Goal: Task Accomplishment & Management: Use online tool/utility

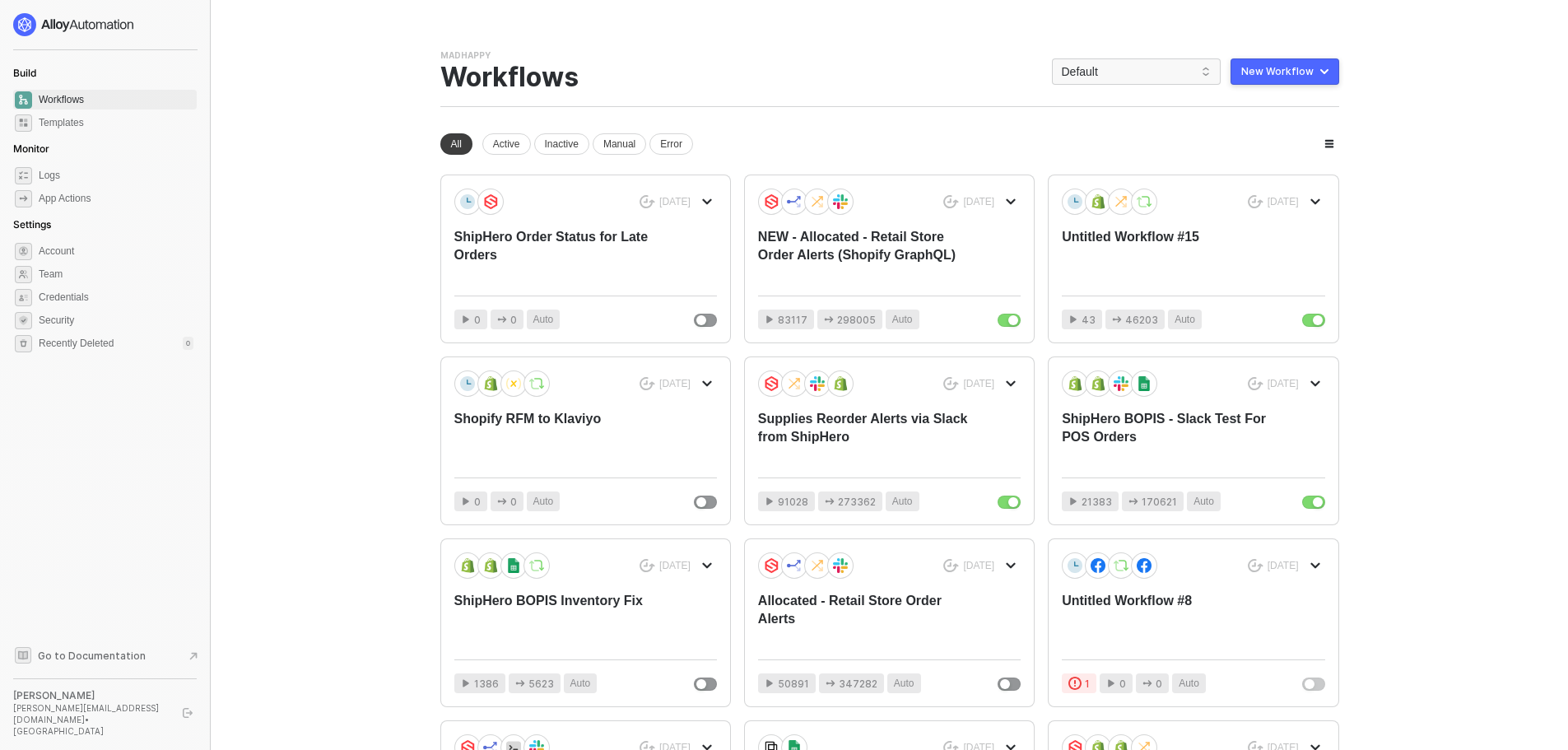
click at [1269, 72] on div "New Workflow" at bounding box center [1277, 72] width 72 height 14
drag, startPoint x: 1263, startPoint y: 111, endPoint x: 1273, endPoint y: 140, distance: 30.7
click at [1273, 140] on ul "Start From Template Start From Scratch" at bounding box center [1249, 122] width 179 height 67
click at [1255, 147] on li "Start From Scratch" at bounding box center [1249, 137] width 178 height 33
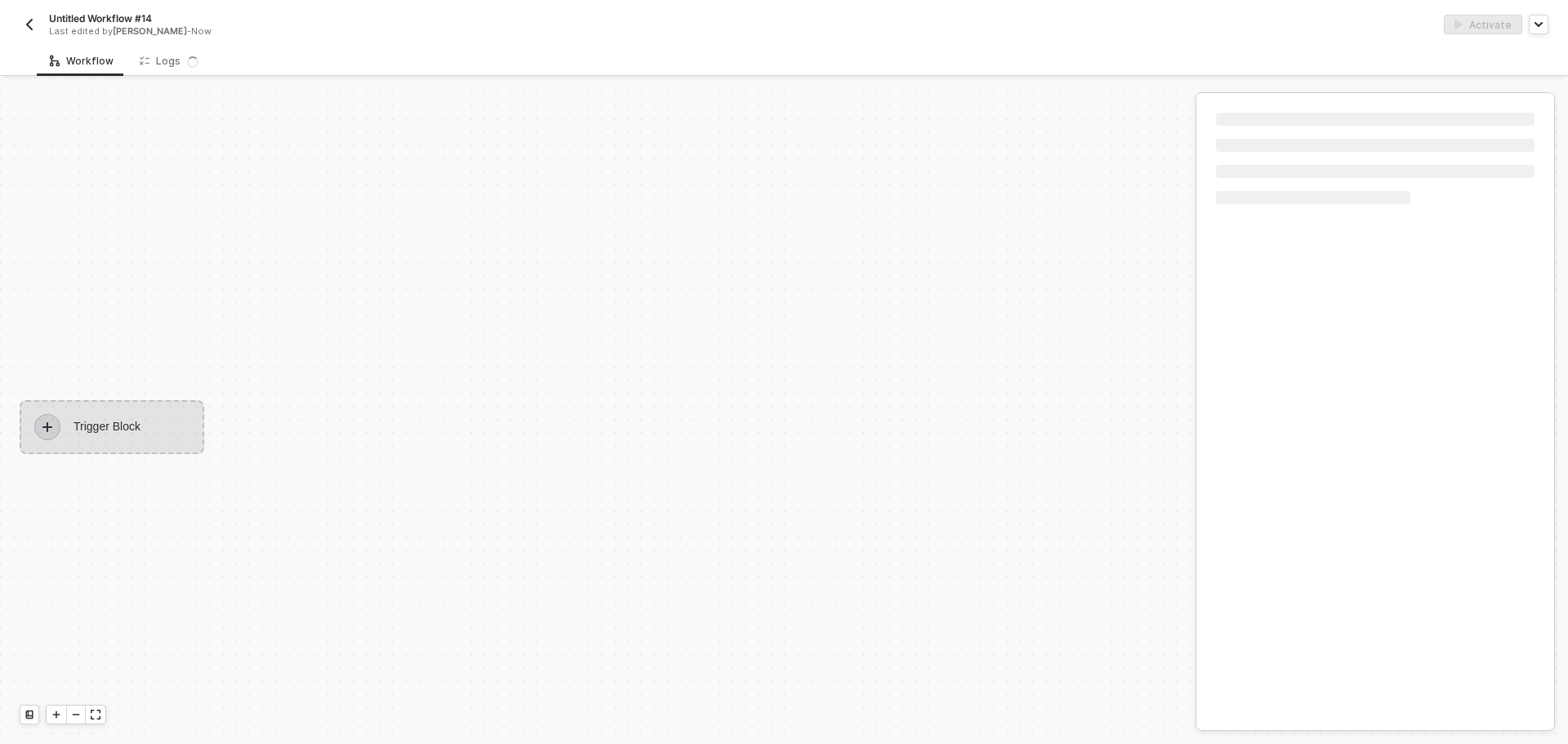
scroll to position [30, 0]
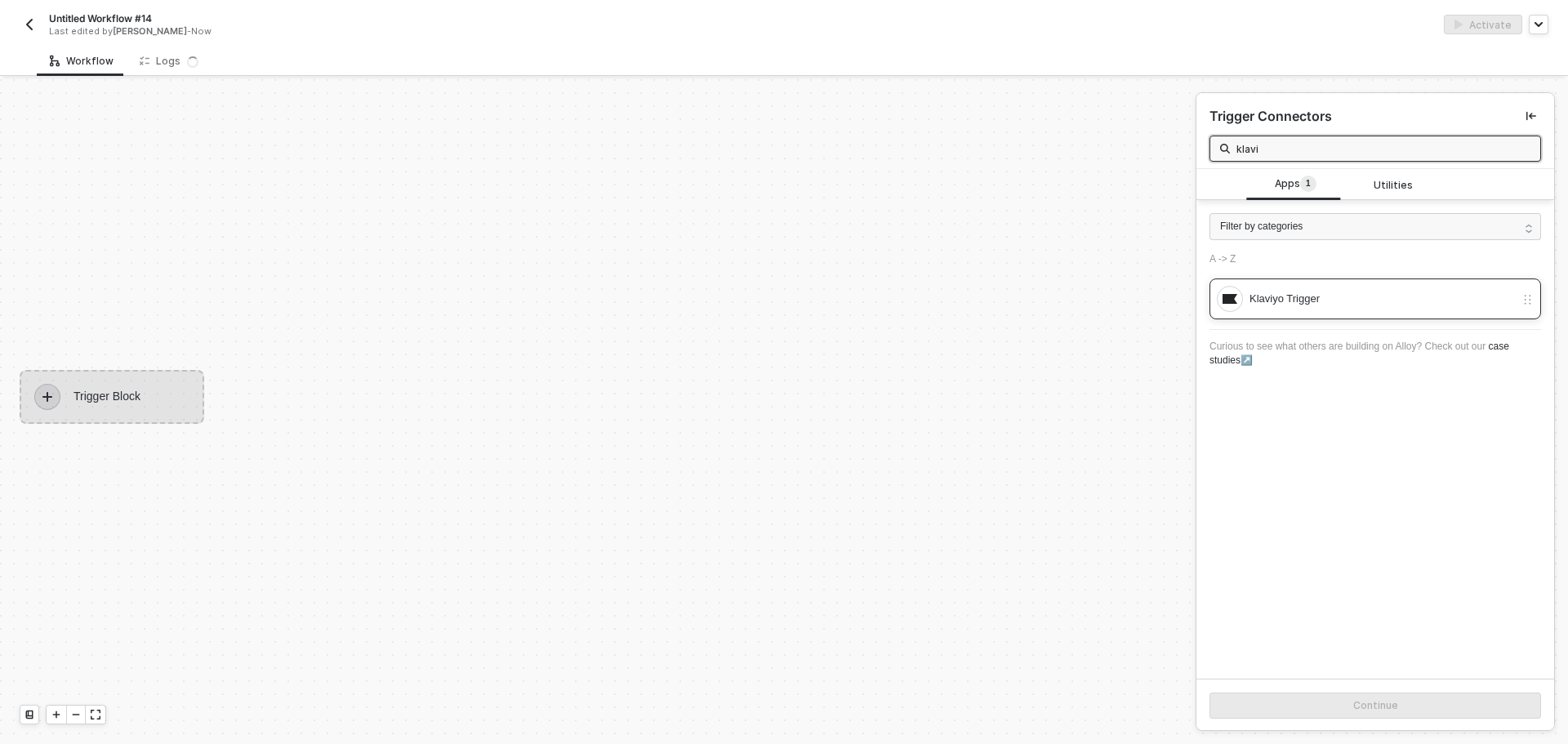
type input "klavi"
click at [1307, 289] on div "Klaviyo Trigger" at bounding box center [1382, 298] width 266 height 18
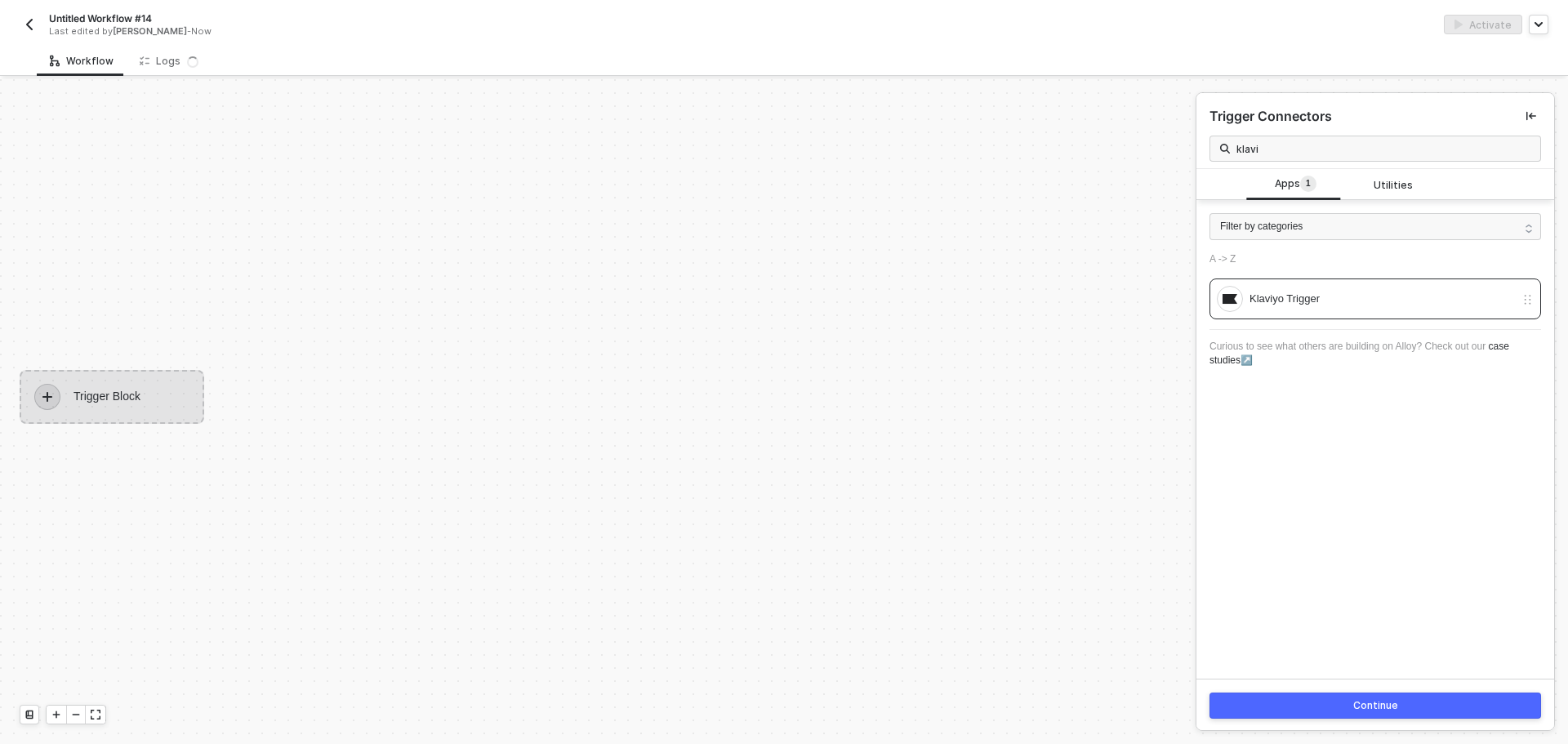
click at [1367, 704] on div "Continue" at bounding box center [1376, 705] width 45 height 14
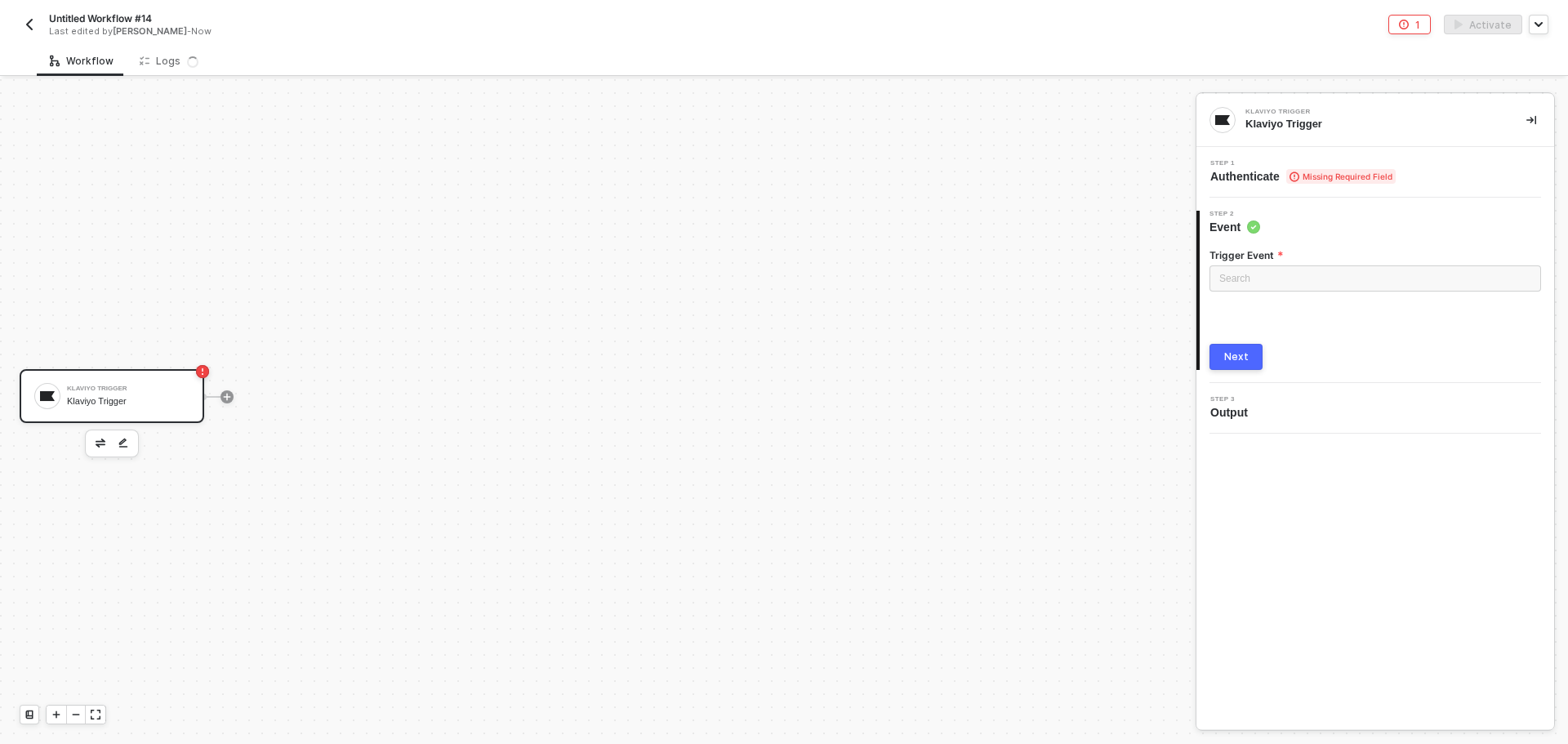
click at [1297, 262] on div "Trigger Event" at bounding box center [1375, 257] width 331 height 17
click at [1293, 273] on input "search" at bounding box center [1375, 278] width 312 height 24
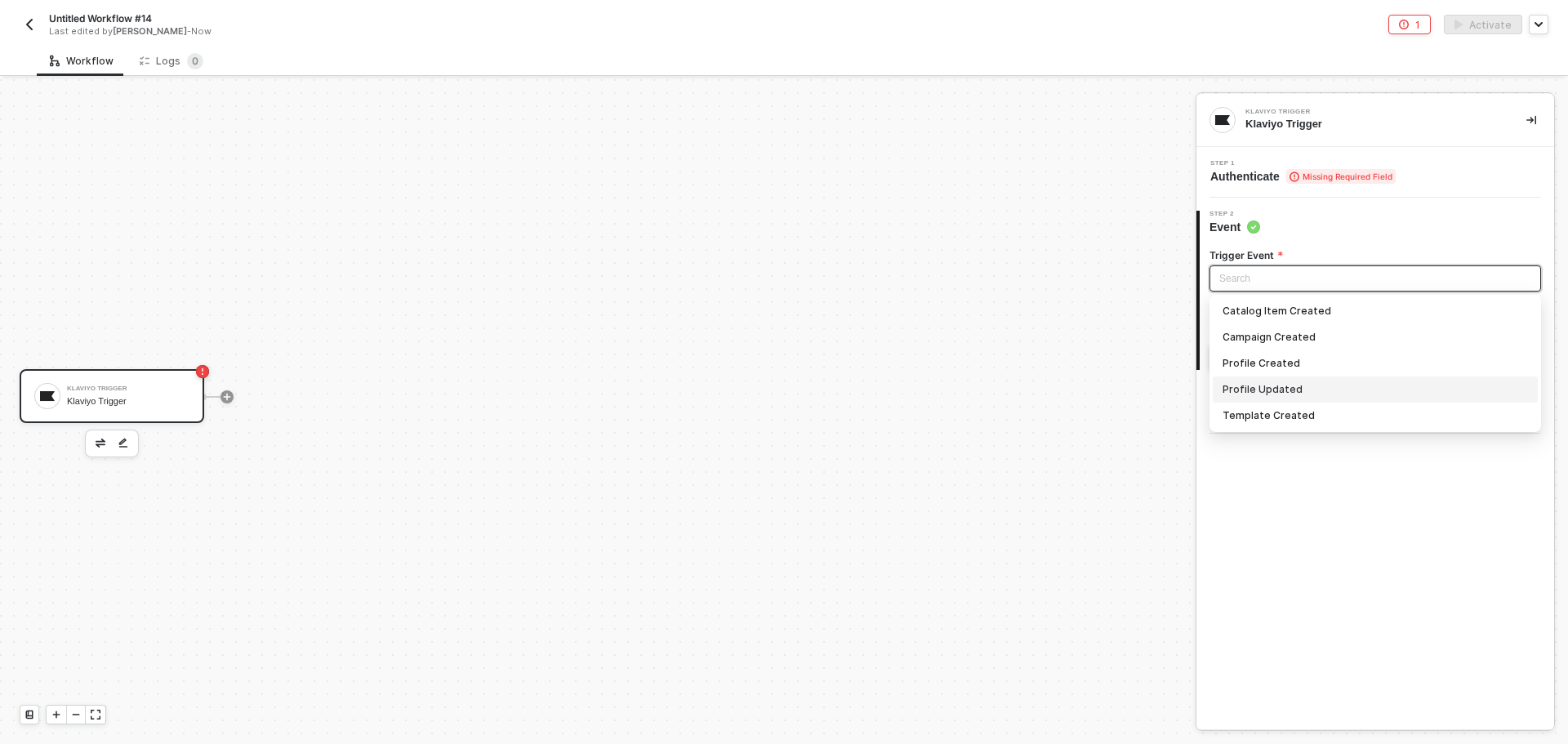
click at [1300, 384] on div "Profile Updated" at bounding box center [1375, 389] width 305 height 18
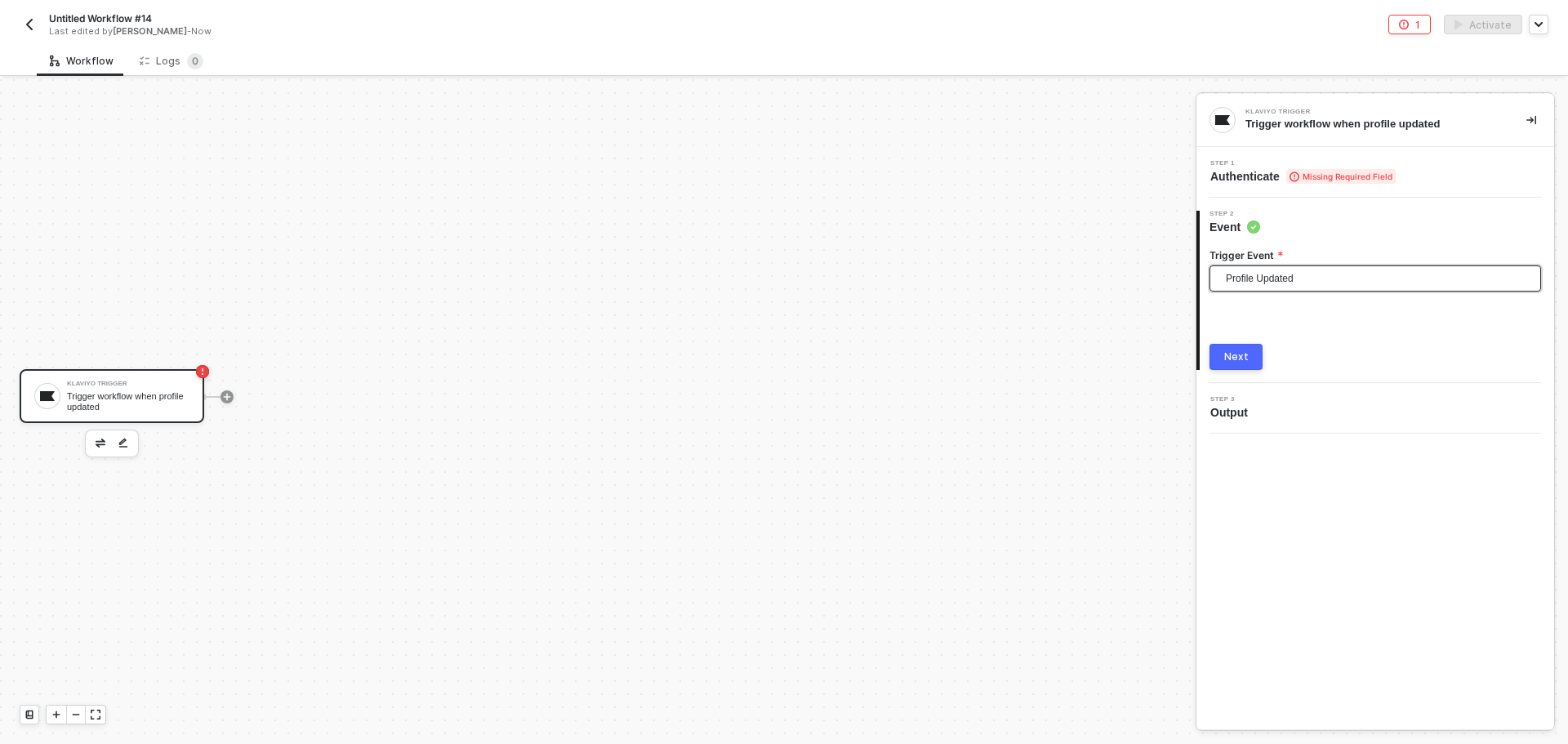
click at [1238, 360] on div "Next" at bounding box center [1236, 357] width 24 height 14
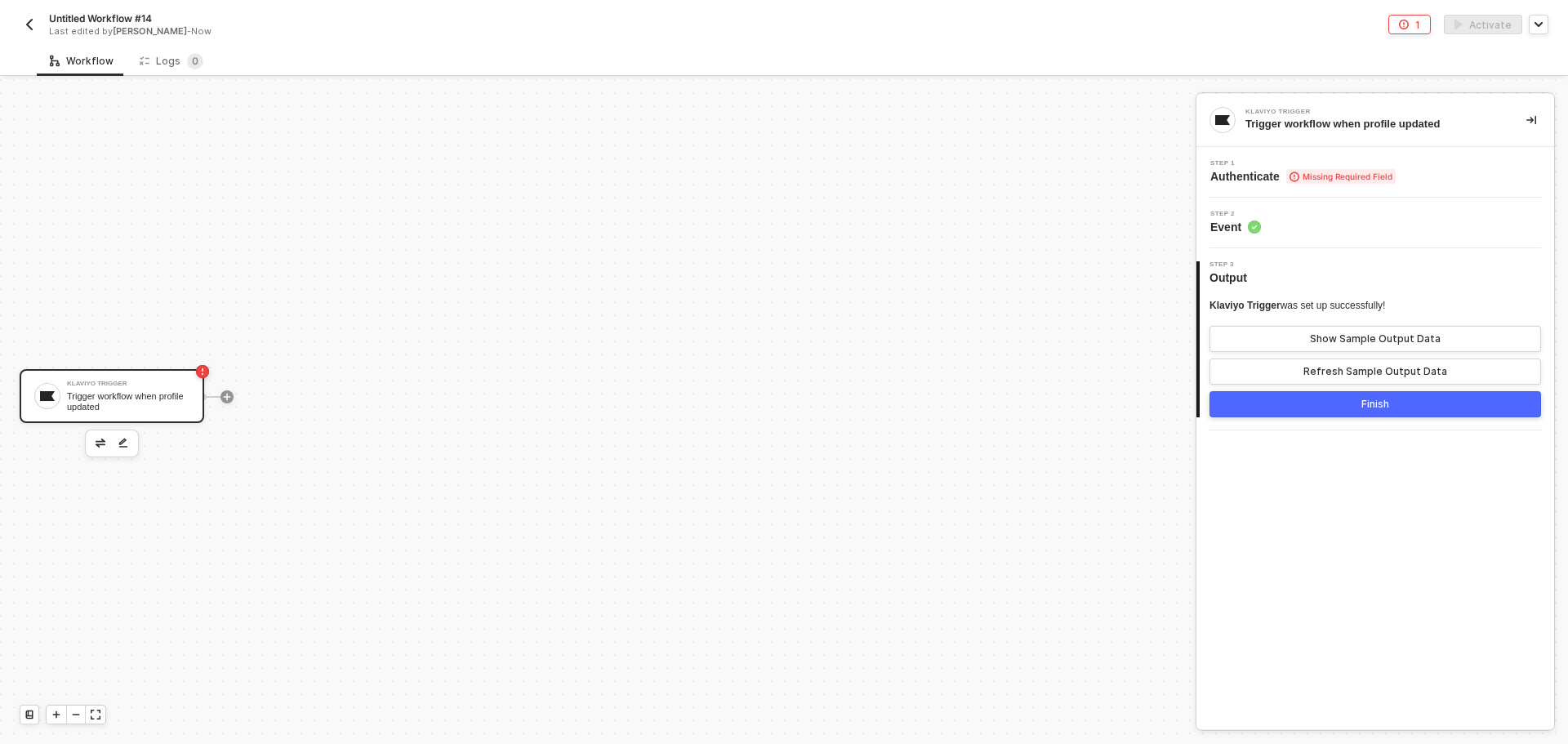
click at [1301, 408] on button "Finish" at bounding box center [1375, 403] width 331 height 26
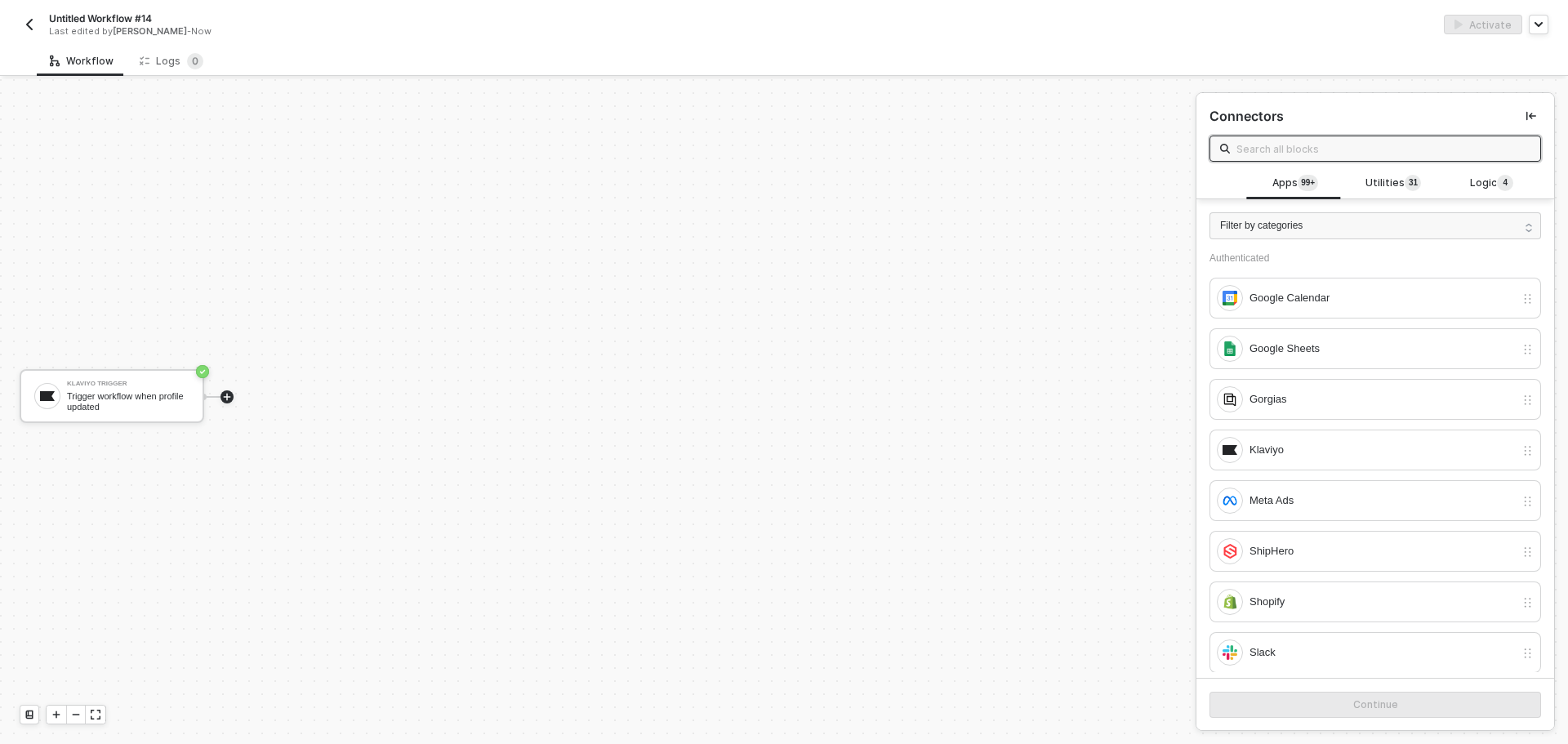
click at [226, 398] on icon "icon-play" at bounding box center [227, 397] width 10 height 10
click at [1366, 176] on span "Utilities 3 1" at bounding box center [1394, 183] width 56 height 18
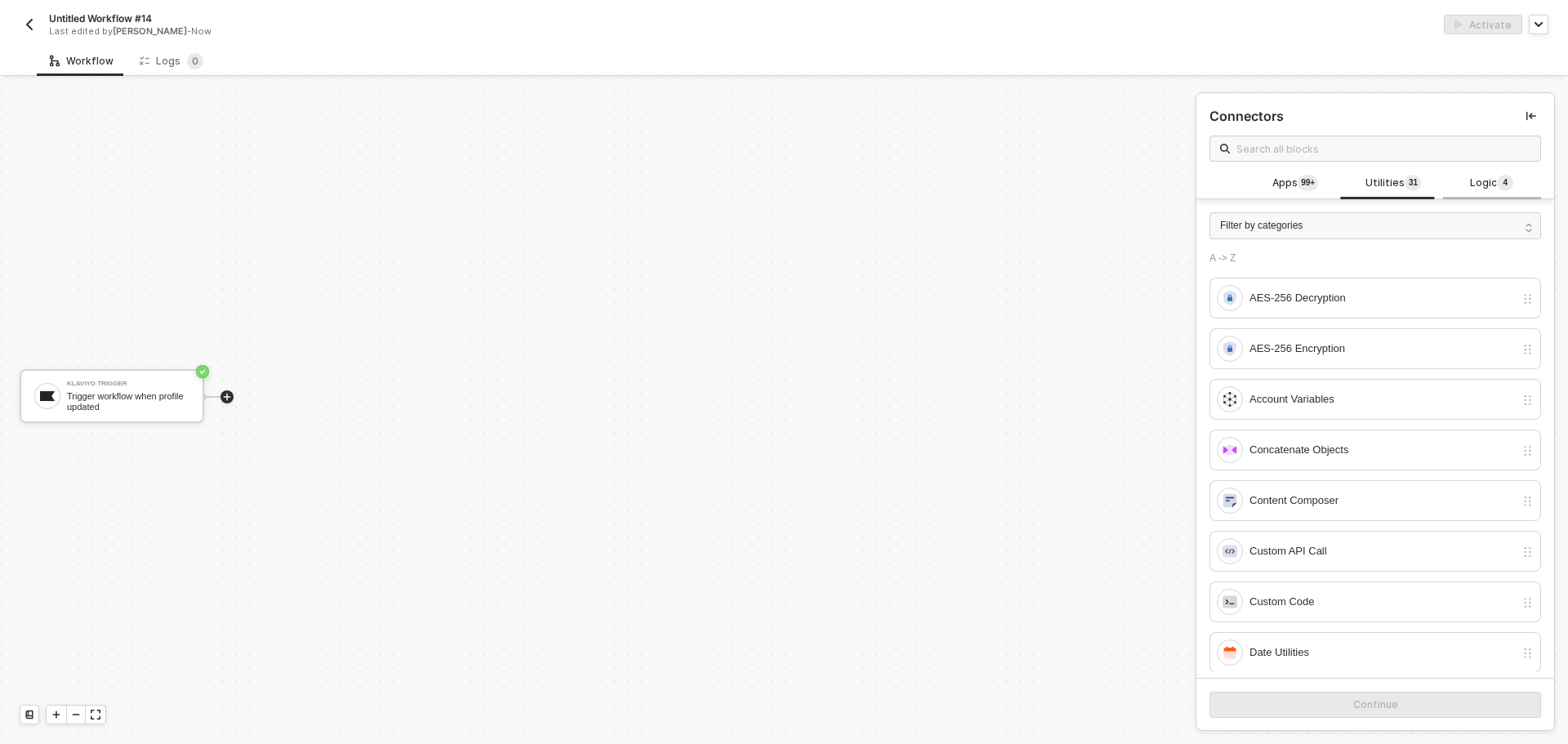
click at [1480, 170] on div "Logic 4" at bounding box center [1493, 183] width 98 height 31
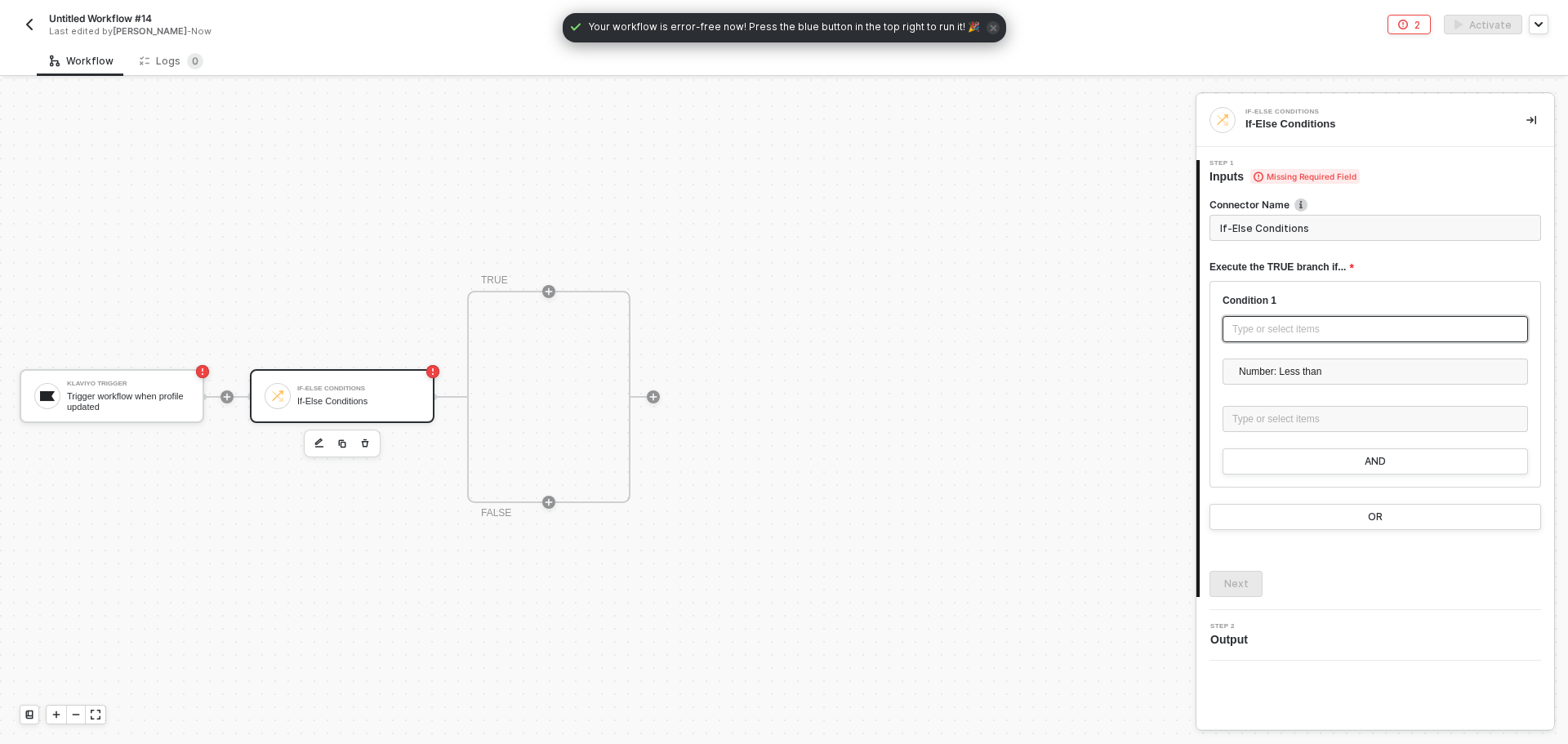
click at [1313, 321] on div "Type or select items ﻿" at bounding box center [1376, 329] width 286 height 15
click at [1104, 203] on div "KLAVIYO TRIGGER Trigger workflow when profile updated" at bounding box center [1074, 206] width 187 height 21
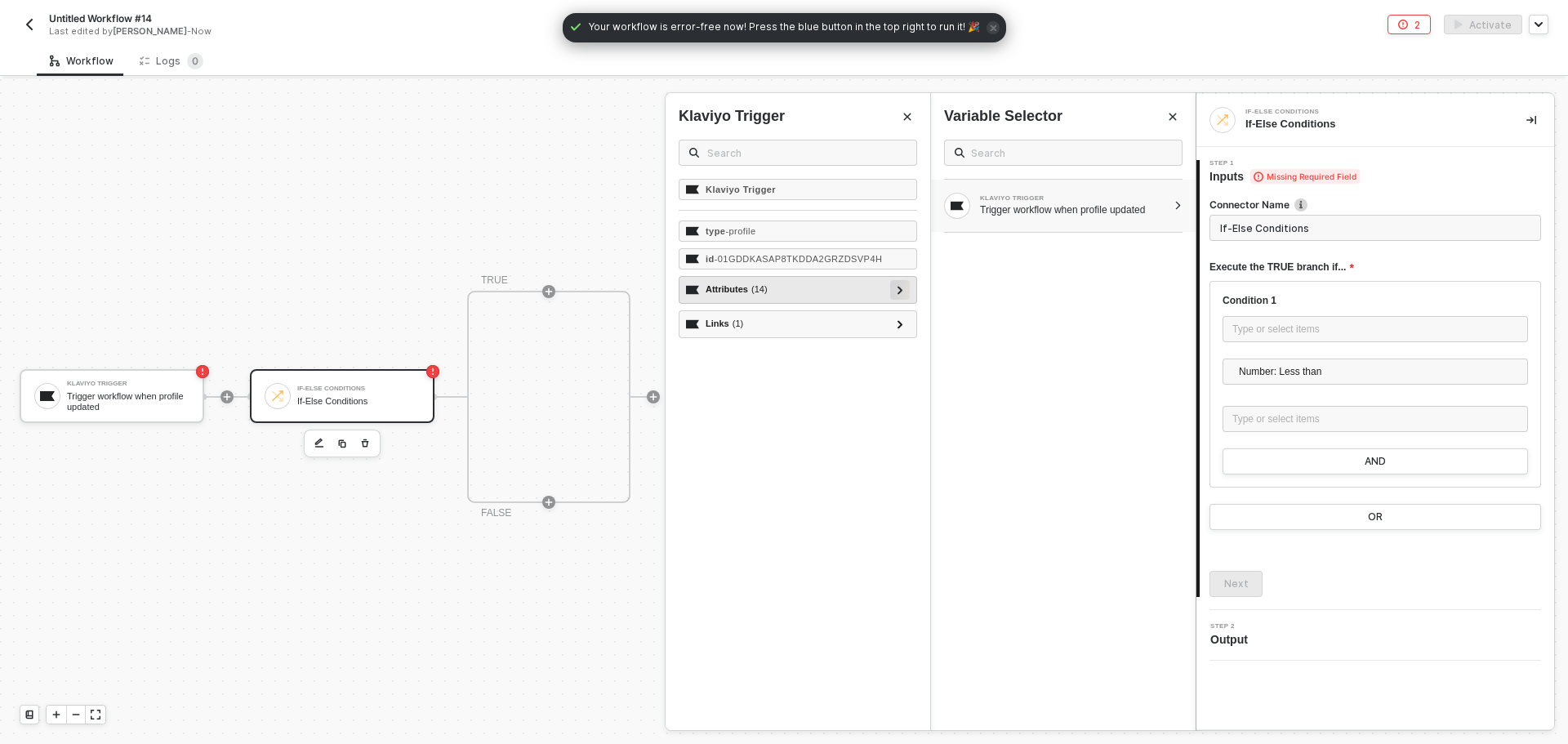
click at [898, 287] on icon at bounding box center [901, 289] width 6 height 8
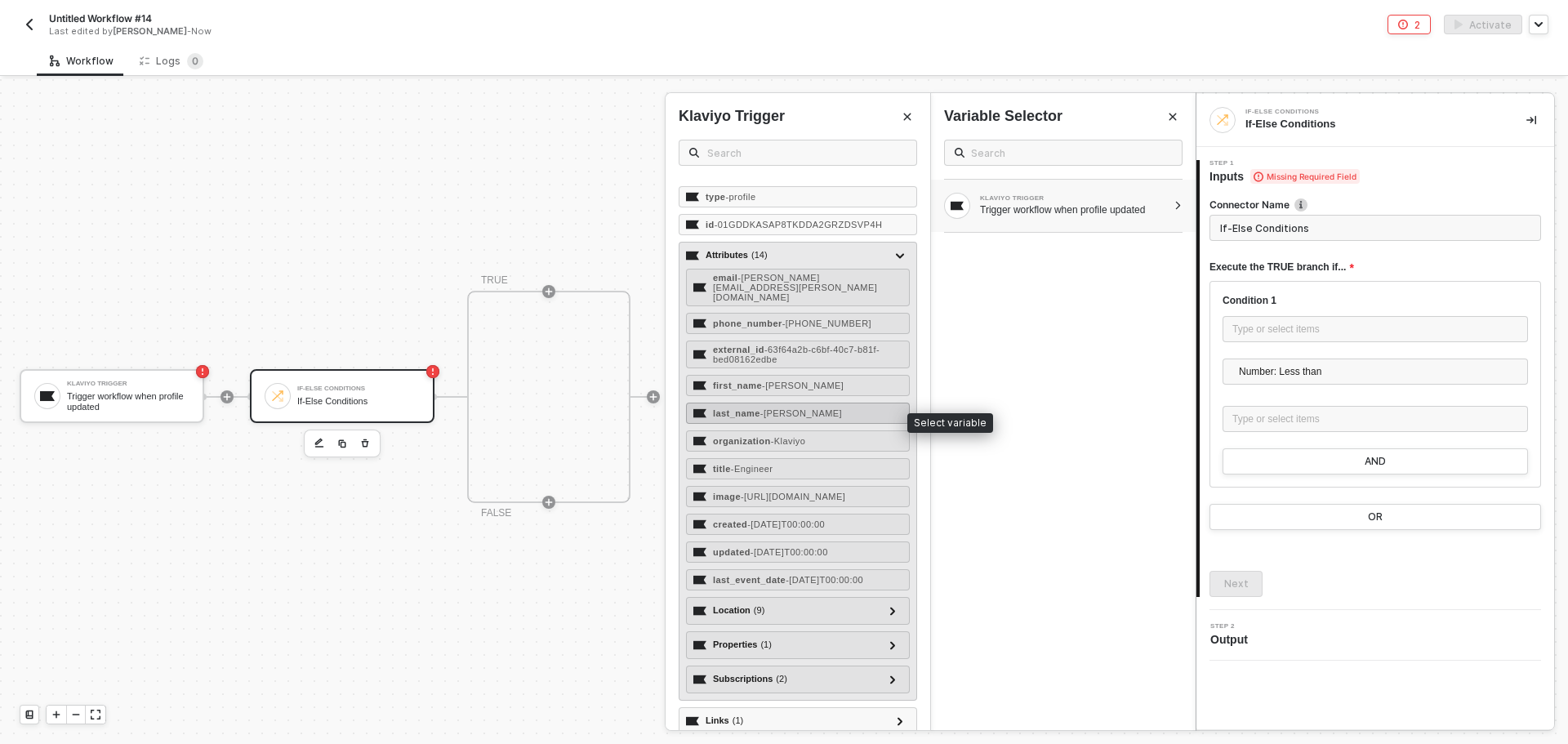
scroll to position [52, 0]
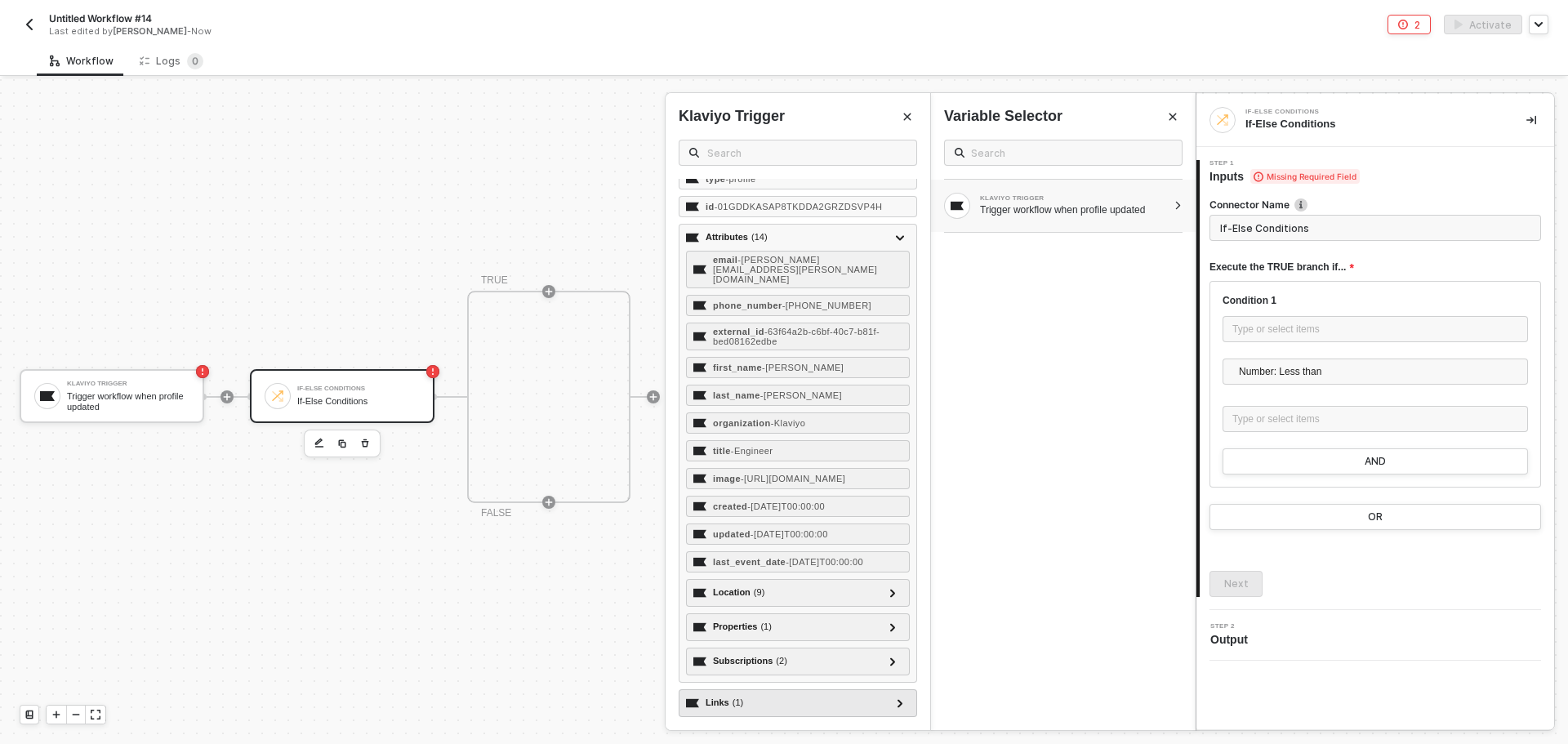
click at [894, 713] on div "Links ( 1 ) self - string" at bounding box center [798, 703] width 238 height 28
click at [894, 709] on div at bounding box center [900, 703] width 19 height 19
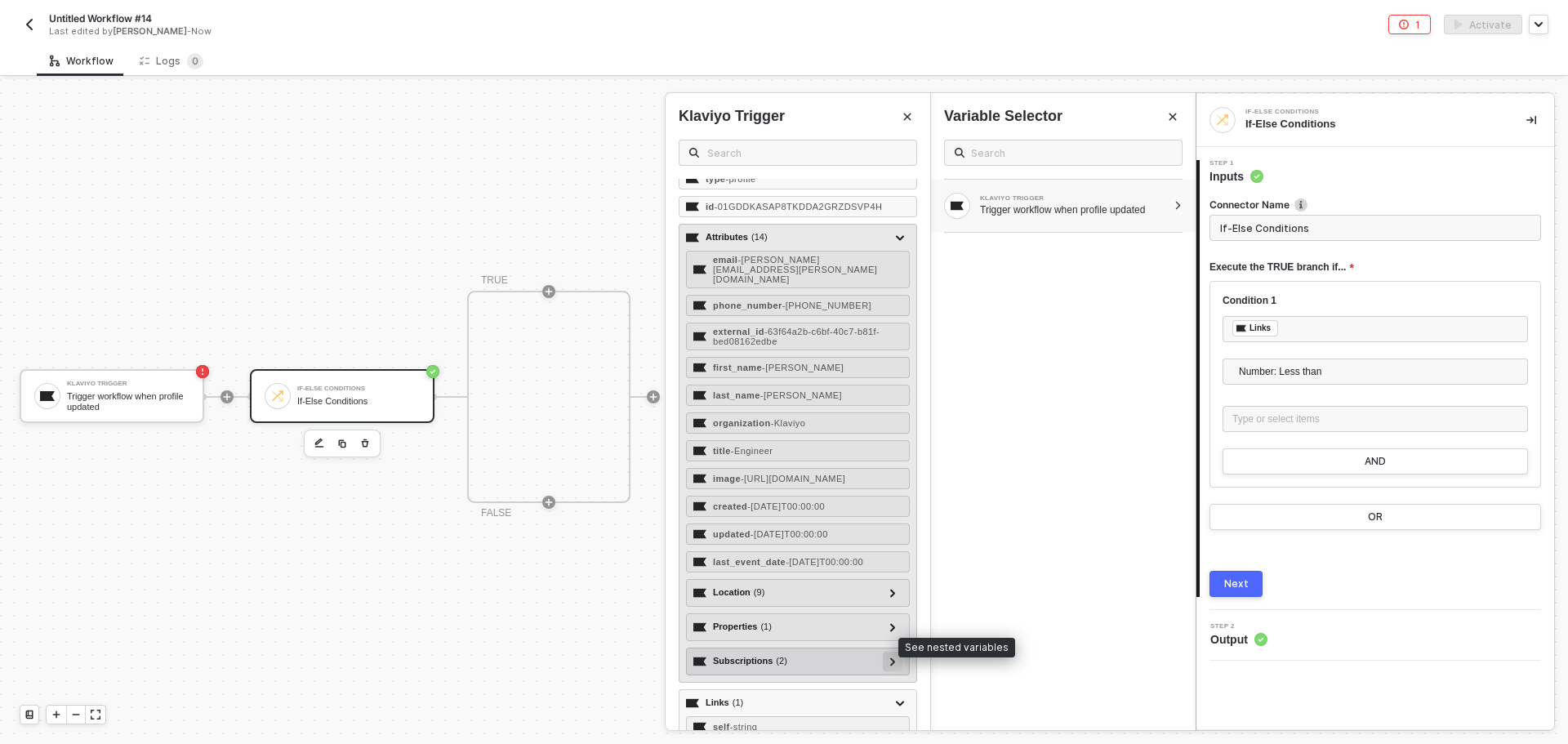
scroll to position [80, 0]
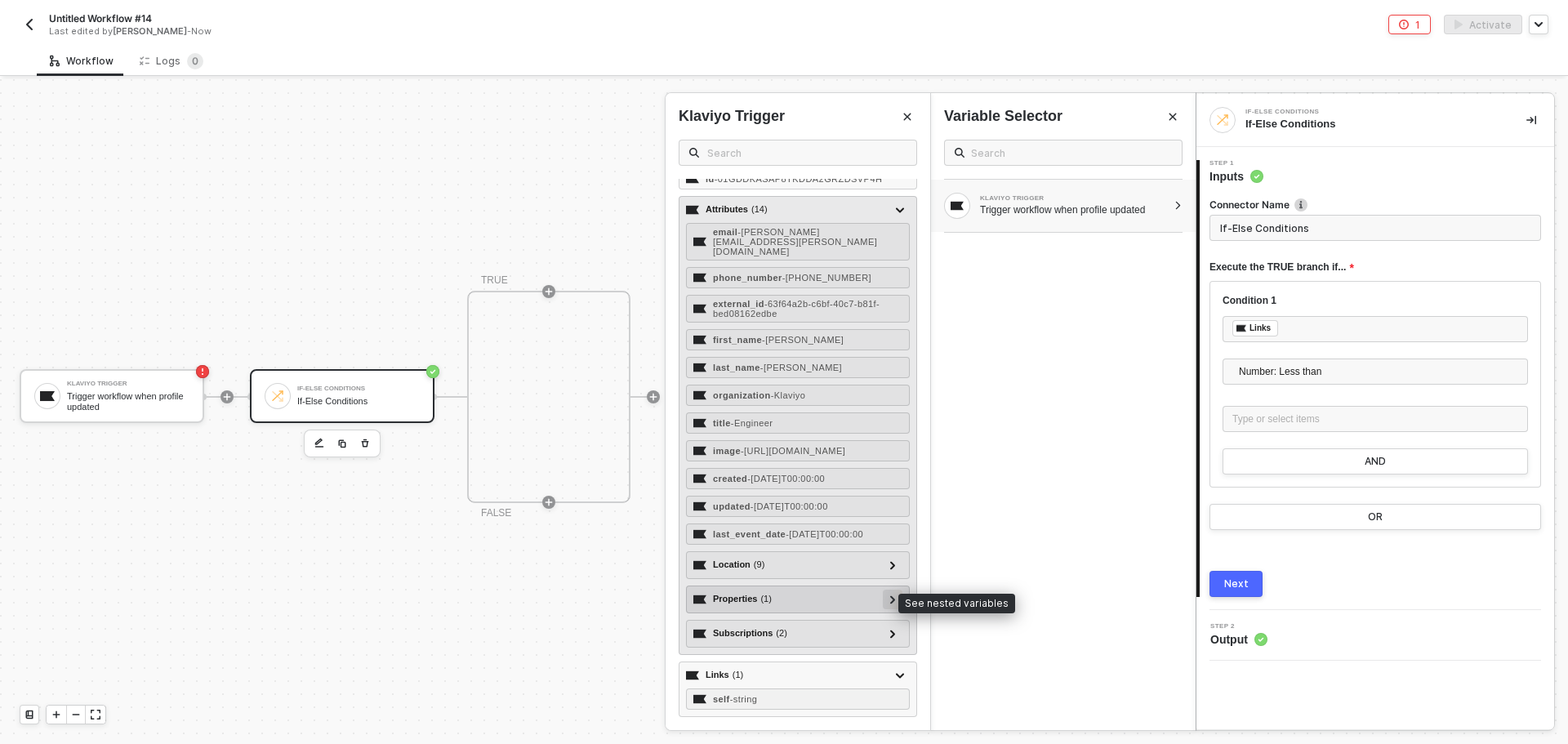
click at [890, 598] on icon at bounding box center [893, 599] width 6 height 8
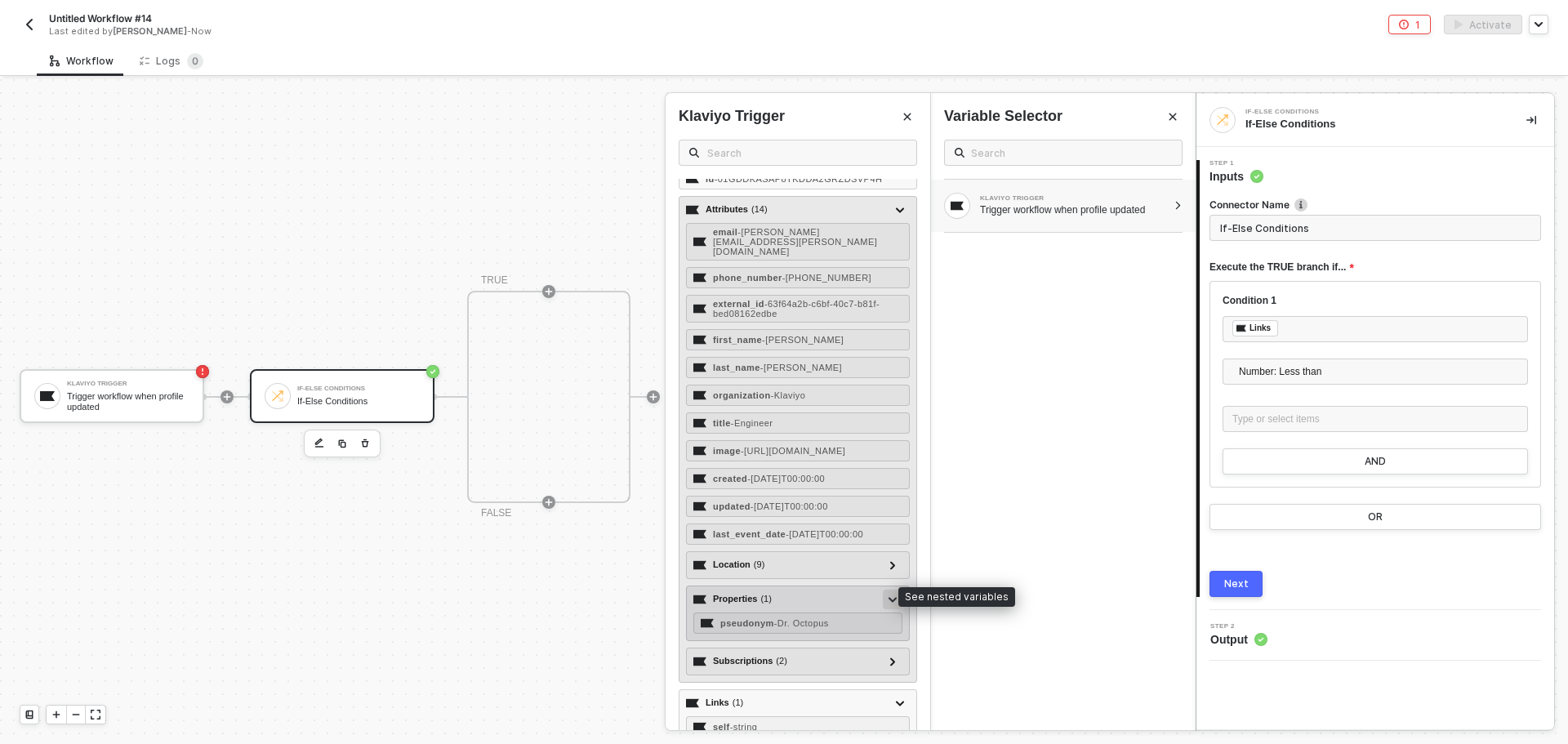
scroll to position [108, 0]
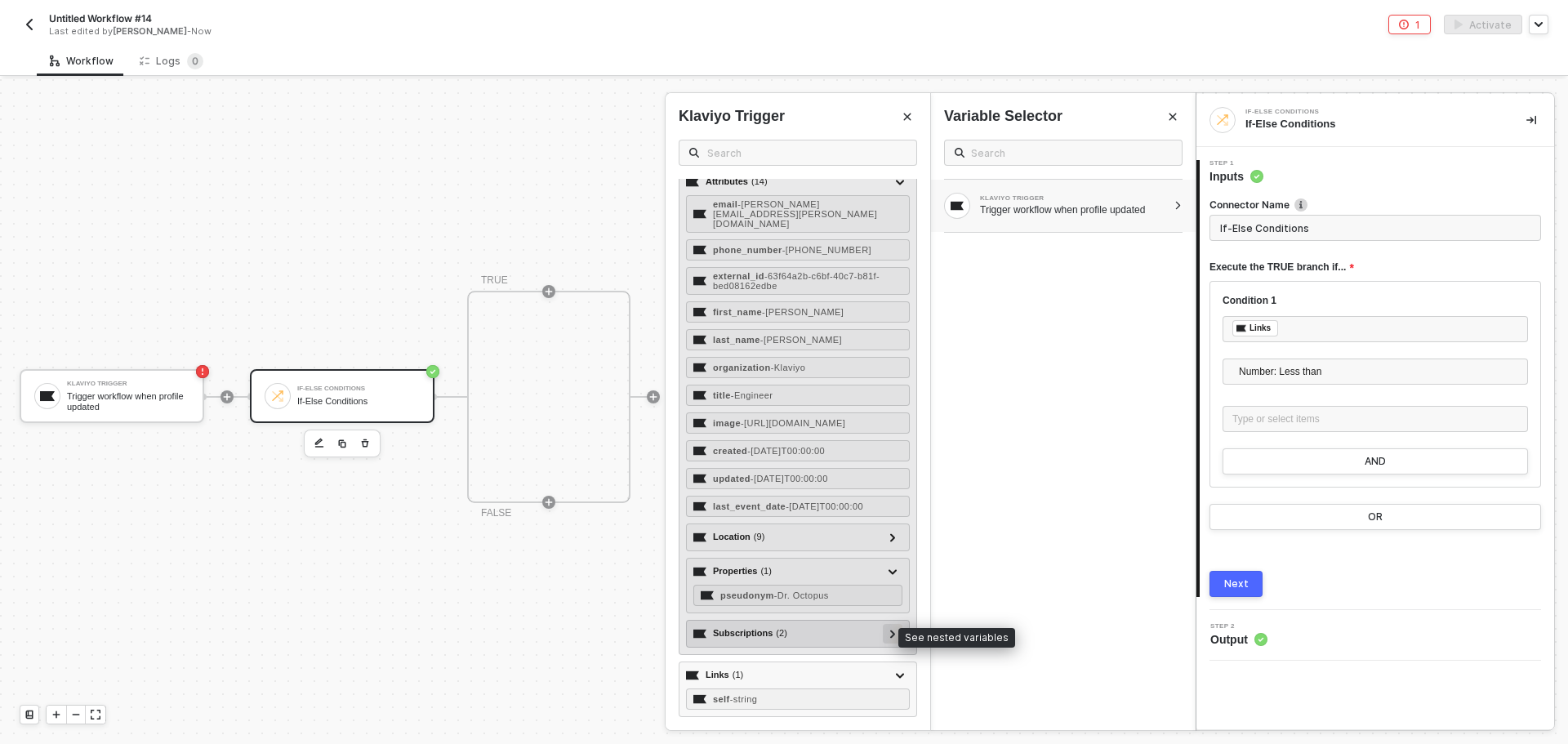
click at [883, 629] on div at bounding box center [893, 633] width 19 height 19
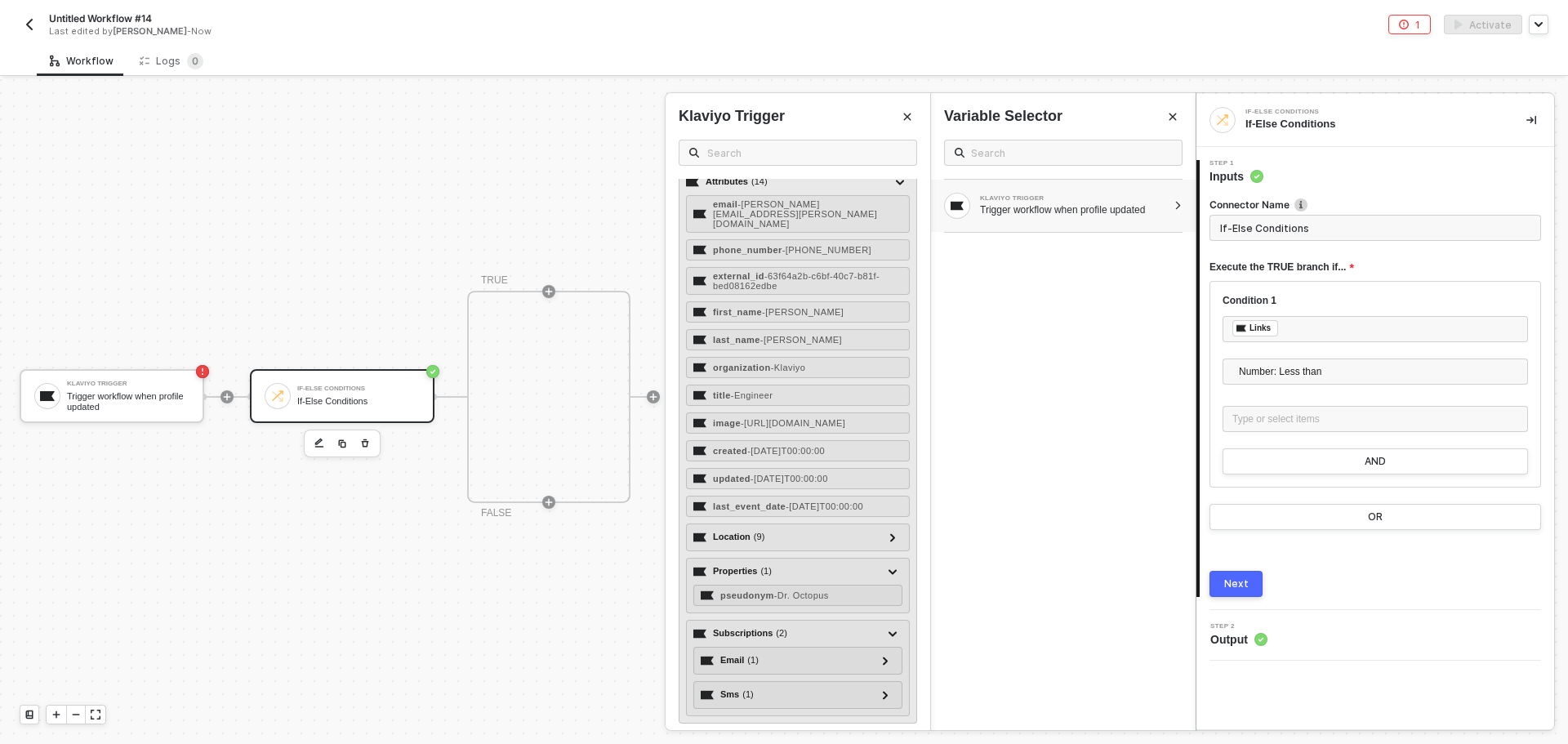
scroll to position [177, 0]
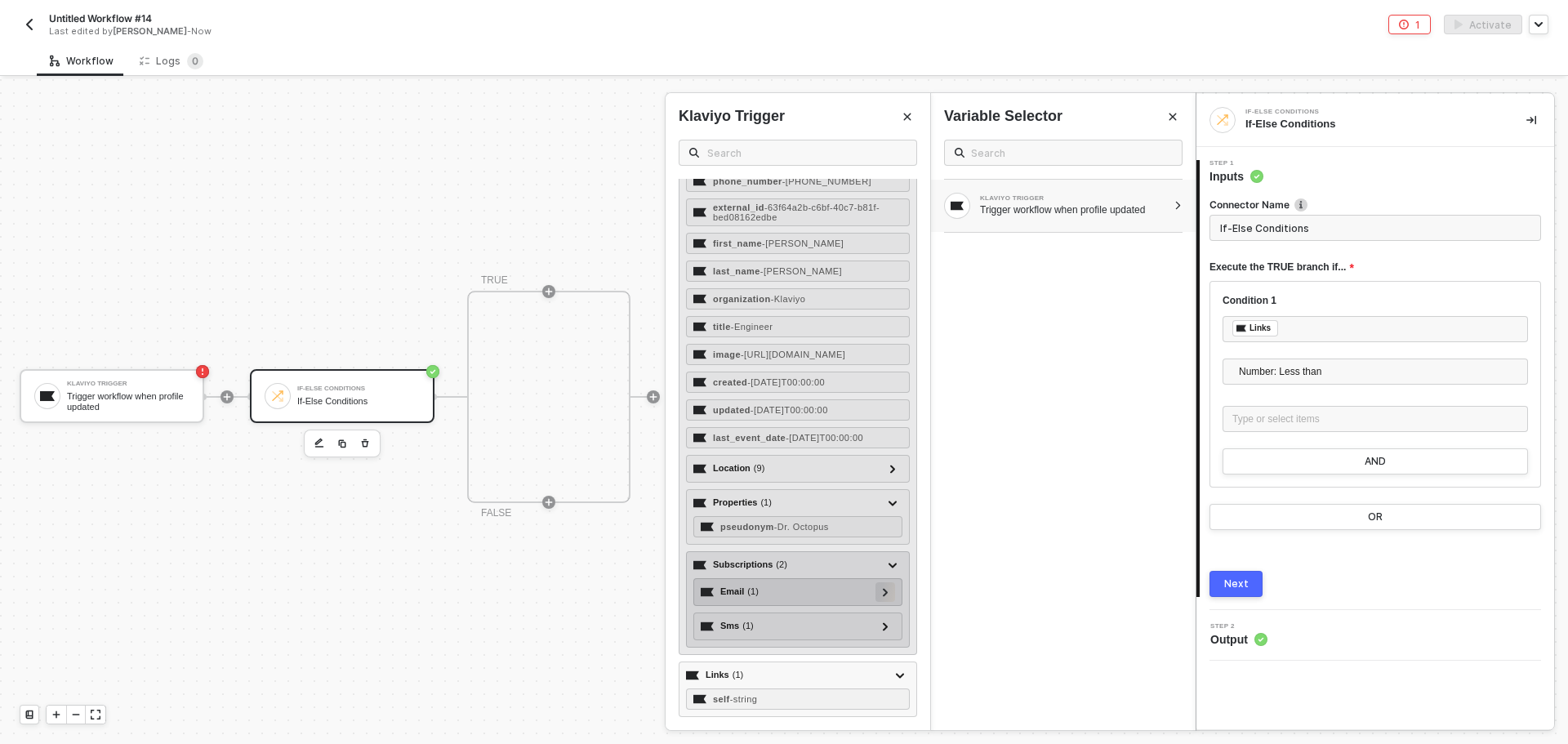
click at [876, 590] on div at bounding box center [885, 592] width 19 height 19
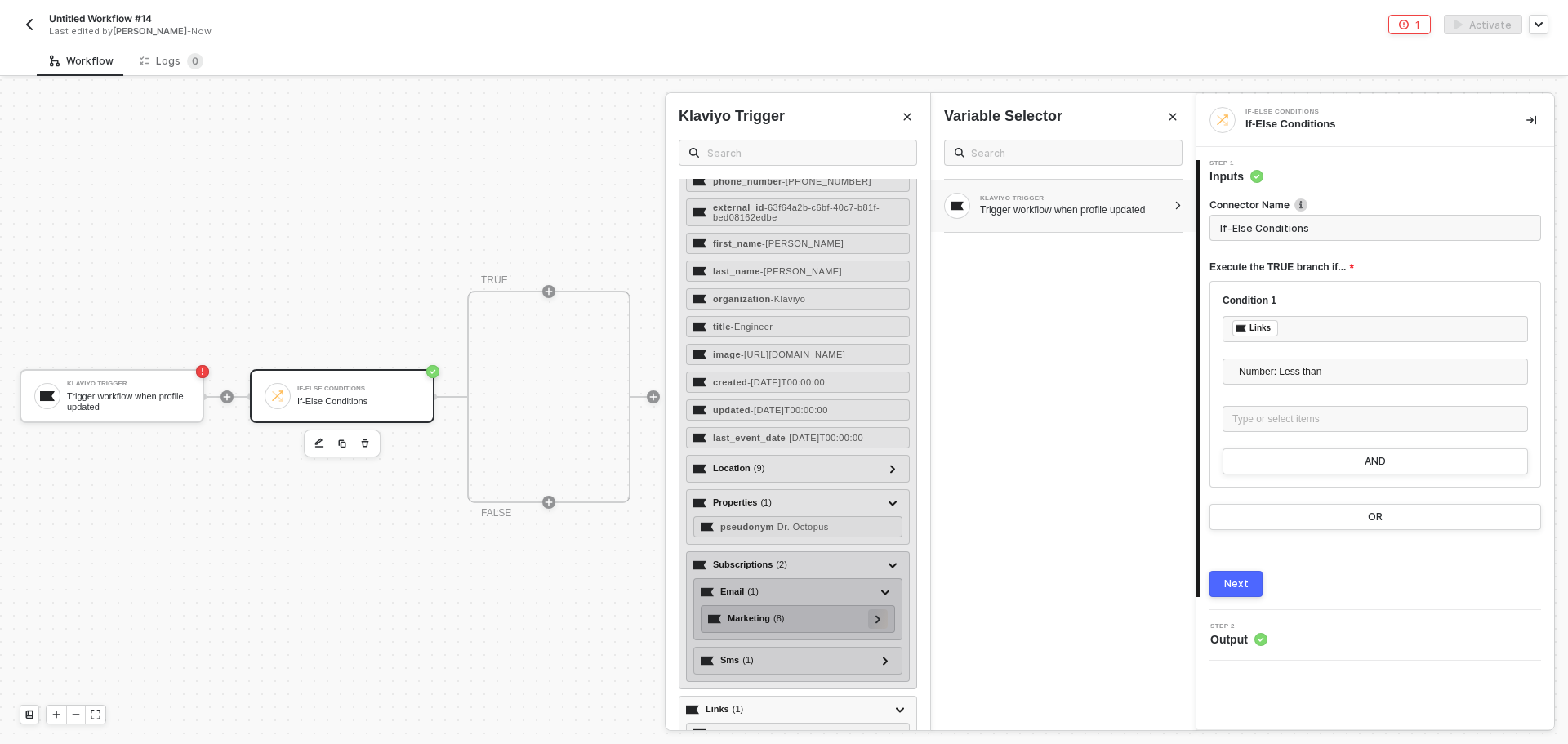
click at [876, 623] on icon at bounding box center [879, 619] width 6 height 8
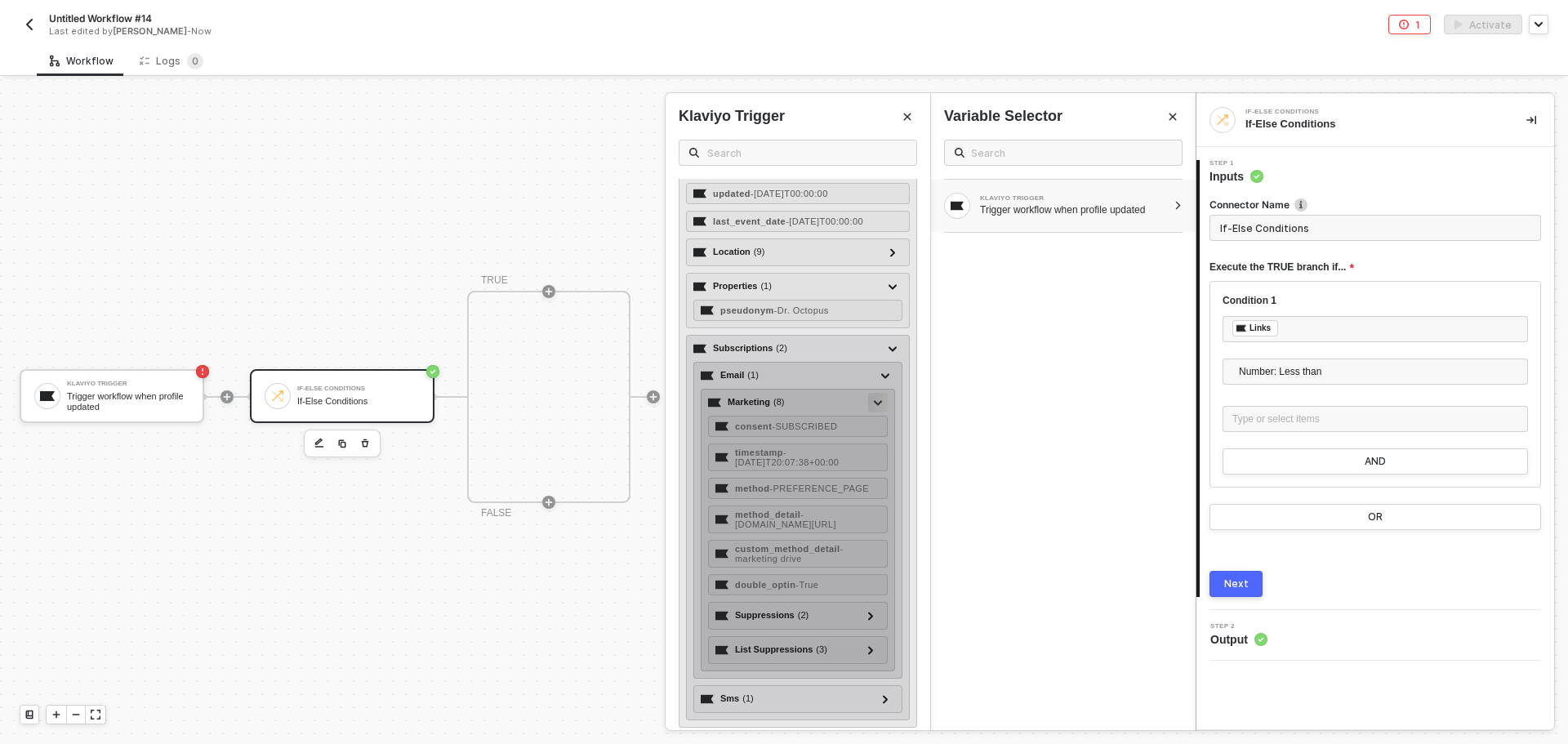
scroll to position [422, 0]
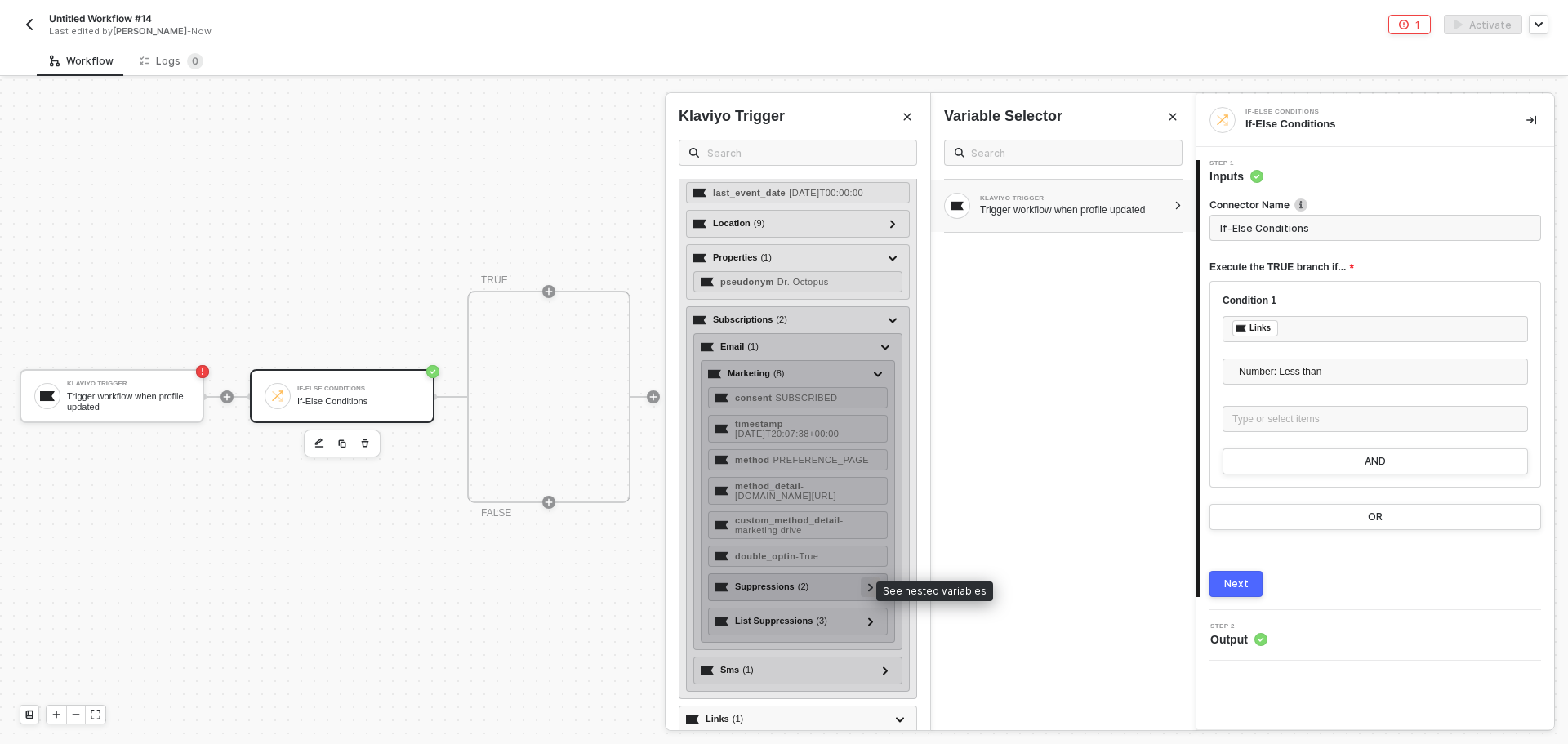
click at [868, 585] on icon at bounding box center [871, 587] width 6 height 8
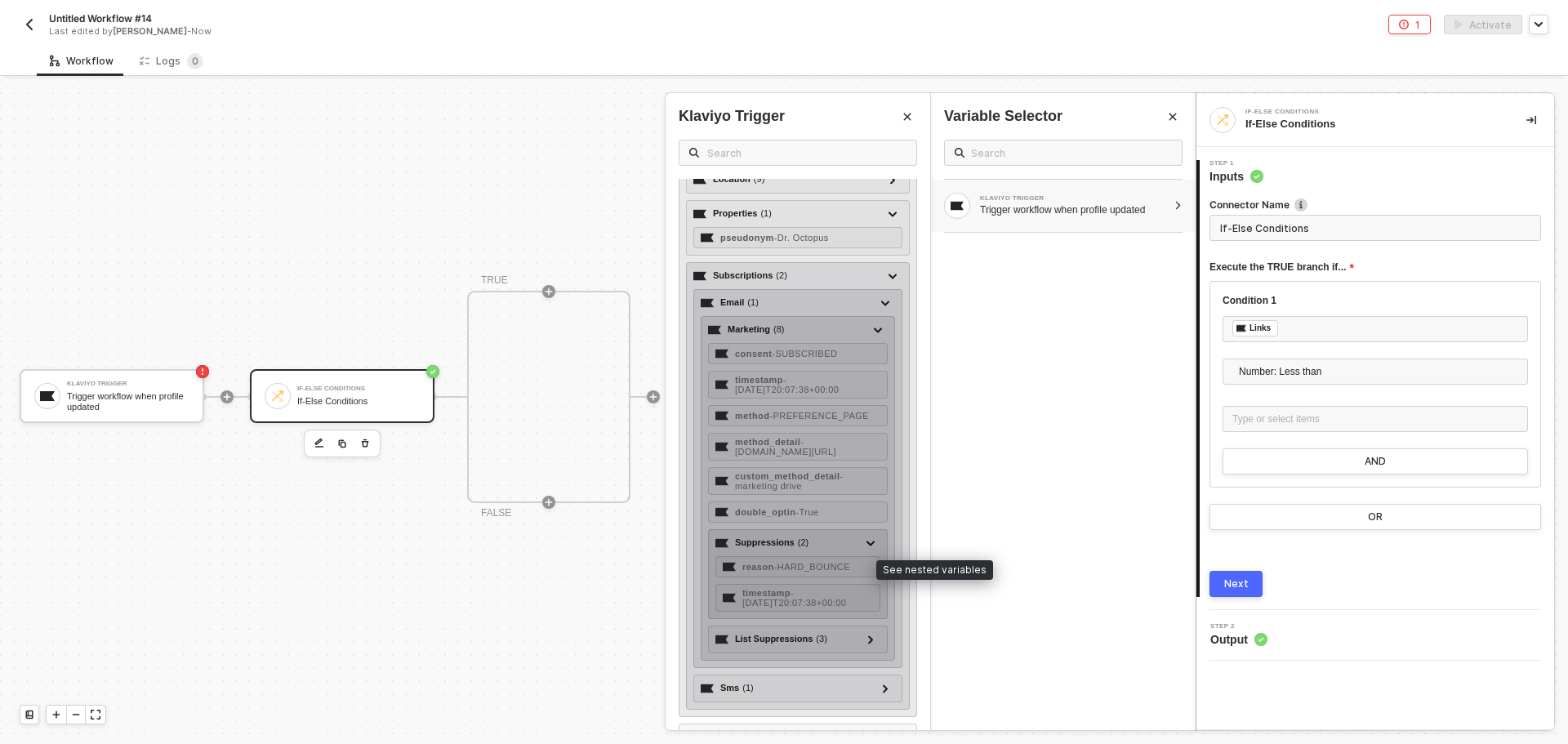
scroll to position [503, 0]
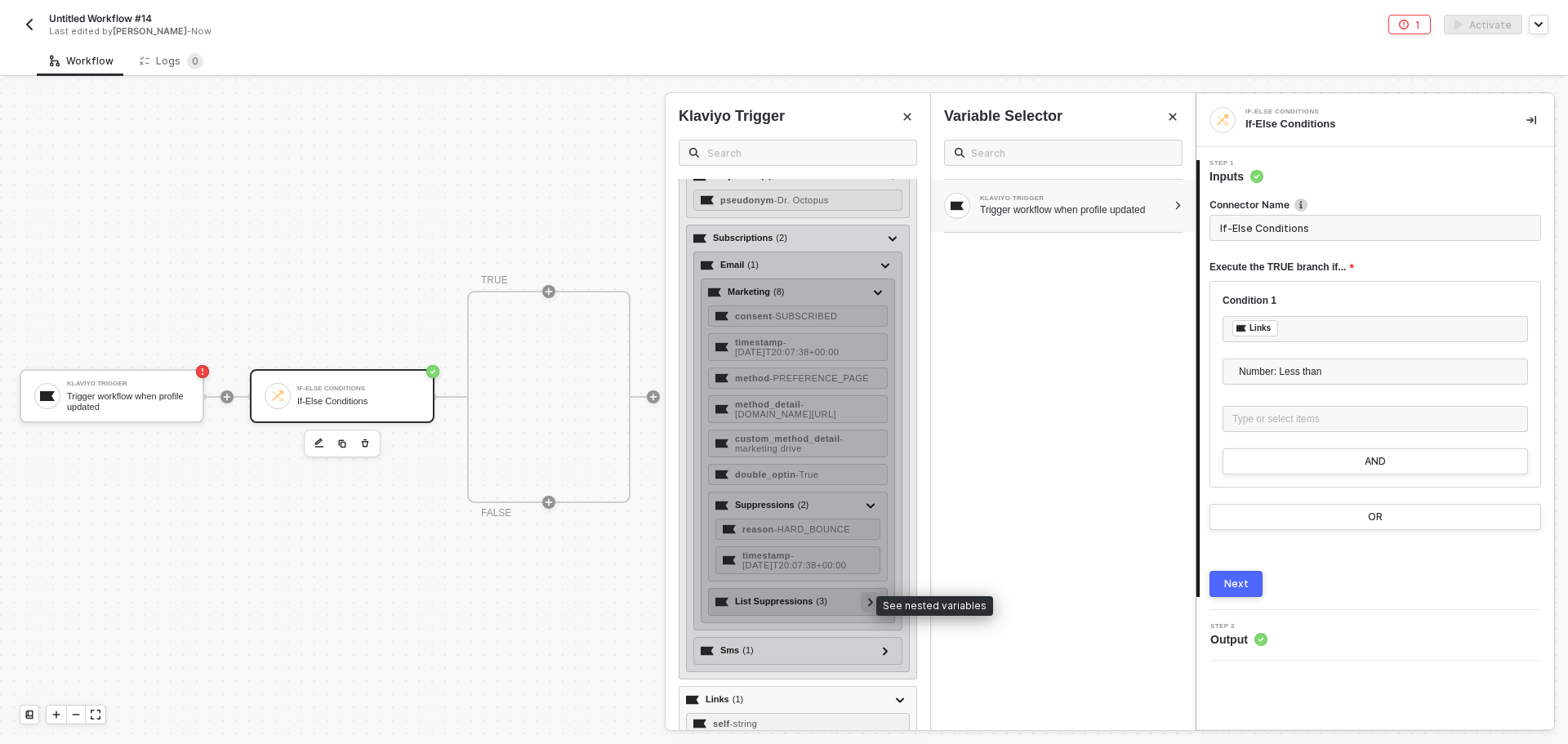
click at [868, 602] on icon at bounding box center [871, 601] width 6 height 8
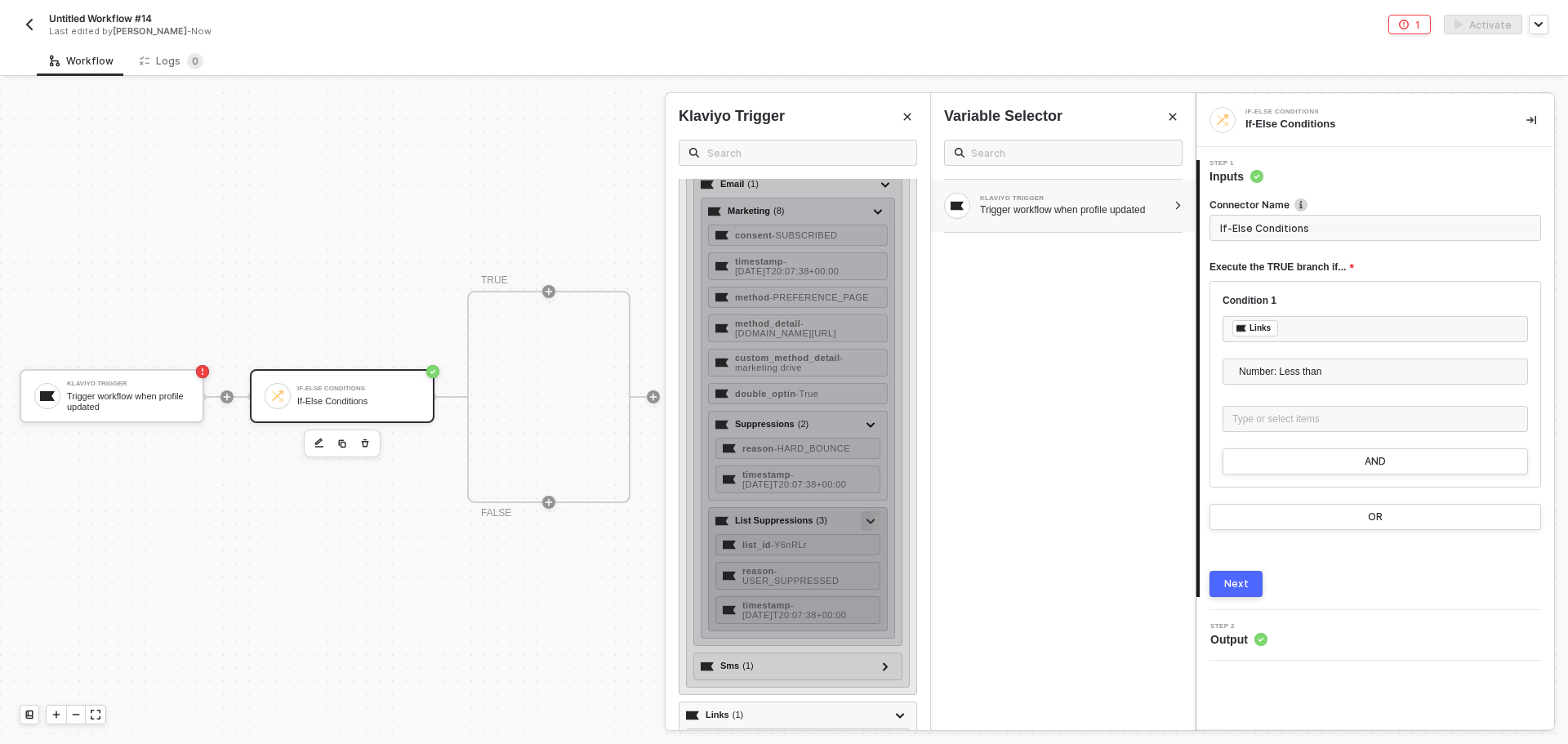
scroll to position [585, 0]
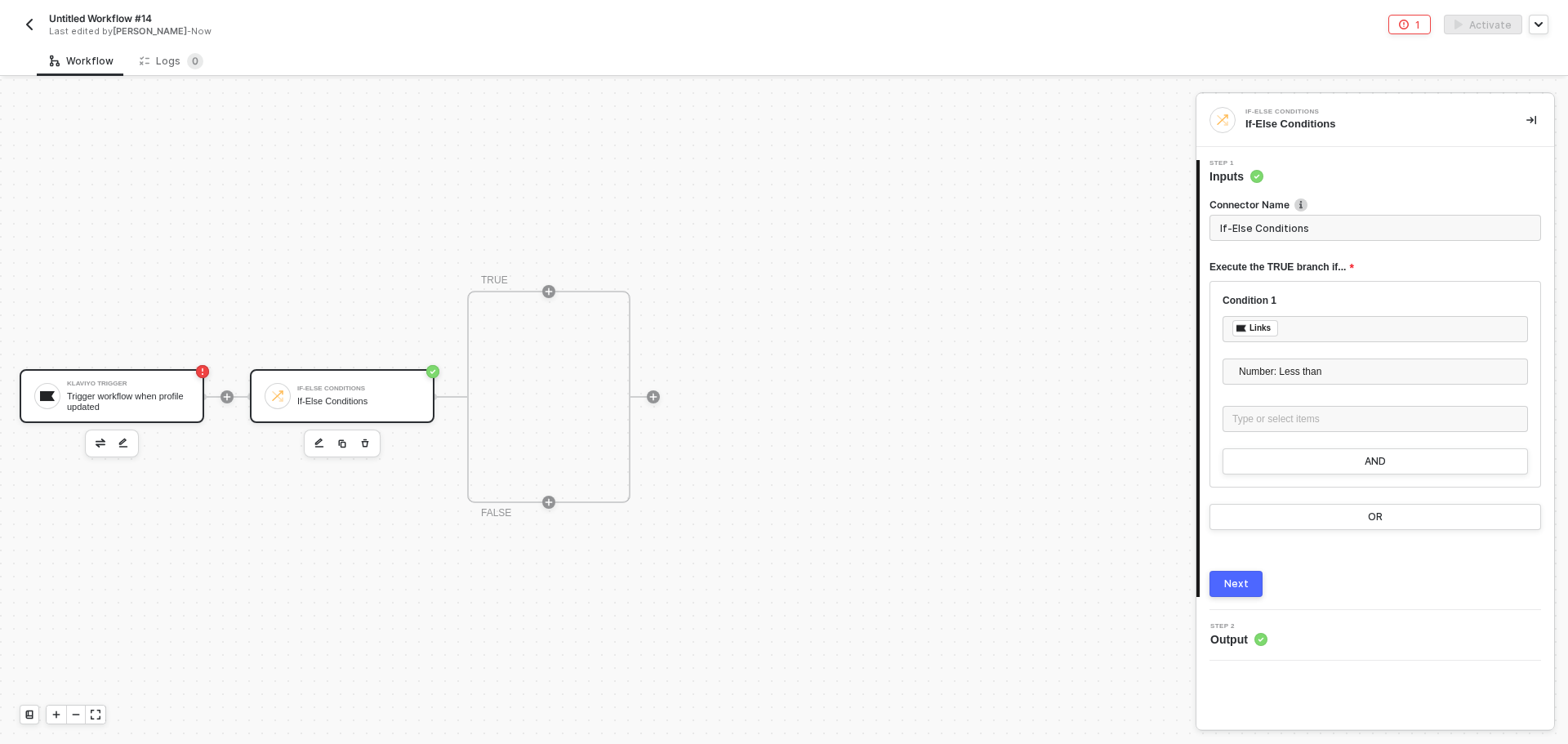
click at [122, 393] on div "Trigger workflow when profile updated" at bounding box center [127, 400] width 123 height 20
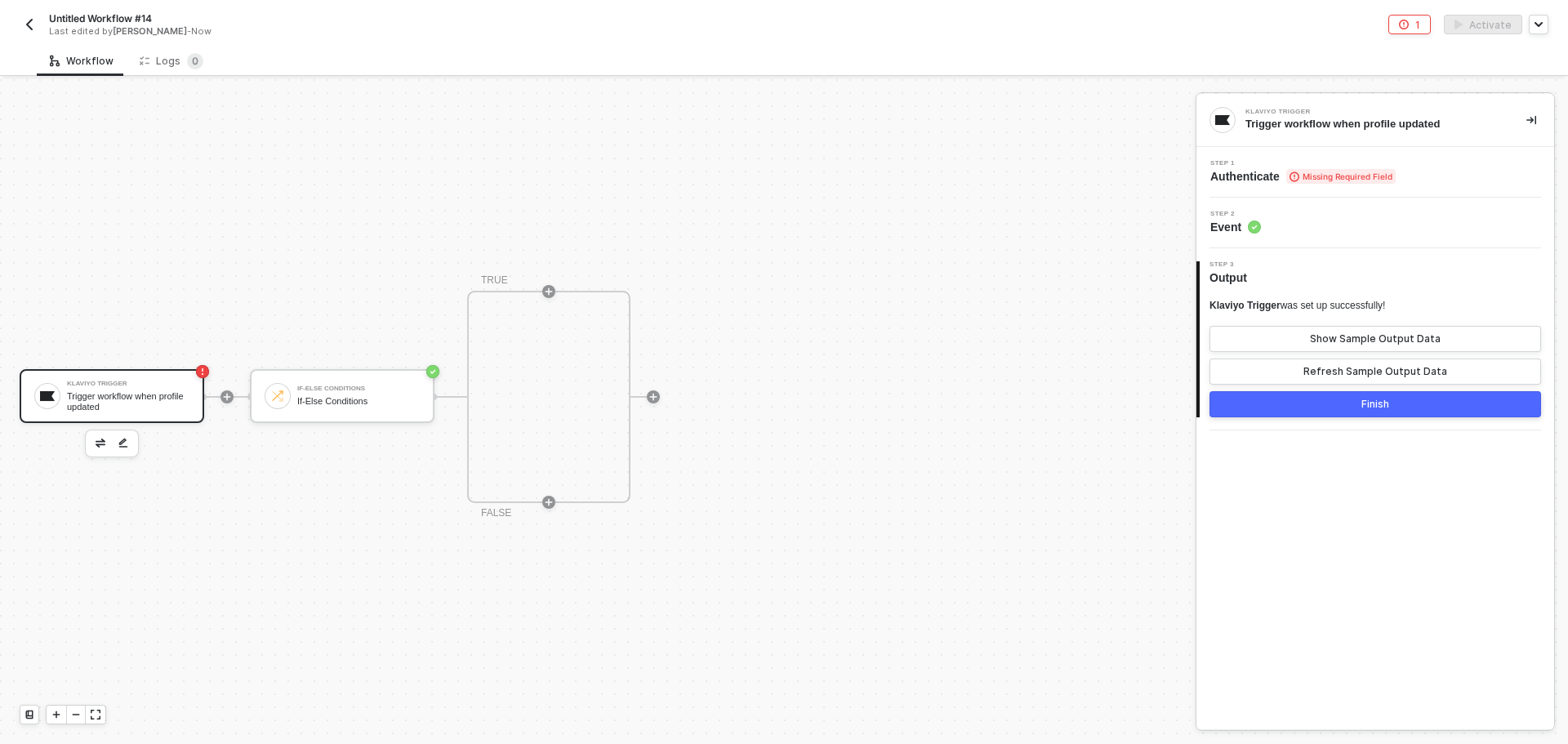
click at [1265, 179] on span "Authenticate Missing Required Field" at bounding box center [1303, 176] width 185 height 16
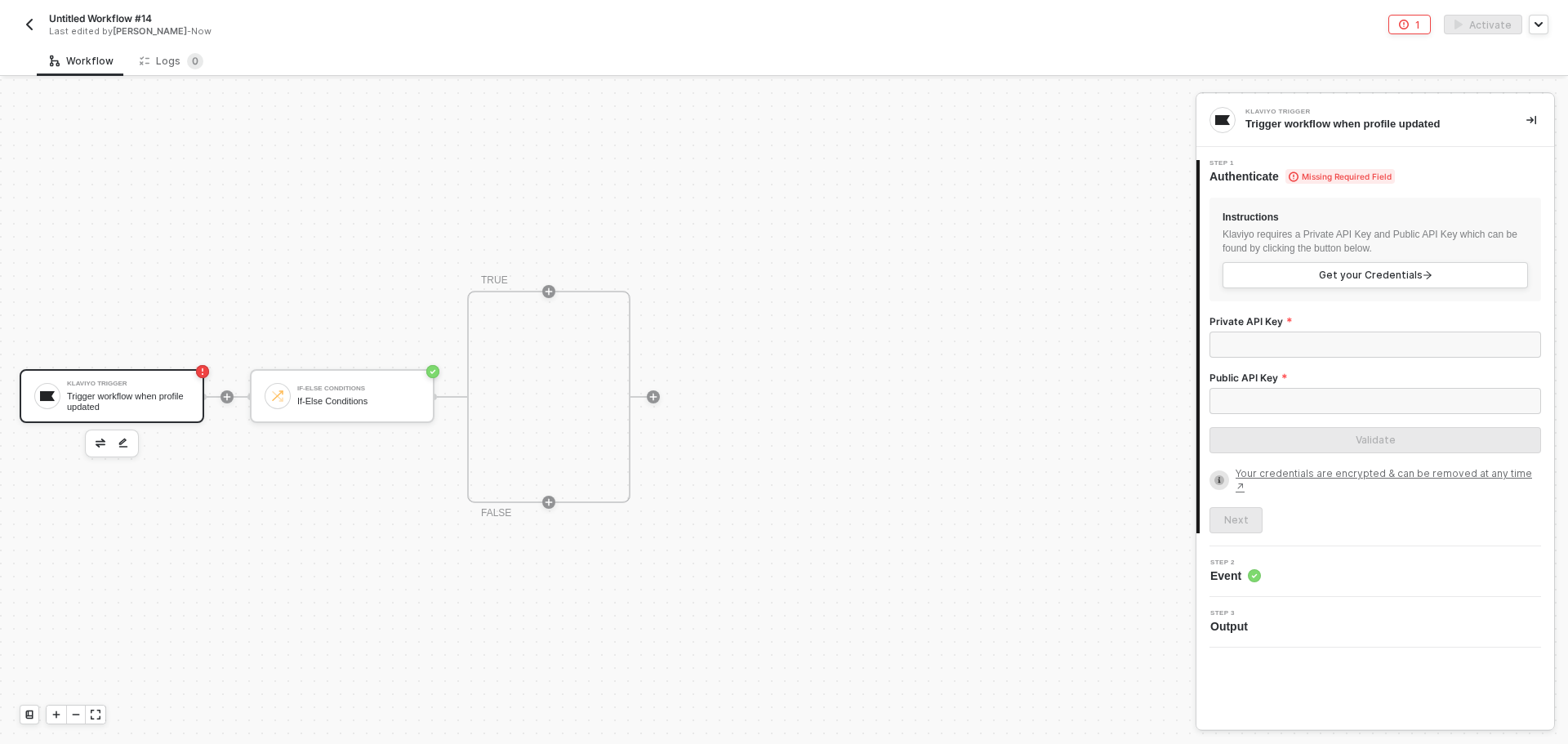
click at [1274, 570] on div "Step 2 Event" at bounding box center [1378, 571] width 353 height 24
click at [134, 387] on div "Klaviyo Trigger Trigger workflow when profile updated" at bounding box center [127, 396] width 123 height 31
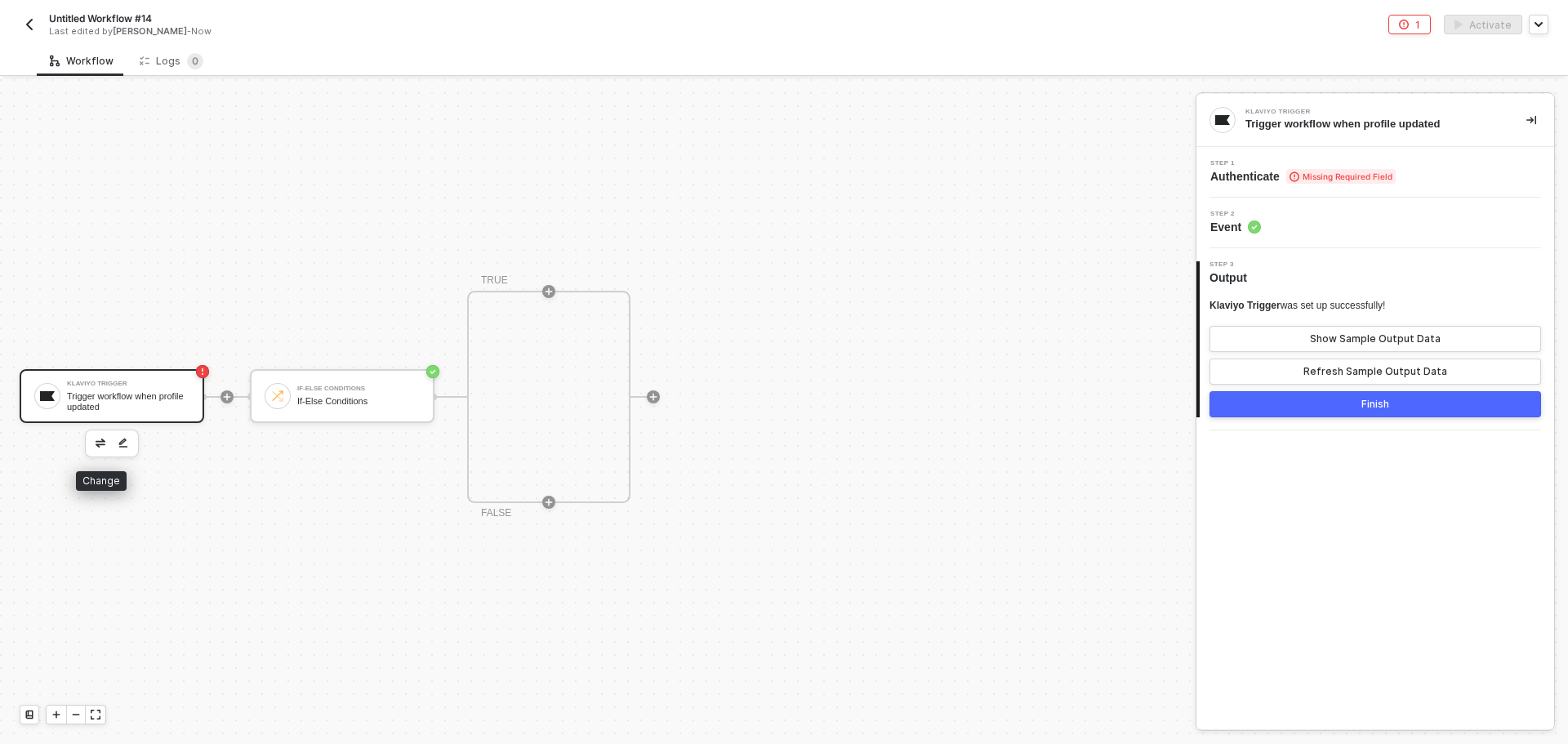
click at [99, 446] on img "button" at bounding box center [100, 442] width 10 height 8
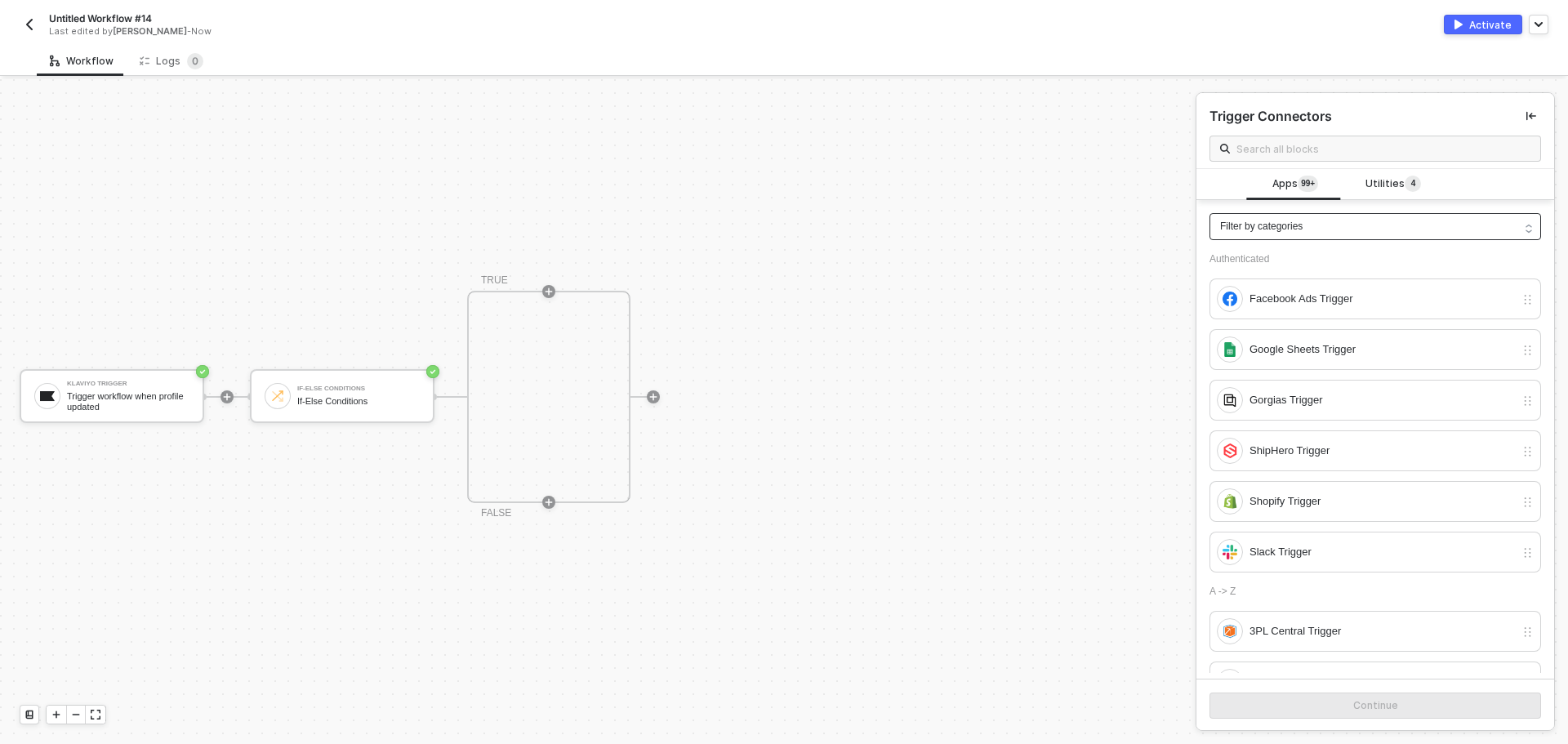
click at [1328, 215] on div "Filter by categories" at bounding box center [1375, 227] width 331 height 27
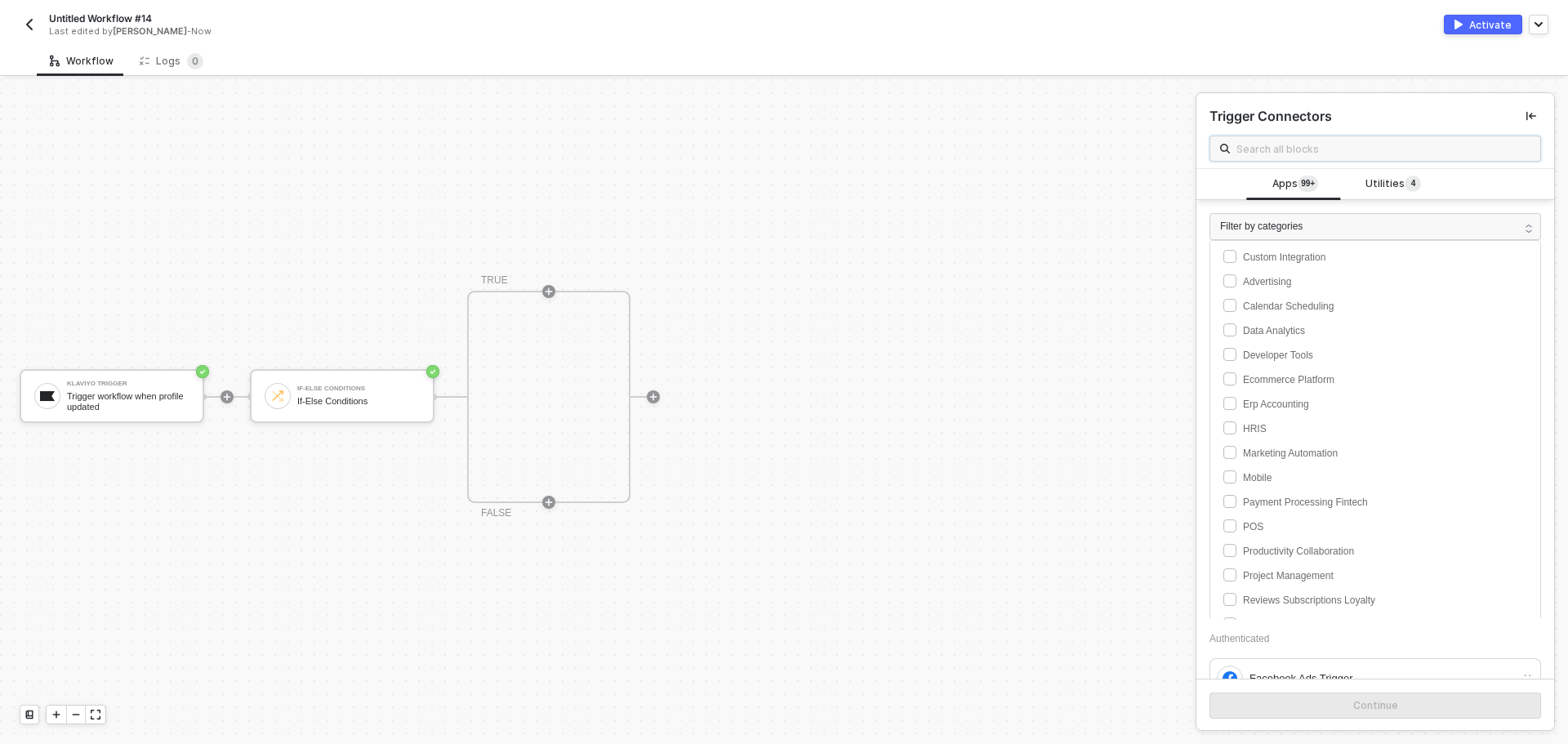
click at [1356, 148] on input "text" at bounding box center [1384, 149] width 294 height 18
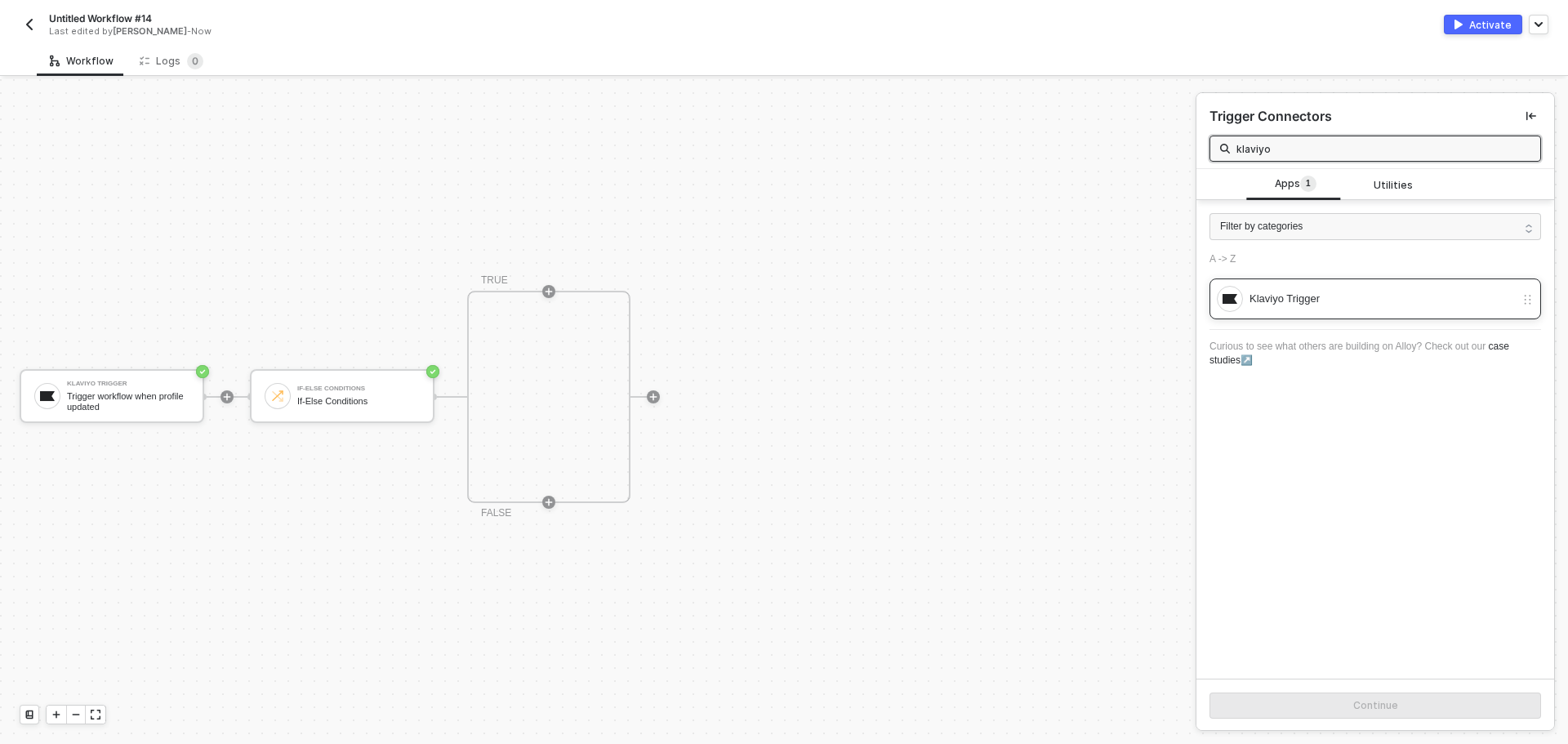
type input "klaviyo"
click at [1257, 296] on div "Klaviyo Trigger" at bounding box center [1382, 298] width 266 height 18
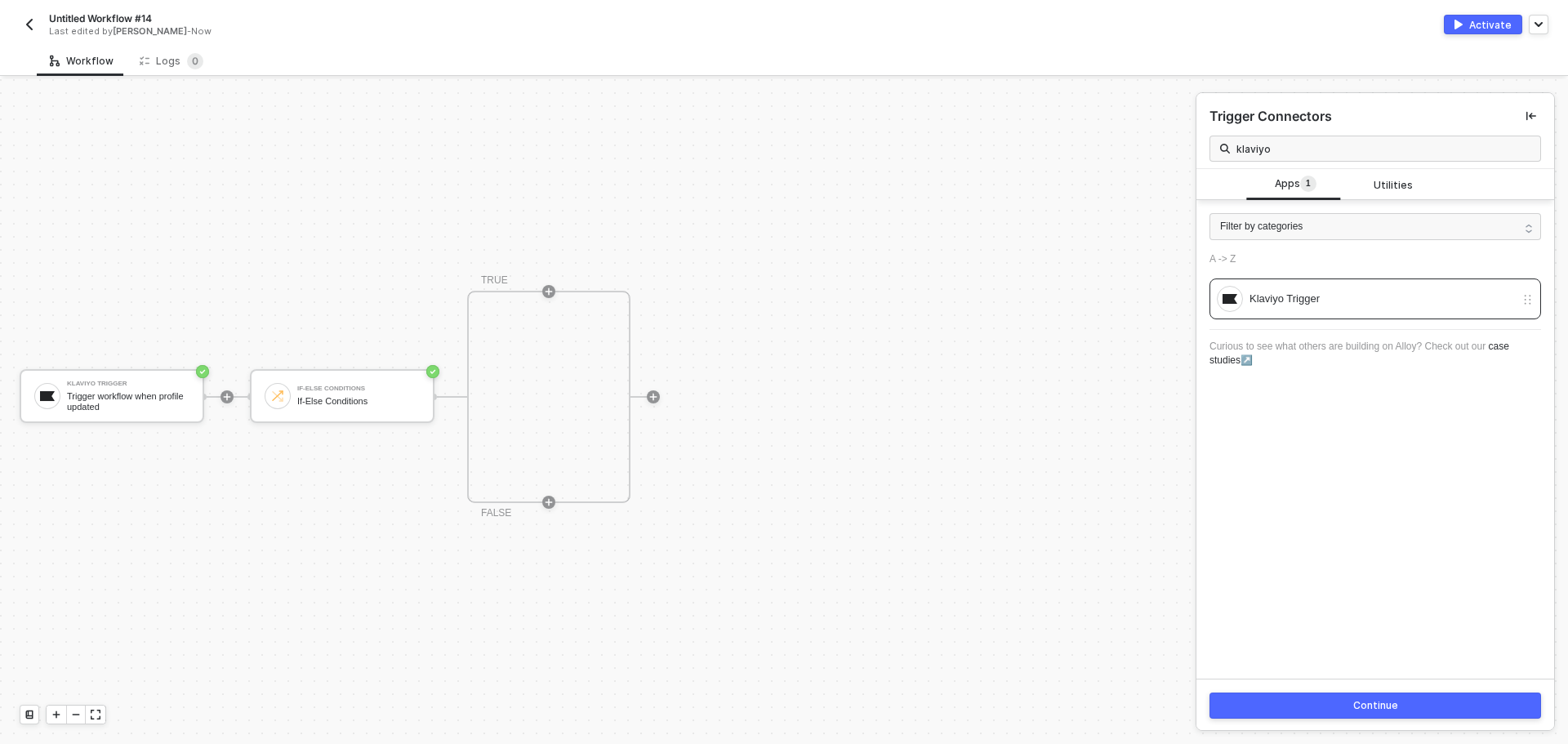
click at [1368, 713] on button "Continue" at bounding box center [1375, 704] width 331 height 26
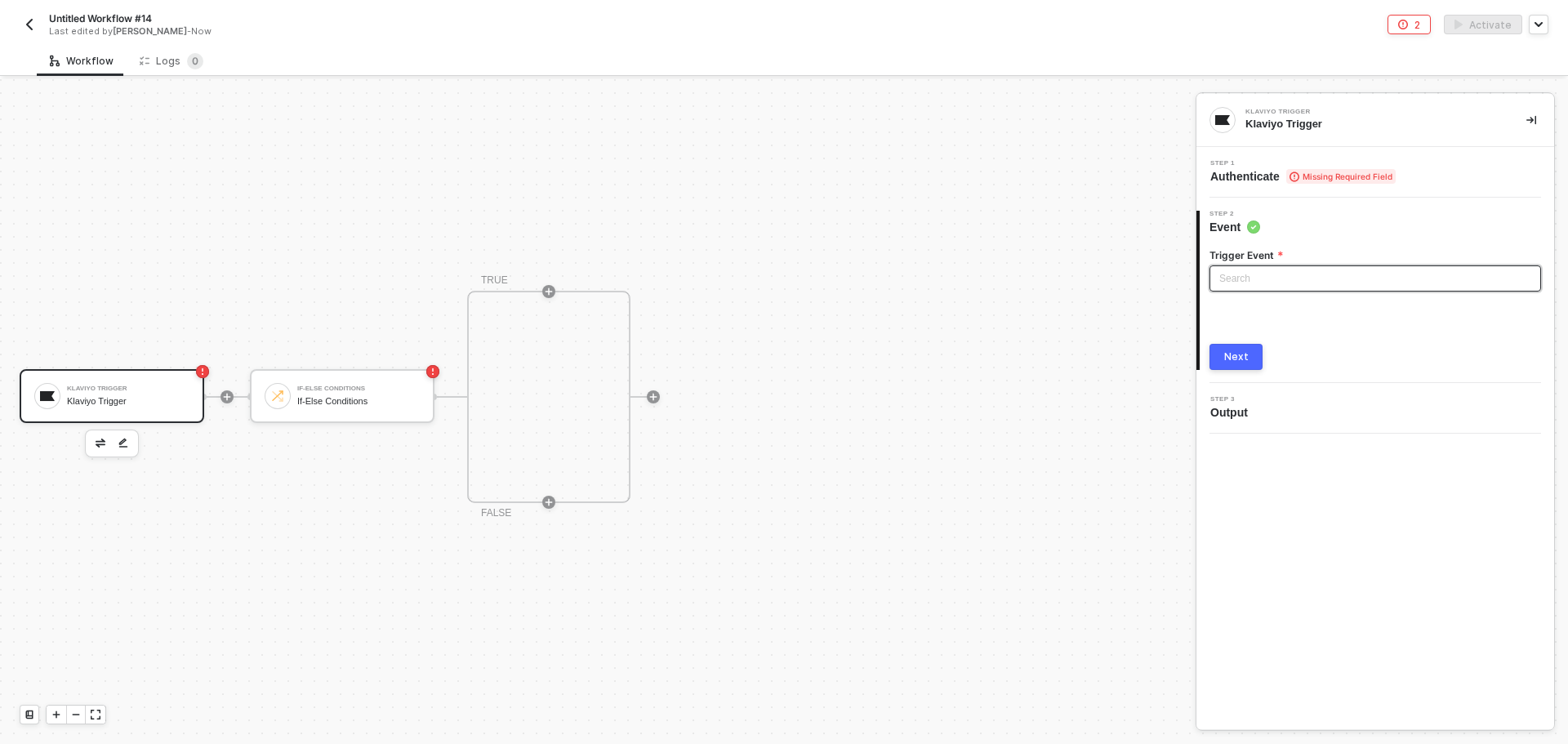
click at [1269, 278] on input "search" at bounding box center [1375, 278] width 312 height 24
click at [1277, 278] on input "search" at bounding box center [1375, 278] width 312 height 24
click at [1250, 279] on input "search" at bounding box center [1375, 278] width 312 height 24
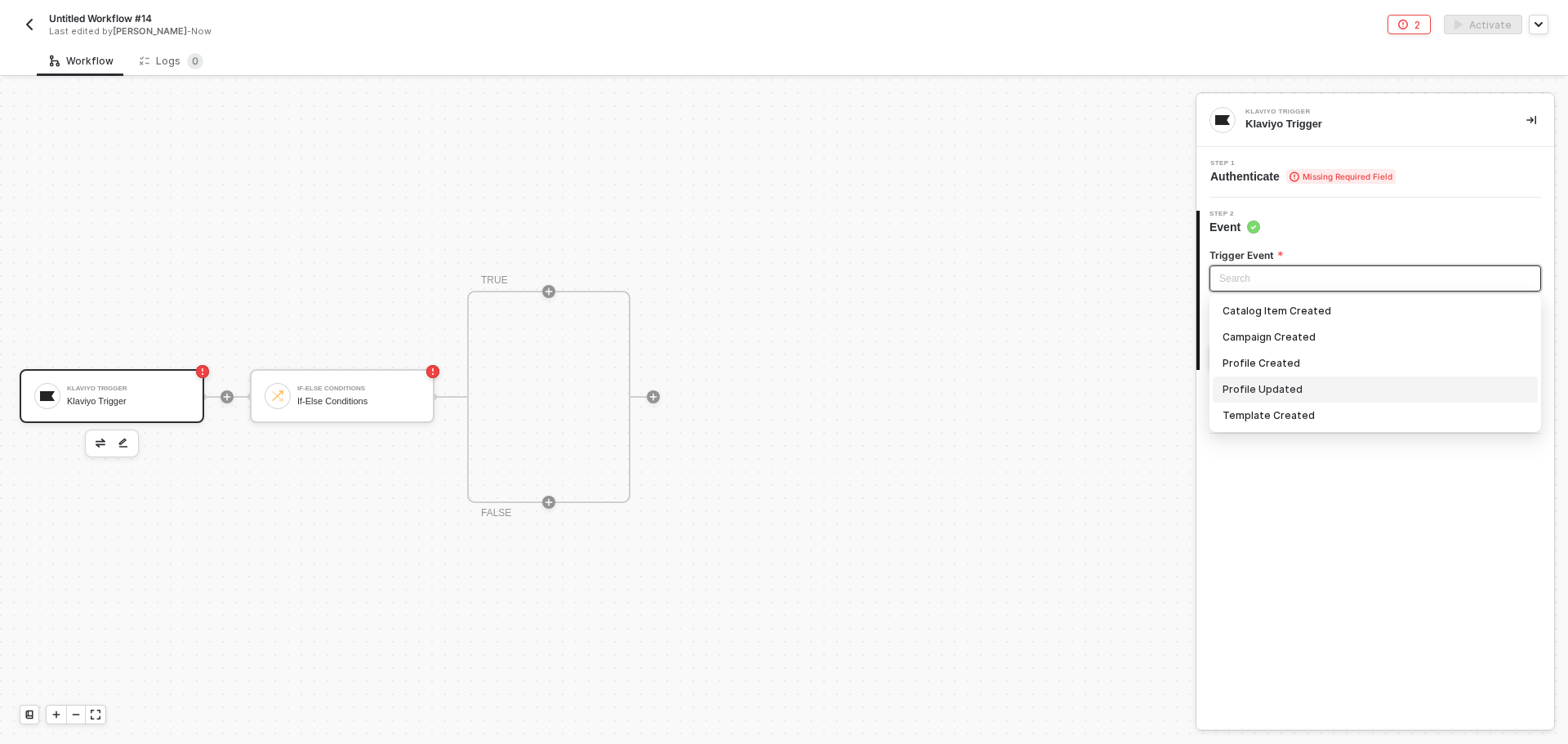
click at [1288, 380] on div "Profile Updated" at bounding box center [1375, 389] width 305 height 18
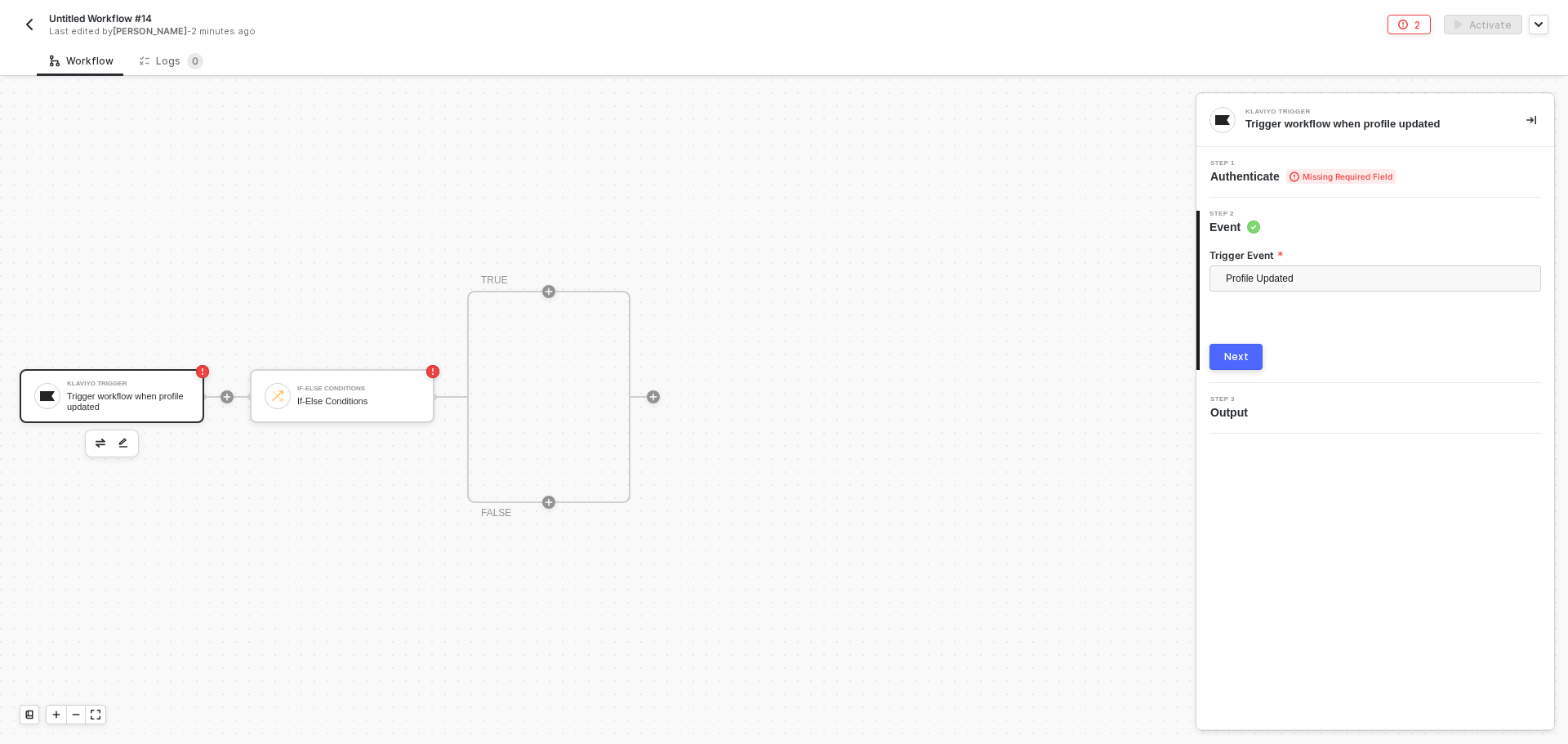
click at [1234, 358] on div "Next" at bounding box center [1236, 357] width 24 height 14
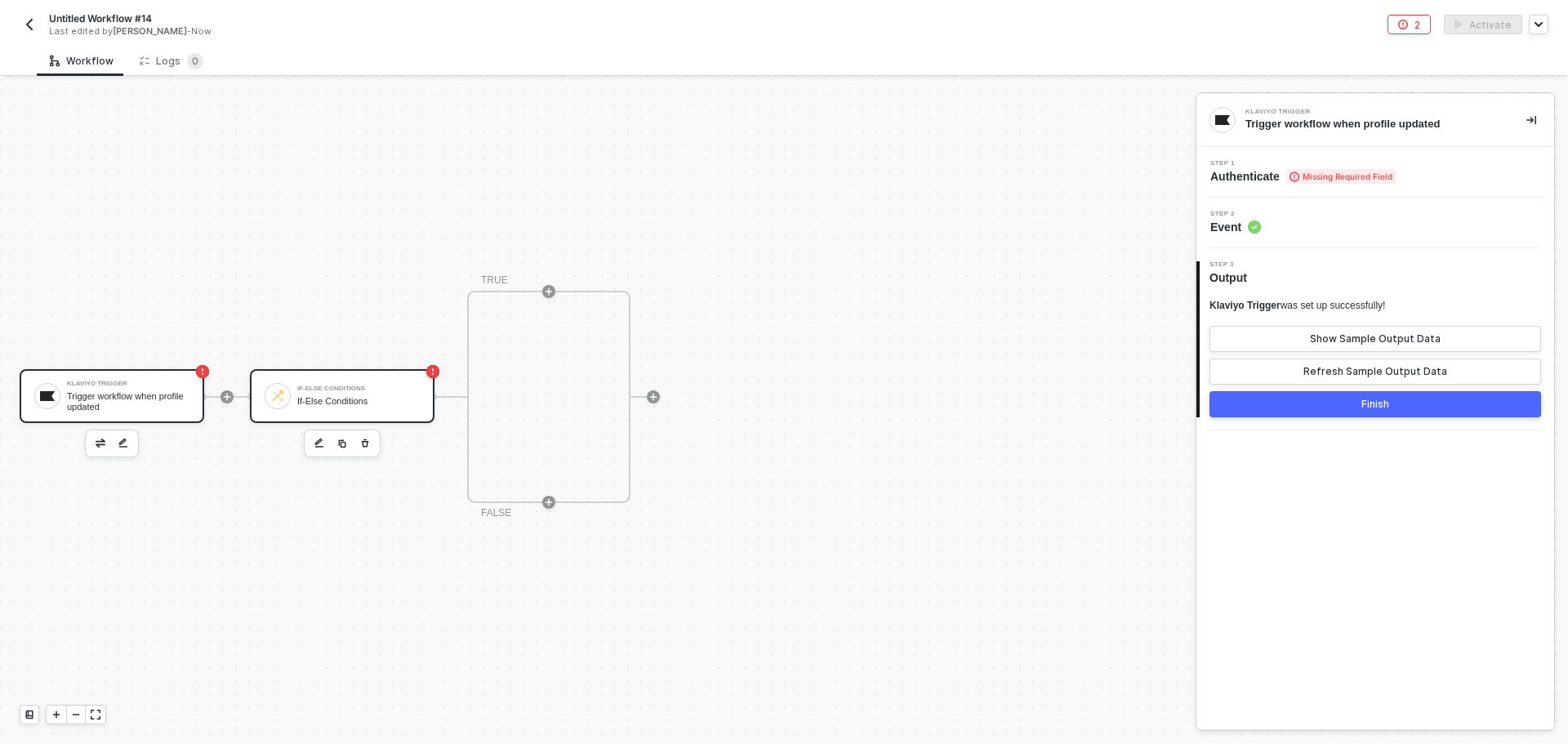
click at [339, 377] on div "If-Else Conditions If-Else Conditions" at bounding box center [342, 396] width 184 height 54
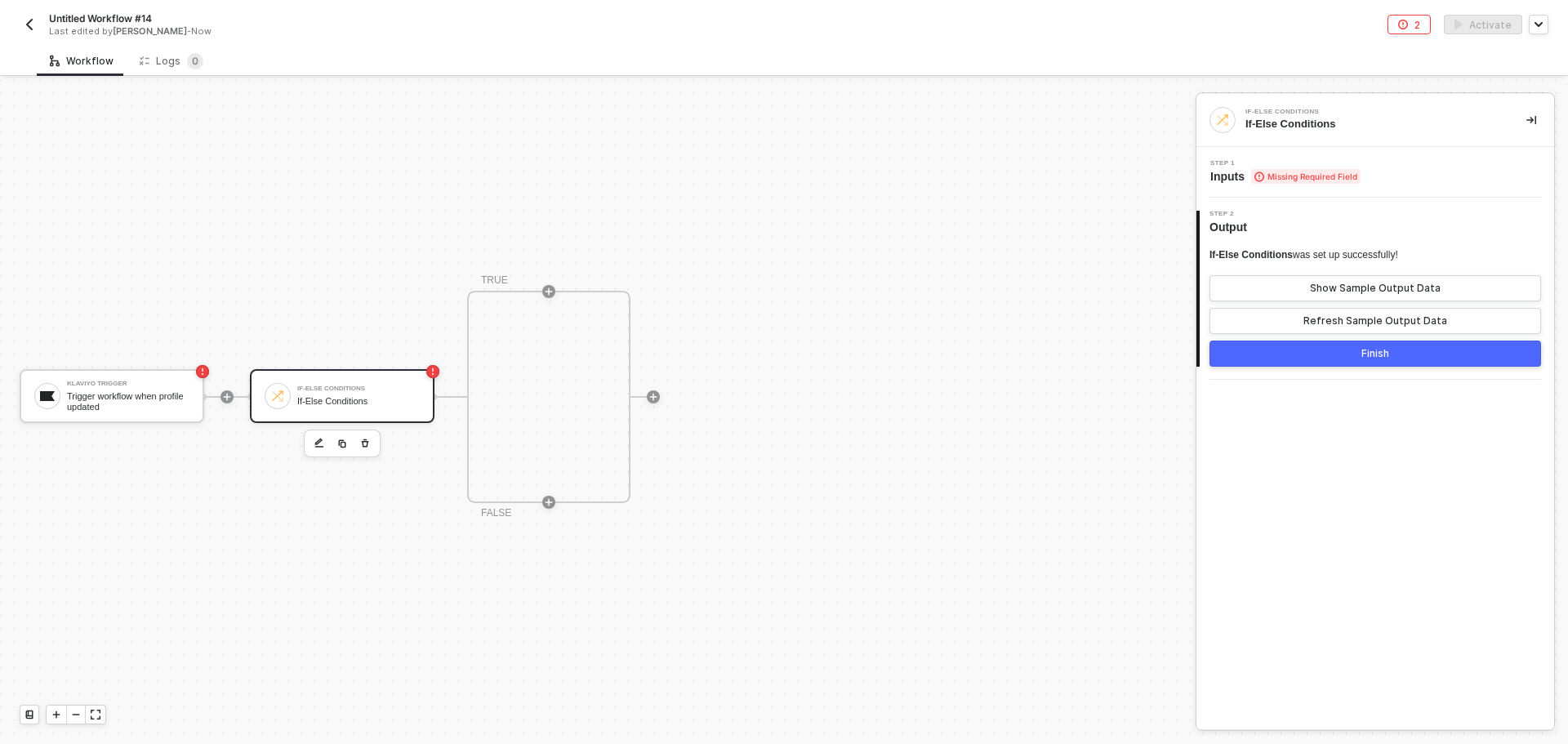
click at [1282, 169] on span "Missing Required Field" at bounding box center [1305, 176] width 109 height 14
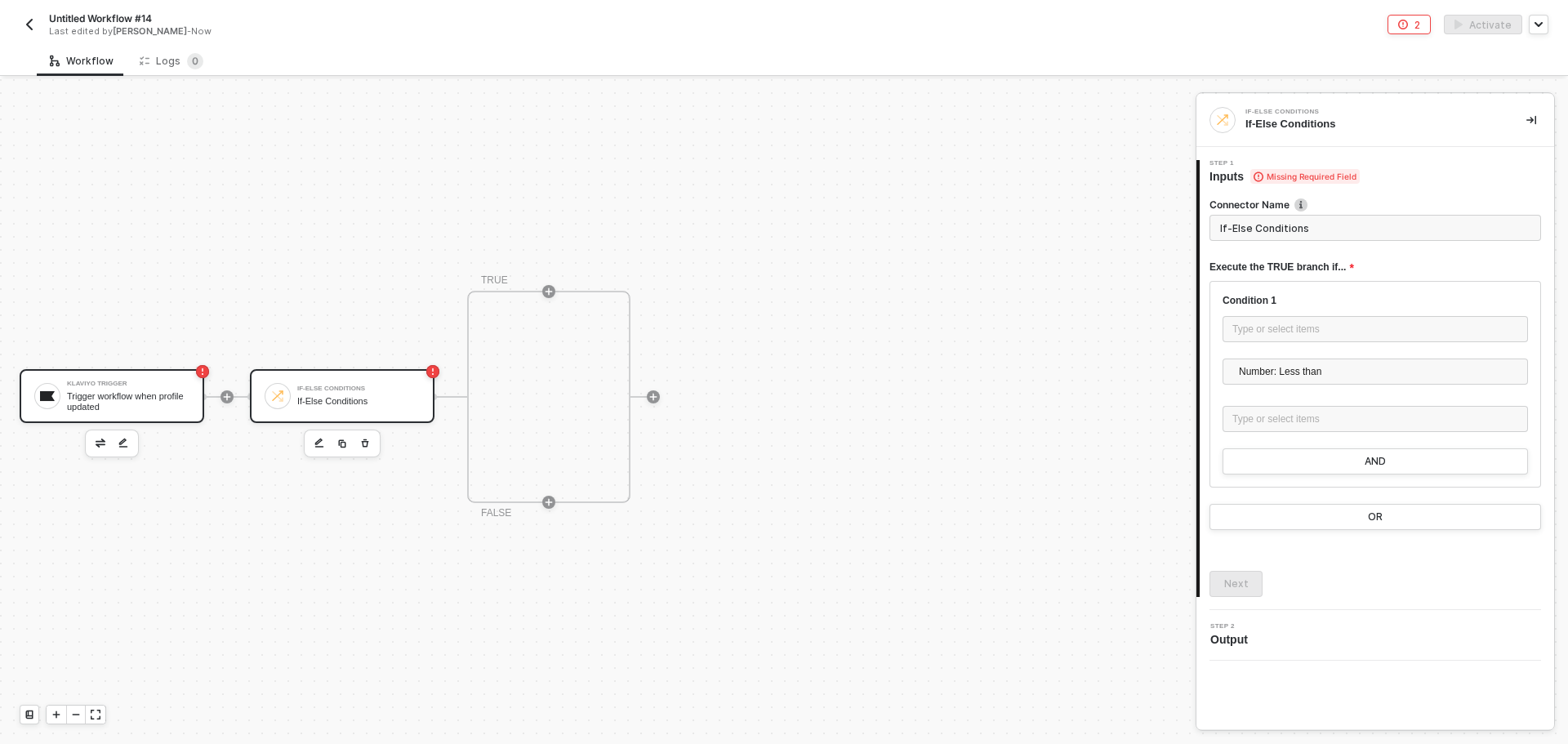
click at [156, 400] on div "Trigger workflow when profile updated" at bounding box center [127, 400] width 123 height 20
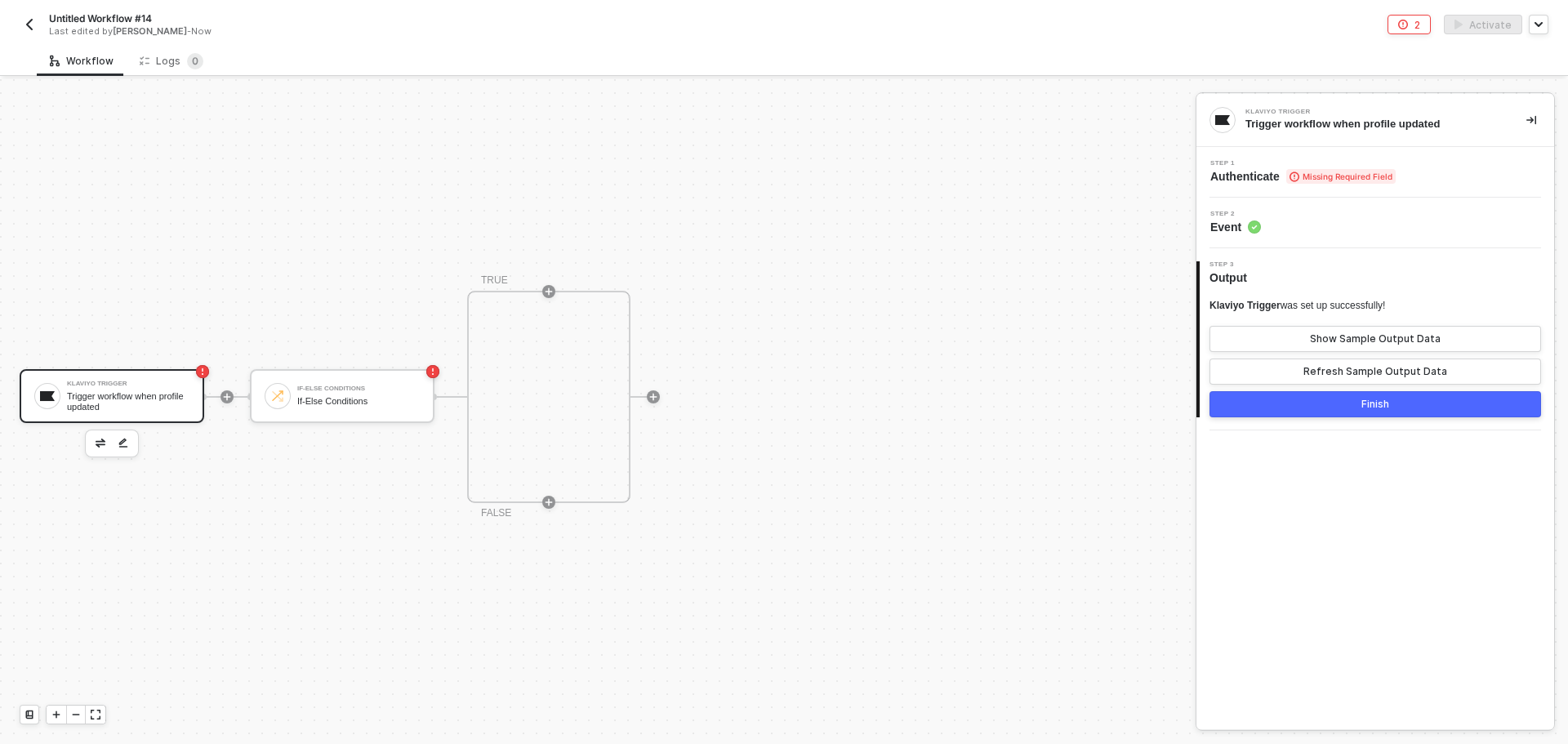
click at [1334, 186] on div "Step 1 Authenticate Missing Required Field" at bounding box center [1375, 172] width 358 height 50
click at [1328, 175] on span "Missing Required Field" at bounding box center [1340, 176] width 109 height 14
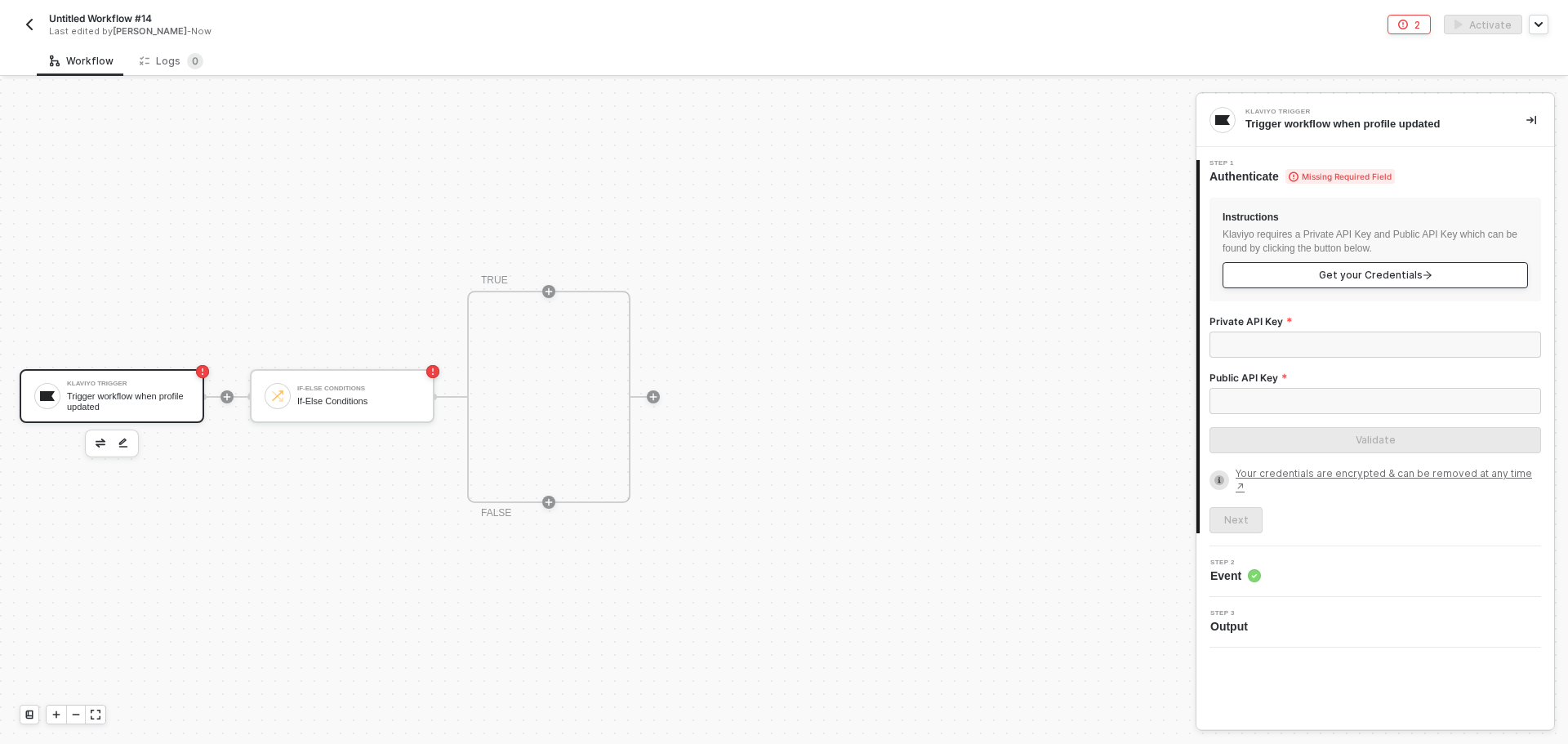
click at [1330, 280] on span "Get your Credentials" at bounding box center [1376, 275] width 114 height 14
click at [1334, 351] on input "Private API Key" at bounding box center [1375, 344] width 331 height 26
click at [1418, 14] on div "Untitled Workflow #14 Last edited by Todd Baxter - Now 2 Activate" at bounding box center [784, 22] width 1529 height 45
click at [1418, 16] on button "2" at bounding box center [1409, 24] width 43 height 19
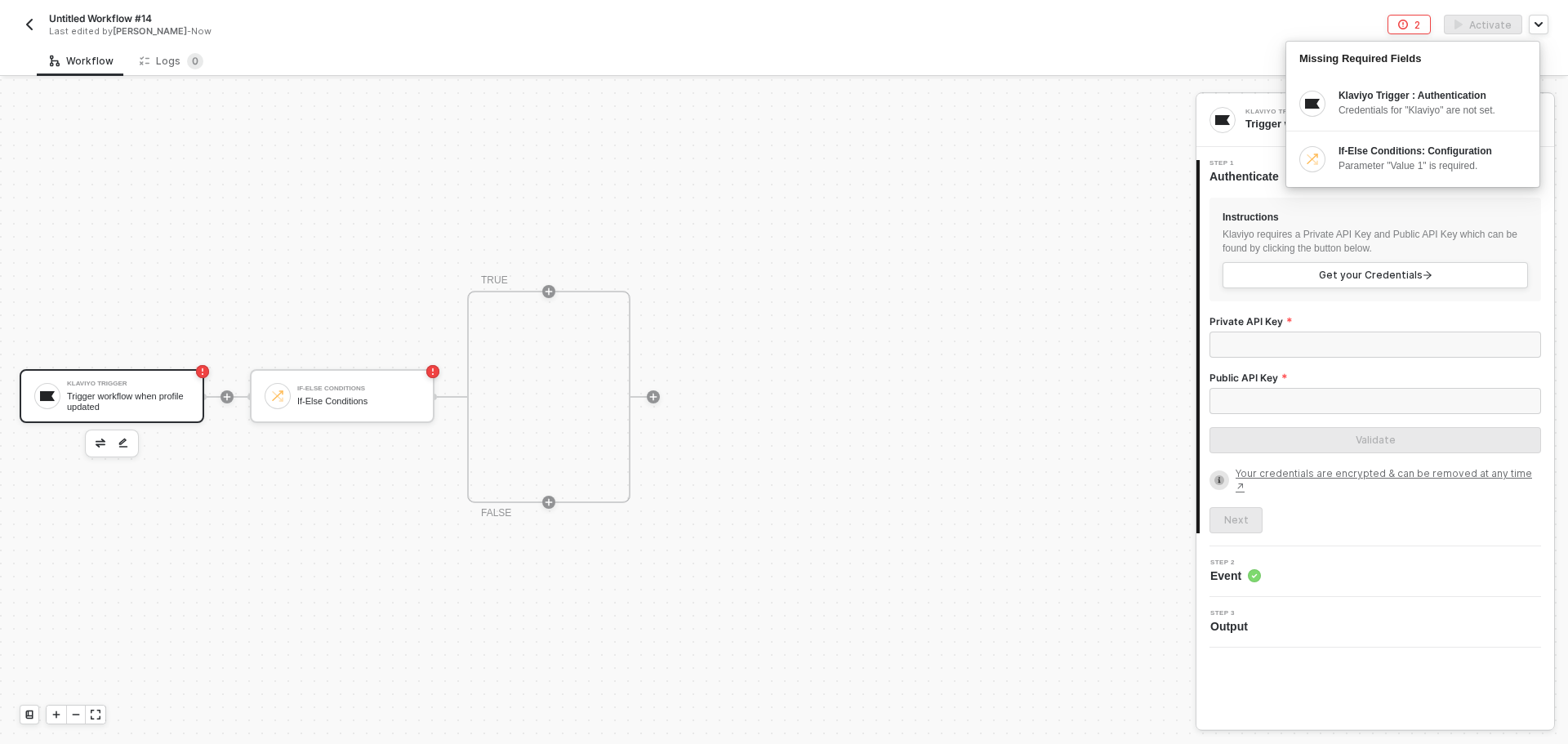
click at [586, 65] on div "Workflow Logs 0" at bounding box center [802, 60] width 1531 height 30
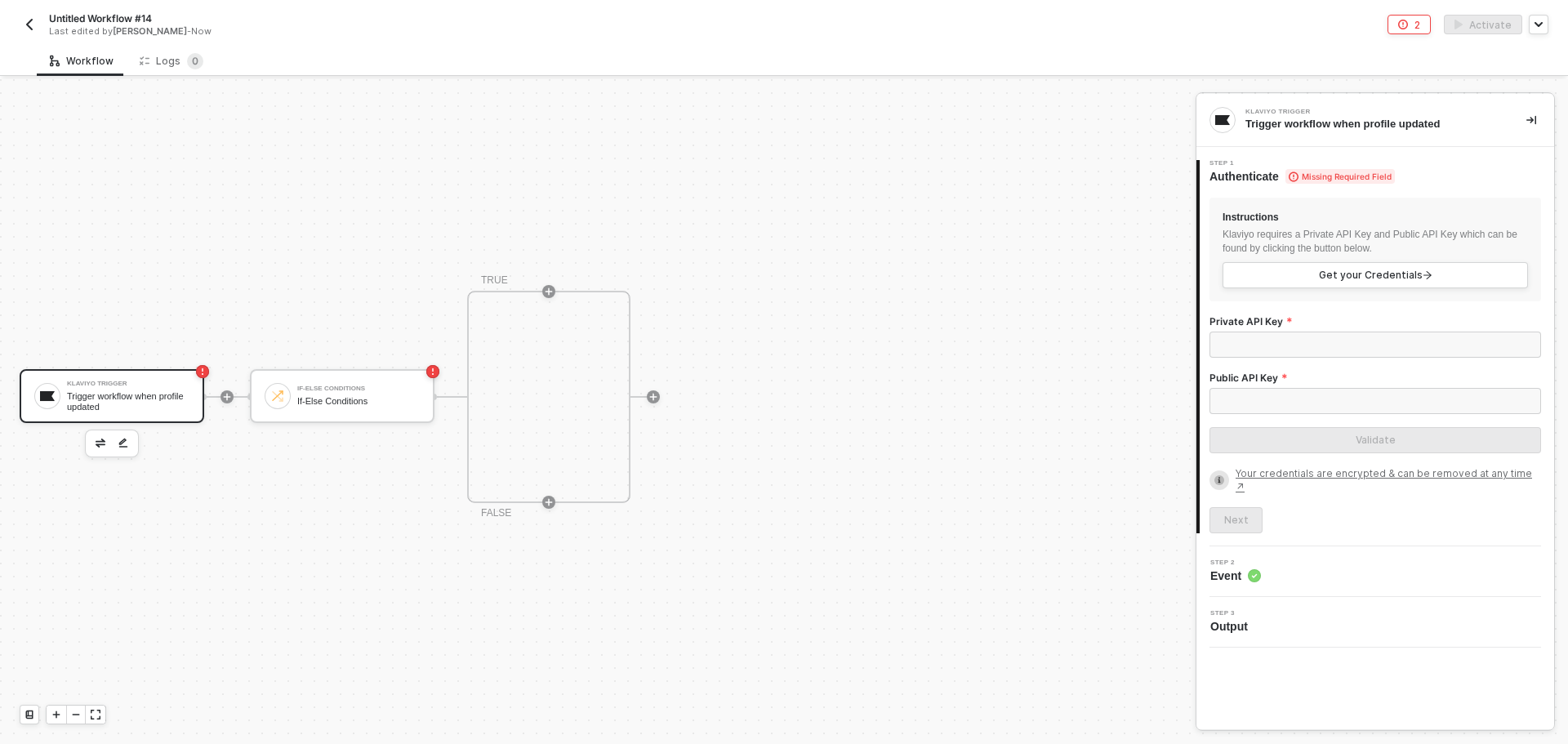
click at [27, 20] on img "button" at bounding box center [30, 25] width 14 height 14
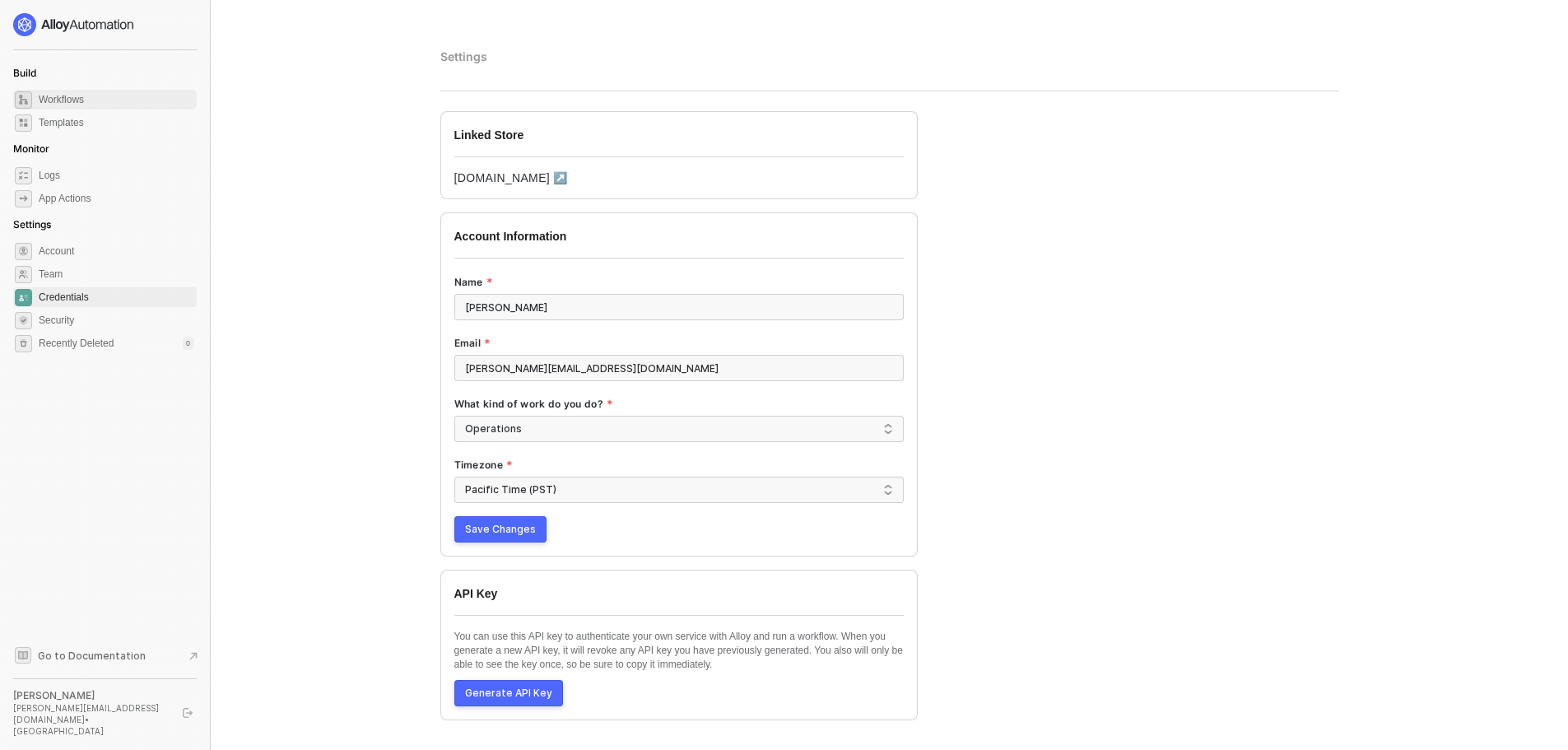
click at [41, 98] on span "Workflows" at bounding box center [116, 99] width 155 height 19
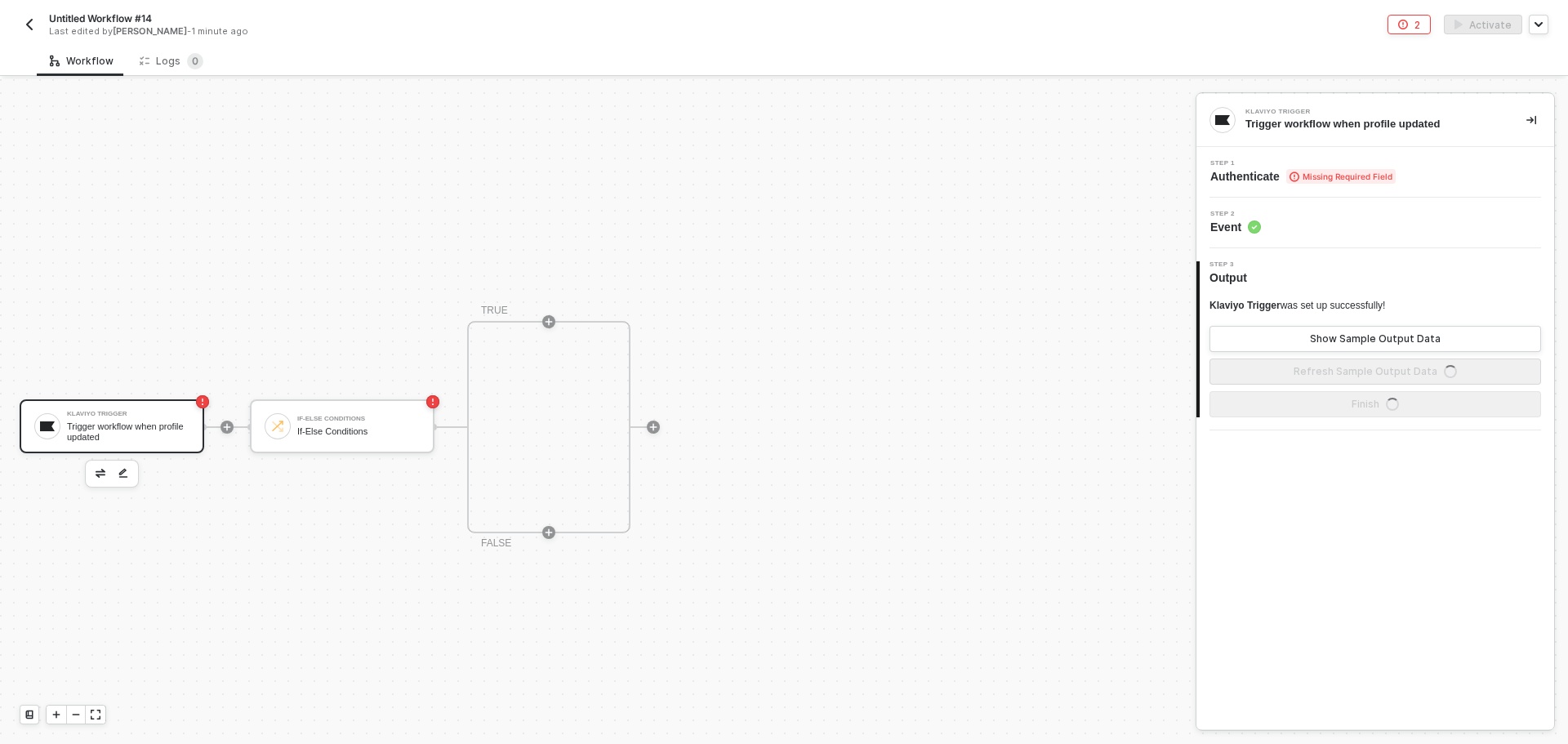
scroll to position [30, 0]
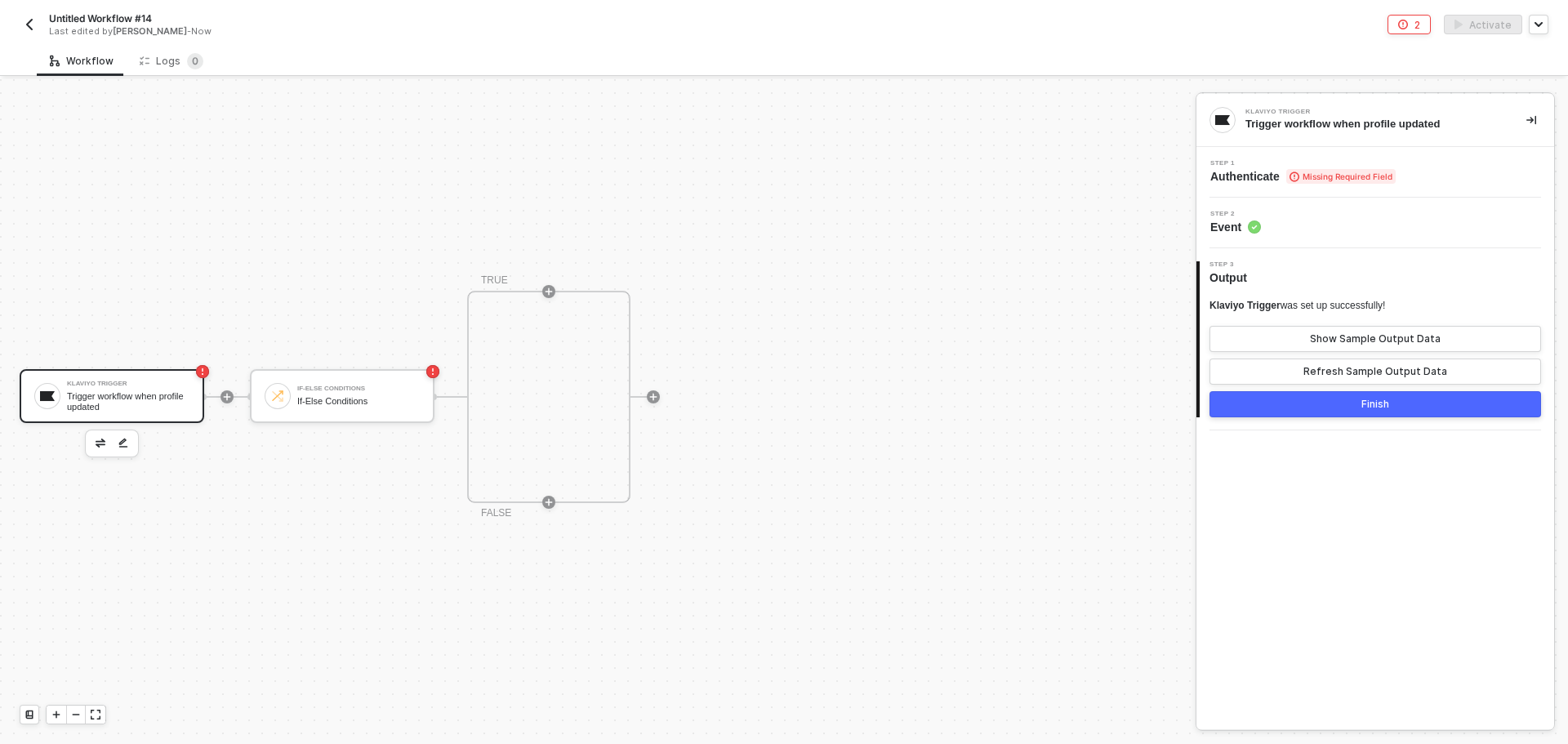
click at [106, 405] on div "Trigger workflow when profile updated" at bounding box center [127, 400] width 123 height 20
click at [1341, 174] on span "Missing Required Field" at bounding box center [1340, 176] width 109 height 14
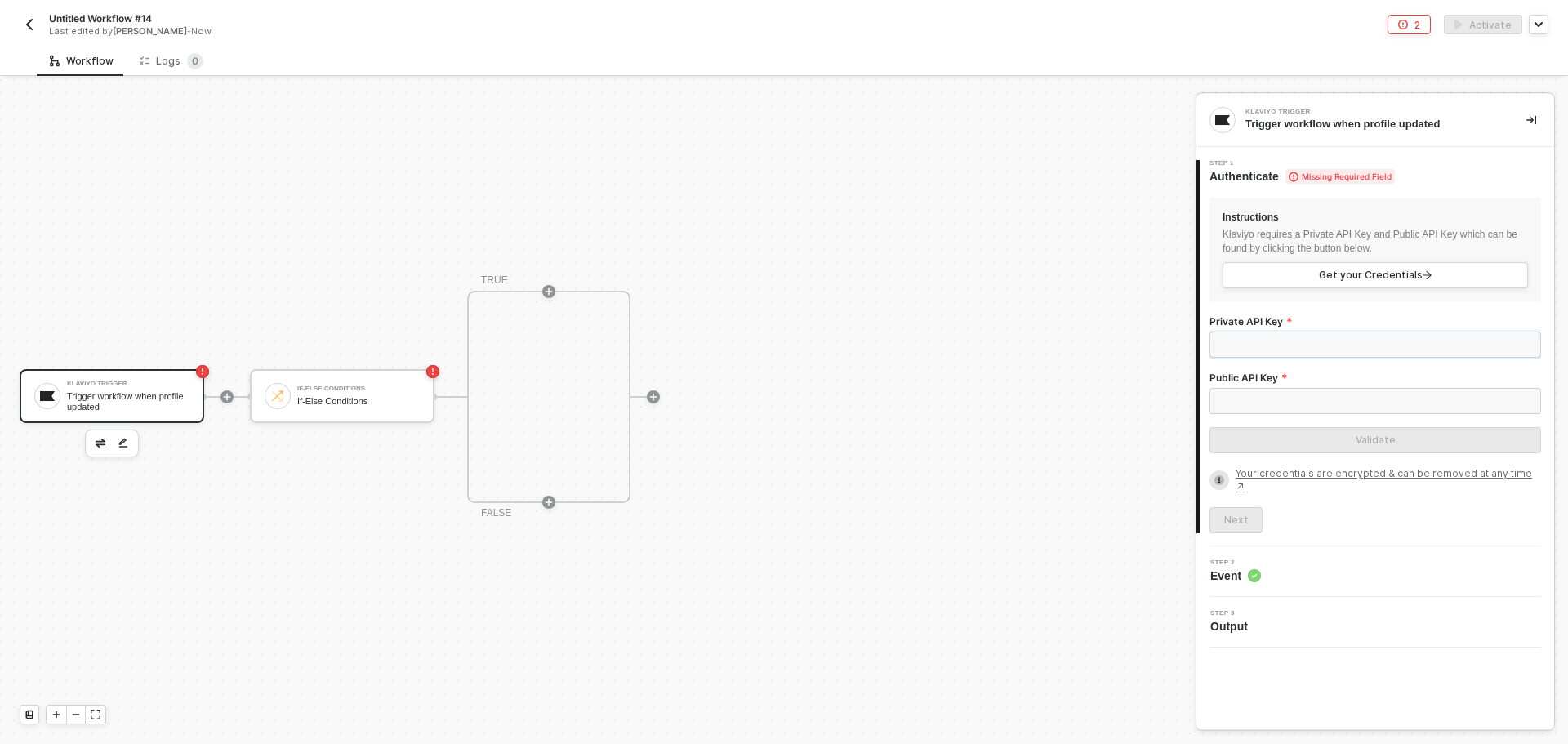
click at [1319, 337] on input "Private API Key" at bounding box center [1375, 344] width 331 height 26
click at [91, 444] on button "button" at bounding box center [100, 443] width 19 height 19
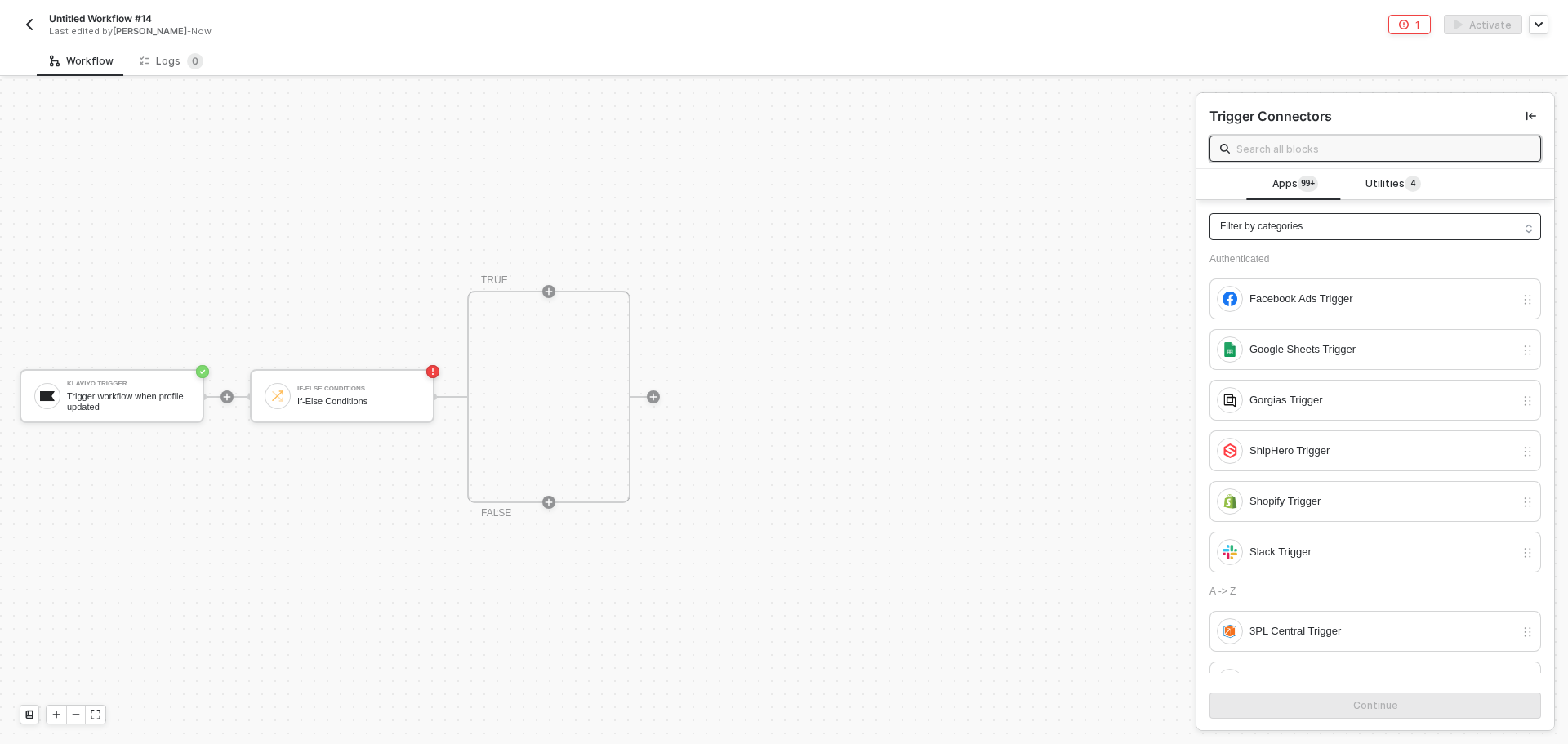
click at [1281, 227] on span "Filter by categories" at bounding box center [1261, 227] width 82 height 15
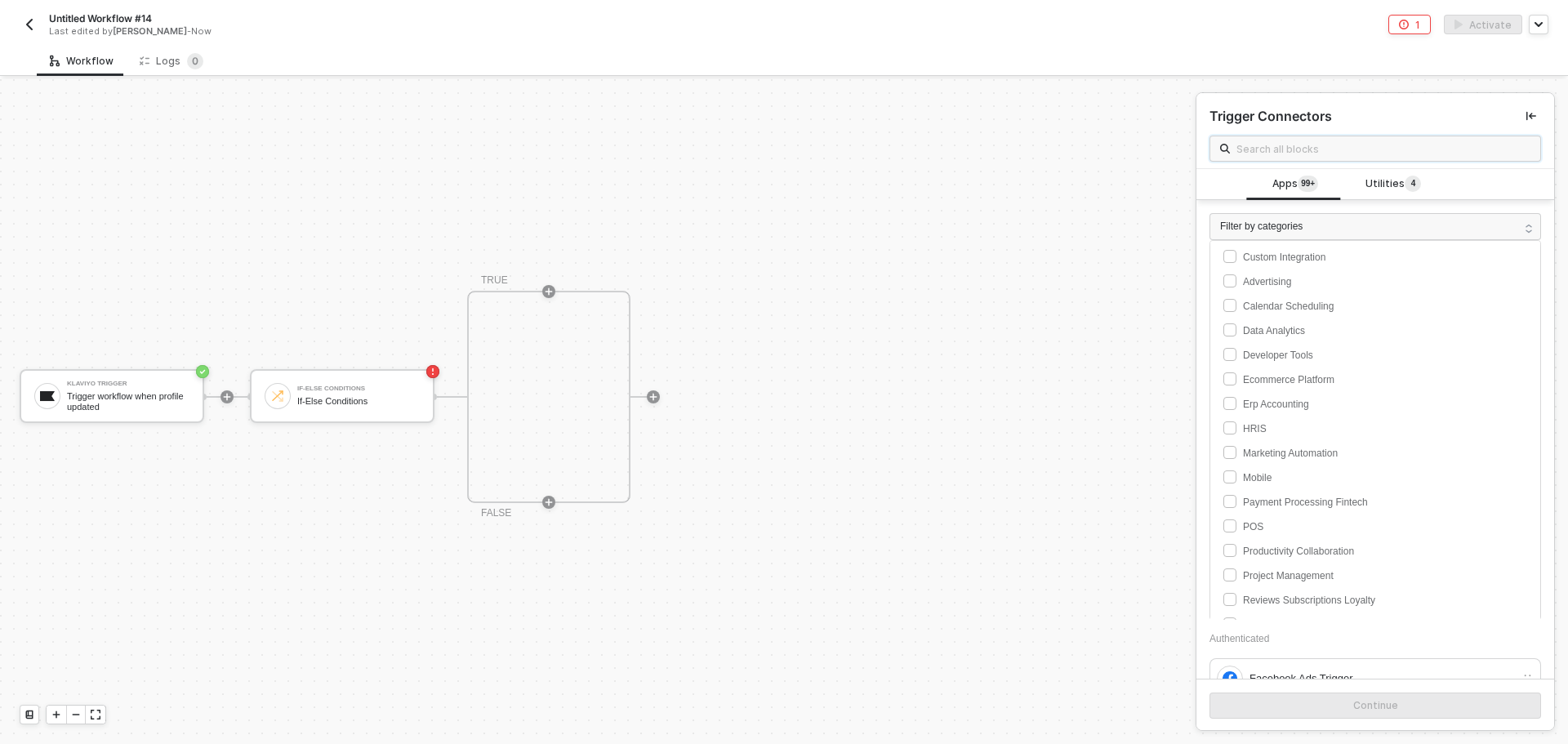
click at [1280, 152] on input "text" at bounding box center [1384, 149] width 294 height 18
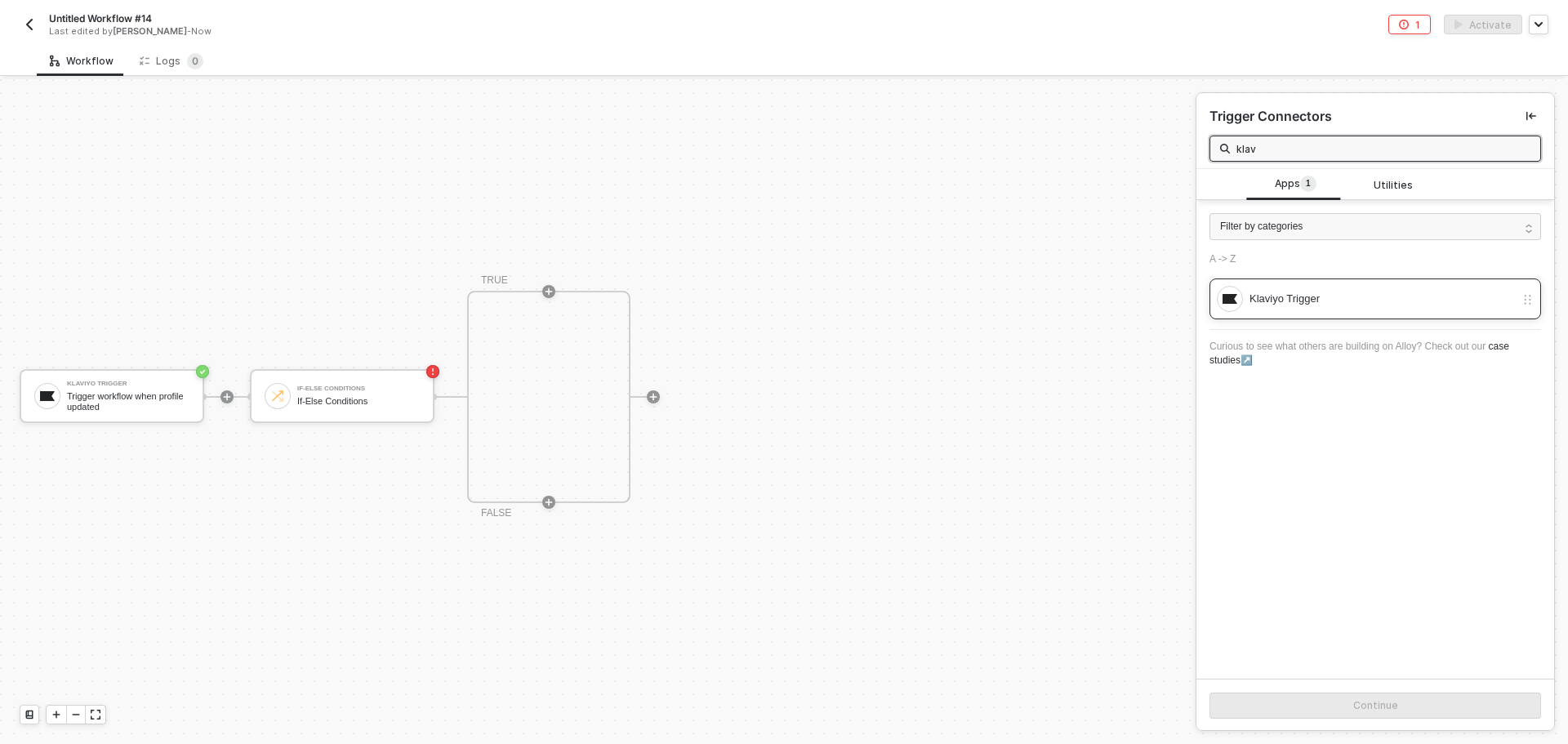
type input "klav"
click at [1300, 296] on div "Klaviyo Trigger" at bounding box center [1382, 298] width 266 height 18
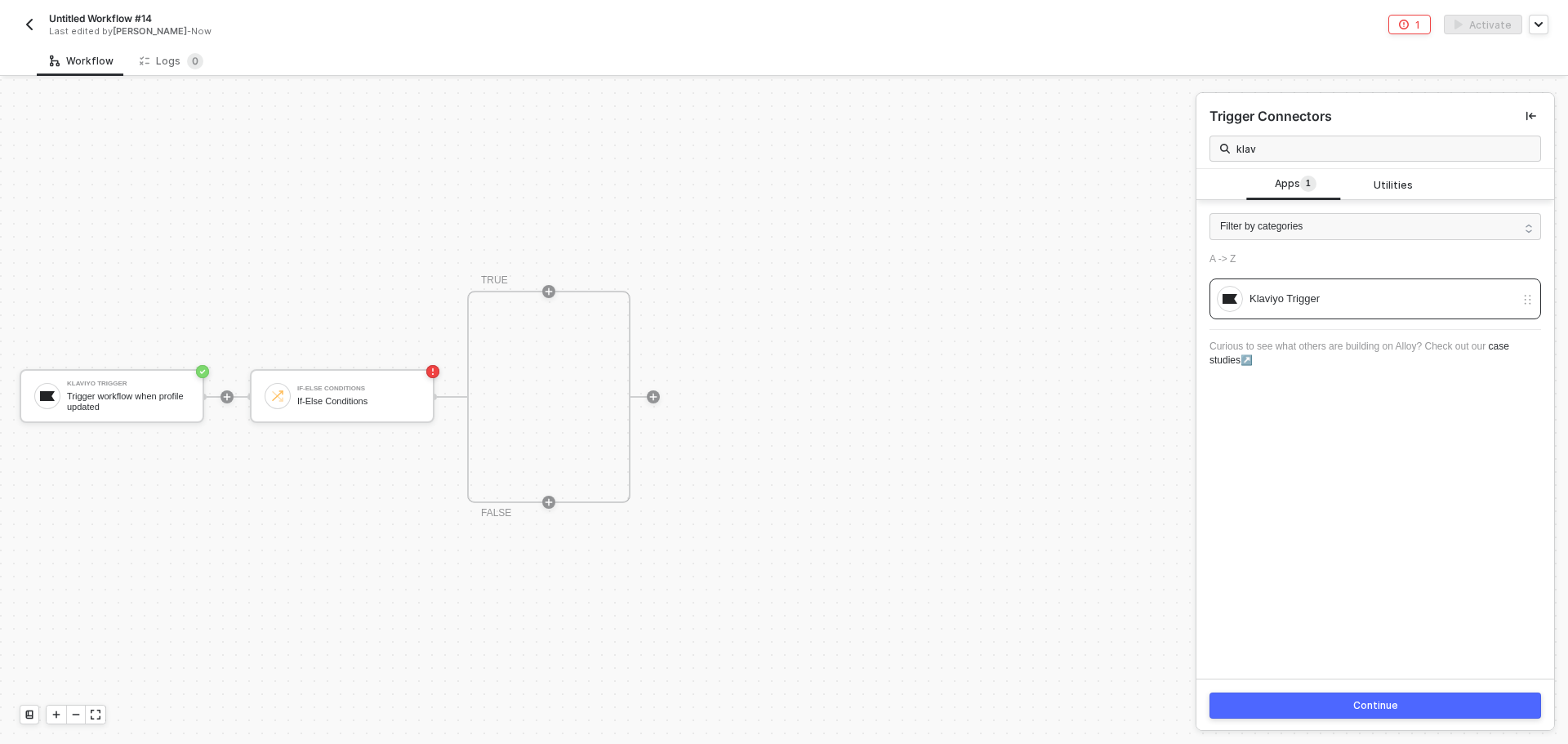
click at [1386, 703] on div "Continue" at bounding box center [1376, 705] width 45 height 14
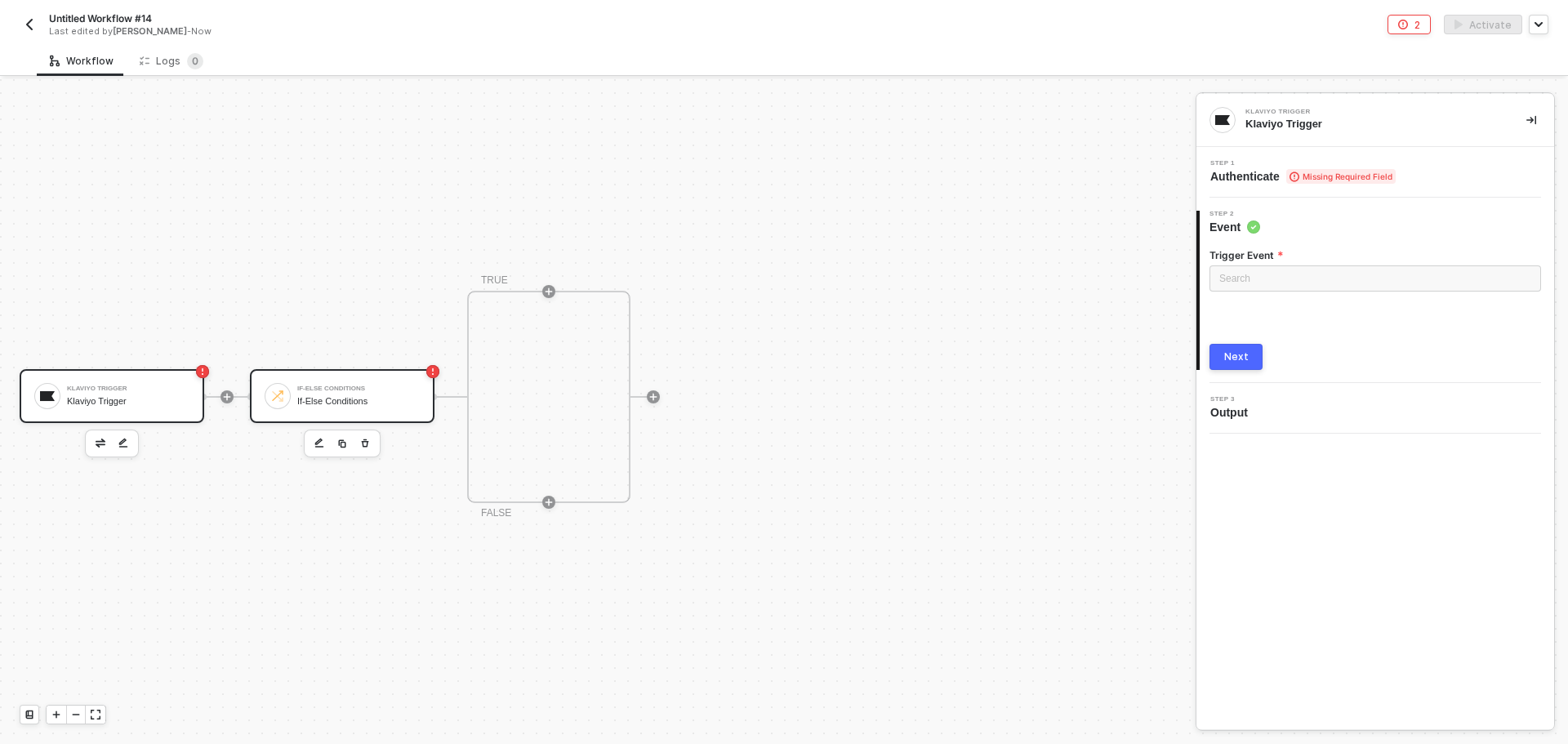
click at [363, 372] on div "If-Else Conditions If-Else Conditions" at bounding box center [342, 396] width 184 height 54
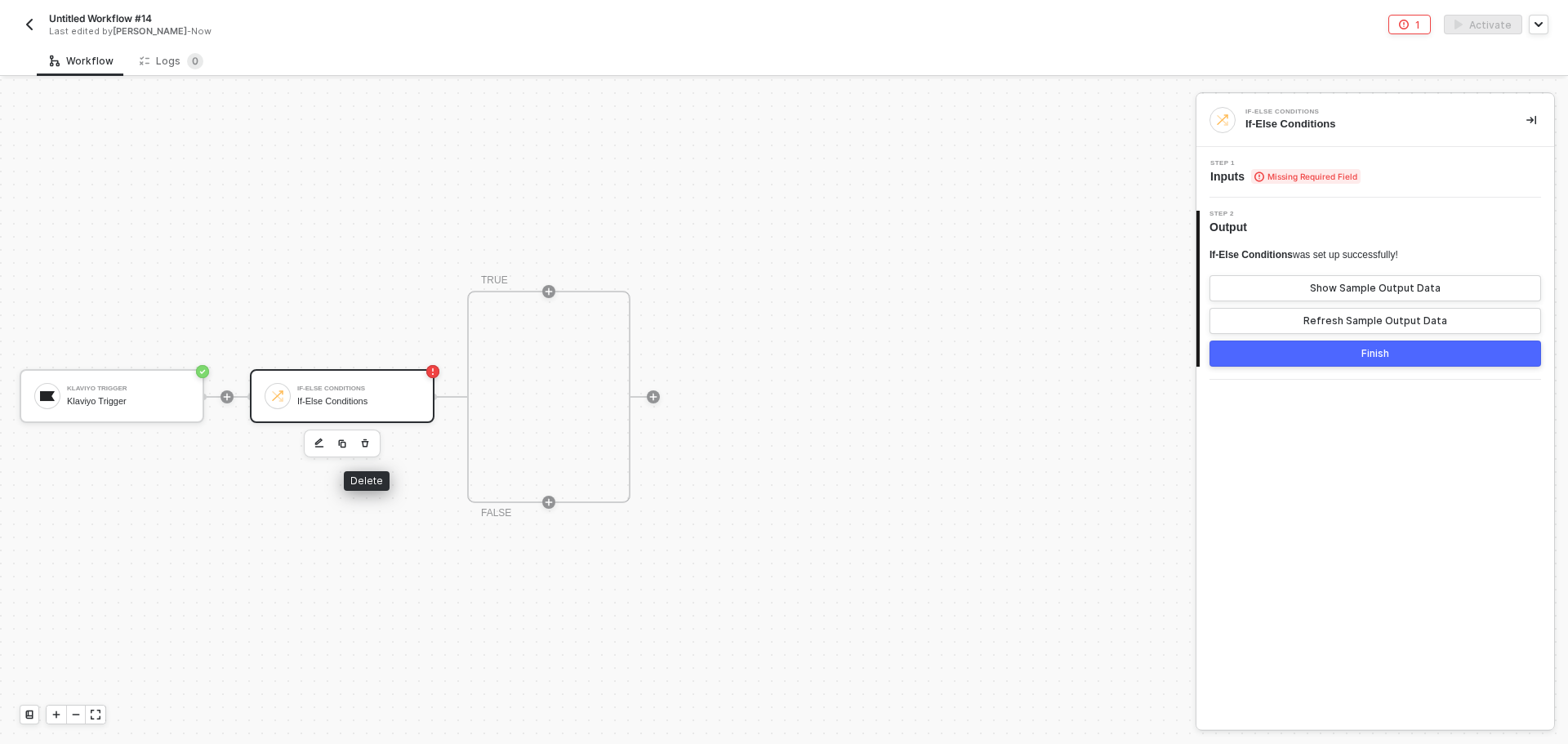
click at [362, 450] on button "button" at bounding box center [365, 443] width 19 height 19
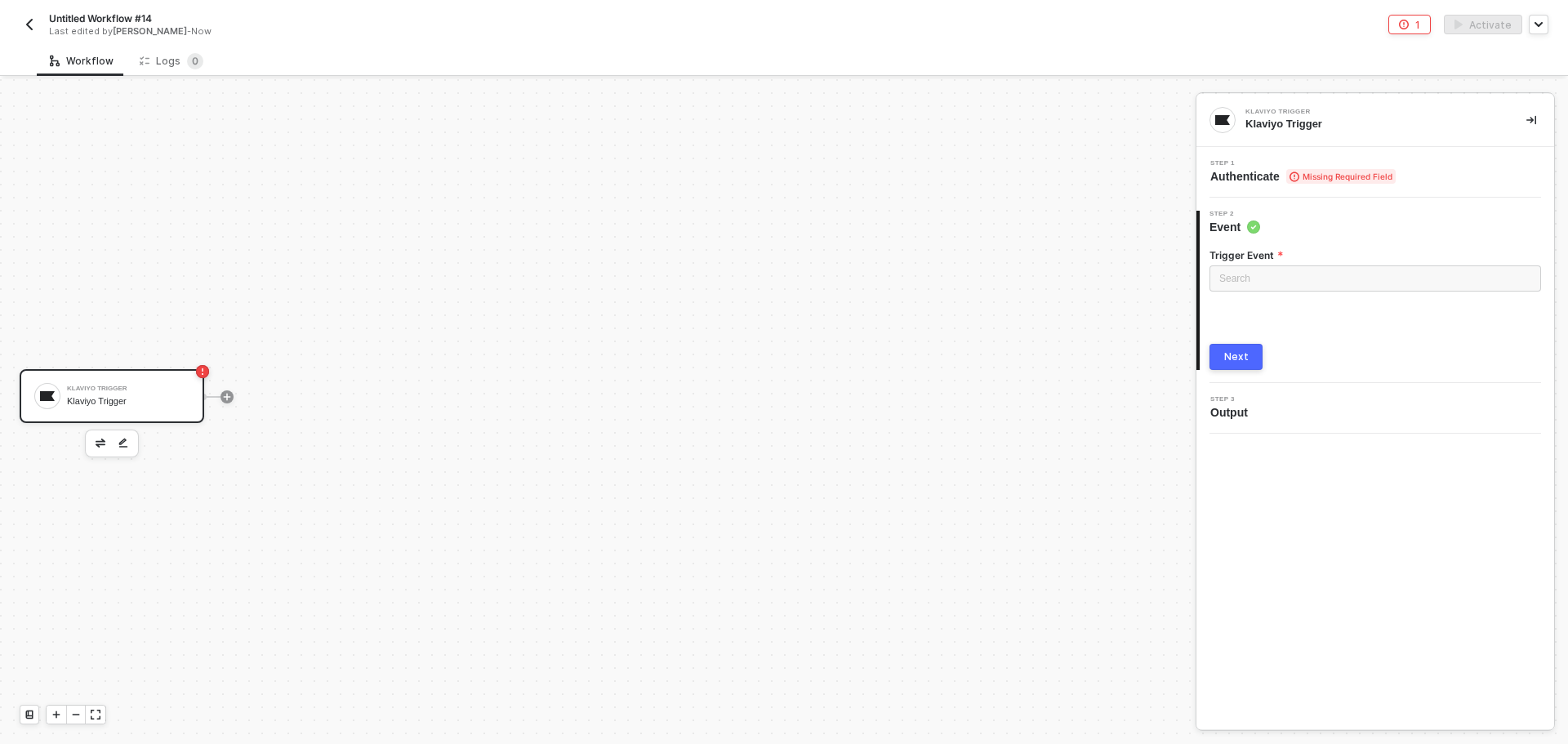
click at [177, 400] on div "Klaviyo Trigger" at bounding box center [127, 400] width 123 height 11
click at [20, 29] on button "button" at bounding box center [29, 24] width 19 height 19
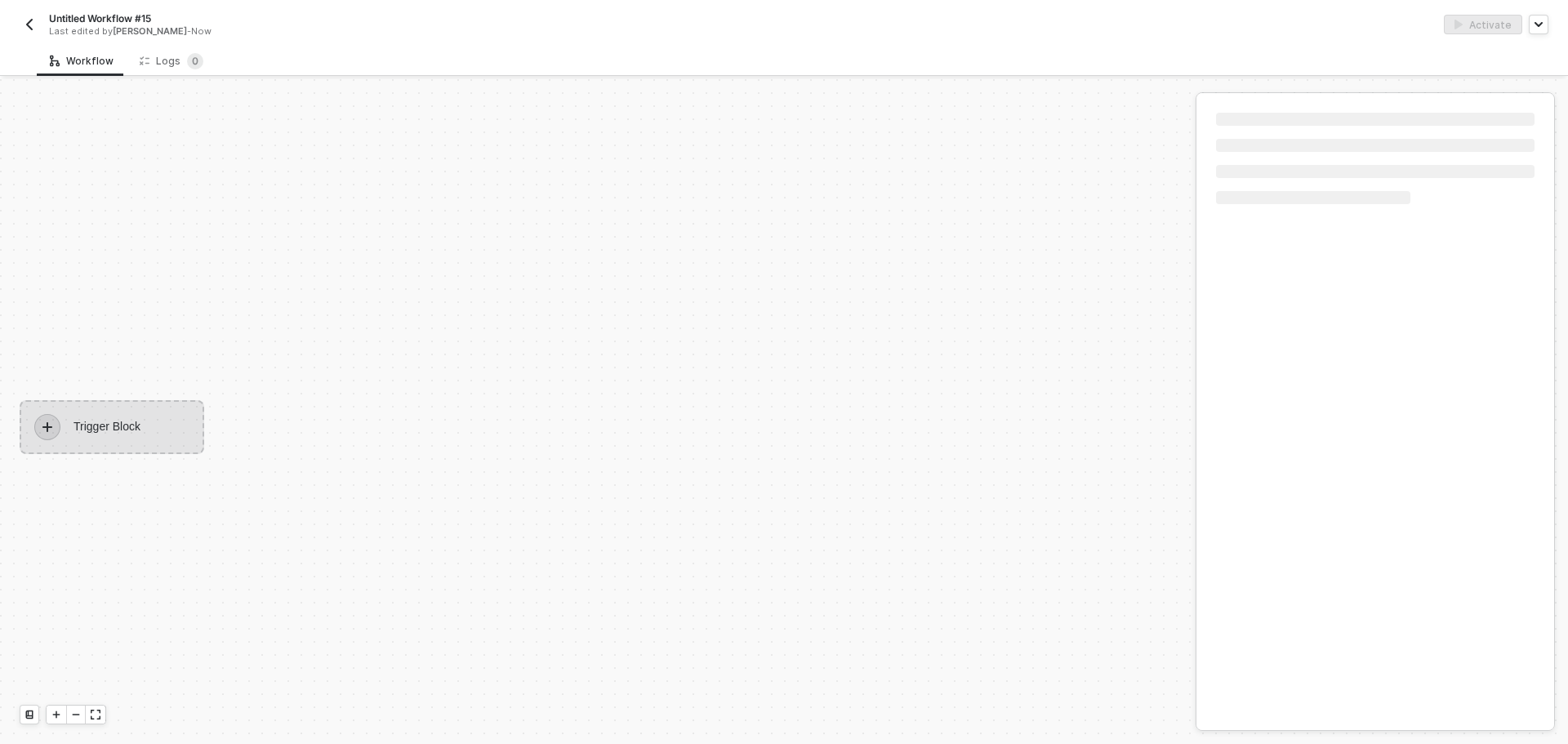
scroll to position [30, 0]
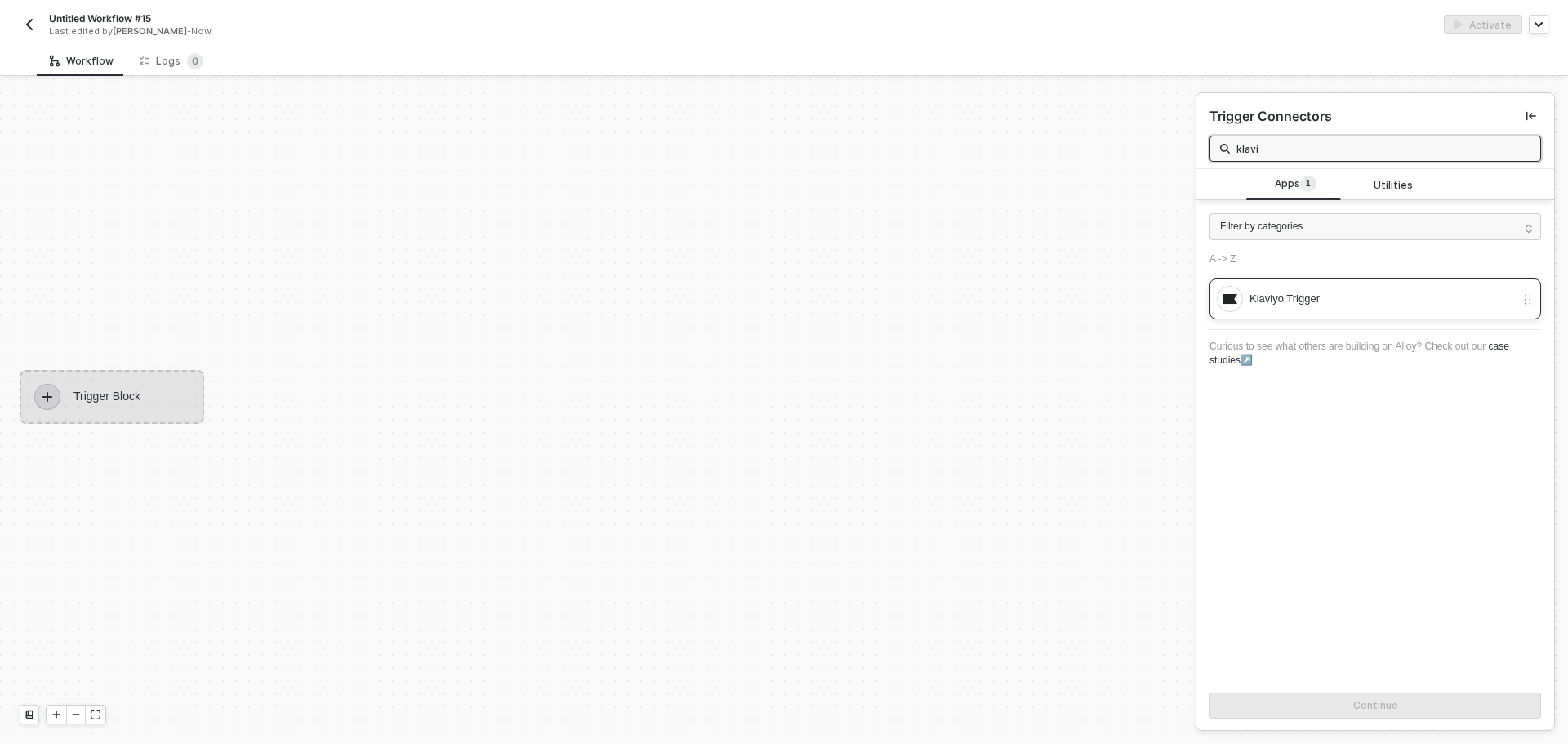
type input "klavi"
click at [1424, 317] on div "Klaviyo Trigger" at bounding box center [1375, 298] width 331 height 41
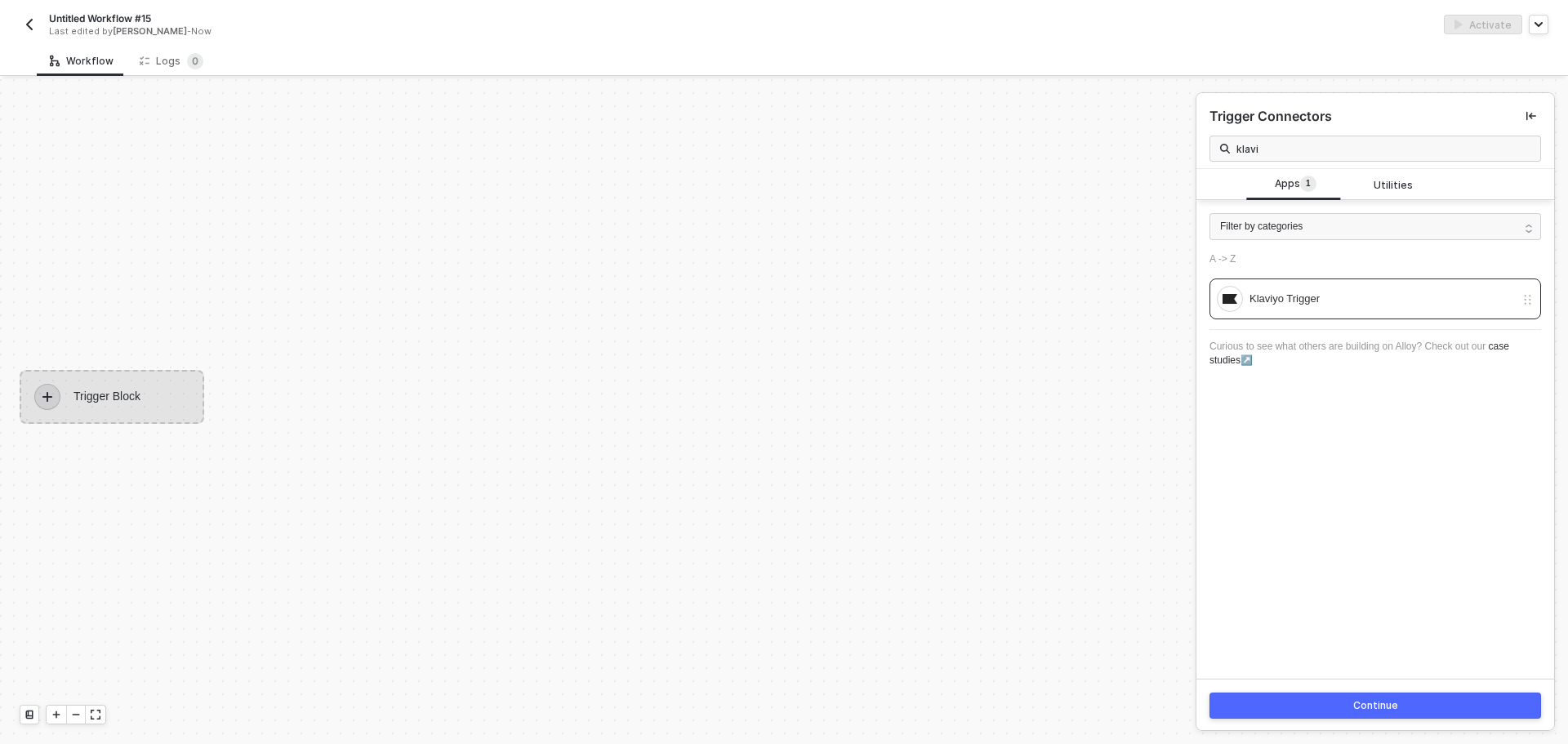
click at [1411, 706] on button "Continue" at bounding box center [1375, 704] width 331 height 26
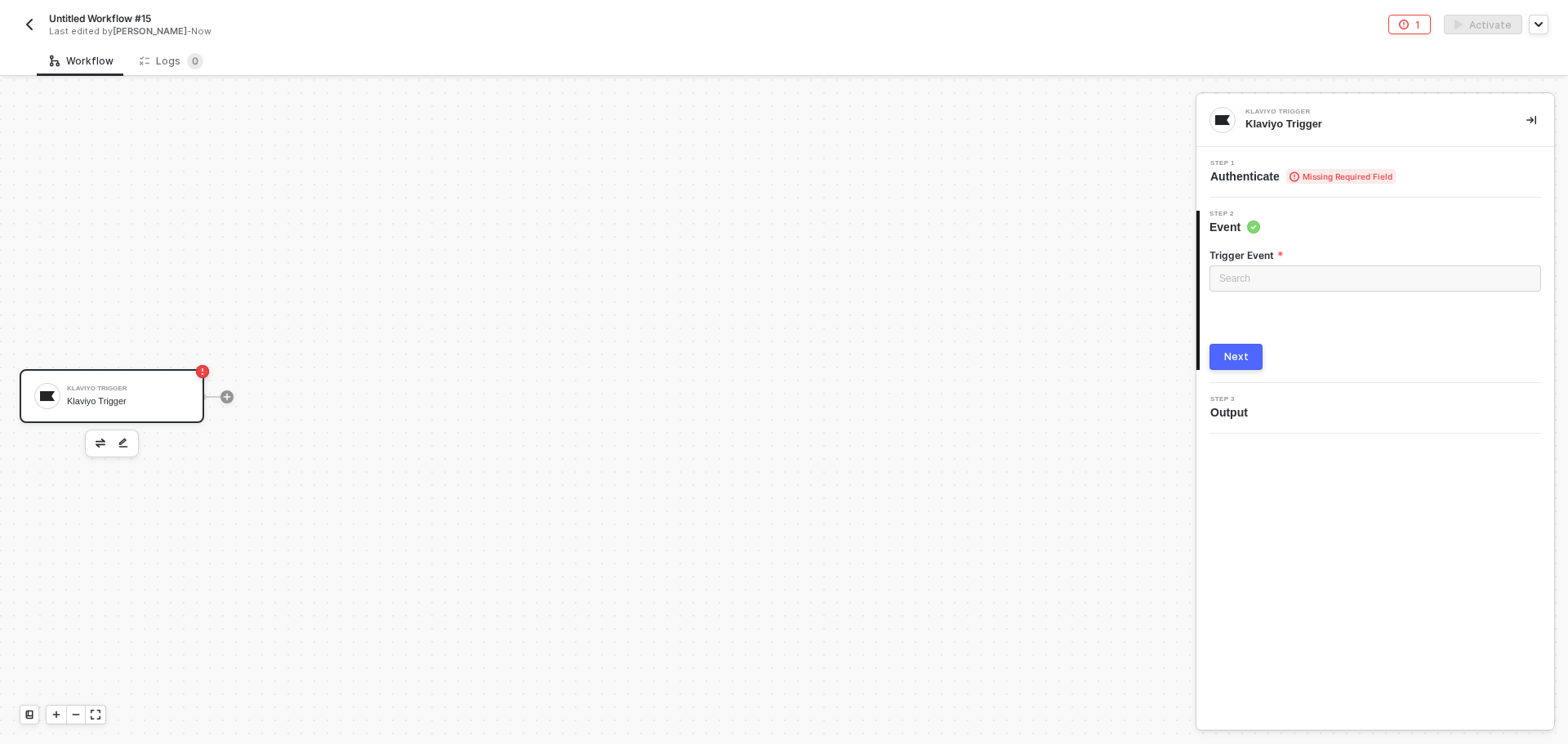
click at [1386, 182] on span "Missing Required Field" at bounding box center [1340, 176] width 109 height 14
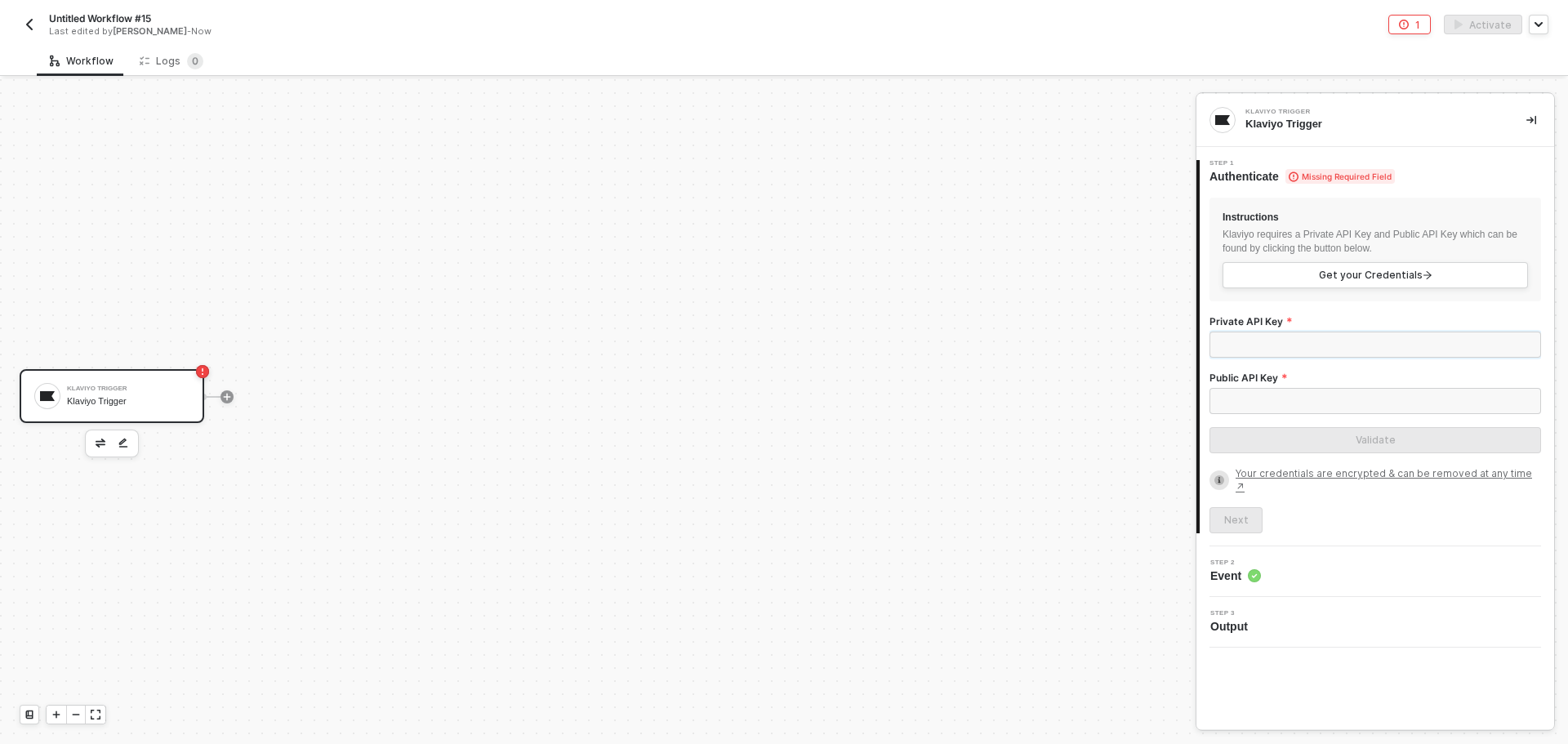
click at [1262, 354] on input "Private API Key" at bounding box center [1375, 344] width 331 height 26
paste input "pk_ba35d3d9eb88bfce5a59832d11f6e2df4c"
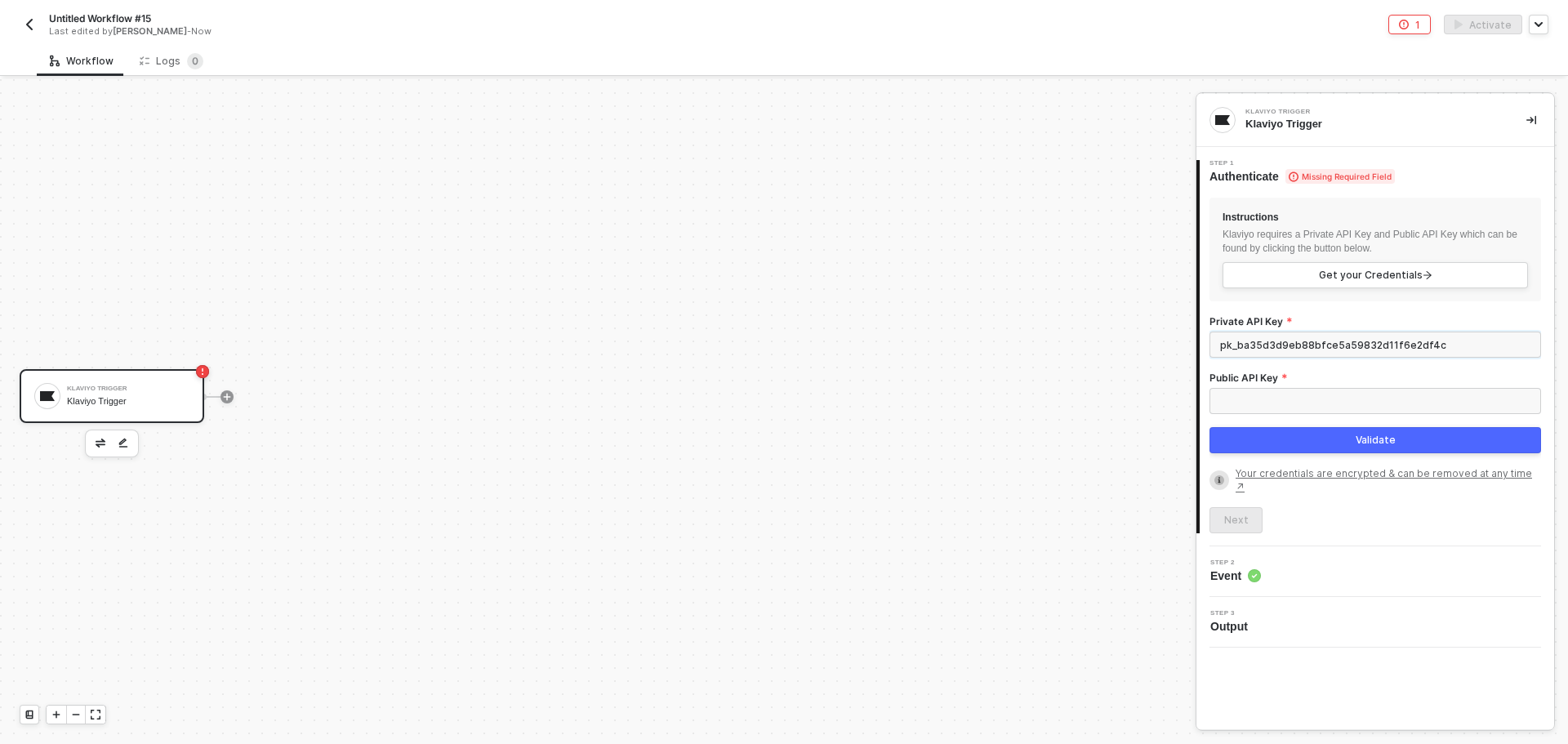
type input "pk_ba35d3d9eb88bfce5a59832d11f6e2df4c"
click at [1279, 404] on input "Public API Key" at bounding box center [1375, 400] width 331 height 26
paste input "K6myQ8"
type input "K6myQ8"
click at [1345, 439] on button "Validate" at bounding box center [1375, 439] width 331 height 26
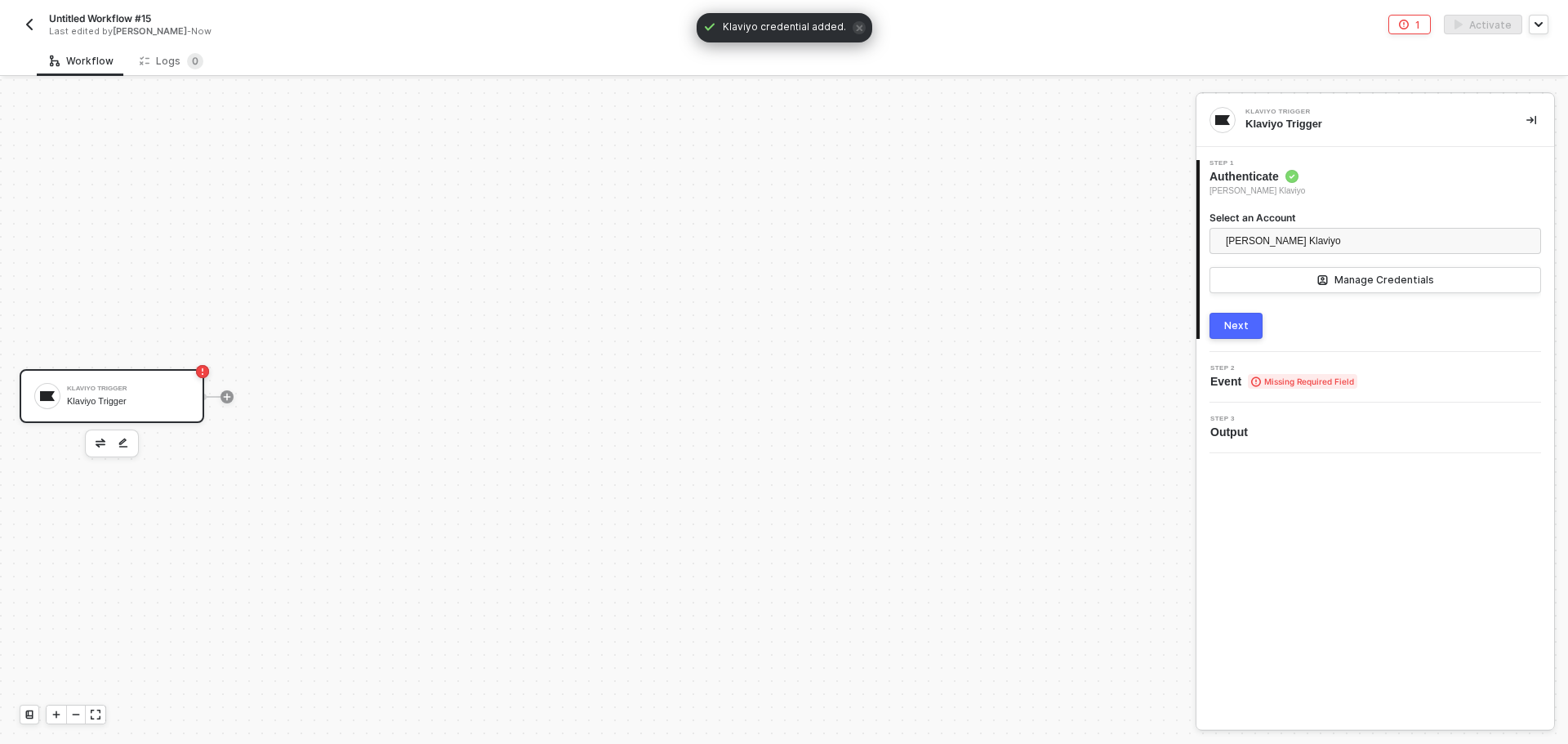
click at [1239, 319] on div "Next" at bounding box center [1236, 326] width 24 height 14
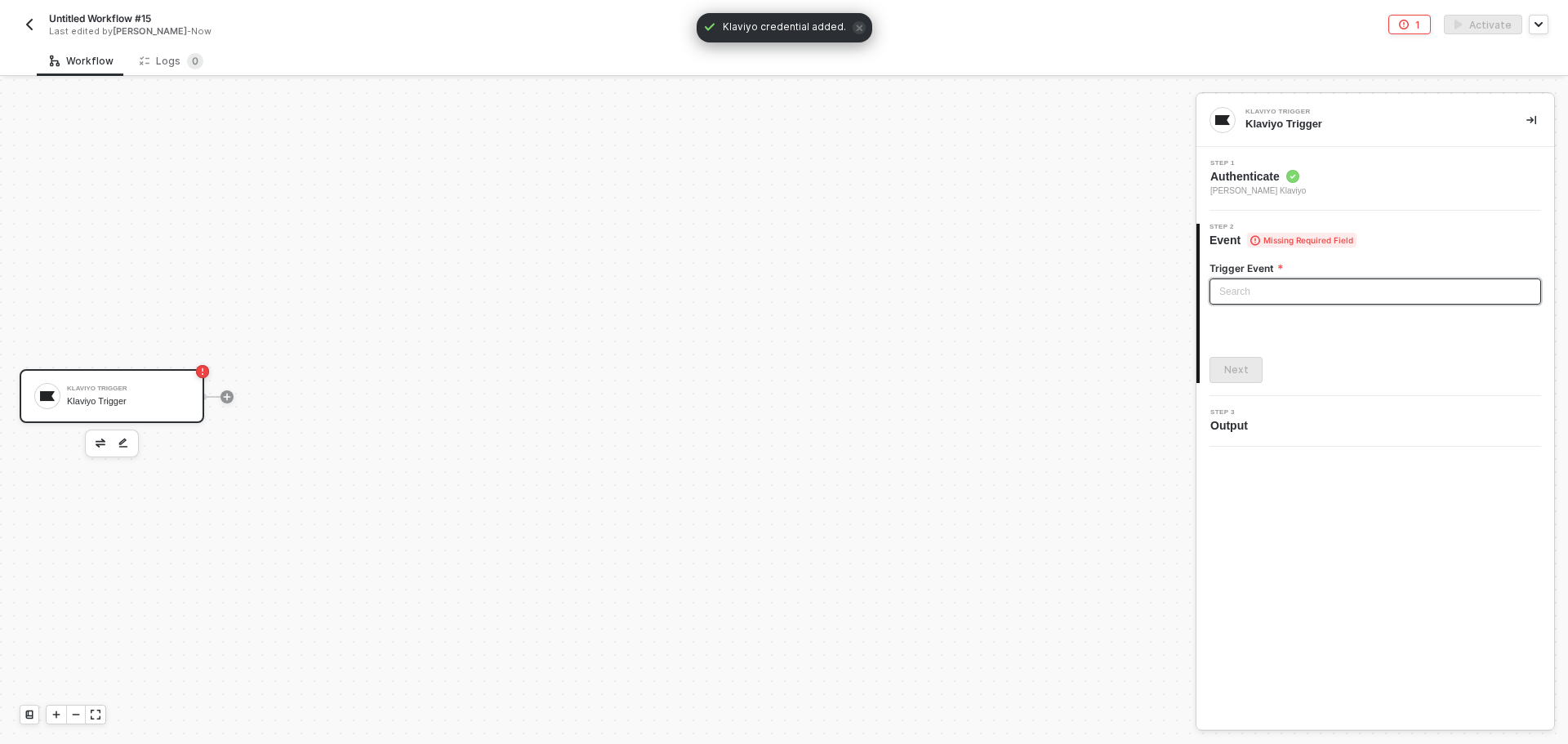
click at [1247, 279] on input "search" at bounding box center [1375, 290] width 312 height 24
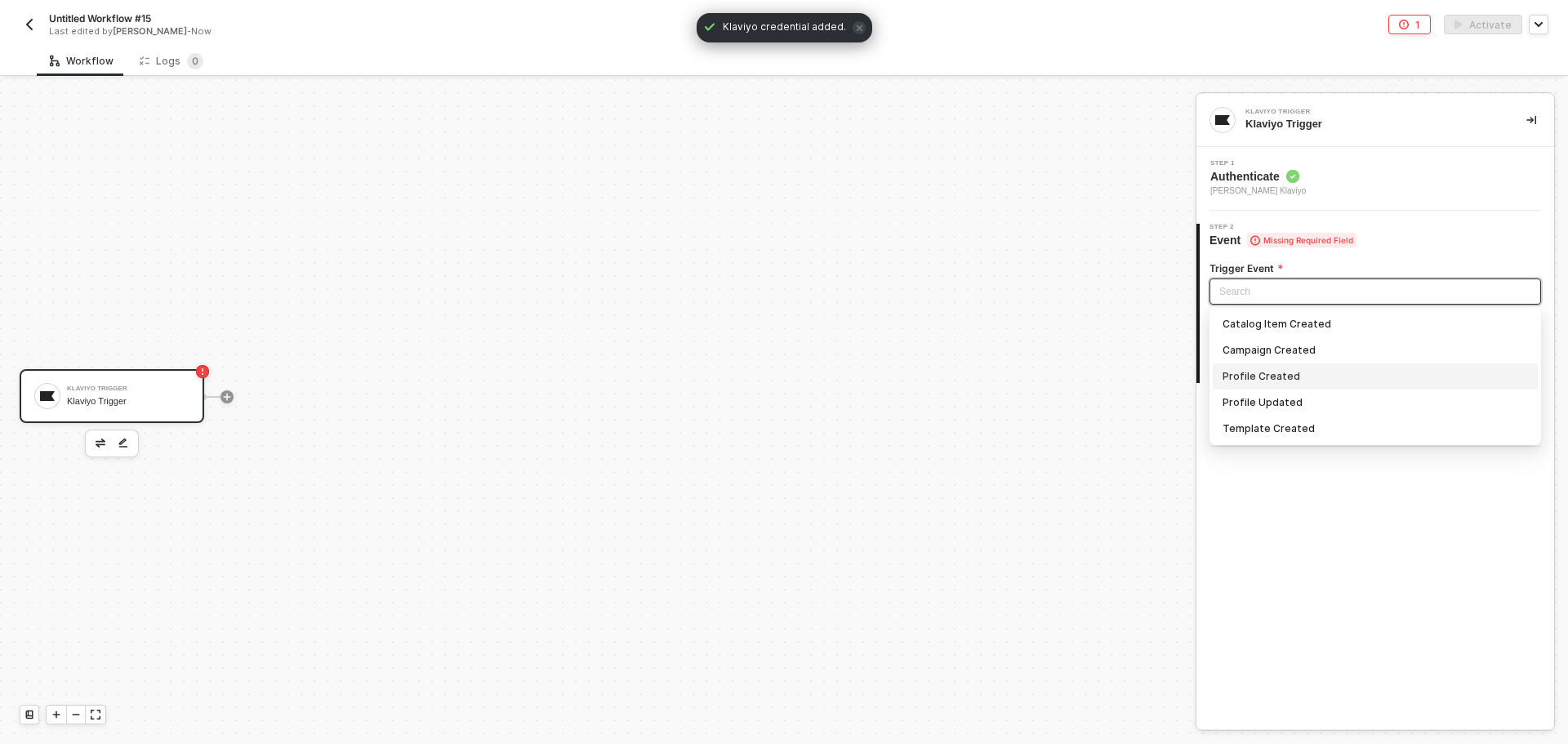
click at [1294, 381] on div "Profile Created" at bounding box center [1375, 376] width 305 height 18
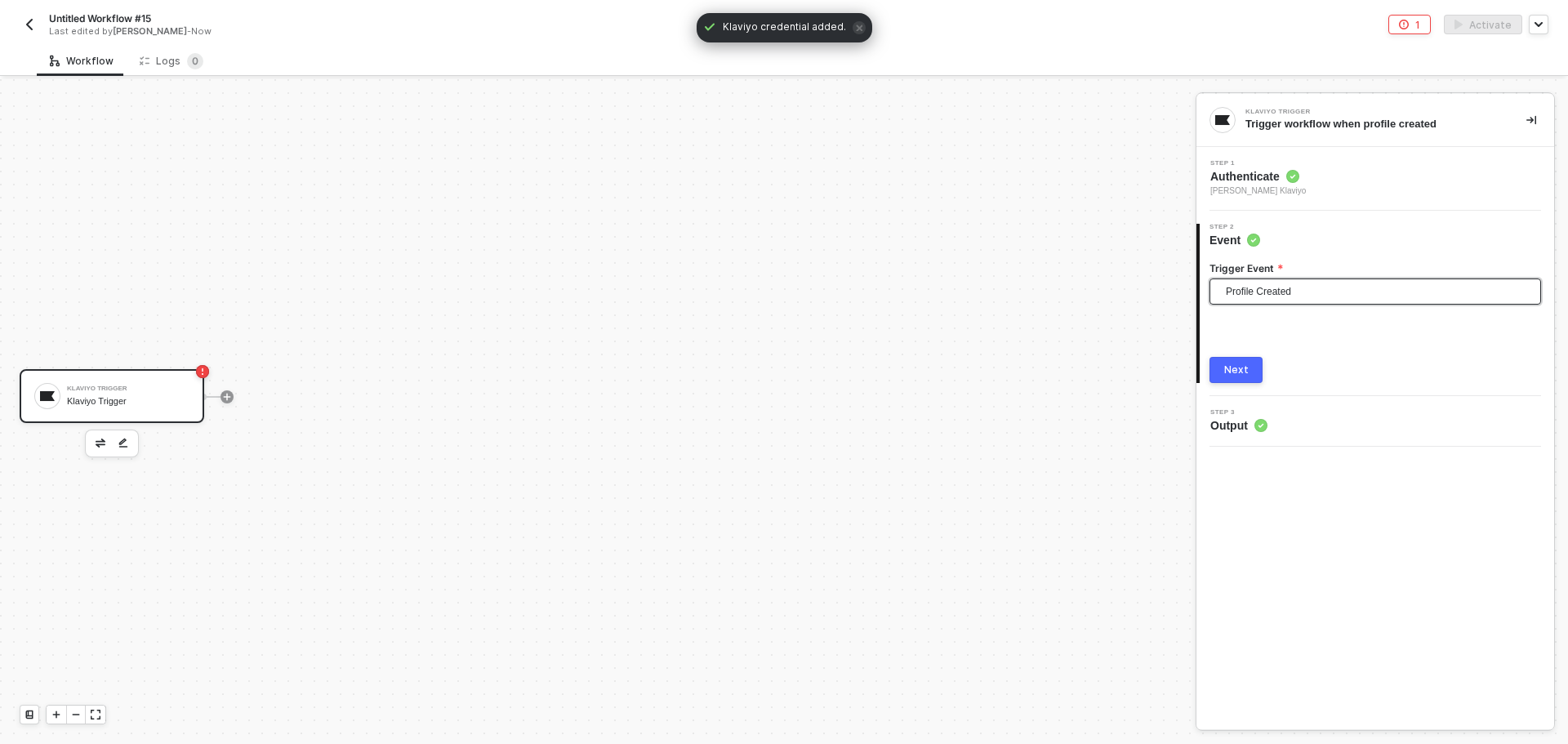
click at [1292, 294] on span "Profile Created" at bounding box center [1379, 290] width 305 height 24
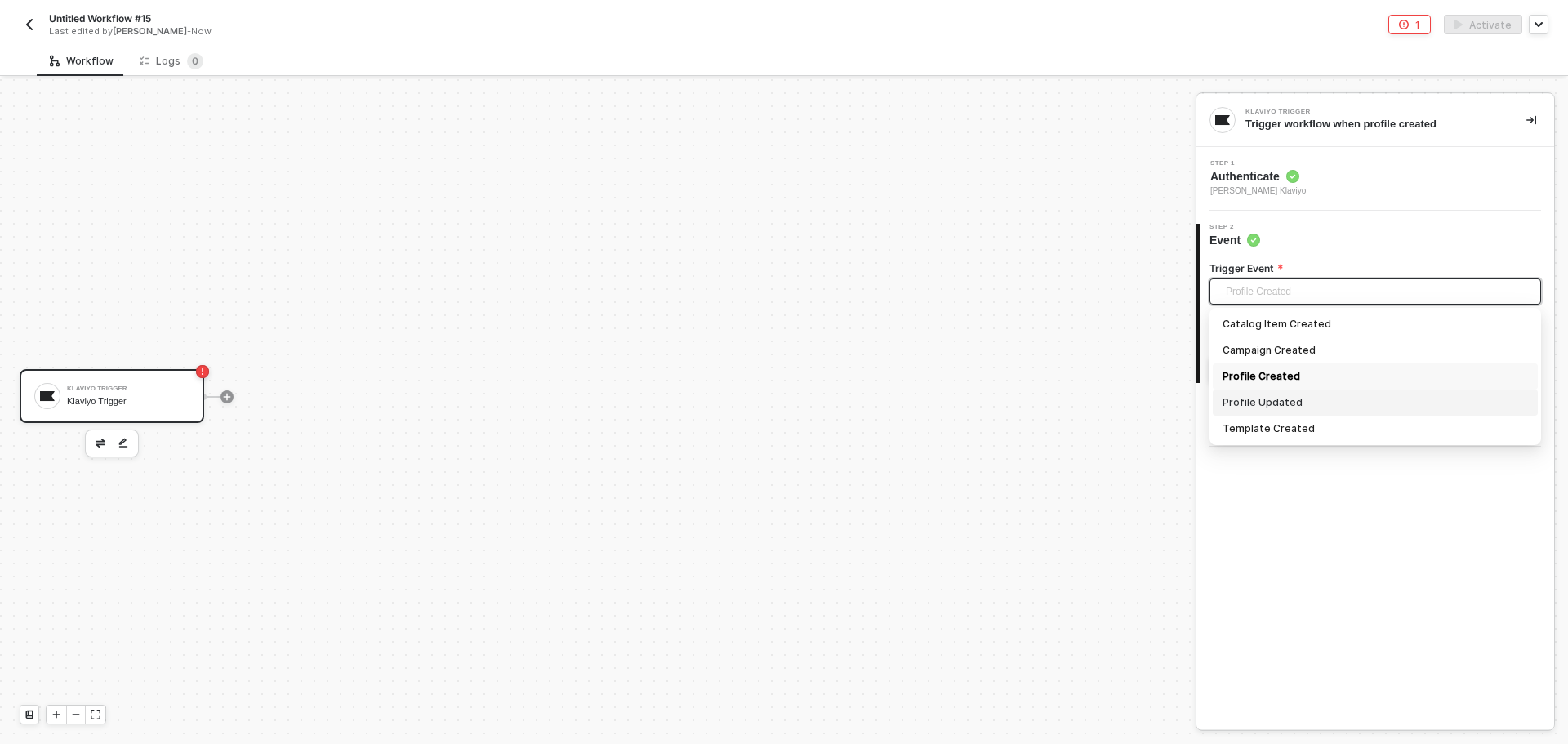
click at [1308, 406] on div "Profile Updated" at bounding box center [1375, 402] width 305 height 18
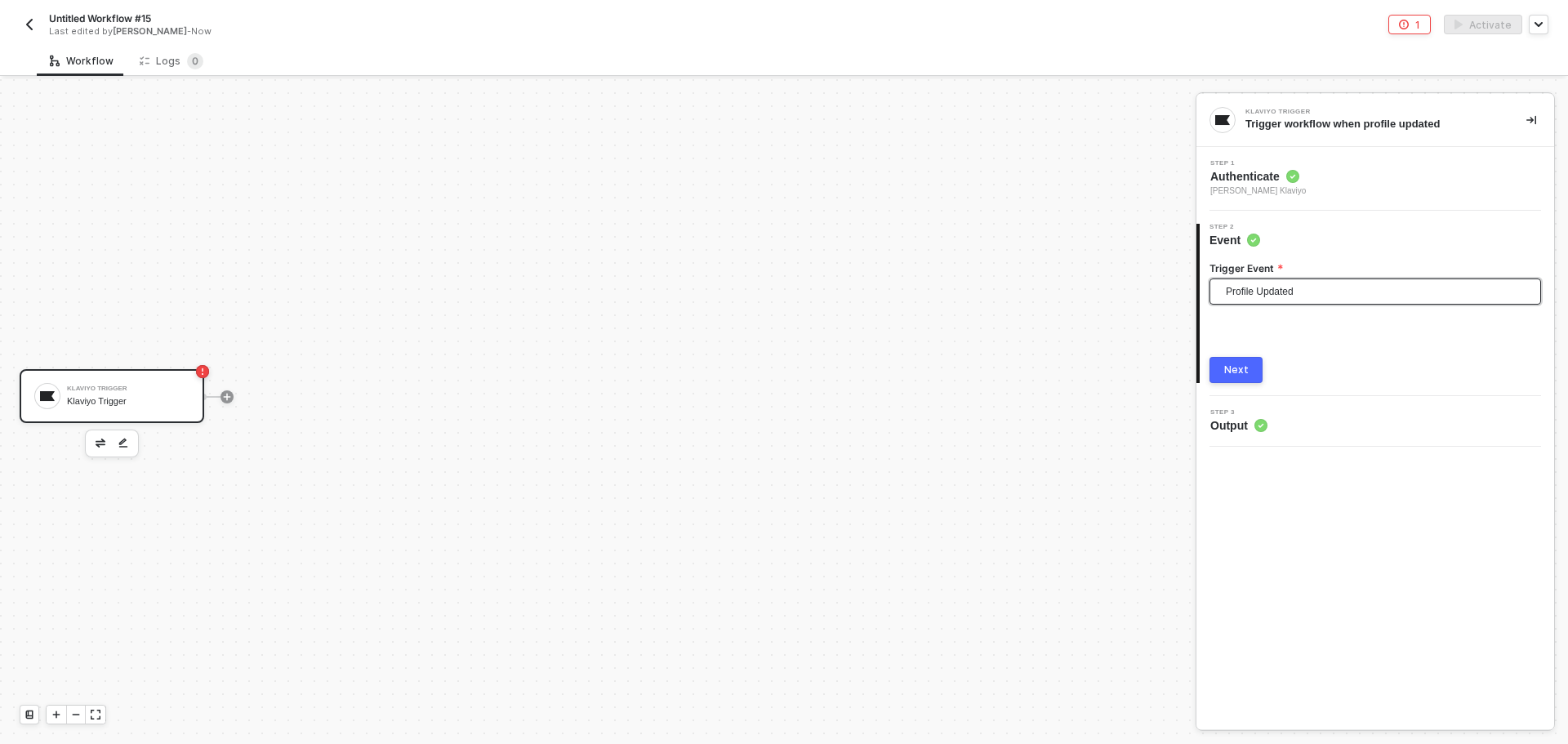
click at [1261, 368] on button "Next" at bounding box center [1236, 370] width 53 height 26
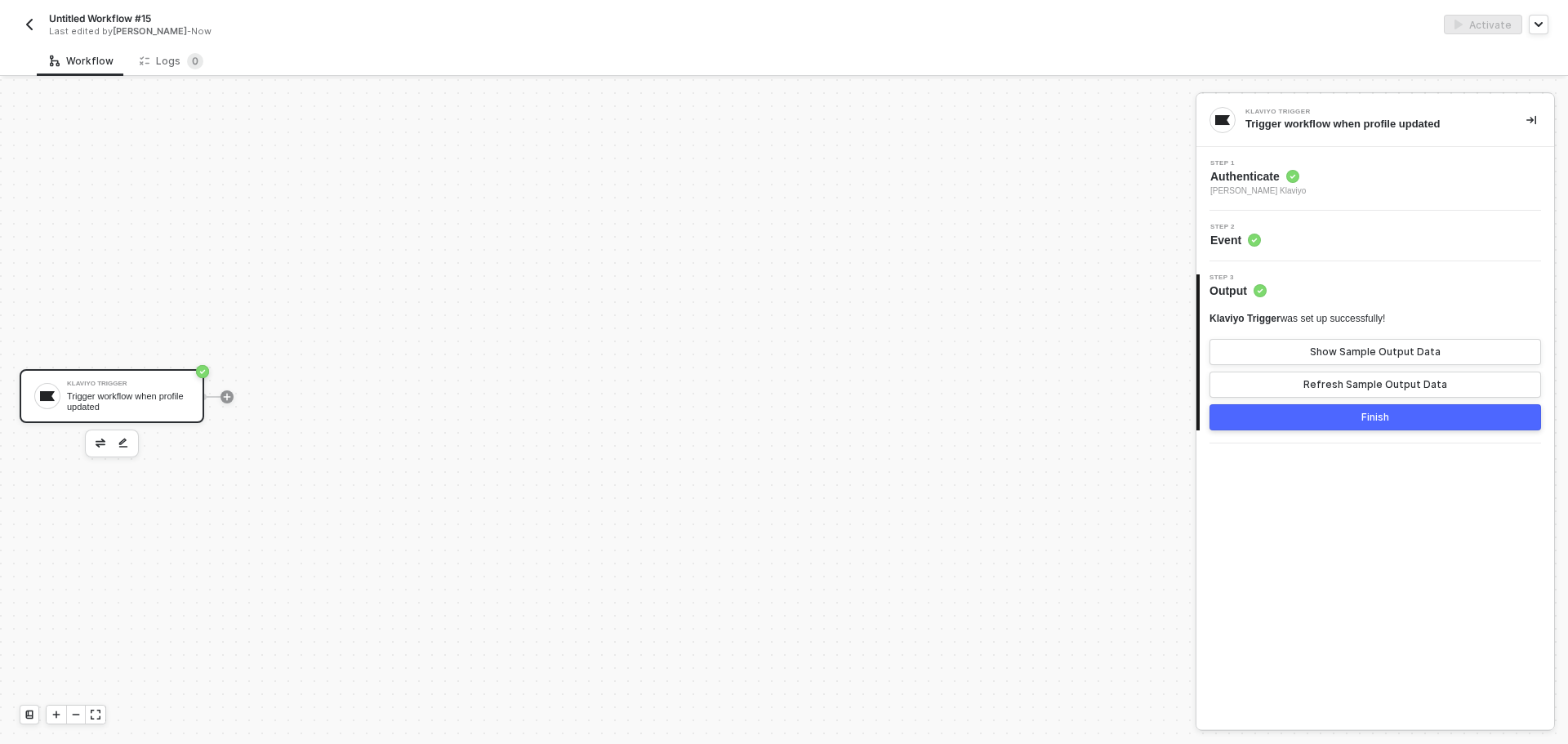
click at [1325, 408] on button "Finish" at bounding box center [1375, 417] width 331 height 26
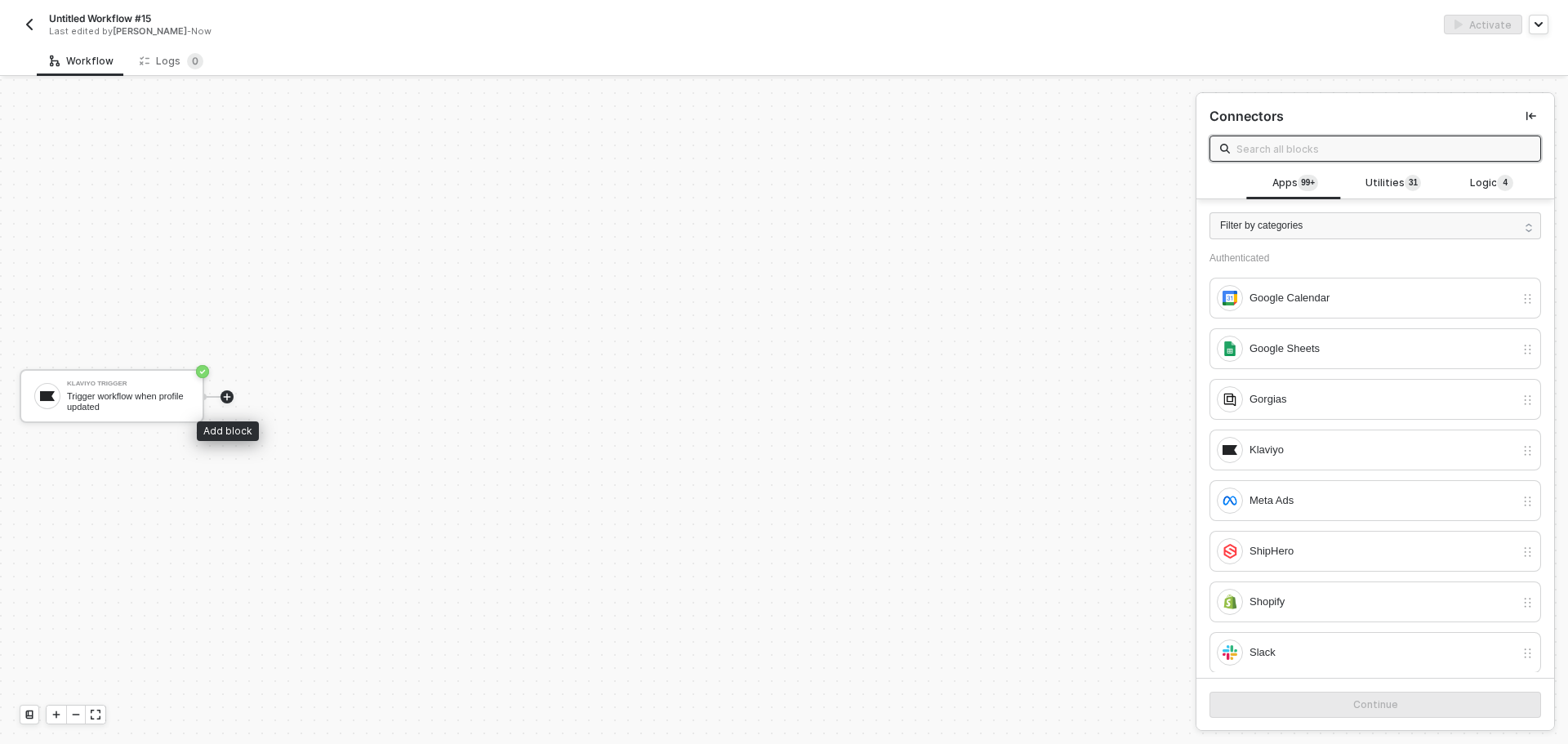
click at [232, 395] on div at bounding box center [227, 397] width 14 height 14
click at [230, 396] on icon "icon-play" at bounding box center [228, 397] width 8 height 8
click at [1387, 189] on span "Utilities 3 1" at bounding box center [1394, 183] width 56 height 18
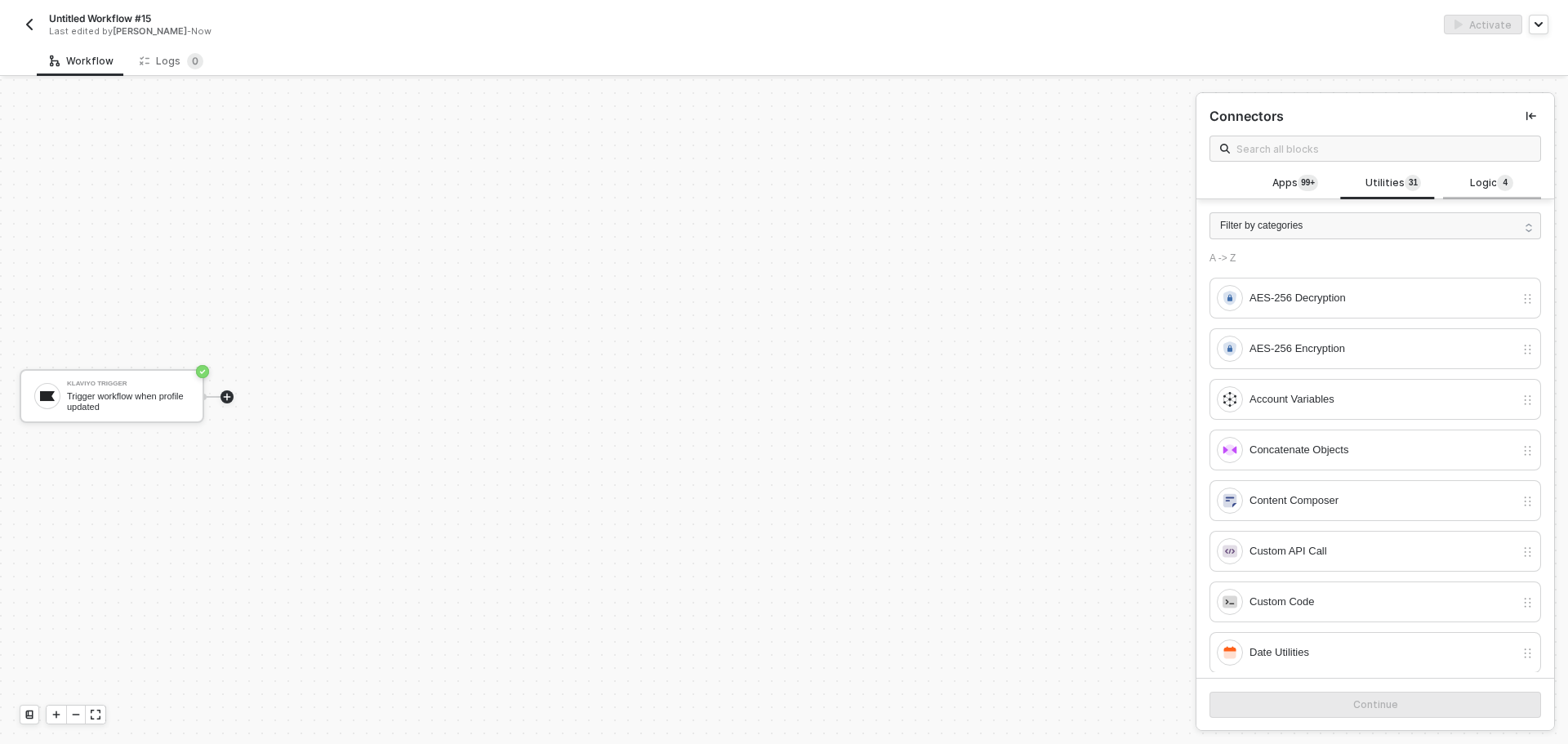
click at [1498, 188] on sup "4" at bounding box center [1505, 182] width 16 height 16
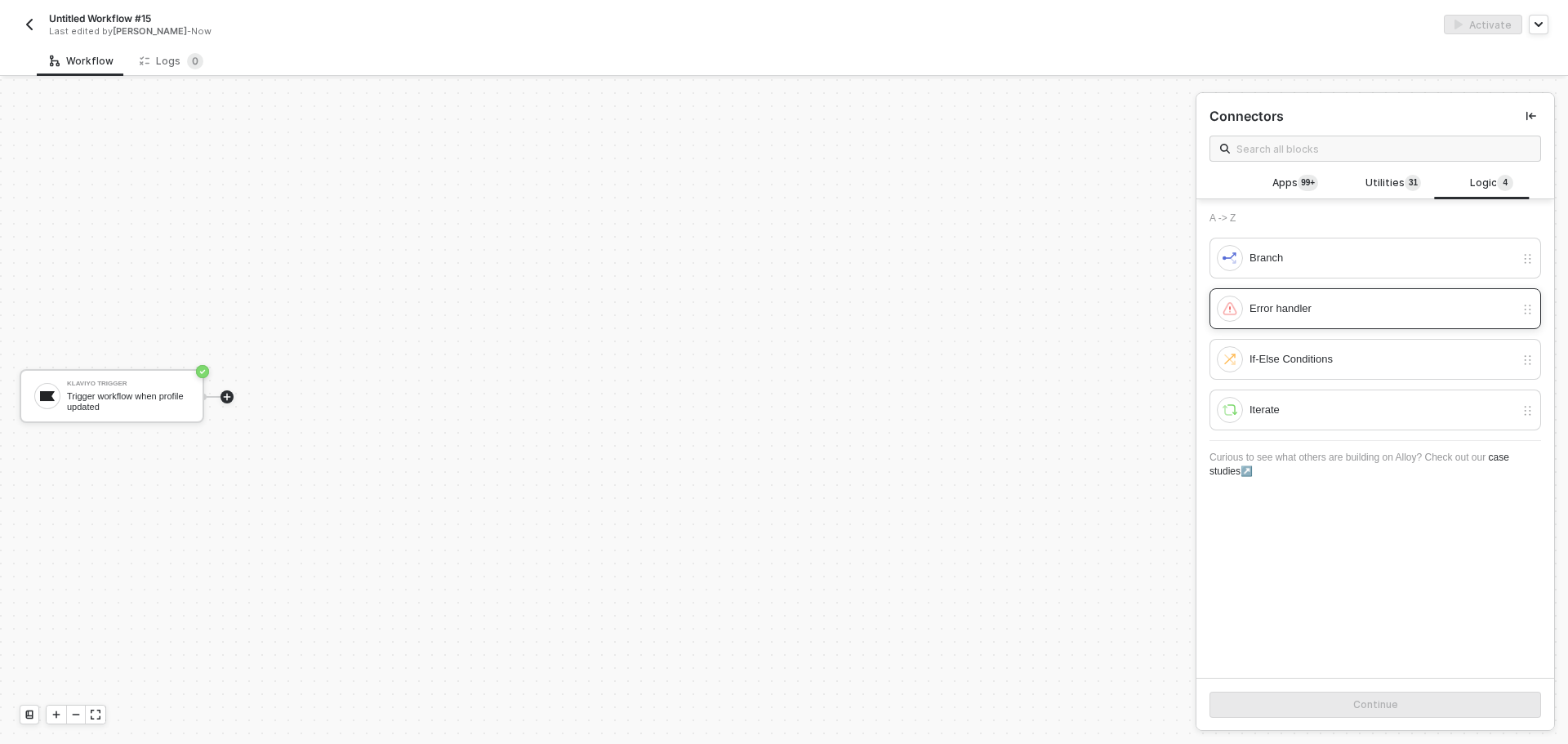
click at [1303, 321] on div "Error handler" at bounding box center [1375, 309] width 331 height 41
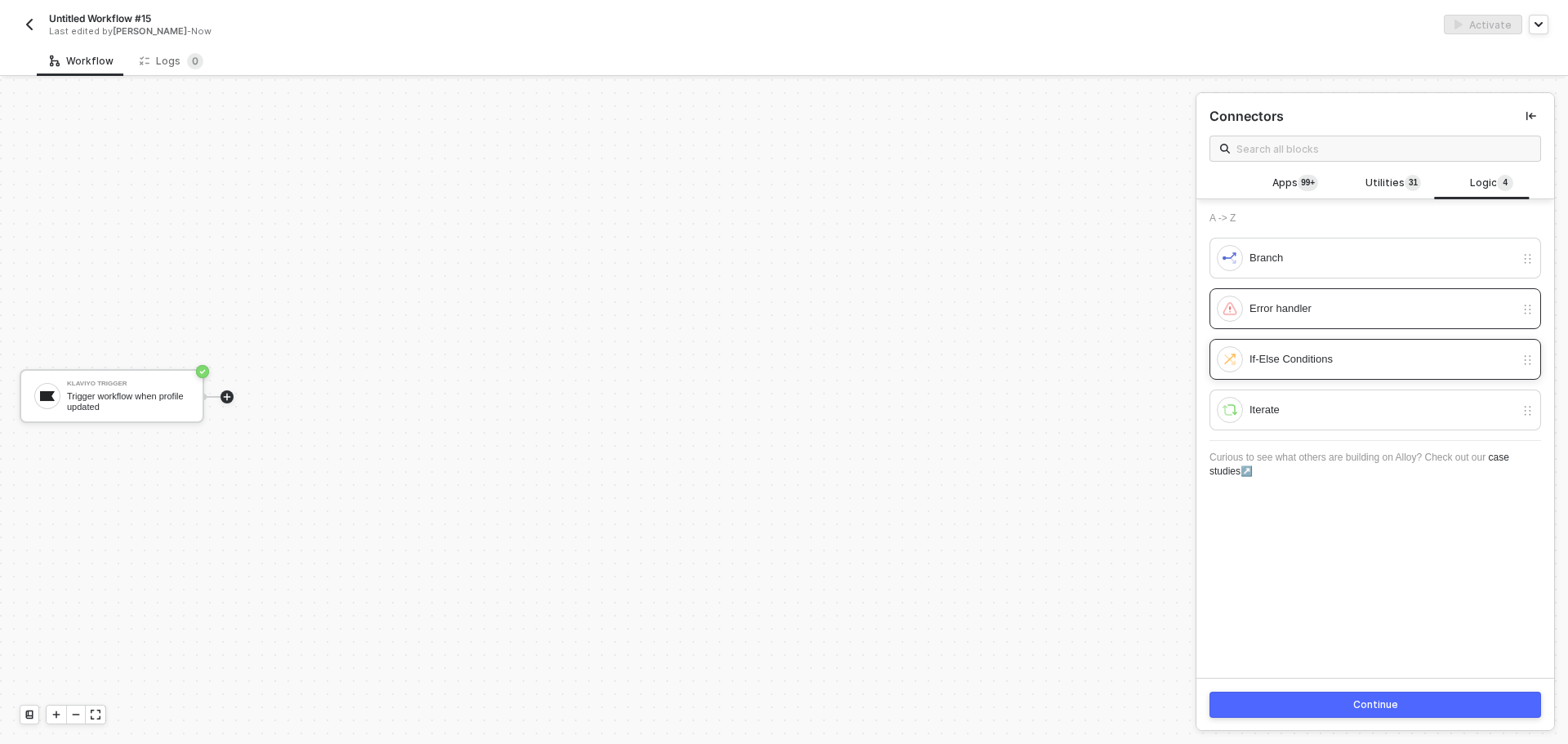
click at [1313, 366] on div "If-Else Conditions" at bounding box center [1382, 359] width 266 height 18
click at [1383, 696] on button "Continue" at bounding box center [1375, 704] width 331 height 26
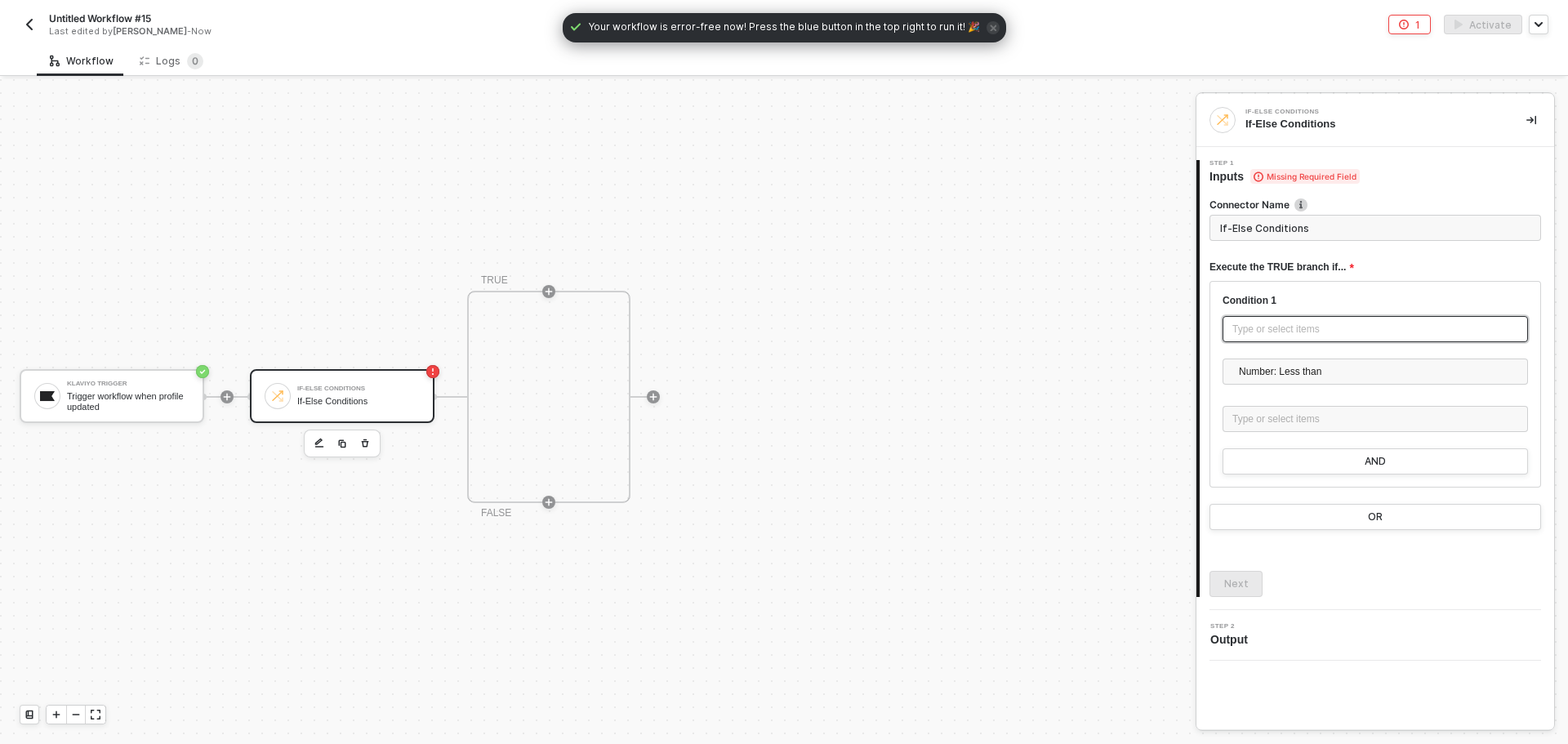
click at [1305, 324] on div "Type or select items ﻿" at bounding box center [1376, 329] width 286 height 15
click at [1079, 194] on div "KLAVIYO TRIGGER Trigger workflow when profile updated" at bounding box center [1055, 206] width 223 height 26
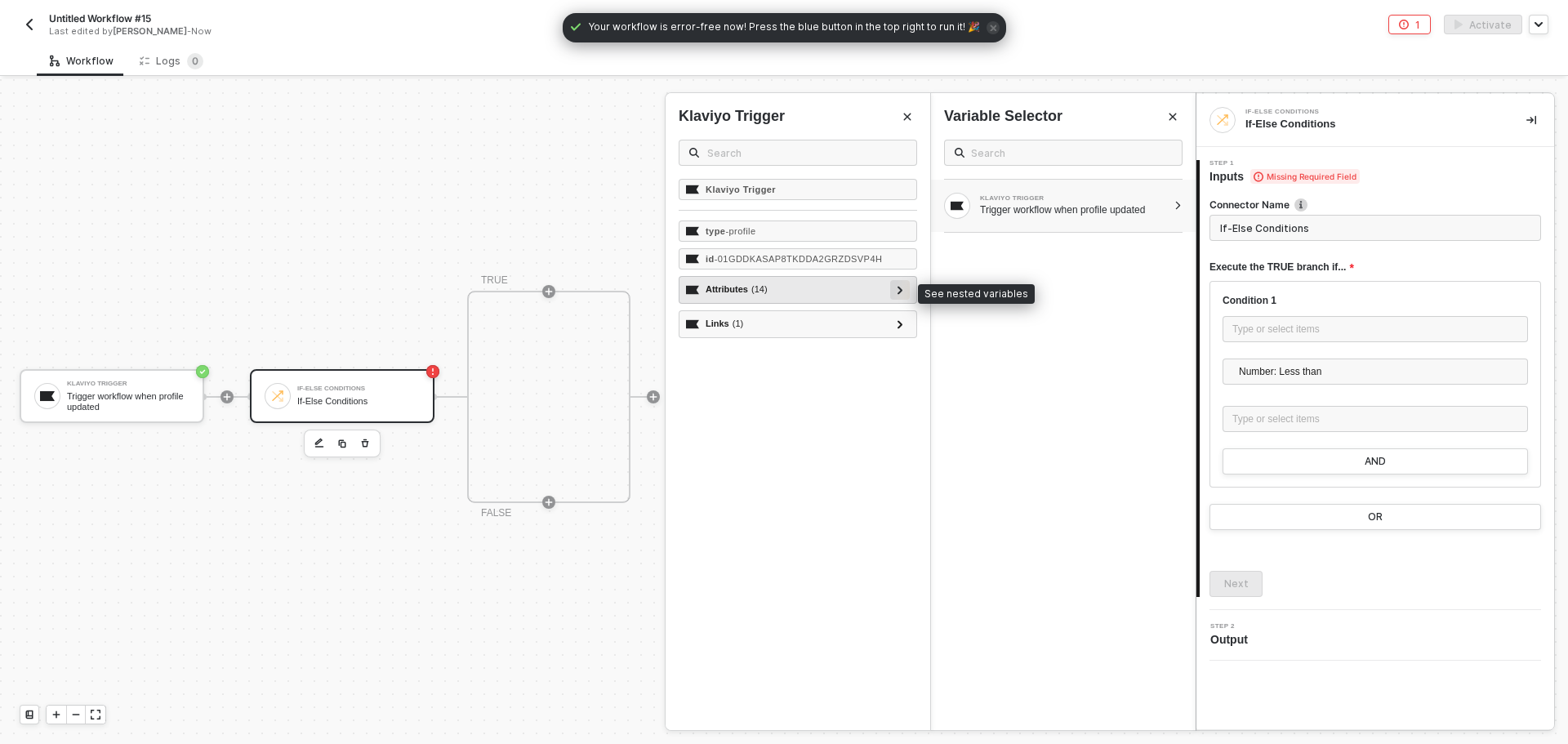
click at [899, 285] on div at bounding box center [900, 289] width 8 height 18
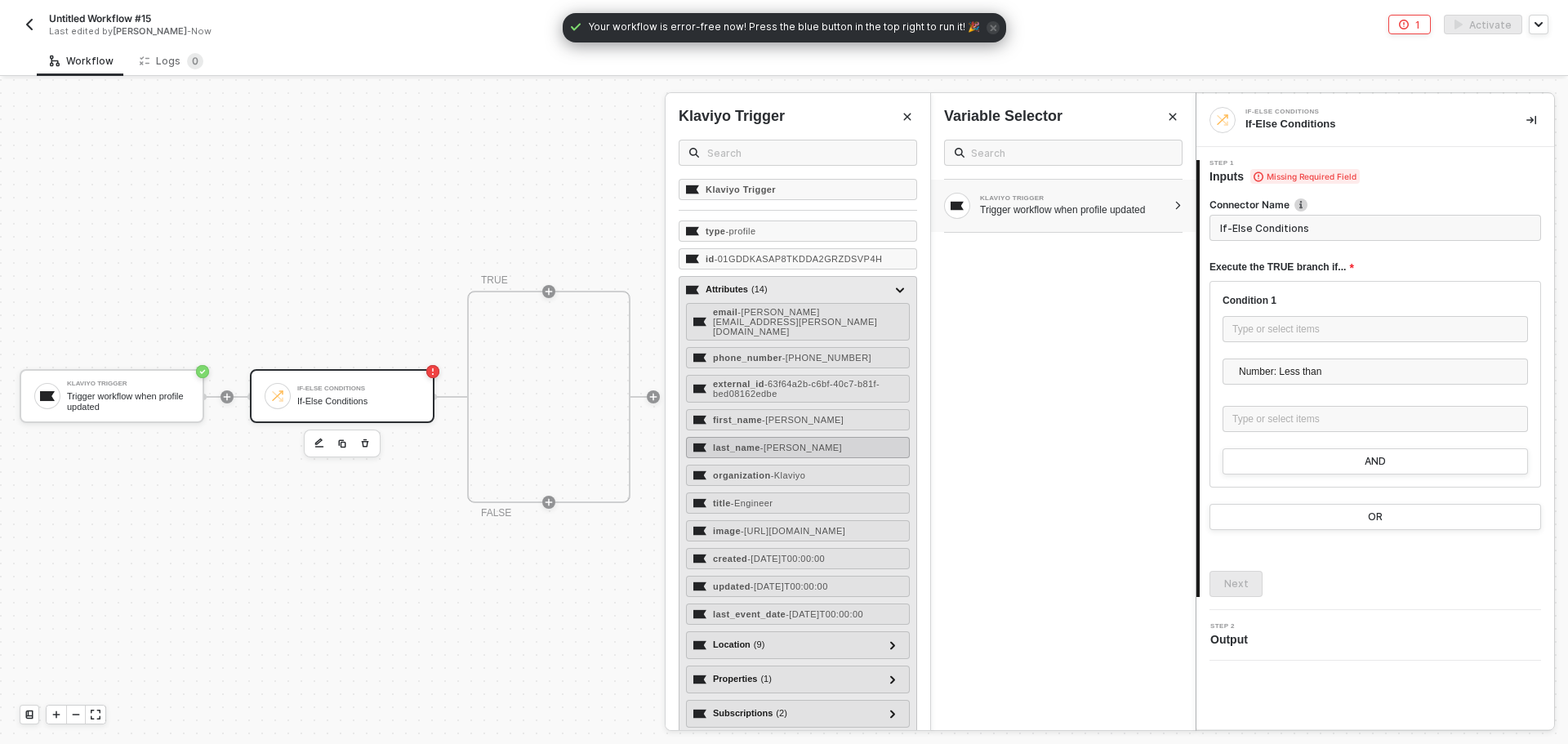
scroll to position [52, 0]
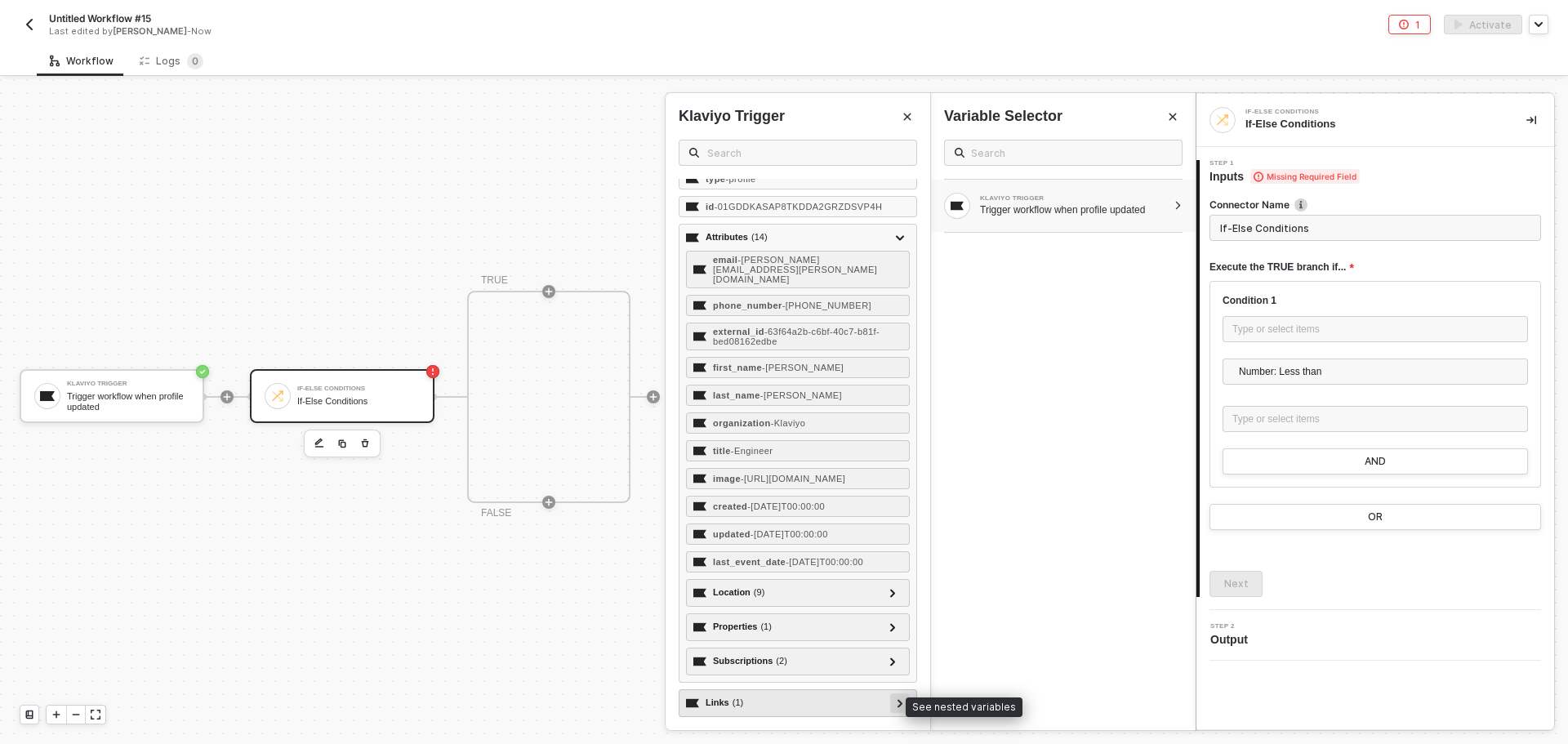
click at [897, 706] on div at bounding box center [900, 703] width 19 height 19
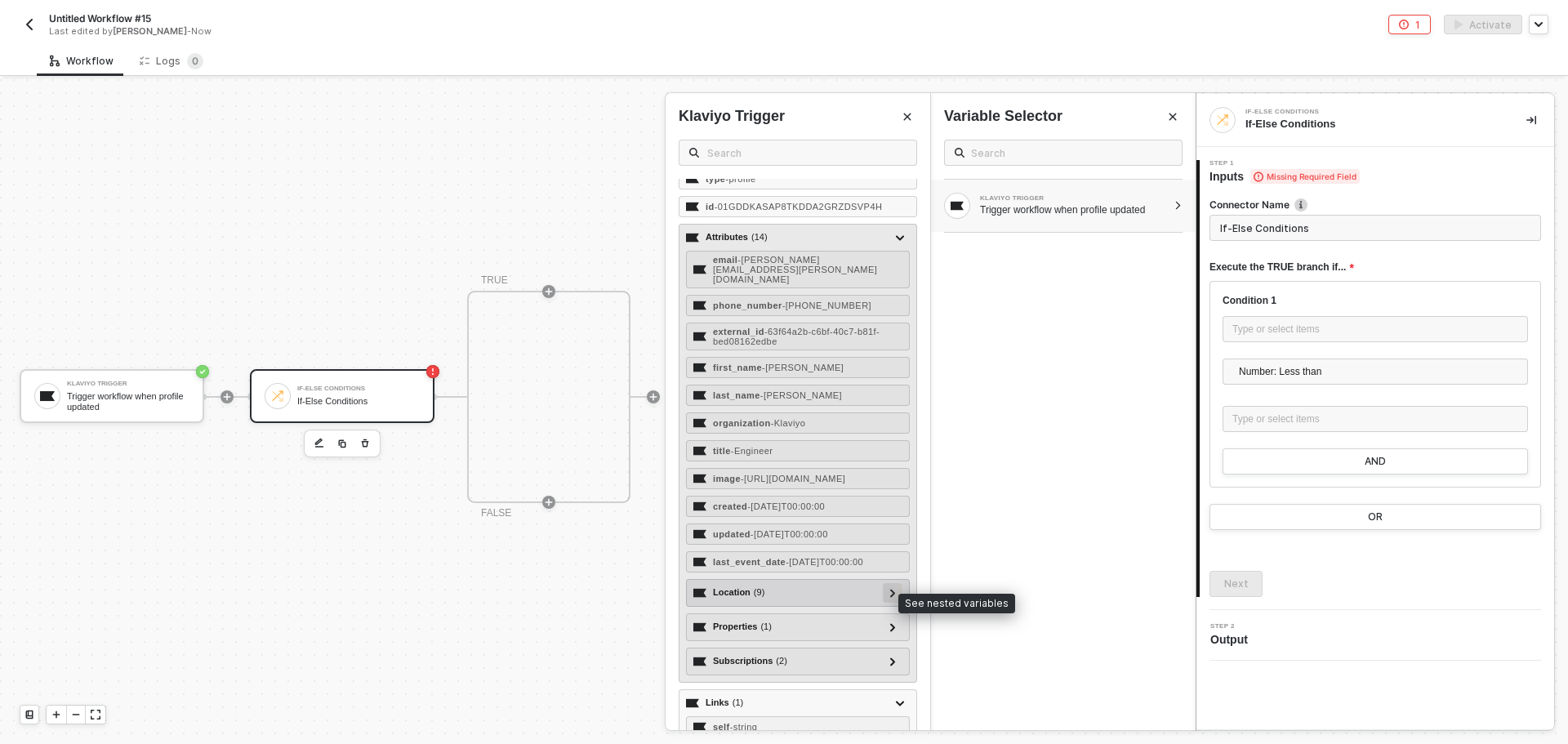
scroll to position [0, 0]
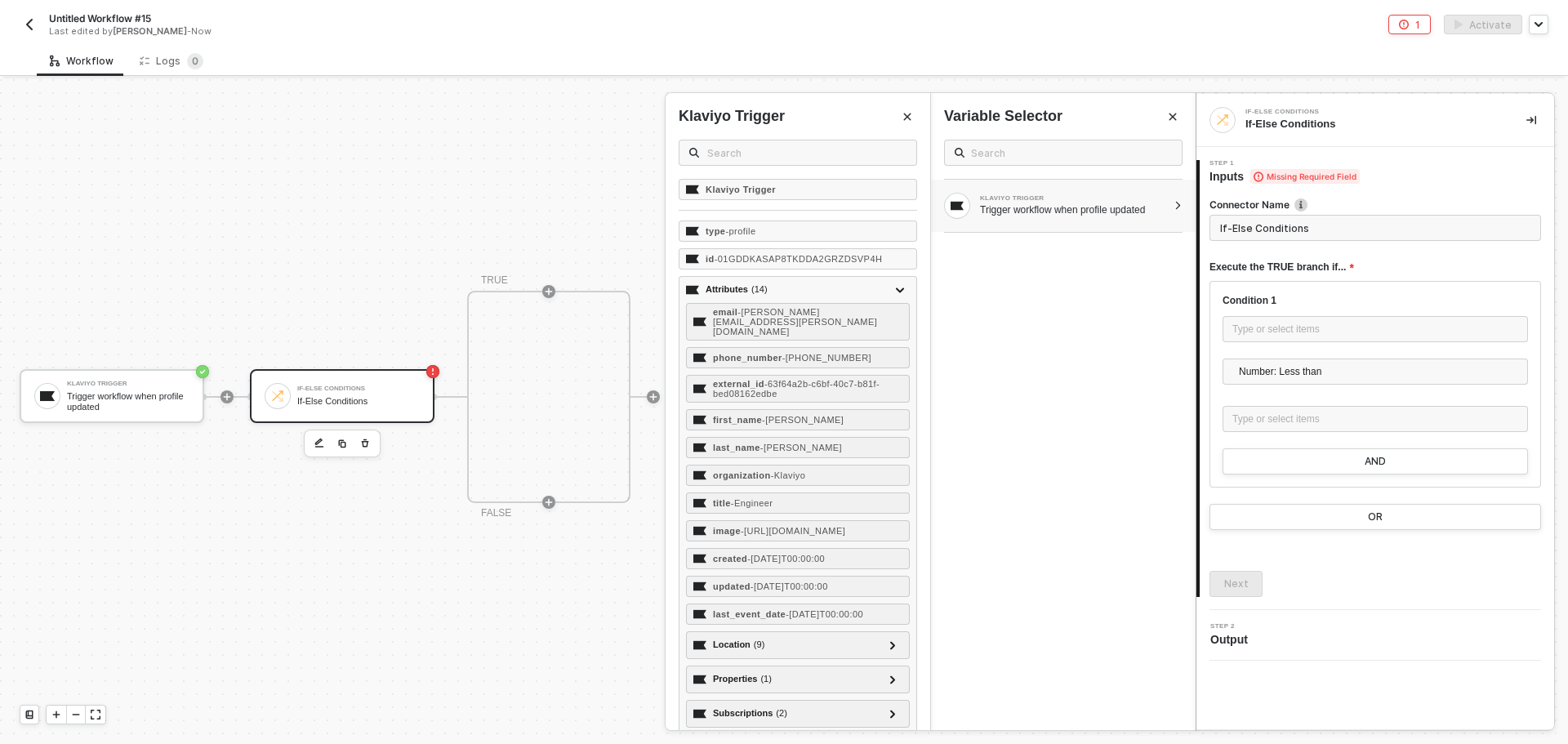
click at [759, 137] on div "Klaviyo Trigger" at bounding box center [798, 142] width 238 height 72
click at [745, 154] on input "text" at bounding box center [807, 152] width 199 height 18
click at [719, 142] on span at bounding box center [798, 152] width 238 height 26
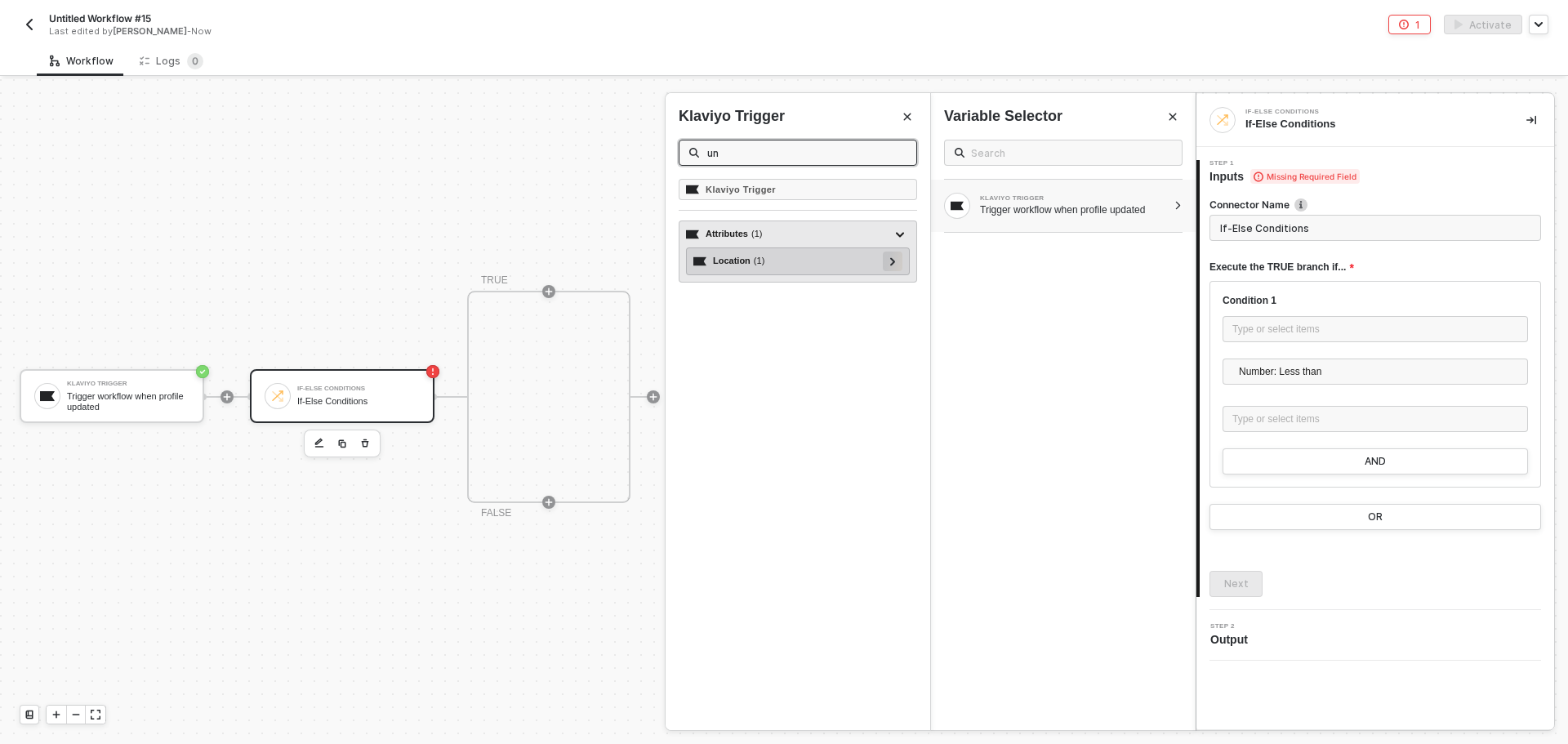
type input "un"
click at [890, 261] on icon at bounding box center [893, 261] width 6 height 8
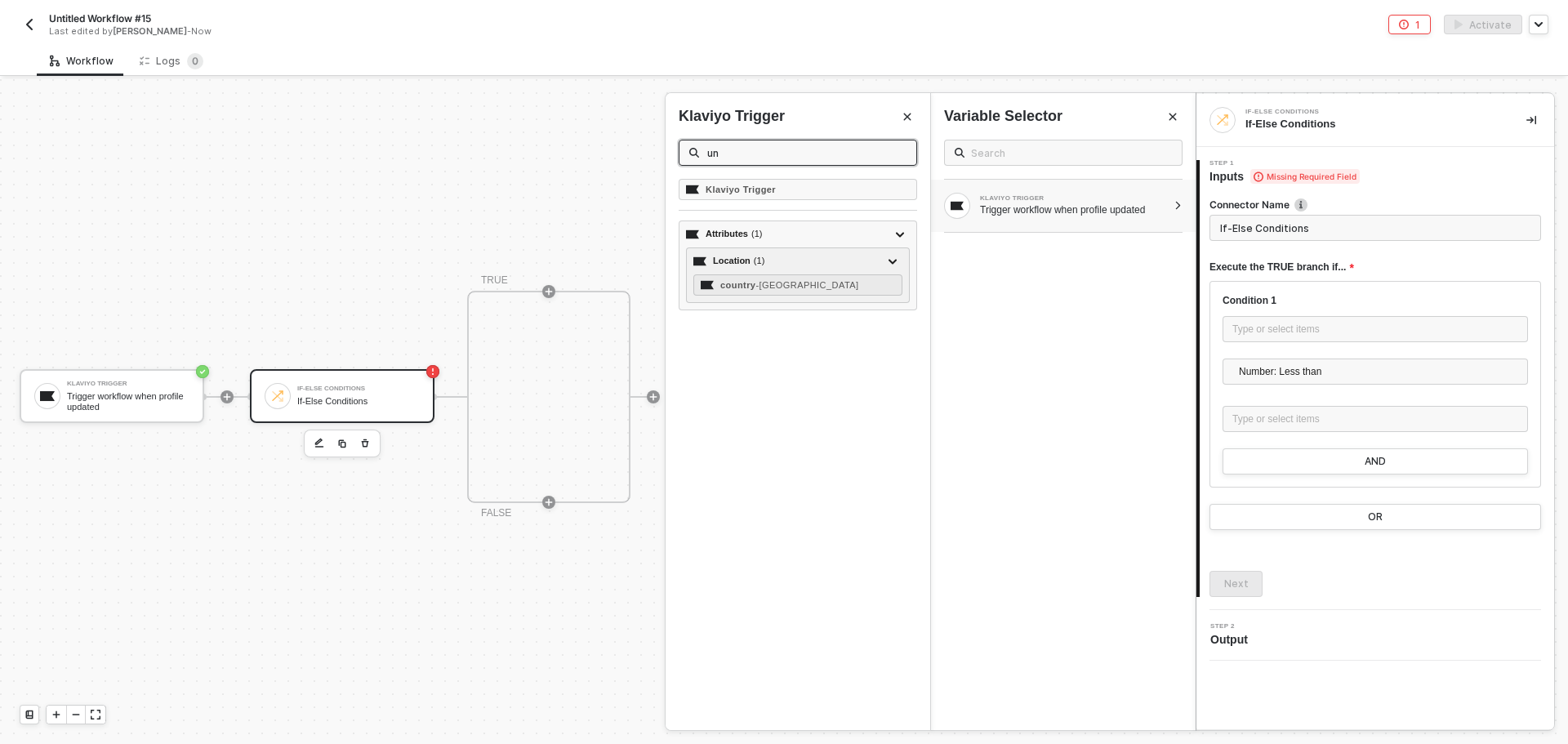
drag, startPoint x: 774, startPoint y: 158, endPoint x: 670, endPoint y: 141, distance: 105.4
click at [671, 141] on div "Klaviyo Trigger un" at bounding box center [798, 142] width 265 height 72
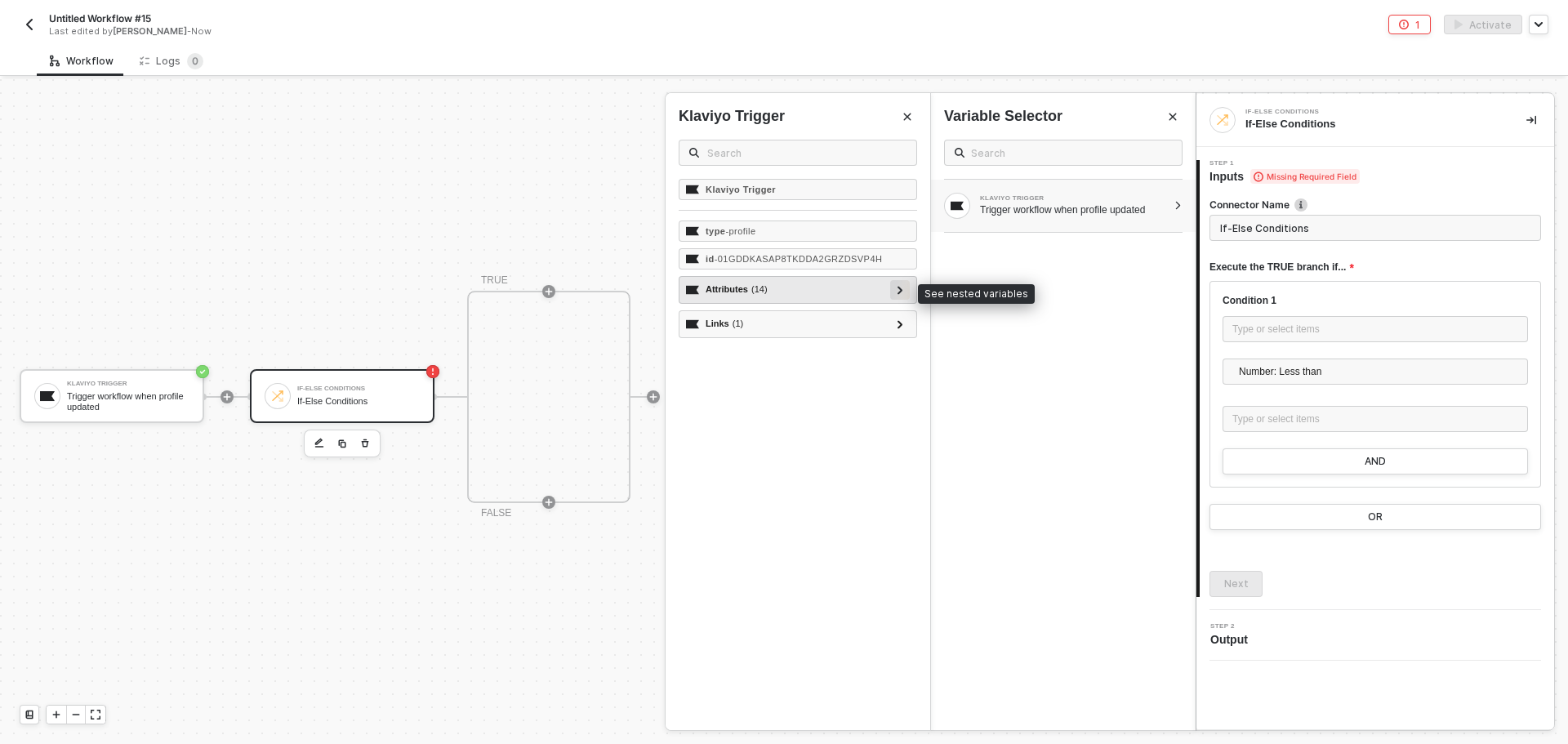
click at [899, 296] on div at bounding box center [900, 289] width 8 height 18
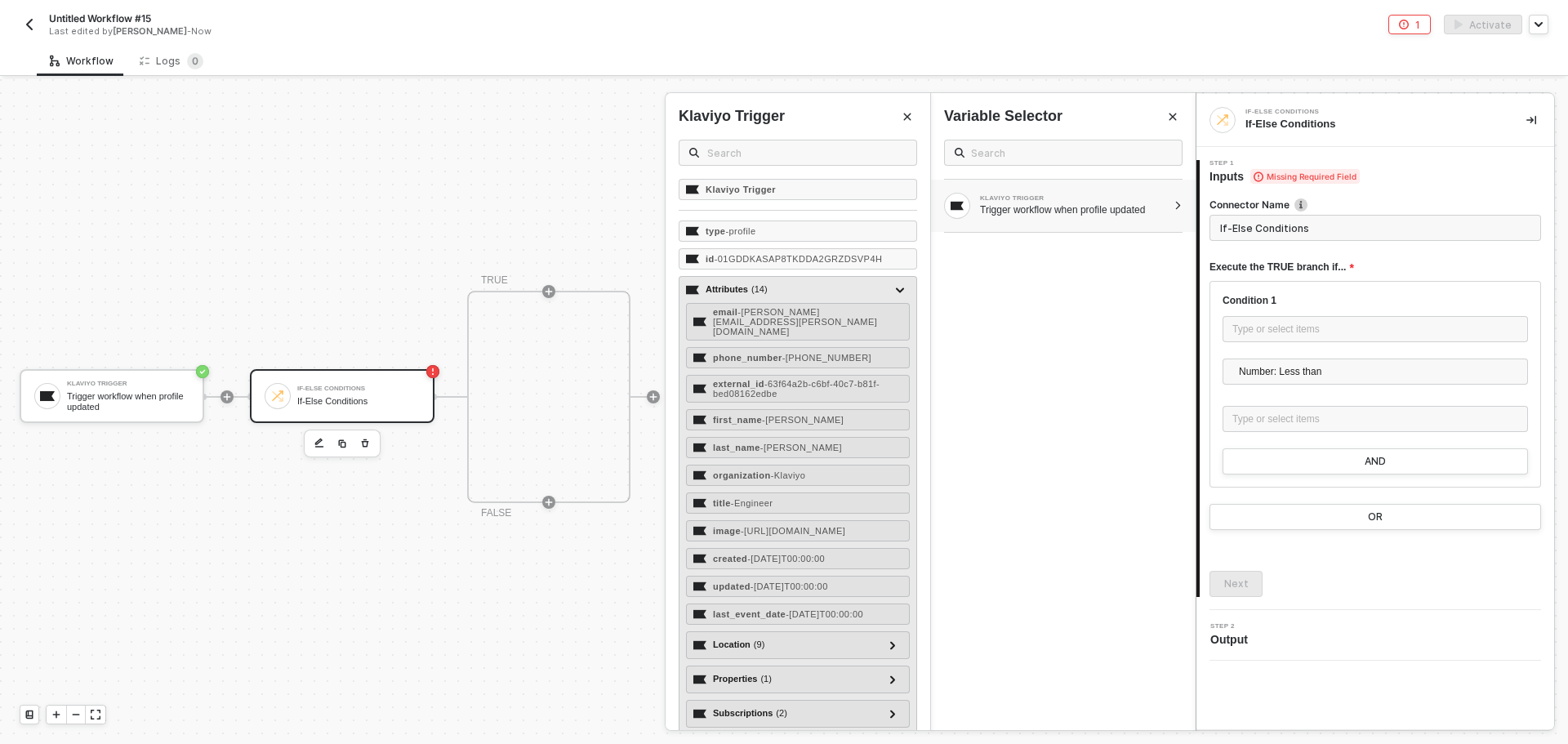
scroll to position [52, 0]
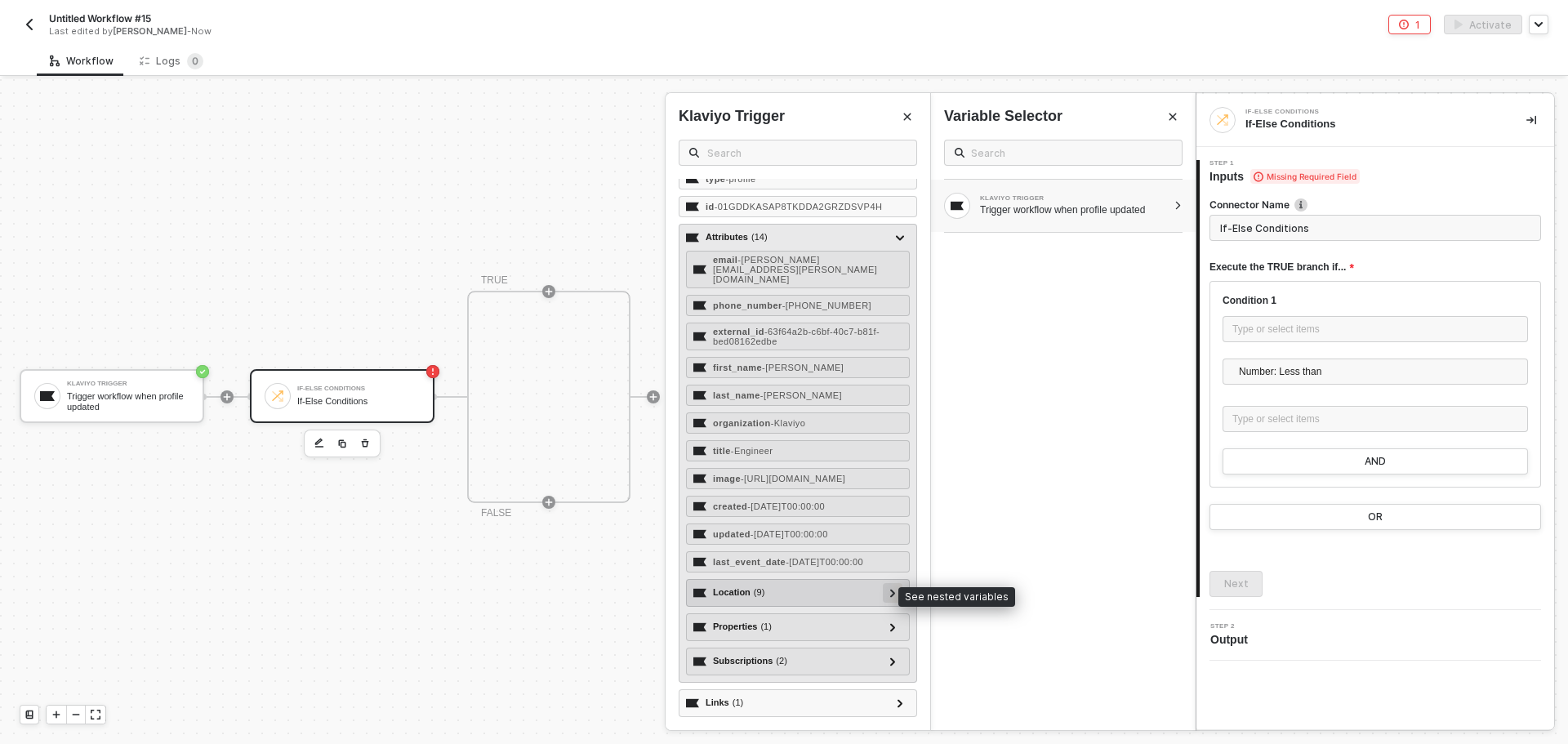
click at [883, 595] on div at bounding box center [893, 592] width 19 height 19
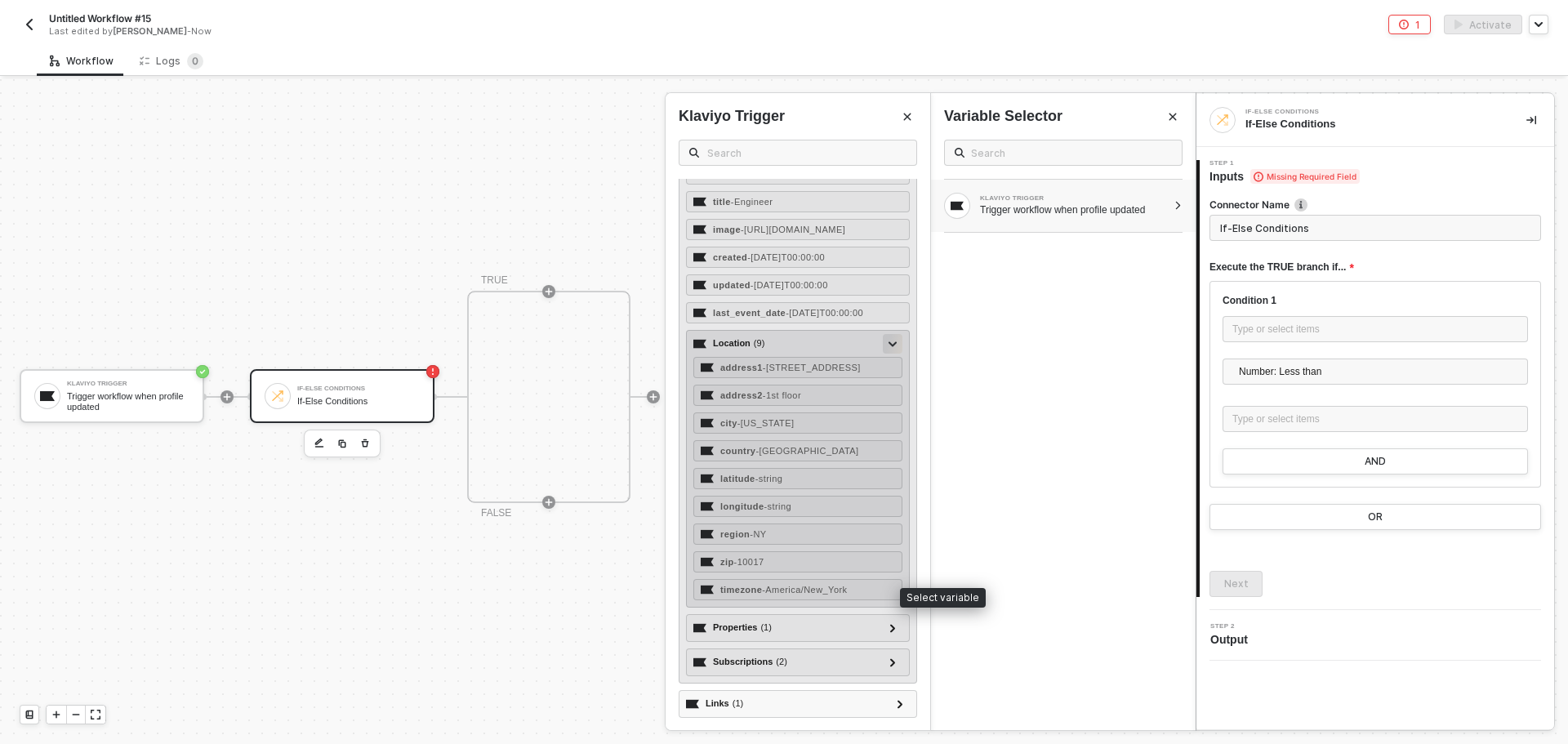
scroll to position [302, 0]
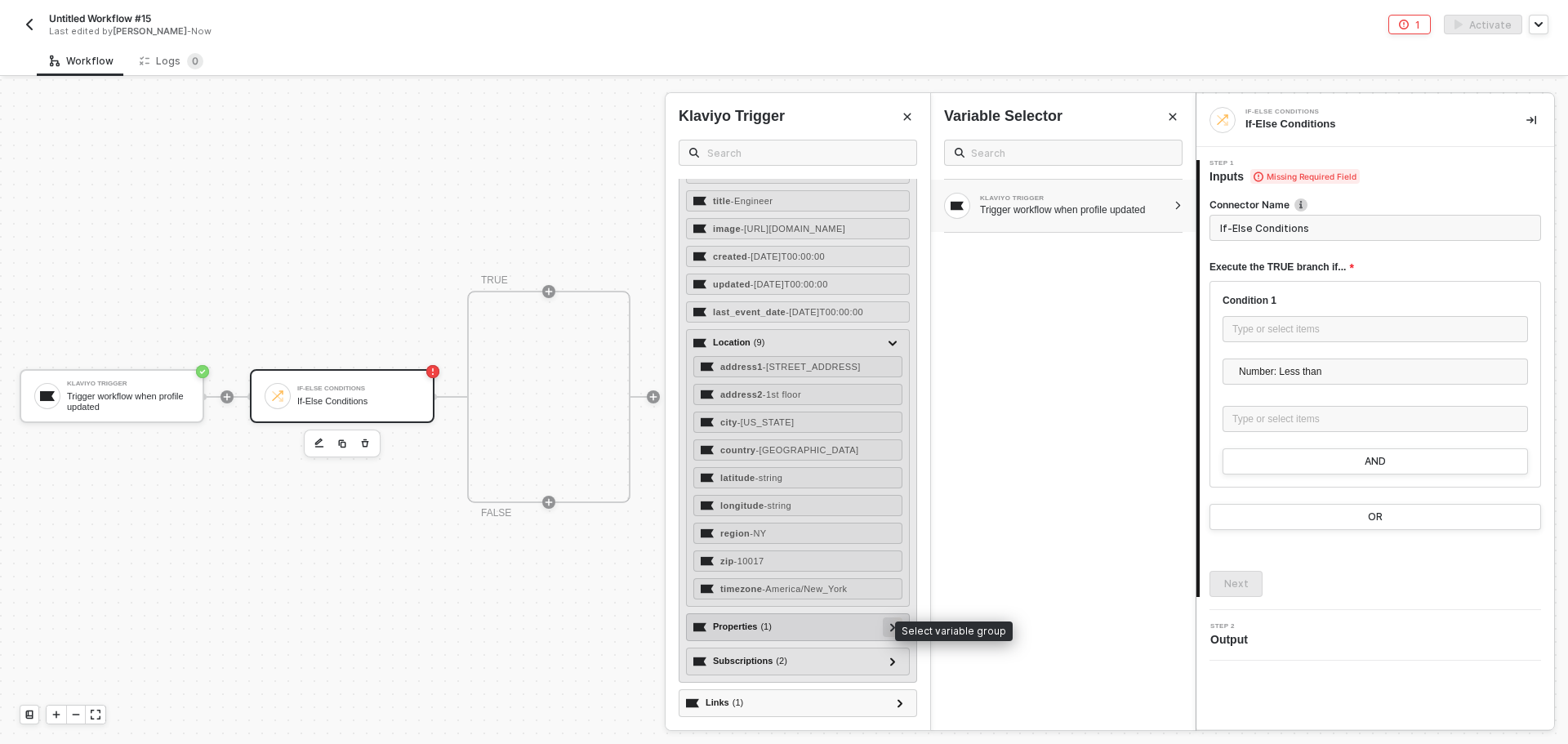
click at [883, 630] on div at bounding box center [893, 627] width 19 height 19
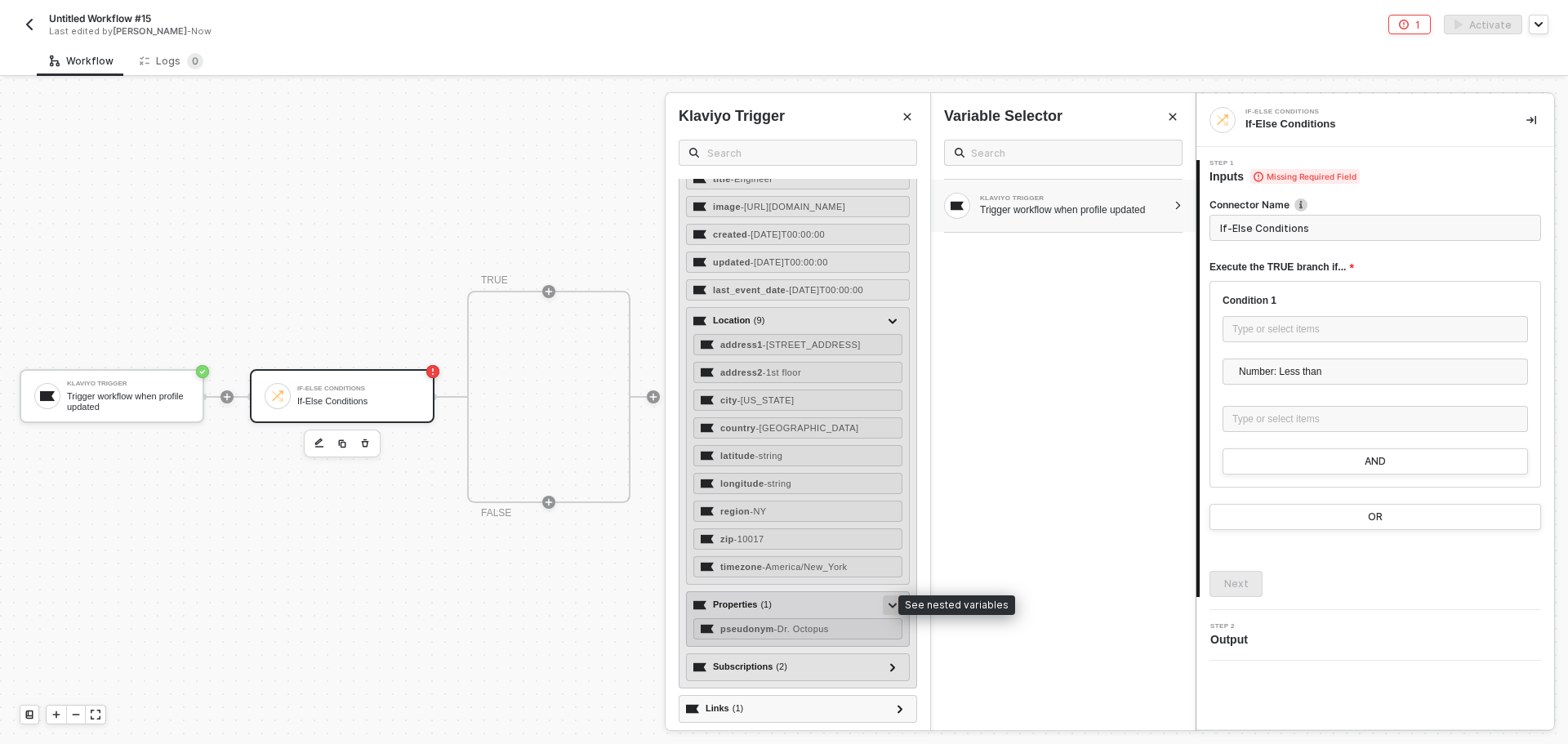
scroll to position [330, 0]
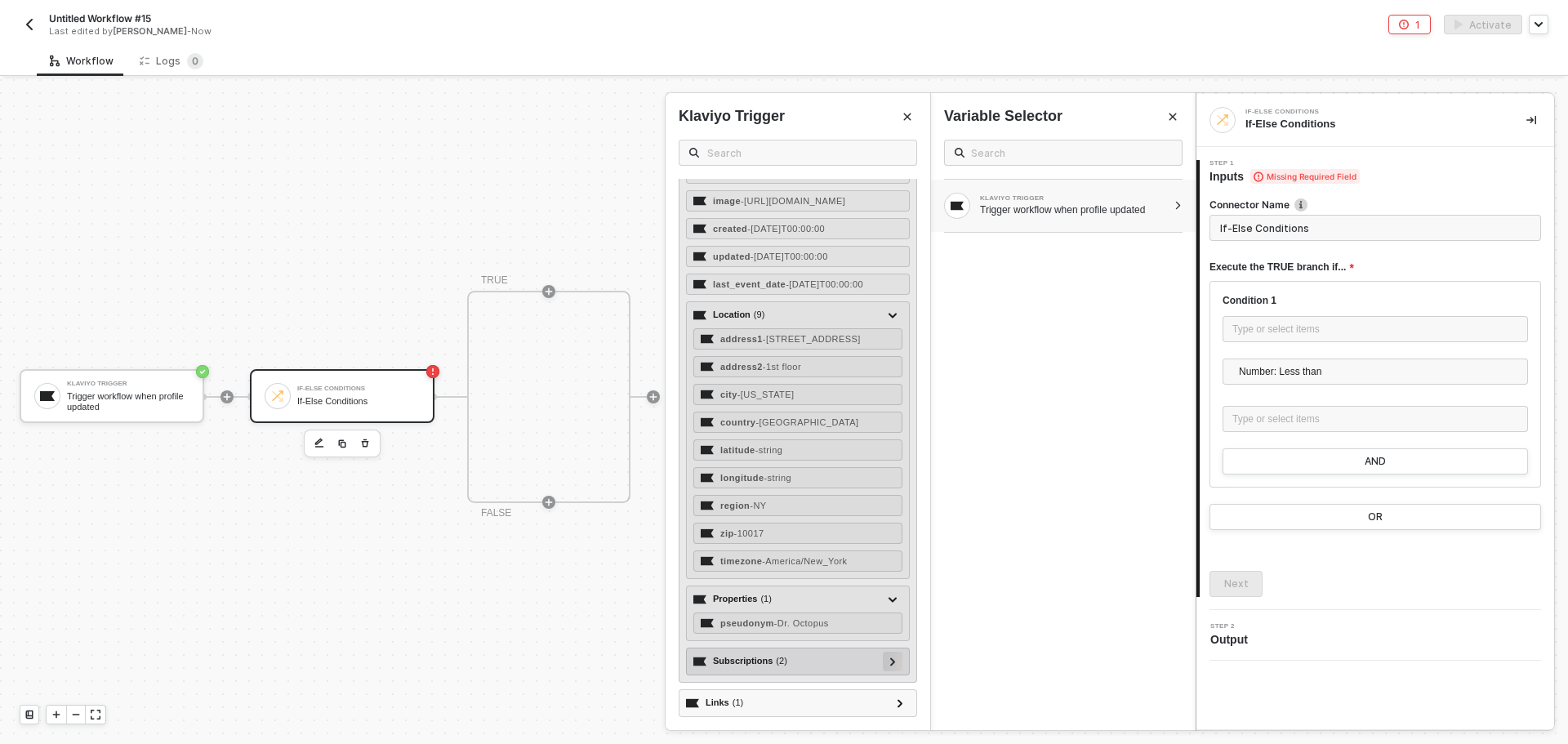
click at [890, 663] on icon at bounding box center [892, 661] width 5 height 8
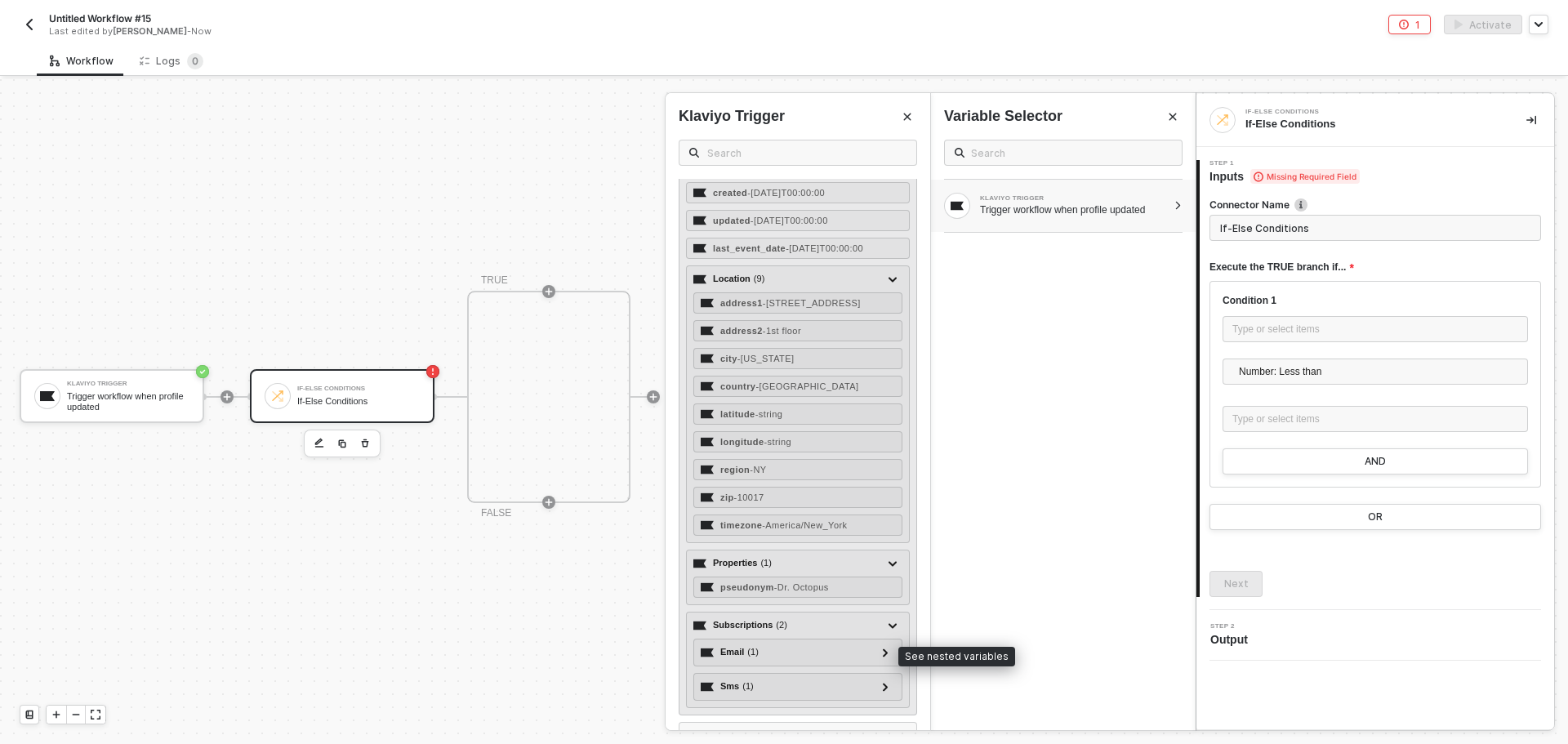
scroll to position [399, 0]
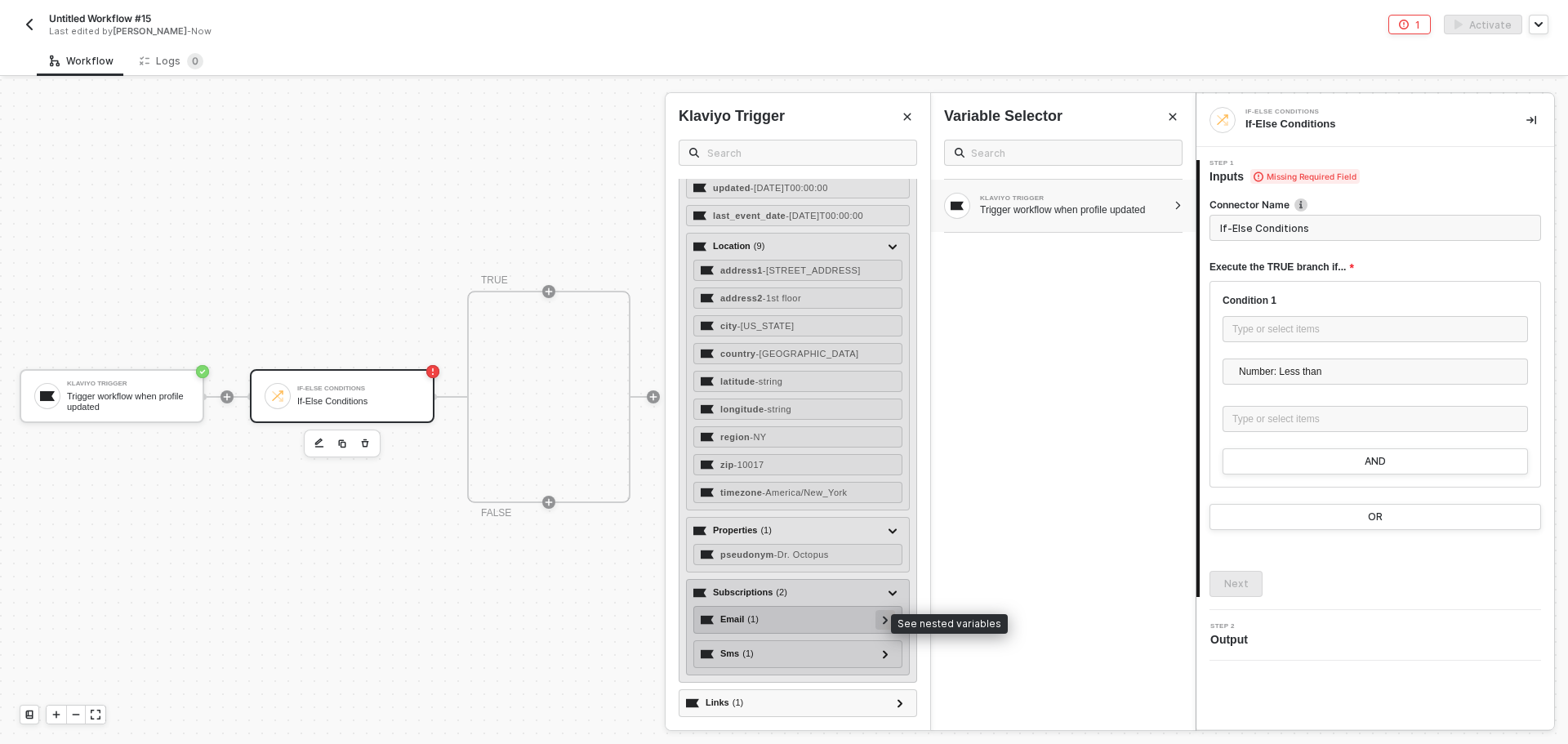
click at [882, 621] on div at bounding box center [885, 619] width 8 height 18
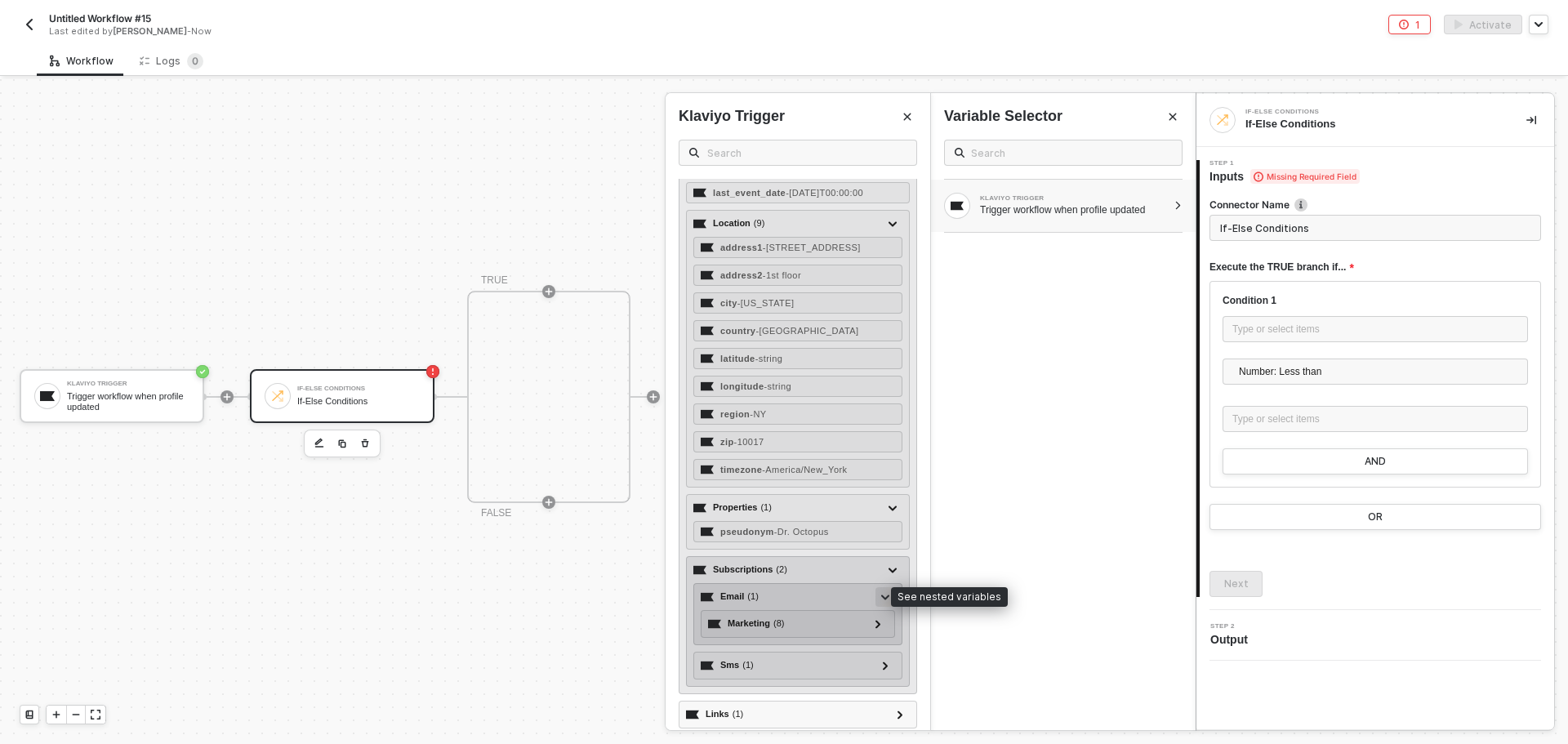
scroll to position [432, 0]
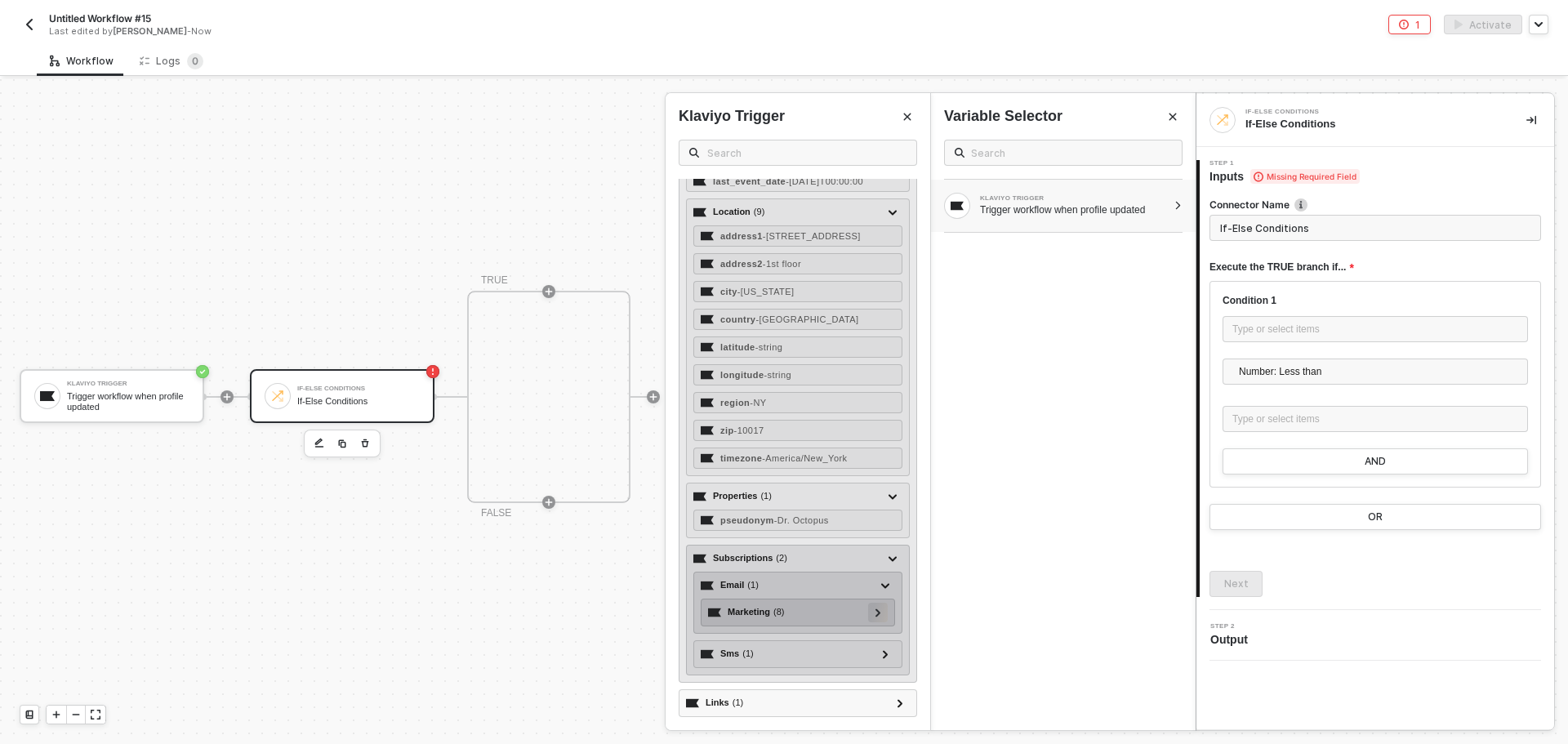
click at [876, 611] on icon at bounding box center [879, 612] width 6 height 8
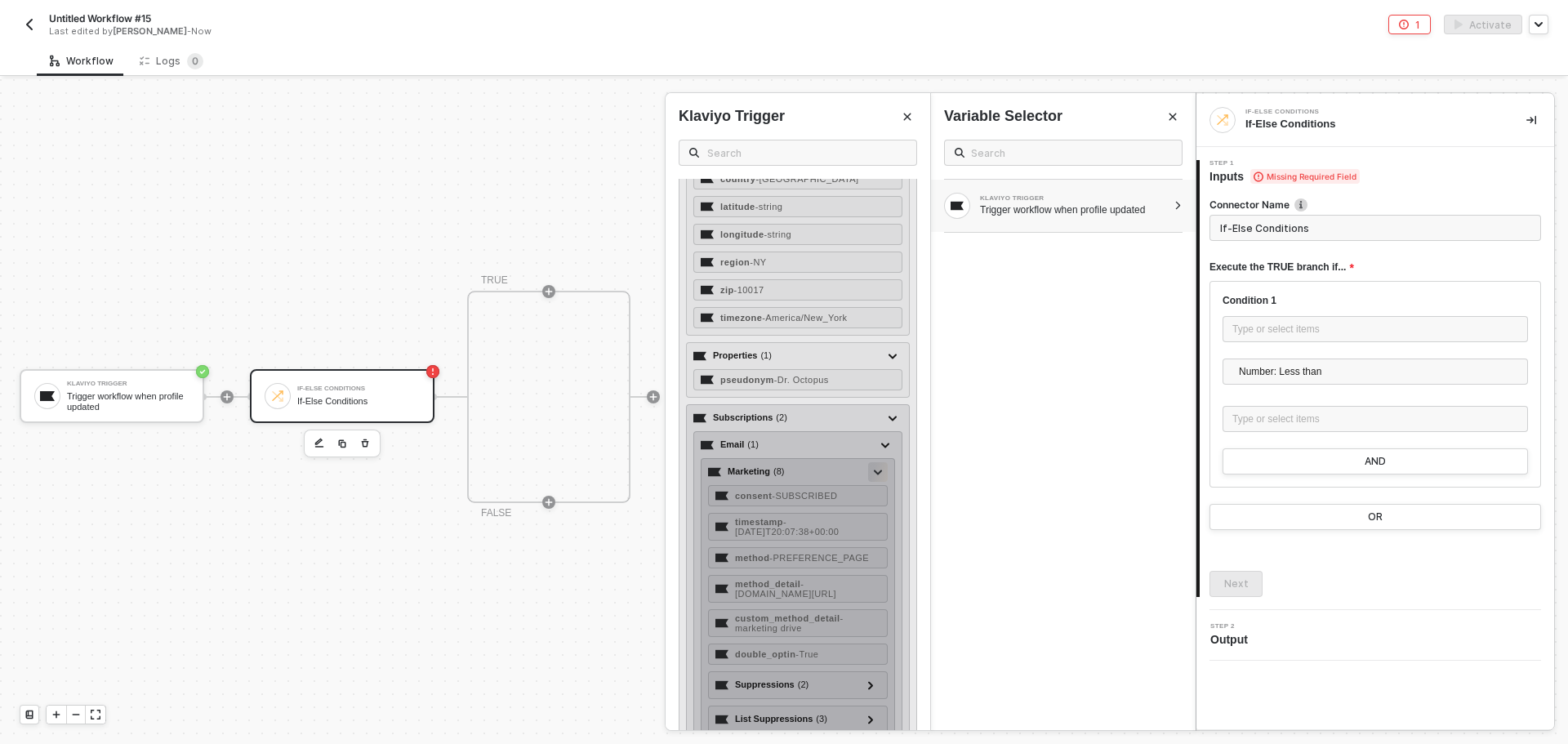
scroll to position [687, 0]
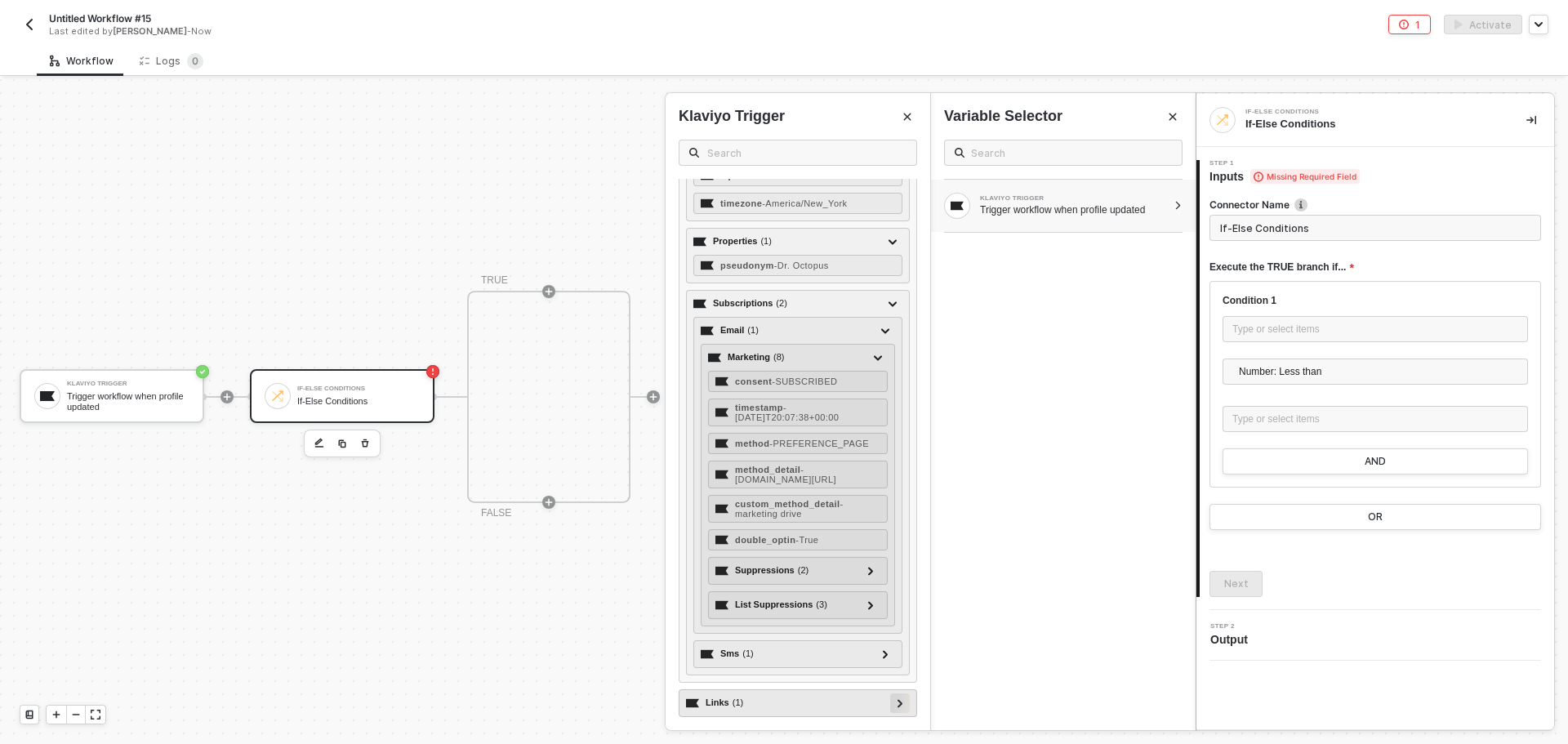
click at [890, 704] on div at bounding box center [900, 703] width 19 height 19
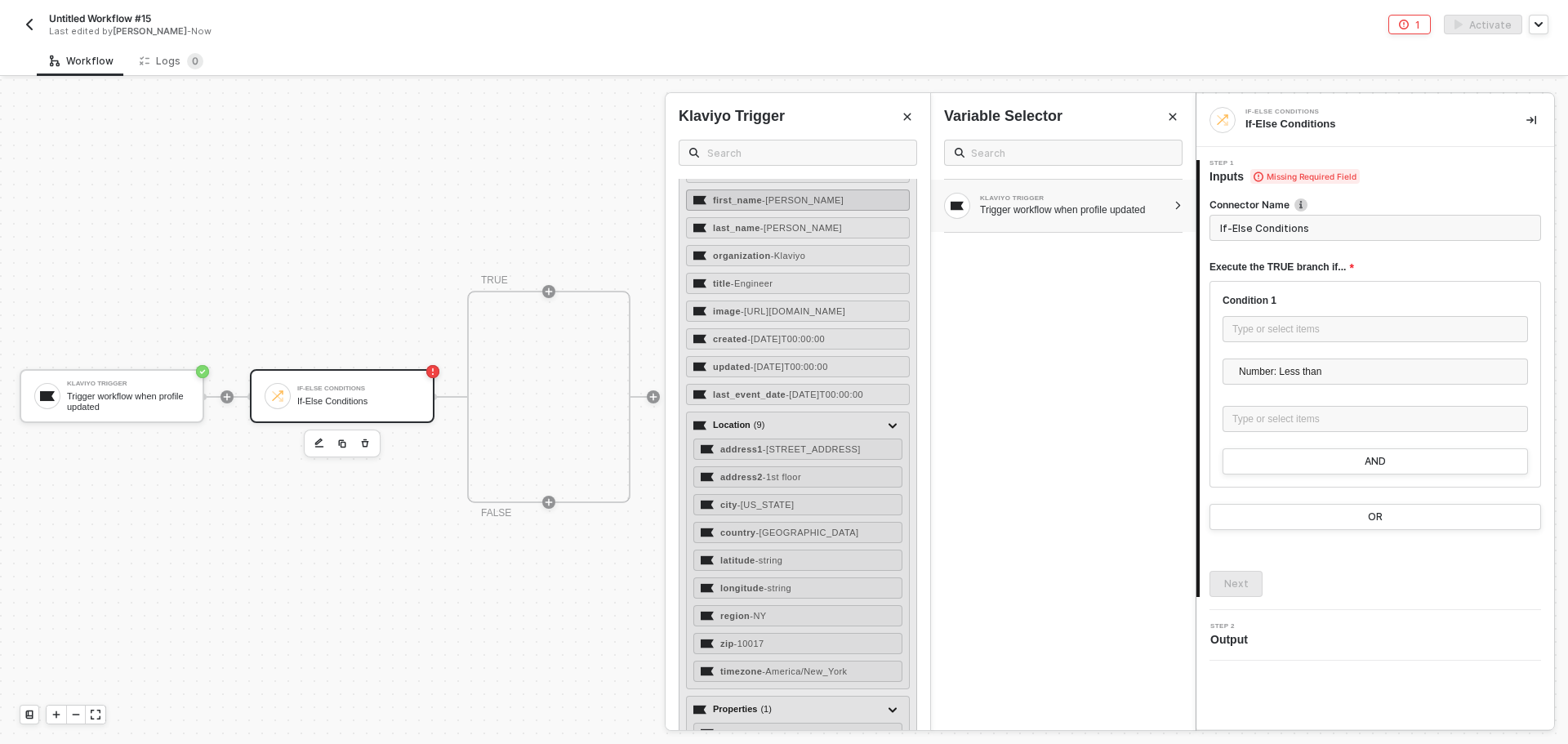
scroll to position [116, 0]
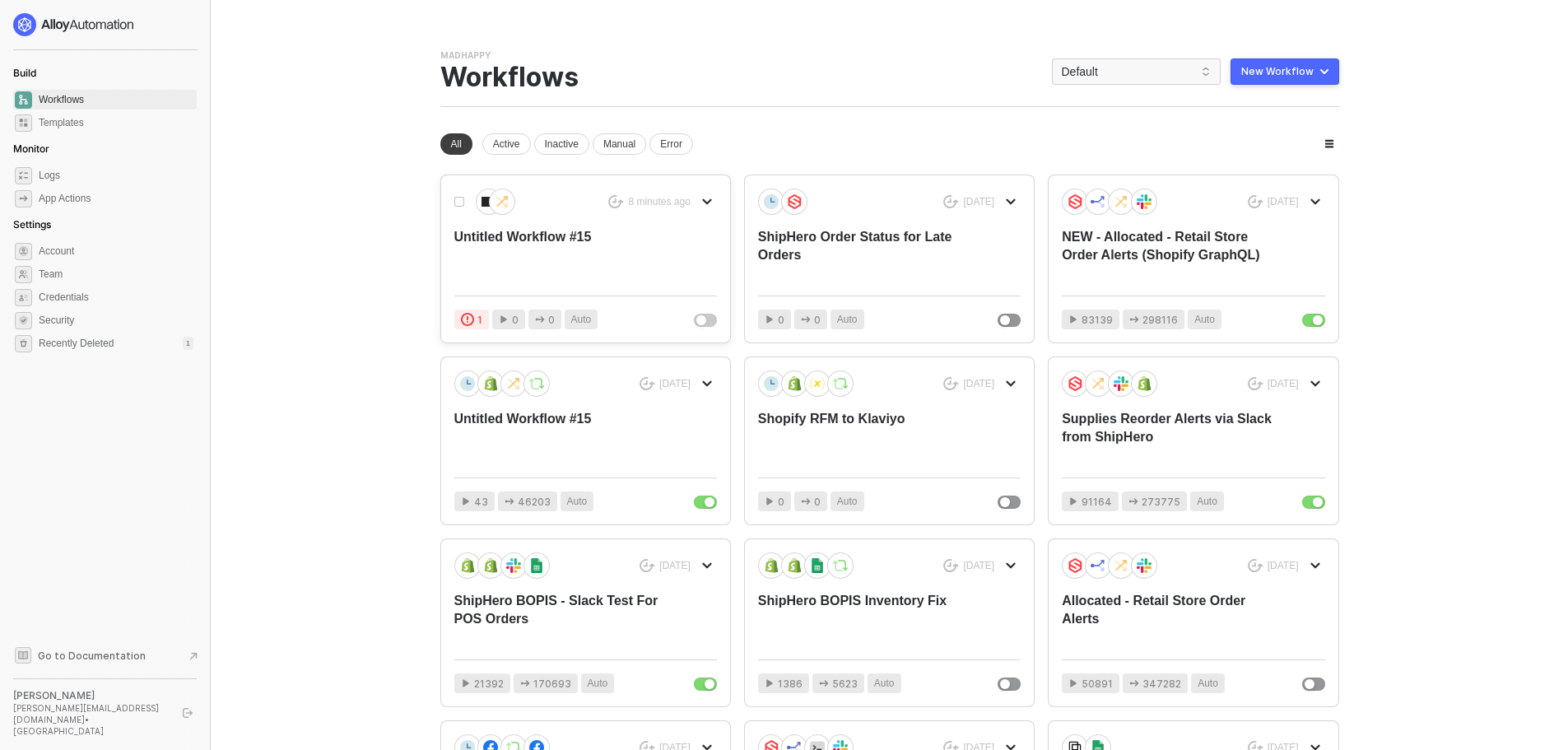
click at [656, 227] on div "8 minutes ago Untitled Workflow #15" at bounding box center [586, 235] width 263 height 93
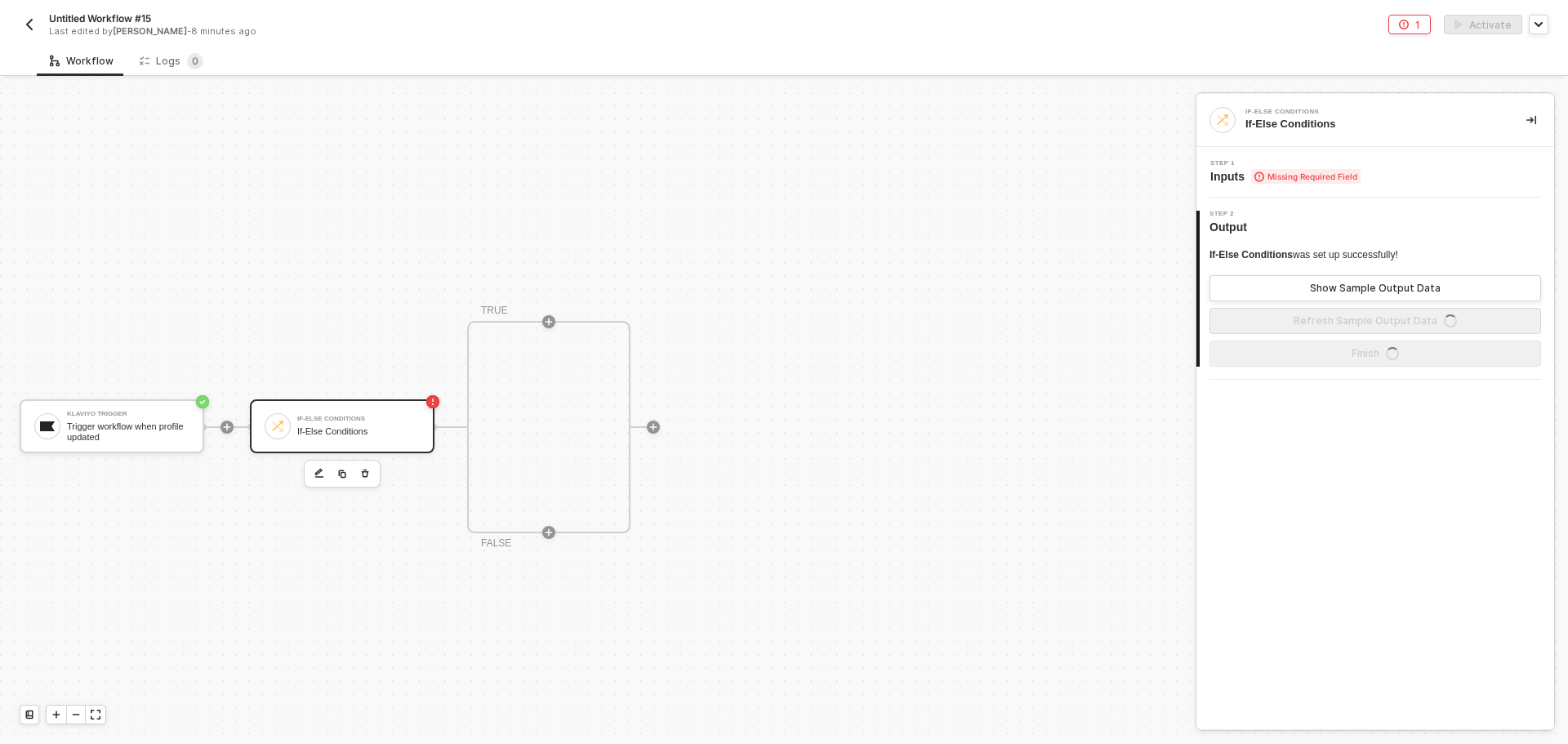
scroll to position [30, 0]
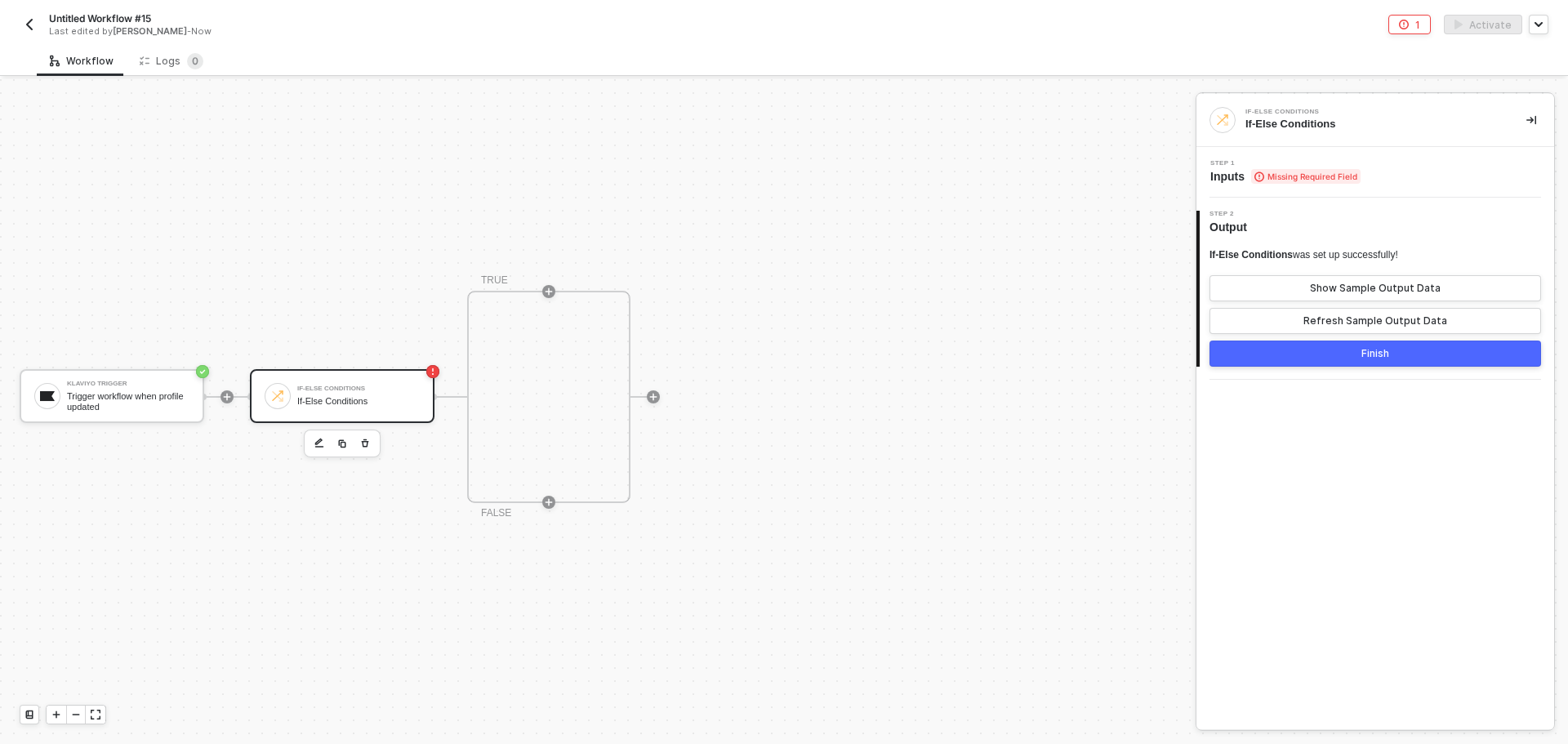
click at [376, 398] on div "If-Else Conditions" at bounding box center [358, 400] width 123 height 11
click at [1315, 285] on div "Show Sample Output Data" at bounding box center [1375, 289] width 130 height 14
click at [1292, 319] on button "Refresh Sample Output Data" at bounding box center [1375, 320] width 331 height 26
click at [1300, 182] on span "Missing Required Field" at bounding box center [1305, 176] width 109 height 14
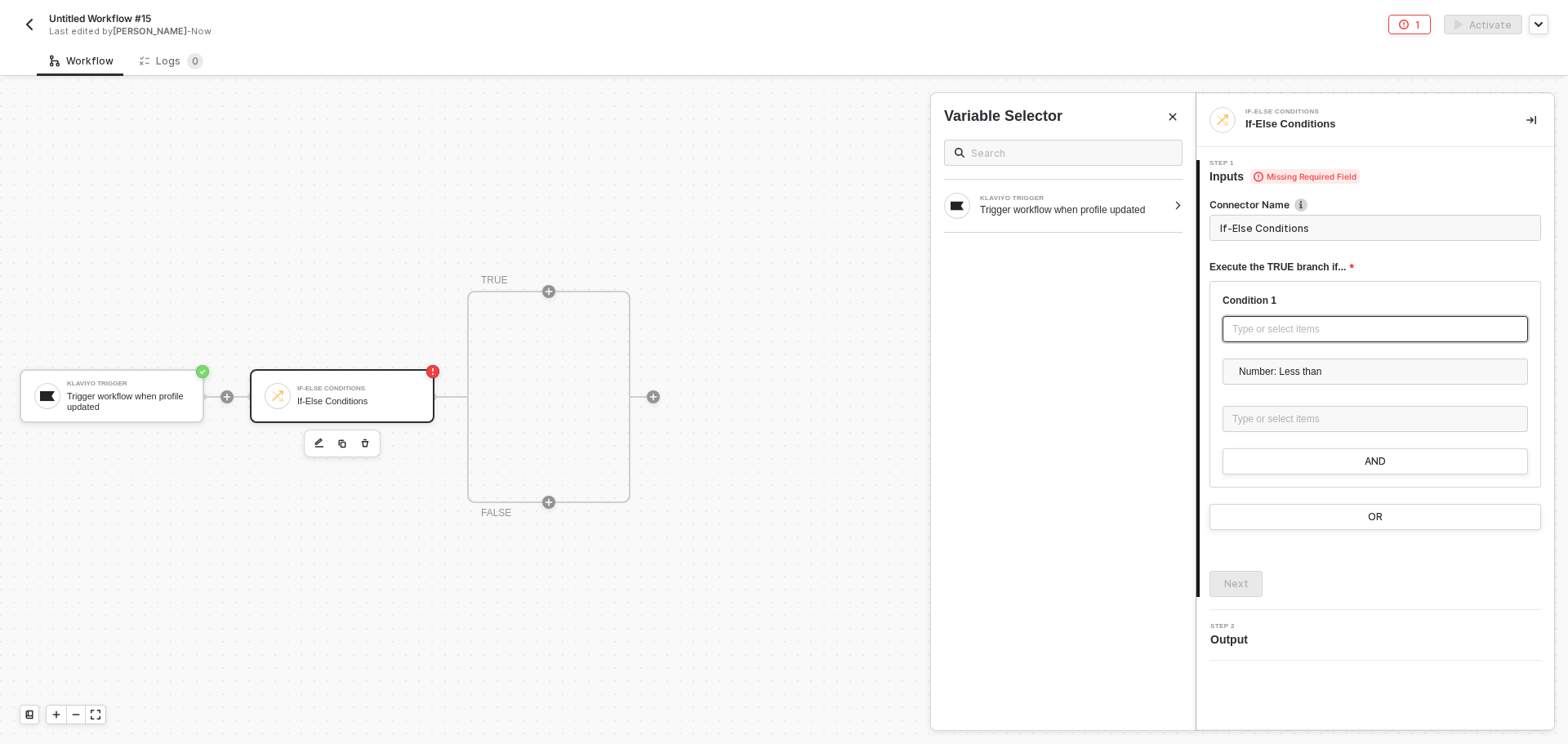
click at [1300, 335] on div "Type or select items ﻿" at bounding box center [1376, 329] width 286 height 15
click at [1078, 208] on div "Trigger workflow when profile updated" at bounding box center [1074, 210] width 187 height 14
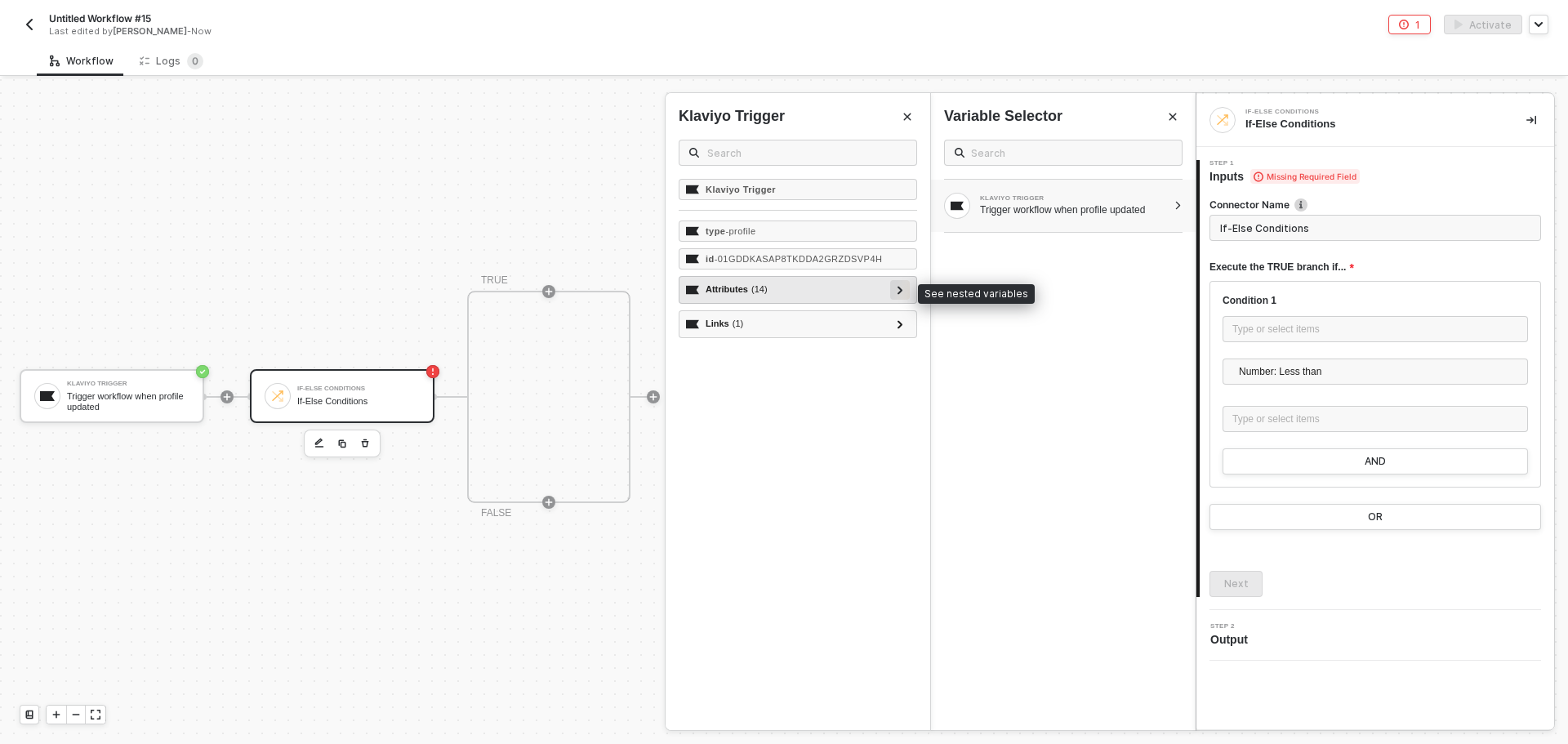
click at [902, 287] on icon at bounding box center [901, 289] width 6 height 8
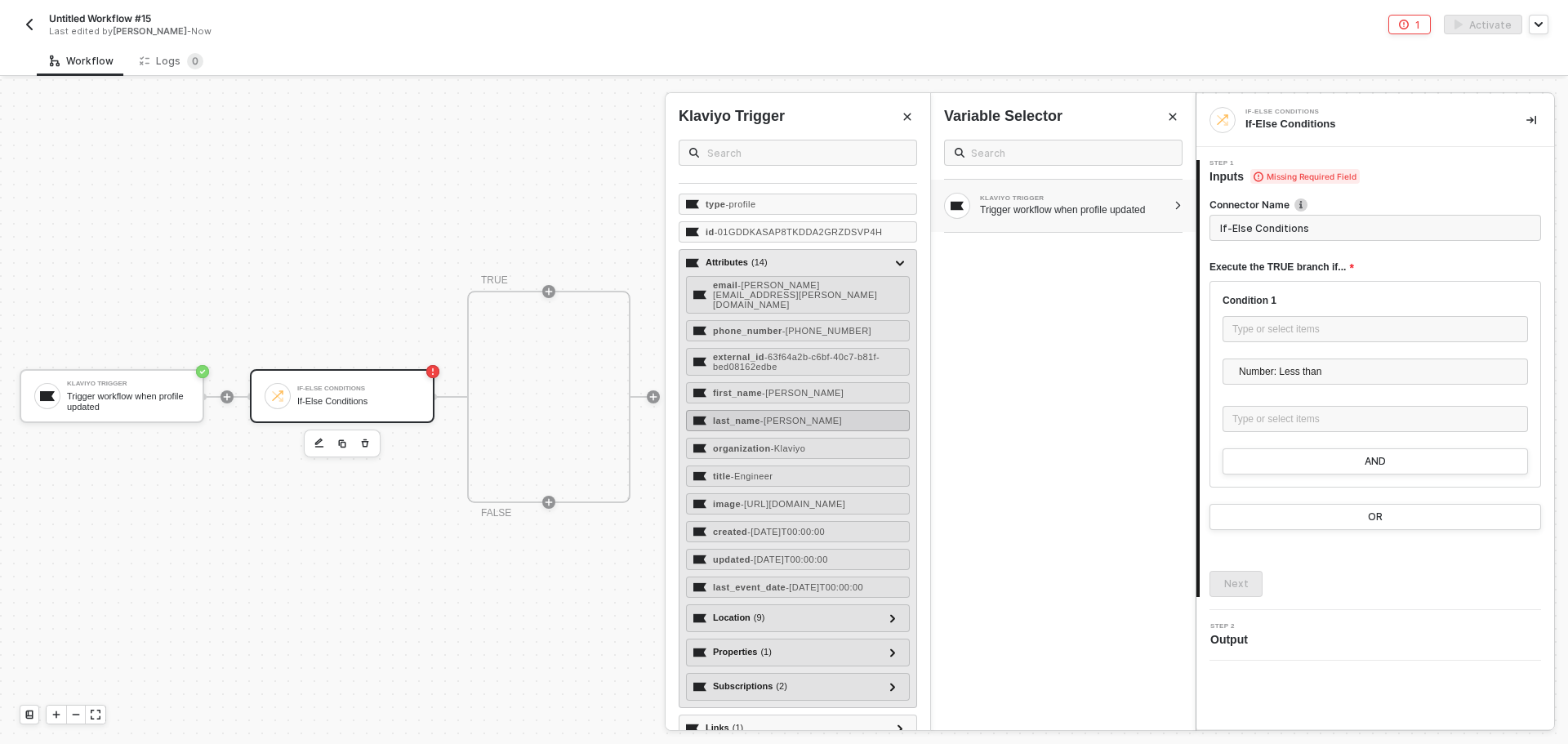
scroll to position [52, 0]
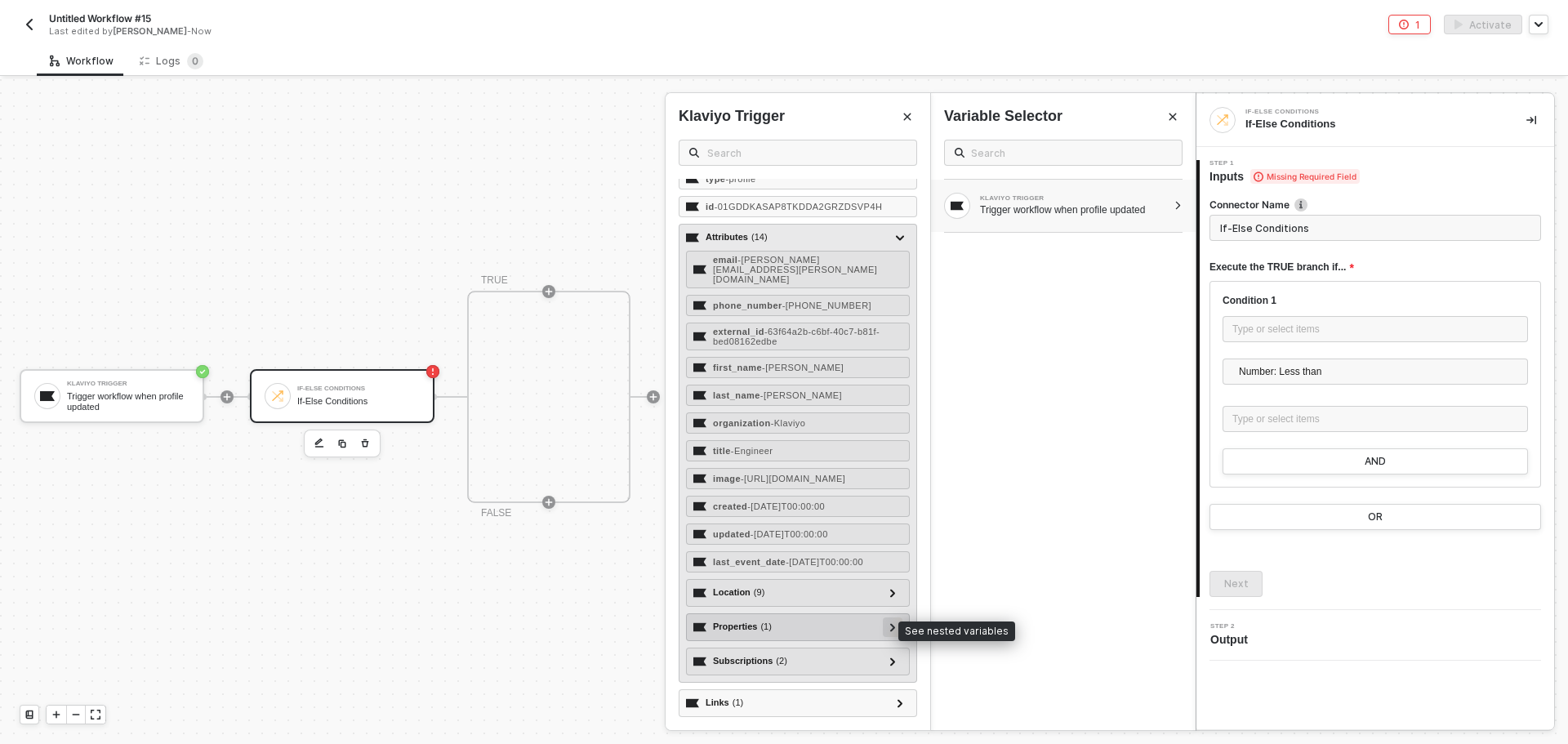
click at [890, 628] on icon at bounding box center [893, 627] width 6 height 8
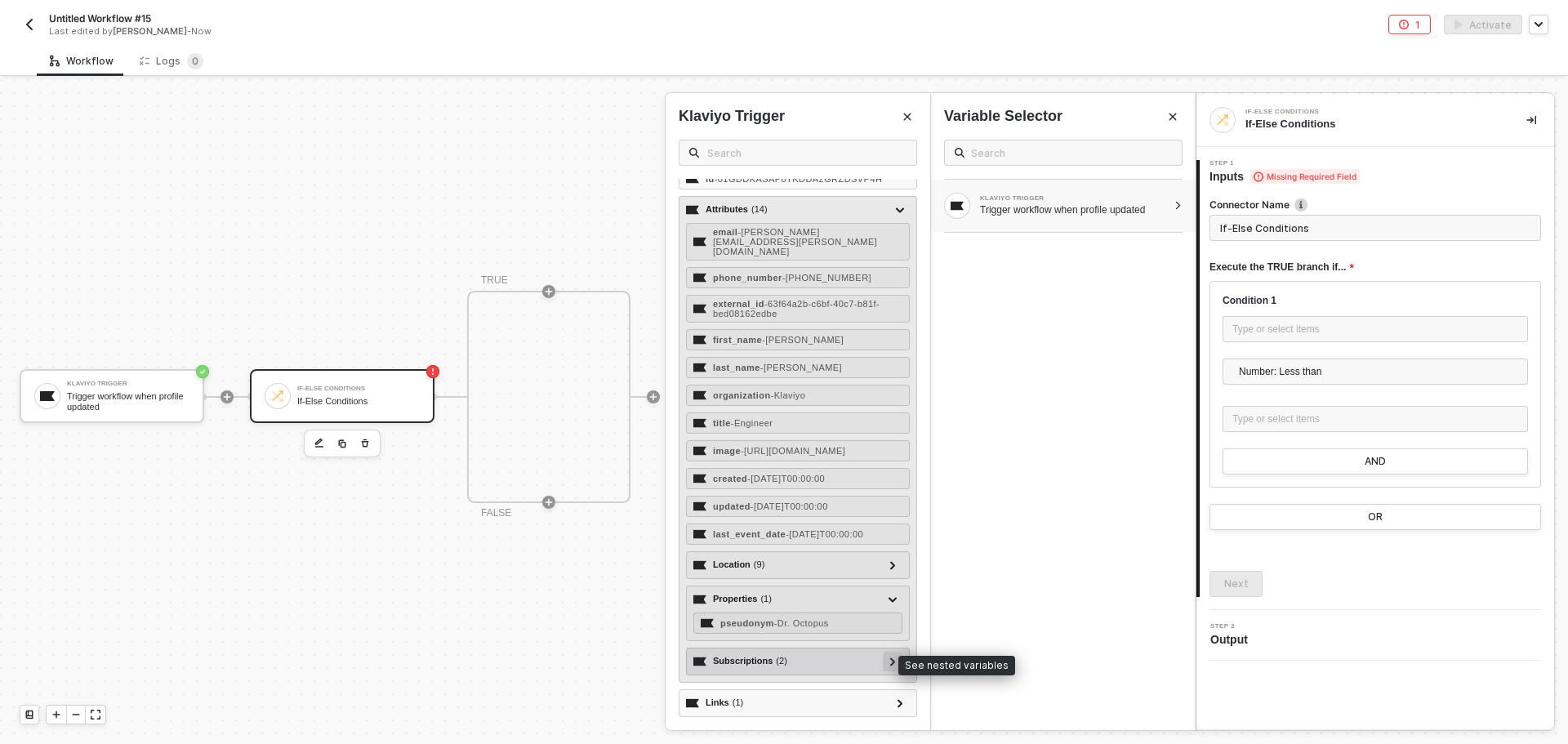
click at [888, 656] on div at bounding box center [892, 660] width 8 height 18
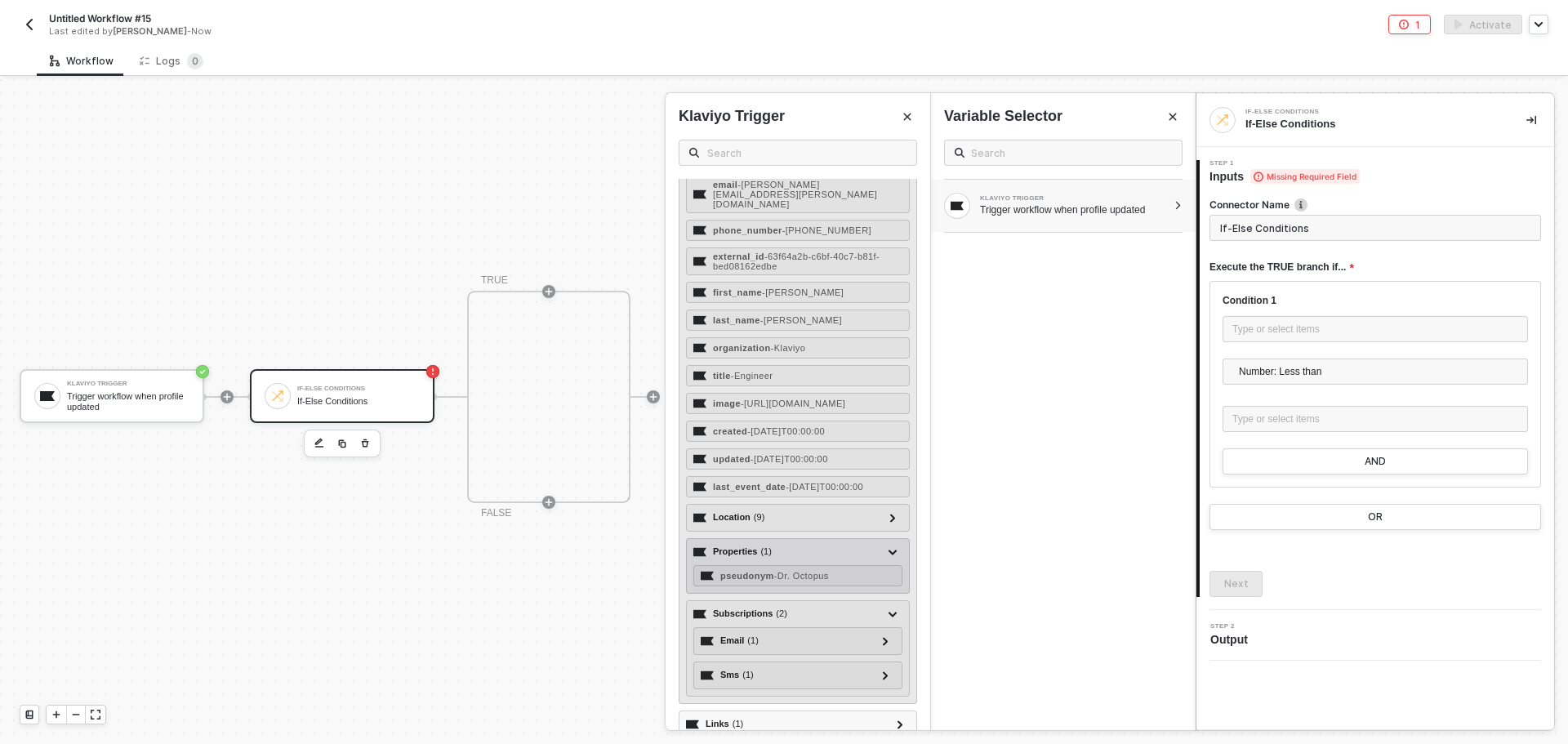
scroll to position [149, 0]
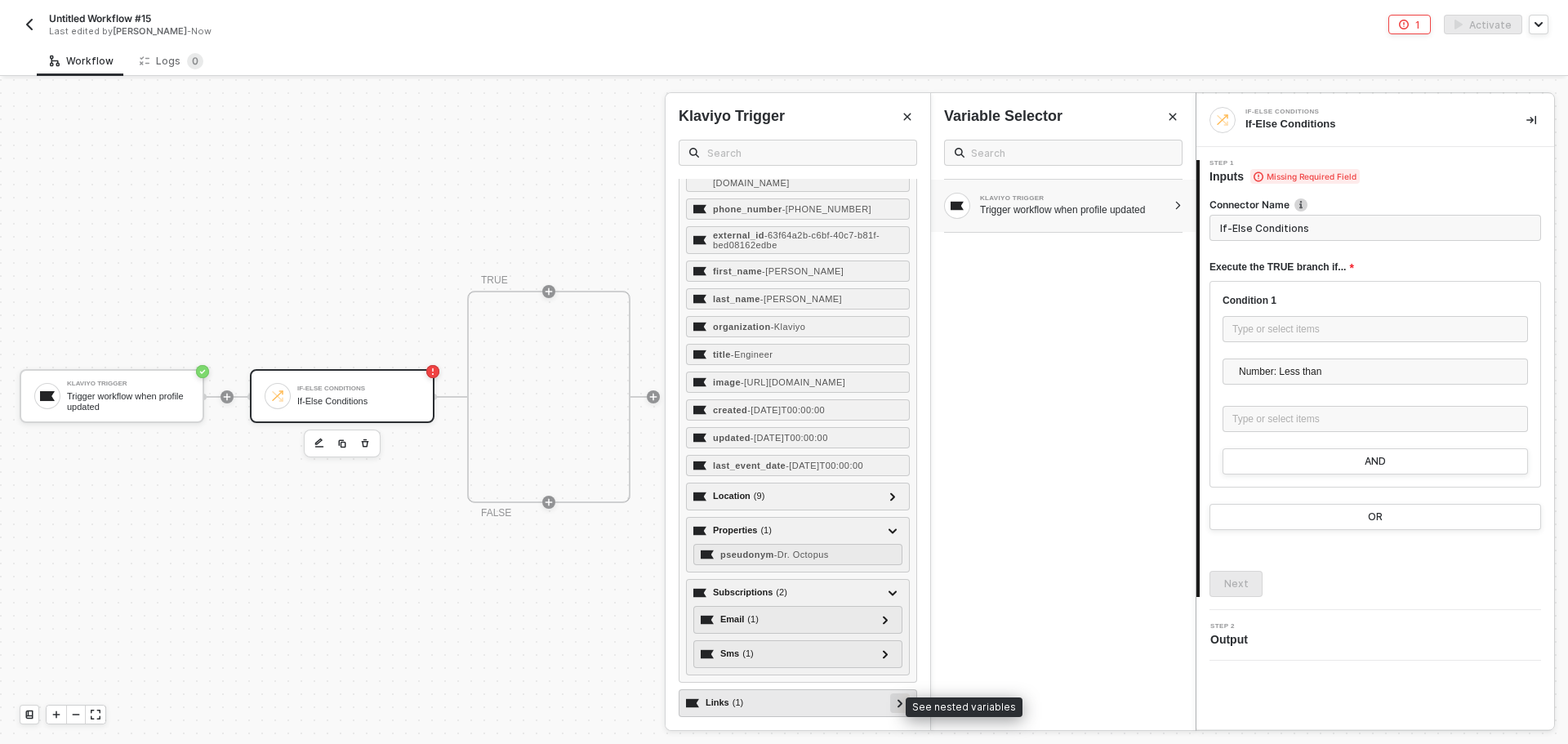
click at [898, 703] on icon at bounding box center [901, 703] width 6 height 8
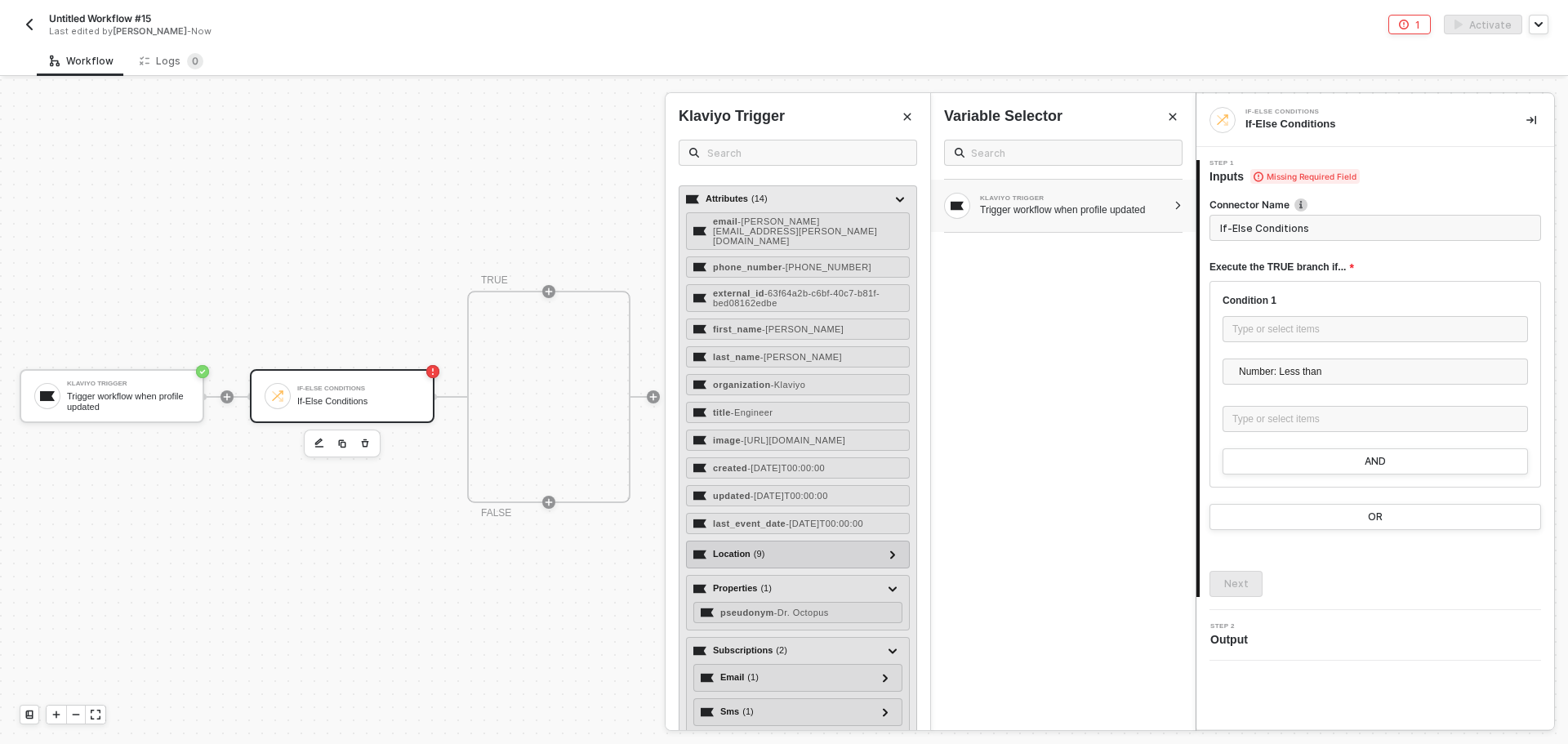
scroll to position [0, 0]
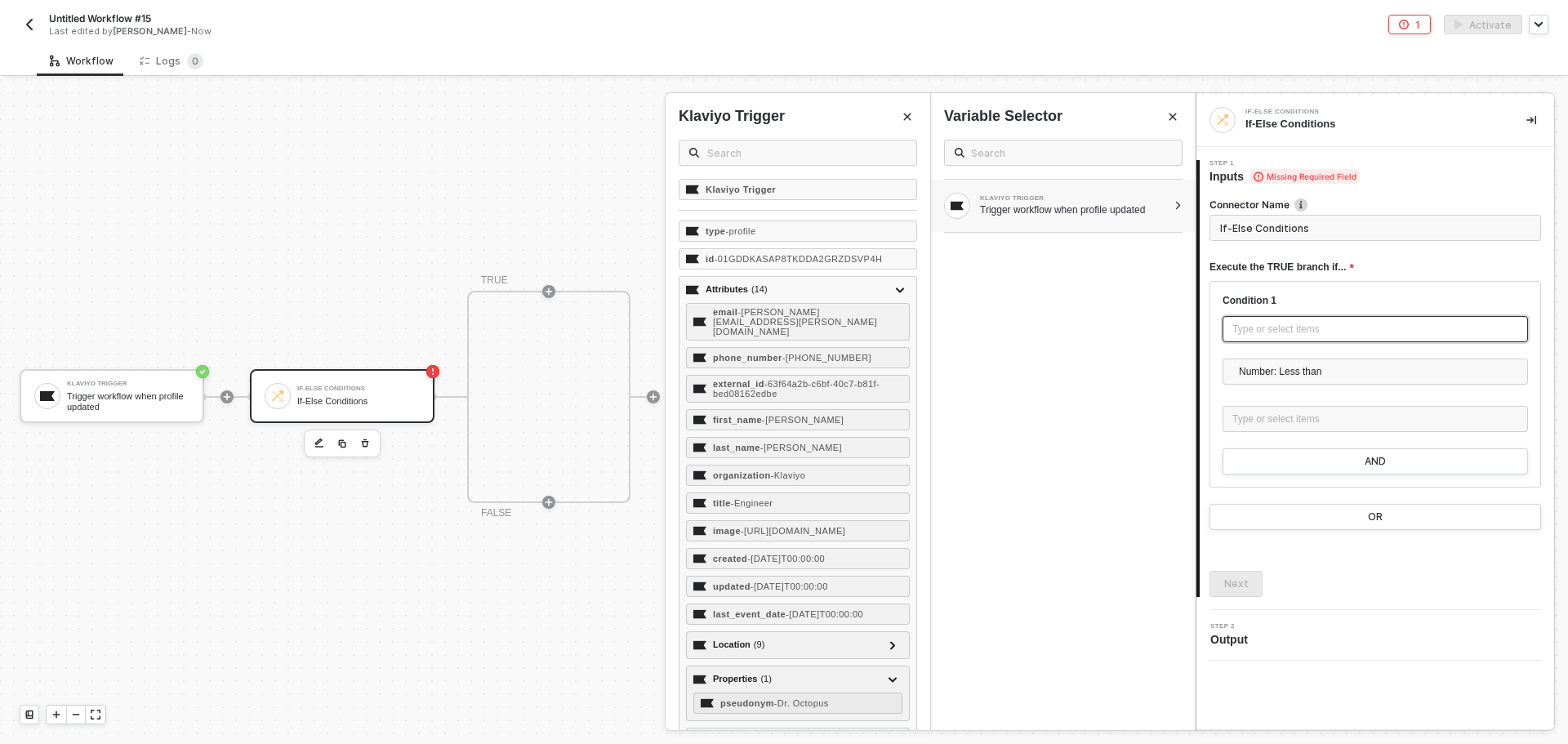
click at [1310, 325] on div "Type or select items ﻿" at bounding box center [1376, 329] width 286 height 15
click at [1307, 420] on div "Type or select items ﻿" at bounding box center [1376, 419] width 286 height 15
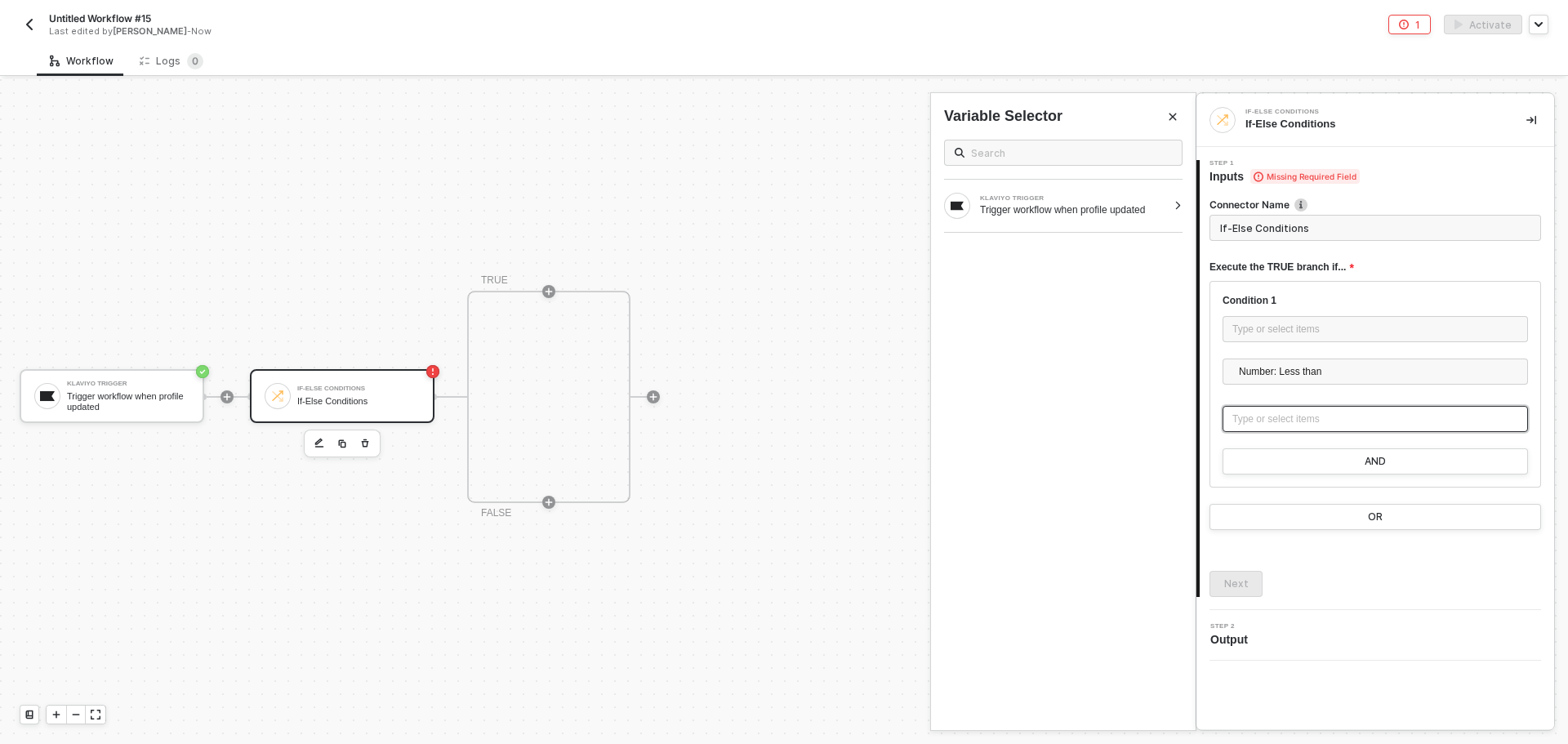
click at [1307, 410] on div "Type or select items ﻿" at bounding box center [1375, 418] width 305 height 26
click at [1089, 220] on div "KLAVIYO TRIGGER Trigger workflow when profile updated" at bounding box center [1063, 206] width 265 height 52
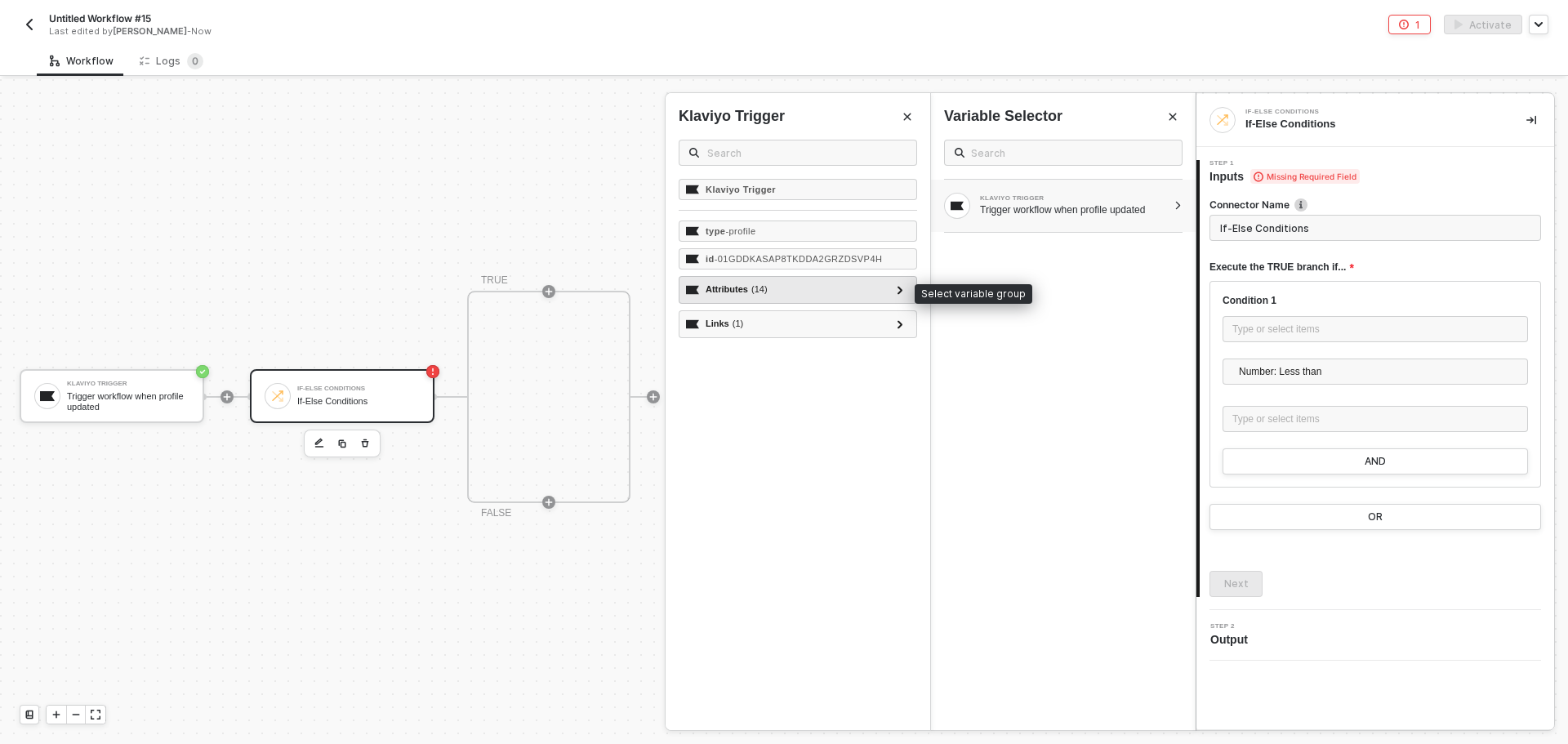
click at [888, 292] on div "Attributes ( 14 )" at bounding box center [789, 289] width 205 height 19
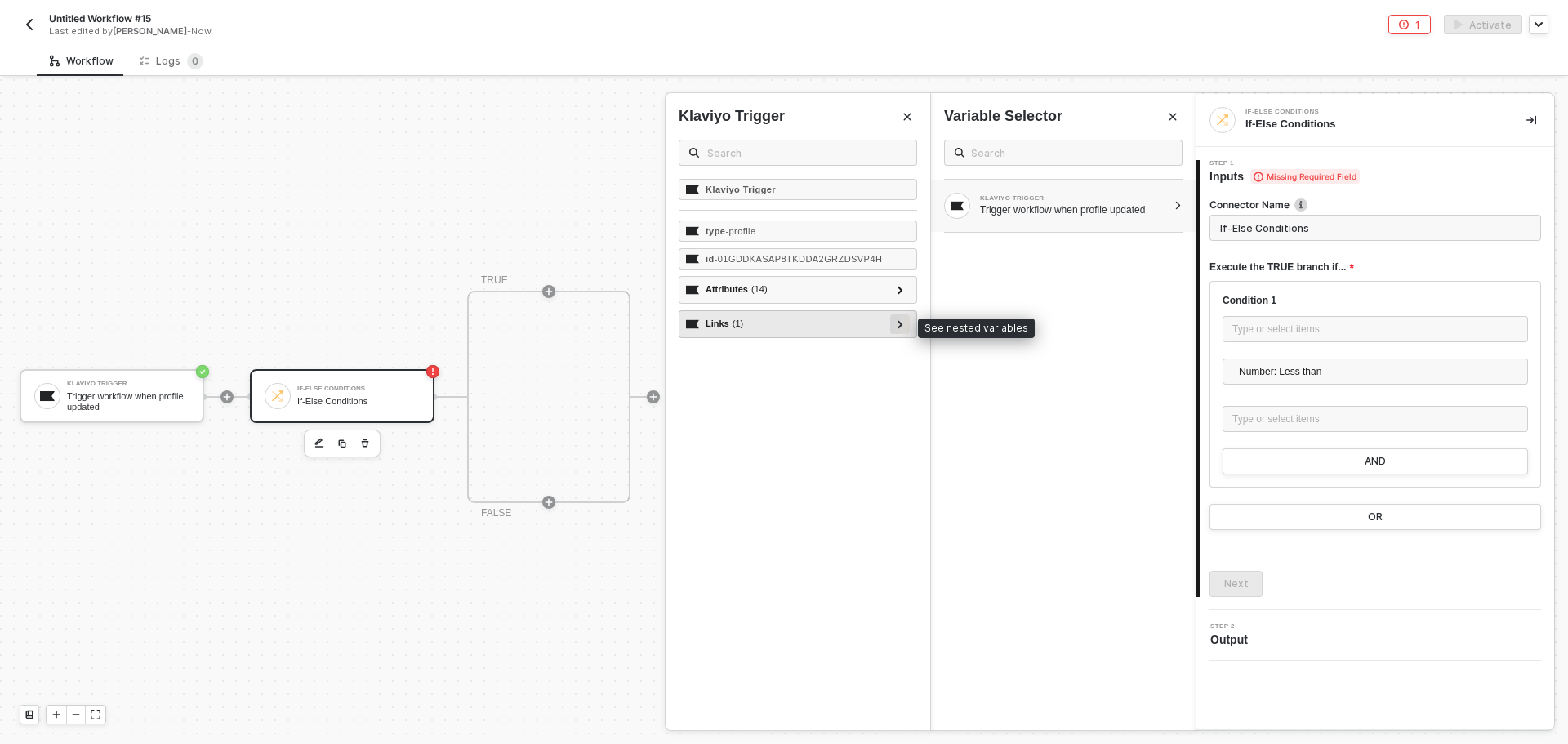
click at [898, 326] on icon at bounding box center [901, 324] width 6 height 8
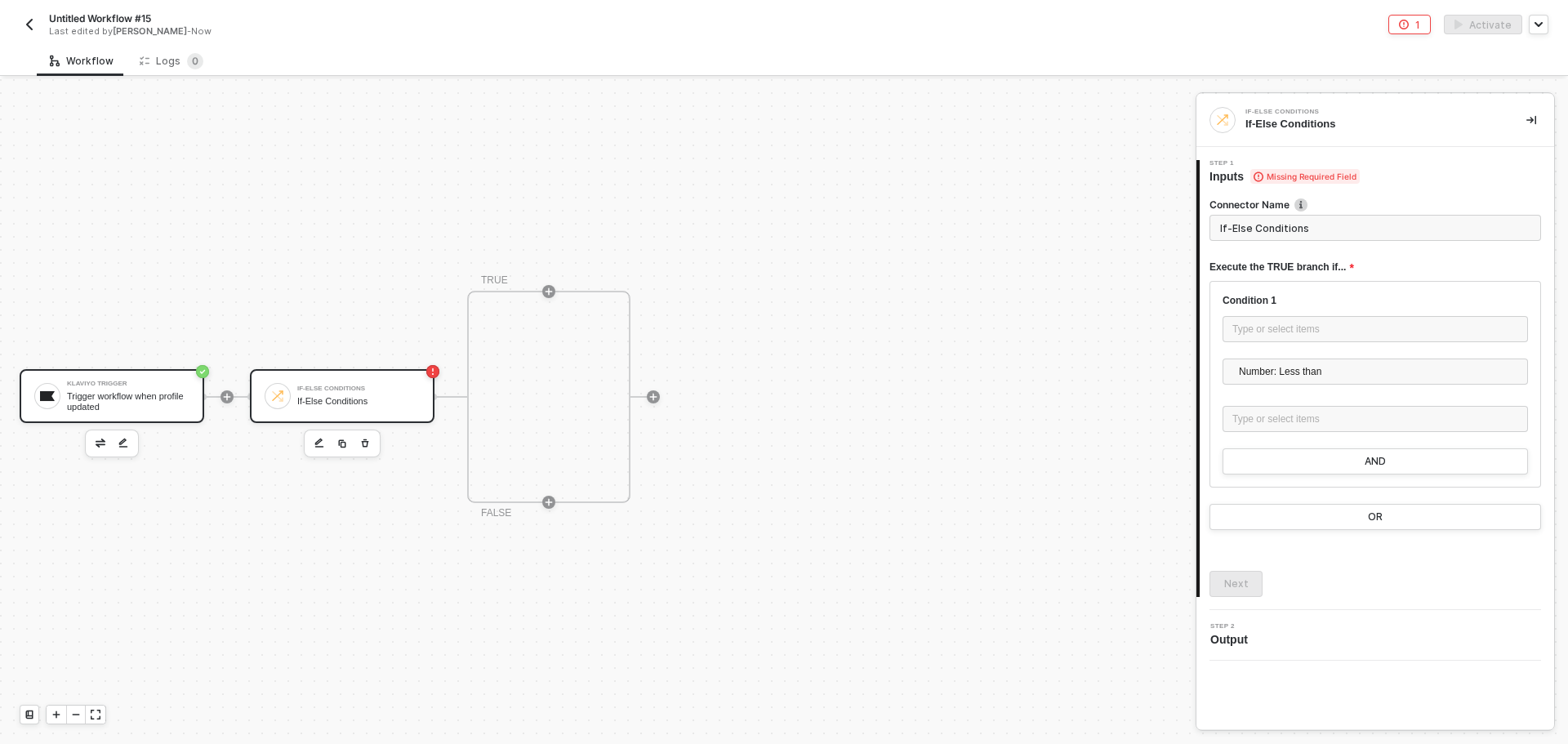
click at [146, 413] on div "Klaviyo Trigger Trigger workflow when profile updated" at bounding box center [111, 396] width 184 height 54
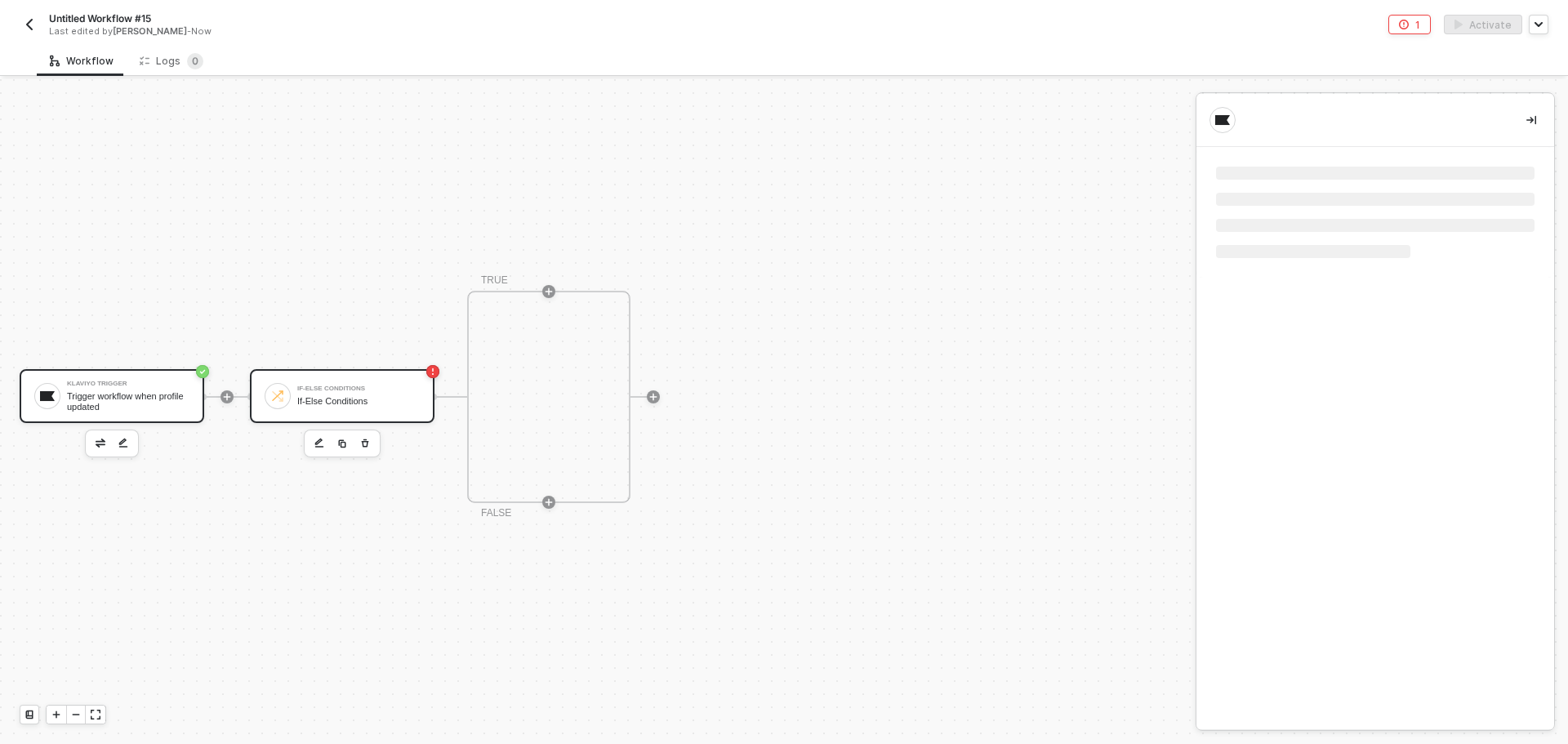
click at [146, 413] on div "Klaviyo Trigger Trigger workflow when profile updated" at bounding box center [111, 396] width 184 height 54
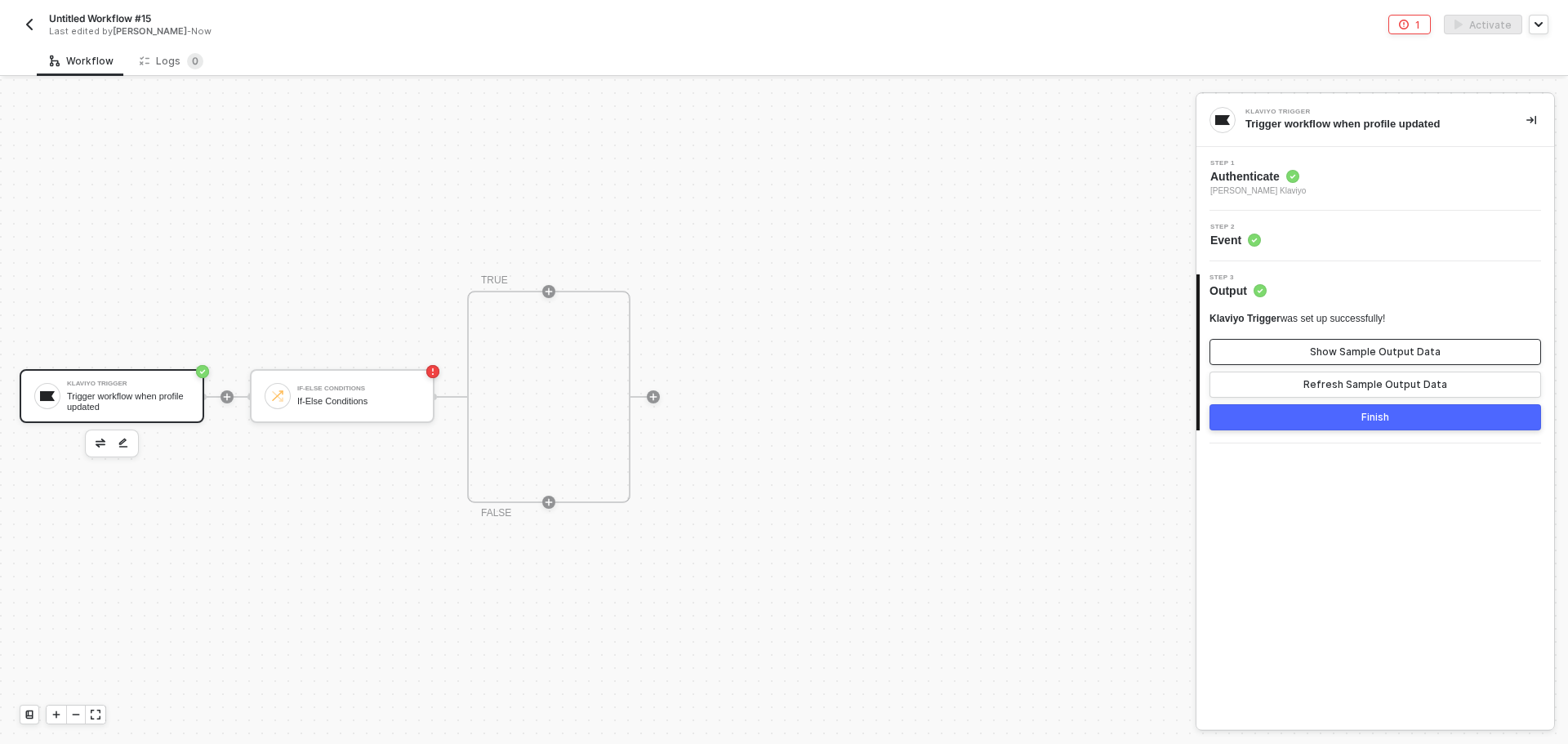
click at [1329, 343] on button "Show Sample Output Data" at bounding box center [1375, 351] width 331 height 26
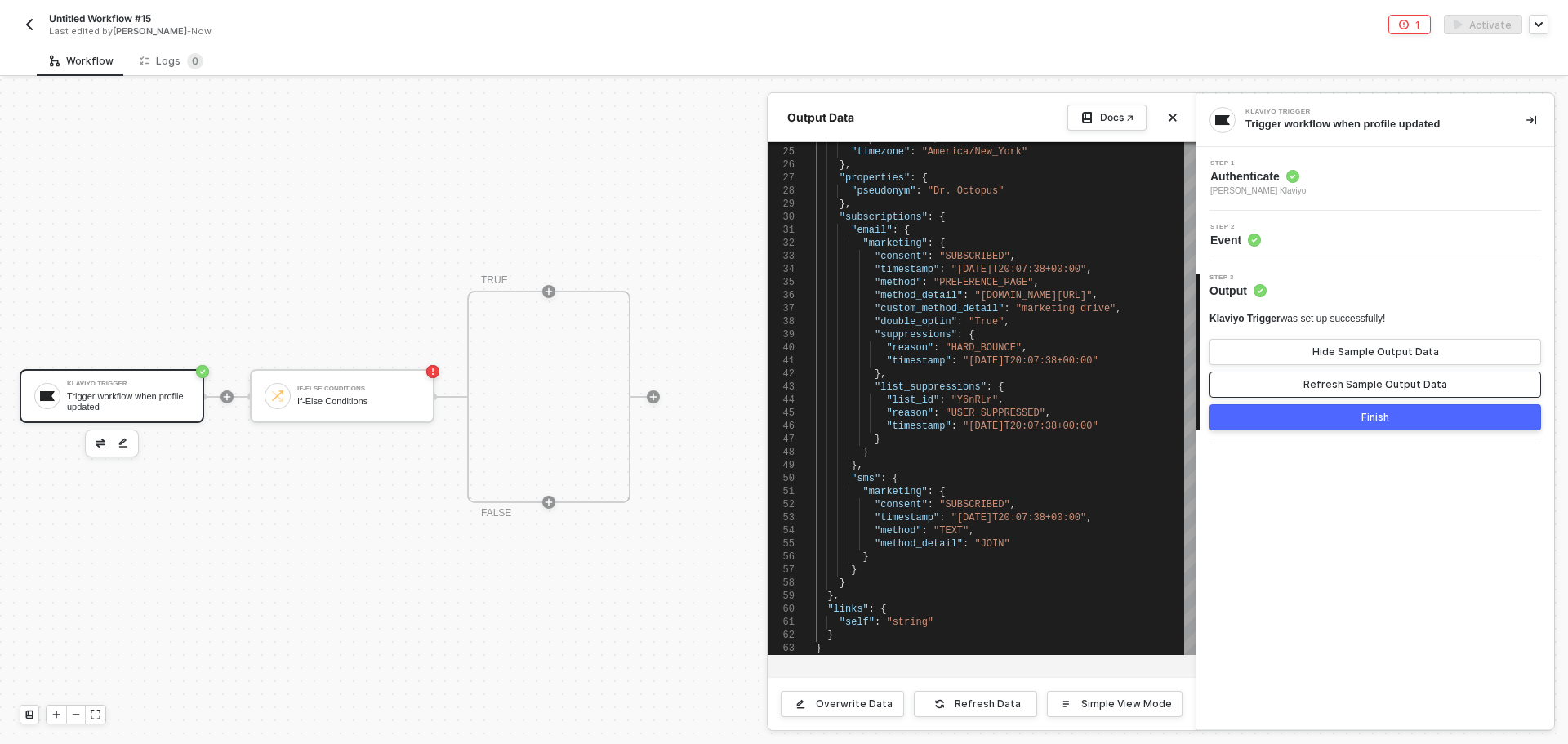
click at [1265, 383] on button "Refresh Sample Output Data" at bounding box center [1375, 384] width 331 height 26
click at [1271, 380] on button "Refresh Sample Output Data" at bounding box center [1375, 384] width 331 height 26
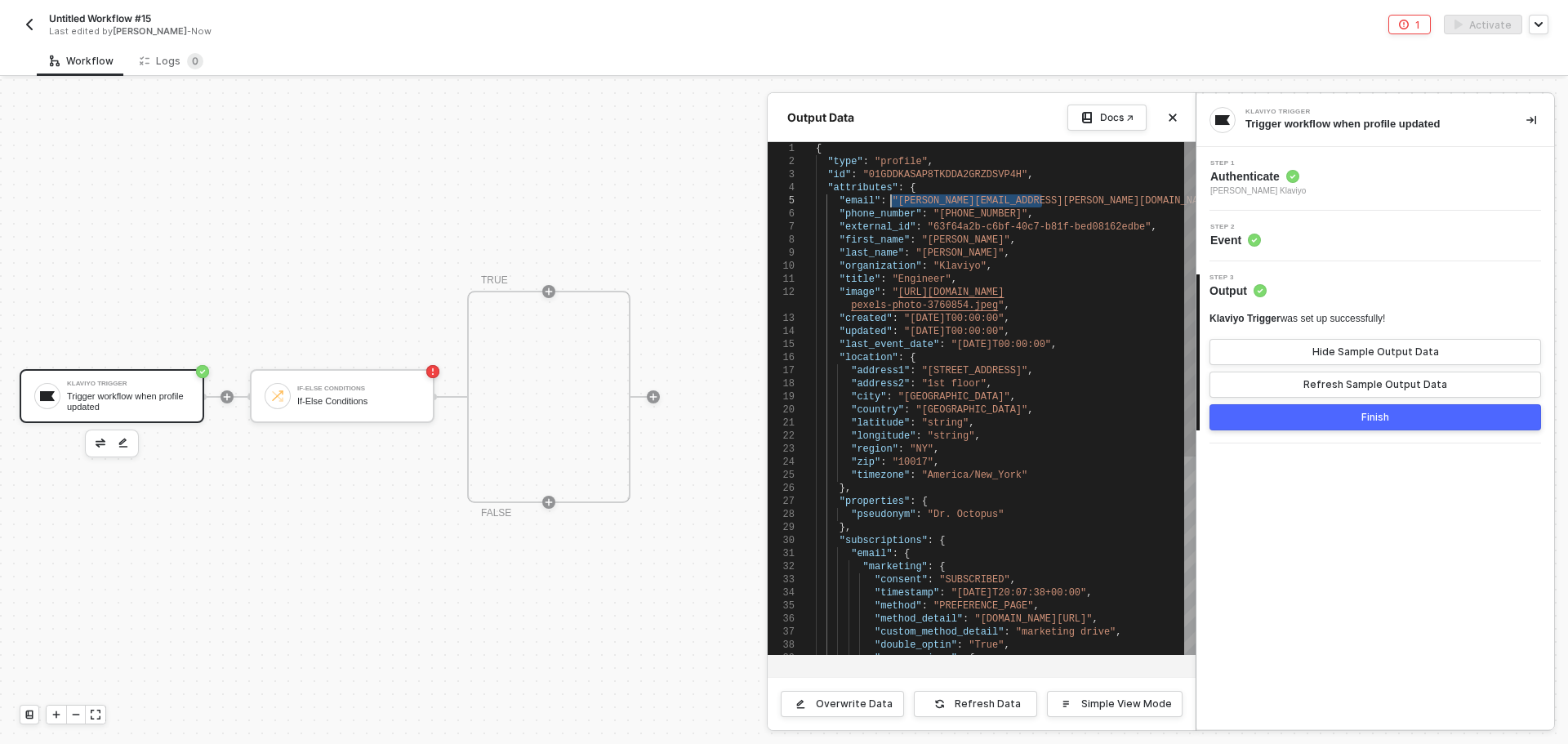
drag, startPoint x: 1044, startPoint y: 205, endPoint x: 894, endPoint y: 198, distance: 150.2
click at [350, 392] on div at bounding box center [784, 411] width 1568 height 665
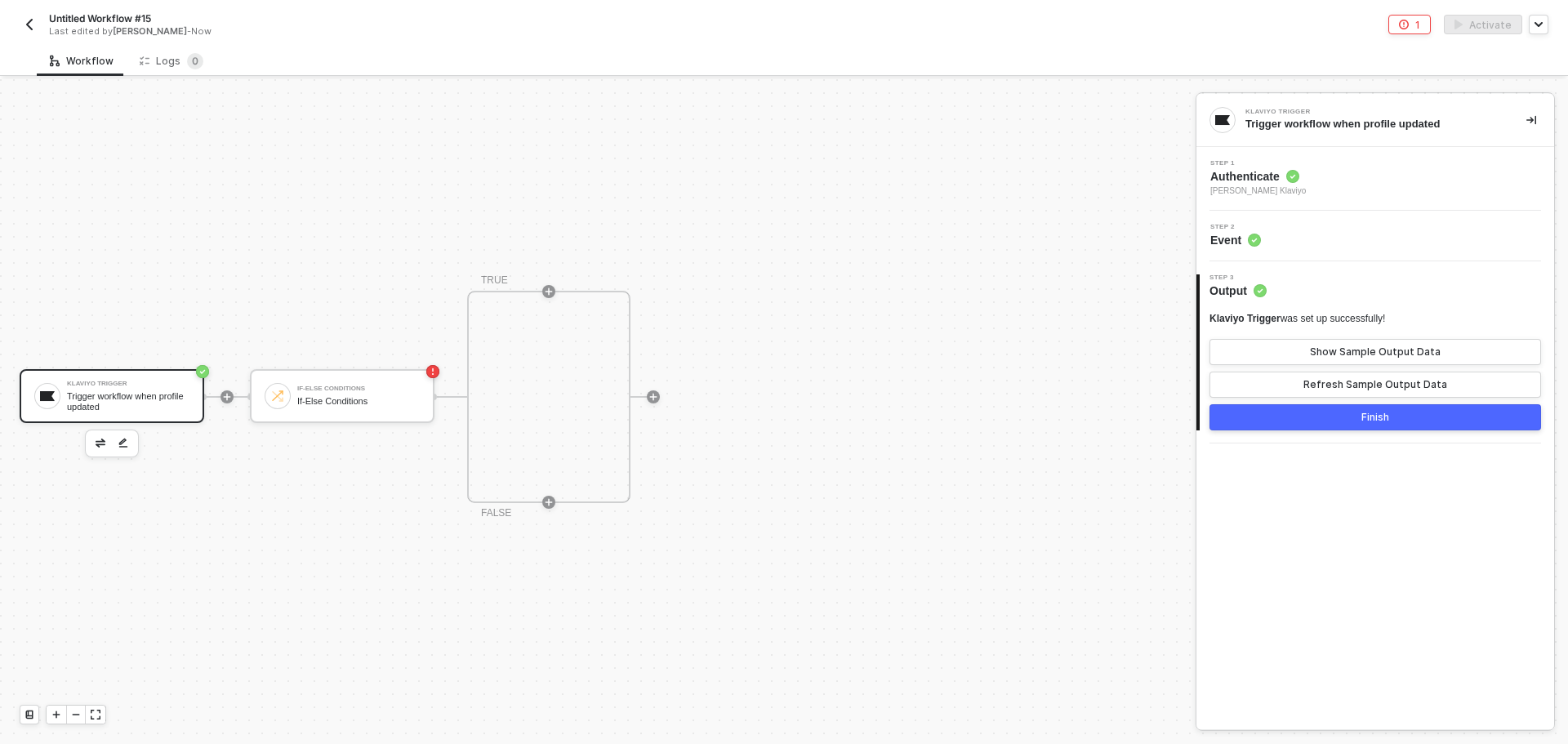
click at [146, 399] on div "Trigger workflow when profile updated" at bounding box center [127, 400] width 123 height 20
click at [1339, 196] on div "Step 1 Authenticate Todd Baxter's Klaviyo" at bounding box center [1378, 179] width 353 height 38
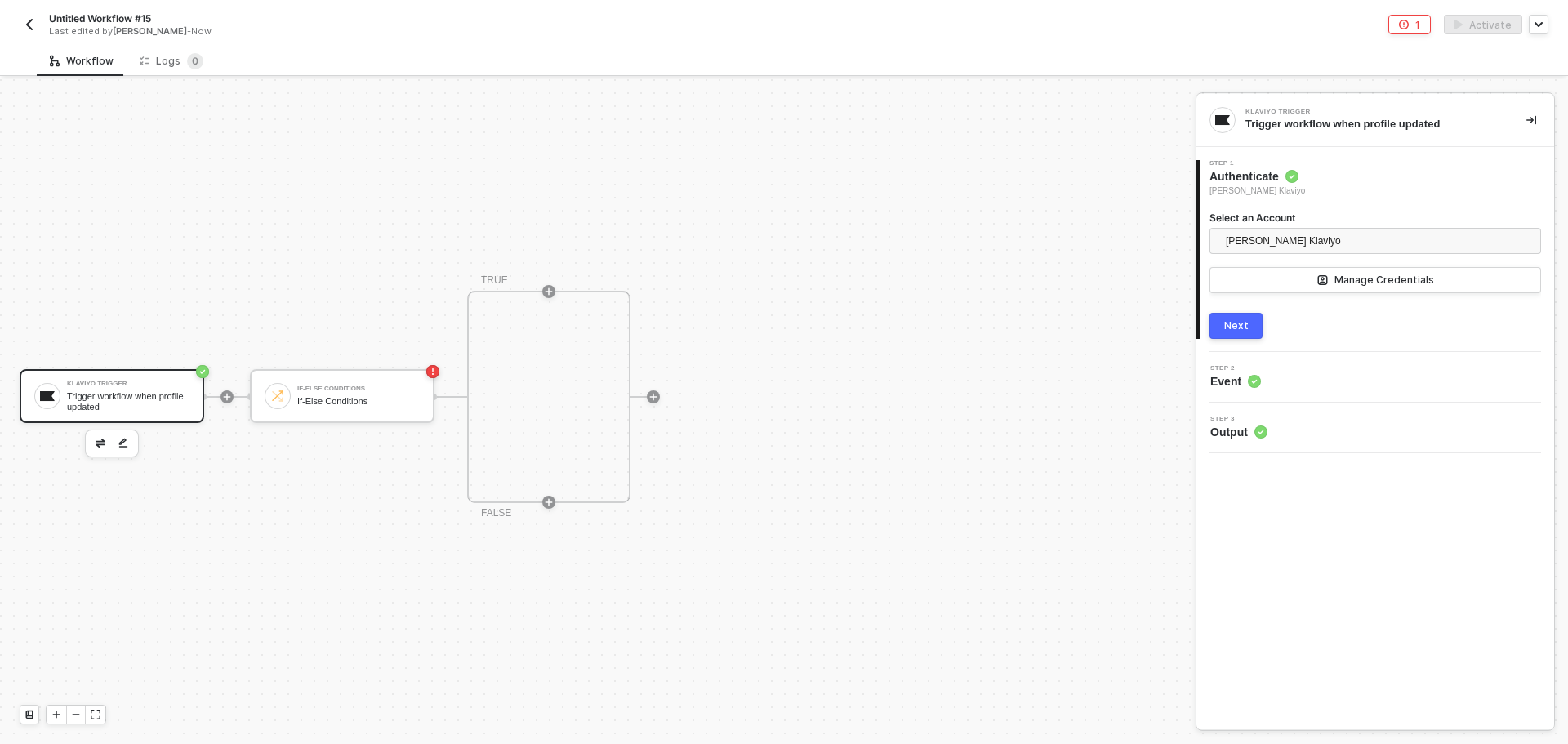
click at [1249, 329] on button "Next" at bounding box center [1236, 325] width 53 height 26
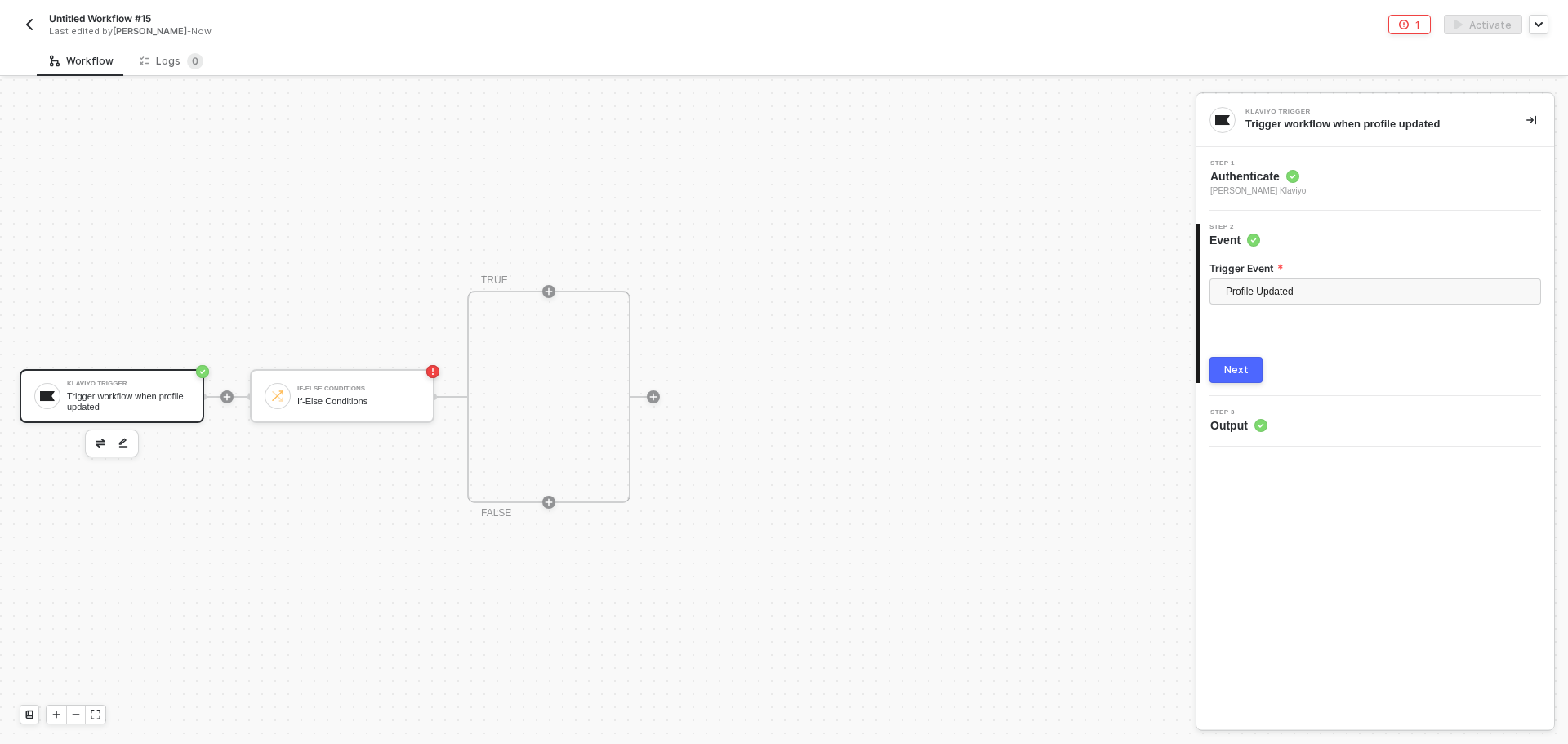
click at [1244, 372] on div "Next" at bounding box center [1236, 370] width 24 height 14
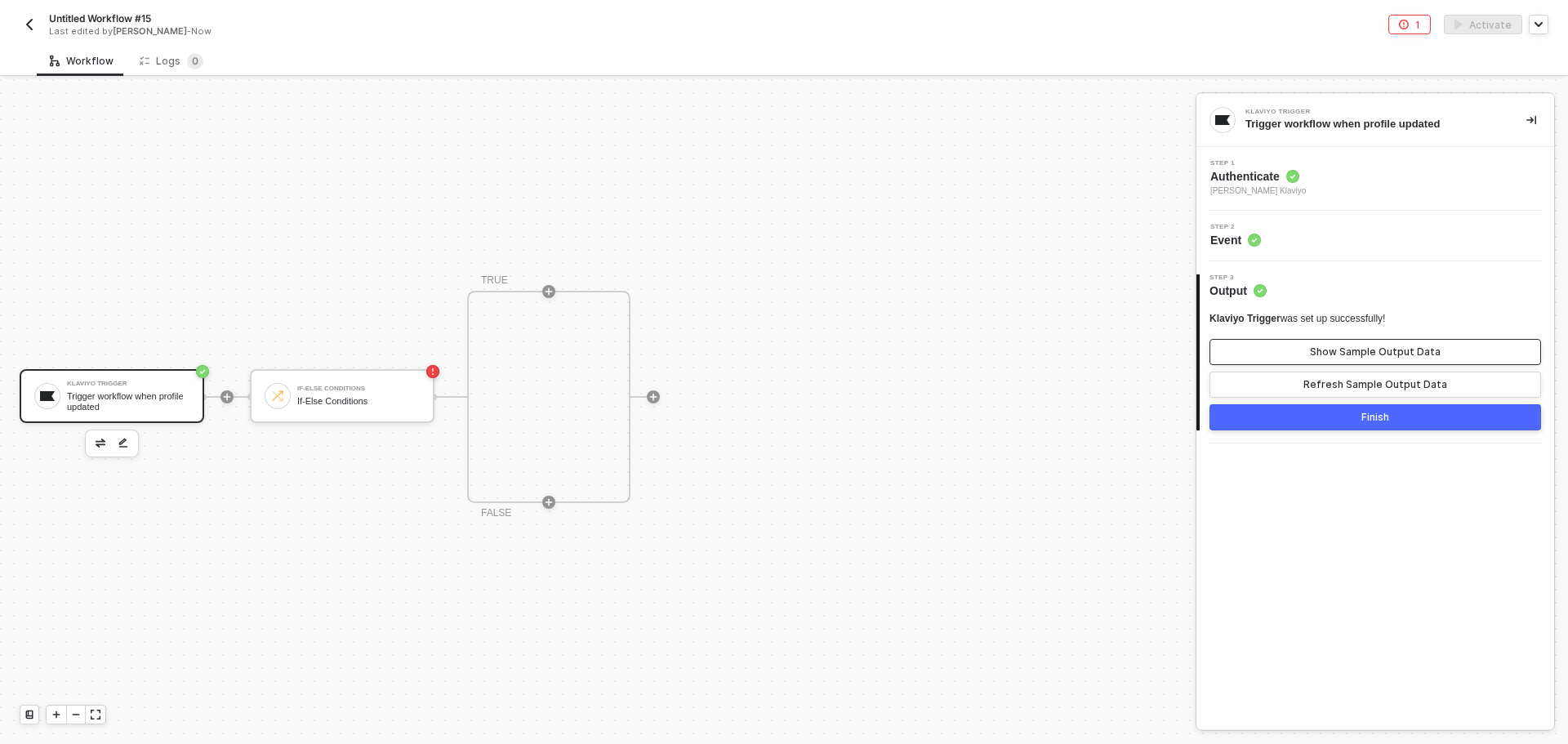
click at [1309, 352] on button "Show Sample Output Data" at bounding box center [1375, 351] width 331 height 26
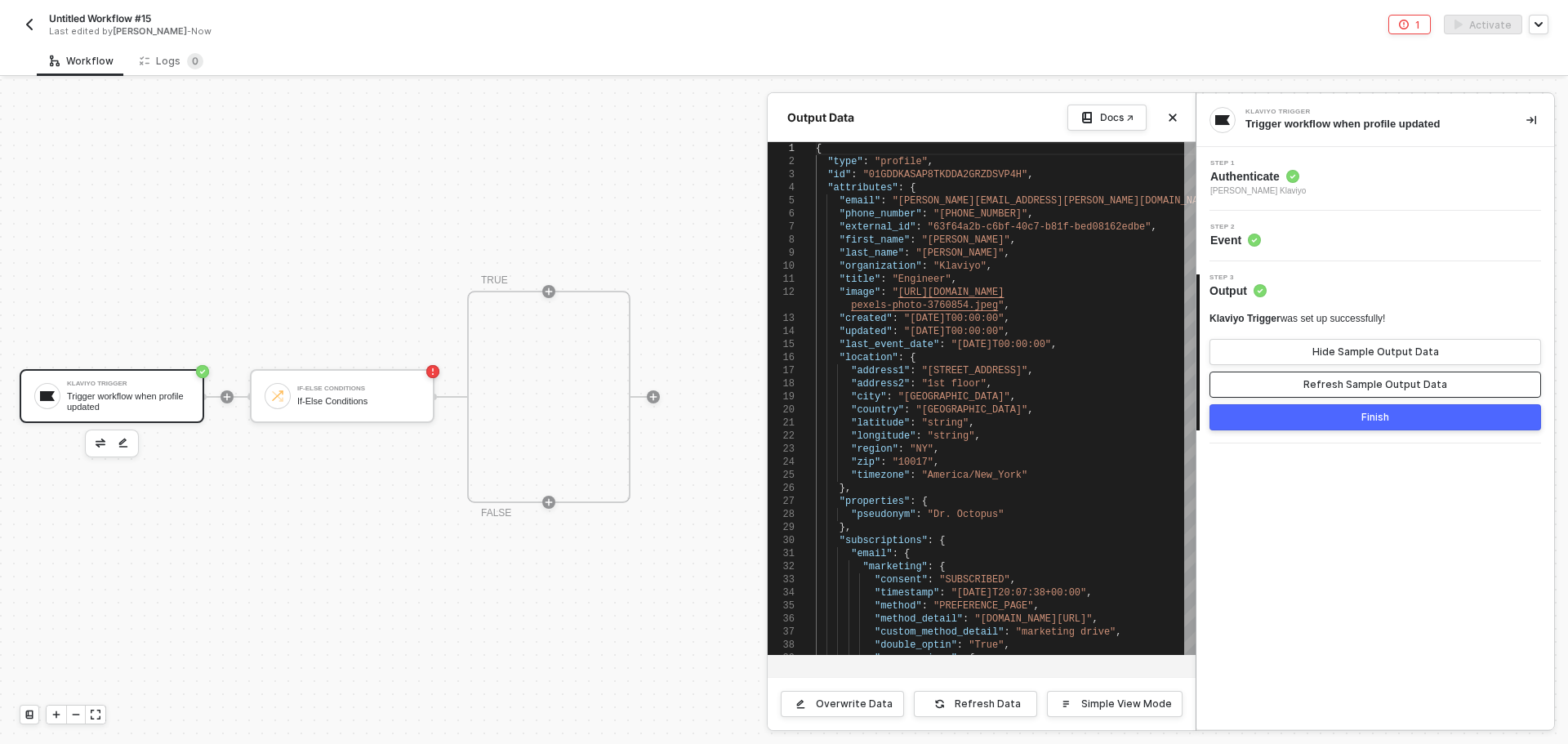
click at [1295, 384] on button "Refresh Sample Output Data" at bounding box center [1375, 384] width 331 height 26
click at [1303, 415] on button "Finish" at bounding box center [1375, 417] width 331 height 26
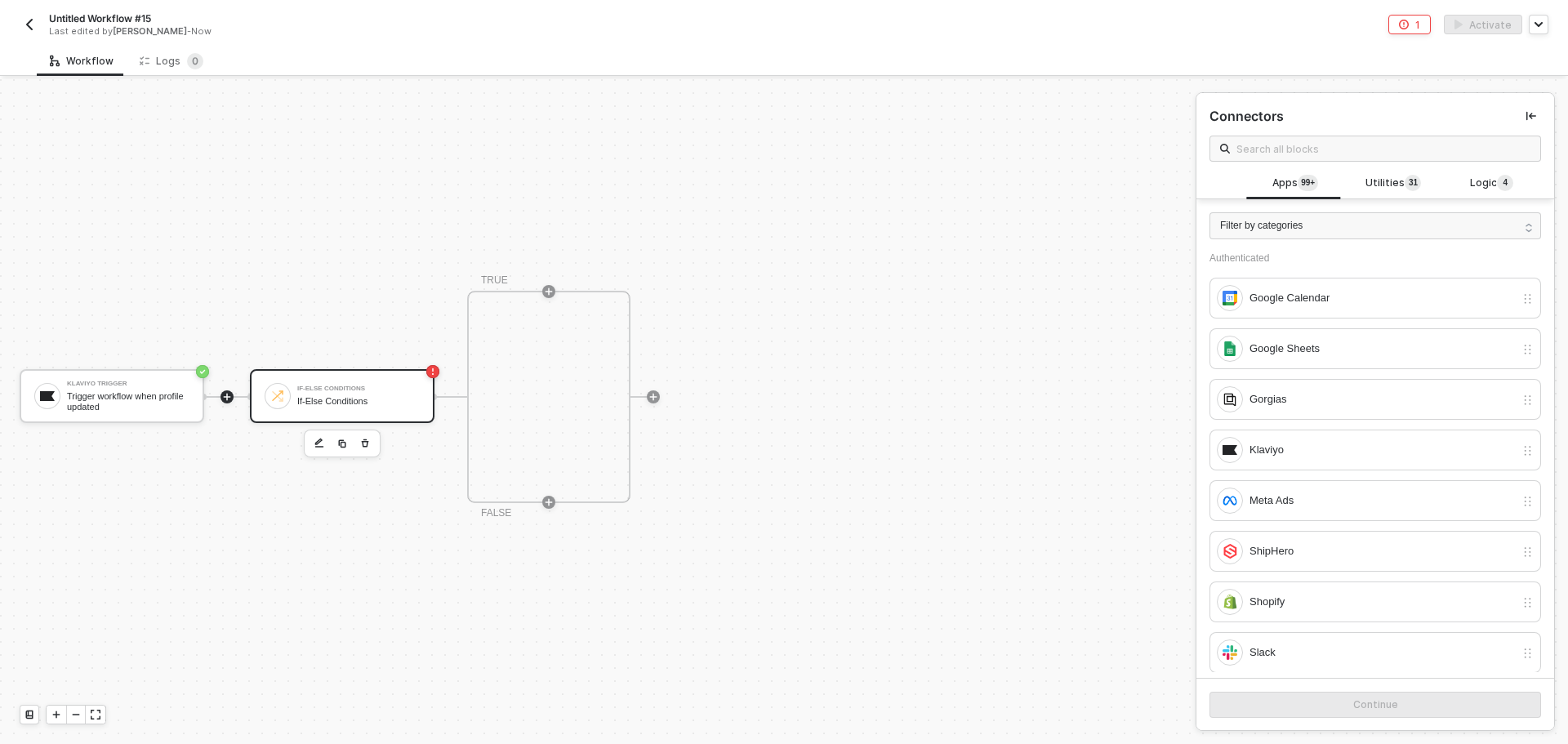
click at [378, 405] on div "If-Else Conditions" at bounding box center [358, 400] width 123 height 11
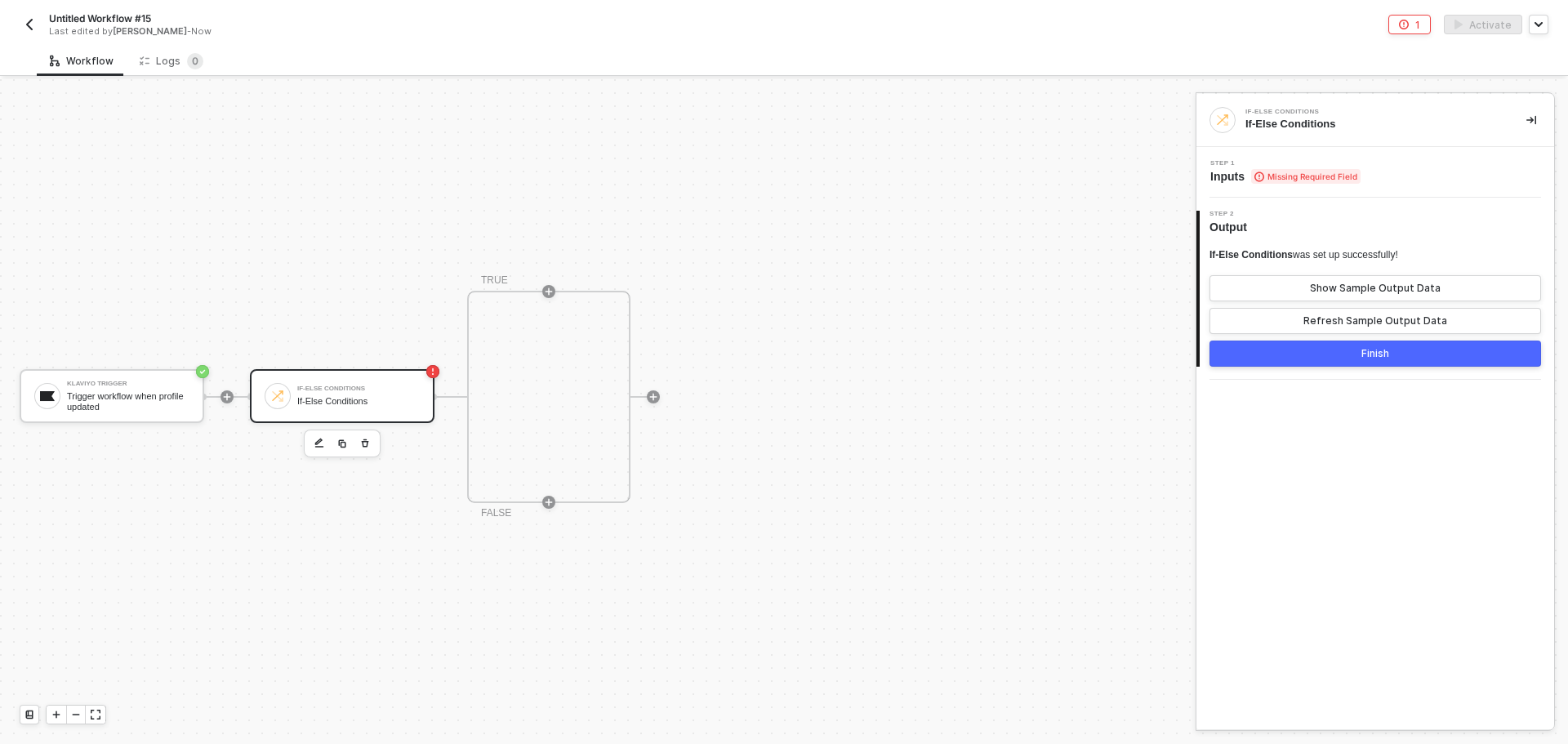
click at [1310, 166] on span "Step 1" at bounding box center [1286, 163] width 151 height 7
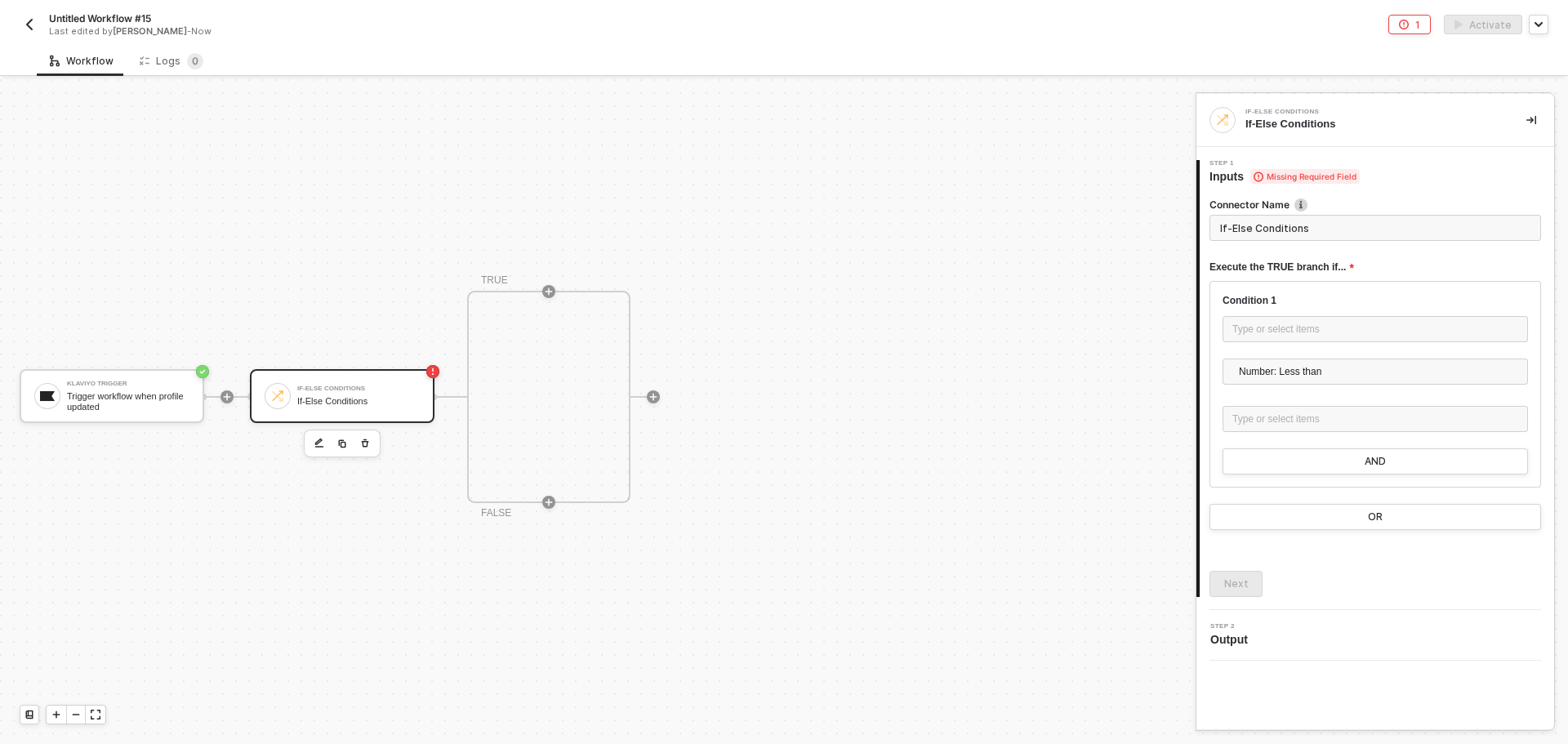
click at [1298, 303] on div "Condition 1" at bounding box center [1375, 301] width 305 height 14
click at [1298, 332] on div "Type or select items ﻿" at bounding box center [1376, 329] width 286 height 15
click at [1371, 191] on div "Connector Name If-Else Conditions Execute the TRUE branch if... Condition 1 Typ…" at bounding box center [1375, 390] width 331 height 412
click at [1314, 327] on div "Type or select items ﻿" at bounding box center [1376, 329] width 286 height 15
click at [1308, 344] on div "Type or select items ﻿" at bounding box center [1375, 330] width 305 height 29
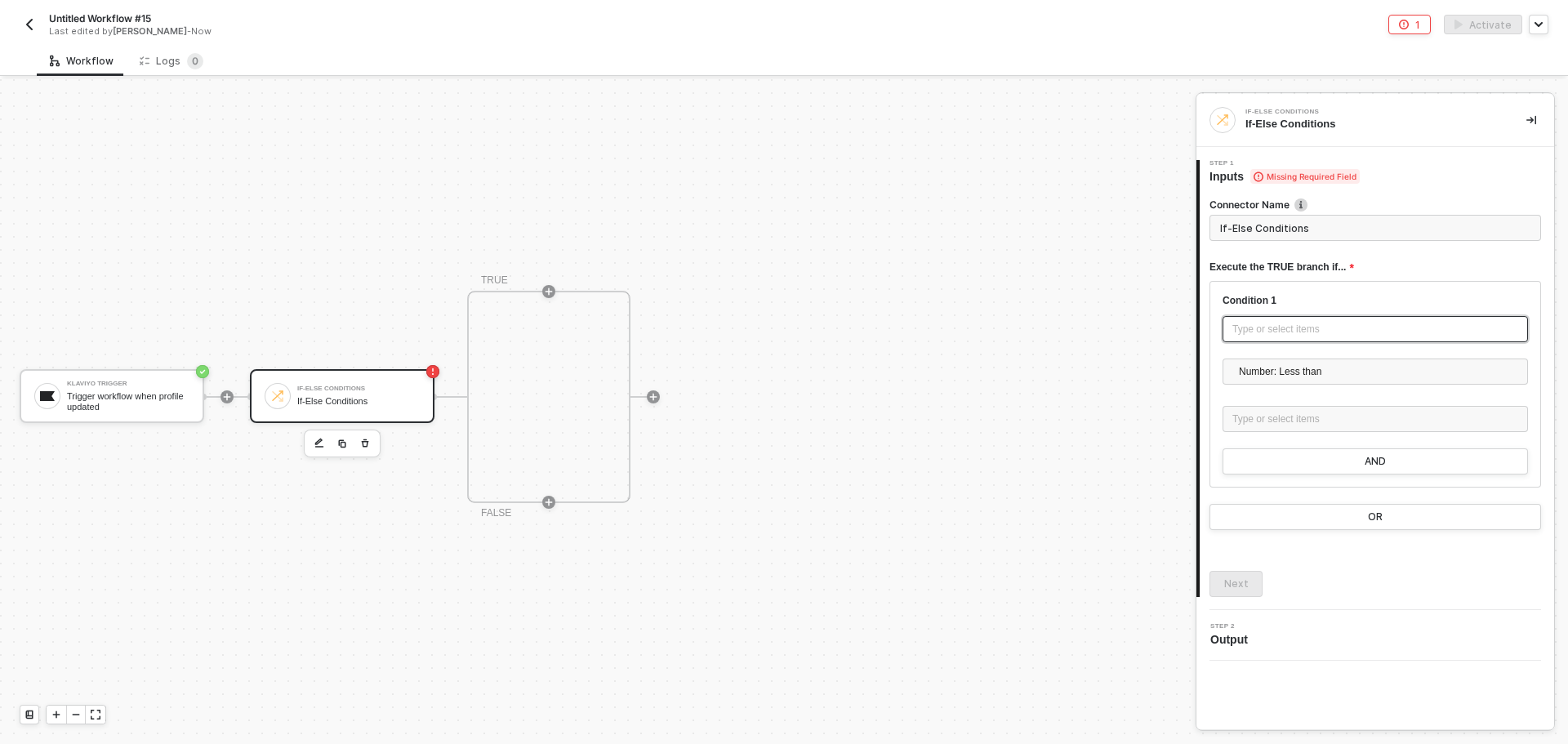
click at [1303, 316] on div "Type or select items ﻿" at bounding box center [1375, 328] width 305 height 26
click at [1104, 210] on div "Trigger workflow when profile updated" at bounding box center [1074, 210] width 187 height 14
click at [549, 294] on icon "icon-play" at bounding box center [548, 291] width 10 height 10
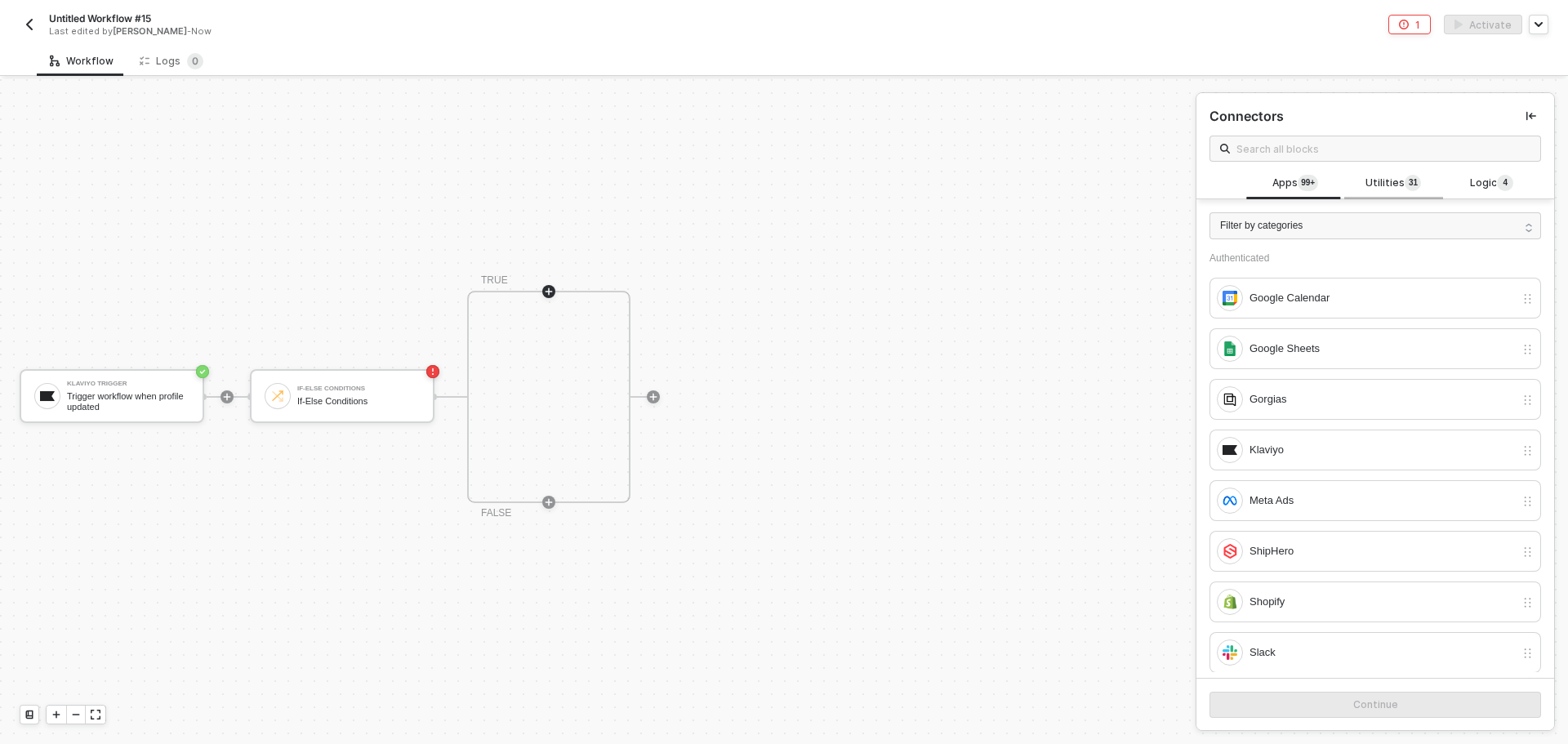
click at [1366, 180] on span "Utilities 3 1" at bounding box center [1394, 183] width 56 height 18
click at [1456, 178] on div "Logic 4" at bounding box center [1492, 183] width 71 height 18
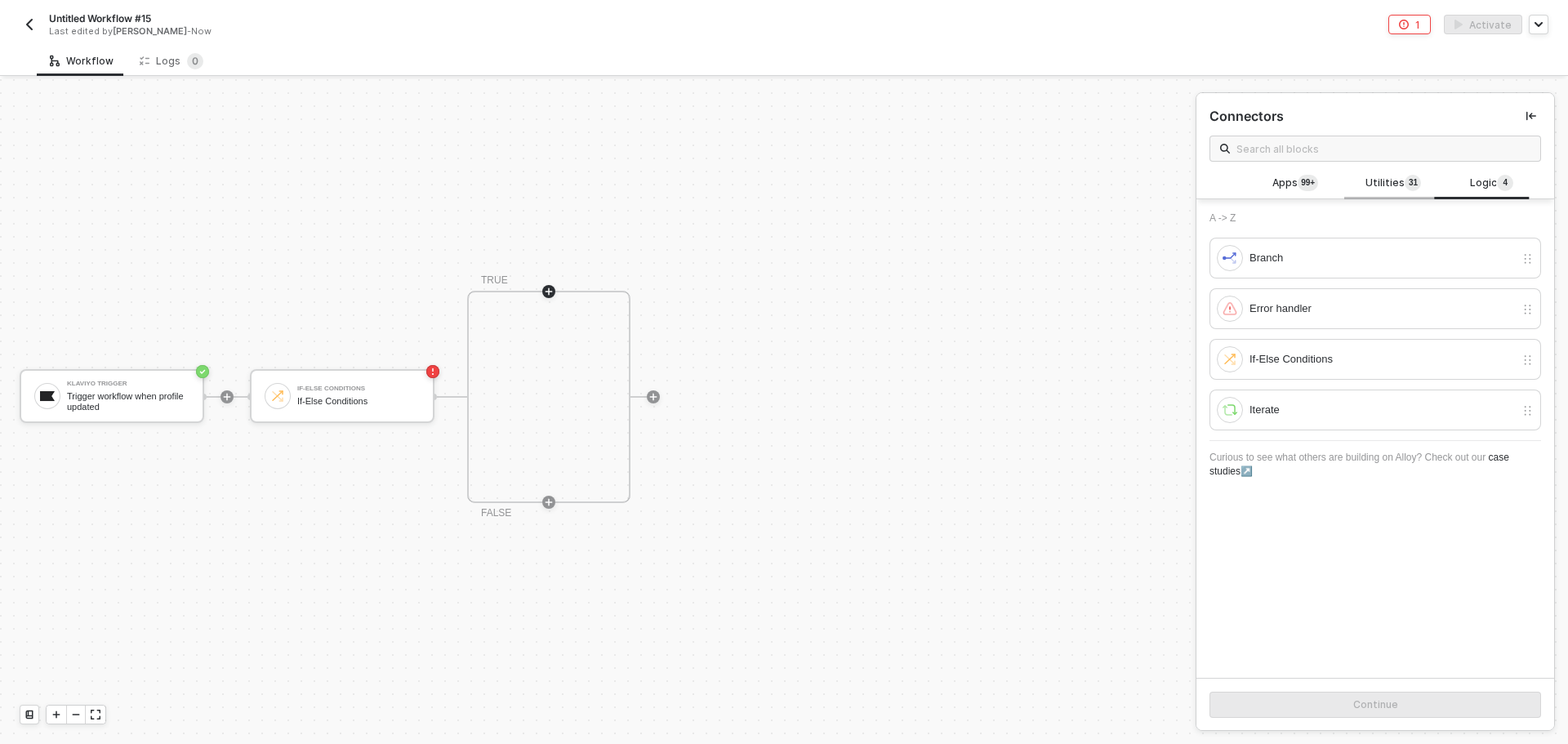
click at [1377, 187] on span "Utilities 3 1" at bounding box center [1394, 183] width 56 height 18
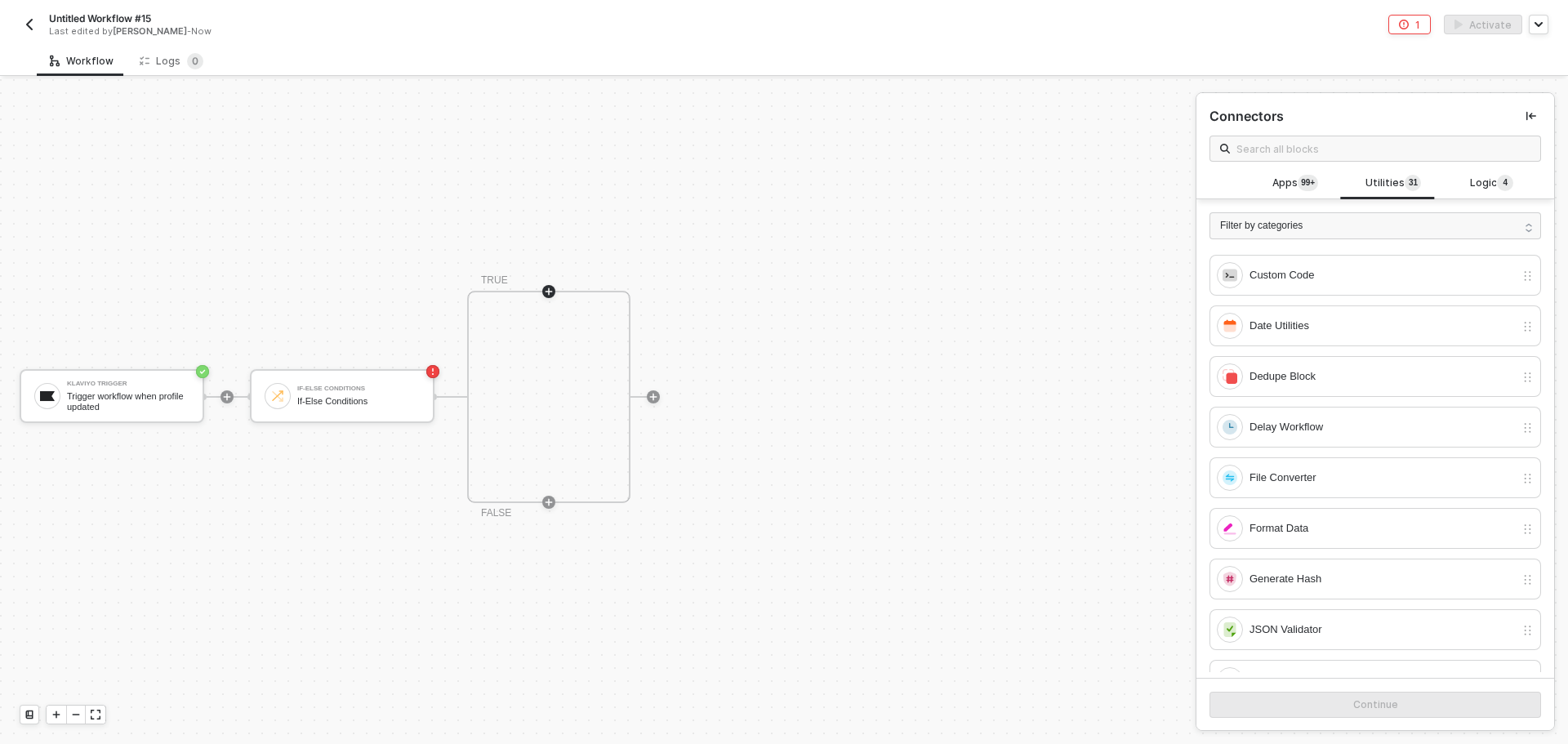
scroll to position [245, 0]
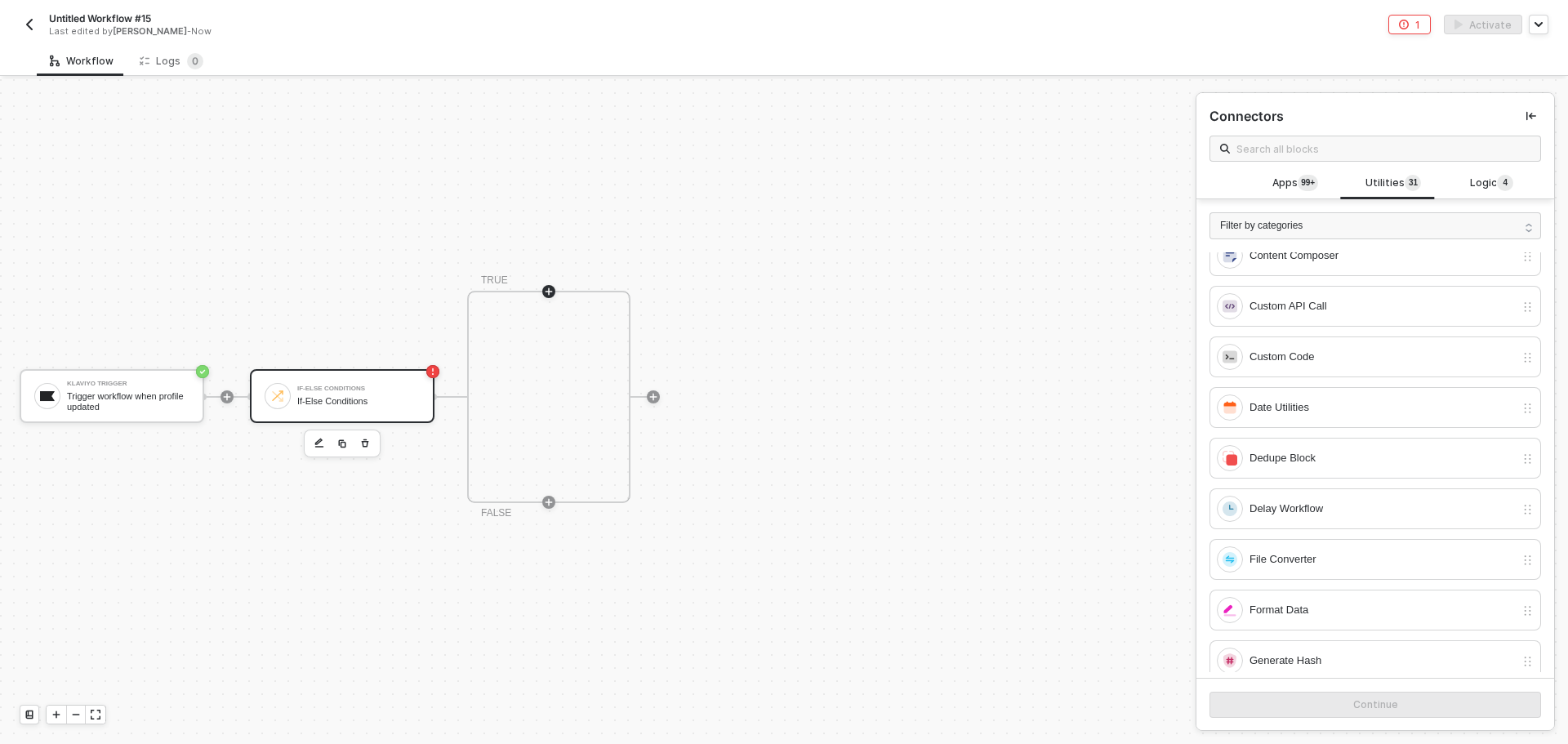
click at [317, 385] on div "If-Else Conditions" at bounding box center [358, 388] width 123 height 7
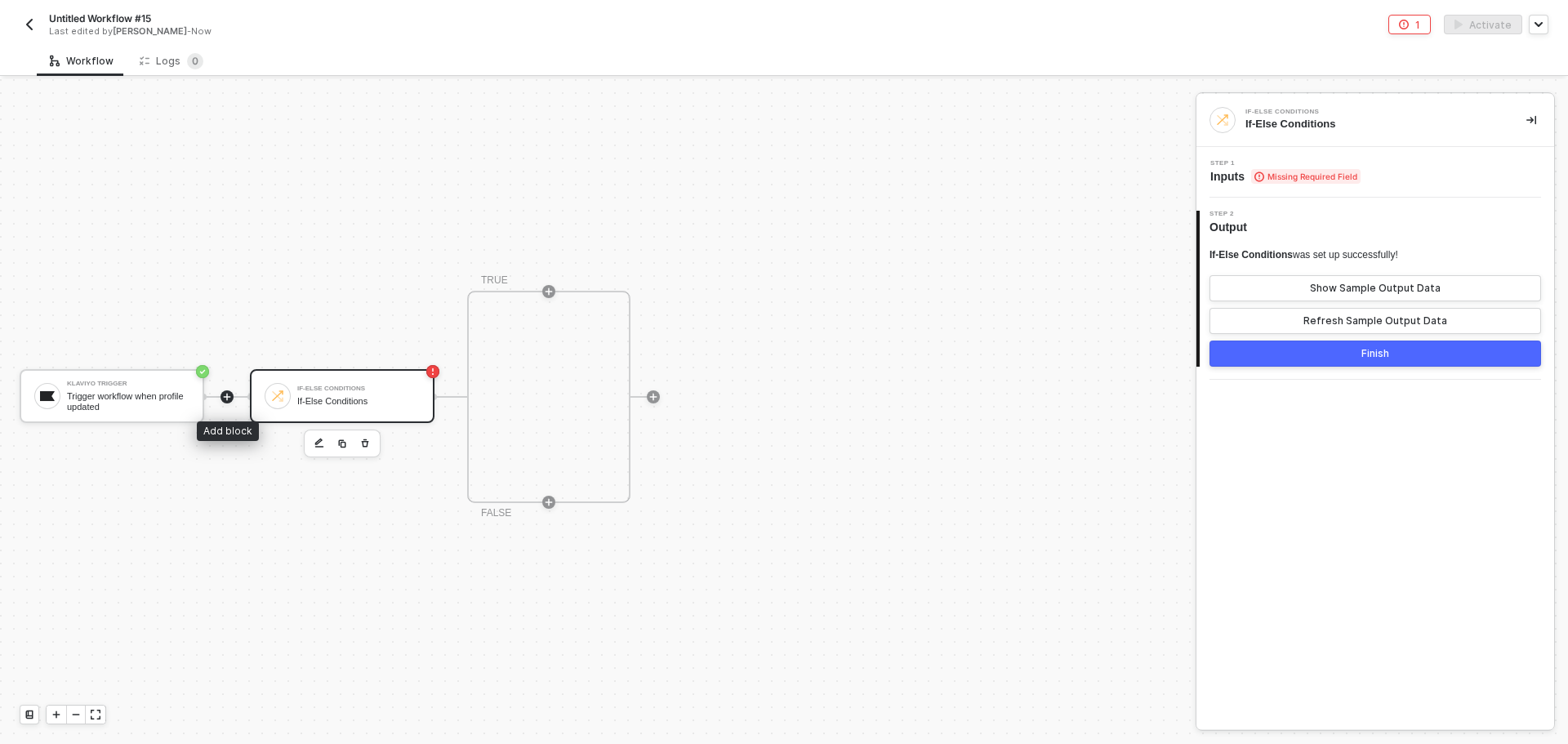
click at [229, 395] on icon "icon-play" at bounding box center [227, 397] width 10 height 10
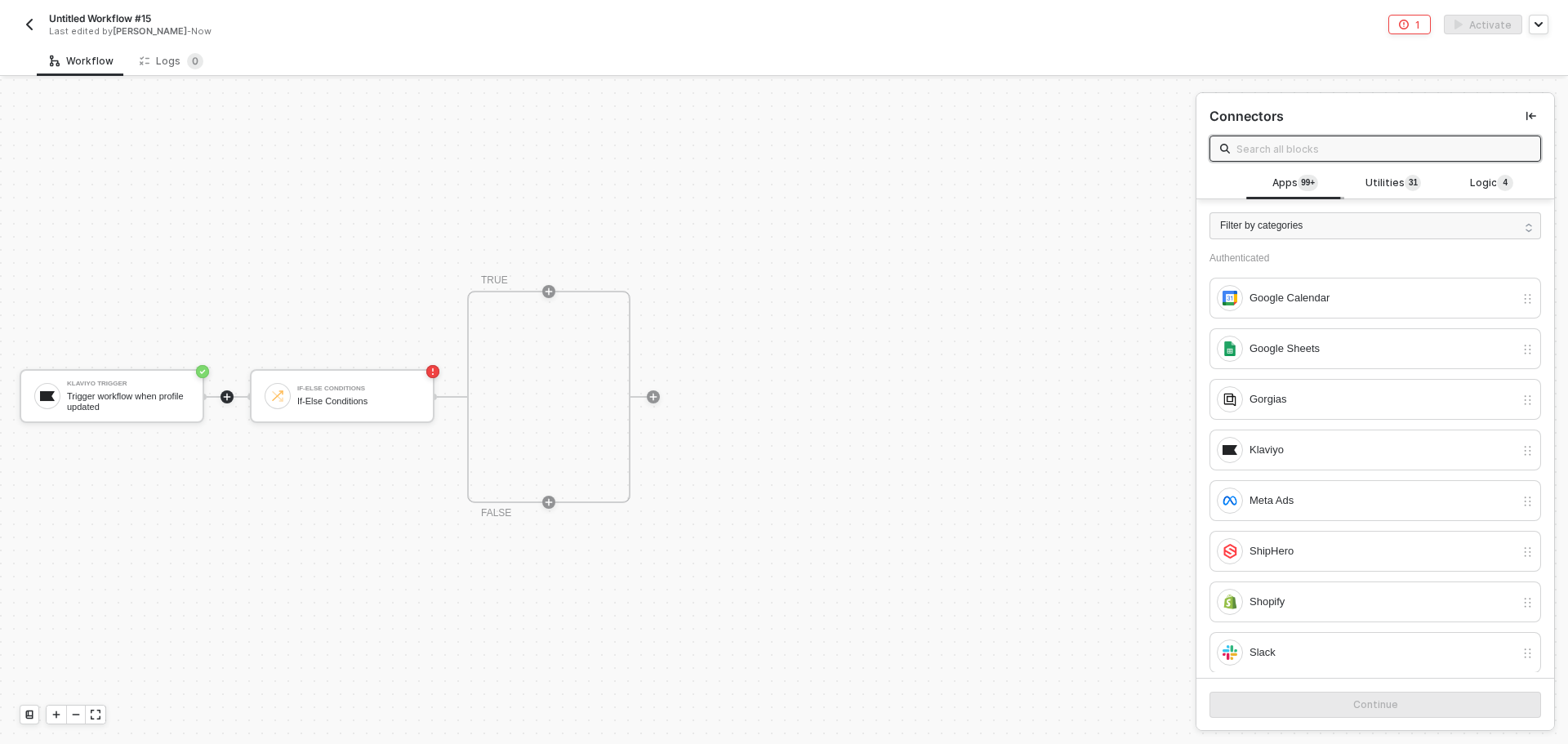
click at [1329, 191] on div "Apps 99+" at bounding box center [1296, 183] width 98 height 31
click at [1366, 180] on span "Utilities 3 1" at bounding box center [1394, 183] width 56 height 18
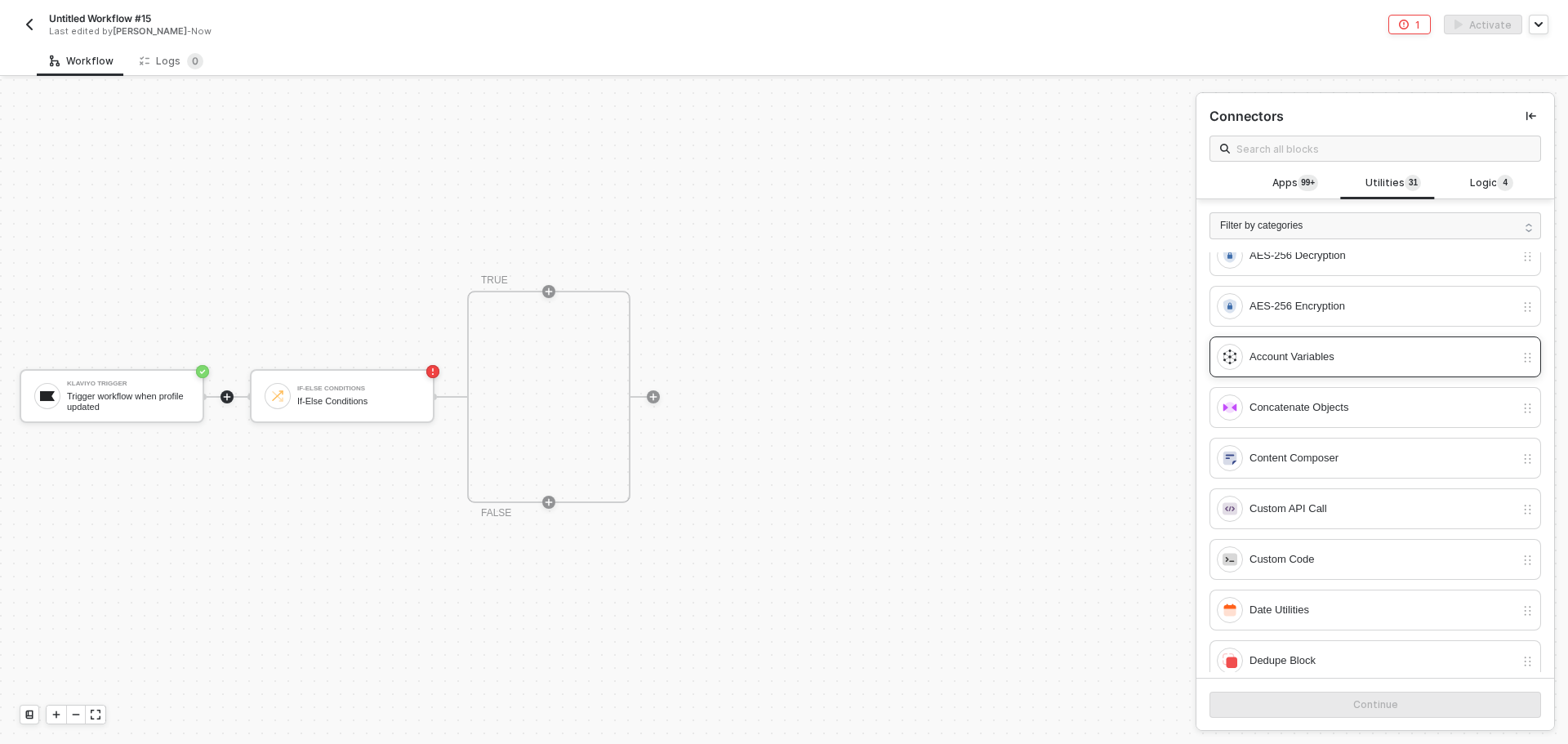
scroll to position [82, 0]
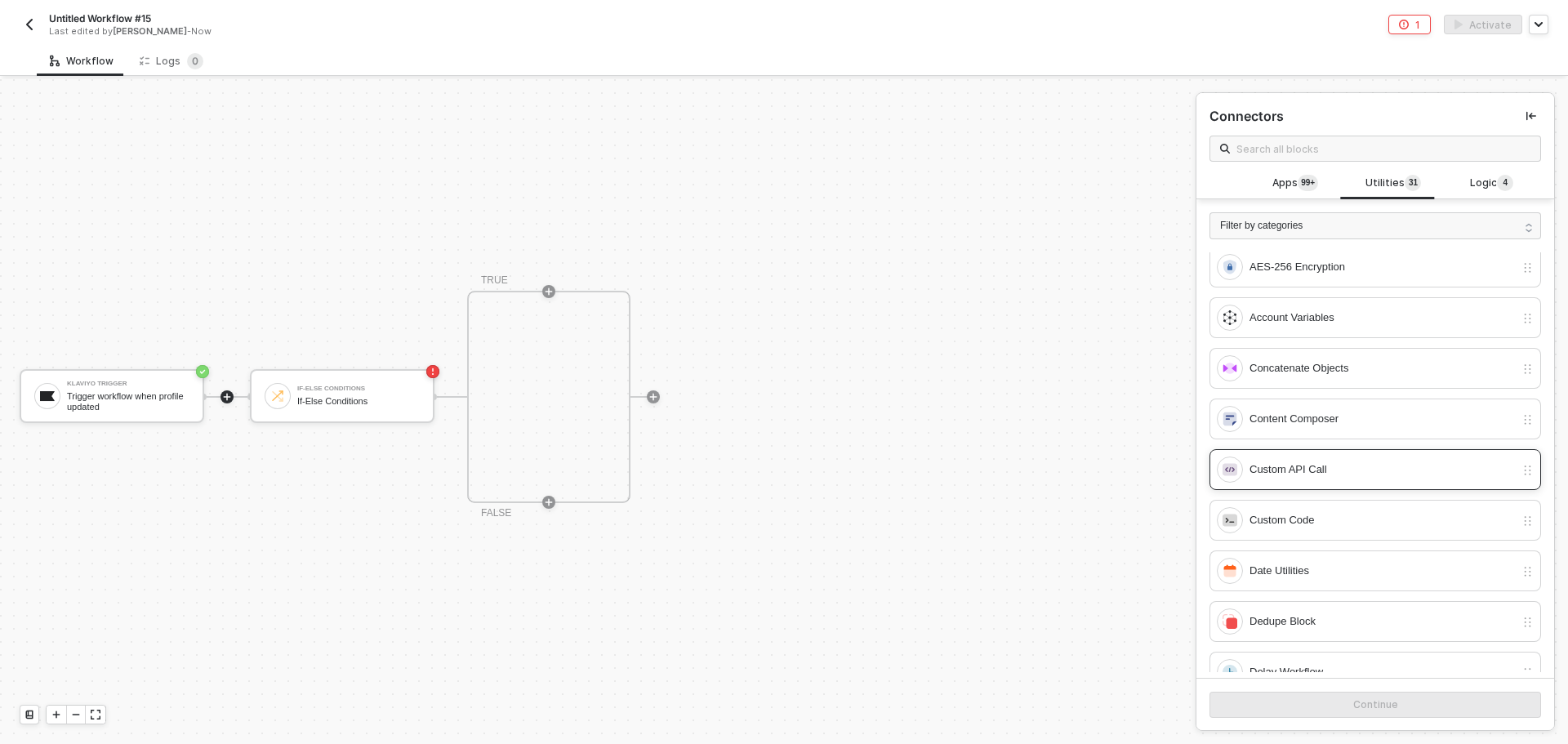
click at [1329, 480] on div "Custom API Call" at bounding box center [1366, 469] width 298 height 26
click at [1375, 711] on button "Continue" at bounding box center [1375, 704] width 331 height 26
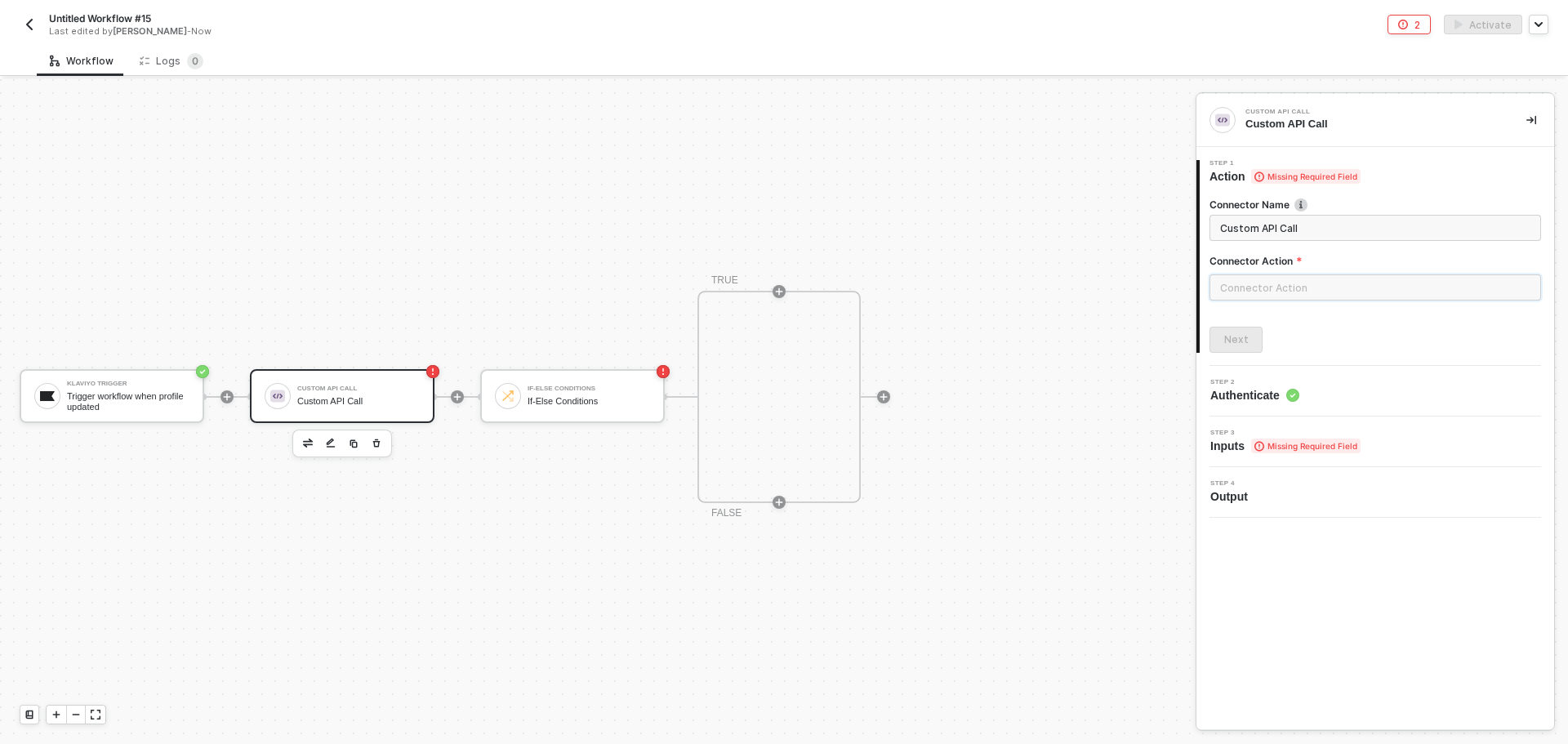
click at [1285, 278] on input "text" at bounding box center [1375, 287] width 331 height 26
click at [1032, 215] on ul "Custom Actions" at bounding box center [1063, 433] width 265 height 505
click at [1034, 205] on div "Custom Actions" at bounding box center [1063, 197] width 238 height 14
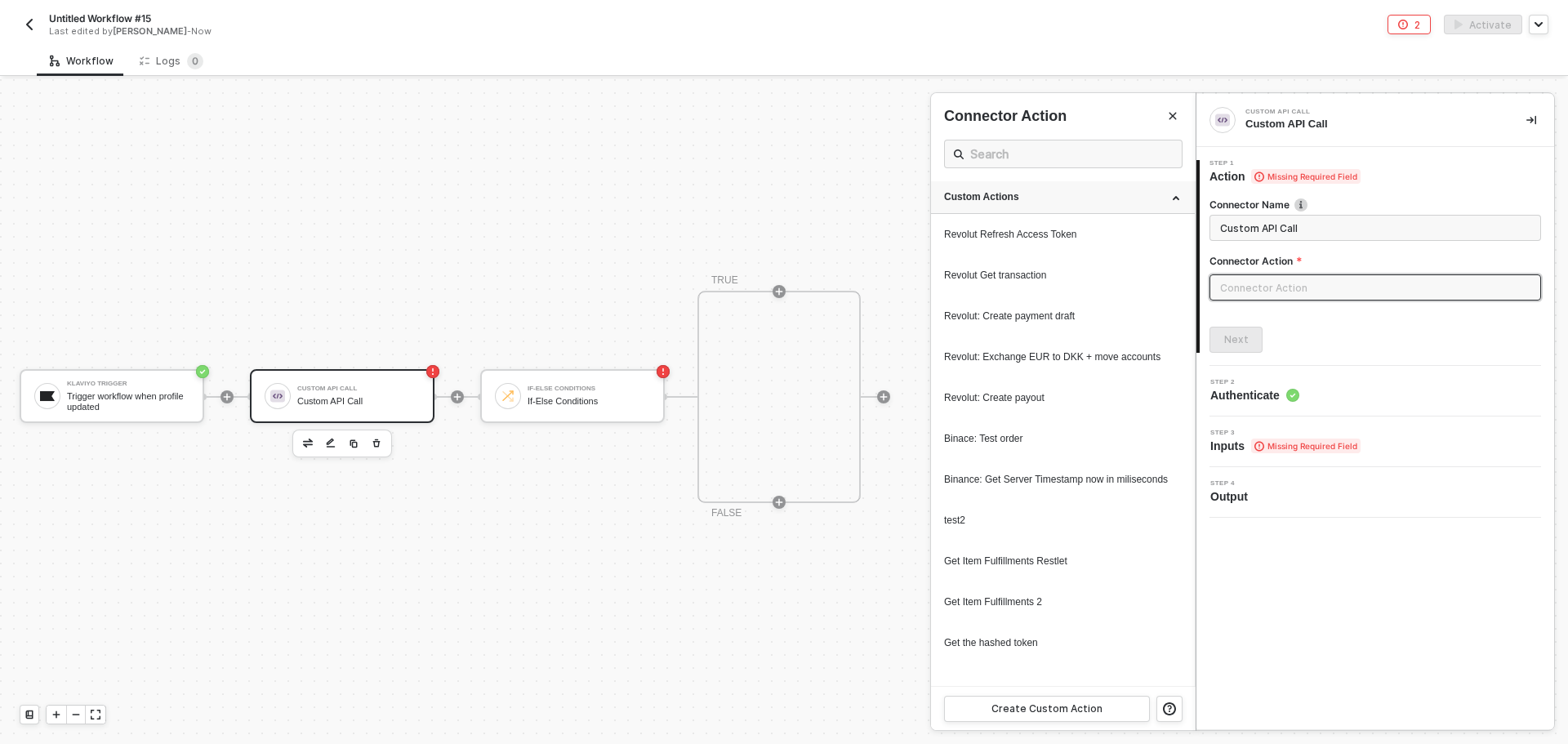
click at [1034, 205] on div "Custom Actions" at bounding box center [1063, 197] width 238 height 14
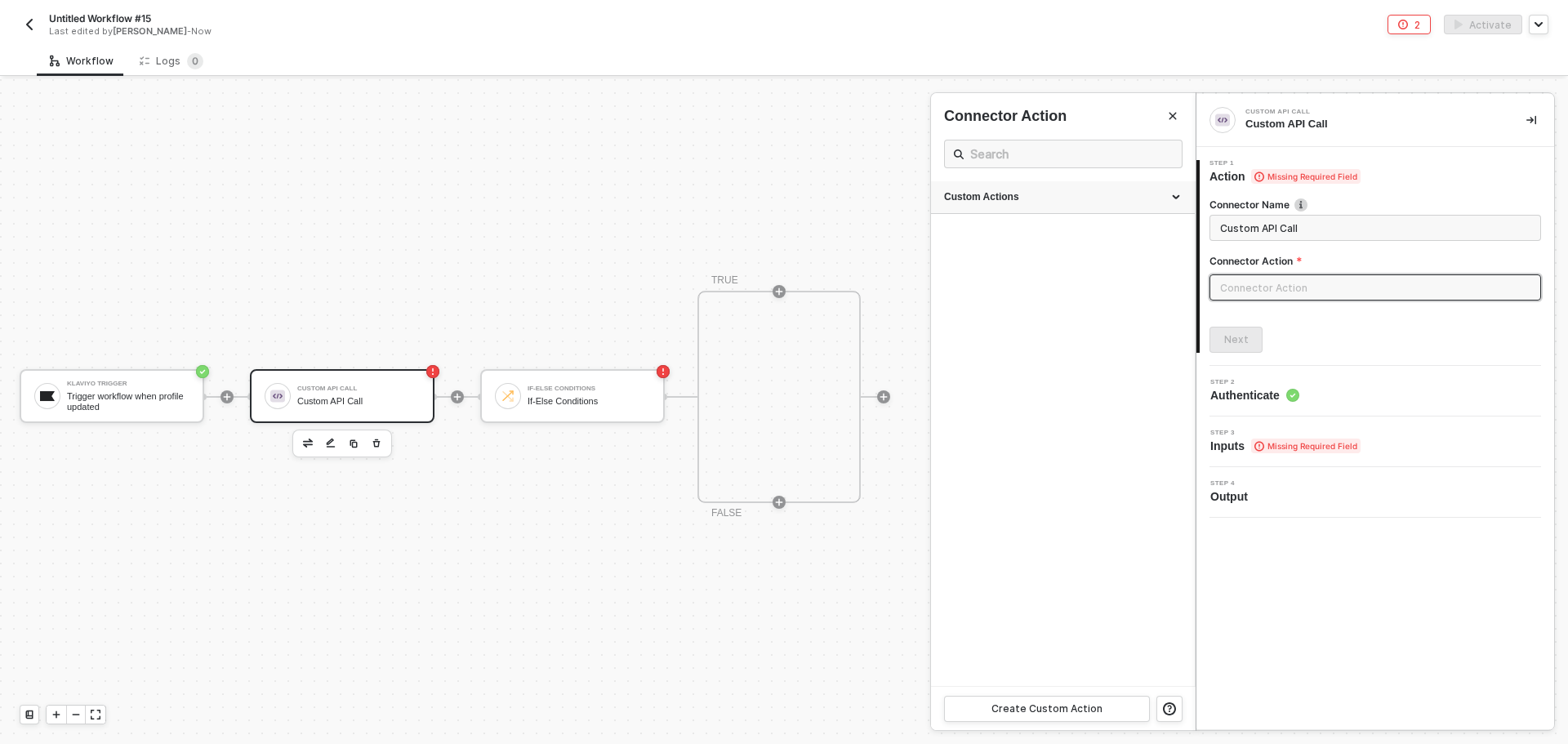
click at [1046, 189] on div "Custom Actions" at bounding box center [1062, 198] width 264 height 33
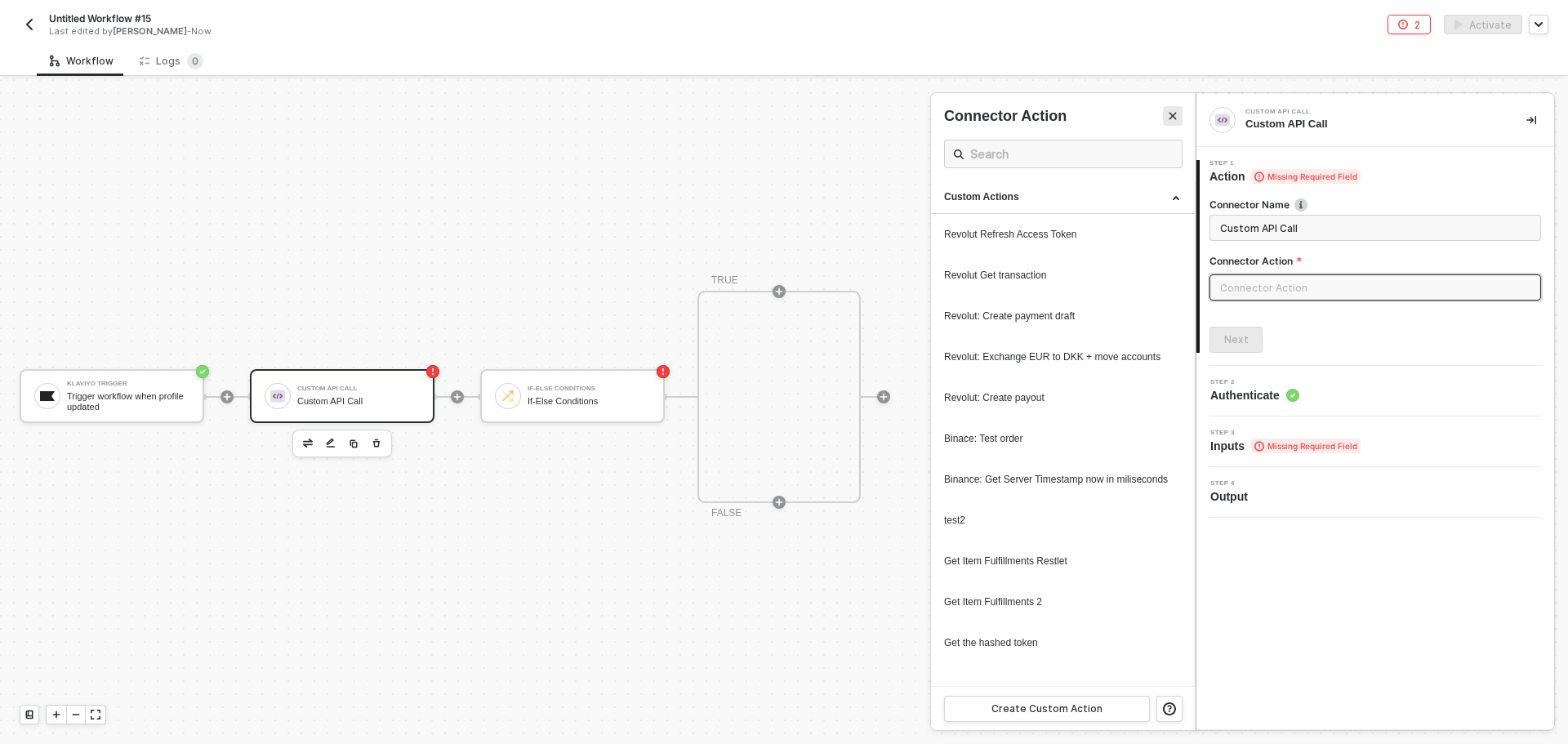
click at [1180, 119] on button "Close" at bounding box center [1173, 116] width 19 height 19
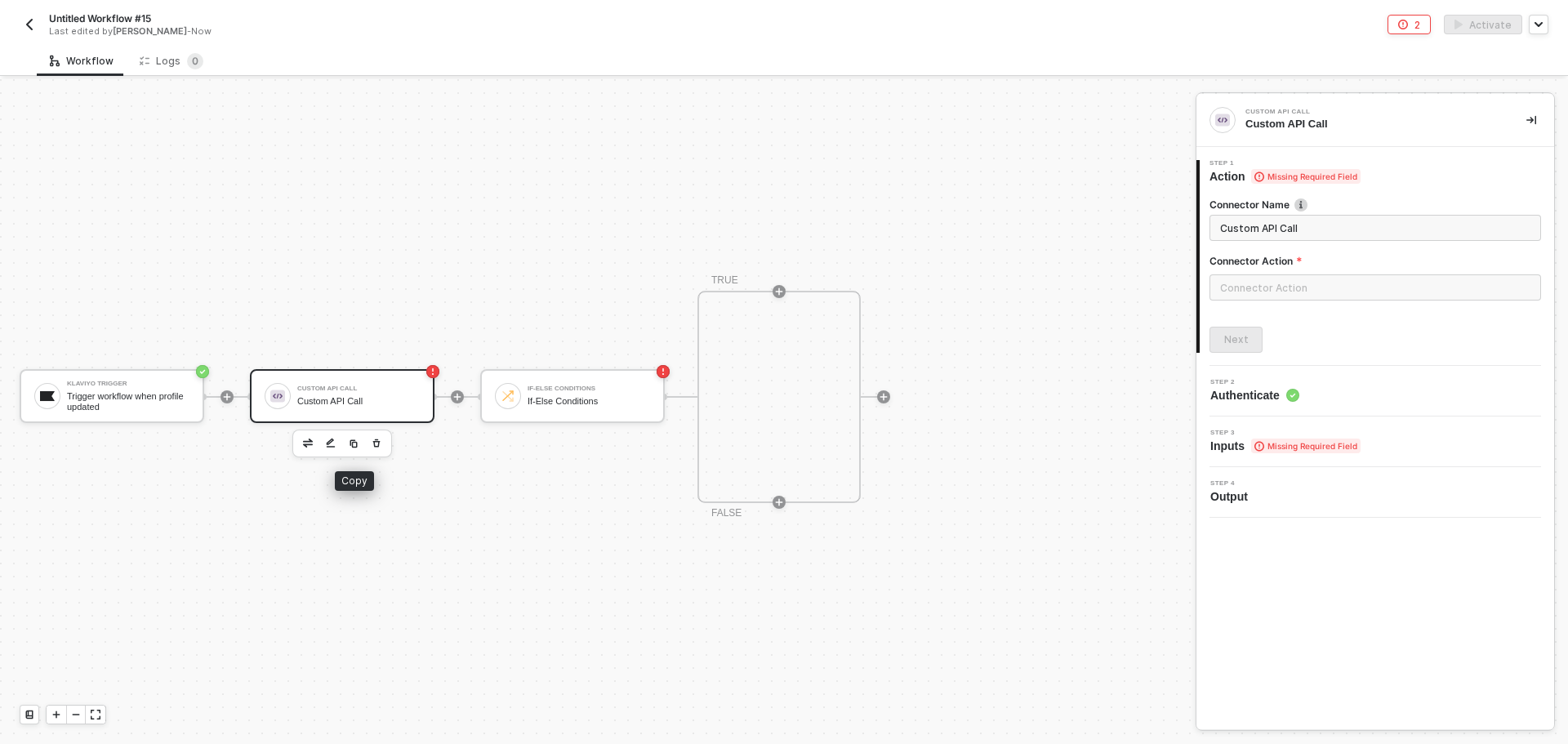
click at [372, 440] on icon "button" at bounding box center [377, 444] width 10 height 14
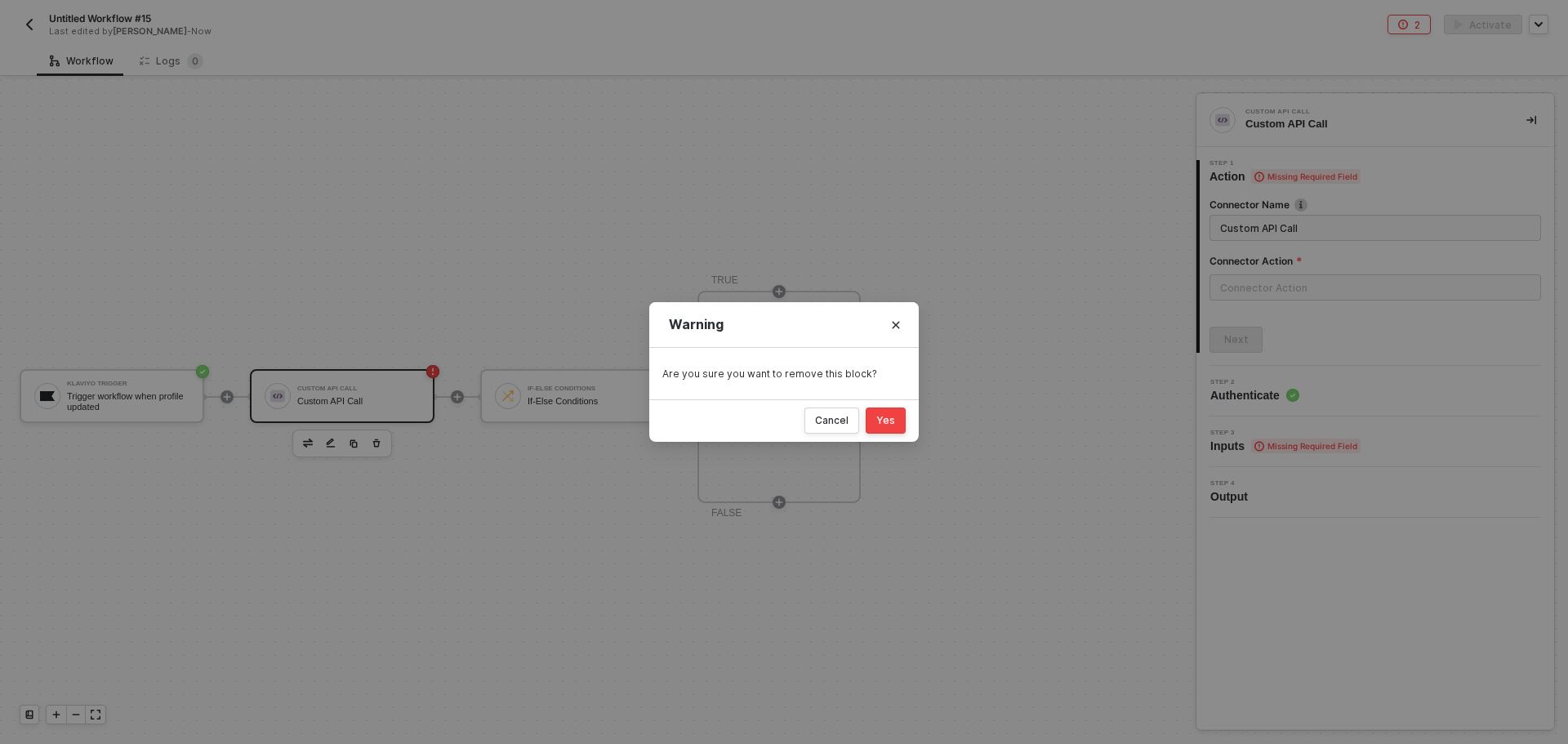
click at [900, 422] on button "Yes" at bounding box center [885, 420] width 40 height 26
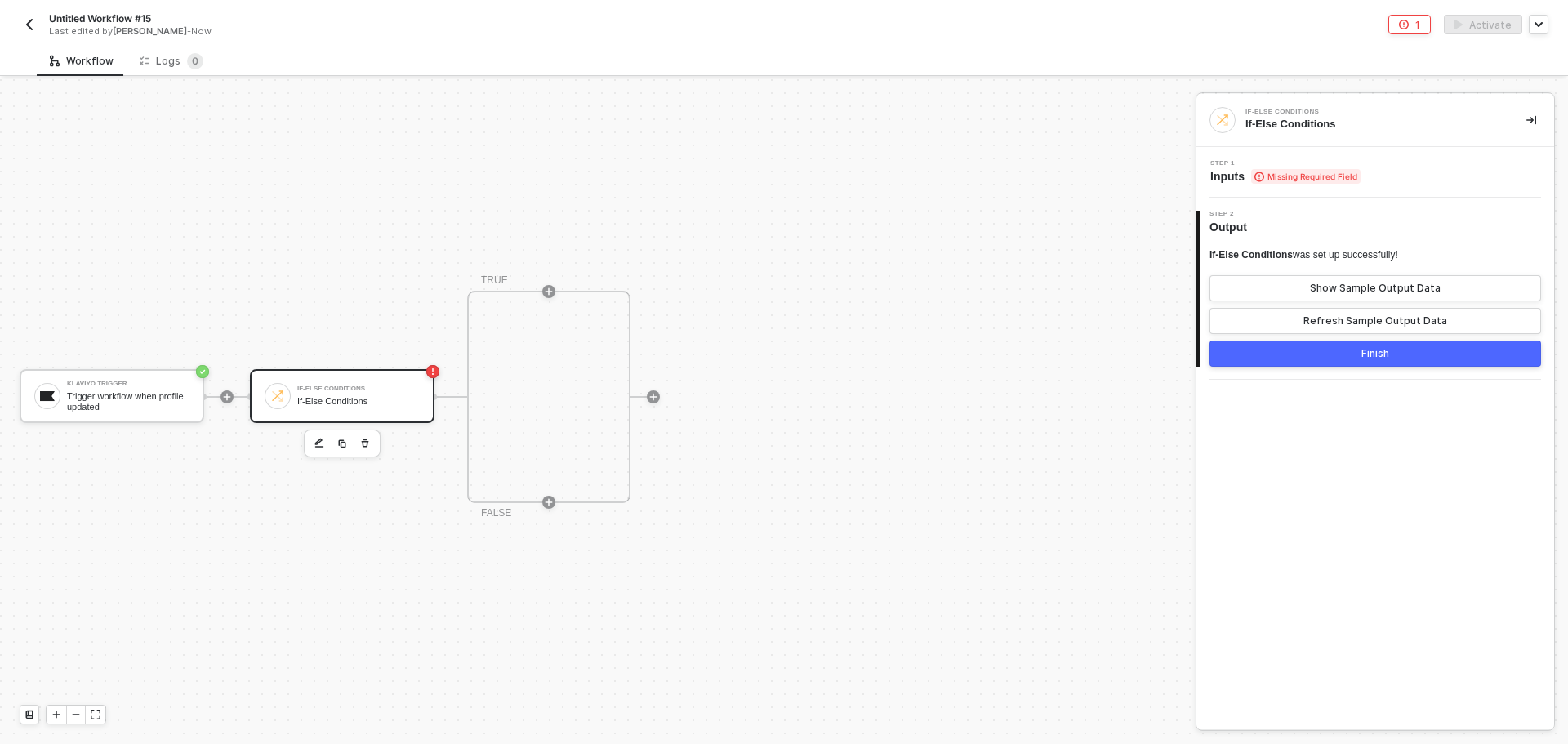
click at [356, 400] on div "If-Else Conditions" at bounding box center [358, 400] width 123 height 11
click at [159, 398] on div "Trigger workflow when profile updated" at bounding box center [127, 400] width 123 height 20
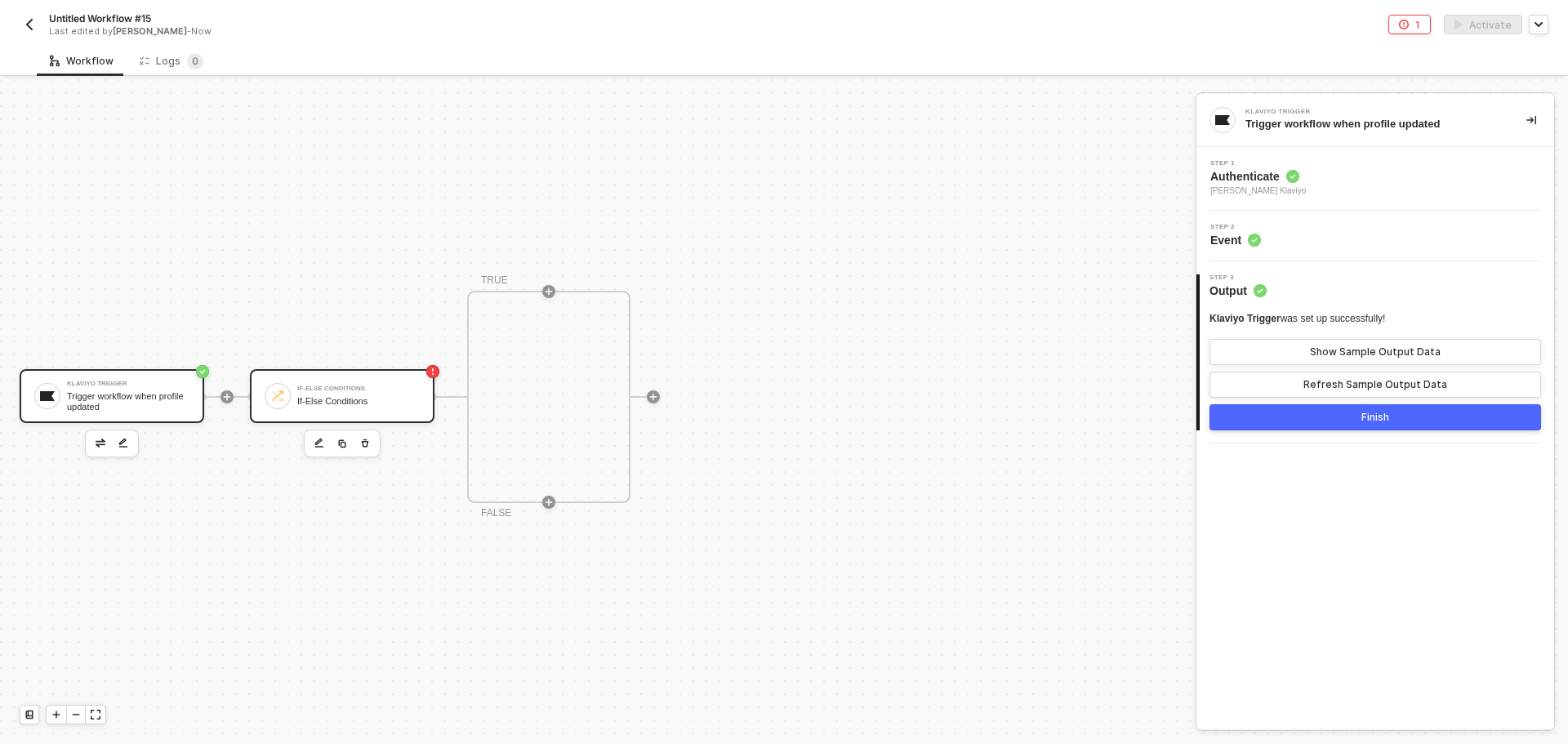
click at [395, 398] on div "If-Else Conditions" at bounding box center [358, 400] width 123 height 11
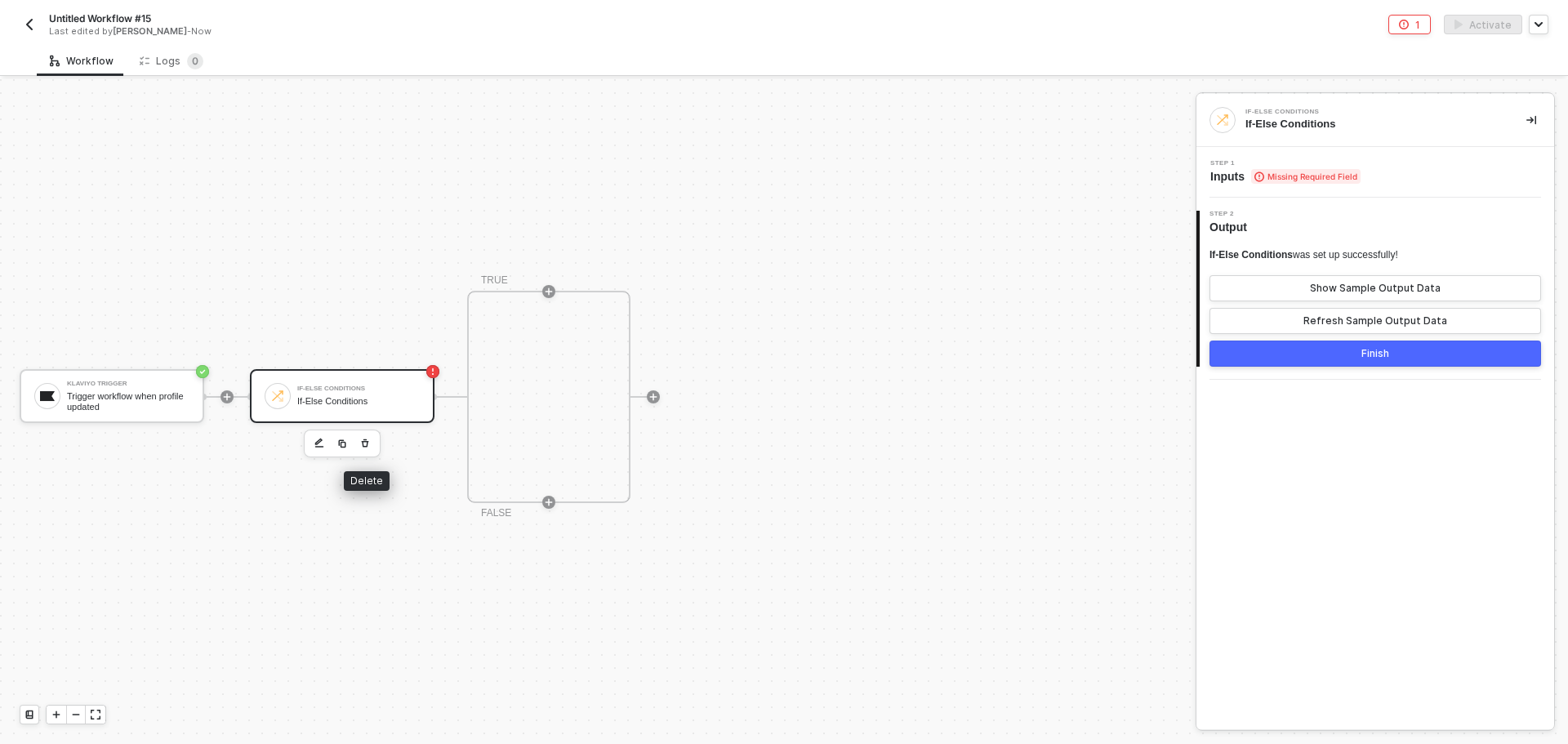
click at [369, 443] on icon "button" at bounding box center [365, 444] width 10 height 14
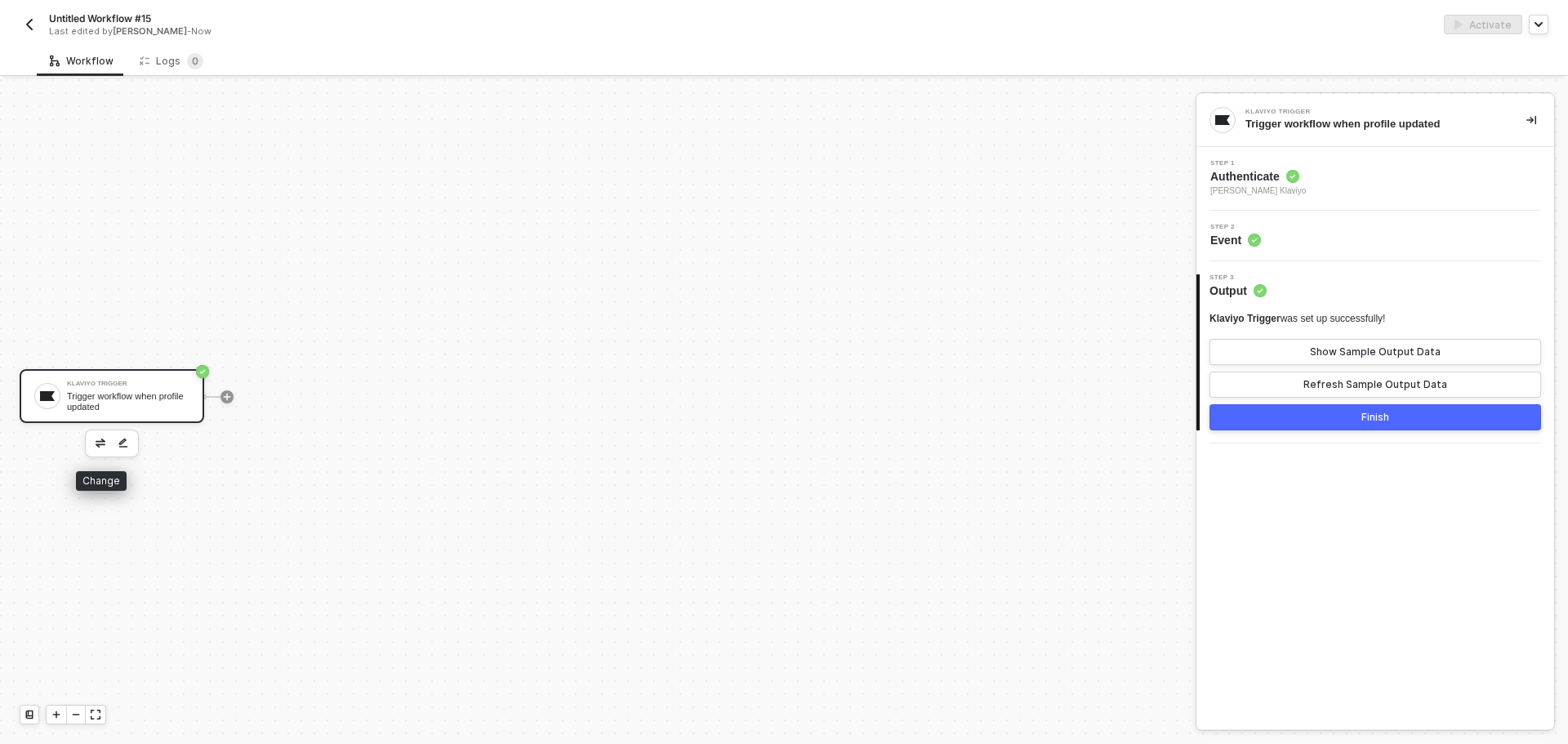
click at [98, 444] on img "button" at bounding box center [100, 442] width 10 height 8
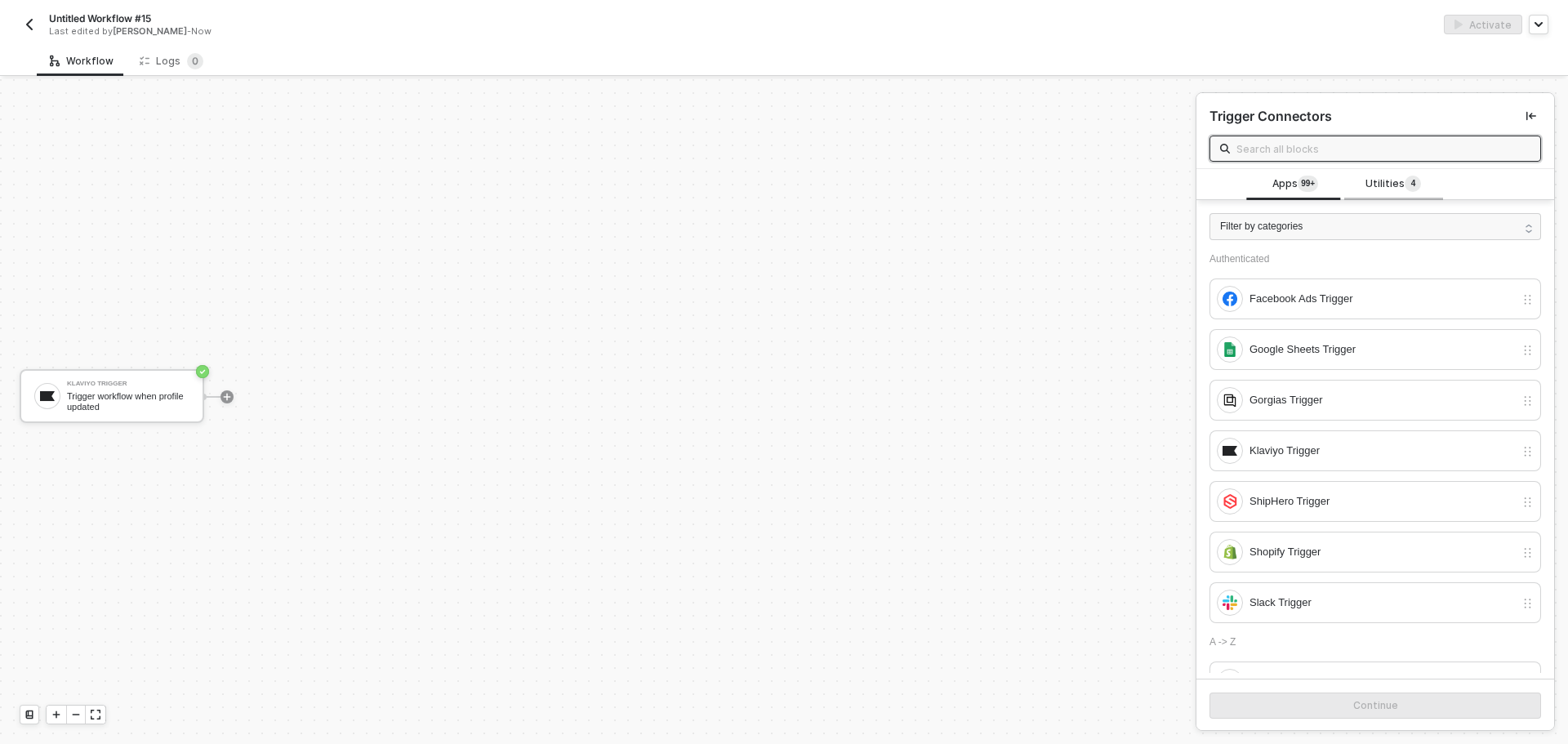
click at [1383, 179] on span "Utilities 4" at bounding box center [1394, 184] width 56 height 18
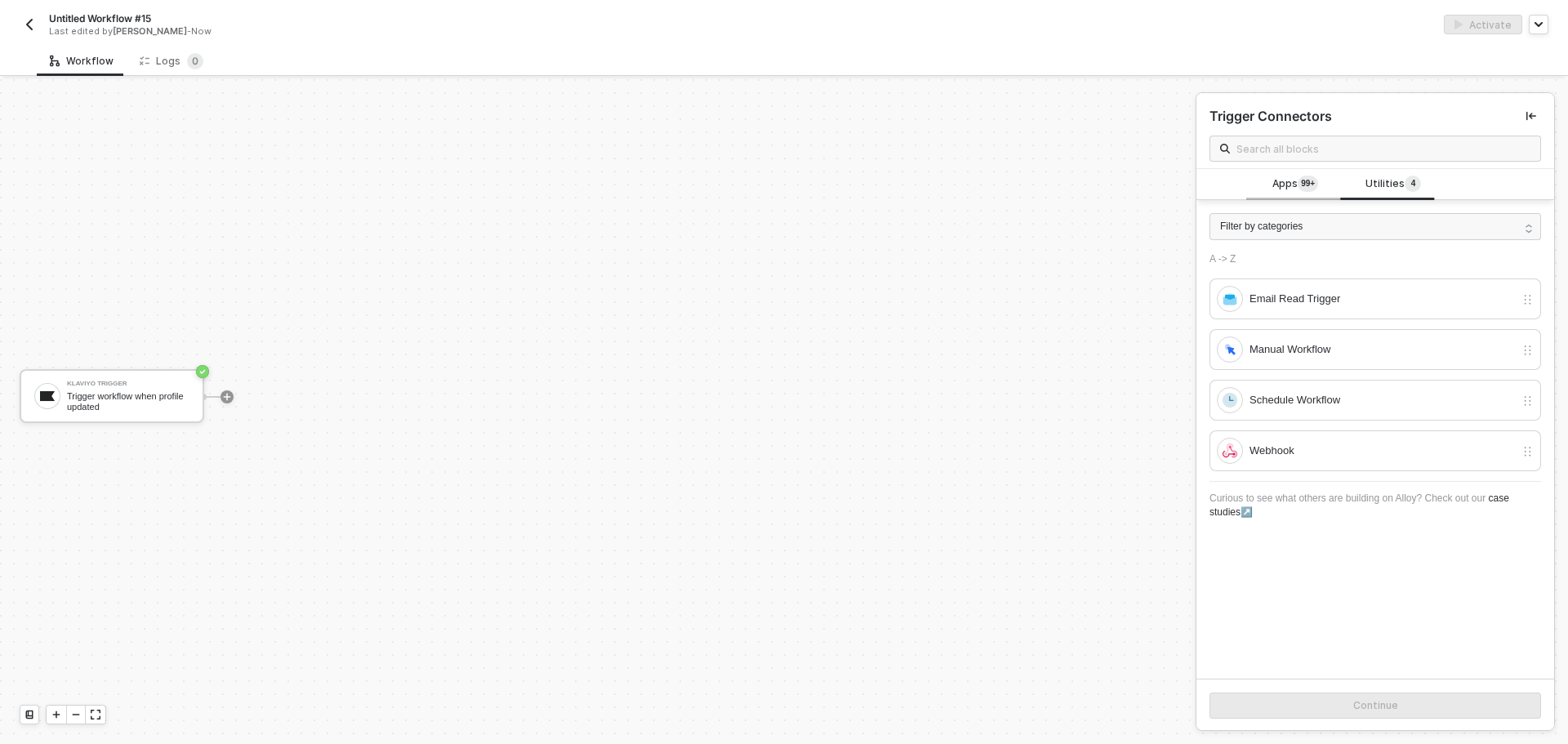
click at [1302, 186] on sup "99+" at bounding box center [1307, 183] width 20 height 16
click at [614, 346] on div "Klaviyo Trigger Trigger workflow when profile updated" at bounding box center [594, 397] width 1188 height 695
click at [36, 23] on button "button" at bounding box center [29, 24] width 19 height 19
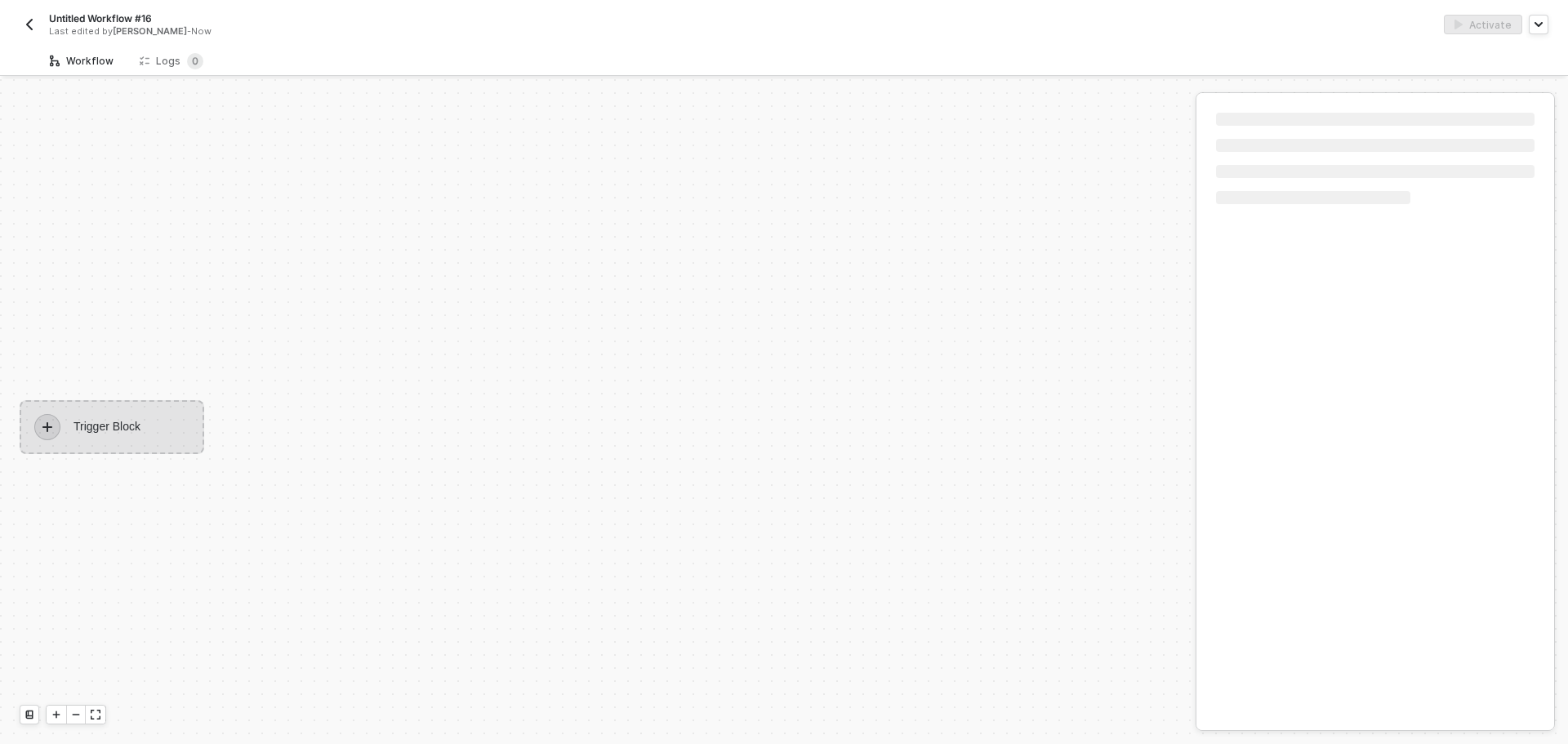
scroll to position [30, 0]
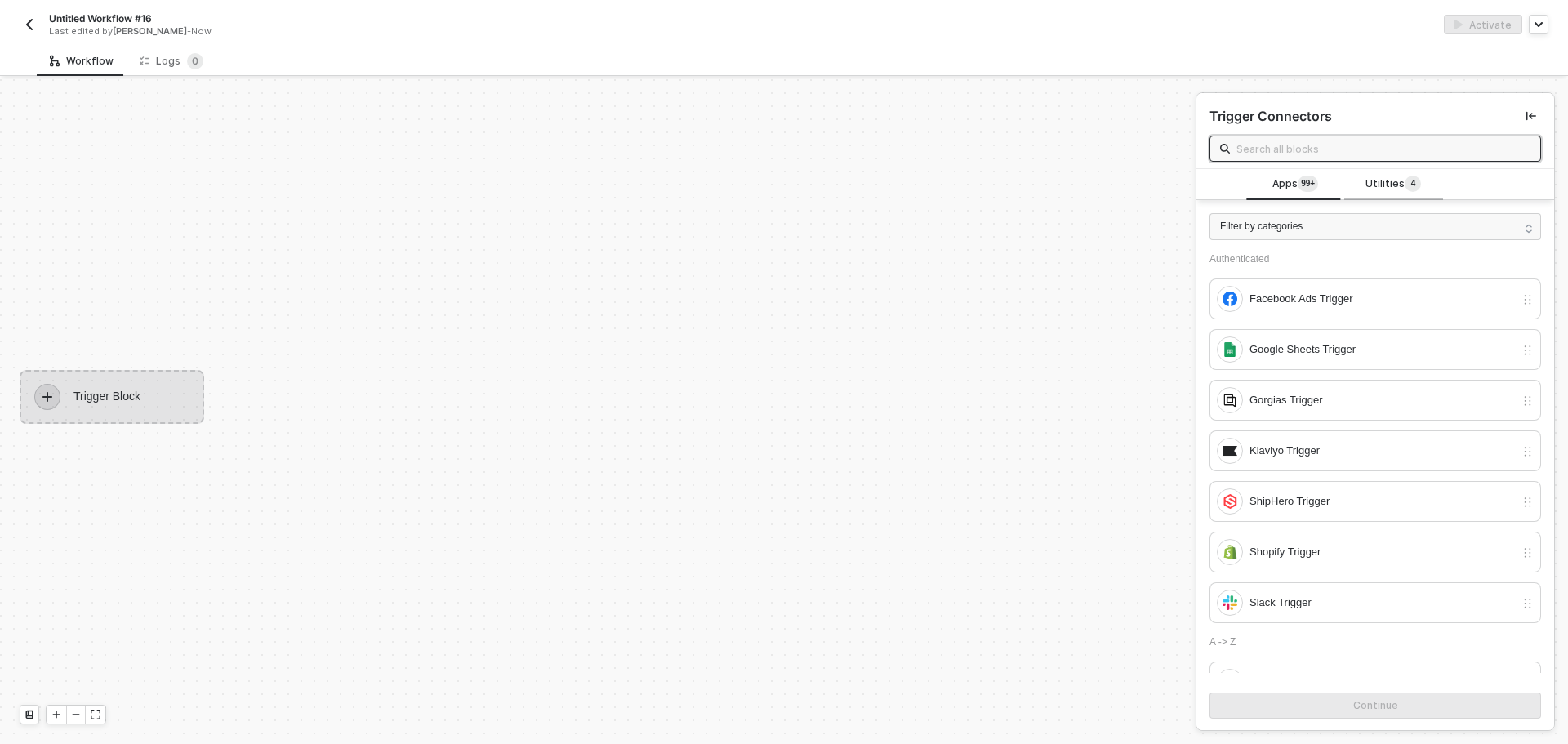
click at [1387, 187] on span "Utilities 4" at bounding box center [1394, 184] width 56 height 18
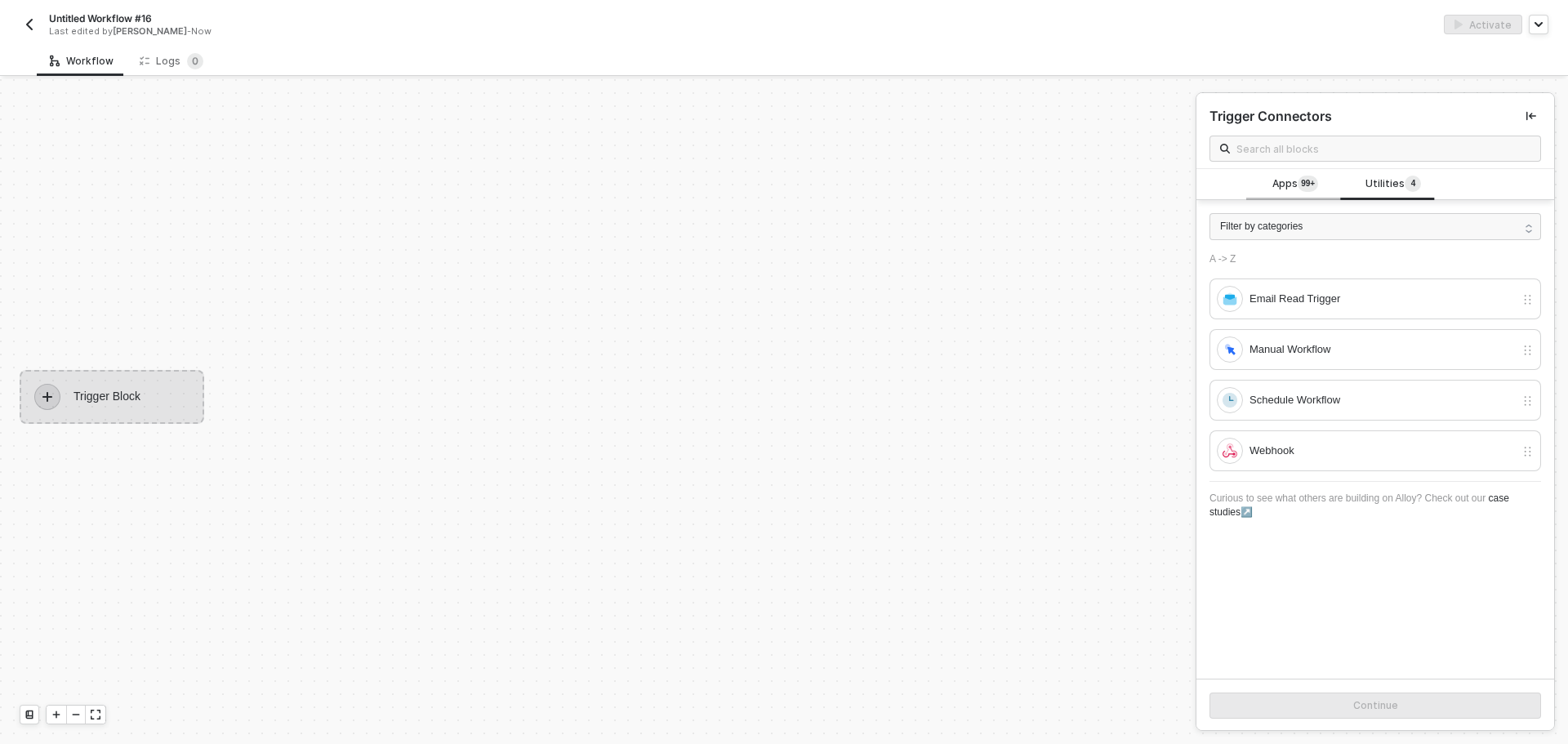
click at [1289, 183] on span "Apps 99+" at bounding box center [1295, 184] width 45 height 18
click at [1299, 221] on span "Filter by categories" at bounding box center [1261, 227] width 82 height 15
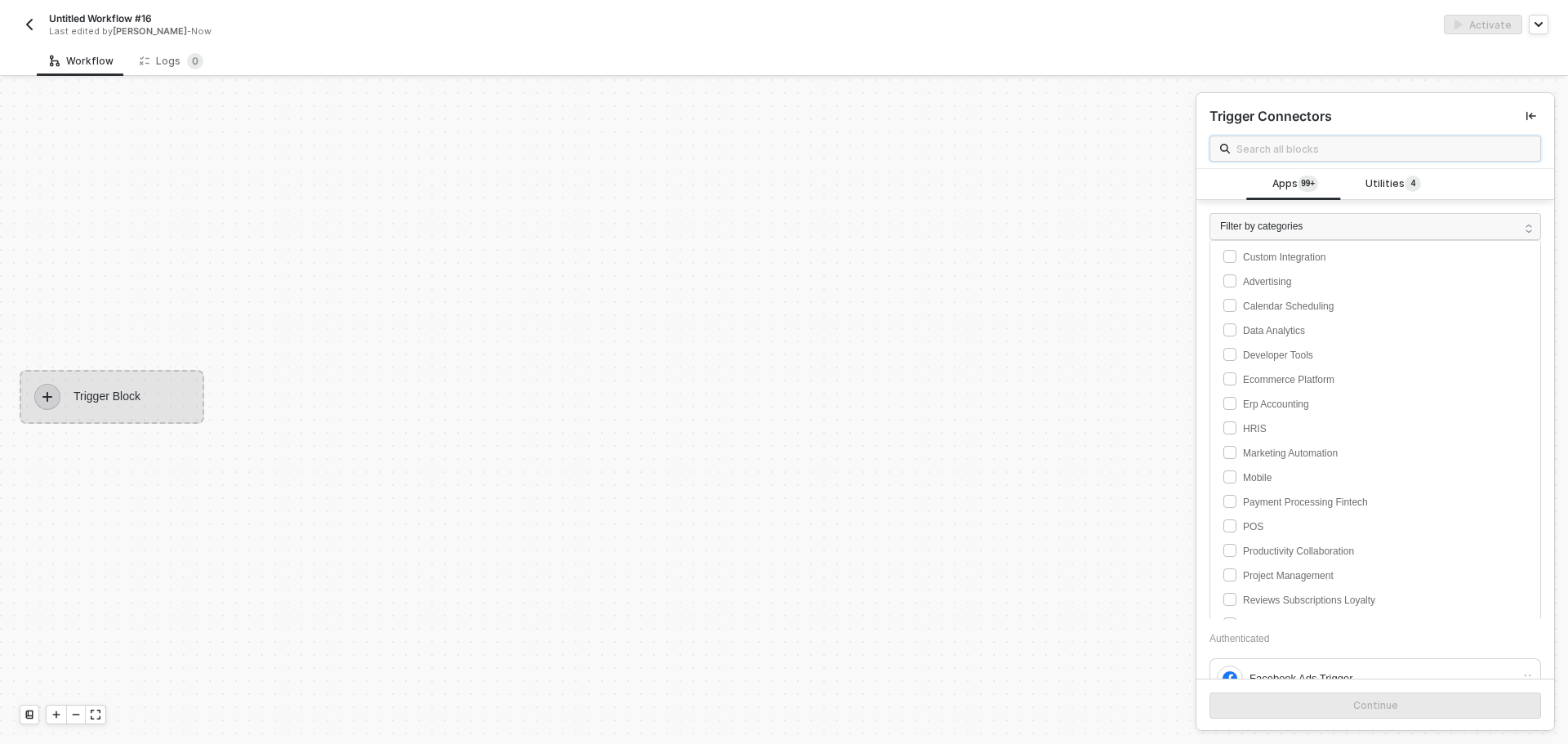
click at [1328, 151] on input "text" at bounding box center [1384, 149] width 294 height 18
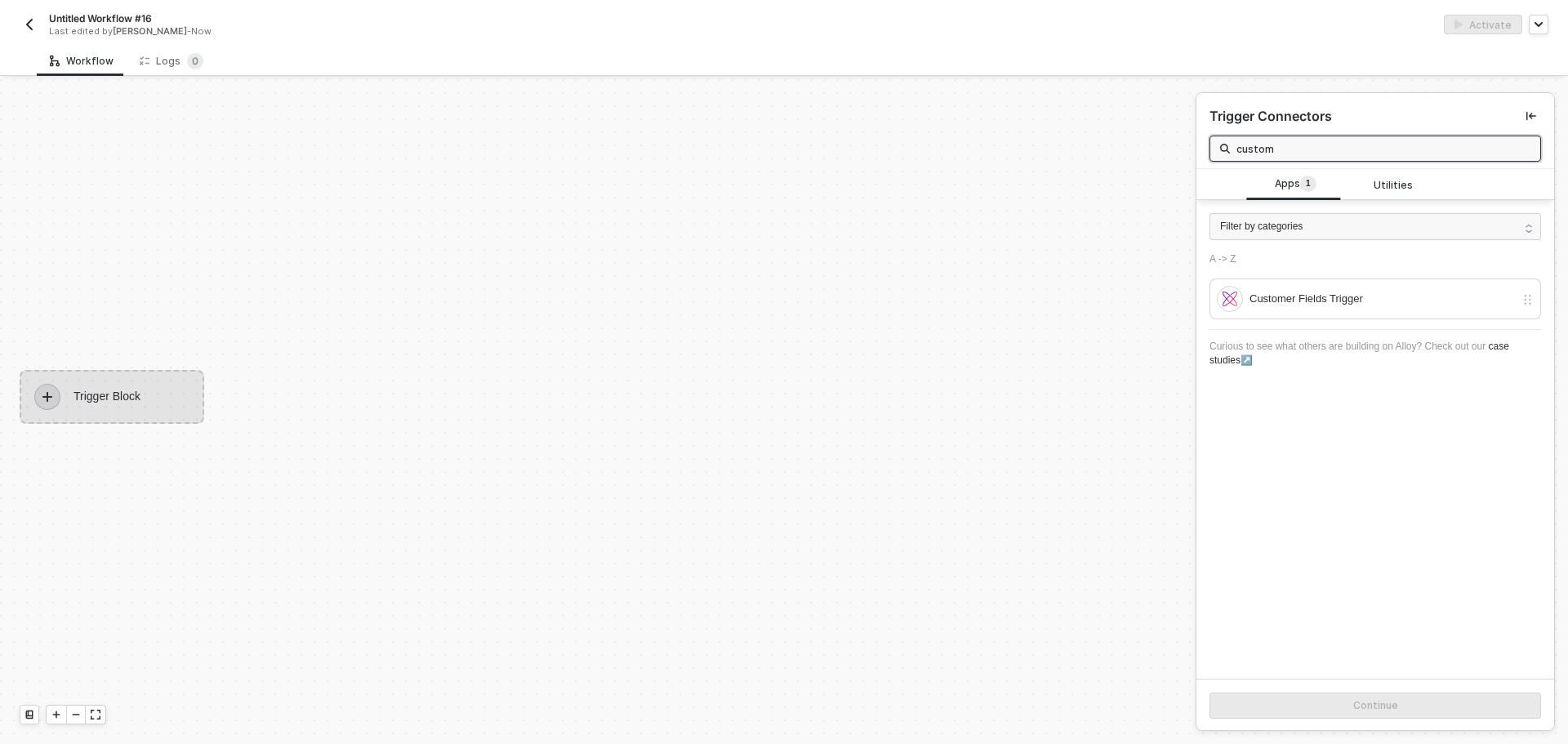
type input "custom"
click at [158, 342] on div "Trigger Block" at bounding box center [594, 397] width 1188 height 695
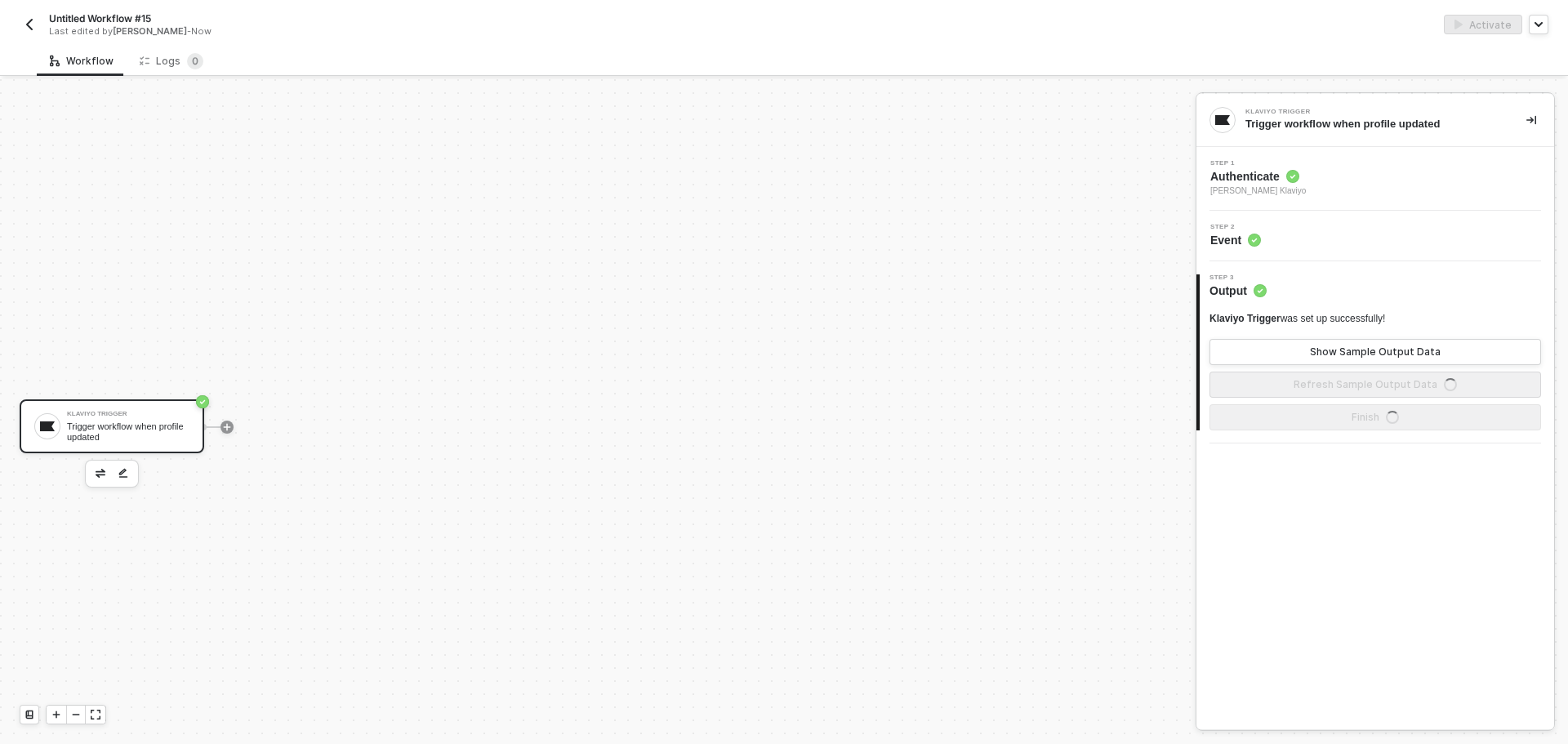
scroll to position [30, 0]
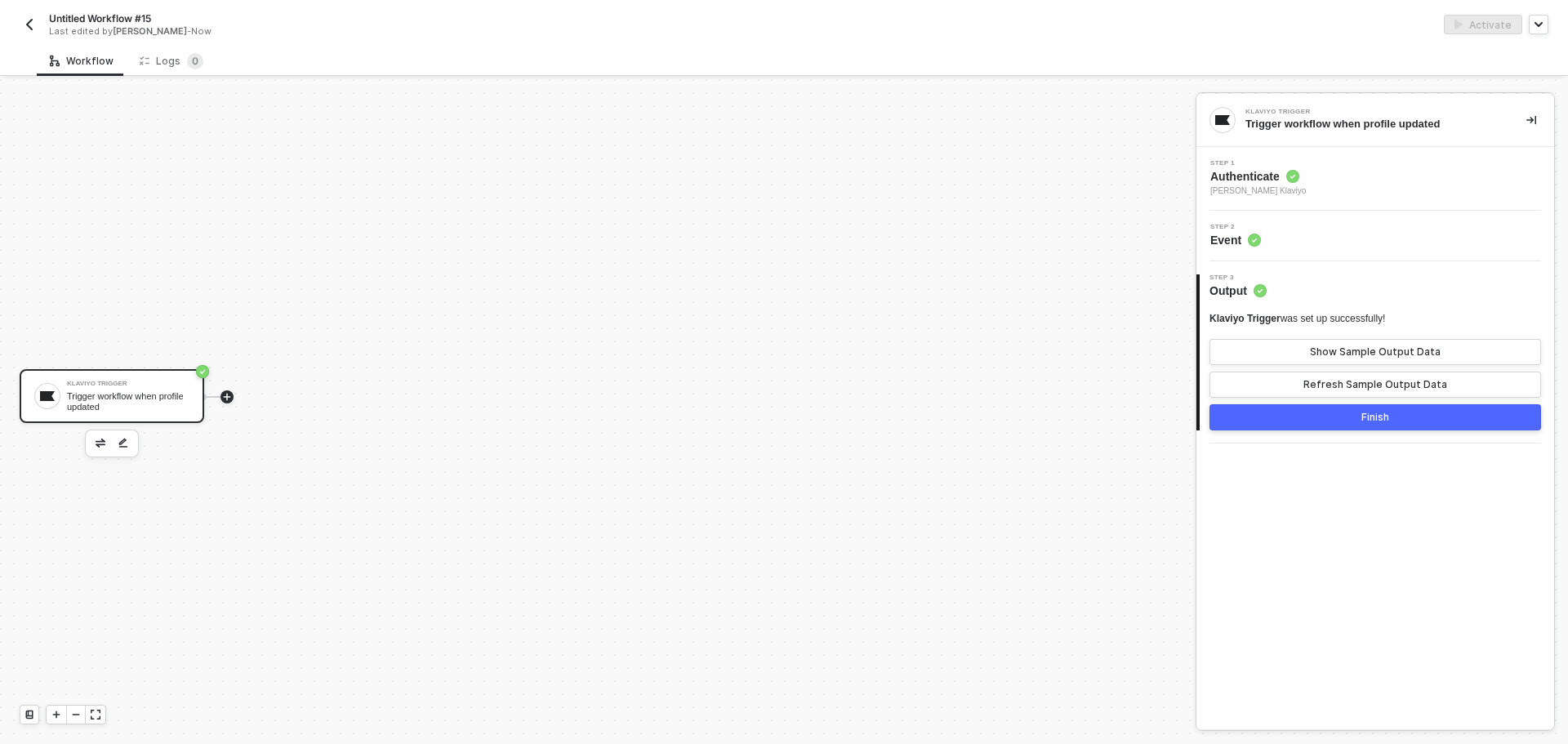
click at [226, 398] on icon "icon-play" at bounding box center [227, 397] width 10 height 10
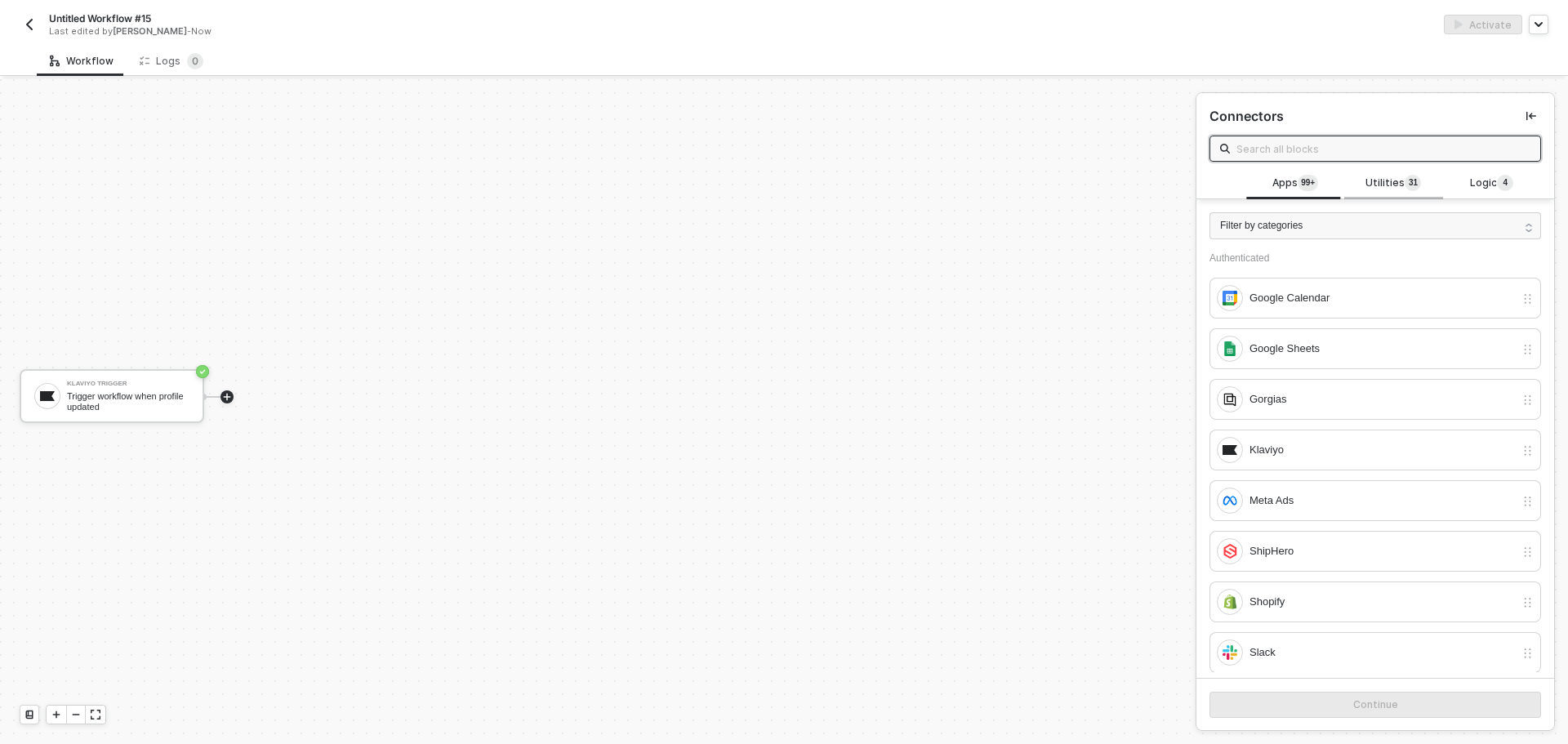
click at [1373, 184] on span "Utilities 3 1" at bounding box center [1394, 183] width 56 height 18
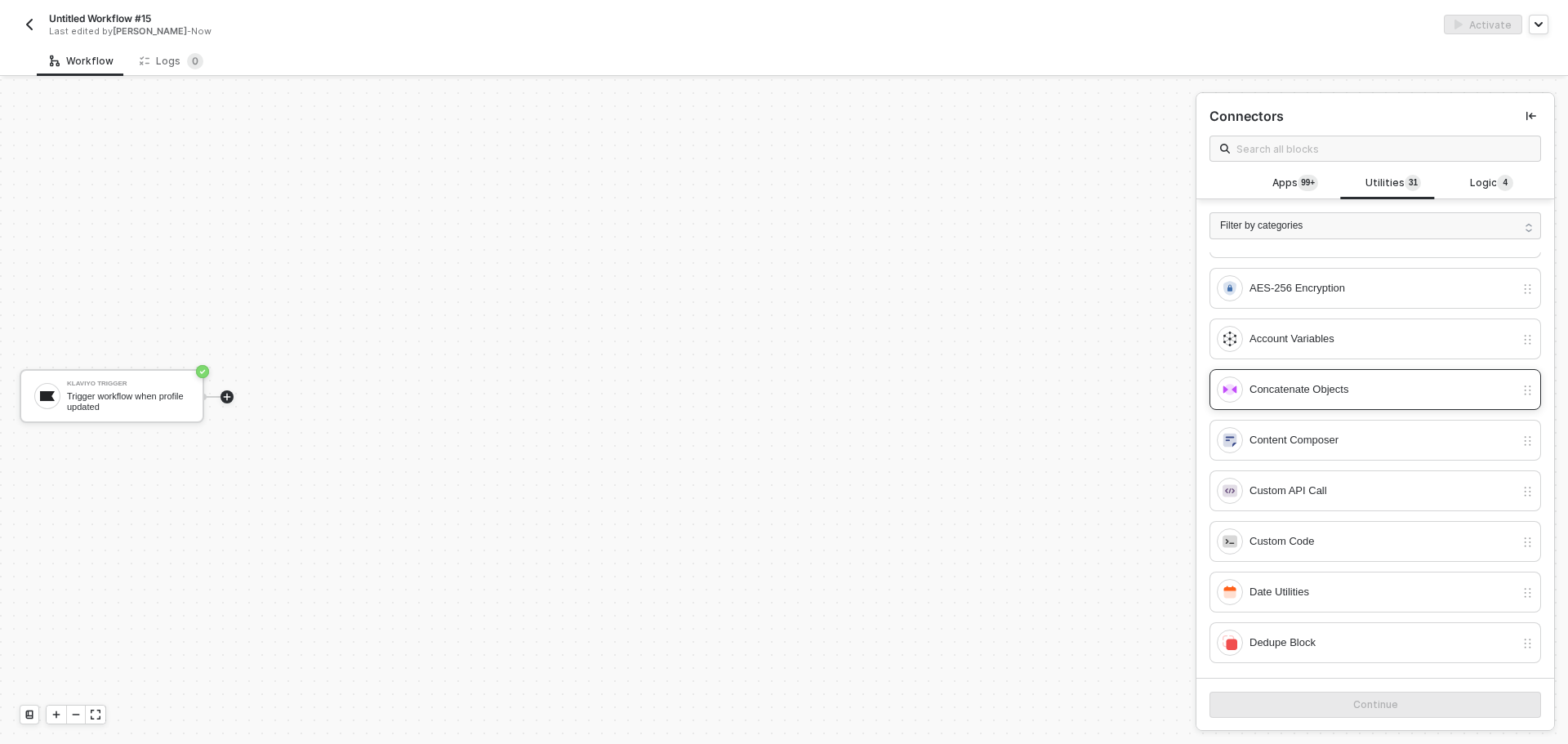
scroll to position [163, 0]
click at [1319, 389] on div "Custom API Call" at bounding box center [1382, 388] width 266 height 18
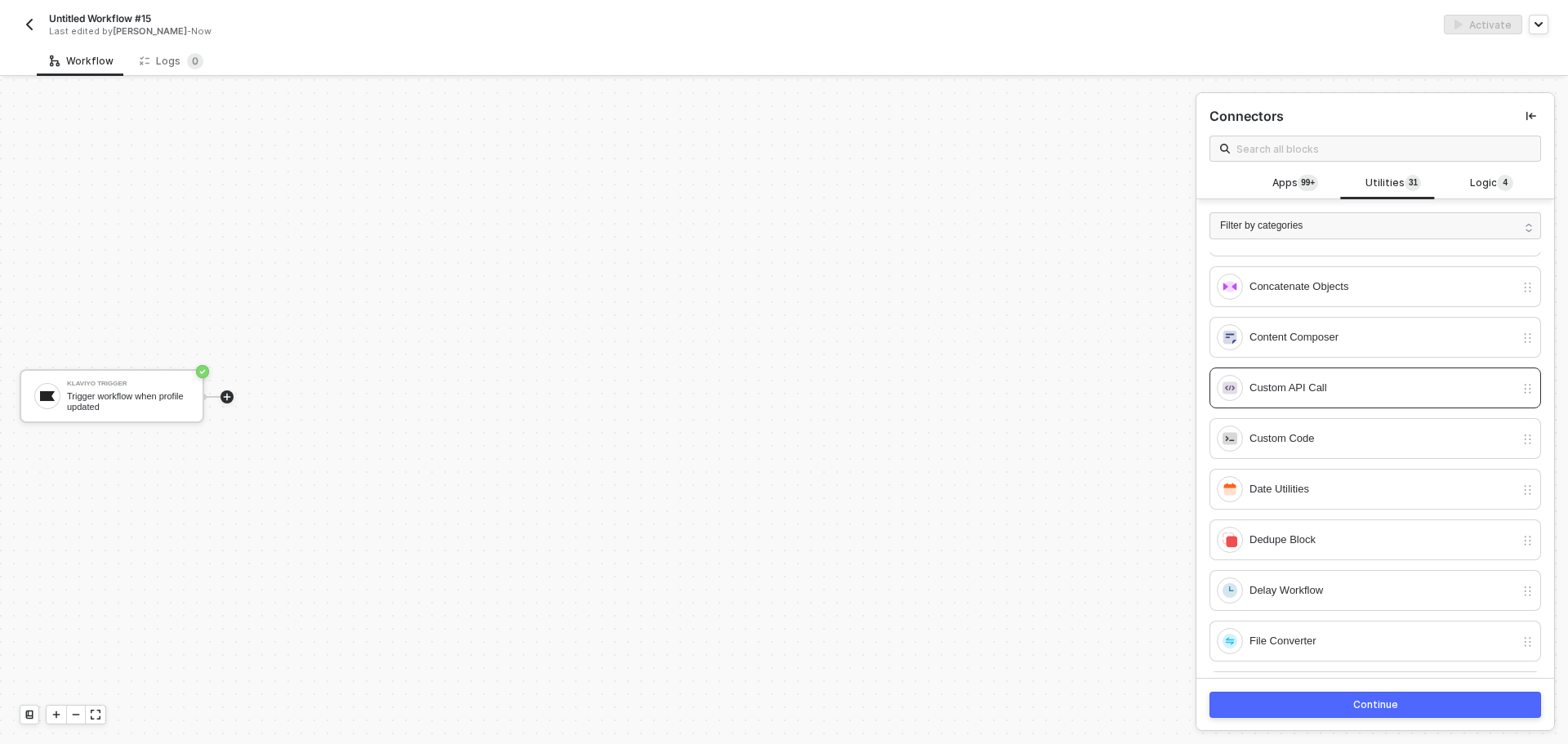
click at [1380, 702] on div "Continue" at bounding box center [1376, 704] width 45 height 14
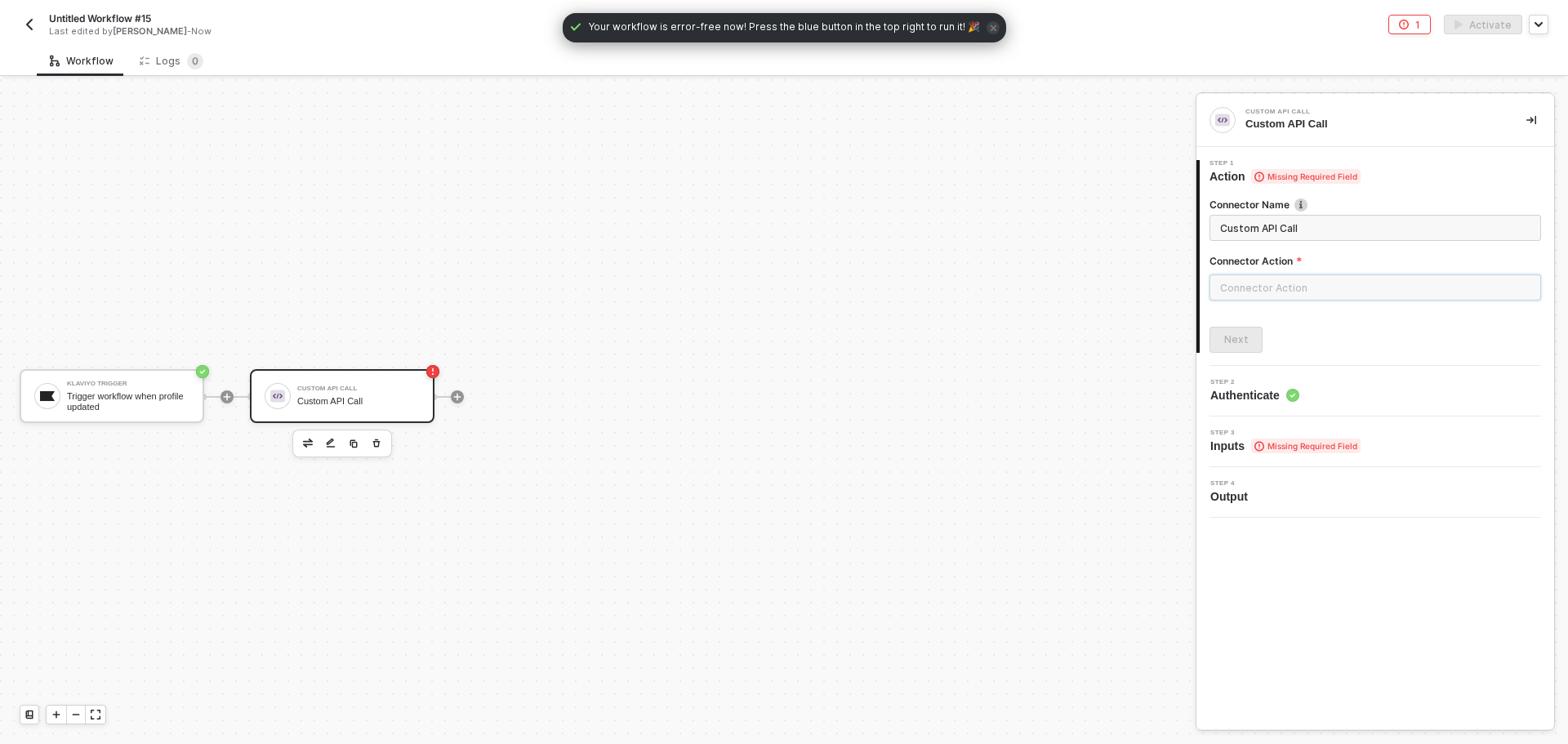
click at [1321, 283] on input "text" at bounding box center [1375, 287] width 331 height 26
click at [1076, 197] on div "Custom Actions" at bounding box center [1063, 197] width 238 height 14
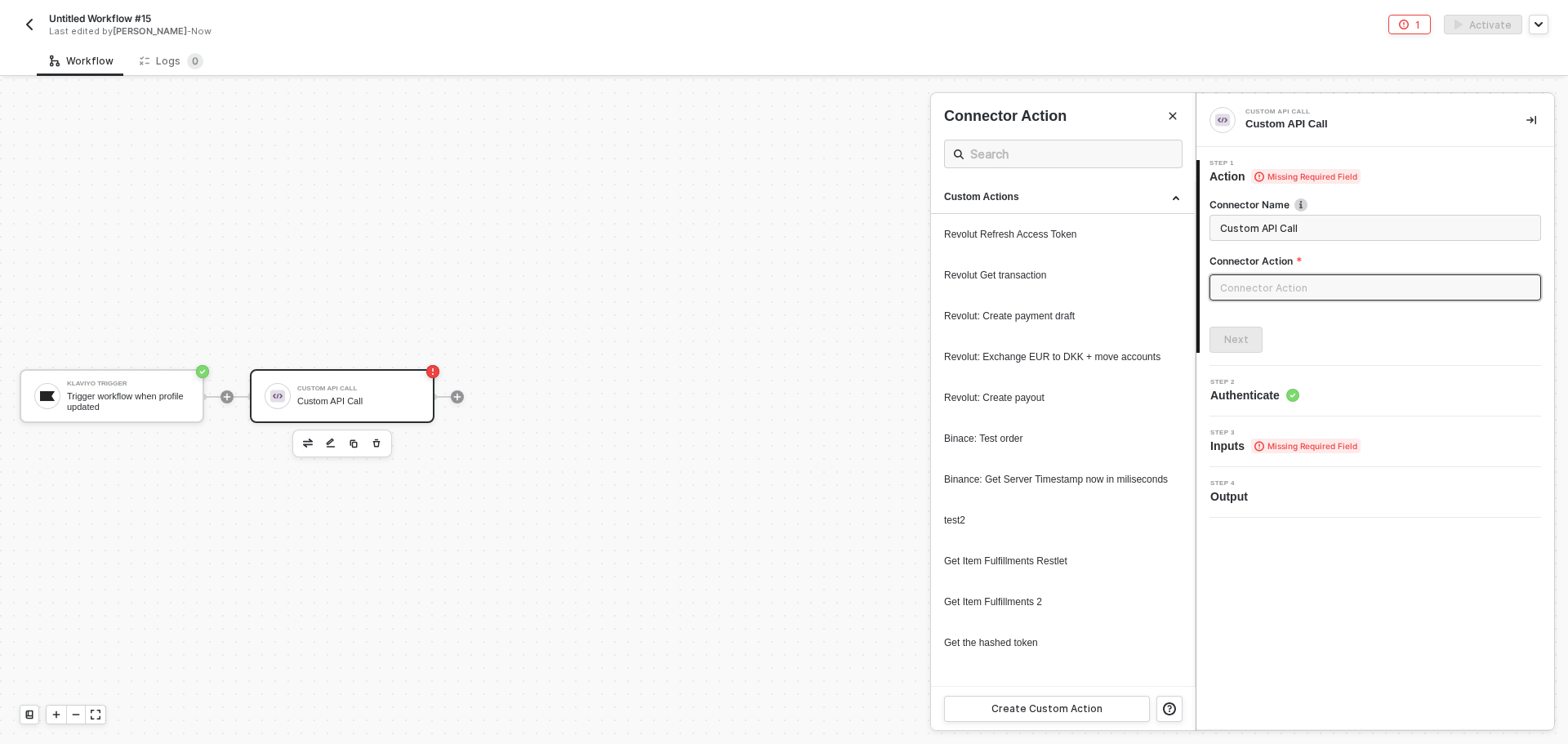
click at [1268, 284] on input "text" at bounding box center [1375, 287] width 331 height 26
click at [112, 404] on div at bounding box center [784, 411] width 1568 height 665
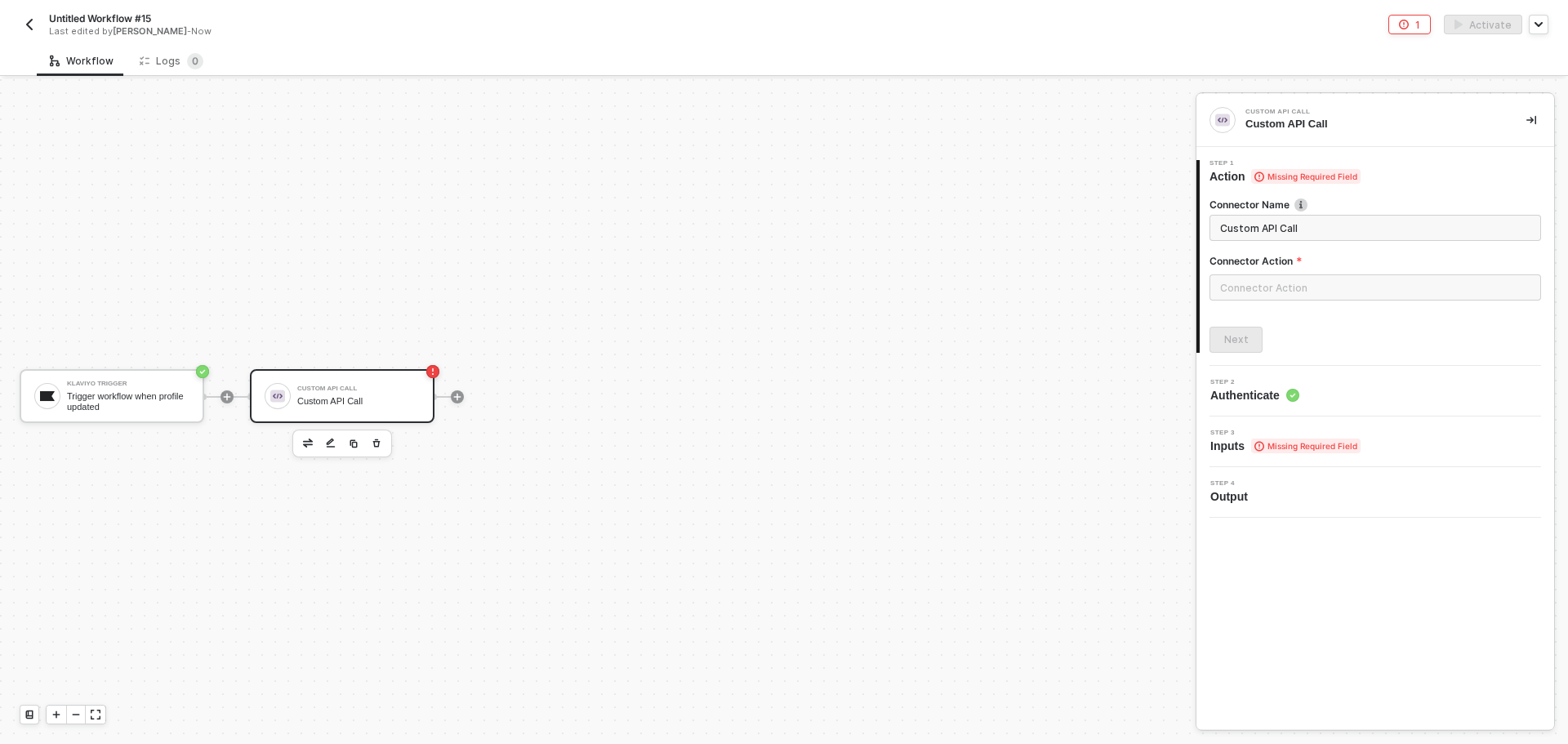
click at [324, 400] on div "Custom API Call" at bounding box center [358, 400] width 123 height 11
click at [1324, 286] on input "text" at bounding box center [1375, 287] width 331 height 26
click at [396, 448] on div at bounding box center [784, 411] width 1568 height 665
click at [1265, 287] on input "text" at bounding box center [1375, 287] width 331 height 26
click at [1085, 713] on div "Create Custom Action" at bounding box center [1047, 709] width 111 height 14
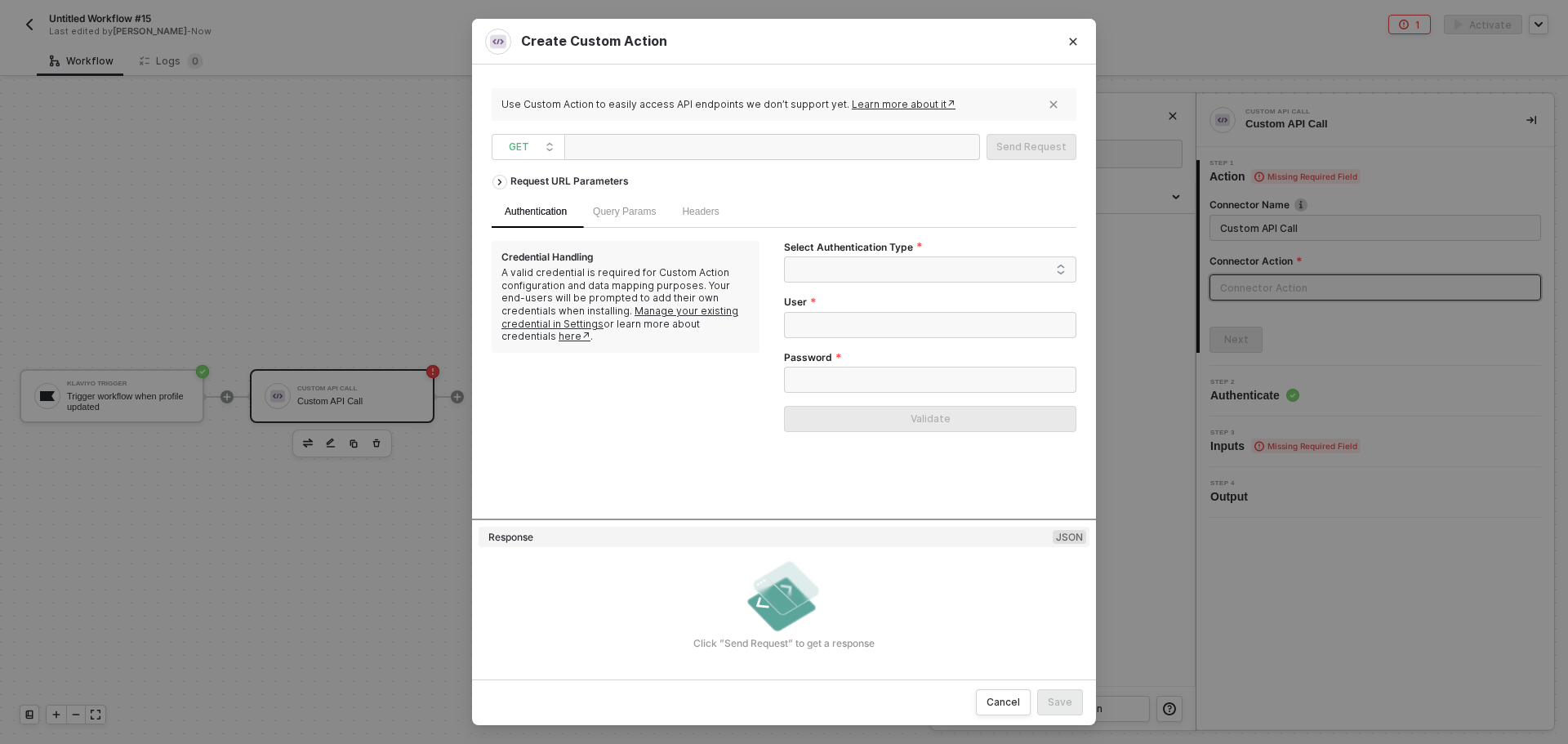
click at [624, 141] on div at bounding box center [652, 148] width 163 height 26
click at [523, 145] on span "GET" at bounding box center [531, 147] width 45 height 24
click at [539, 208] on div "POST" at bounding box center [528, 206] width 61 height 19
click at [693, 142] on div at bounding box center [652, 148] width 163 height 26
paste div
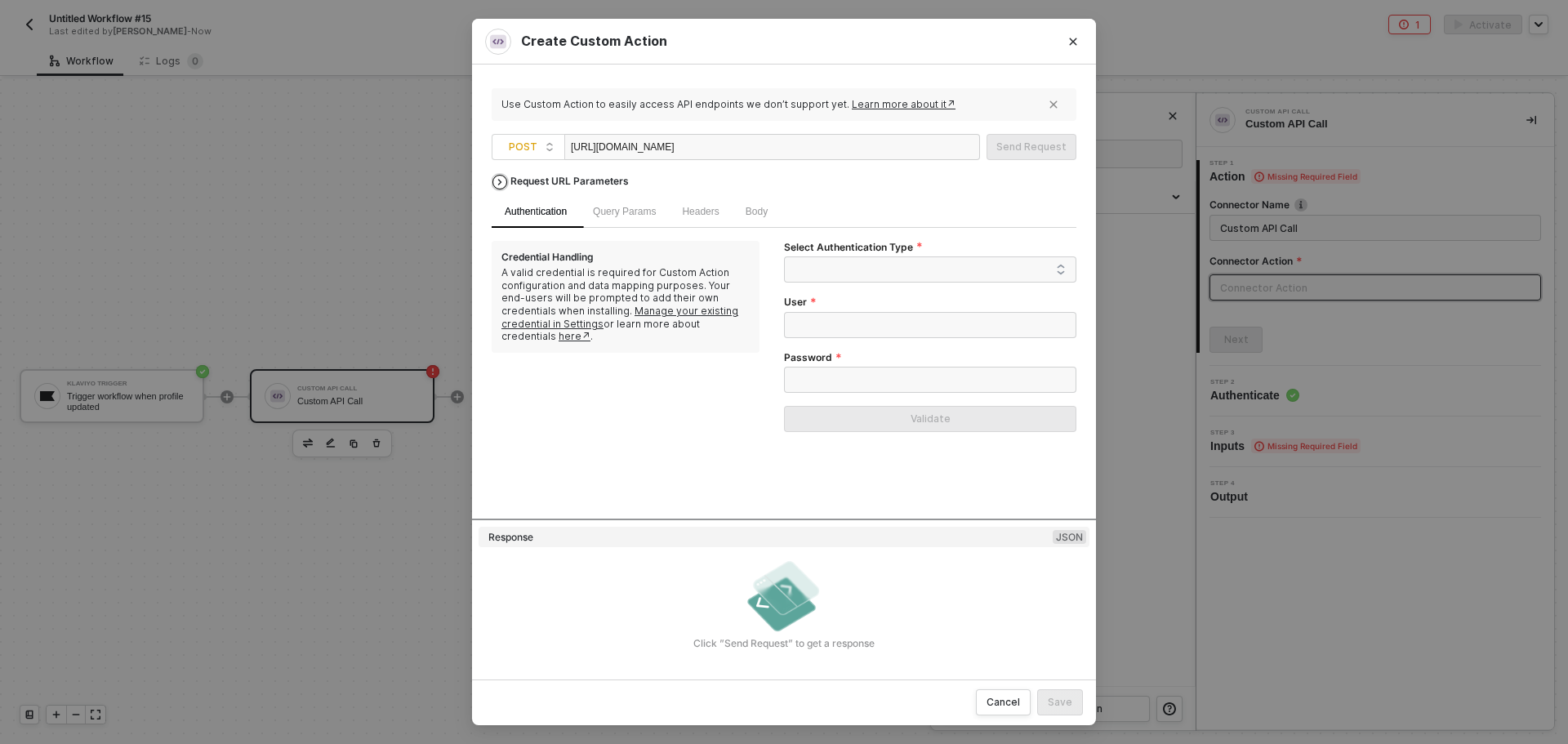
click at [549, 179] on div "Request URL Parameters" at bounding box center [570, 181] width 135 height 29
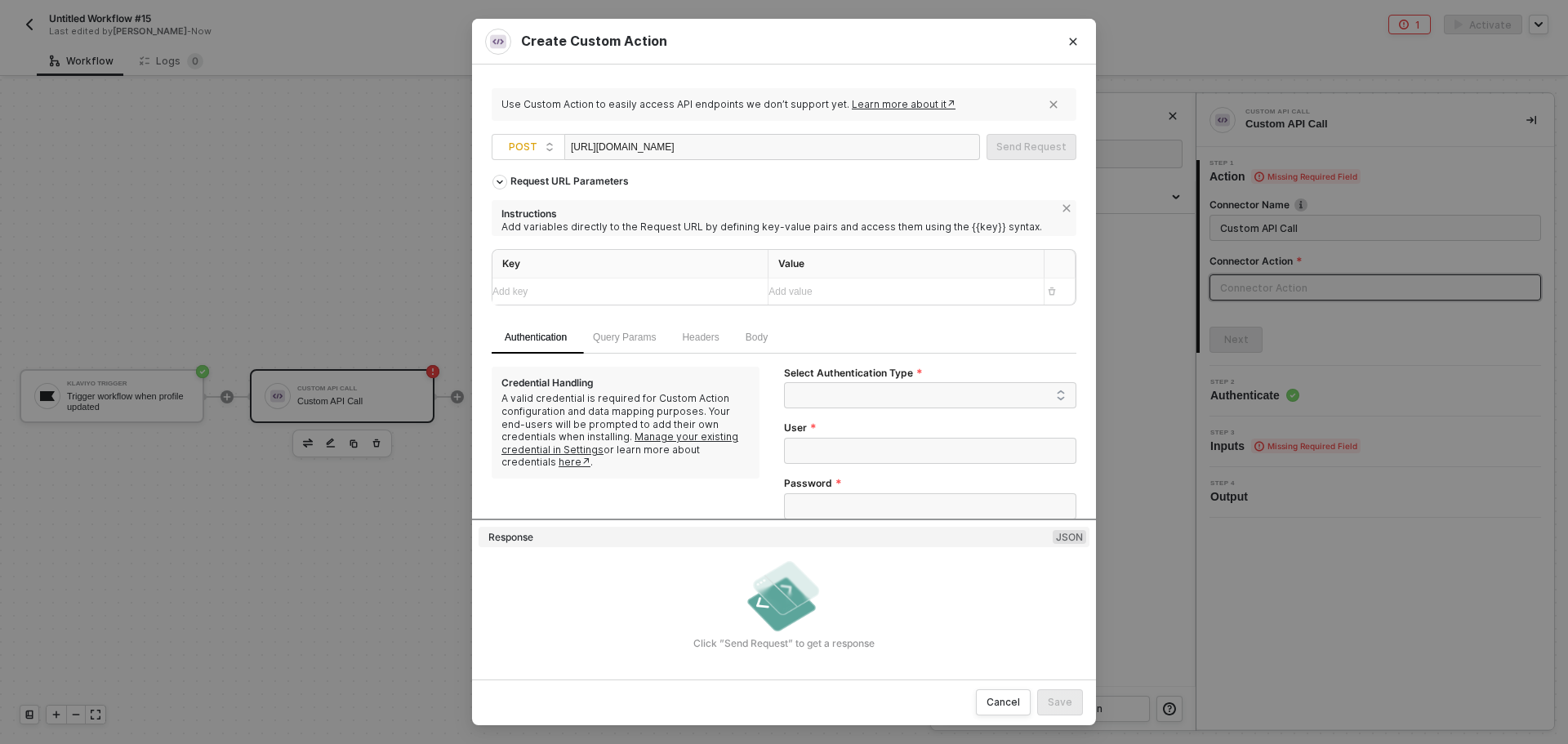
click at [542, 597] on div "Click ”Send Request” to get a response" at bounding box center [784, 602] width 611 height 95
click at [831, 402] on span at bounding box center [934, 395] width 265 height 24
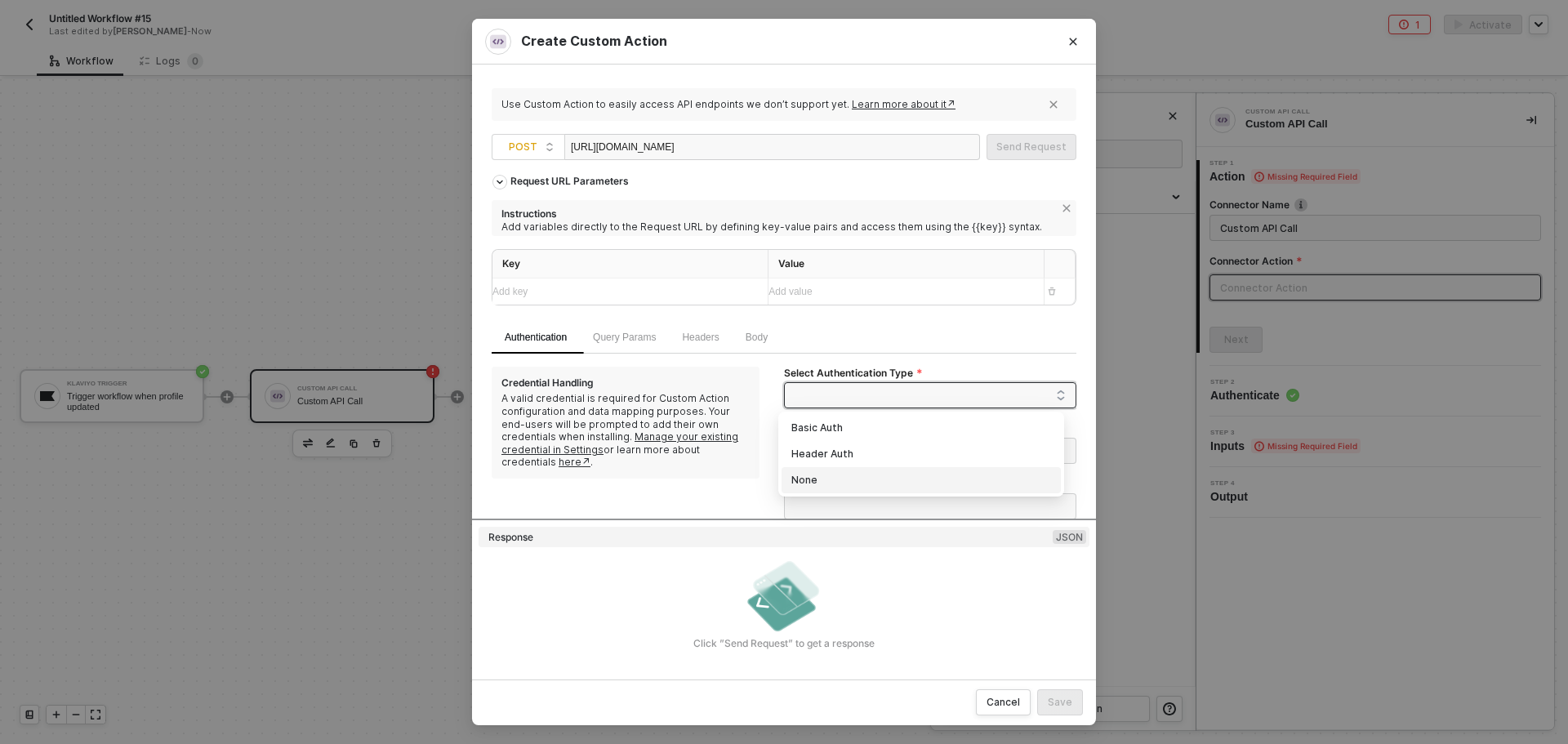
click at [835, 471] on div "None" at bounding box center [922, 480] width 261 height 18
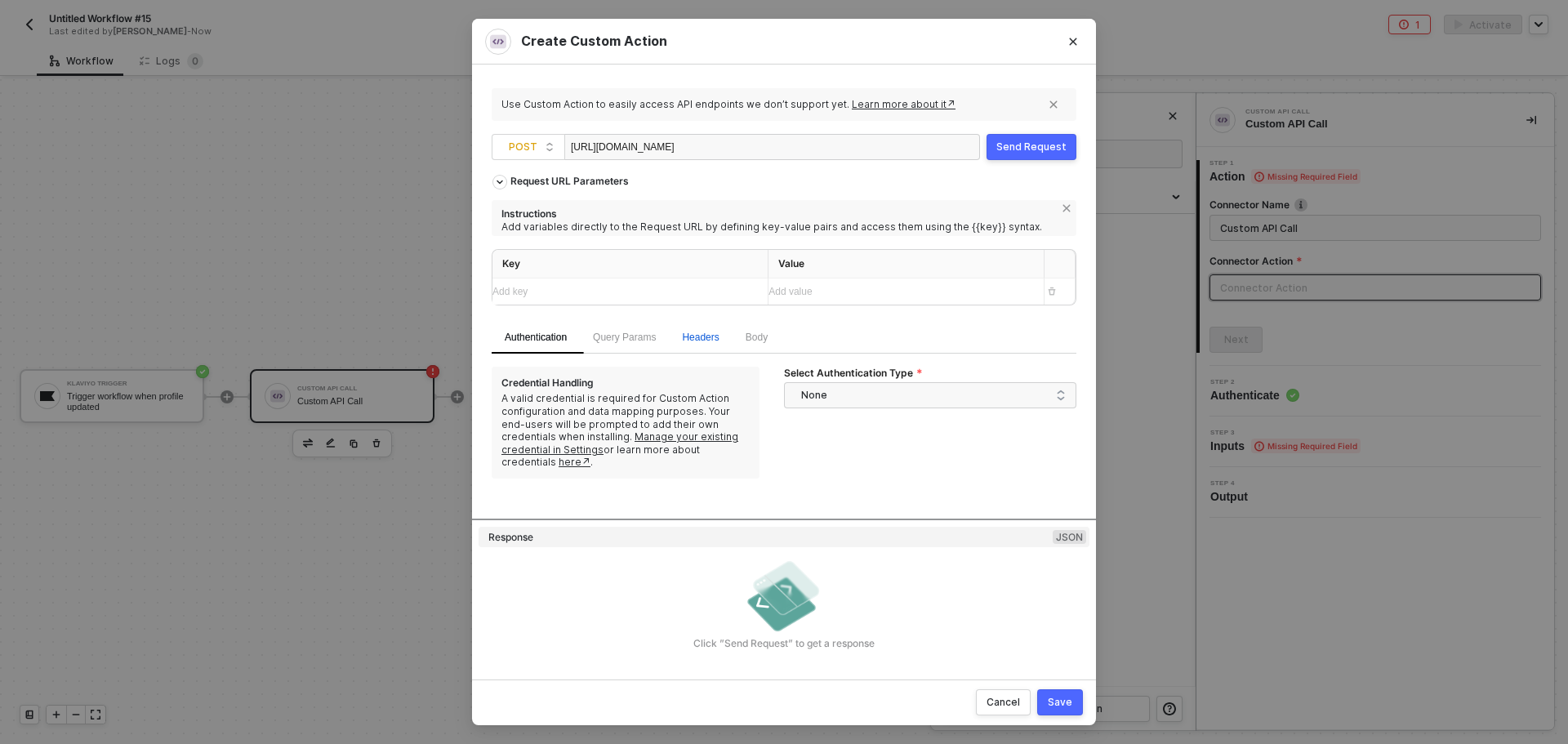
click at [698, 336] on span "Headers" at bounding box center [700, 337] width 37 height 12
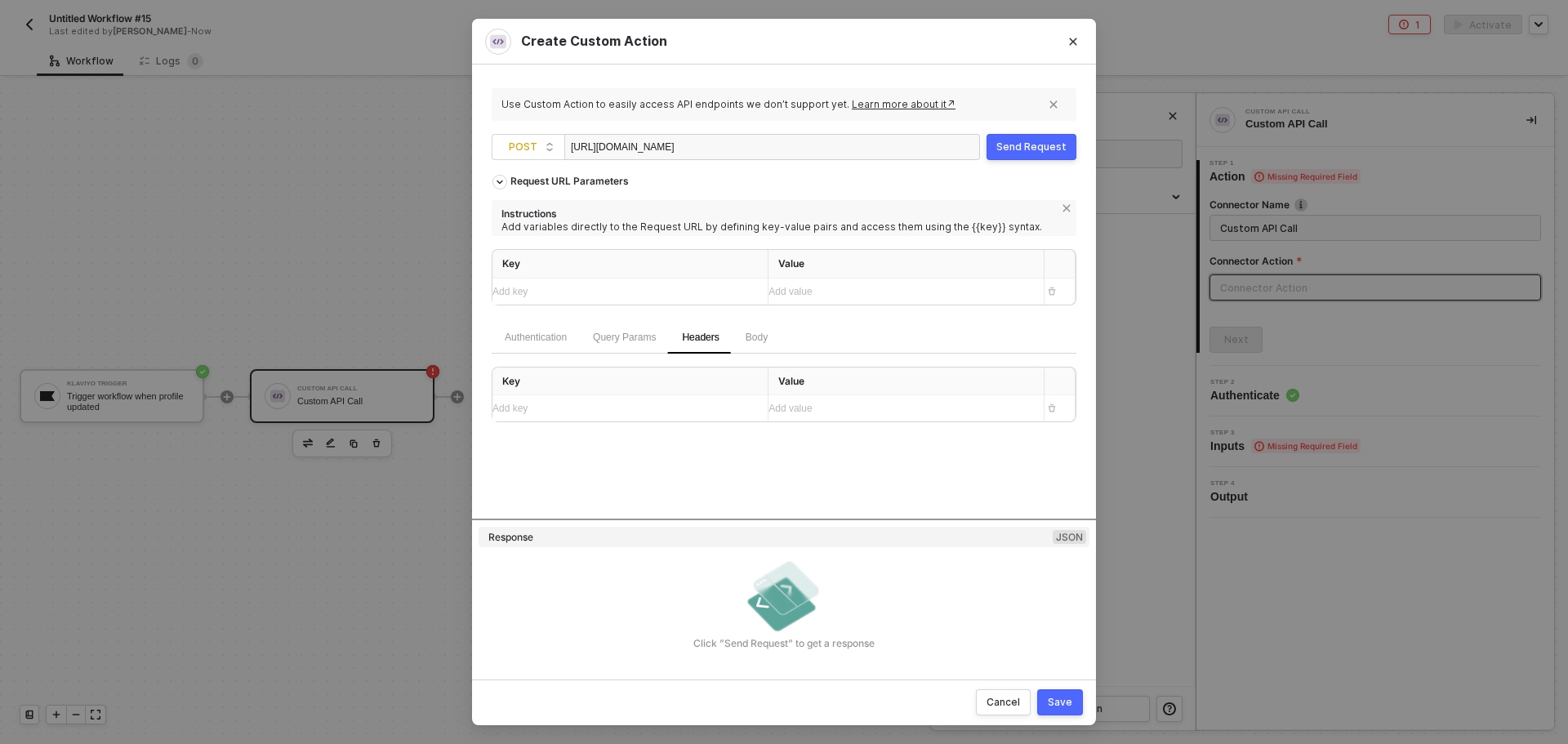
click at [575, 409] on div "Add key ﻿" at bounding box center [624, 408] width 263 height 15
click at [1068, 207] on icon "icon-close" at bounding box center [1068, 208] width 8 height 8
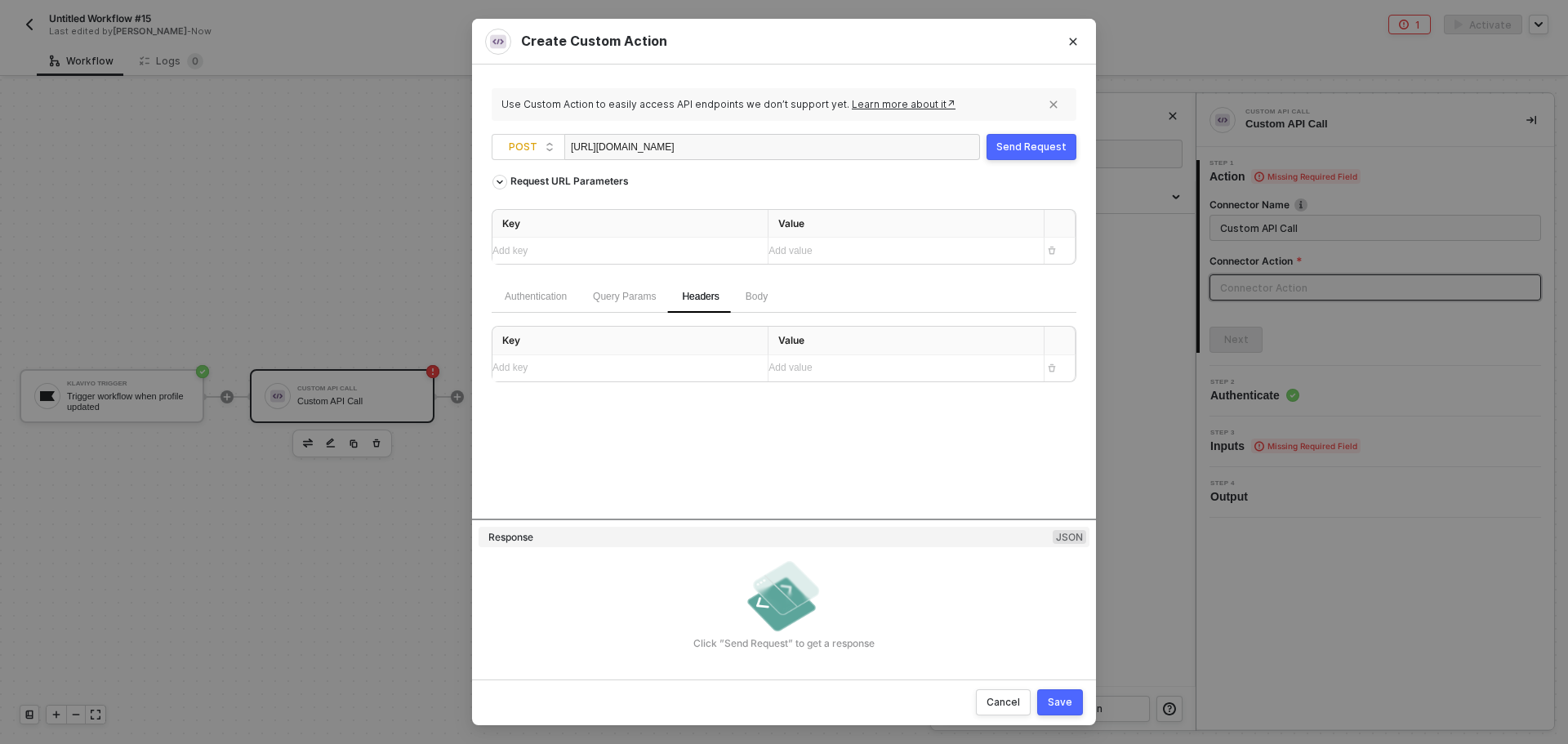
click at [350, 485] on div "Create Custom Action Use Custom Action to easily access API endpoints we don’t …" at bounding box center [784, 372] width 1568 height 744
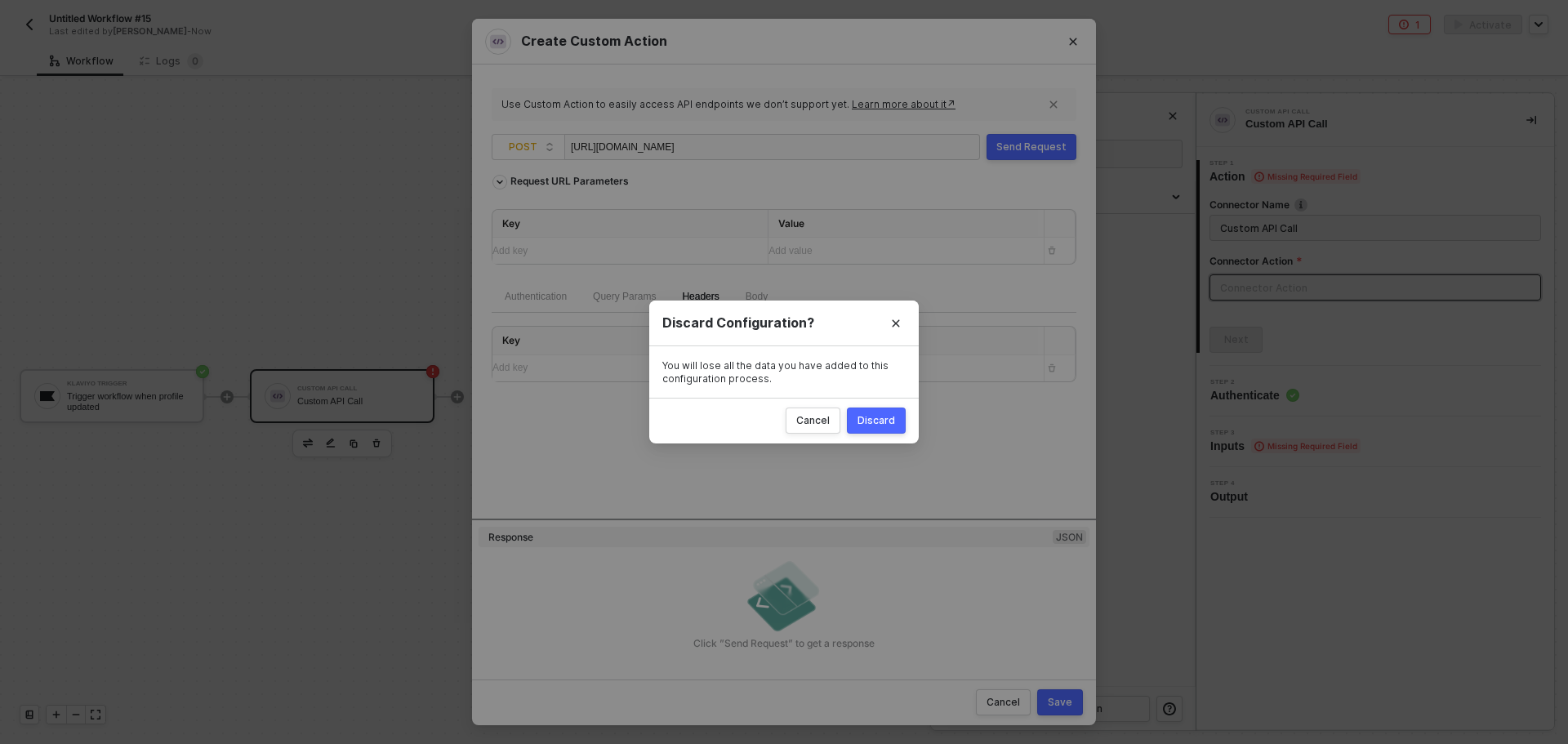
click at [874, 417] on div "Discard" at bounding box center [876, 421] width 38 height 14
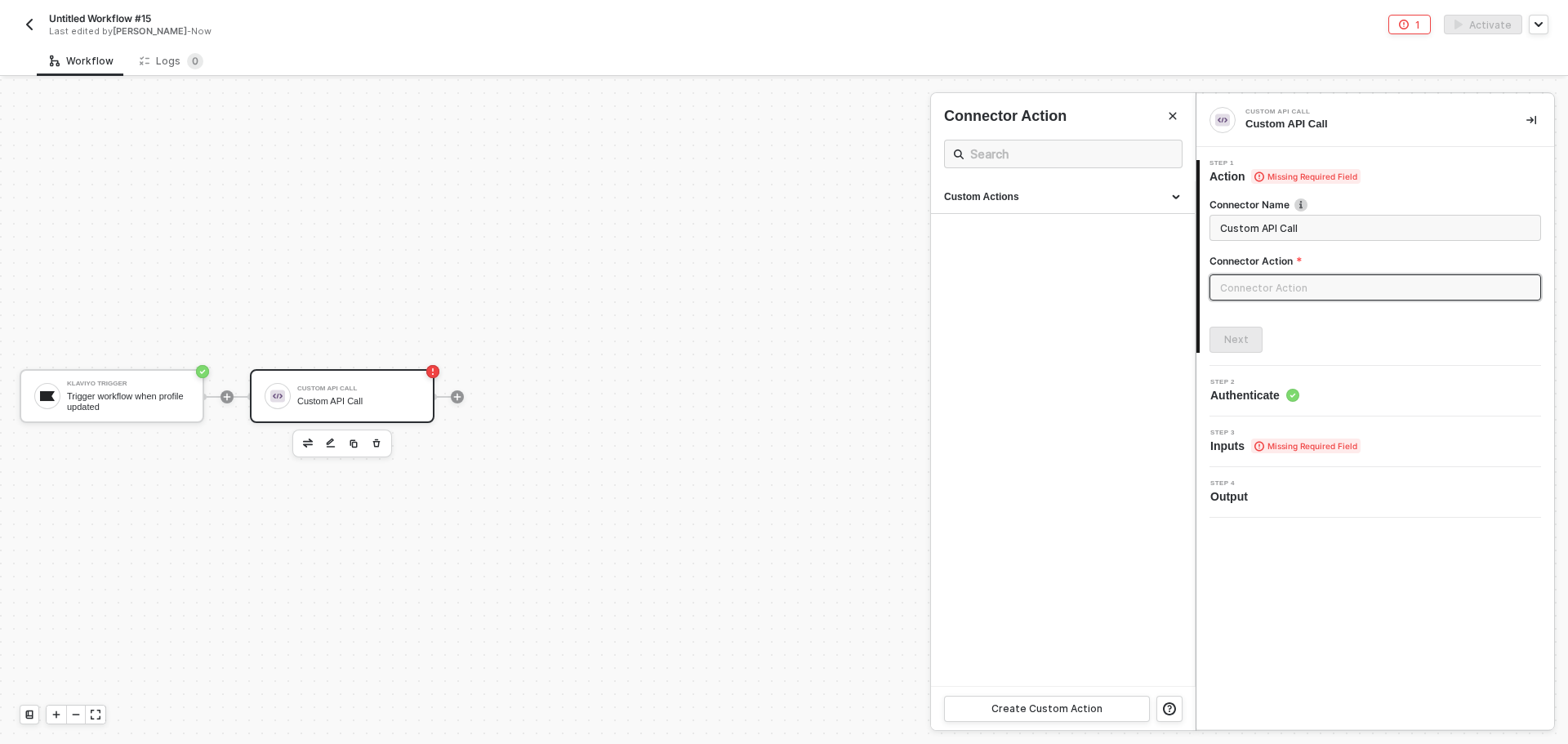
click at [374, 436] on div at bounding box center [784, 411] width 1568 height 665
click at [377, 443] on icon "button" at bounding box center [377, 444] width 10 height 14
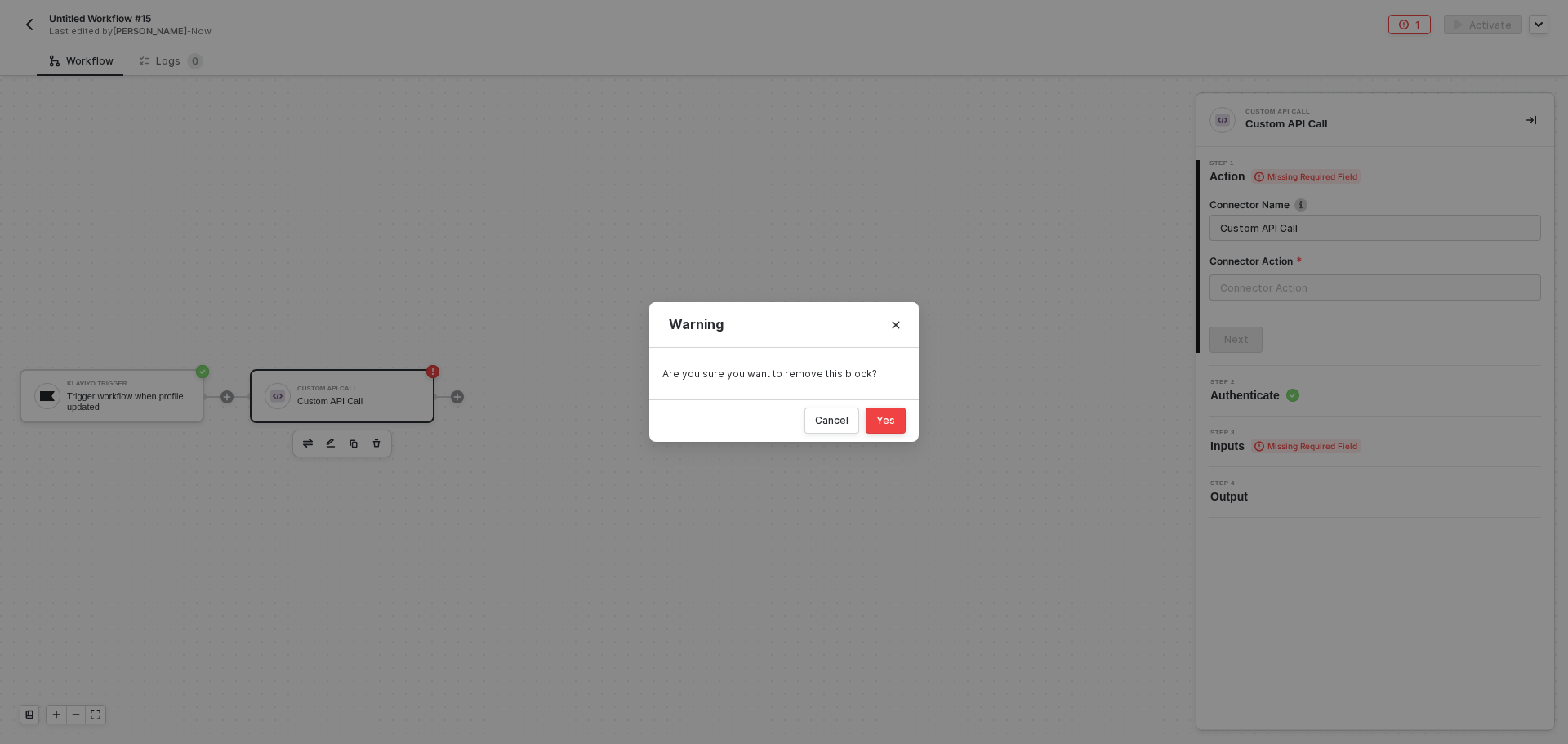
click at [890, 423] on div "Yes" at bounding box center [885, 421] width 18 height 14
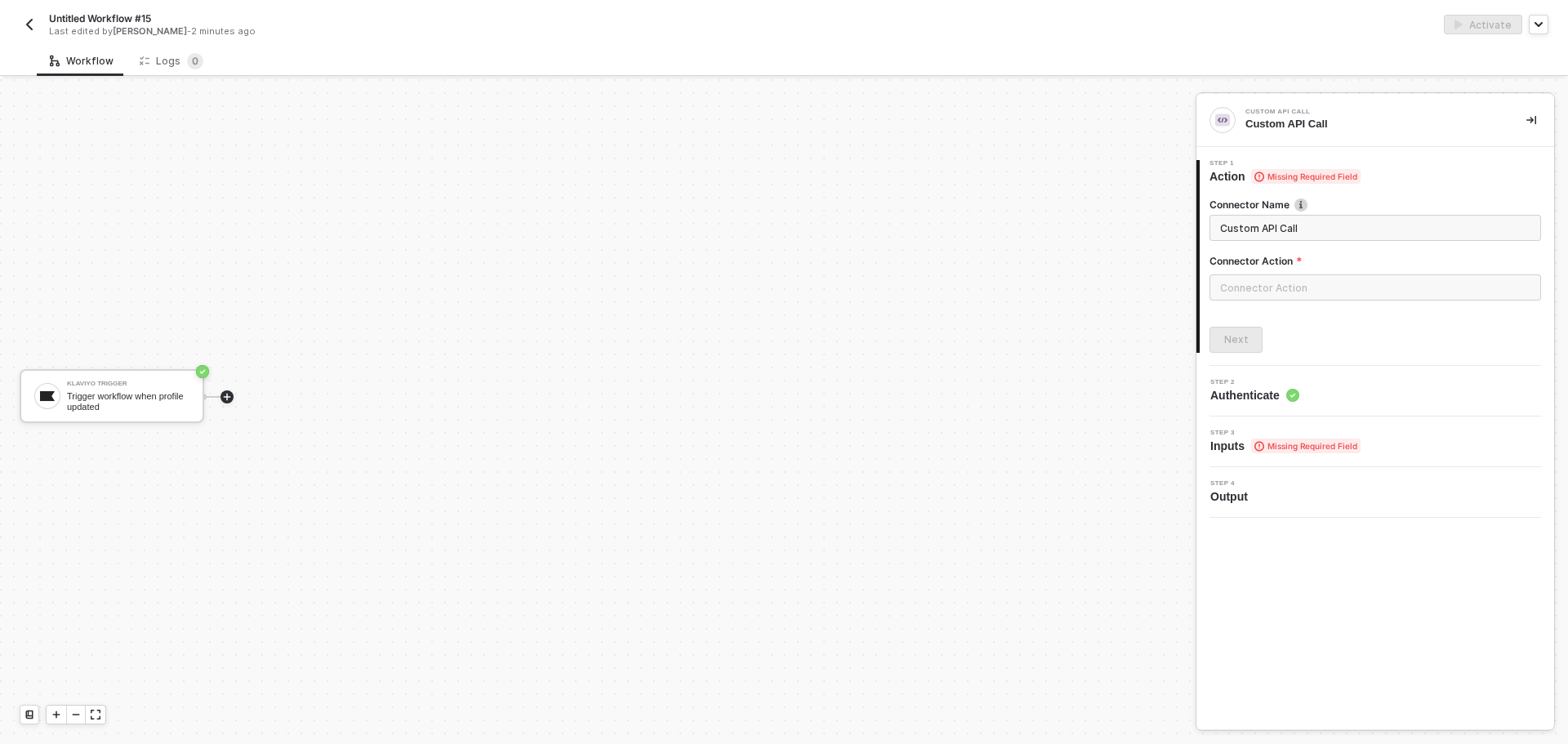
click at [224, 400] on icon "icon-play" at bounding box center [227, 397] width 10 height 10
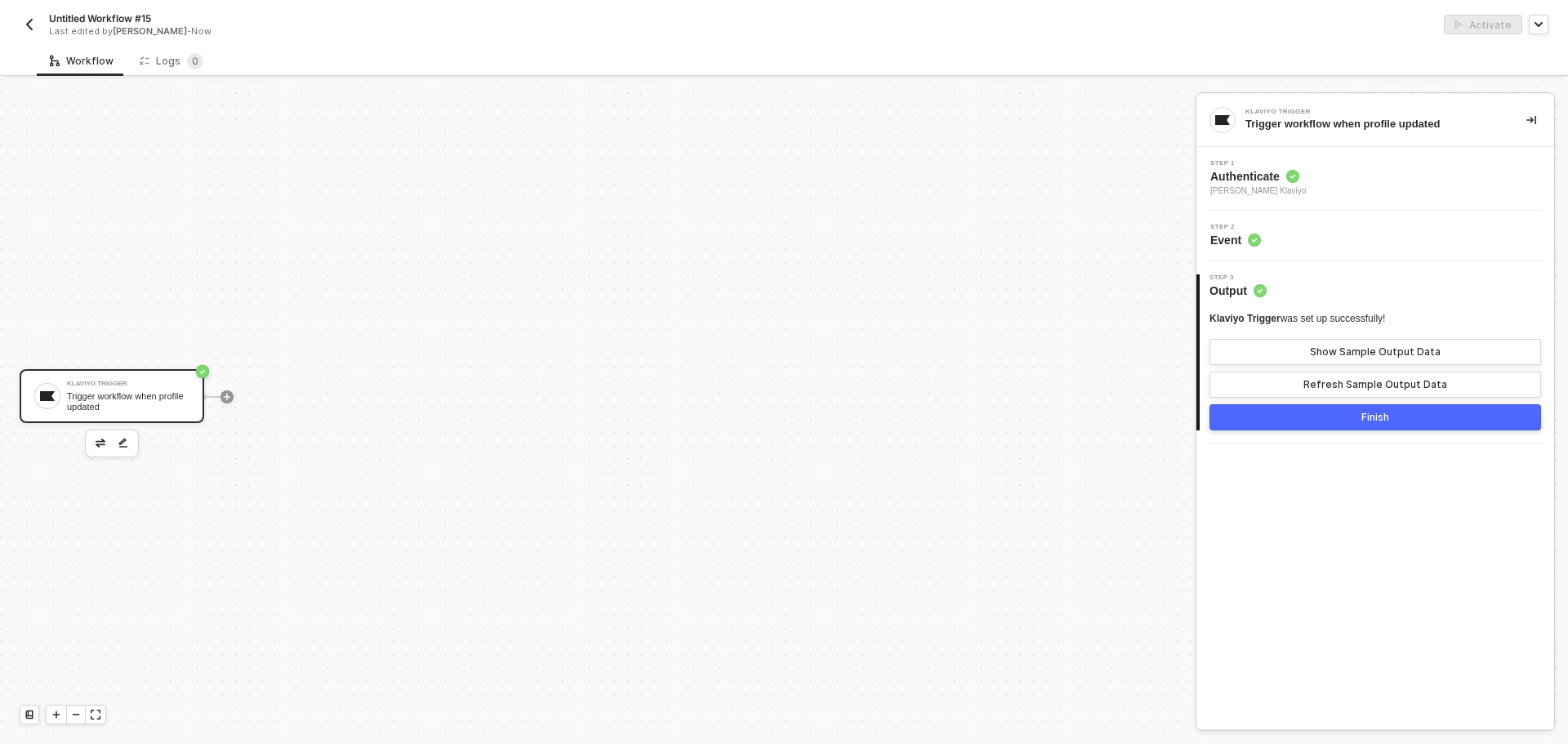
click at [1340, 418] on button "Finish" at bounding box center [1375, 417] width 331 height 26
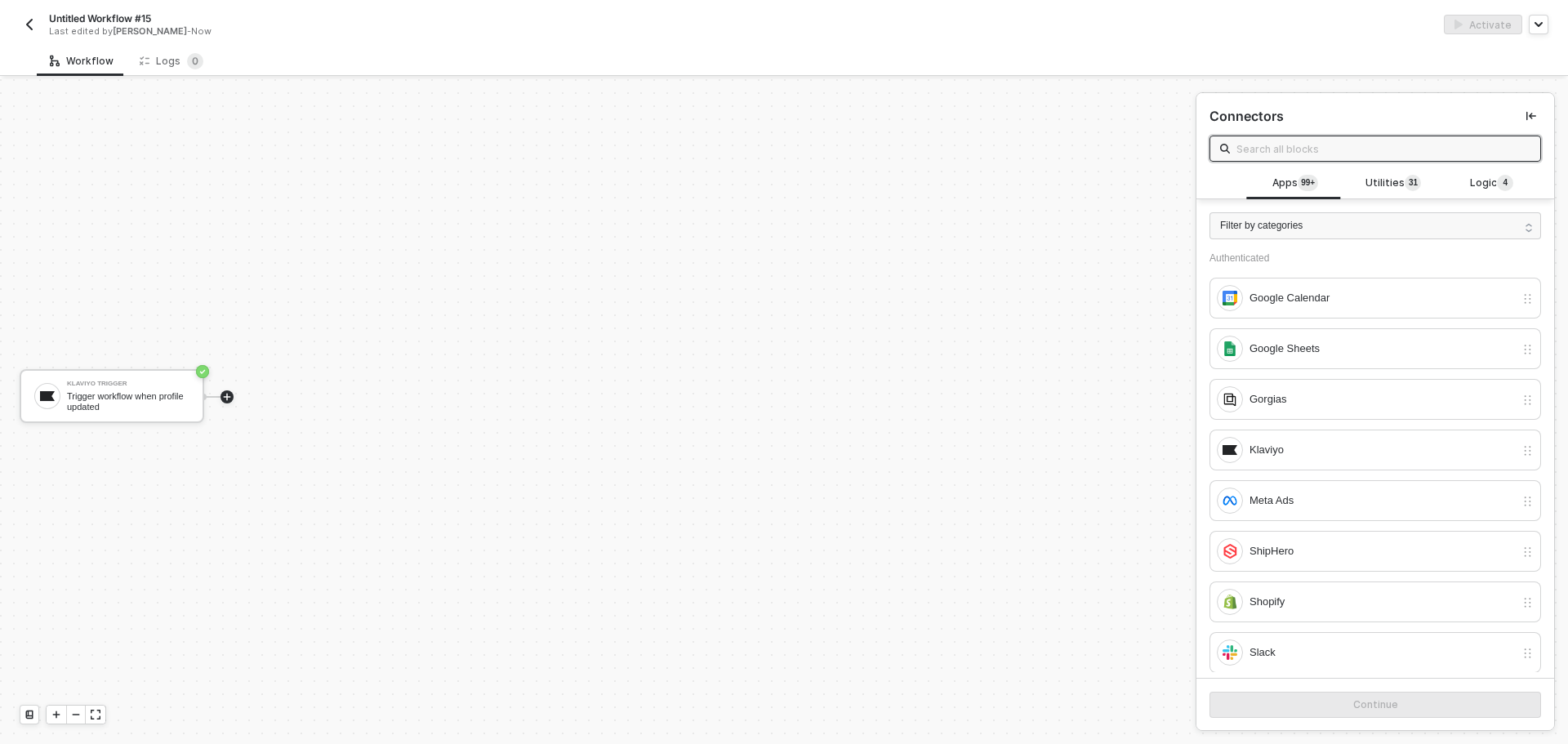
click at [231, 399] on icon "icon-play" at bounding box center [227, 397] width 10 height 10
click at [1398, 179] on span "Utilities 3 1" at bounding box center [1394, 183] width 56 height 18
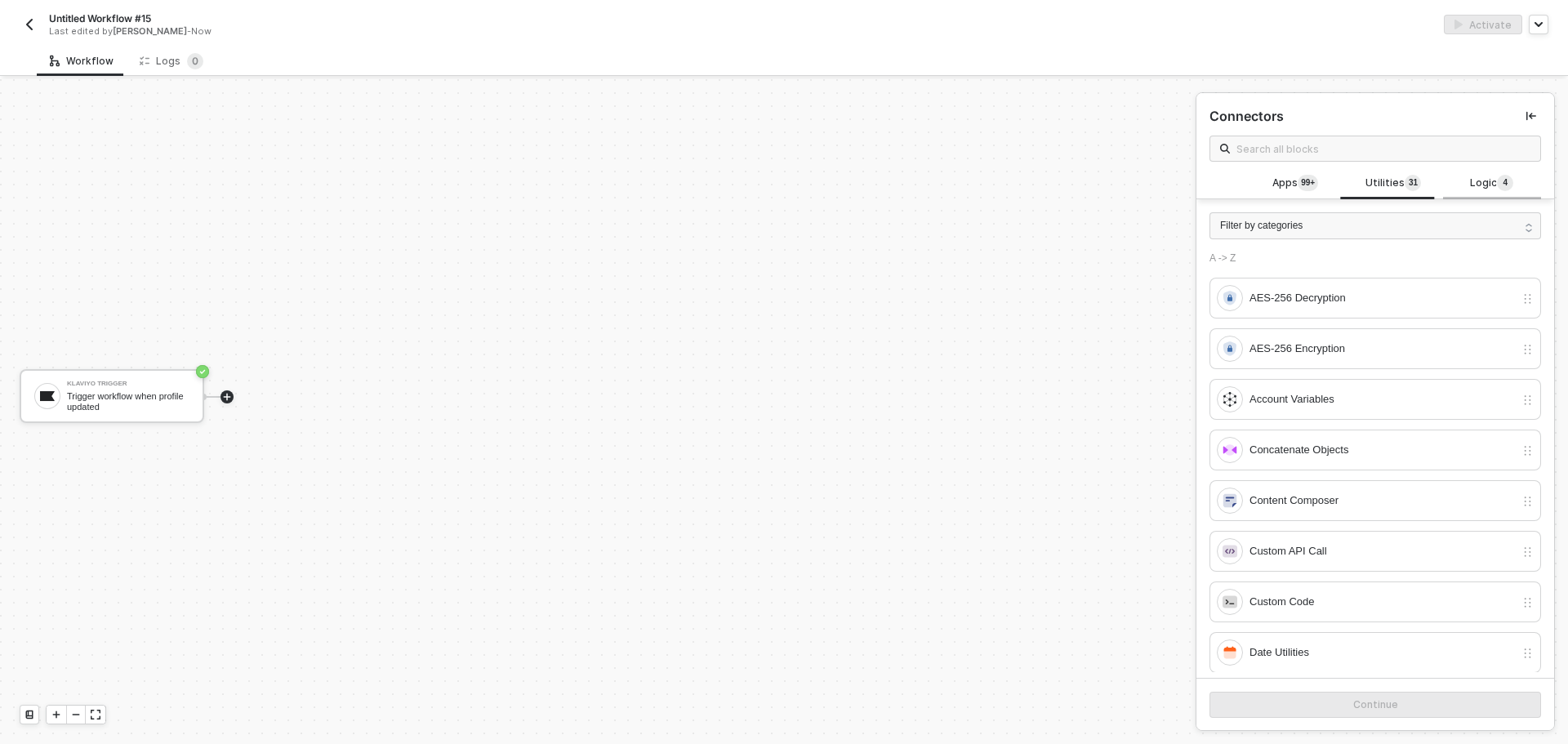
click at [1456, 196] on div "Logic 4" at bounding box center [1493, 183] width 98 height 31
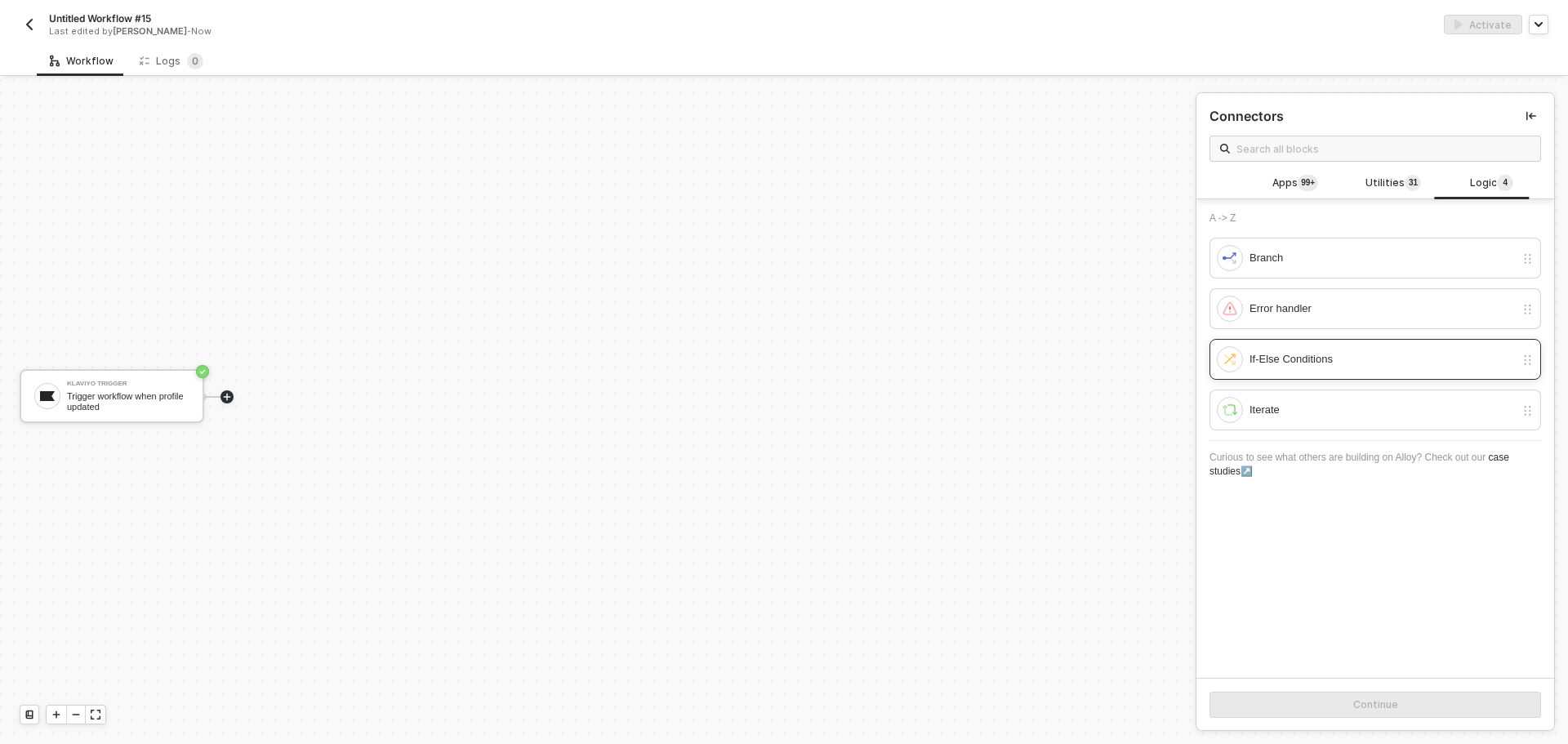
click at [1333, 362] on div "If-Else Conditions" at bounding box center [1382, 359] width 266 height 18
click at [1356, 715] on button "Continue" at bounding box center [1375, 704] width 331 height 26
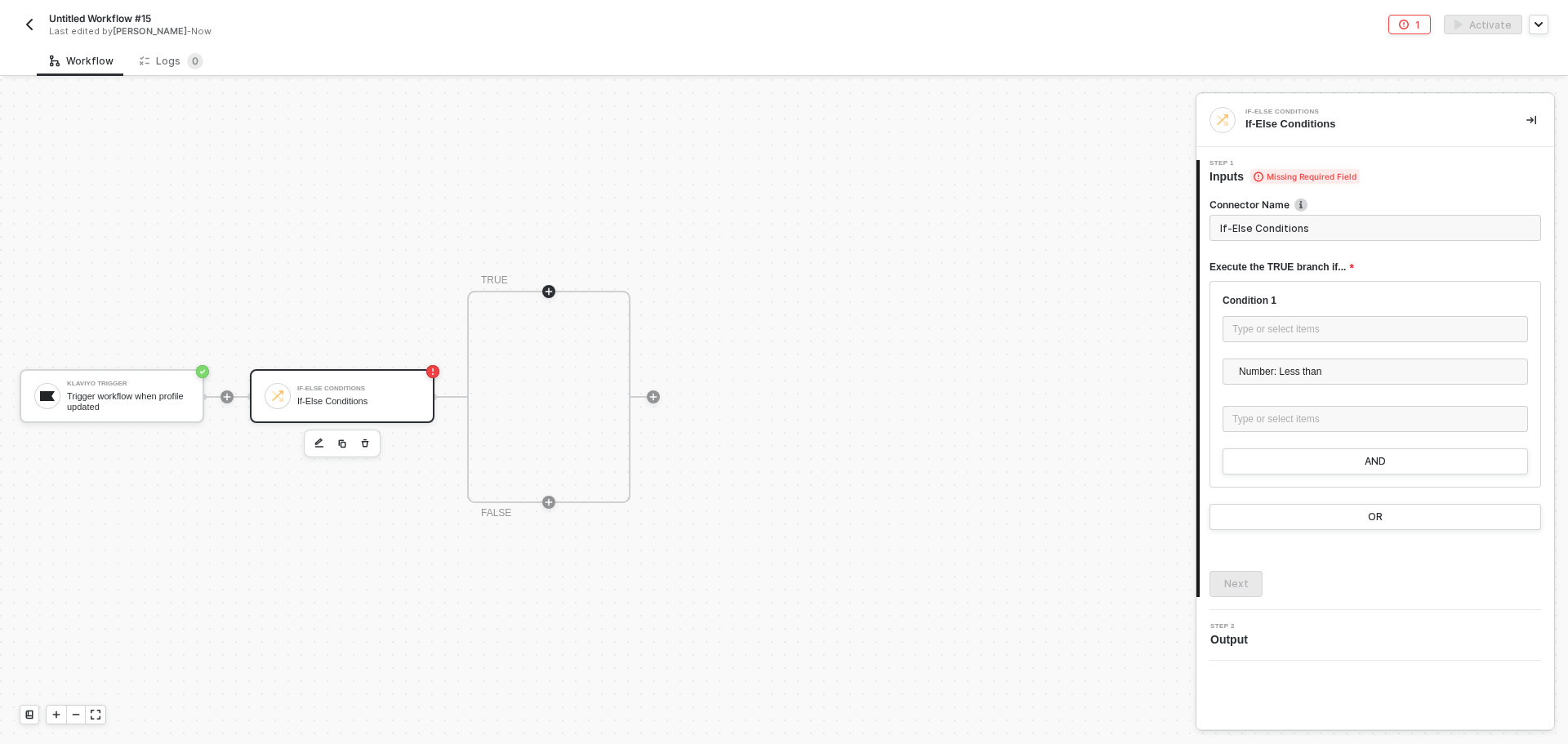
click at [546, 293] on icon "icon-play" at bounding box center [548, 291] width 10 height 10
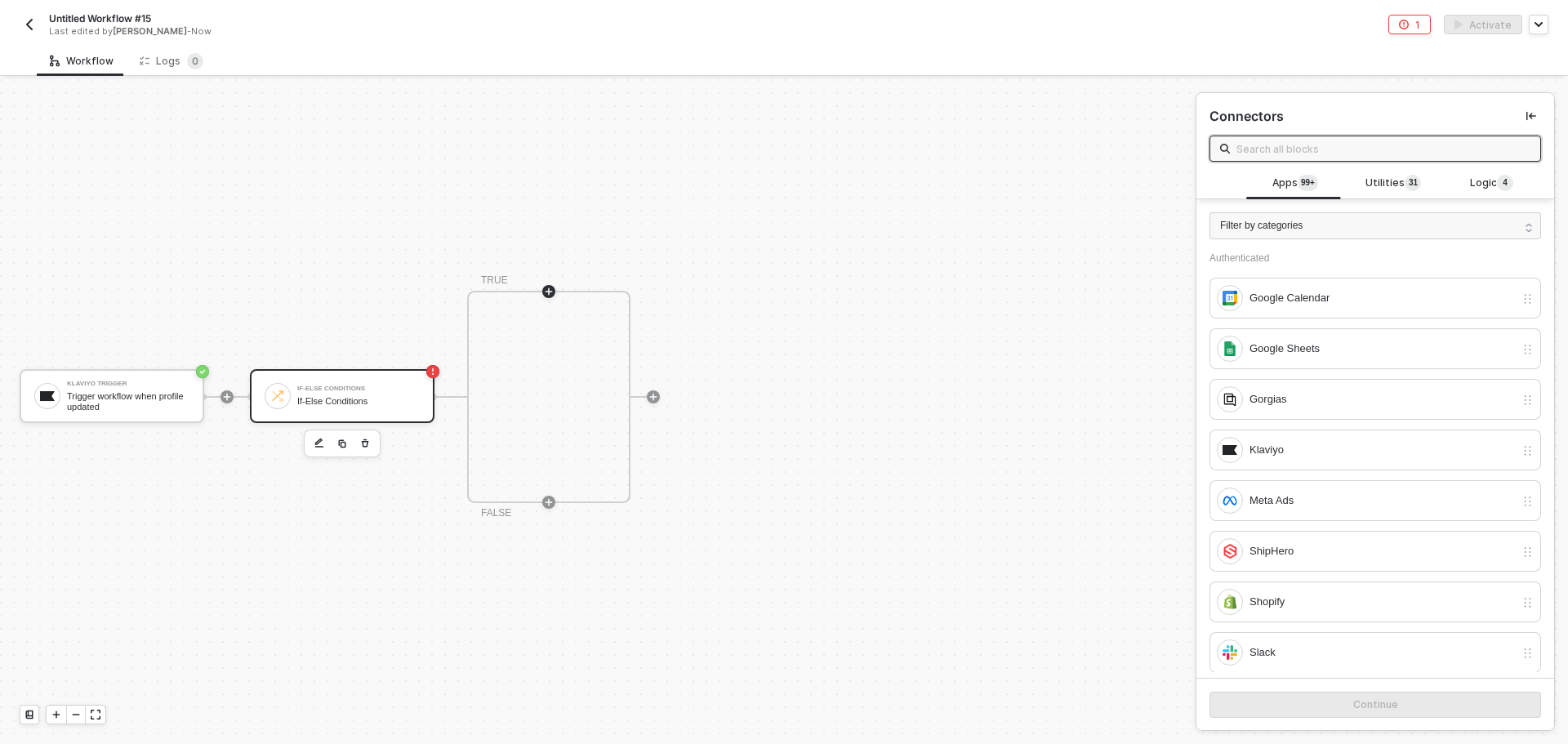
click at [348, 385] on div "If-Else Conditions" at bounding box center [358, 388] width 123 height 7
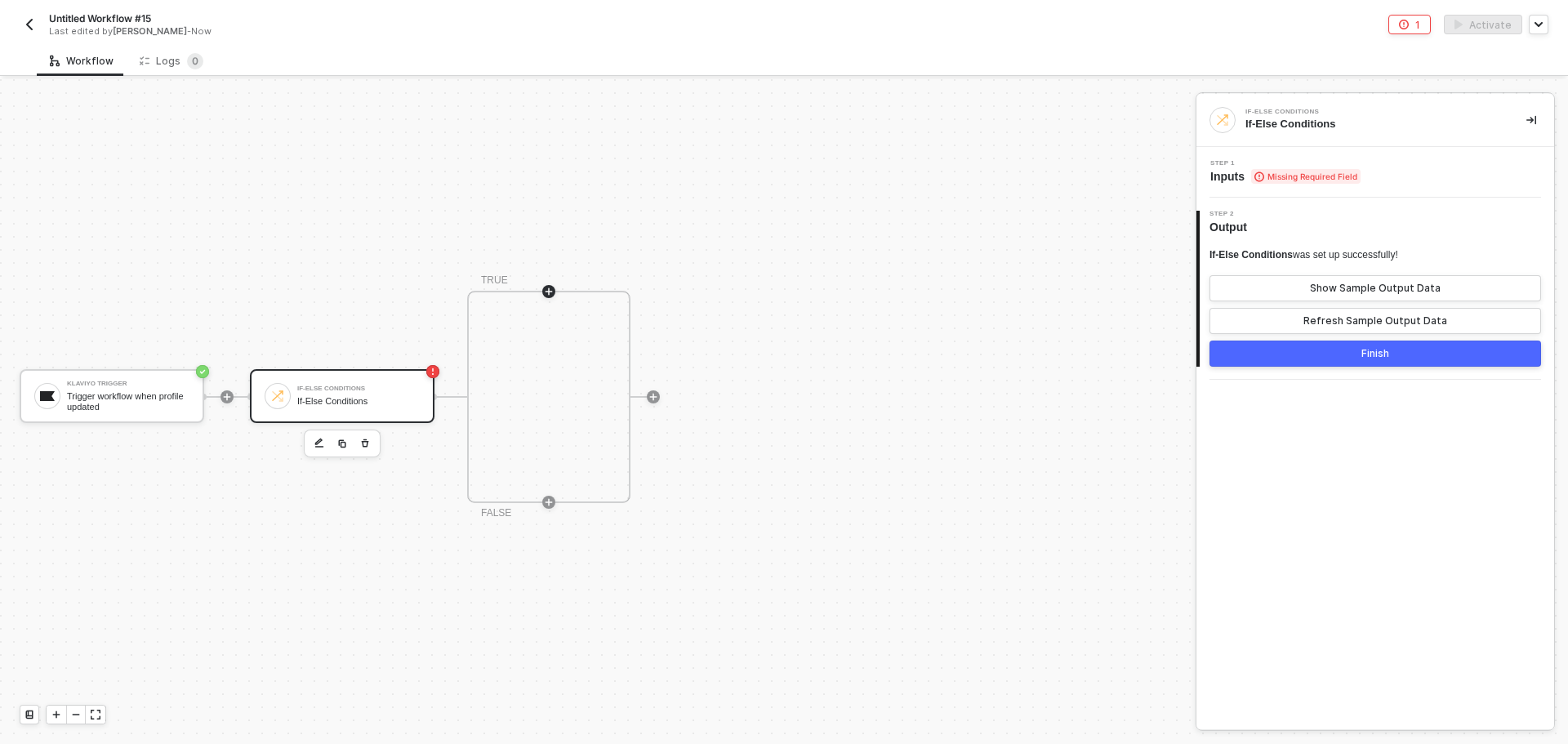
click at [548, 285] on div at bounding box center [549, 291] width 14 height 14
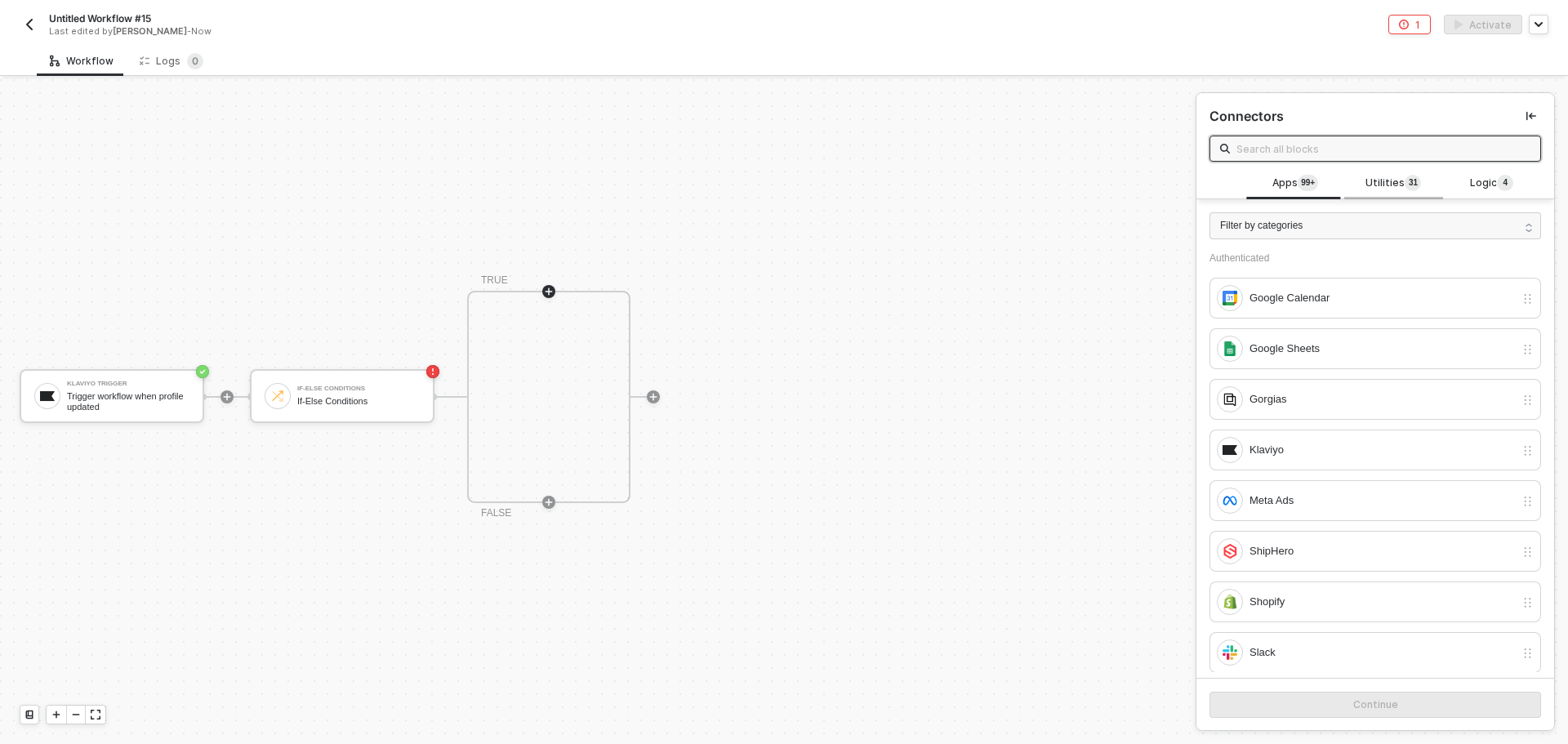
click at [1387, 179] on span "Utilities 3 1" at bounding box center [1394, 183] width 56 height 18
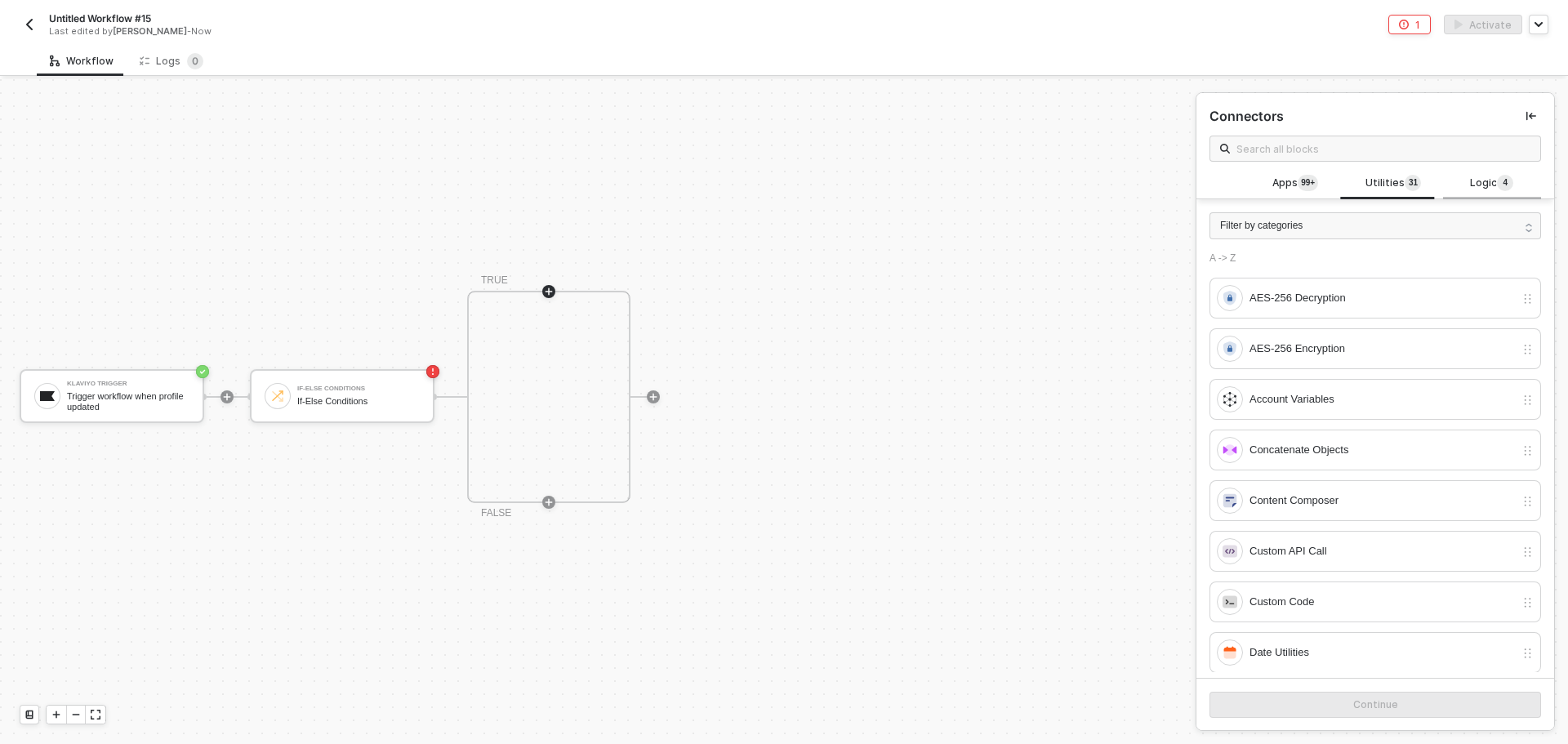
click at [1472, 180] on span "Logic 4" at bounding box center [1492, 183] width 43 height 18
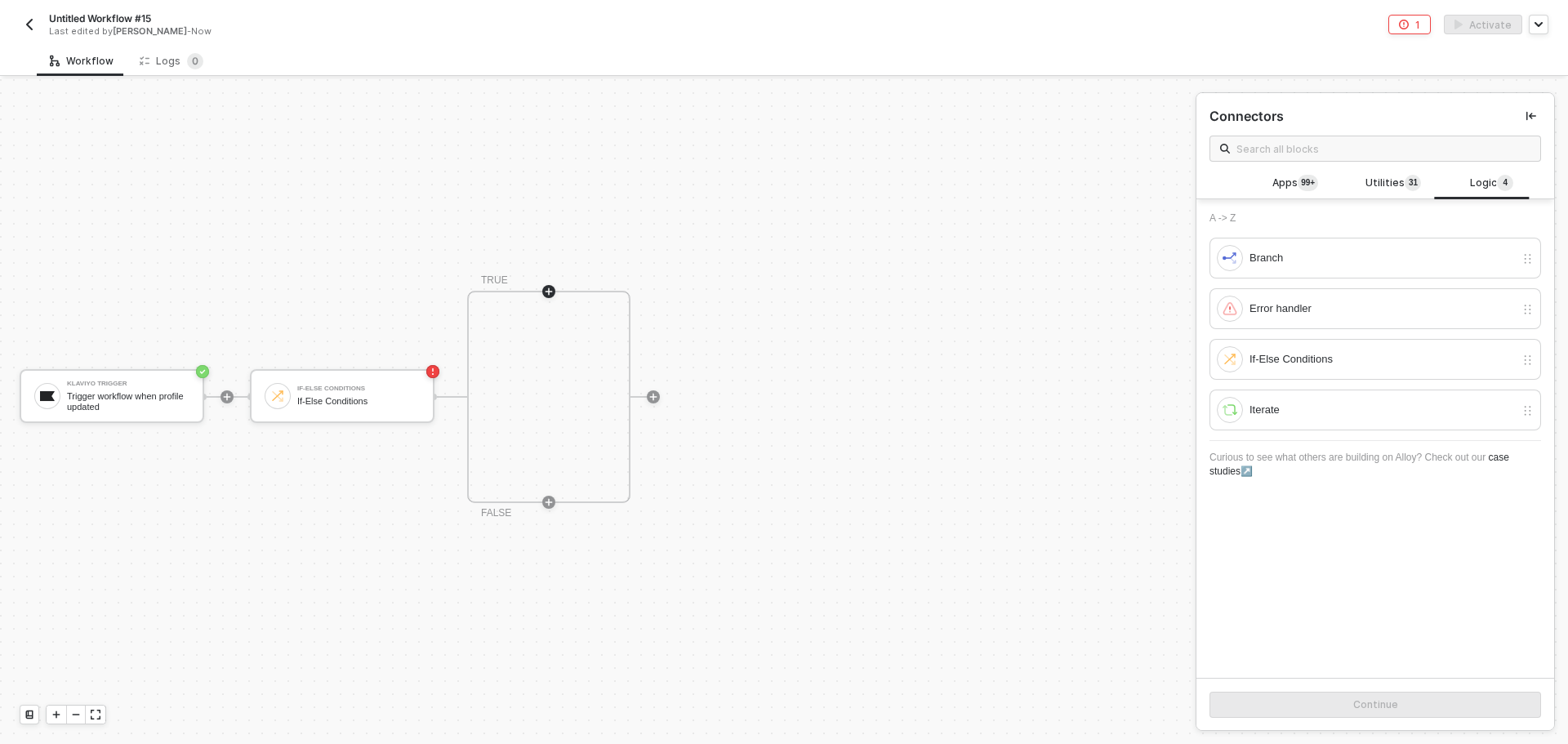
click at [1245, 183] on div "Apps 99+ Utilities 3 1 Logic 4" at bounding box center [1375, 183] width 358 height 31
click at [1293, 184] on span "Apps 99+" at bounding box center [1295, 183] width 45 height 18
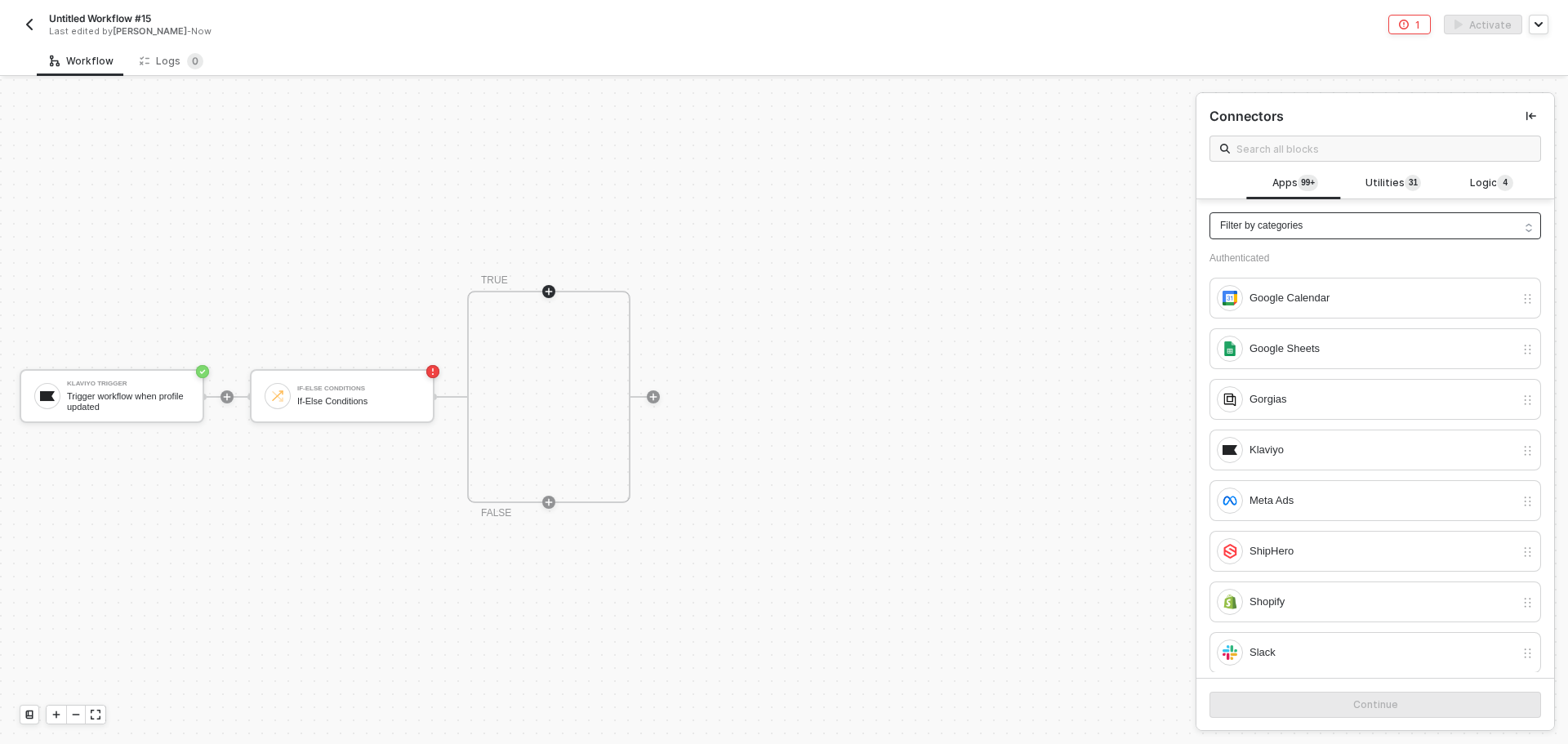
click at [1309, 226] on div "Filter by categories" at bounding box center [1375, 226] width 331 height 27
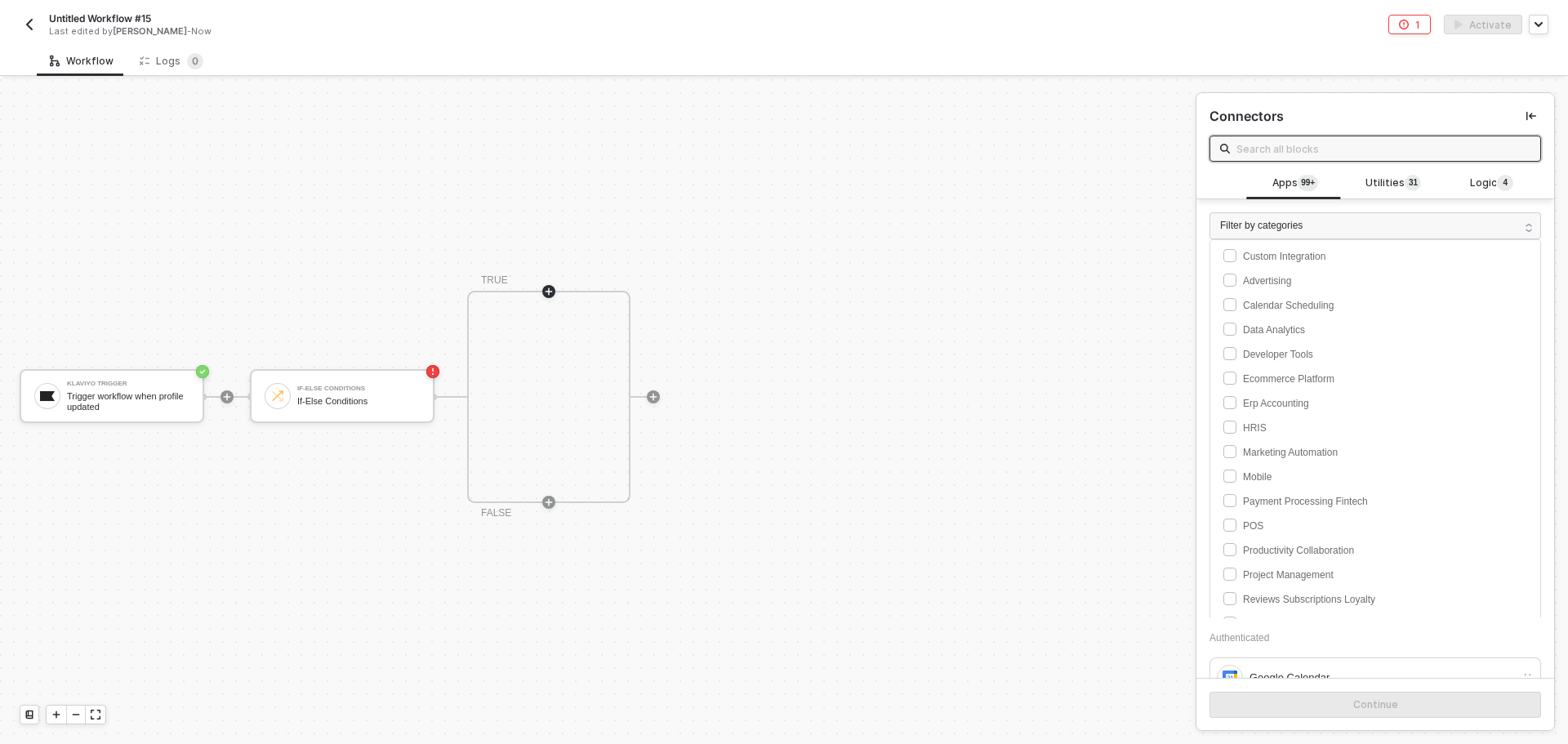
click at [1279, 149] on input "text" at bounding box center [1384, 149] width 294 height 18
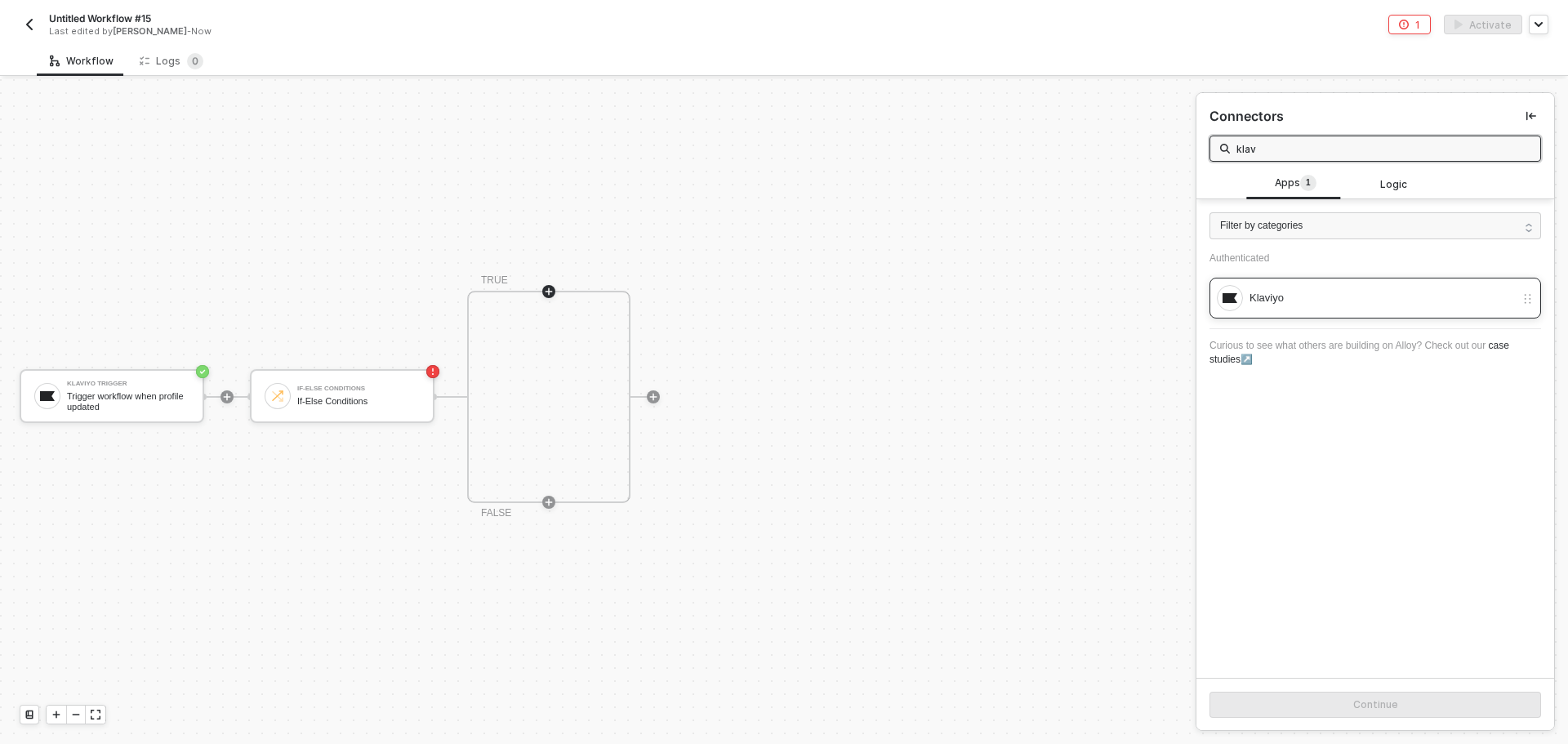
type input "klav"
click at [1295, 286] on div "Klaviyo" at bounding box center [1366, 297] width 298 height 26
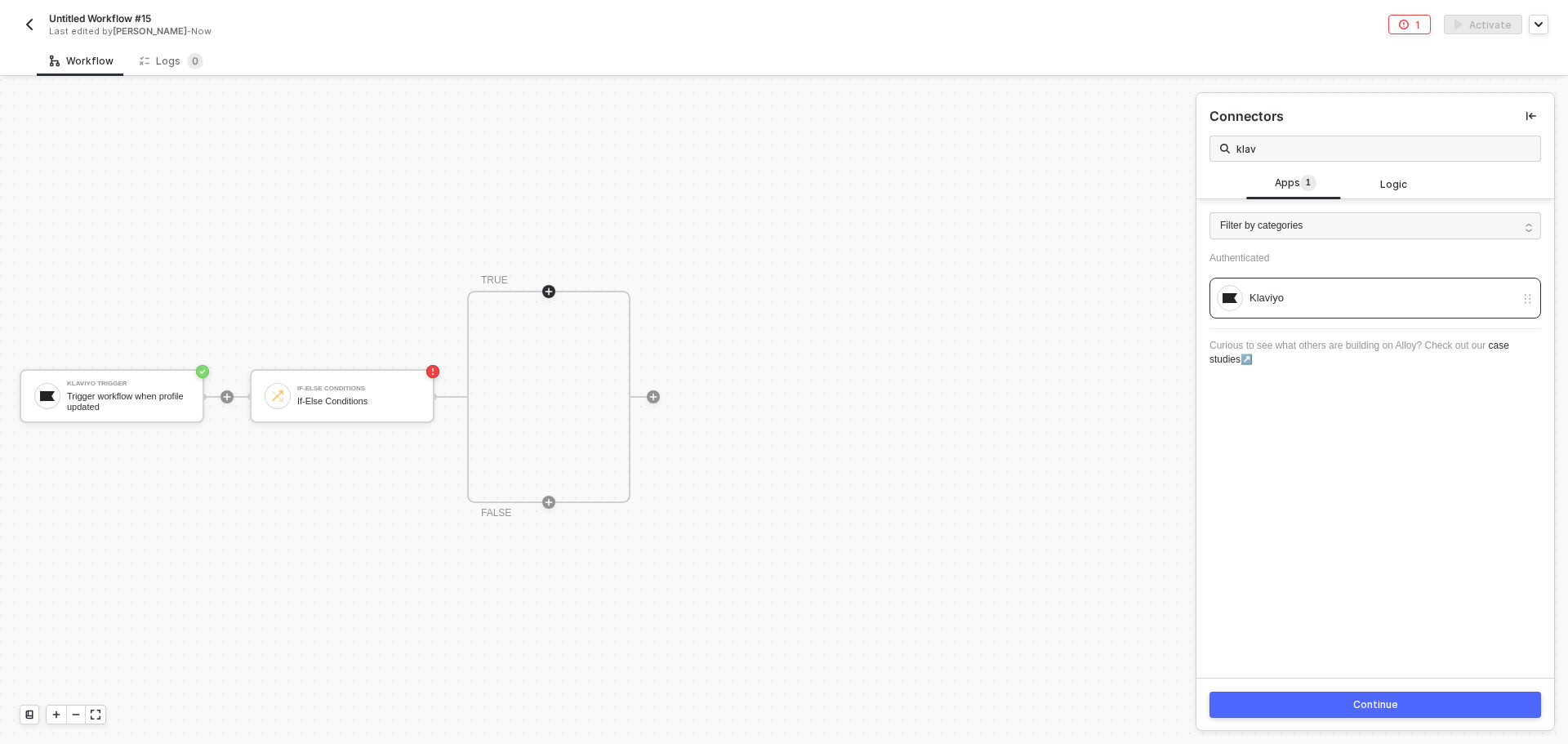
click at [1329, 718] on div "Continue" at bounding box center [1375, 703] width 358 height 53
click at [1329, 703] on button "Continue" at bounding box center [1375, 704] width 331 height 26
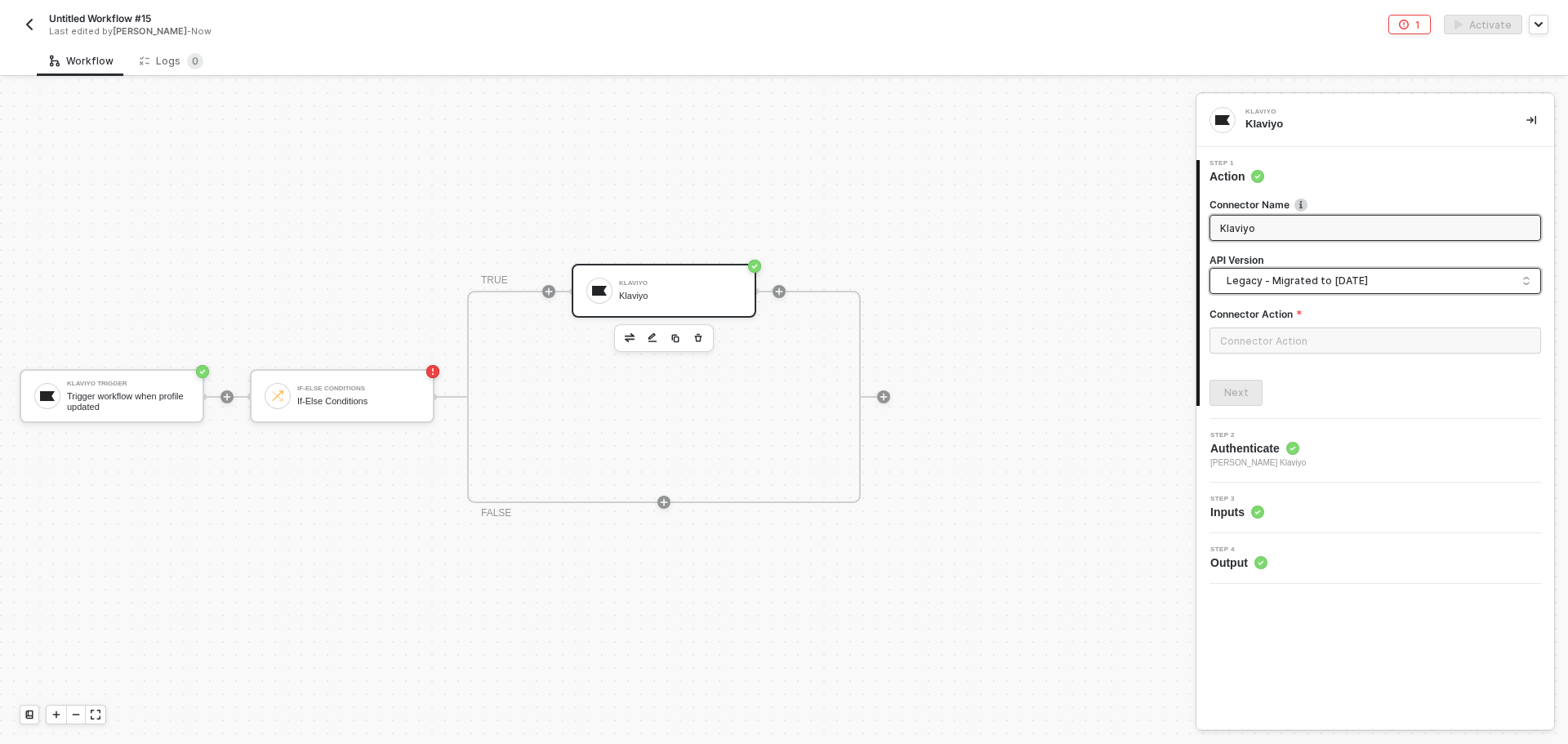
click at [1318, 284] on span "Legacy - Migrated to [DATE]" at bounding box center [1379, 281] width 304 height 18
click at [1335, 324] on div "Legacy - Migrated to [DATE]" at bounding box center [1375, 317] width 304 height 15
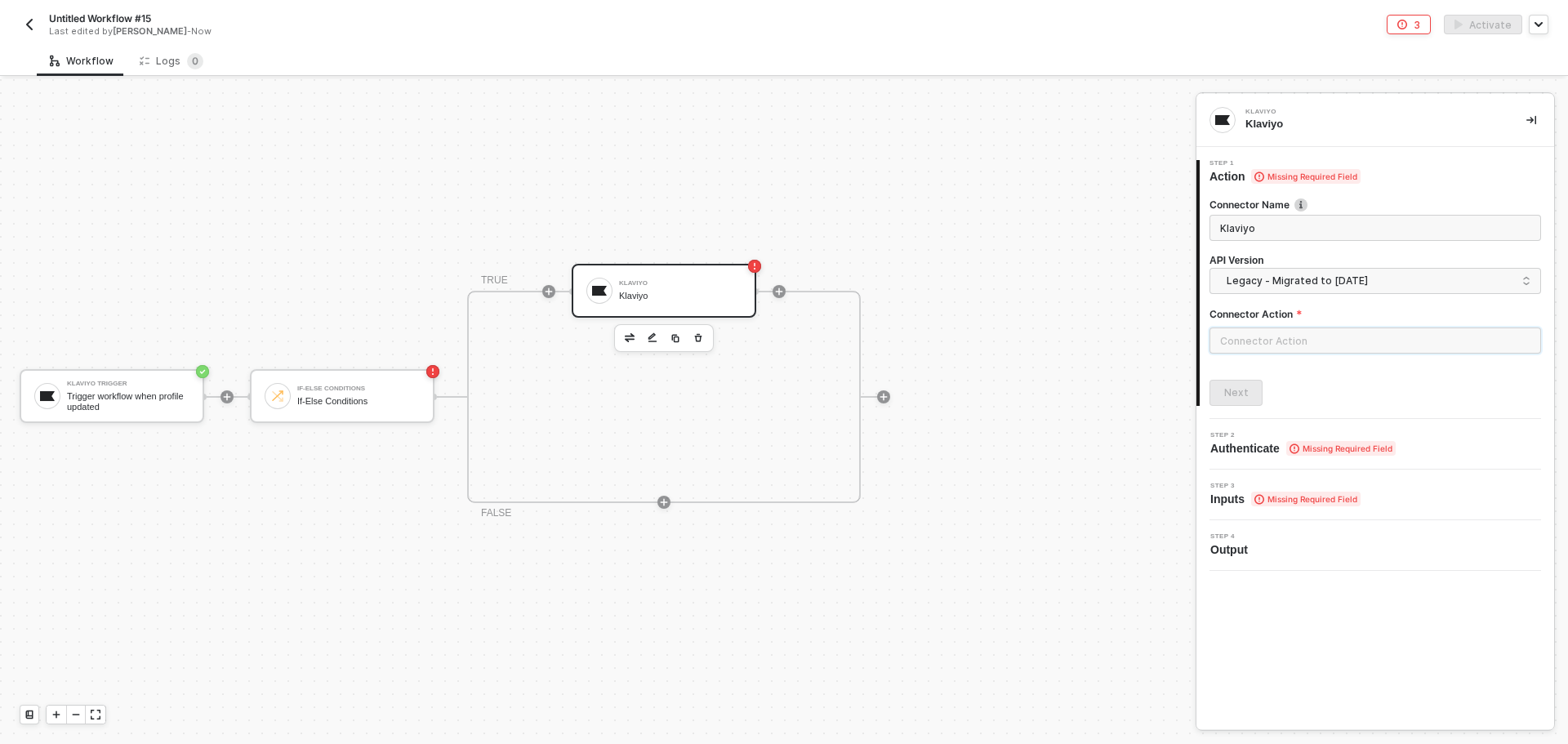
click at [1314, 340] on input "text" at bounding box center [1375, 340] width 331 height 26
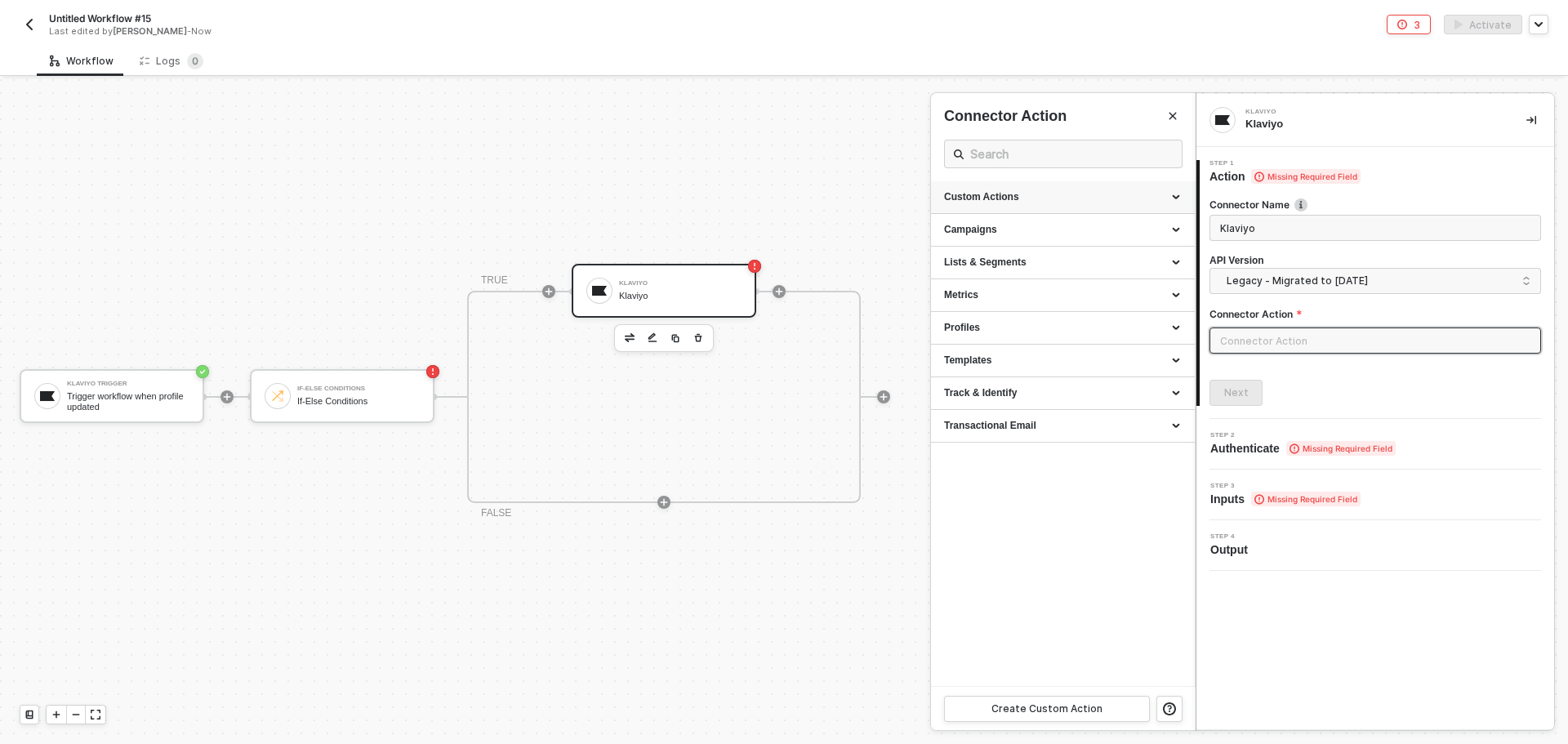
click at [1033, 199] on div "Custom Actions" at bounding box center [1063, 197] width 238 height 14
click at [1016, 368] on div "Profiles" at bounding box center [1063, 369] width 238 height 14
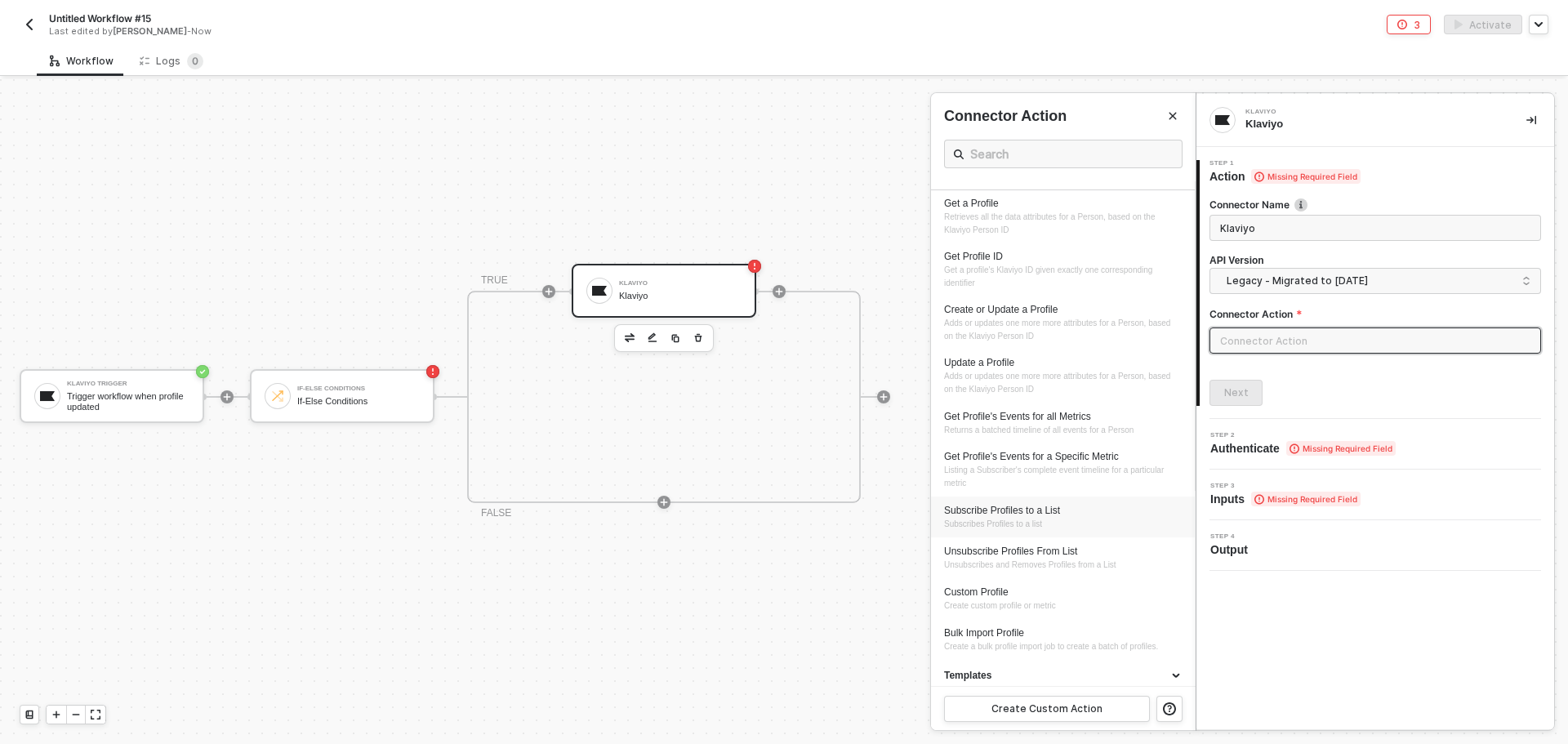
scroll to position [267, 0]
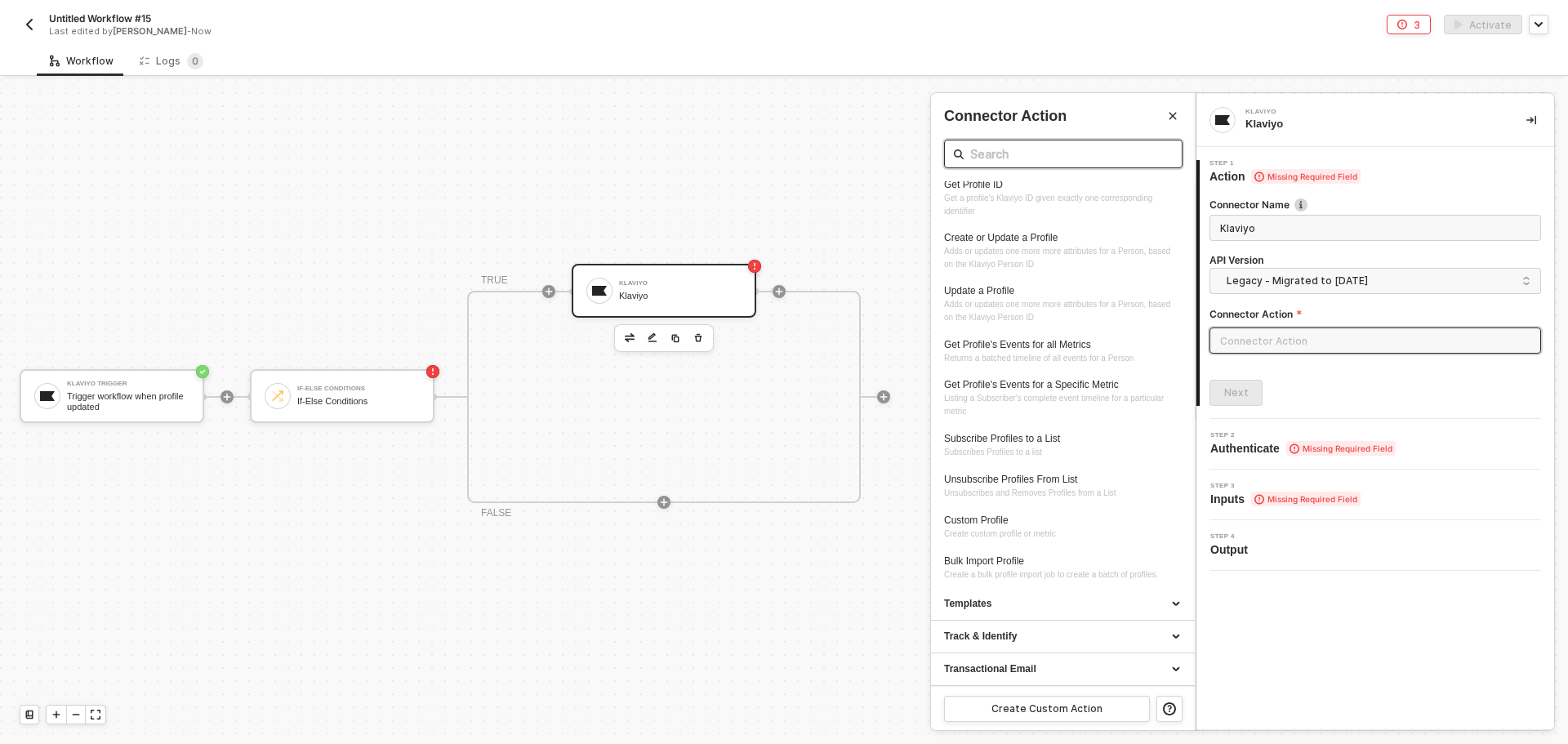
click at [1007, 152] on input "text" at bounding box center [1063, 153] width 186 height 20
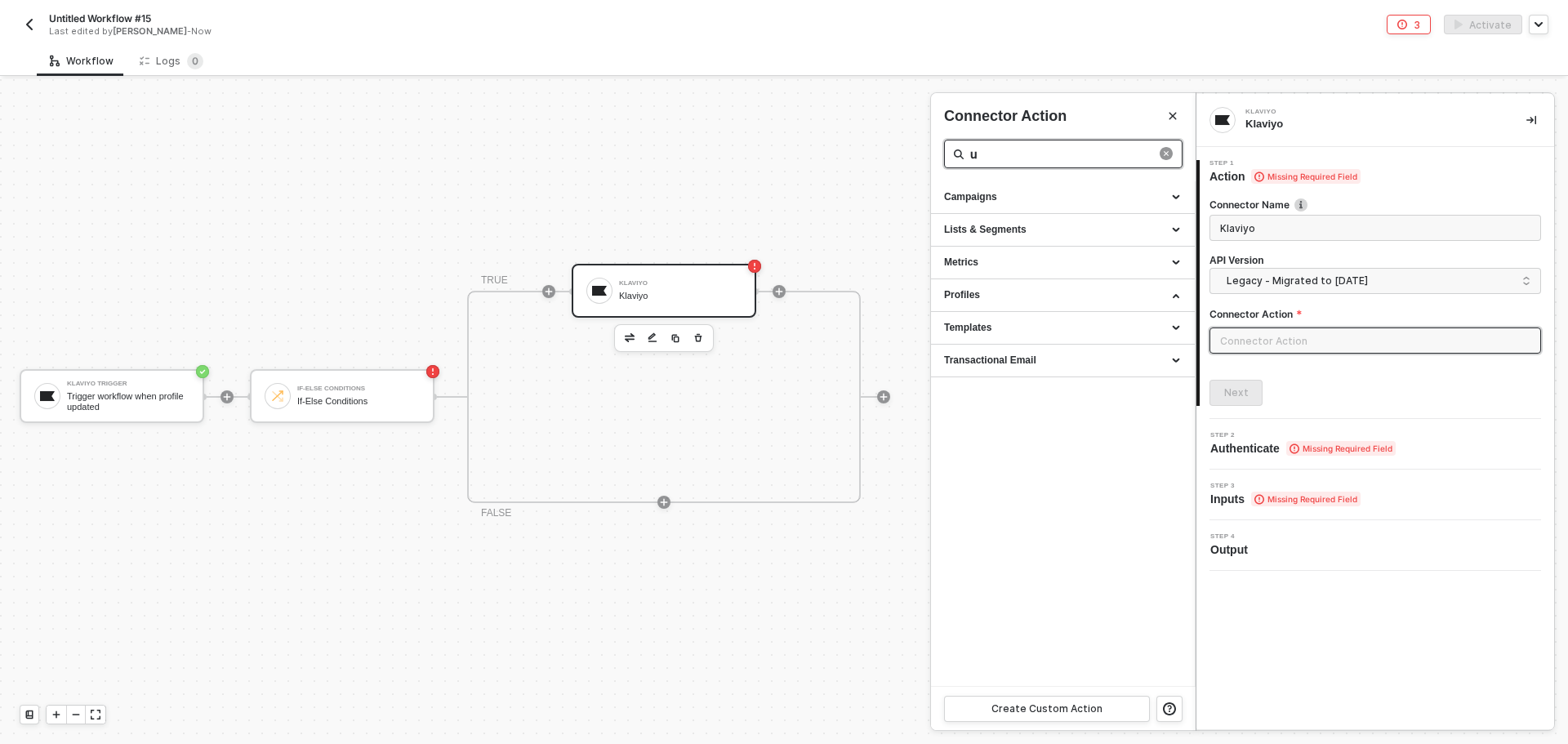
scroll to position [0, 0]
type input "u"
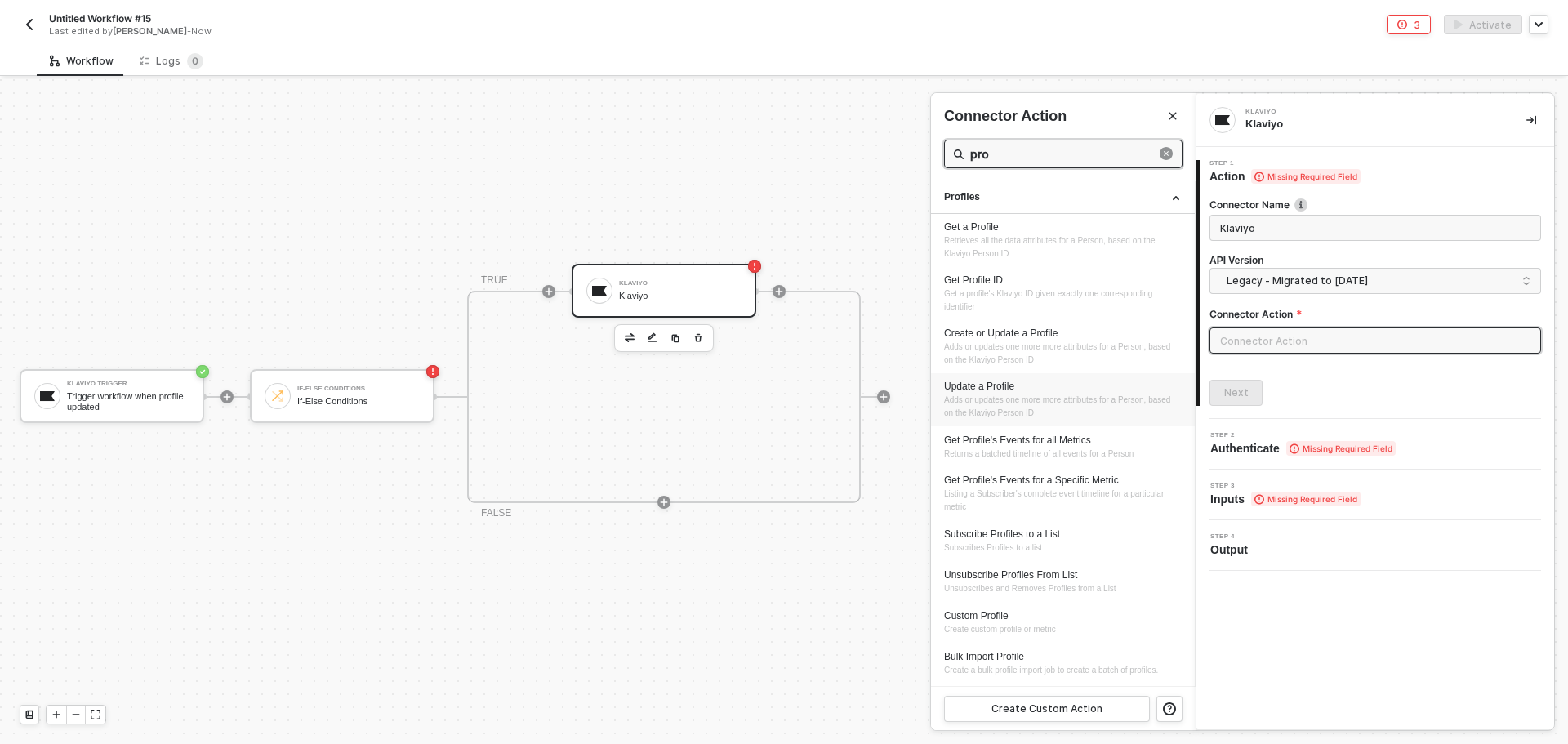
type input "pro"
click at [1022, 402] on span "Adds or updates one more more attributes for a Person, based on the Klaviyo Per…" at bounding box center [1058, 405] width 229 height 22
type input "Profiles - Update a Profile"
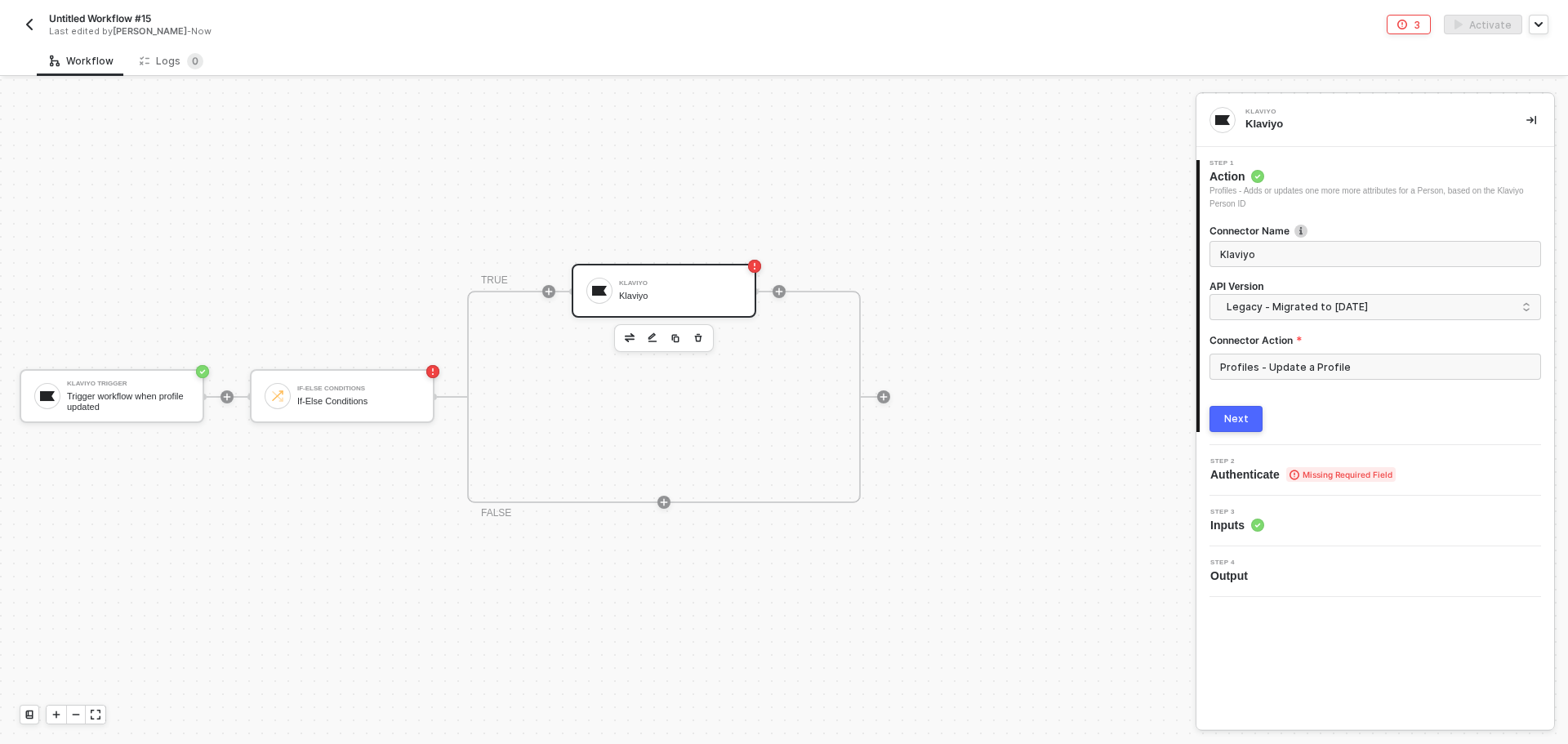
click at [1250, 420] on button "Next" at bounding box center [1236, 418] width 53 height 26
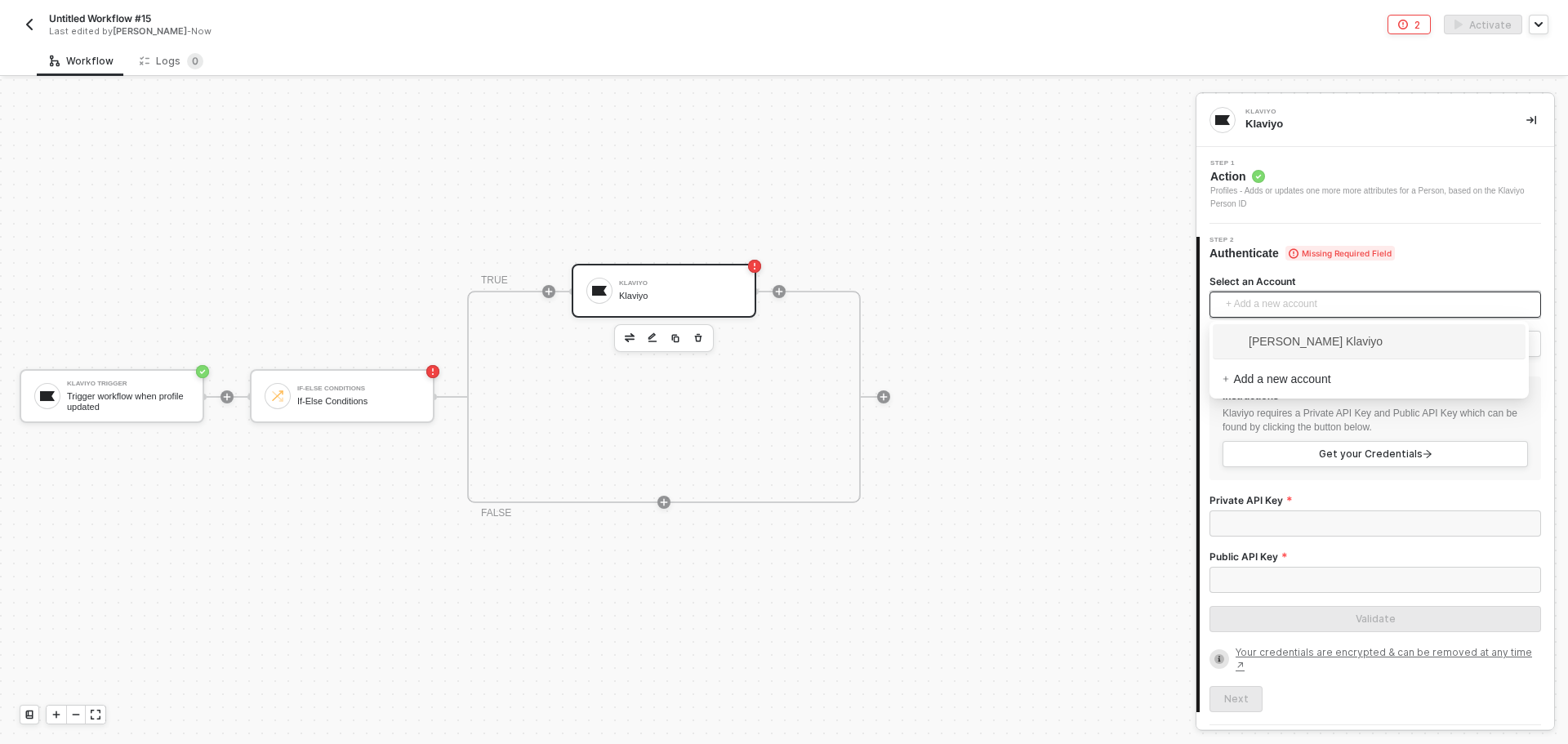
click at [1294, 300] on span "+ Add a new account" at bounding box center [1379, 304] width 305 height 26
click at [1302, 342] on span "[PERSON_NAME] Klaviyo" at bounding box center [1302, 341] width 160 height 18
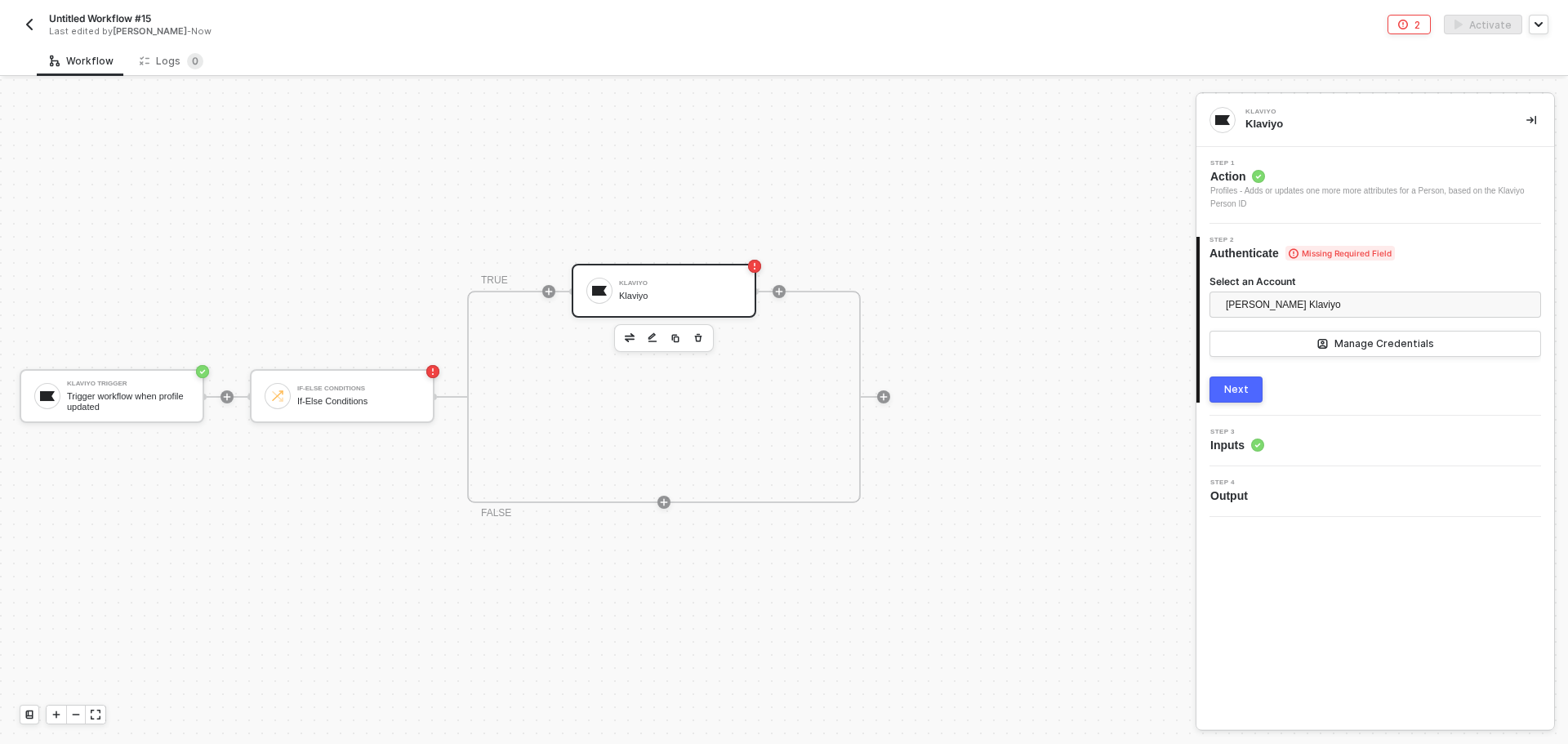
click at [1228, 383] on div "Next" at bounding box center [1236, 390] width 24 height 14
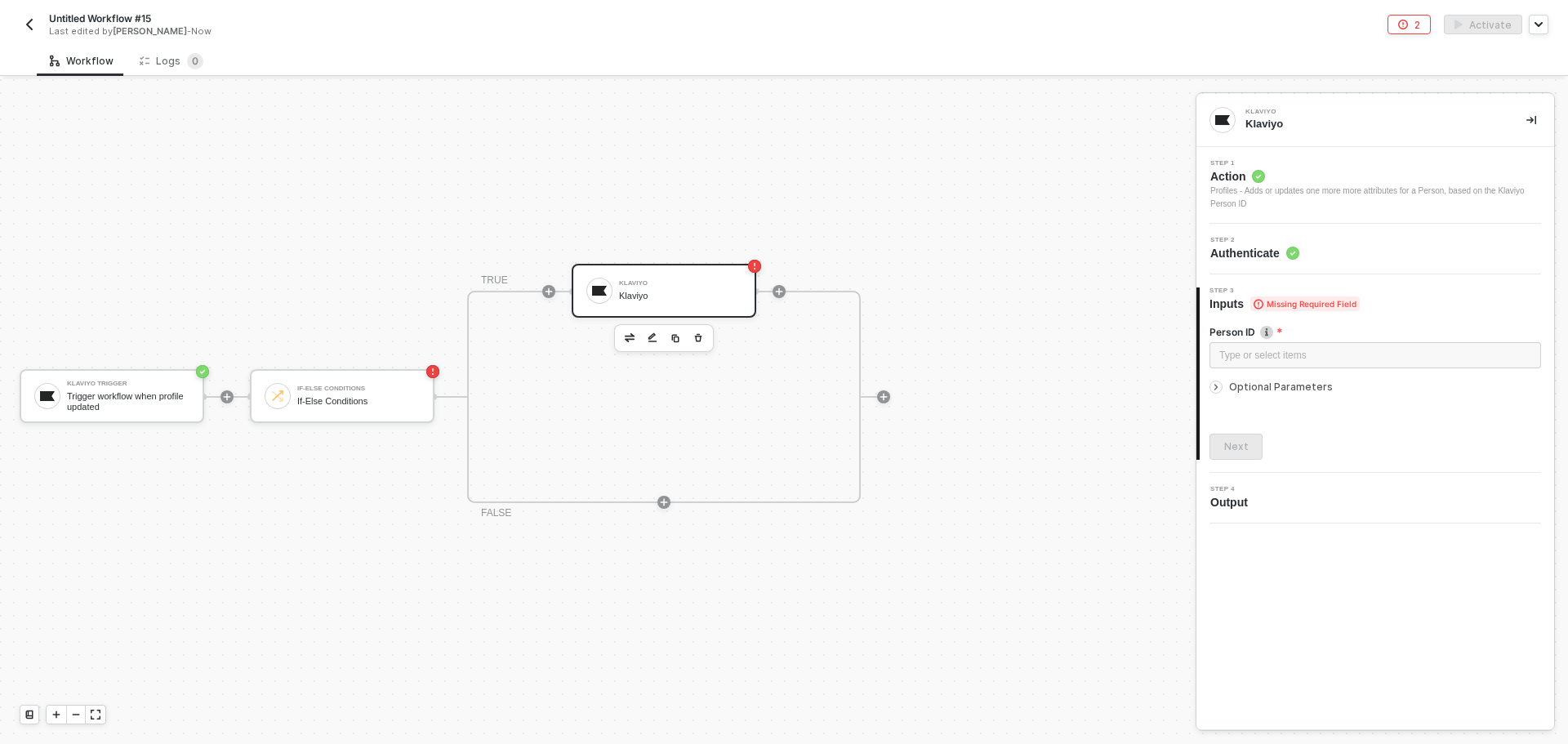
click at [1263, 390] on span "Optional Parameters" at bounding box center [1280, 386] width 103 height 13
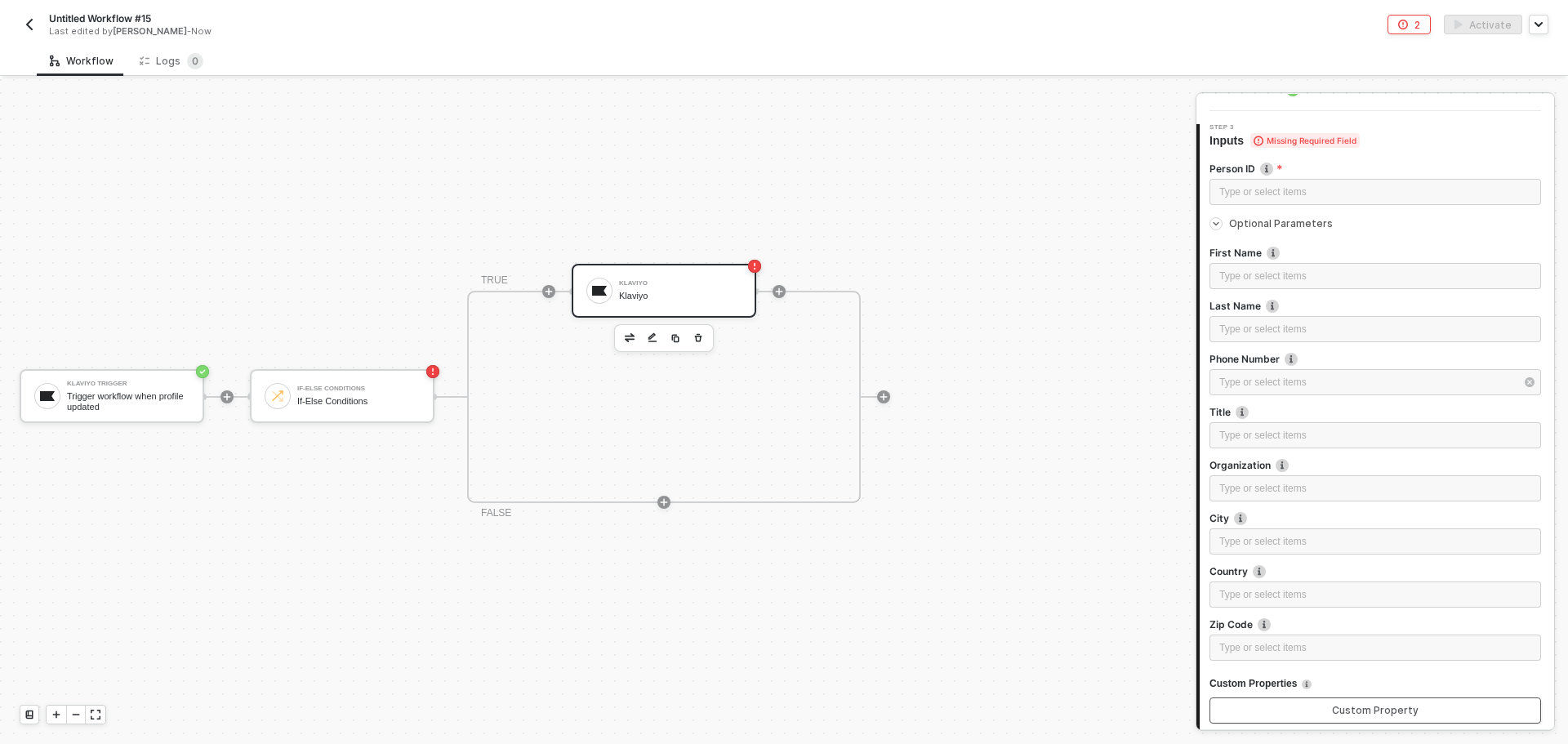
scroll to position [82, 0]
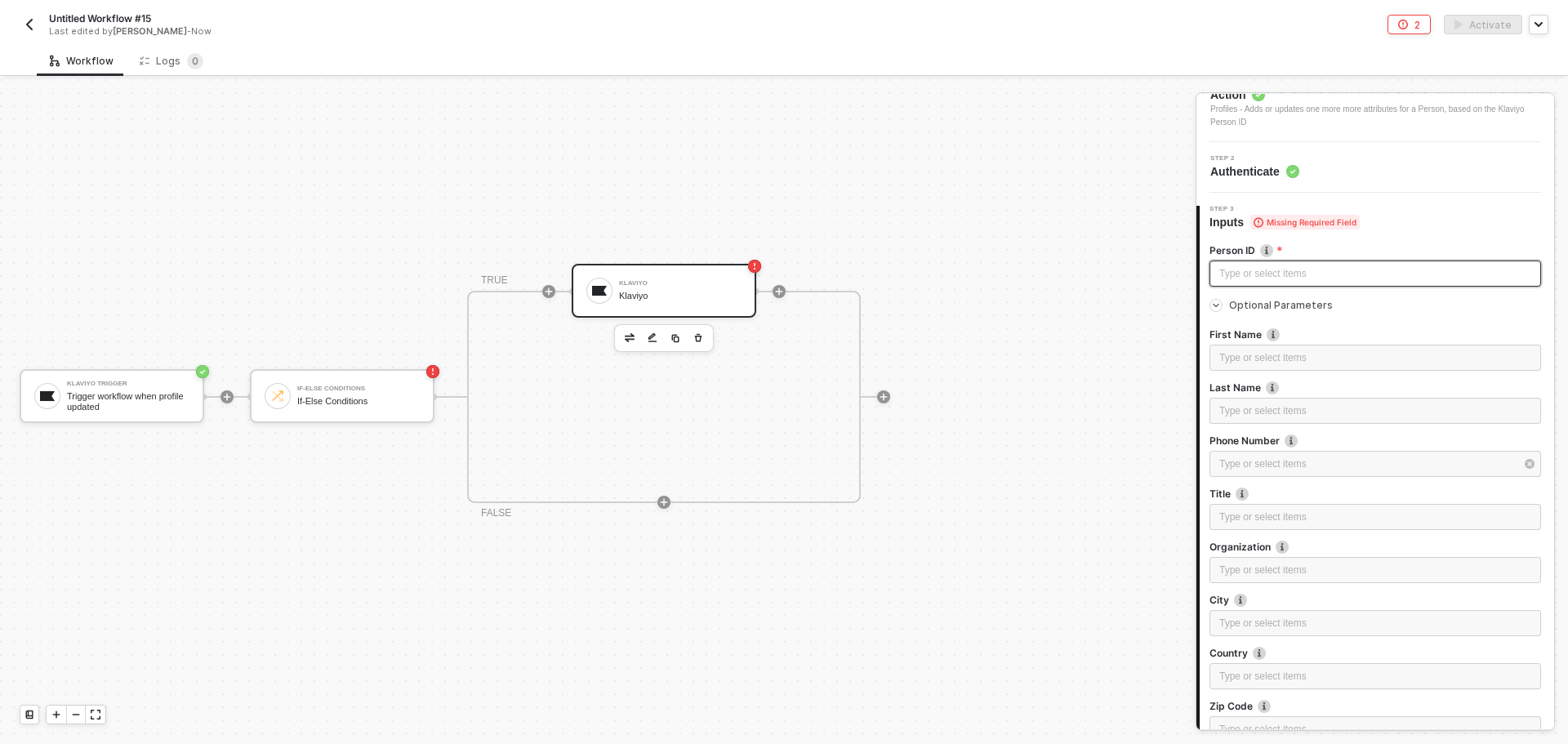
click at [1292, 273] on div "Type or select items ﻿" at bounding box center [1375, 274] width 312 height 15
click at [1041, 222] on div "KLAVIYO TRIGGER Trigger workflow when profile updated" at bounding box center [1063, 206] width 265 height 52
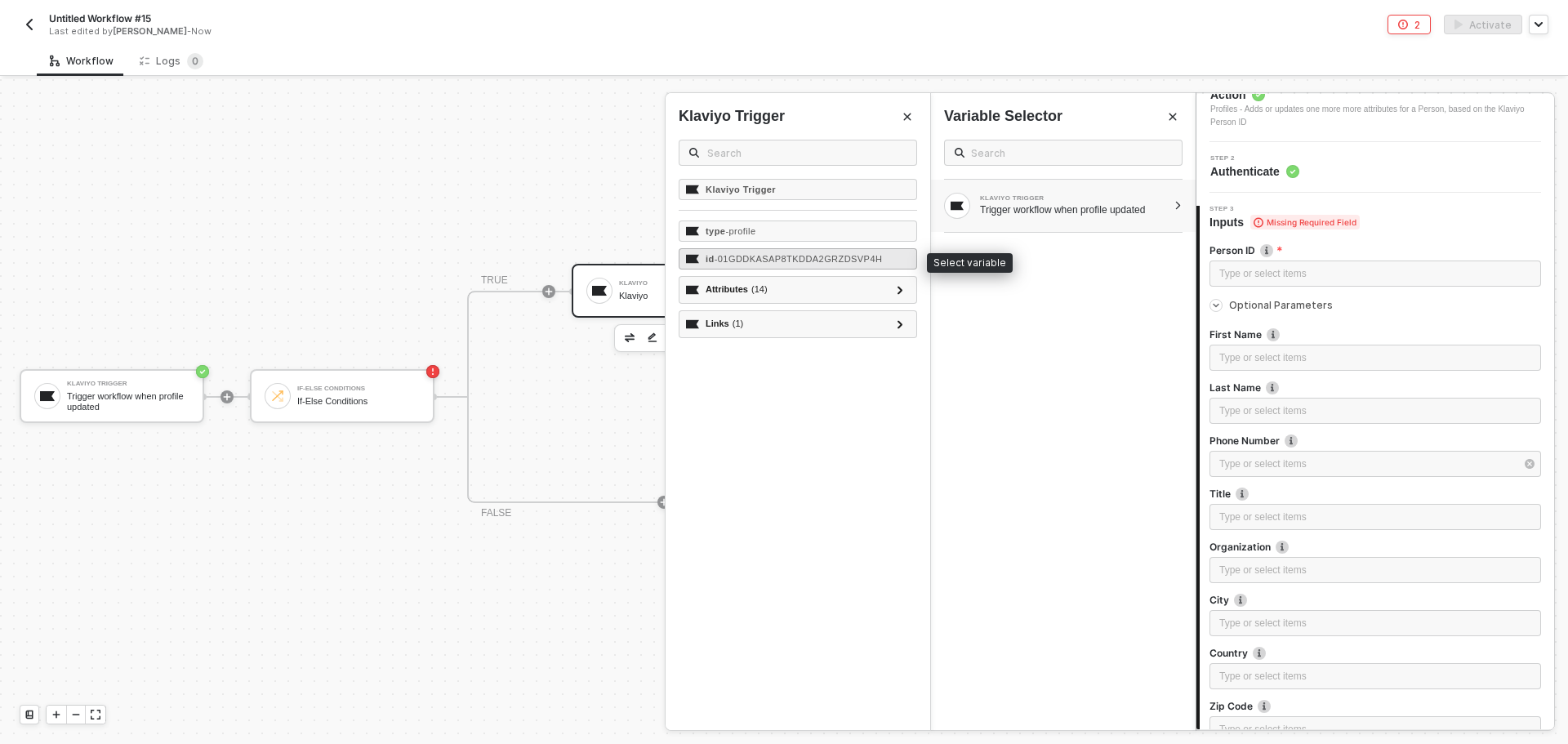
click at [783, 264] on div "id - 01GDDKASAP8TKDDA2GRZDSVP4H" at bounding box center [798, 259] width 238 height 21
click at [1381, 315] on div "First Name Type or select items ﻿ Last Name Type or select items ﻿ Phone Number…" at bounding box center [1375, 560] width 331 height 490
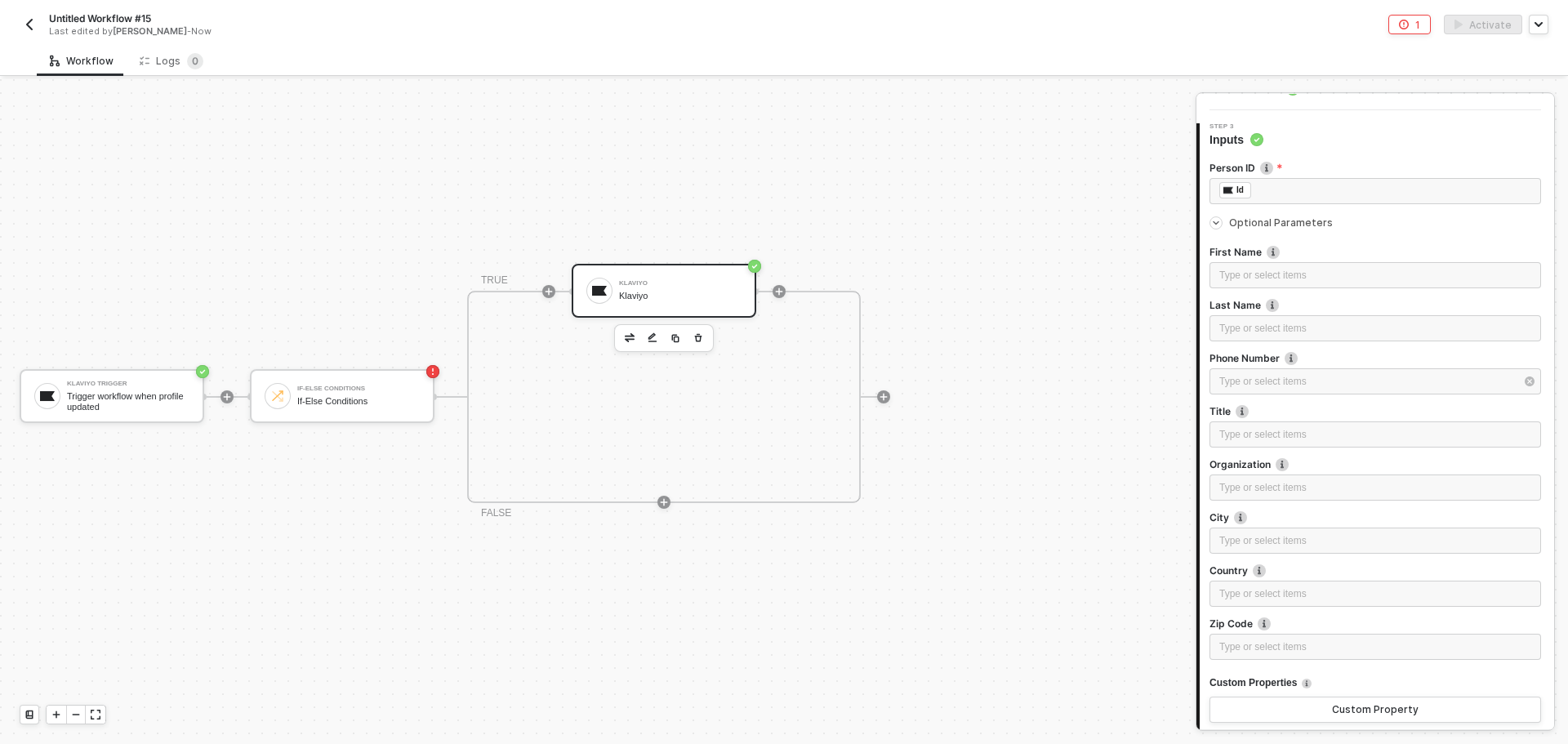
scroll to position [289, 0]
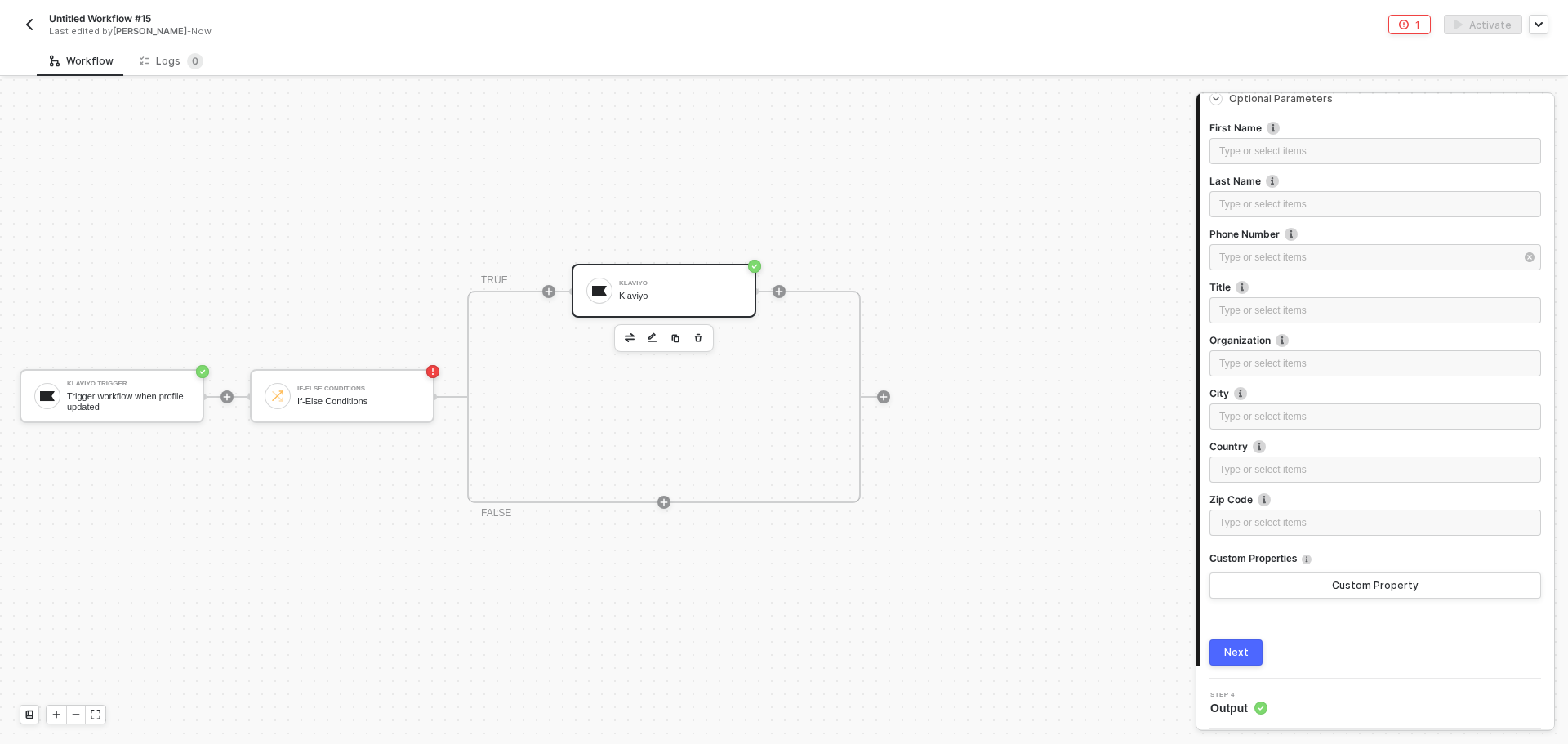
click at [1253, 655] on button "Next" at bounding box center [1236, 651] width 53 height 26
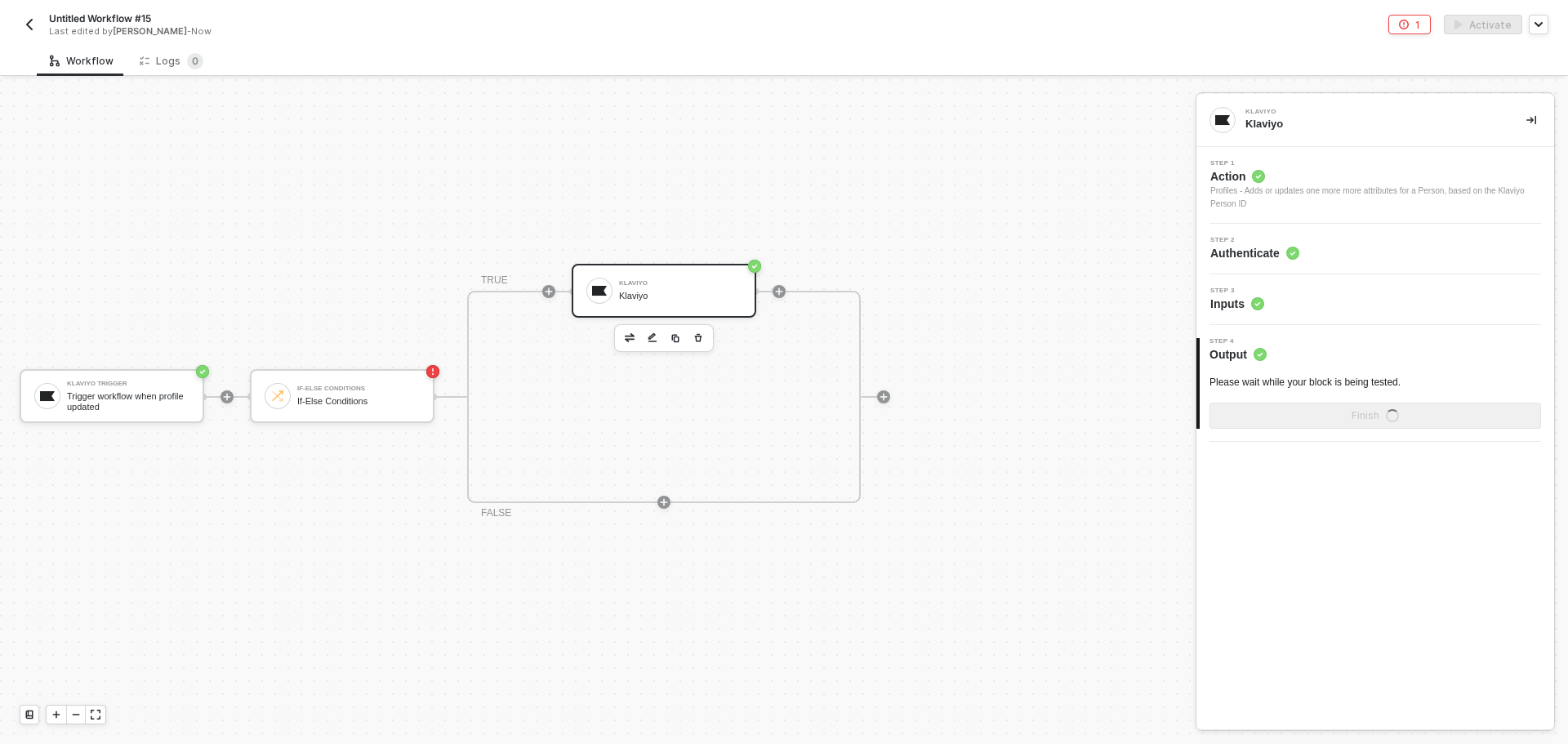
scroll to position [0, 0]
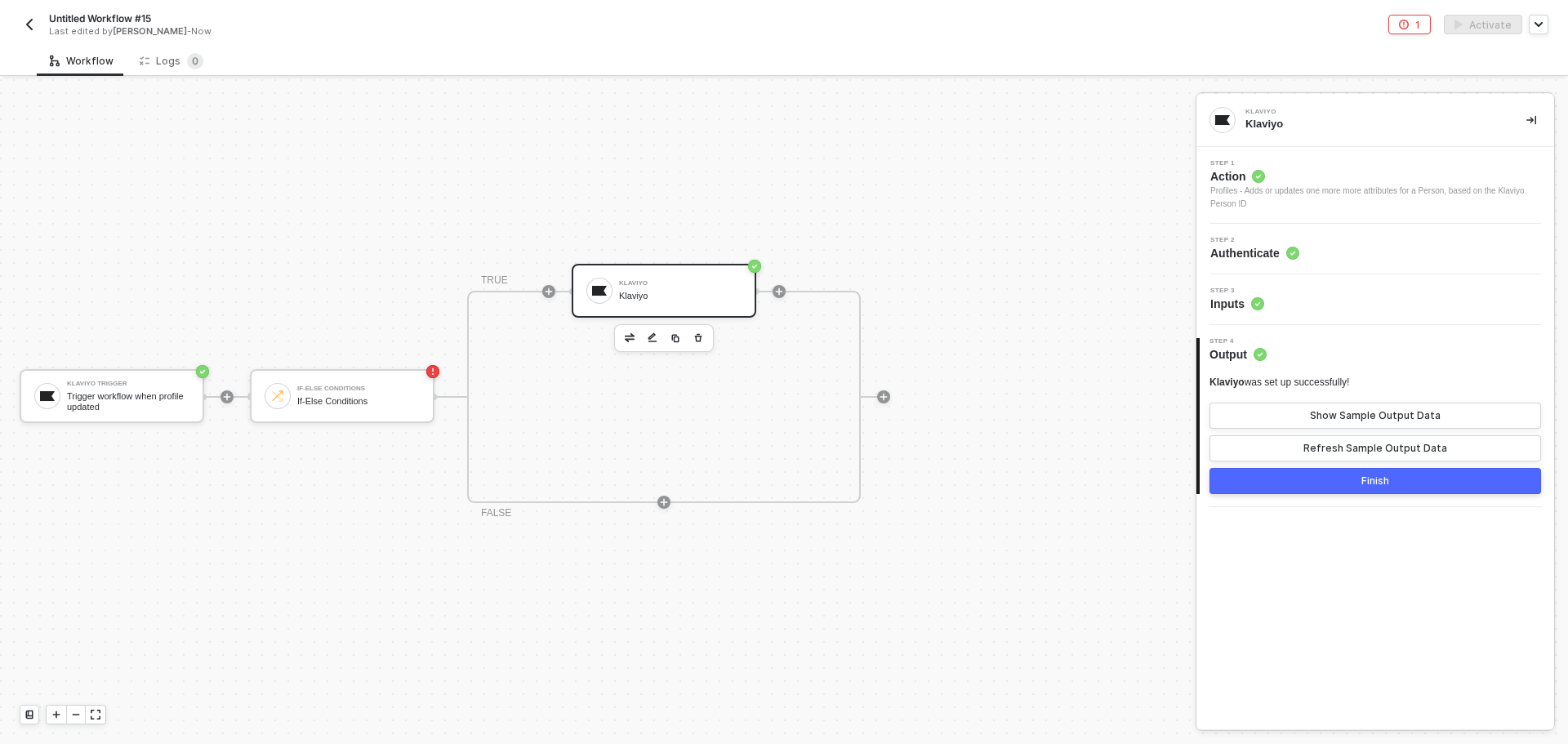
click at [1291, 302] on div "Step 3 Inputs" at bounding box center [1378, 299] width 353 height 24
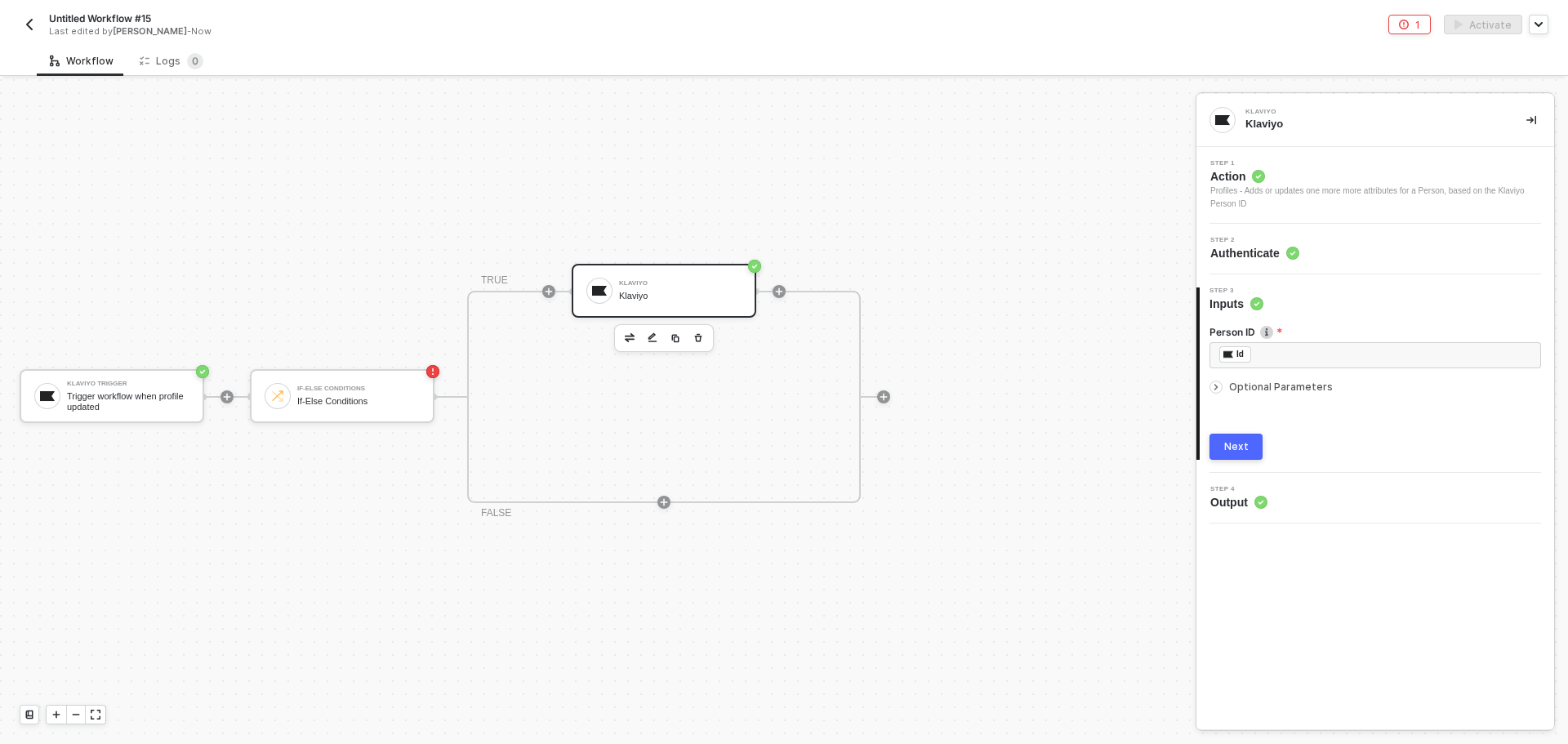
click at [1277, 395] on div "Optional Parameters" at bounding box center [1375, 387] width 331 height 18
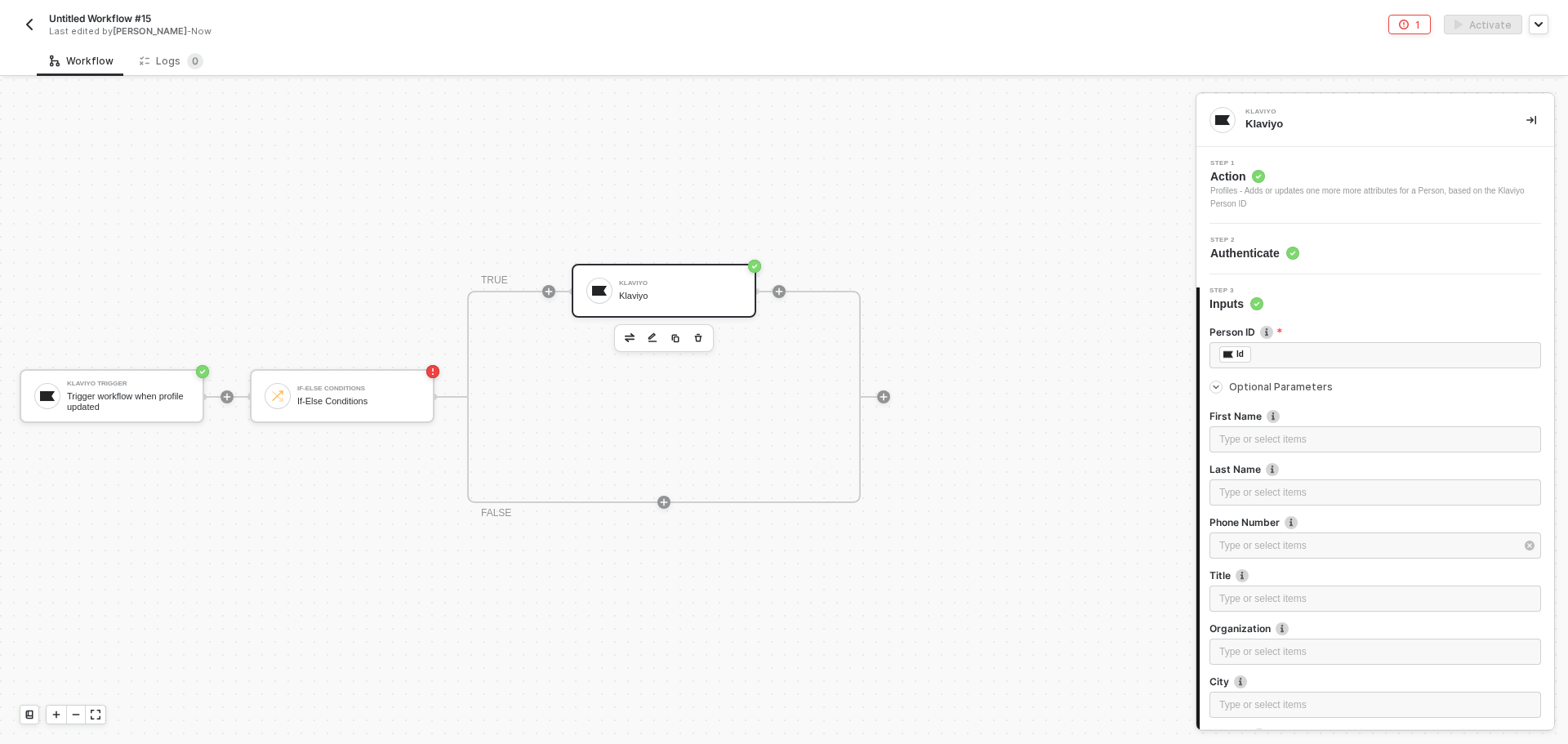
click at [1310, 252] on div "Step 2 Authenticate" at bounding box center [1378, 248] width 353 height 24
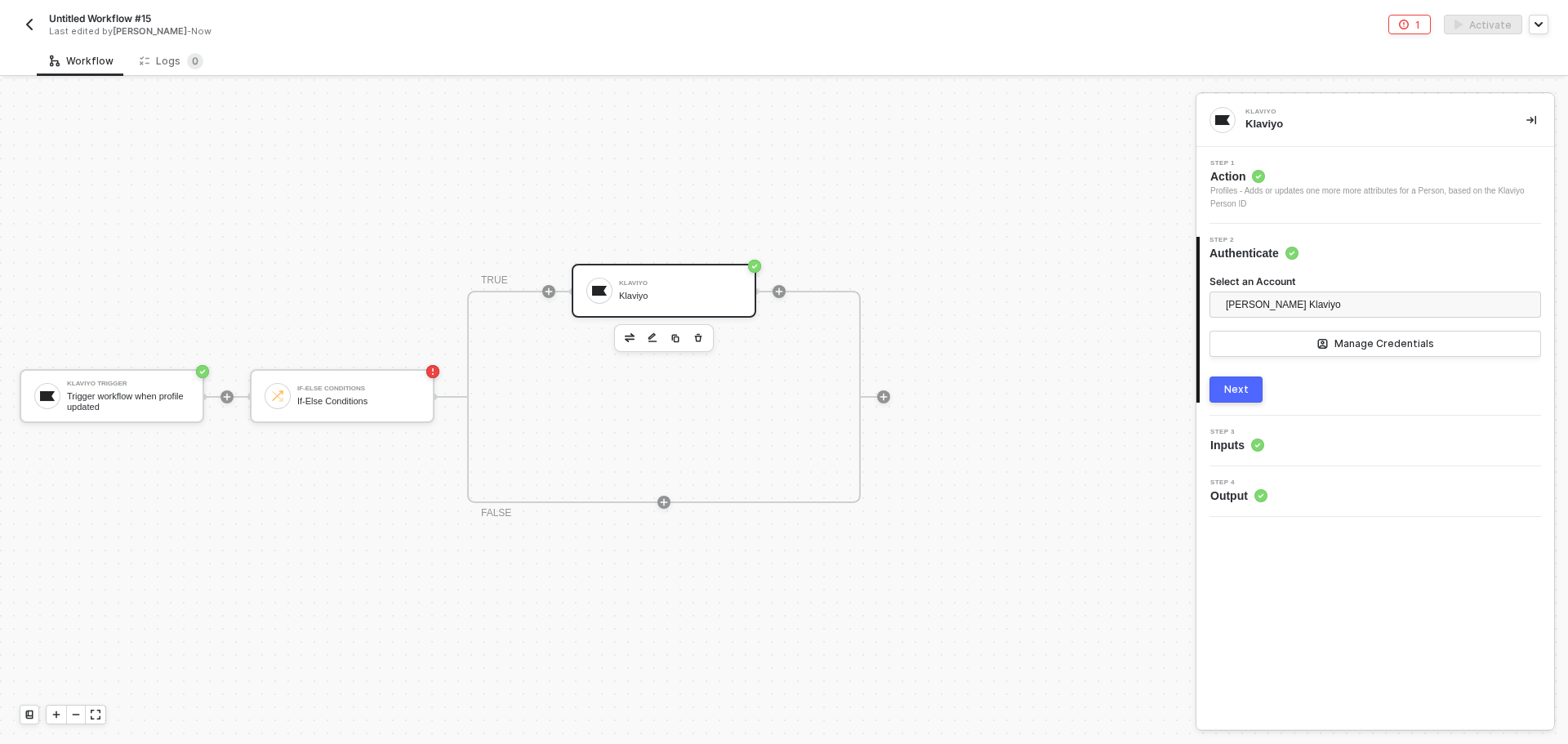
click at [1263, 440] on icon at bounding box center [1258, 445] width 14 height 14
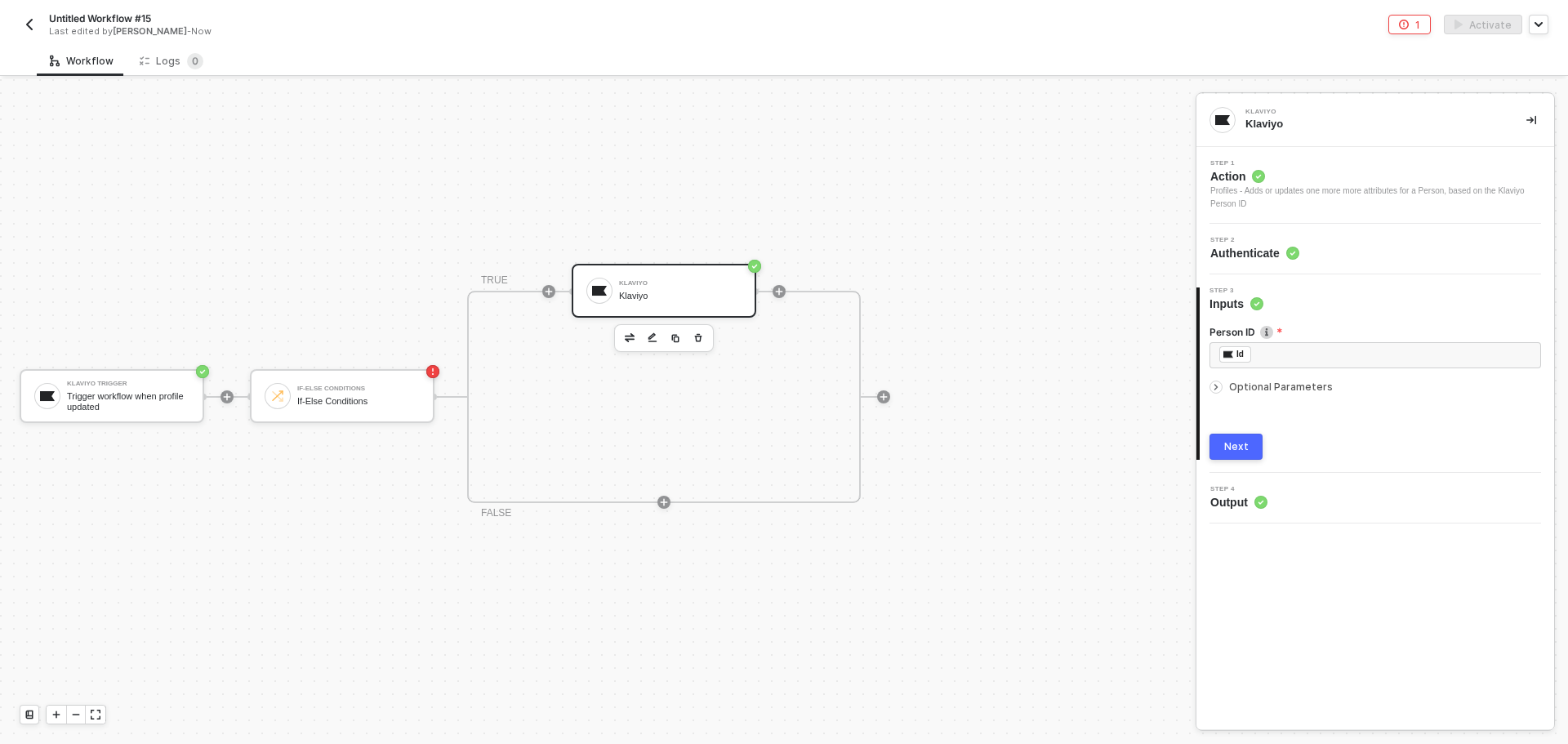
click at [1277, 384] on span "Optional Parameters" at bounding box center [1280, 386] width 103 height 13
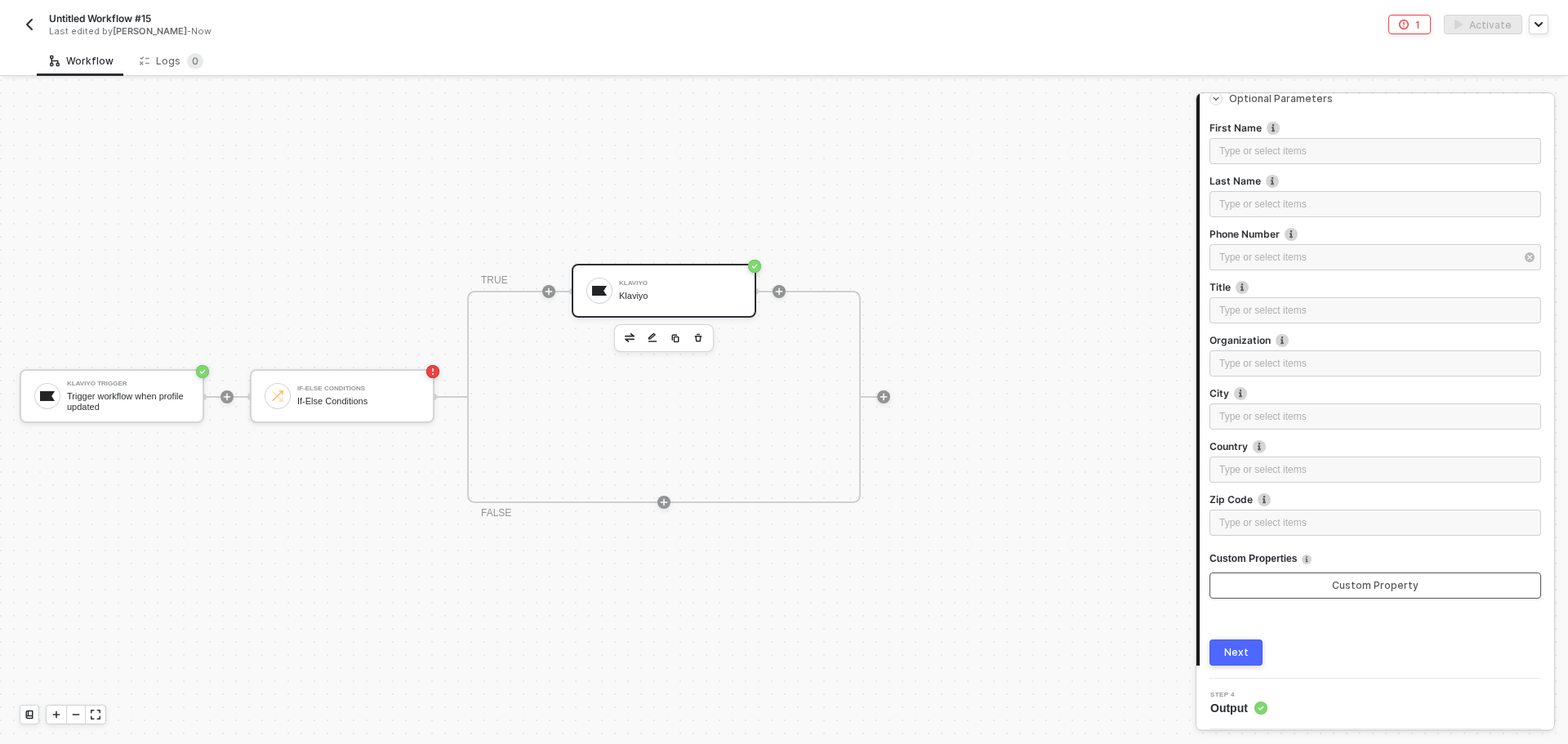
click at [1345, 593] on button "Custom Property" at bounding box center [1375, 585] width 331 height 26
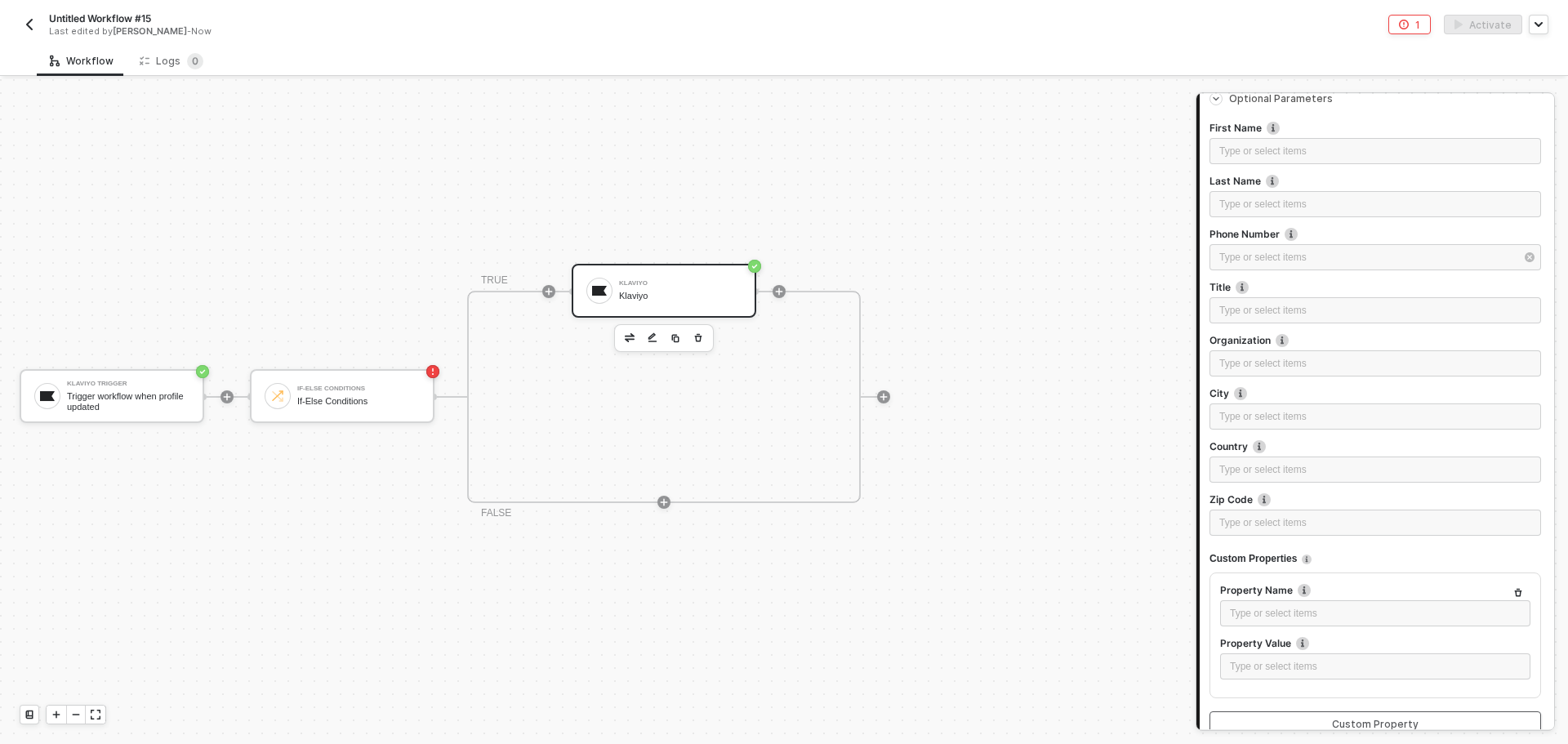
scroll to position [427, 0]
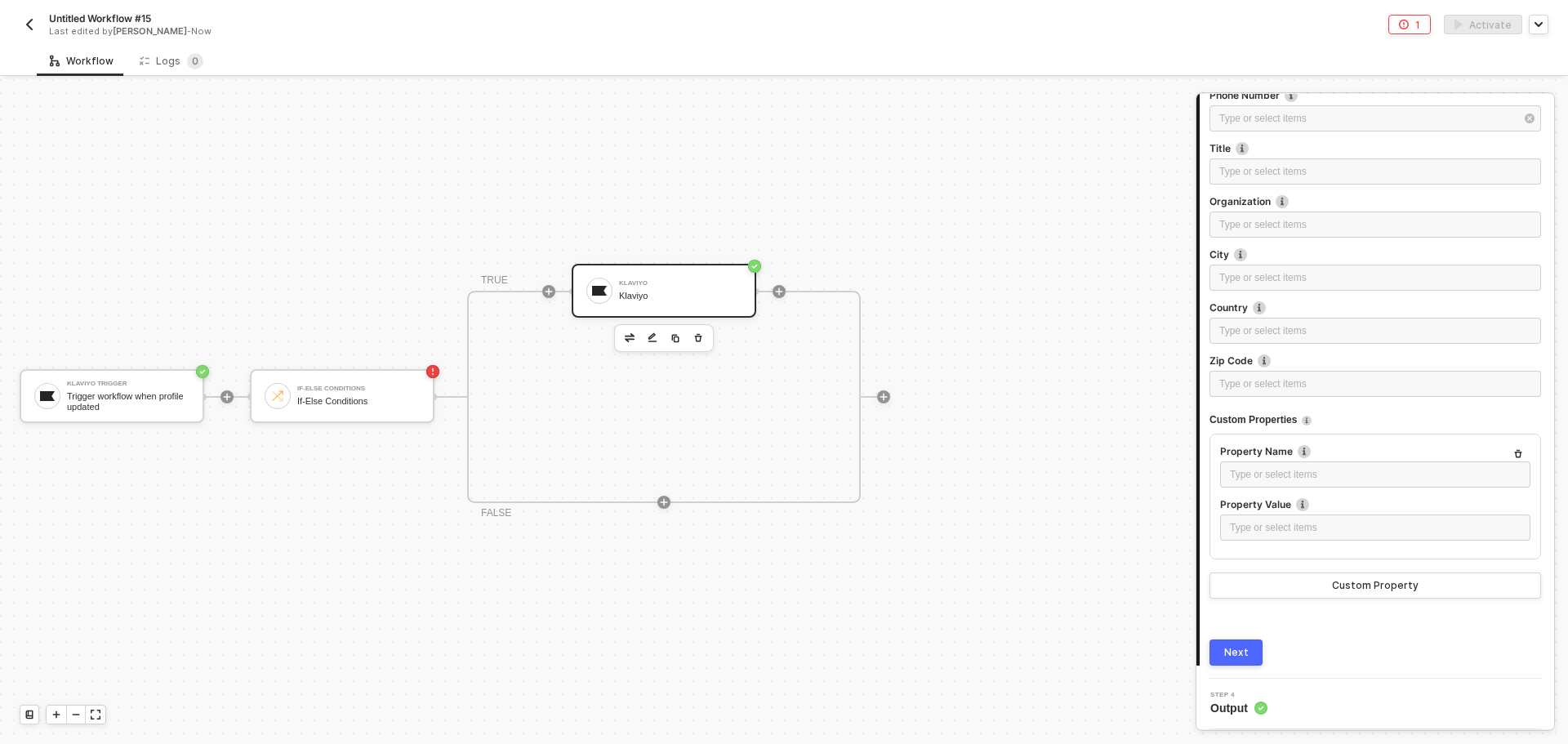
click at [1304, 487] on div "Type or select items ﻿" at bounding box center [1375, 476] width 310 height 29
click at [1302, 469] on div "Type or select items ﻿" at bounding box center [1375, 475] width 291 height 15
click at [1089, 199] on div "KLAVIYO TRIGGER" at bounding box center [1074, 198] width 187 height 7
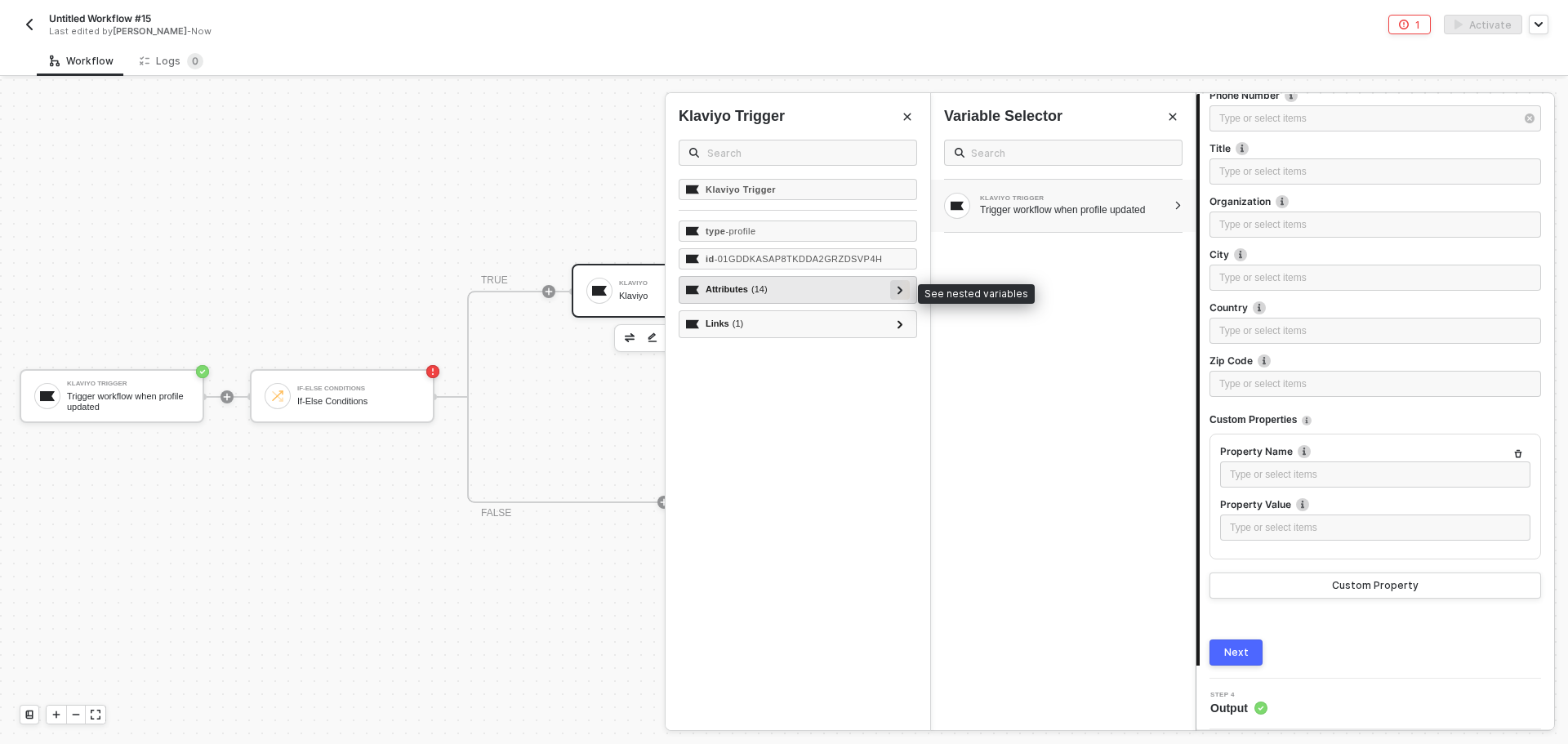
click at [903, 294] on icon at bounding box center [901, 289] width 6 height 8
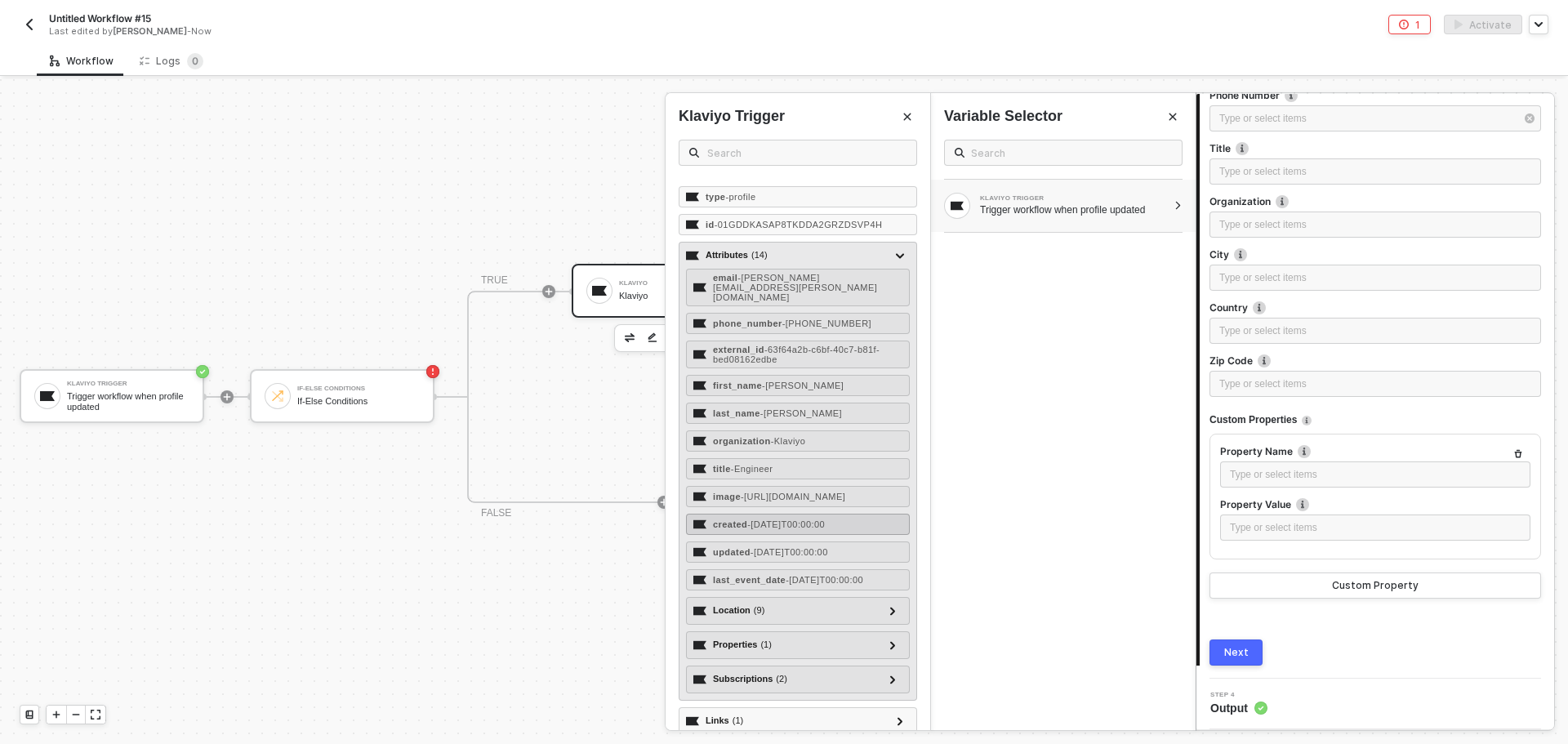
scroll to position [52, 0]
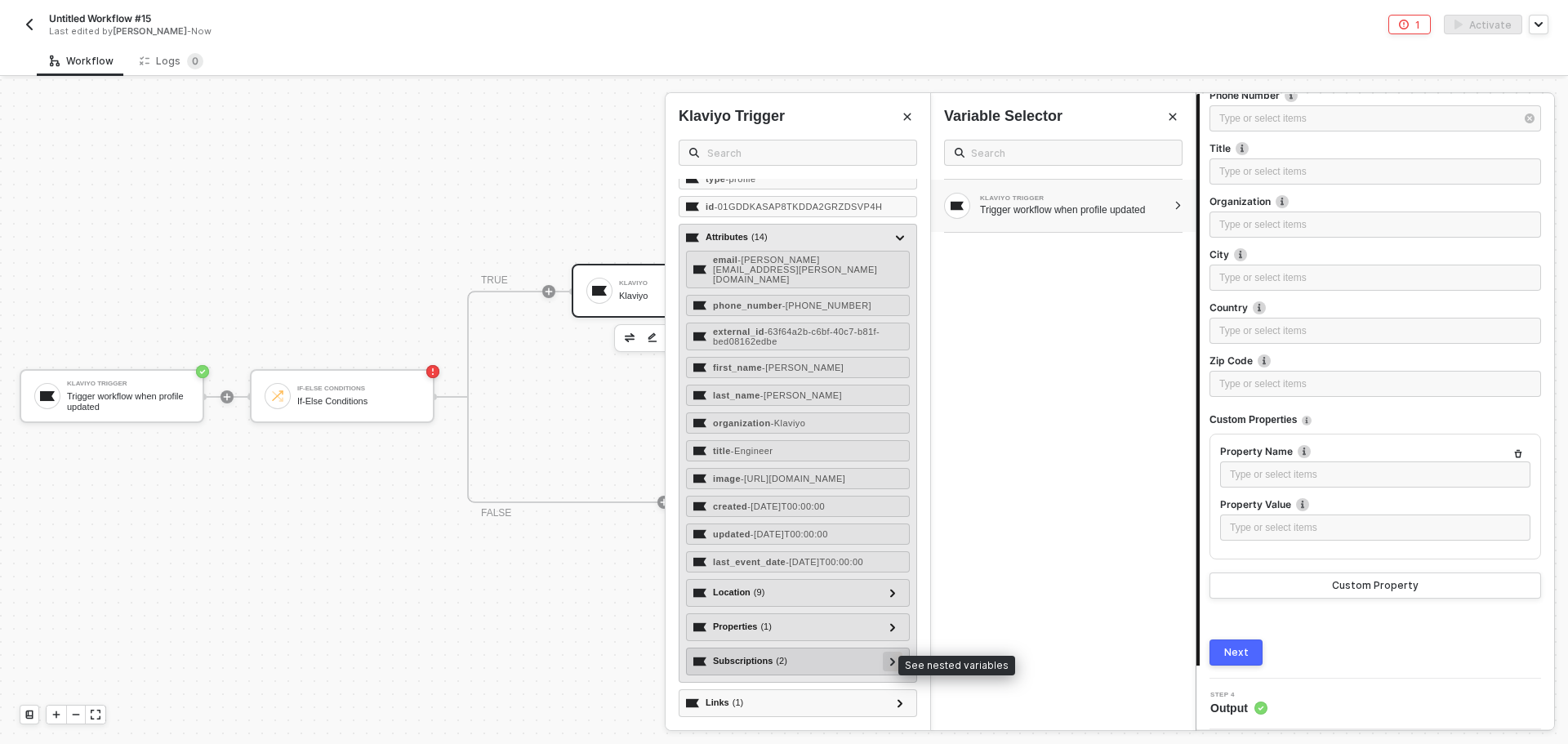
click at [890, 663] on icon at bounding box center [892, 661] width 5 height 8
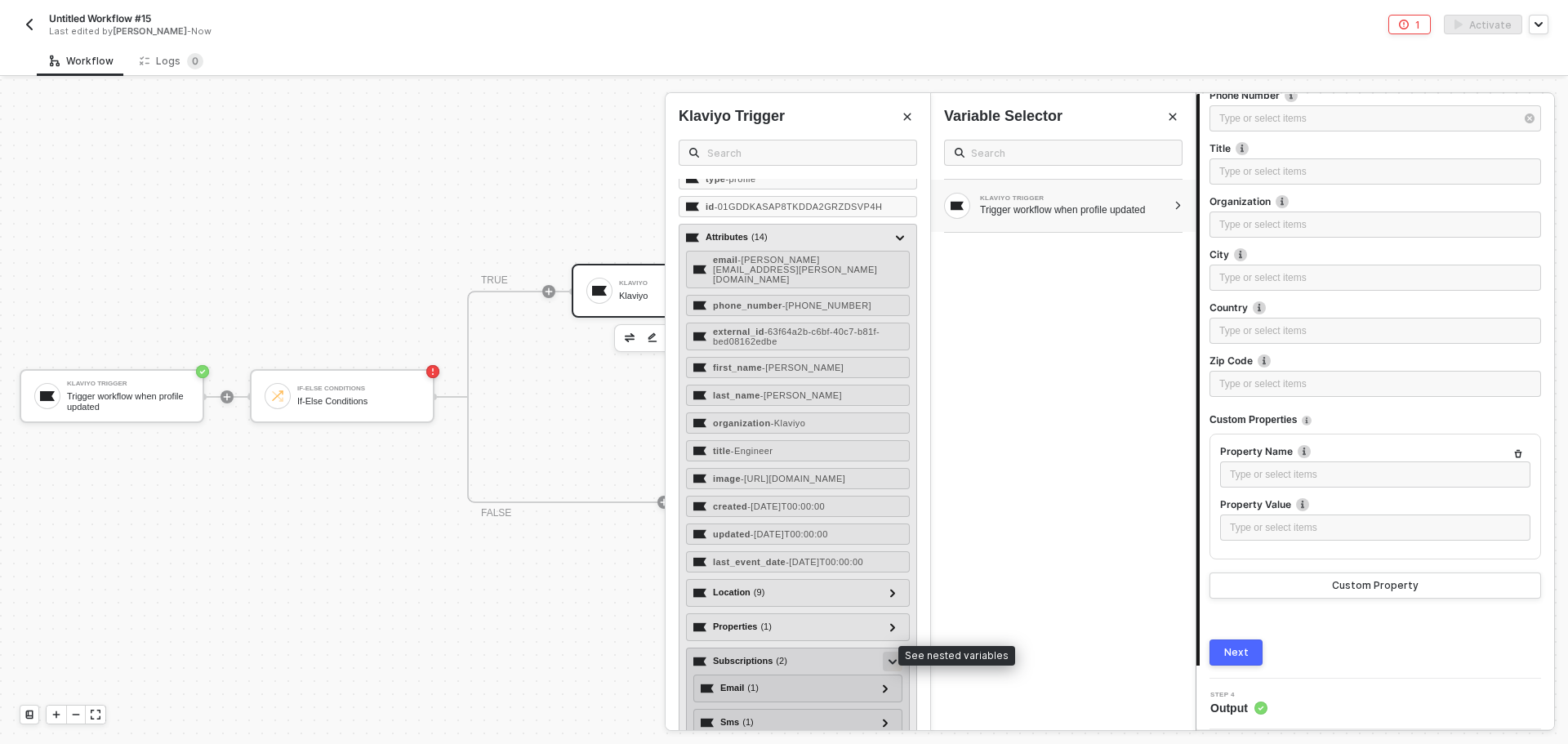
scroll to position [121, 0]
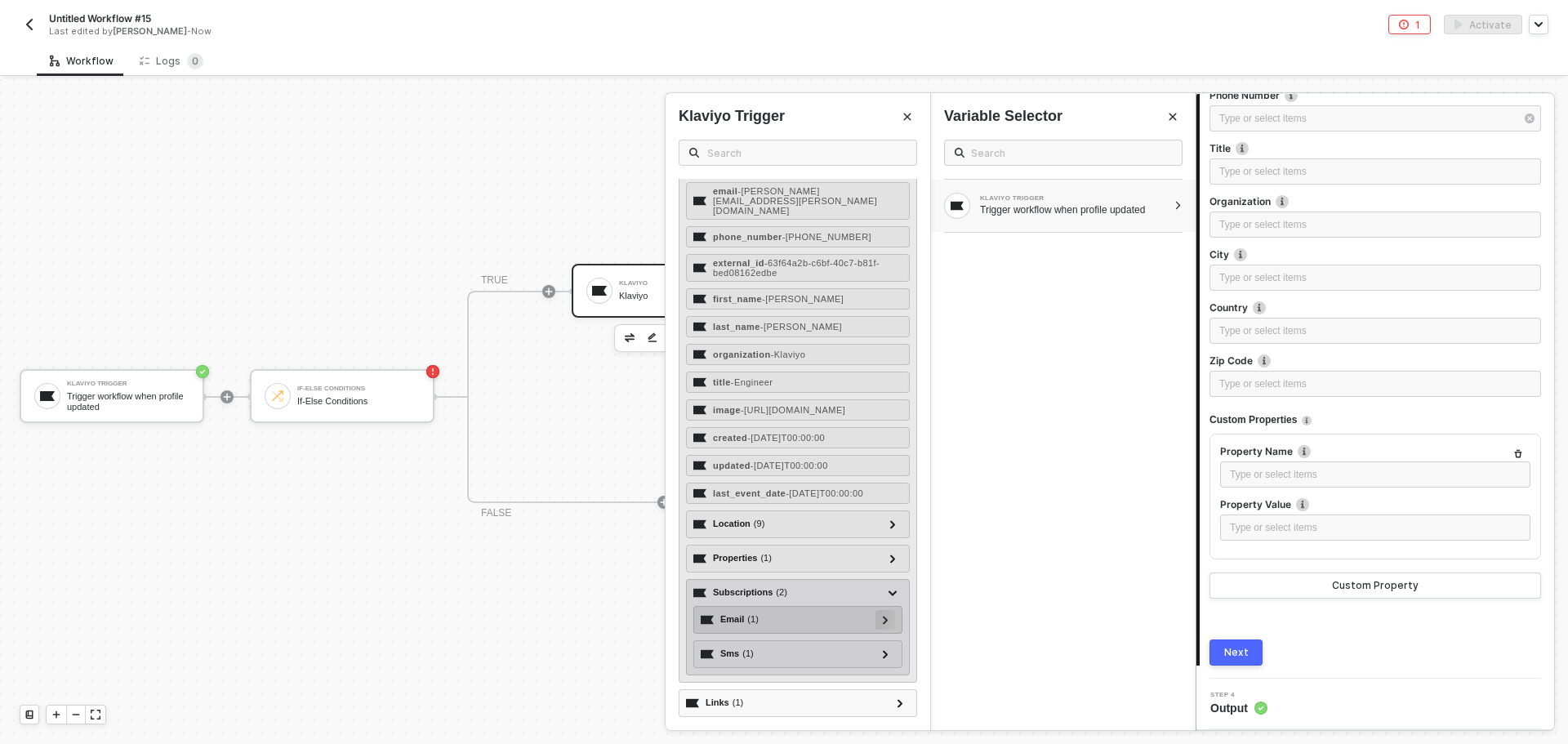
click at [882, 625] on div at bounding box center [885, 619] width 8 height 18
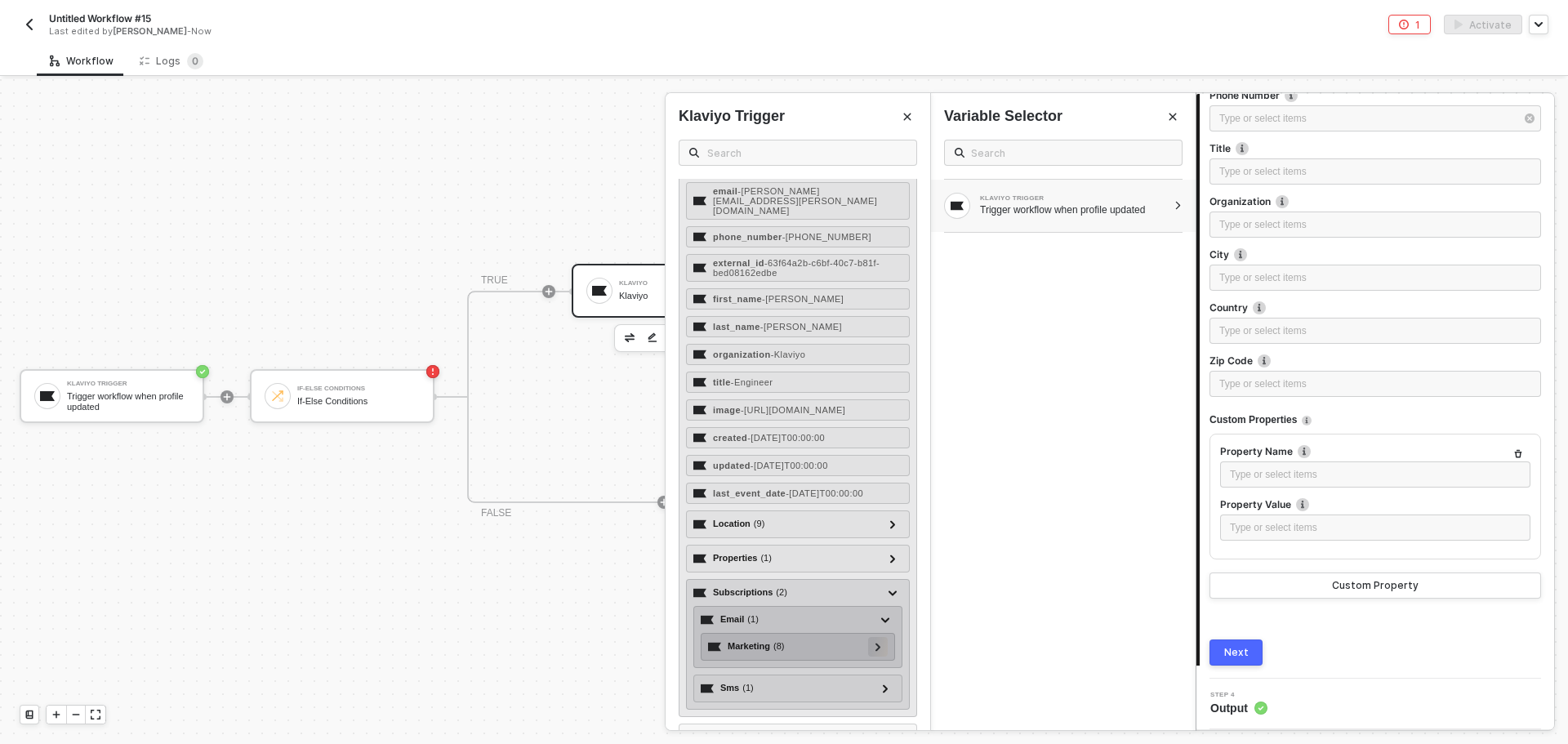
click at [876, 645] on icon at bounding box center [879, 647] width 6 height 8
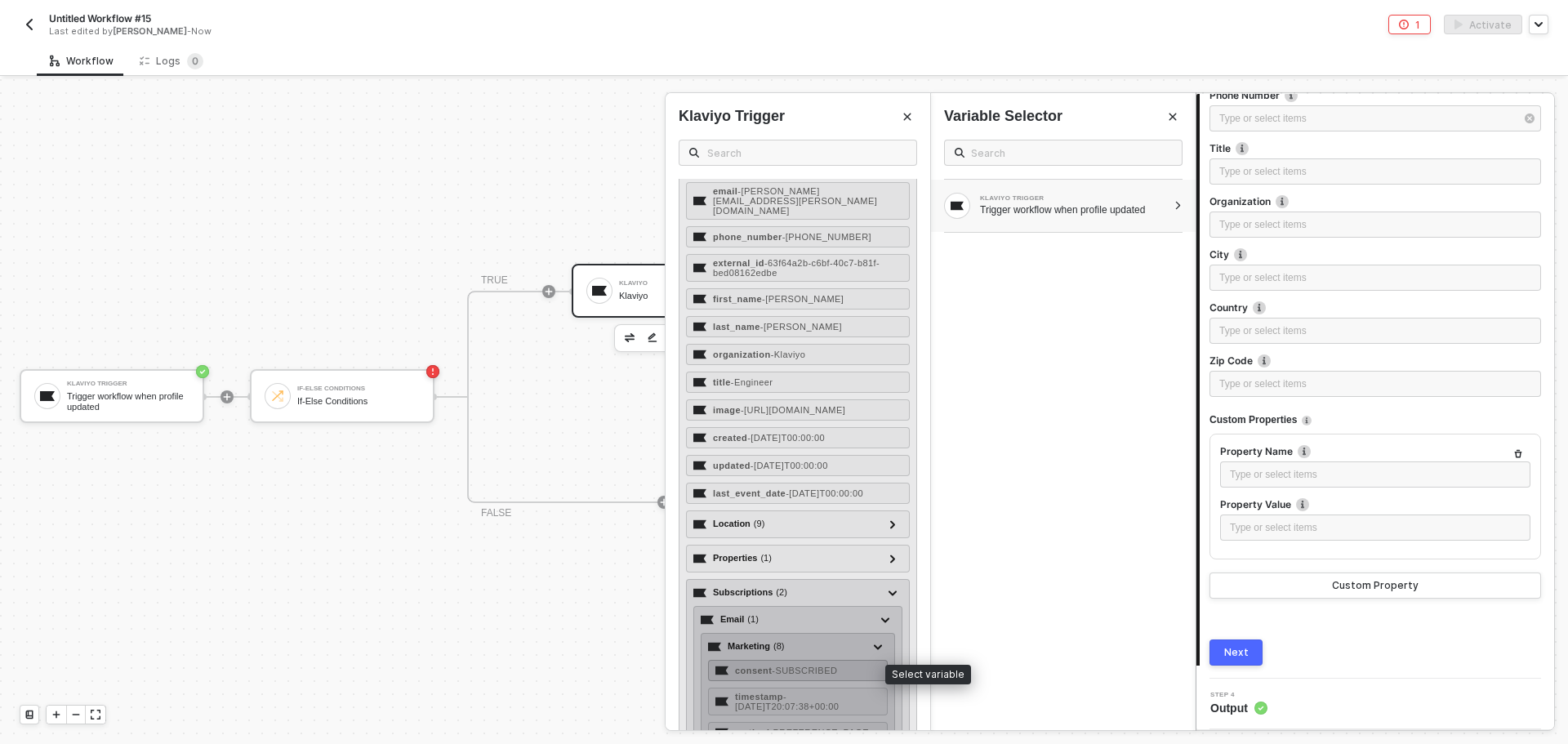
click at [839, 668] on div "consent - SUBSCRIBED" at bounding box center [798, 671] width 180 height 21
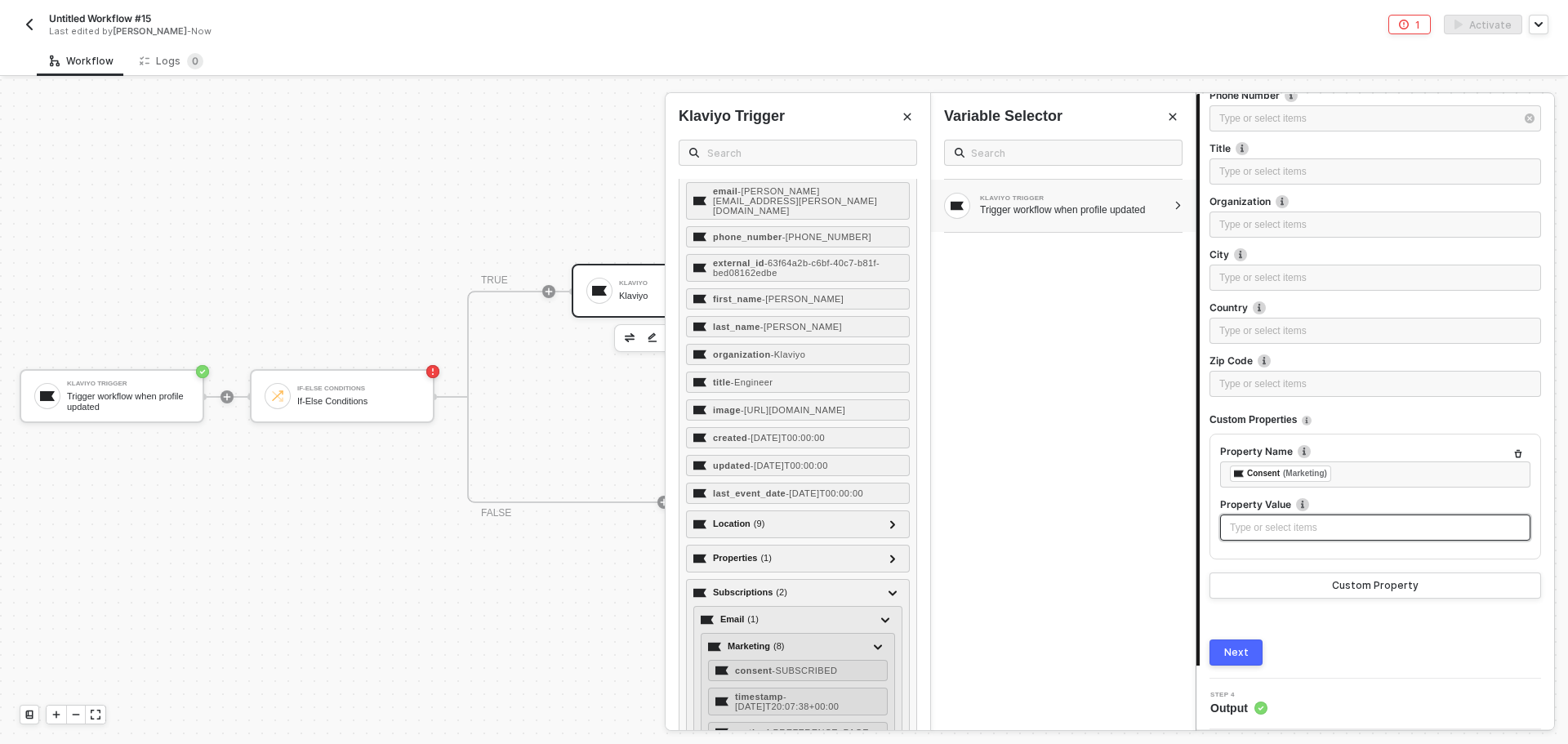
click at [1265, 531] on div "Type or select items ﻿" at bounding box center [1375, 528] width 291 height 15
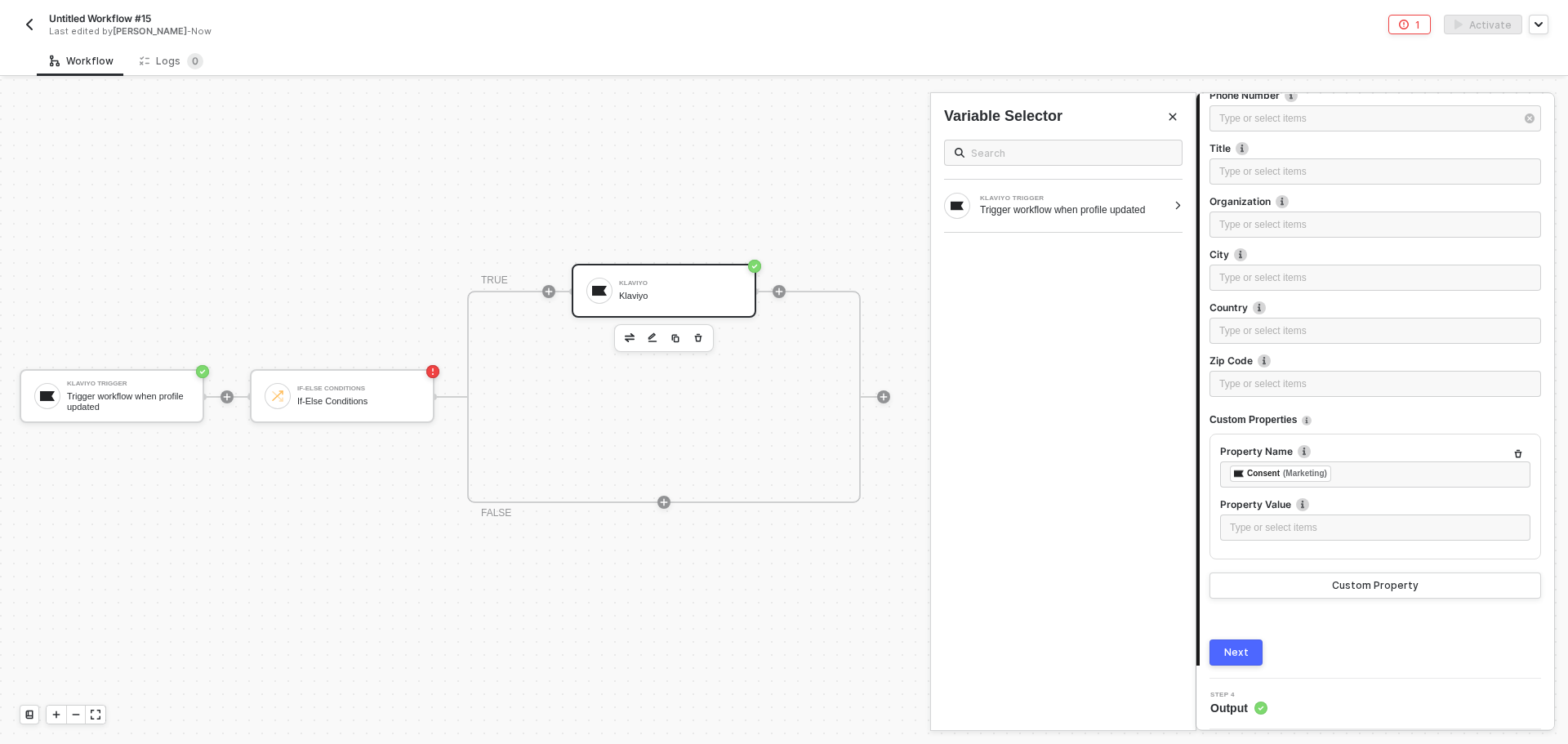
click at [1300, 506] on img at bounding box center [1303, 505] width 14 height 14
click at [1295, 525] on div "Type or select items ﻿" at bounding box center [1375, 528] width 291 height 15
click at [1180, 205] on div at bounding box center [1178, 206] width 9 height 10
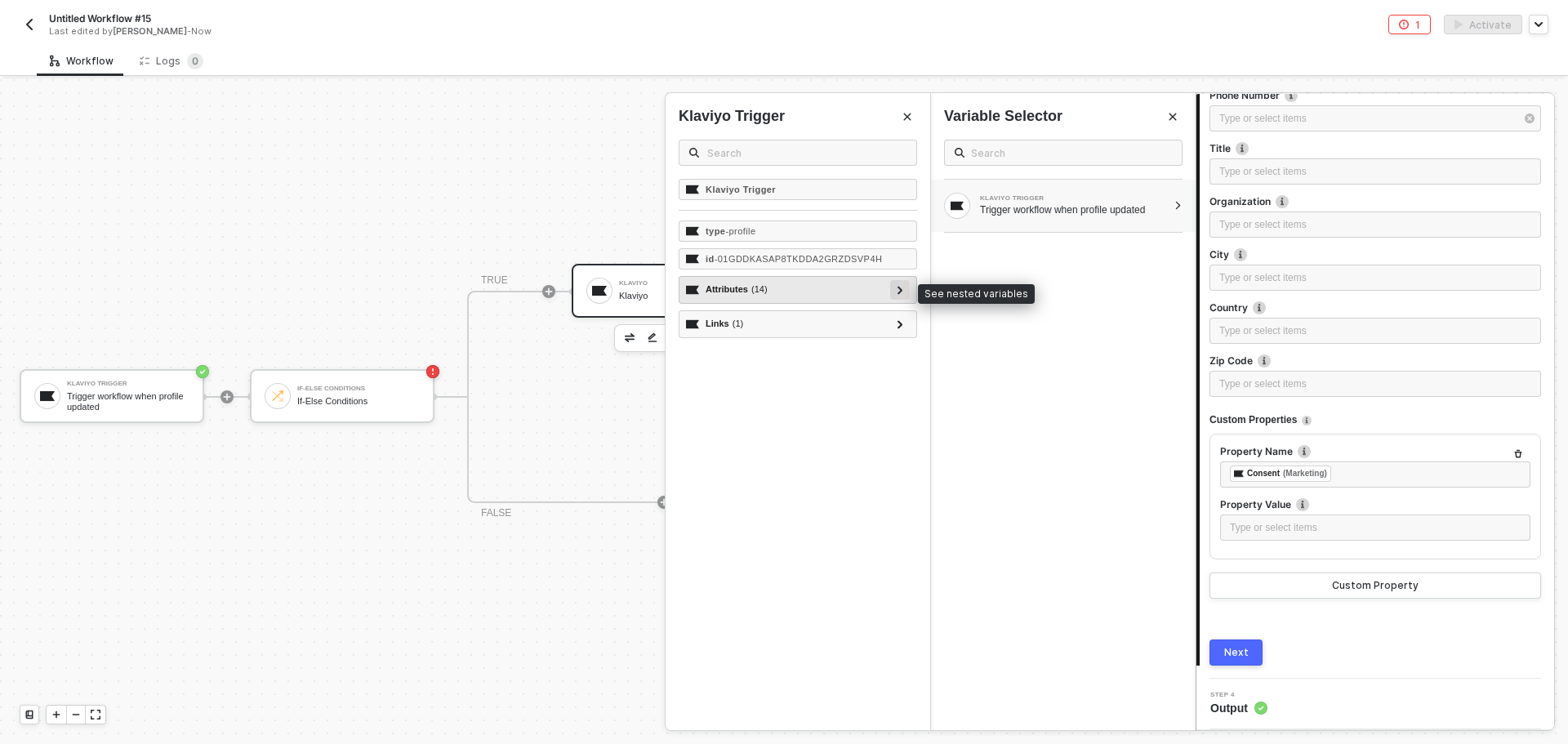
click at [900, 290] on icon at bounding box center [901, 289] width 6 height 8
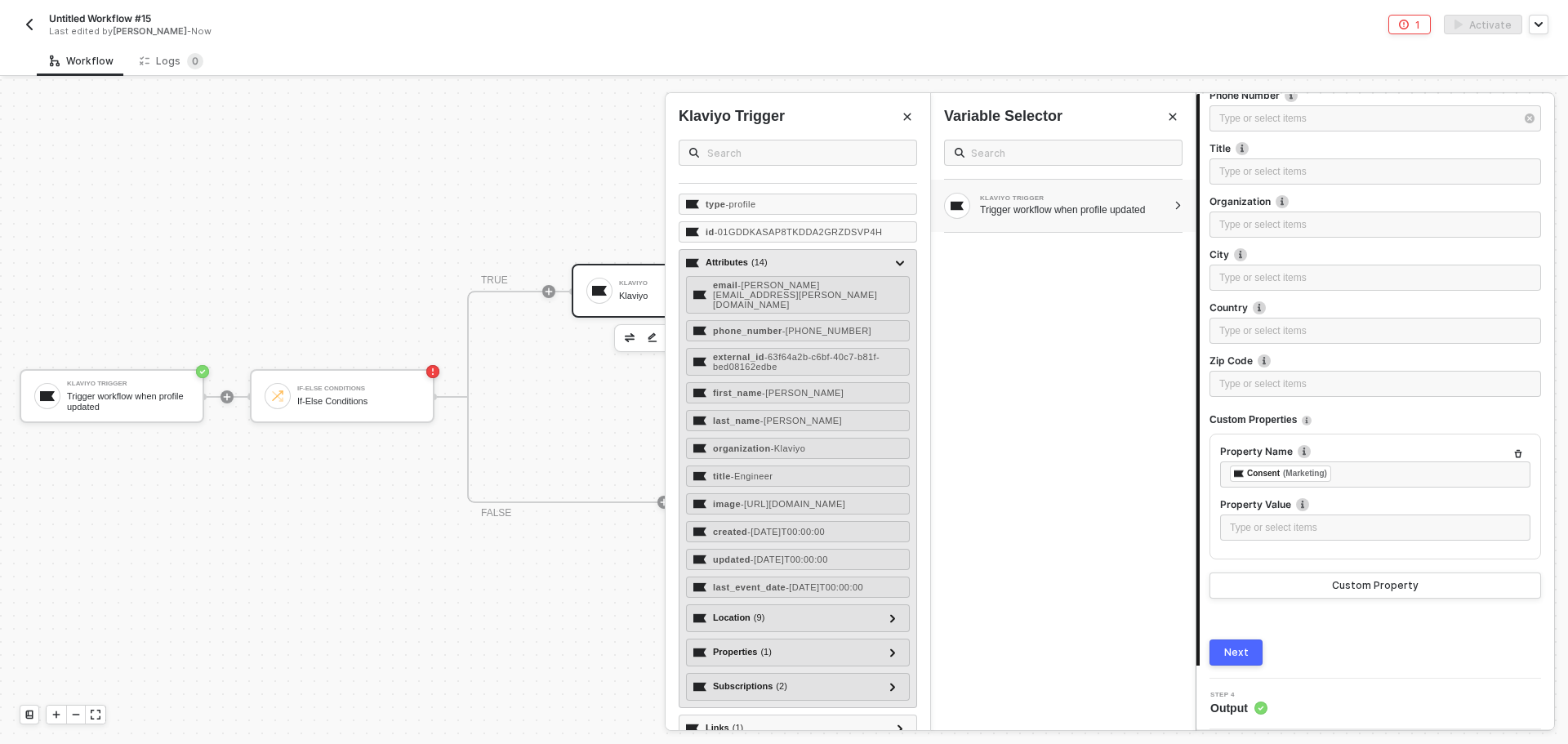
scroll to position [52, 0]
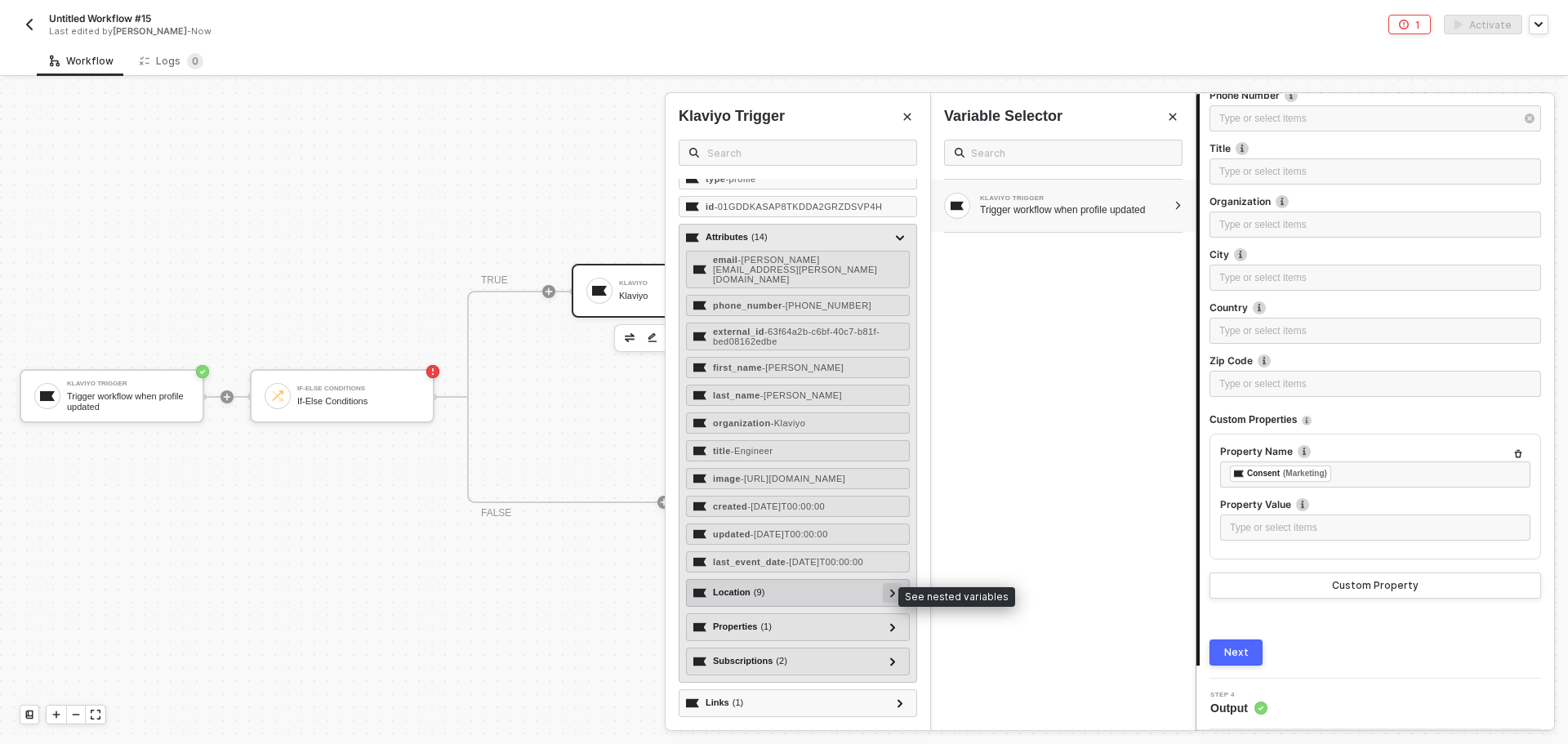
click at [883, 596] on div at bounding box center [893, 592] width 19 height 19
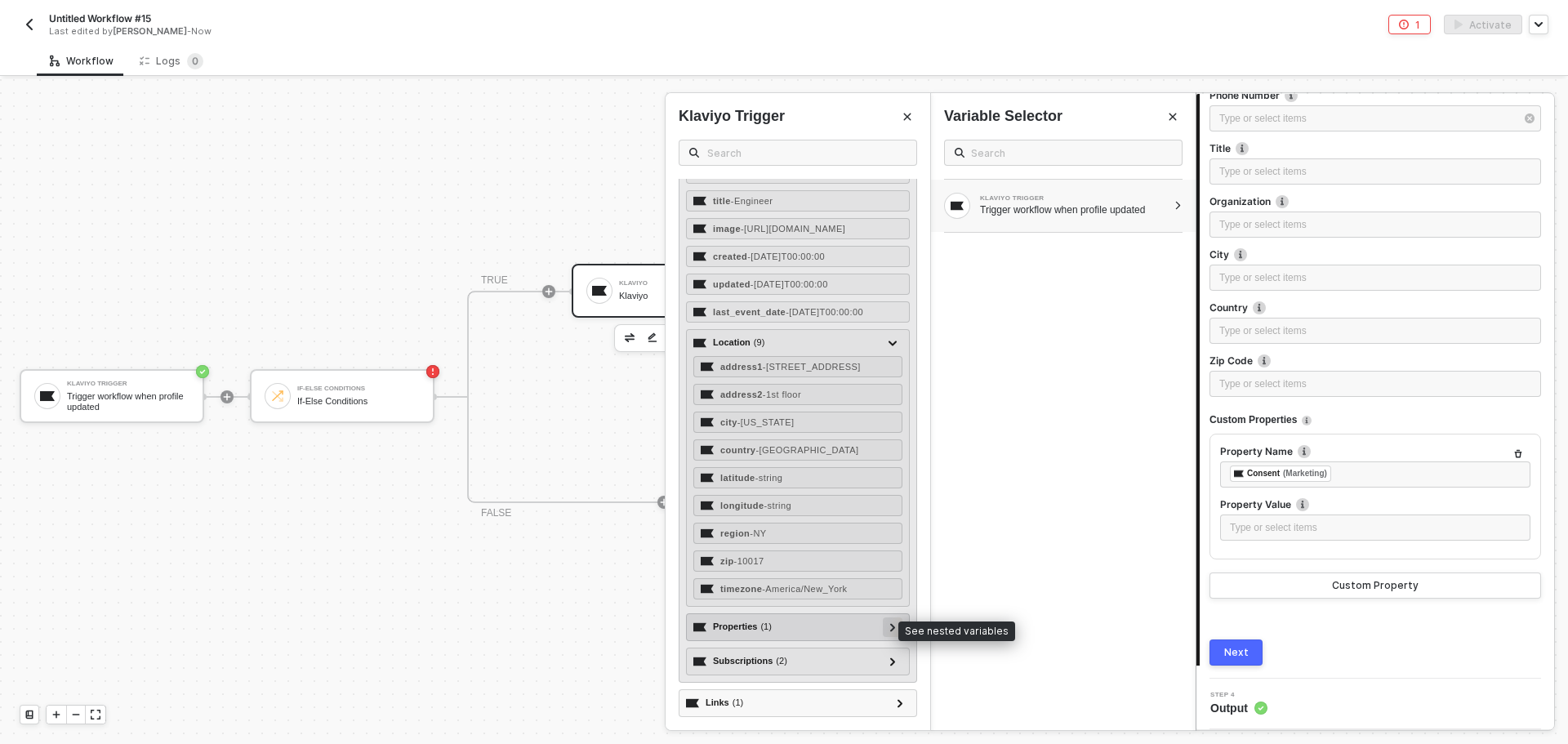
click at [883, 626] on div at bounding box center [893, 627] width 19 height 19
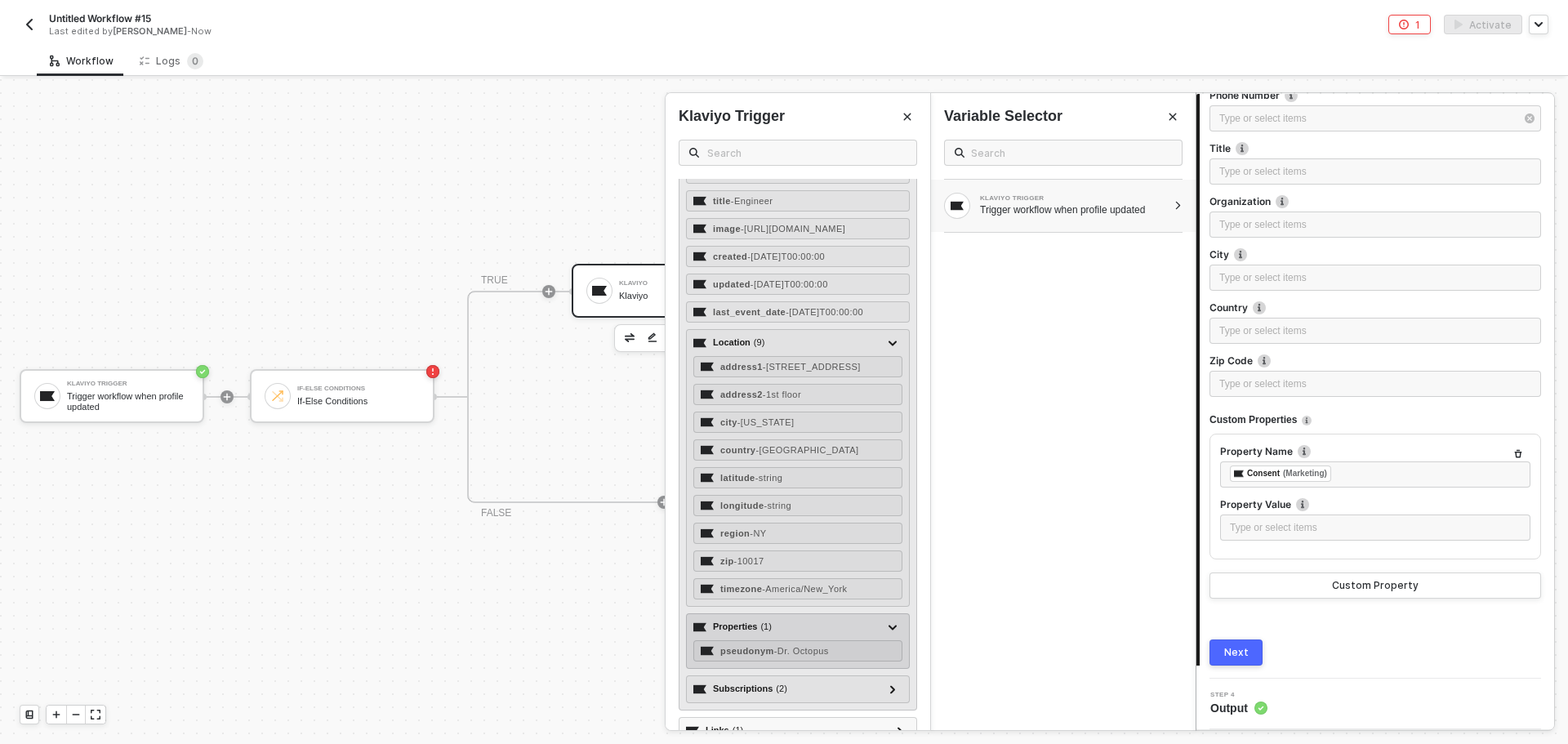
scroll to position [330, 0]
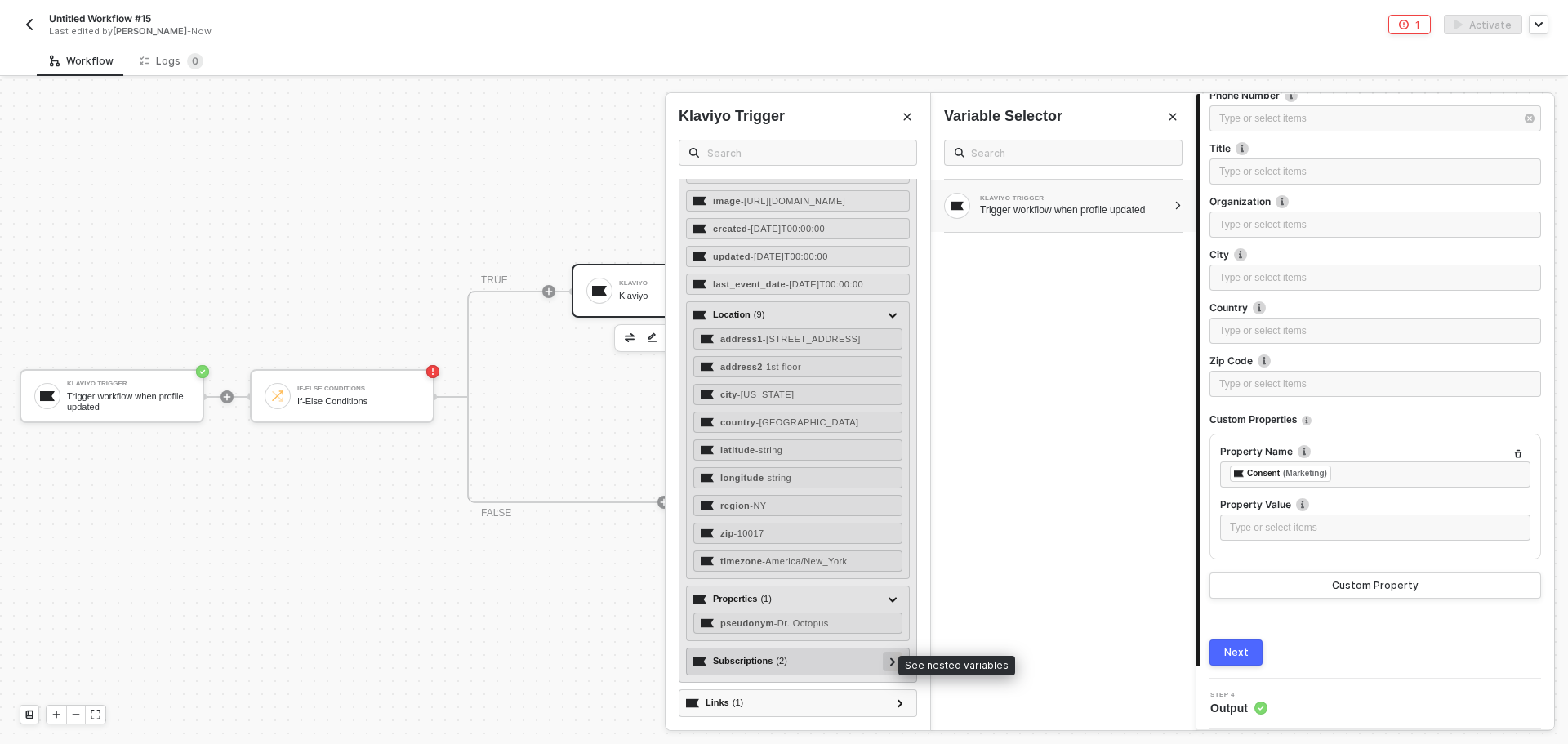
click at [890, 658] on icon at bounding box center [892, 661] width 5 height 8
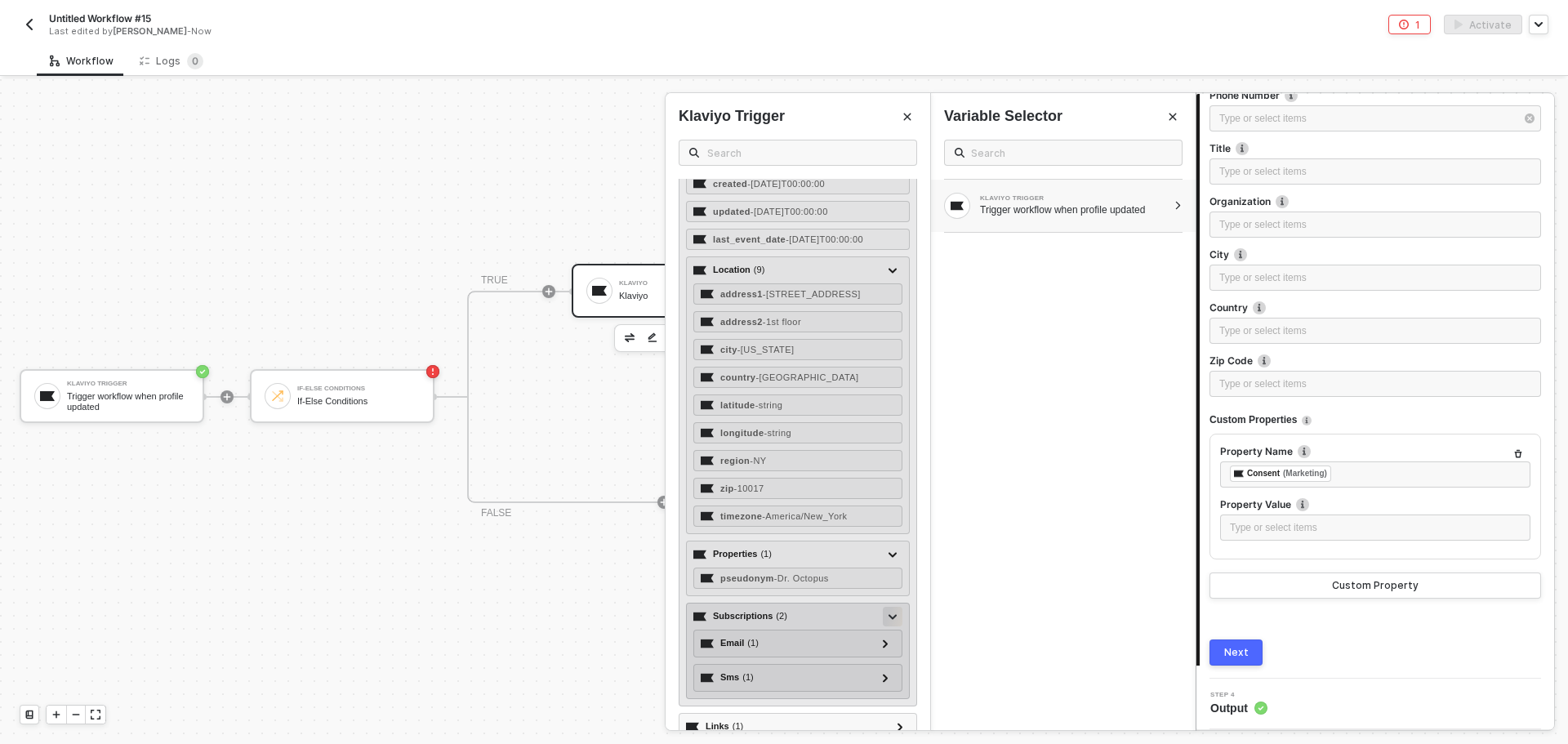
scroll to position [399, 0]
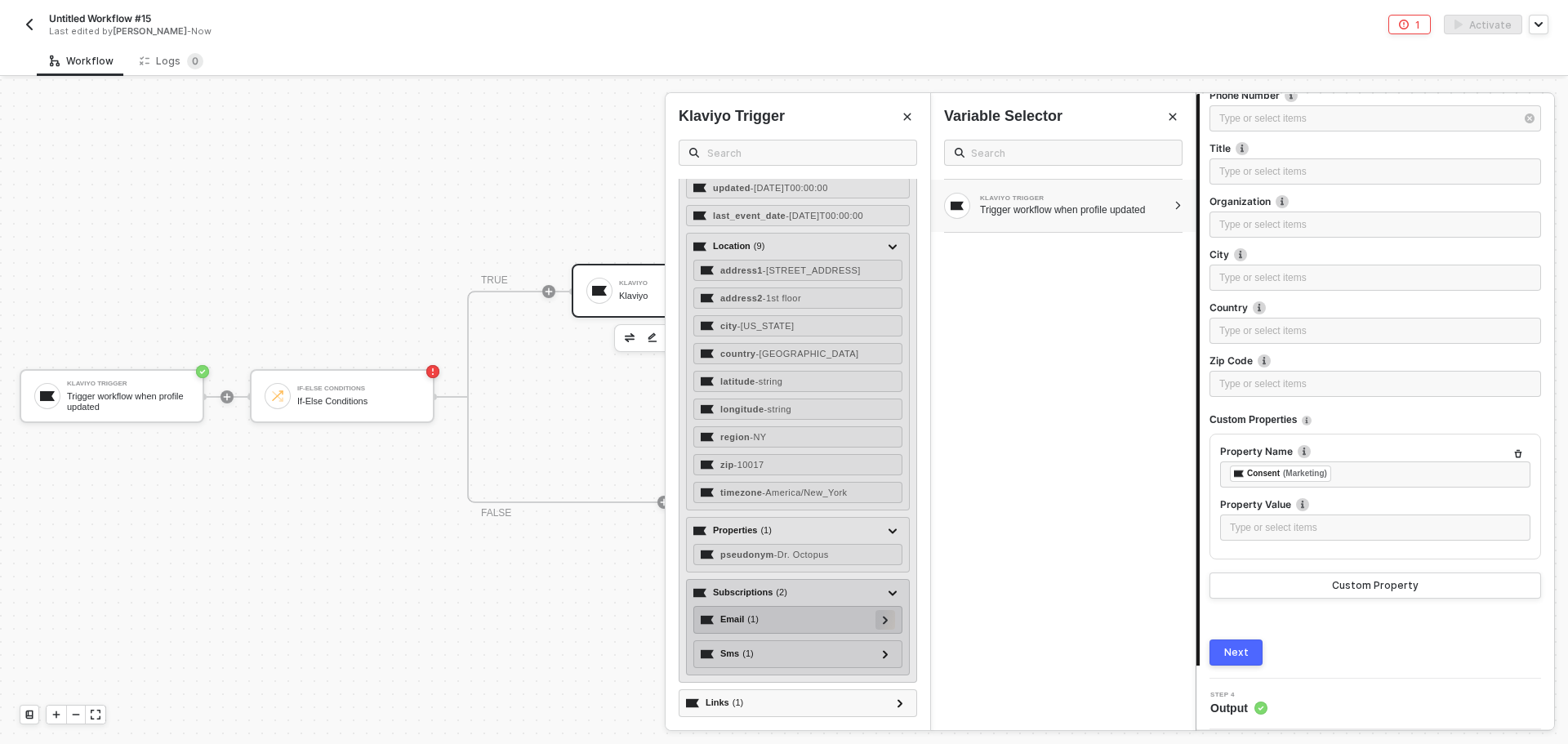
click at [883, 620] on icon at bounding box center [886, 620] width 6 height 8
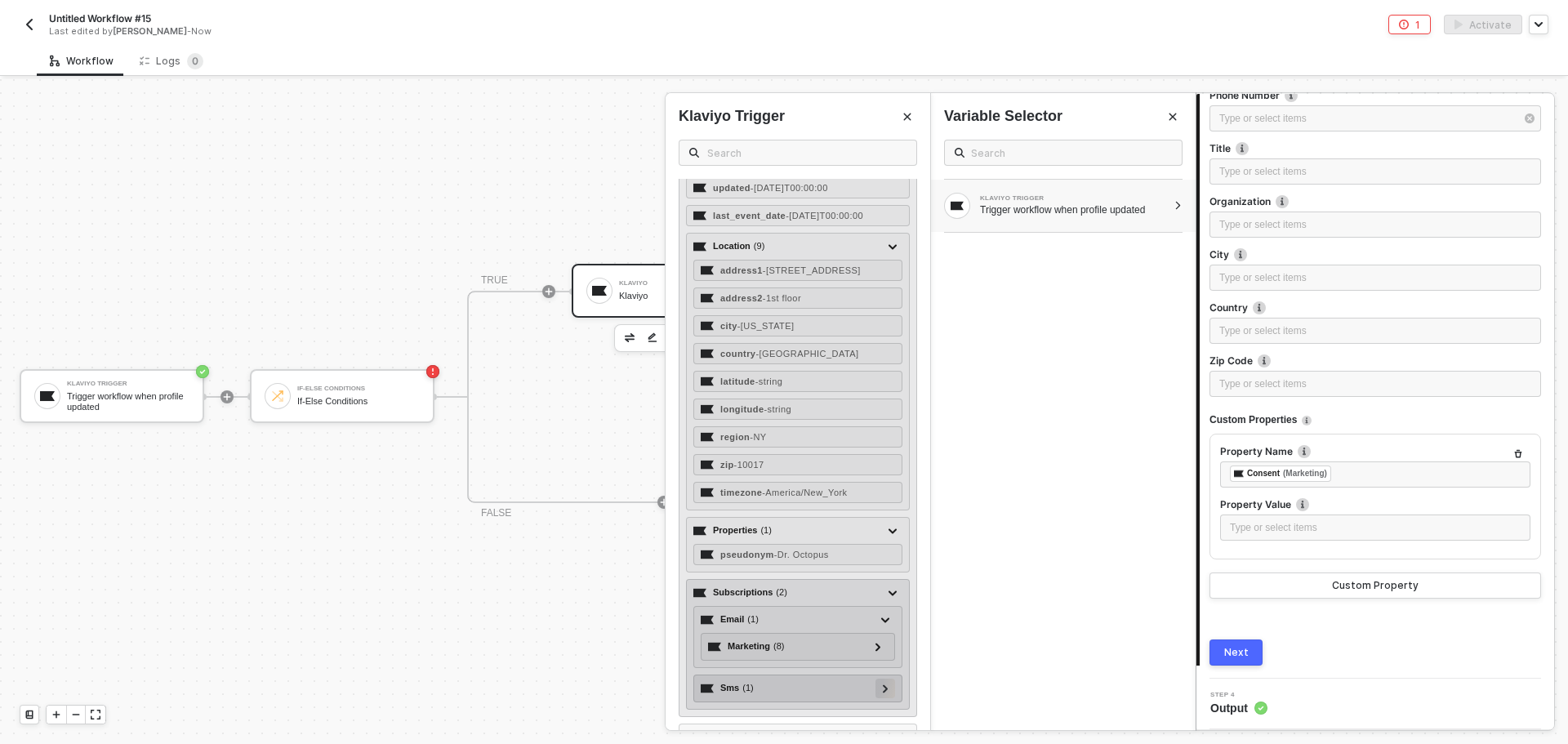
scroll to position [432, 0]
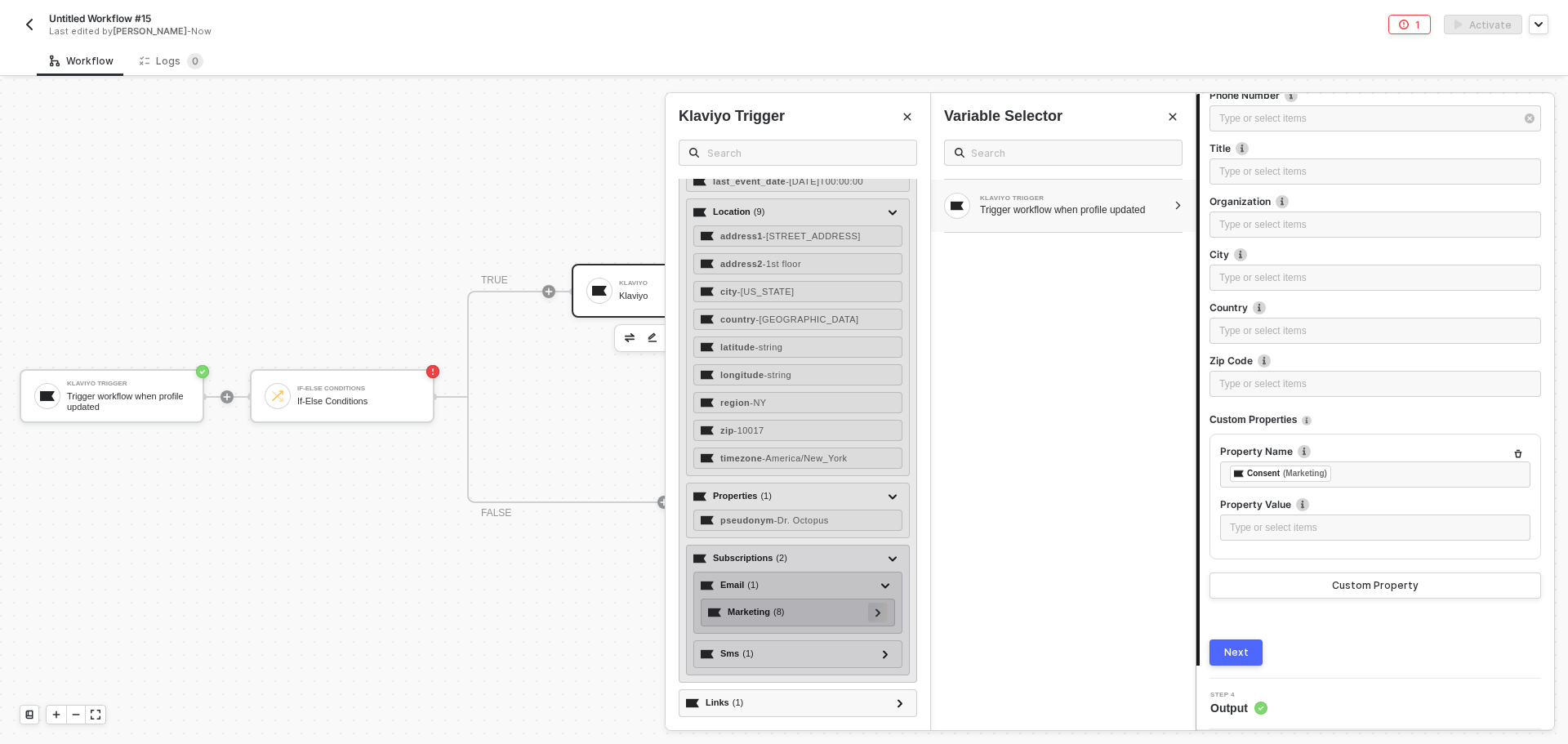
click at [870, 620] on div at bounding box center [878, 612] width 19 height 19
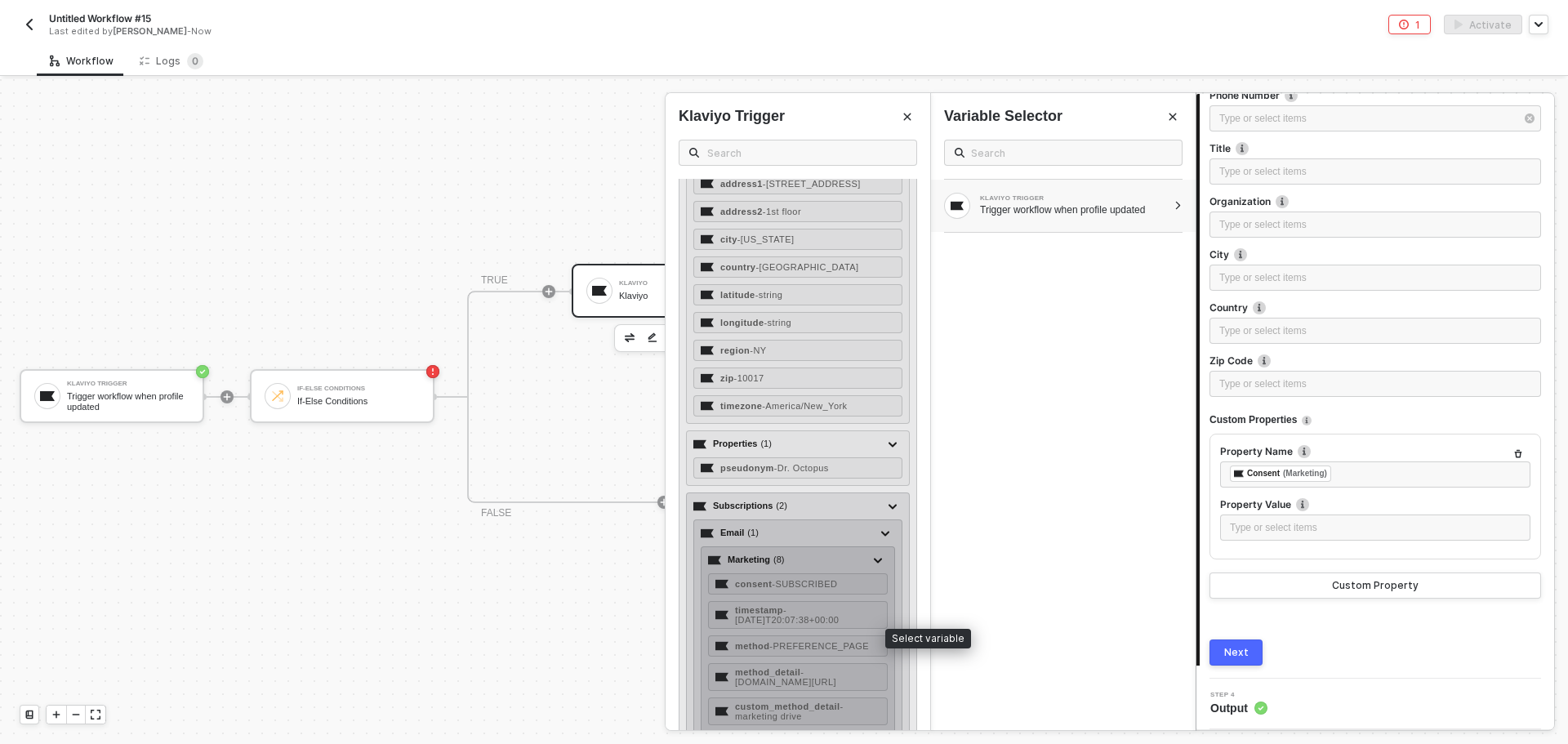
scroll to position [596, 0]
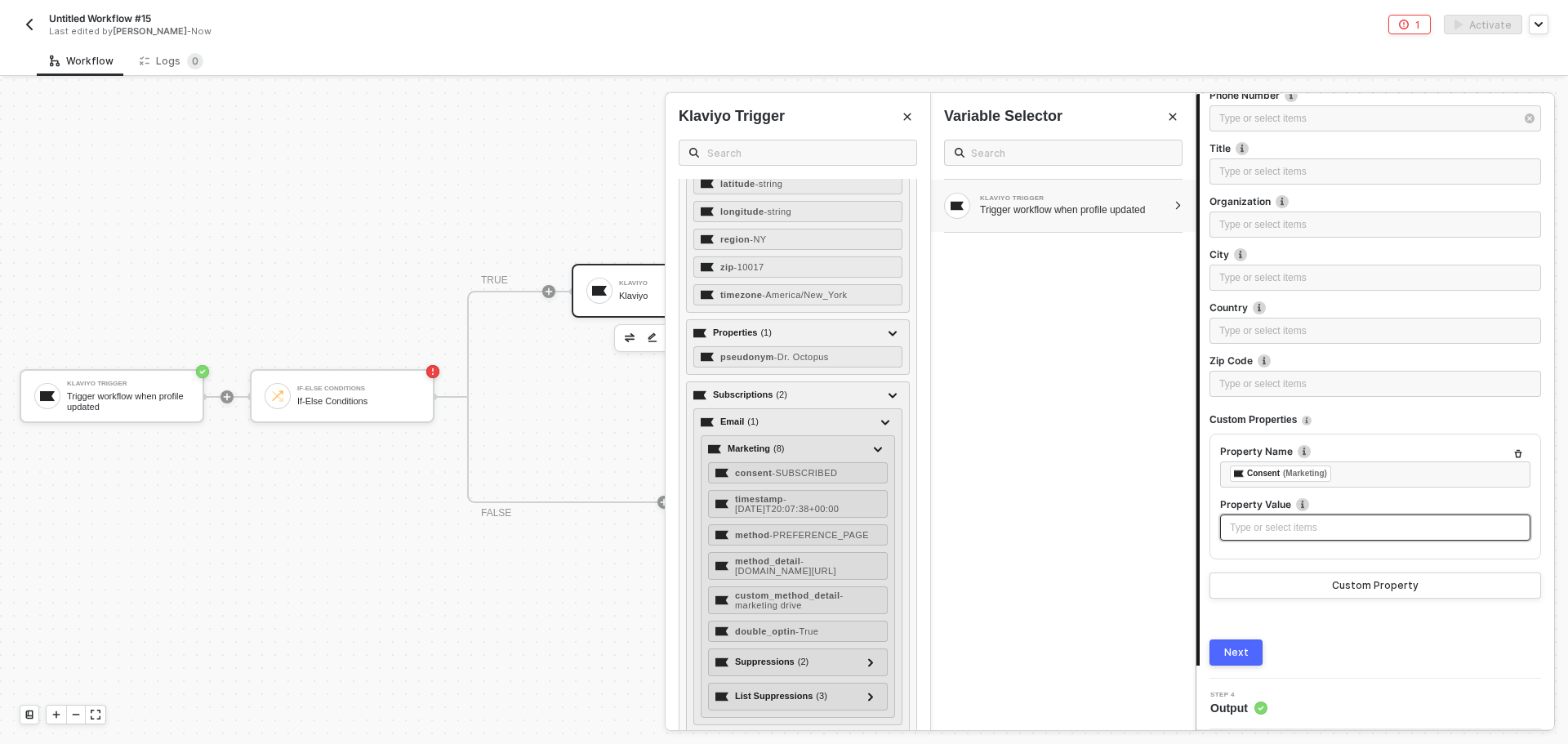
click at [1259, 527] on div "Type or select items ﻿" at bounding box center [1375, 528] width 291 height 15
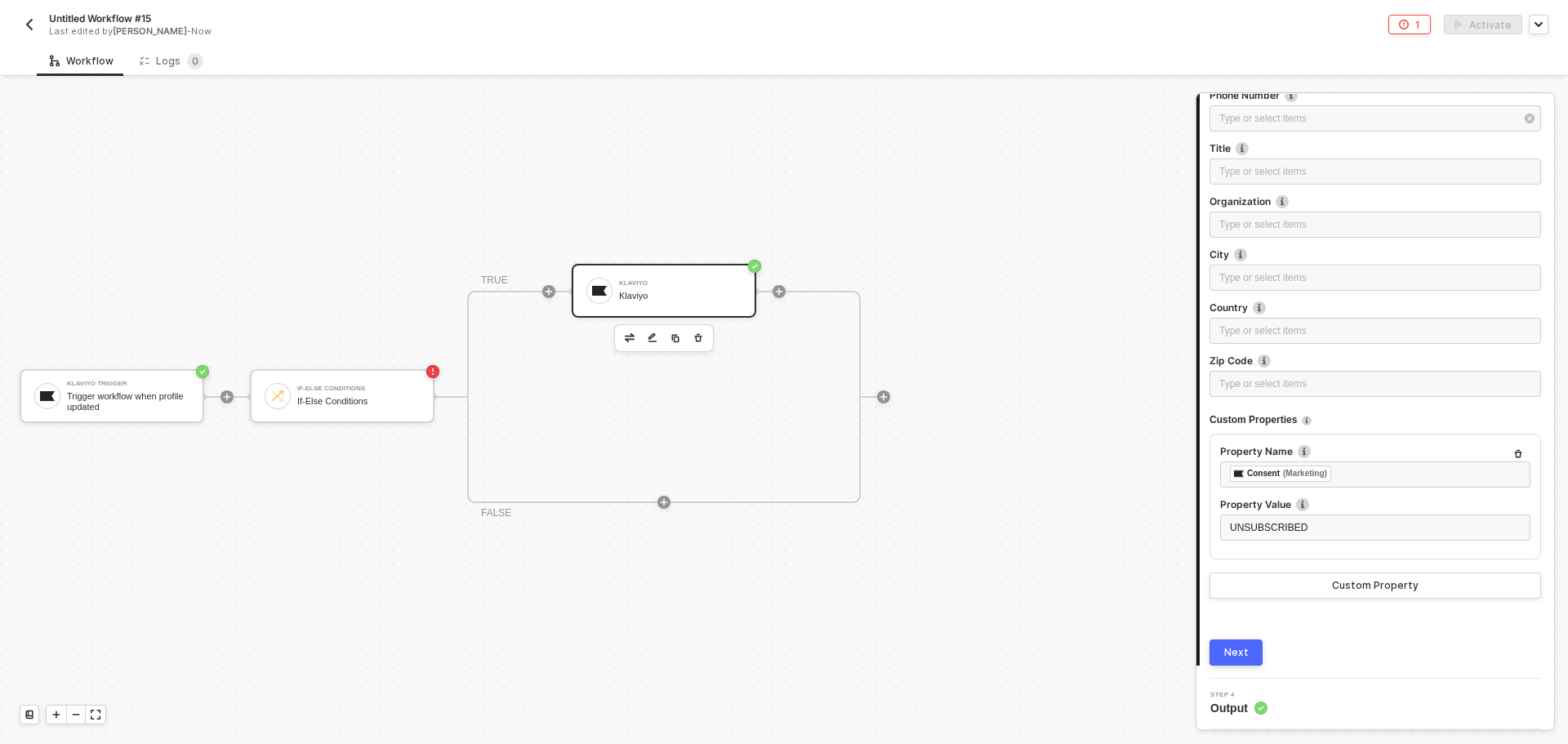
click at [1233, 658] on div "Next" at bounding box center [1236, 652] width 24 height 14
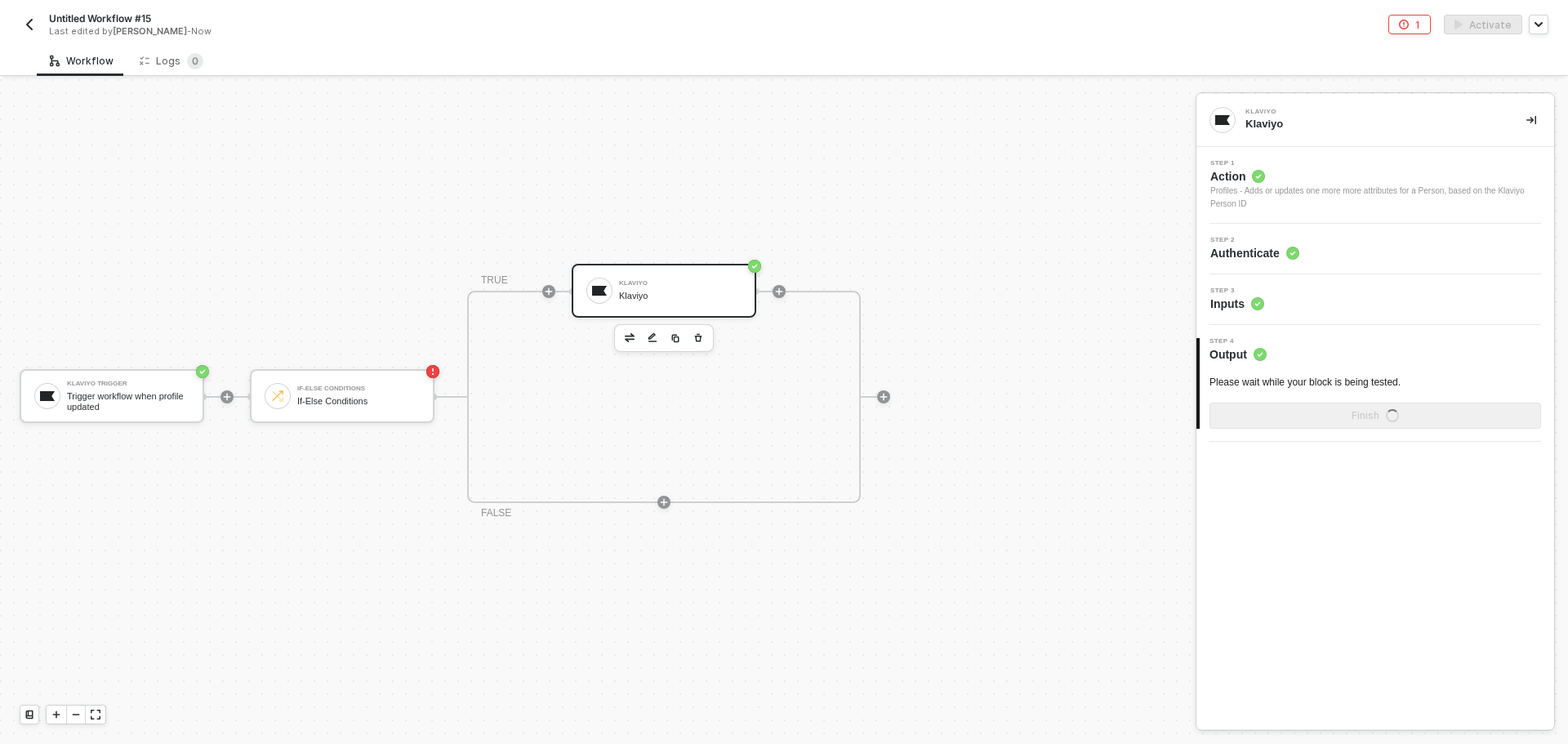
scroll to position [0, 0]
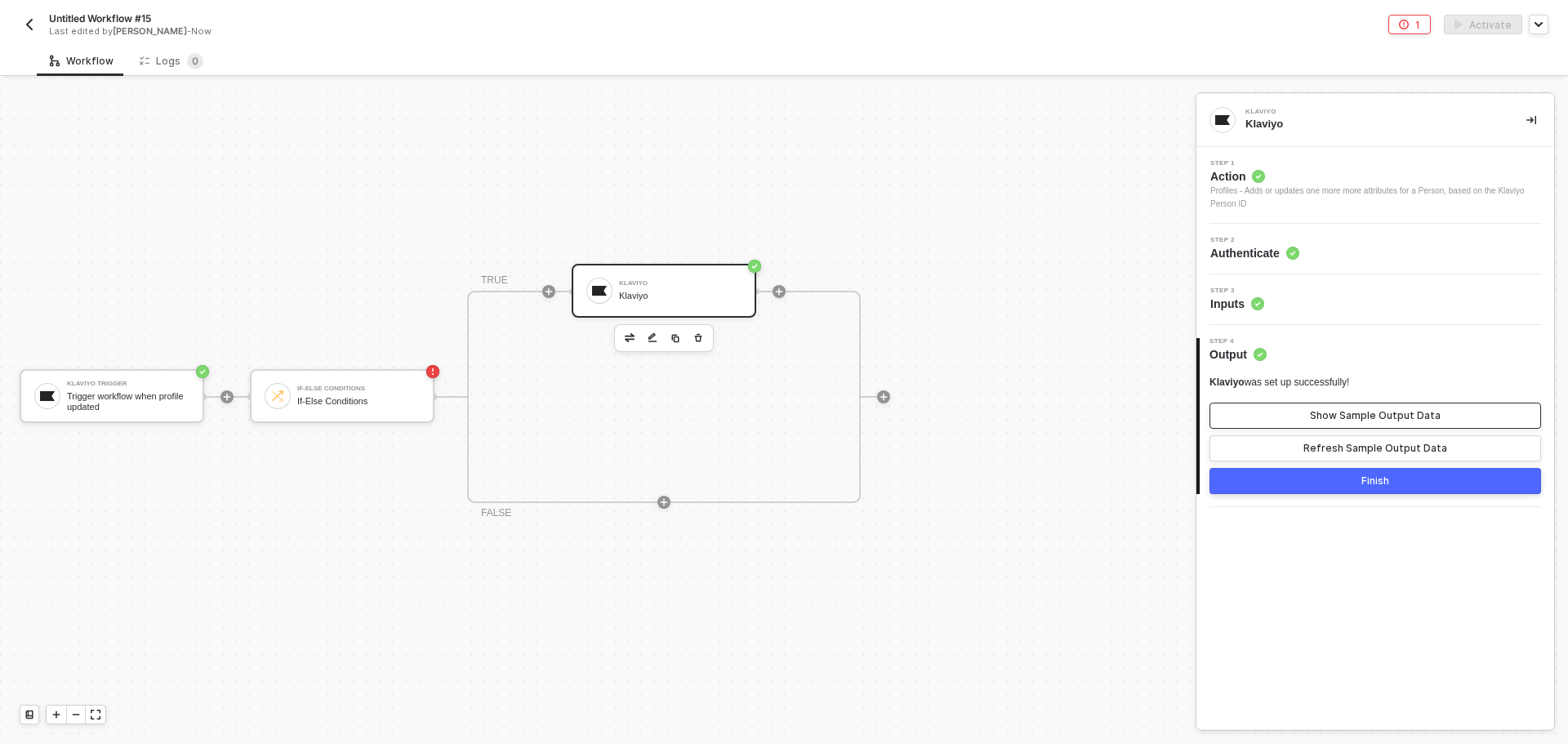
click at [1302, 427] on button "Show Sample Output Data" at bounding box center [1375, 415] width 331 height 26
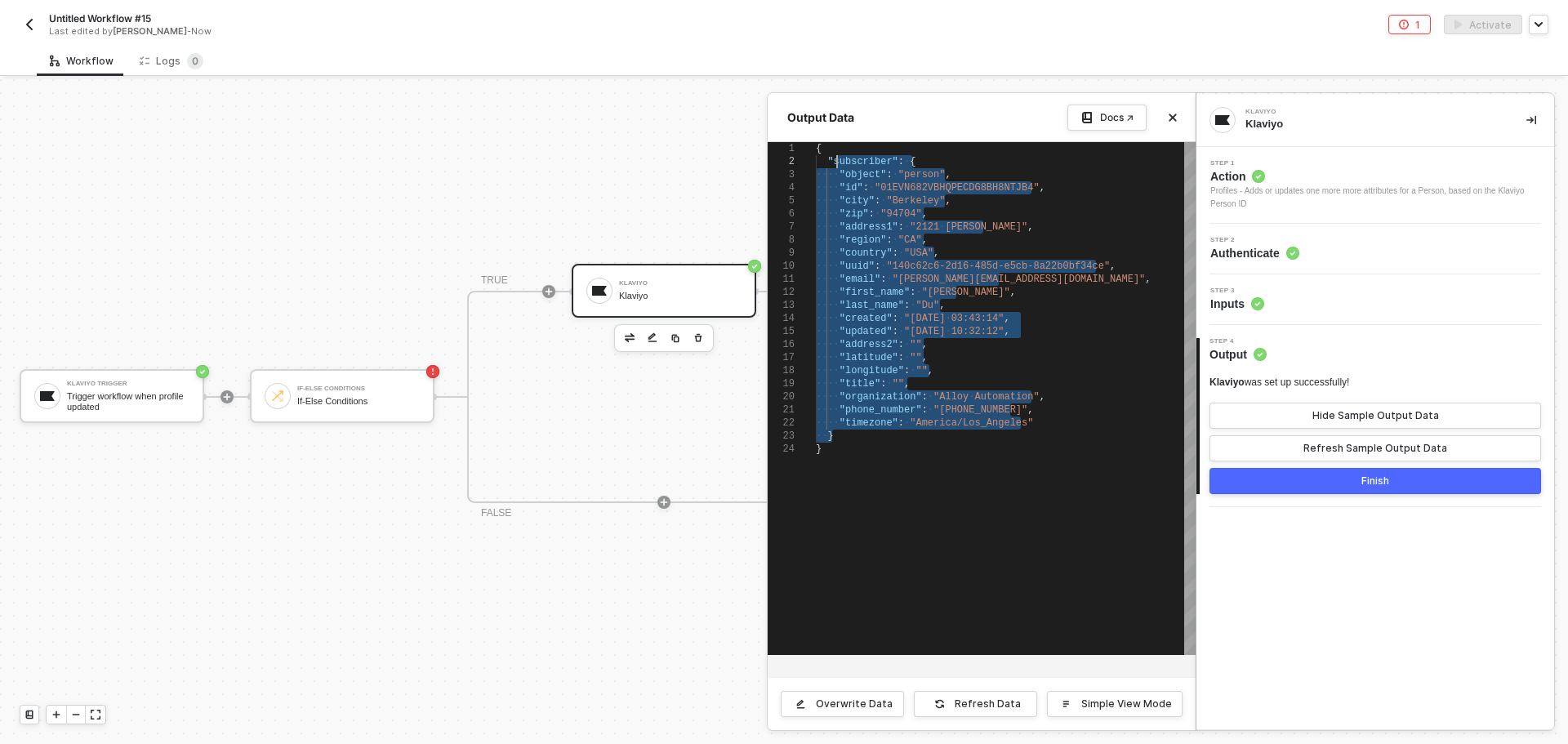
drag, startPoint x: 1030, startPoint y: 430, endPoint x: 836, endPoint y: 162, distance: 330.8
type textarea "{ "subscriber": { "object": "person", "id": "01EVN682VBHQPECDG8BH8NTJB4", "city…"
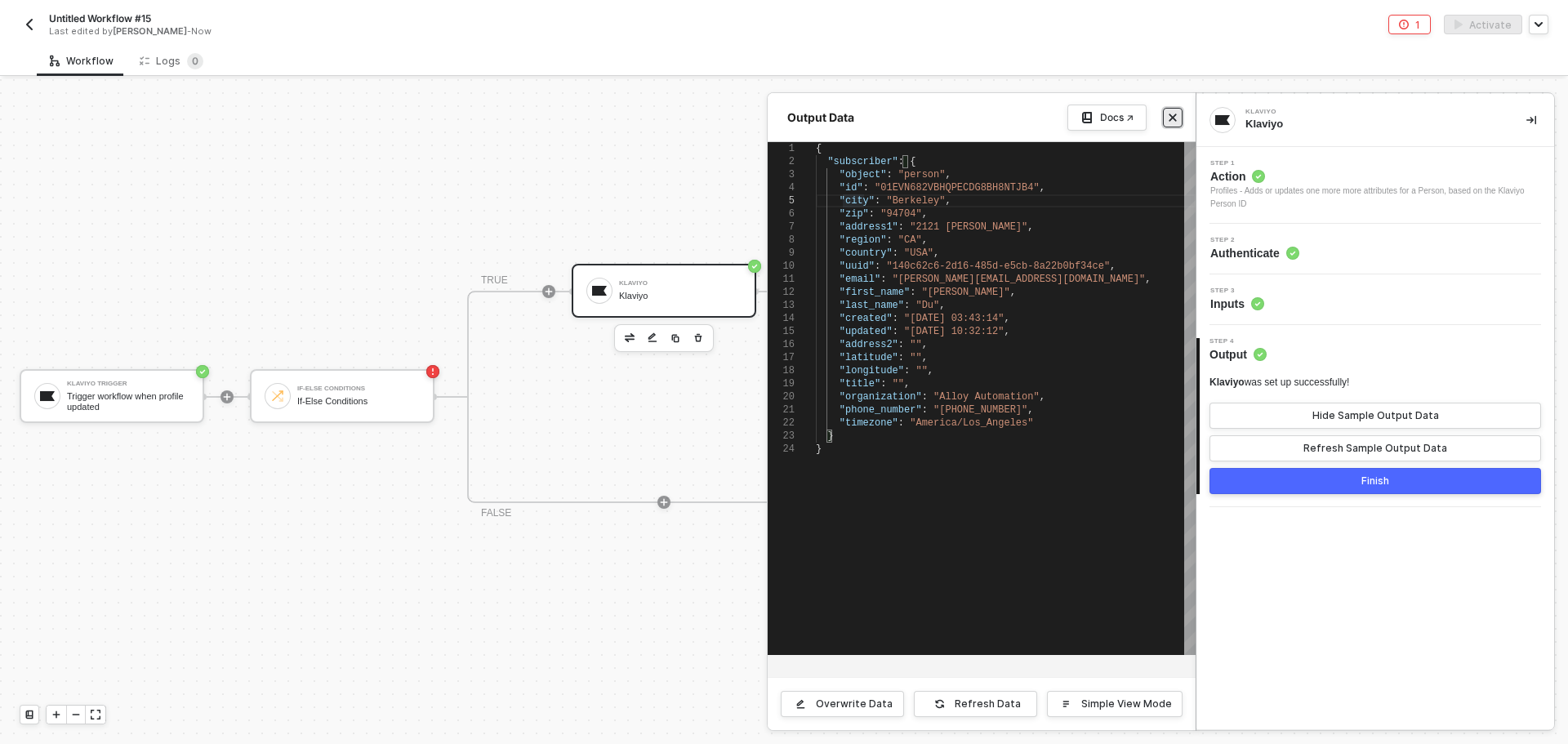
drag, startPoint x: 1168, startPoint y: 113, endPoint x: 867, endPoint y: 168, distance: 306.0
click at [1169, 113] on icon "icon-close" at bounding box center [1173, 118] width 10 height 10
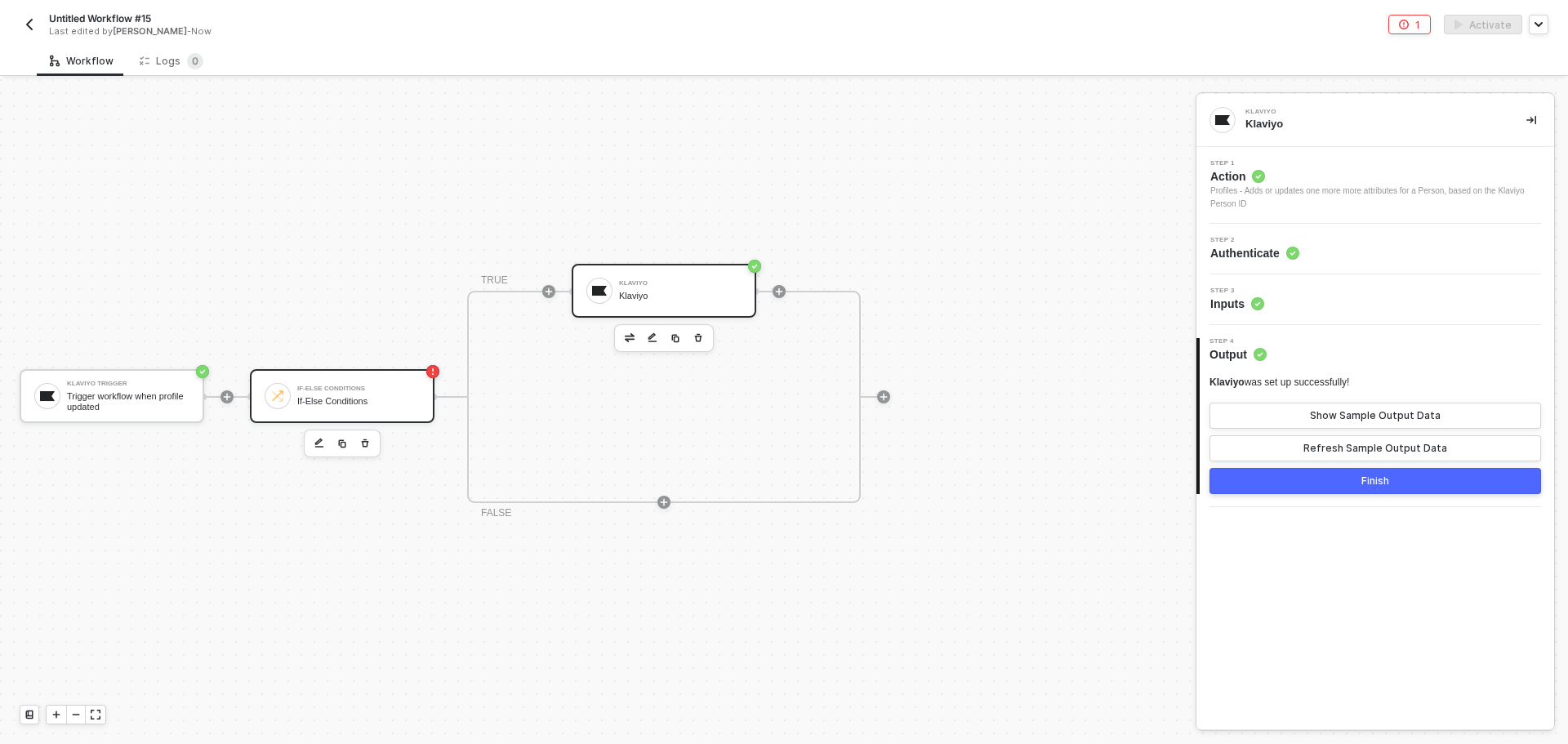
click at [331, 395] on div "If-Else Conditions If-Else Conditions" at bounding box center [358, 396] width 123 height 31
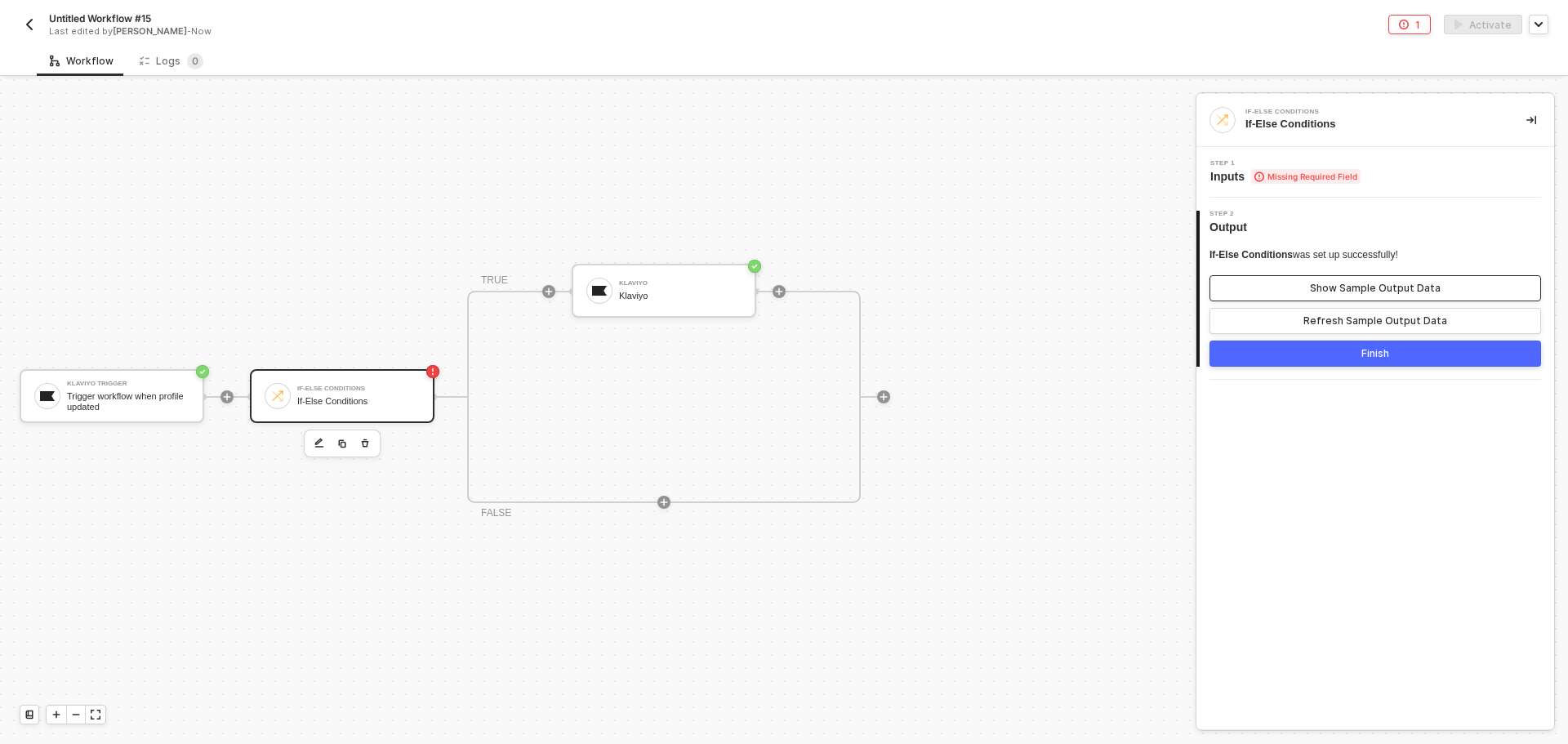
click at [1338, 284] on div "Show Sample Output Data" at bounding box center [1375, 289] width 130 height 14
click at [1343, 364] on button "Finish" at bounding box center [1375, 353] width 331 height 26
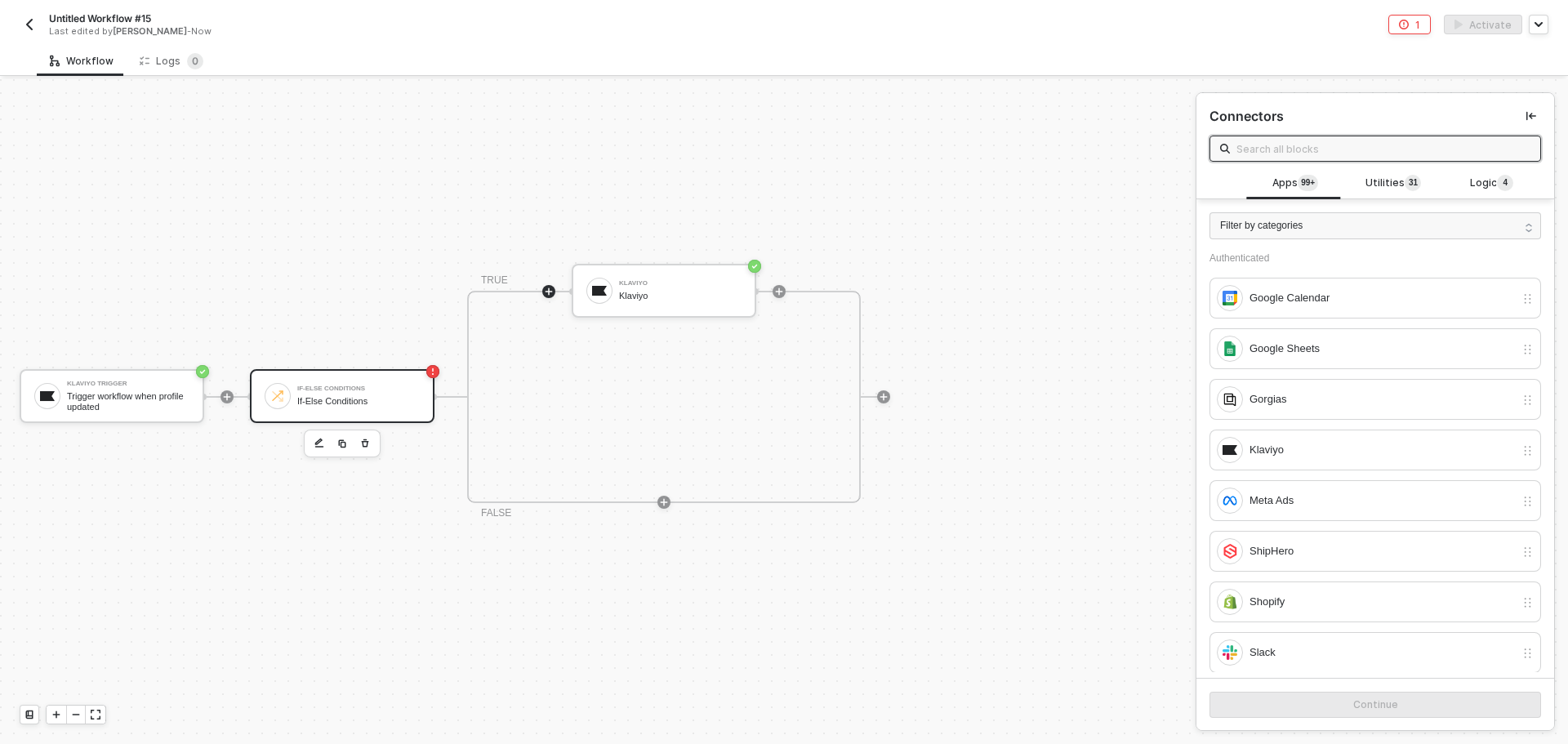
click at [351, 394] on div "If-Else Conditions If-Else Conditions" at bounding box center [358, 396] width 123 height 31
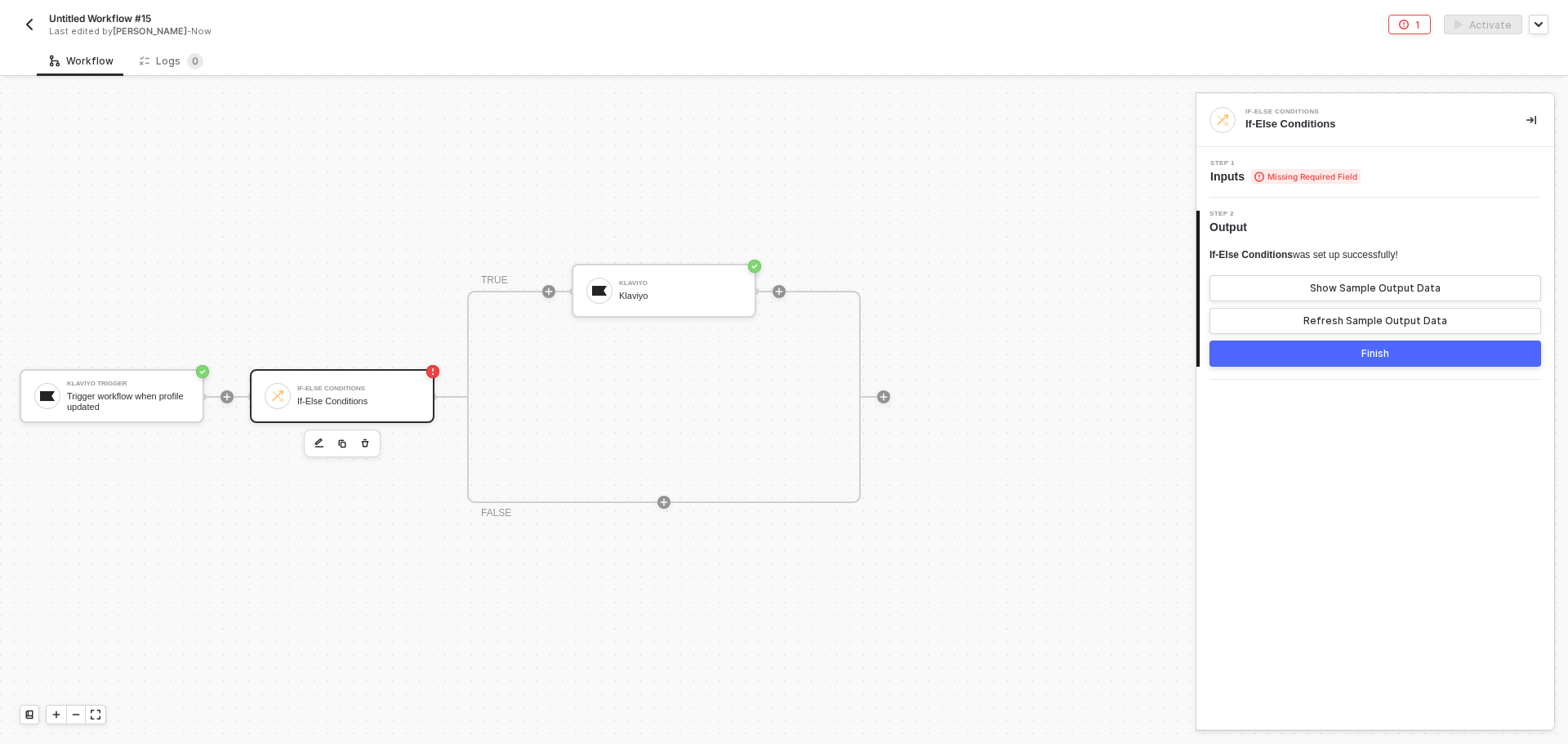
click at [1324, 171] on span "Missing Required Field" at bounding box center [1305, 176] width 109 height 14
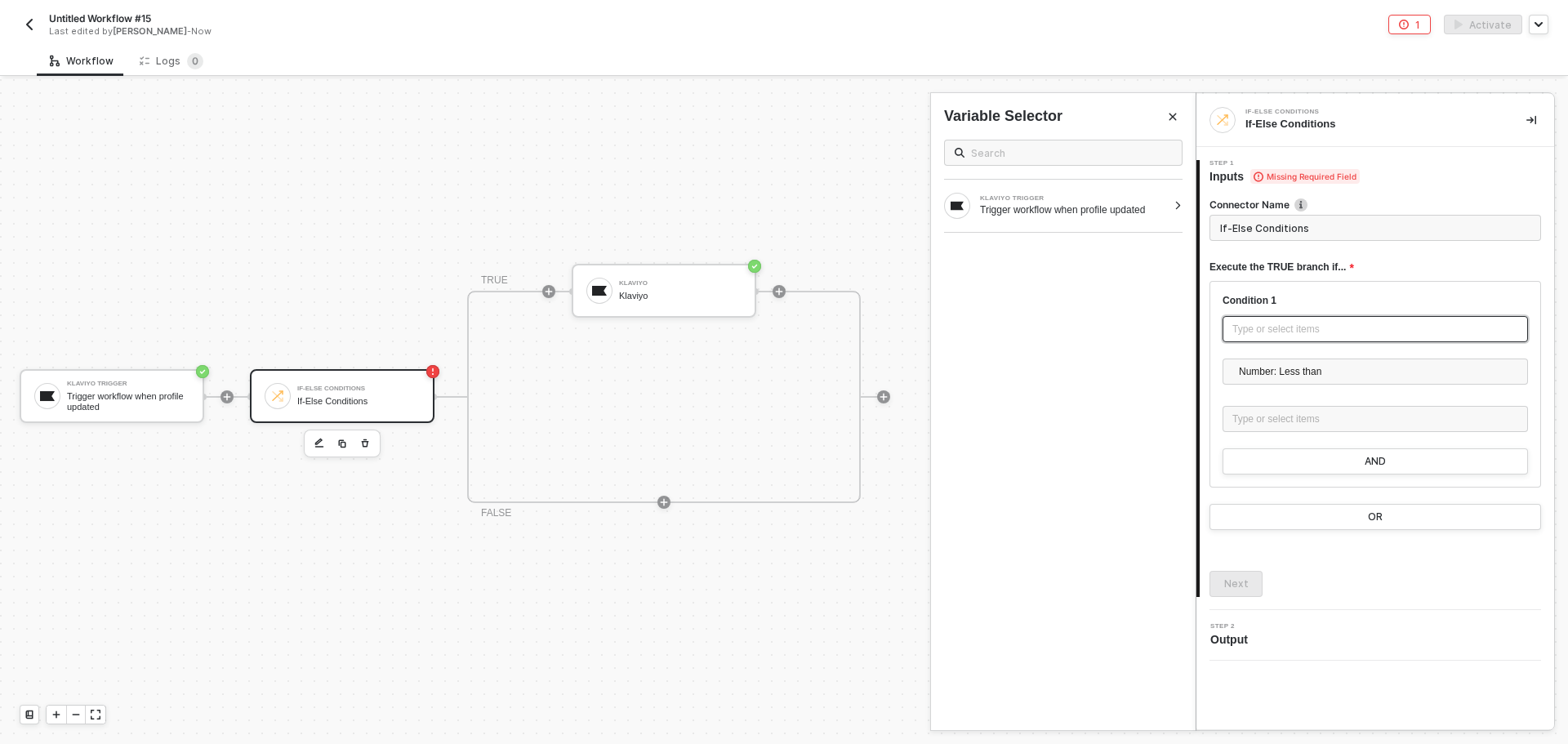
click at [1306, 336] on div "Type or select items ﻿" at bounding box center [1376, 329] width 286 height 15
click at [1057, 205] on div "Trigger workflow when profile updated" at bounding box center [1074, 210] width 187 height 14
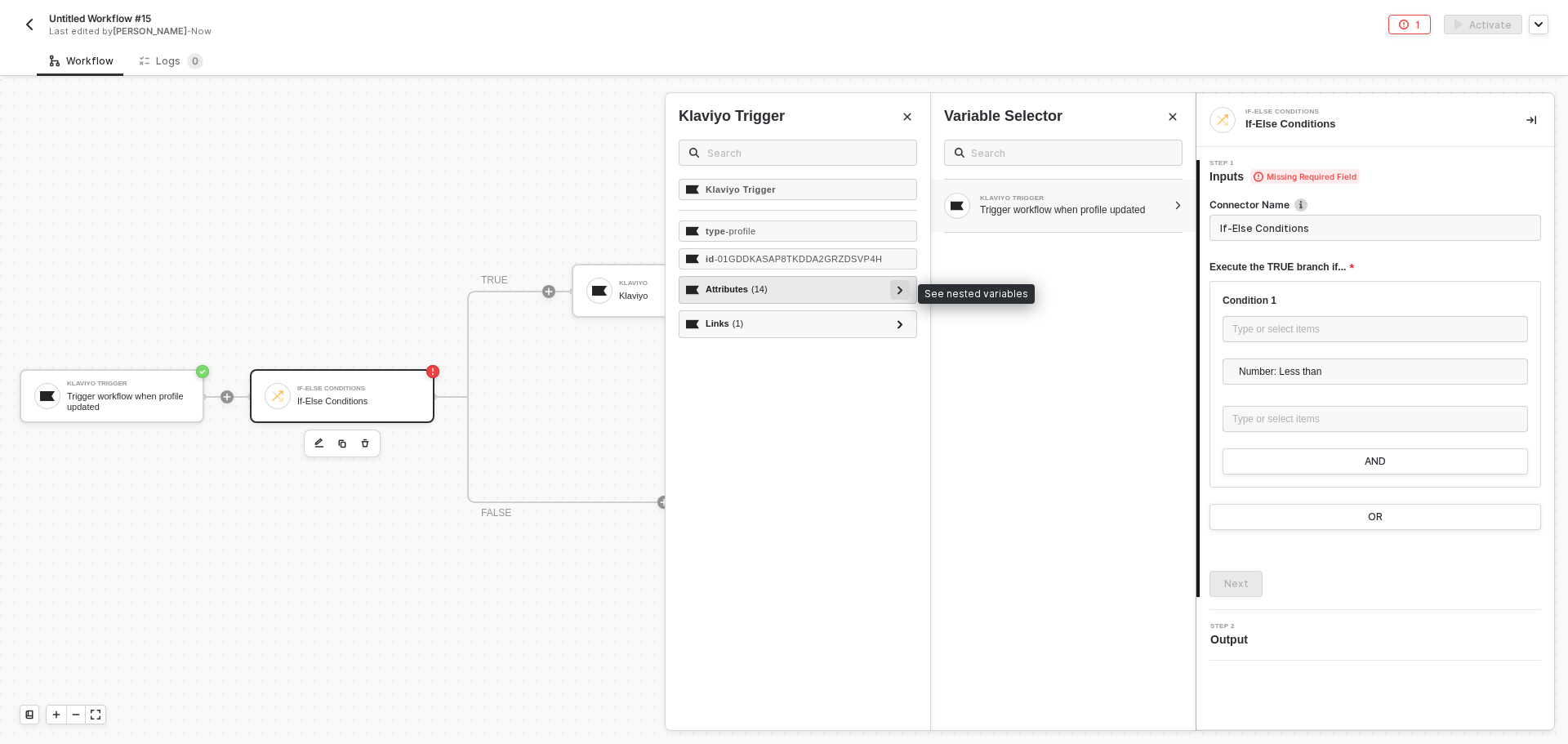
click at [898, 289] on icon at bounding box center [901, 289] width 6 height 8
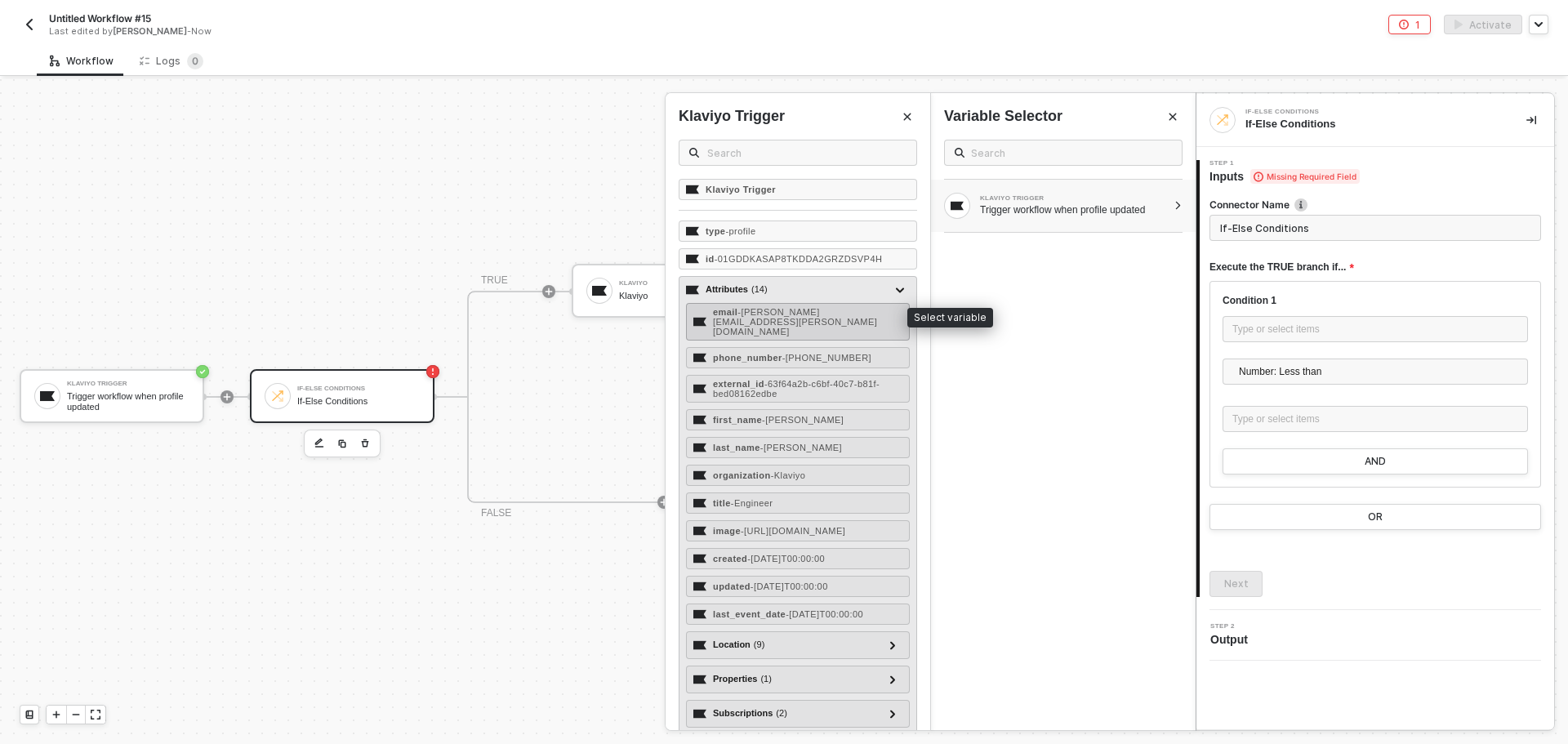
click at [862, 307] on span "- [PERSON_NAME][EMAIL_ADDRESS][PERSON_NAME][DOMAIN_NAME]" at bounding box center [796, 321] width 164 height 29
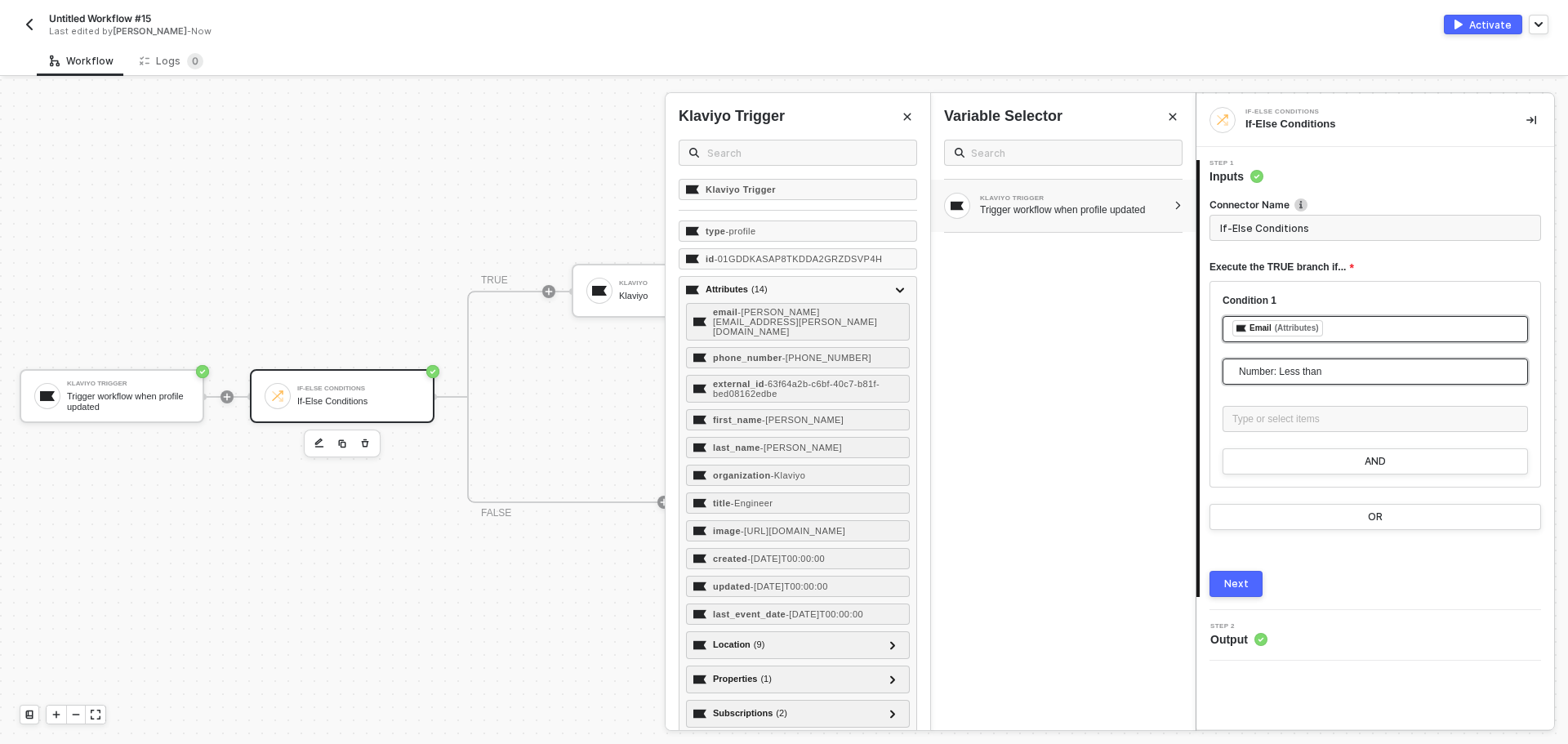
click at [1318, 379] on span "Number: Less than" at bounding box center [1378, 371] width 279 height 24
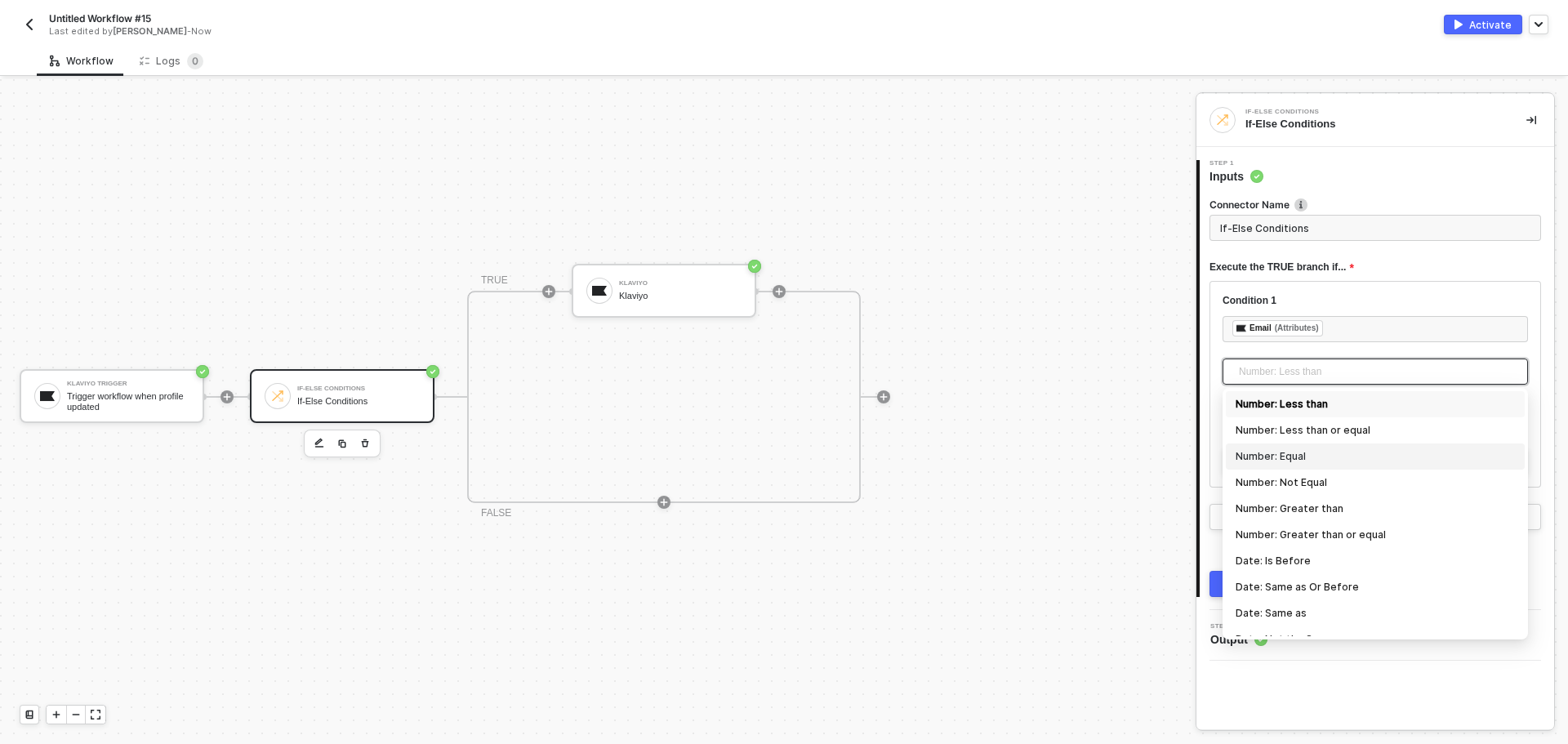
click at [1321, 465] on div "Number: Equal" at bounding box center [1376, 455] width 299 height 26
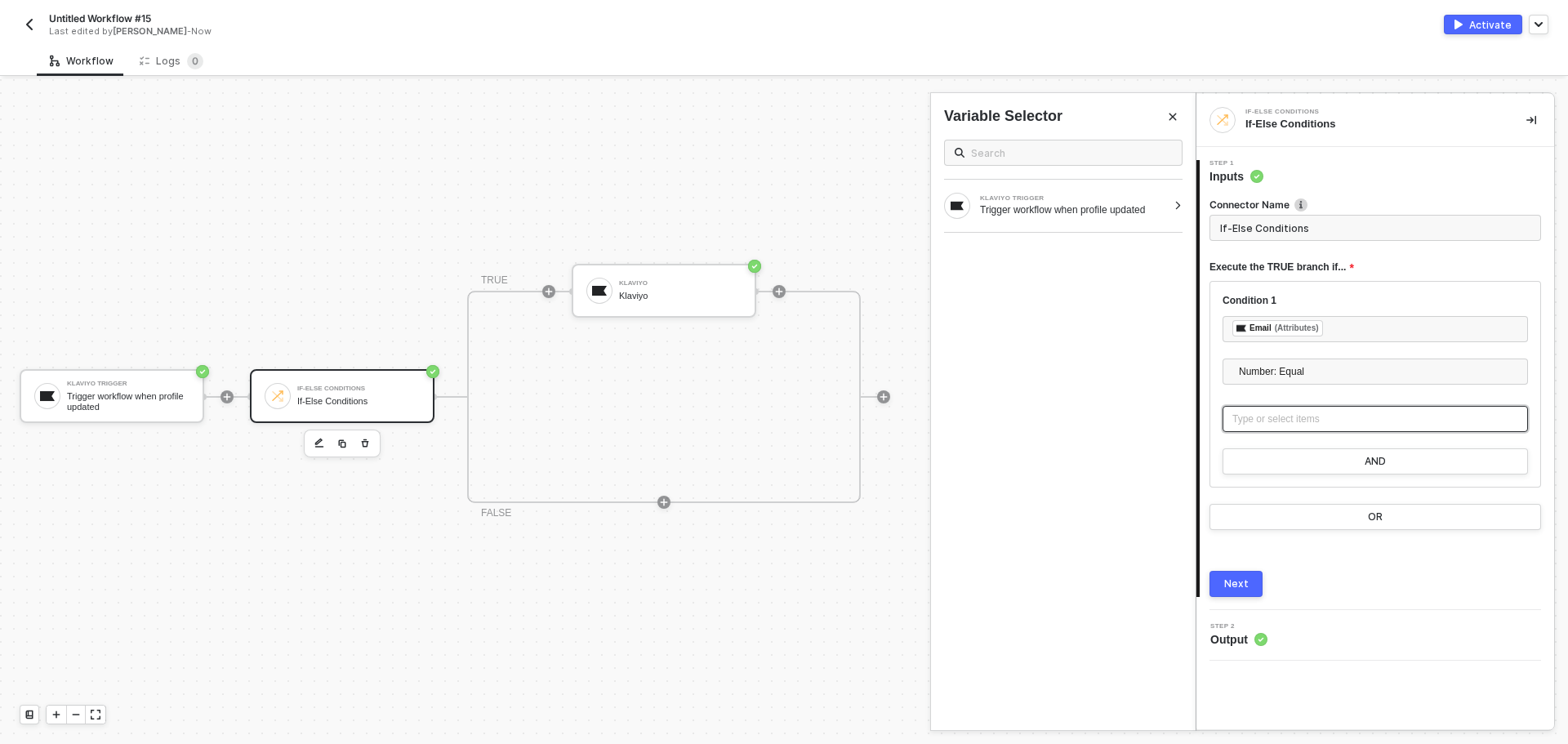
click at [1314, 427] on div "Type or select items ﻿" at bounding box center [1375, 418] width 305 height 26
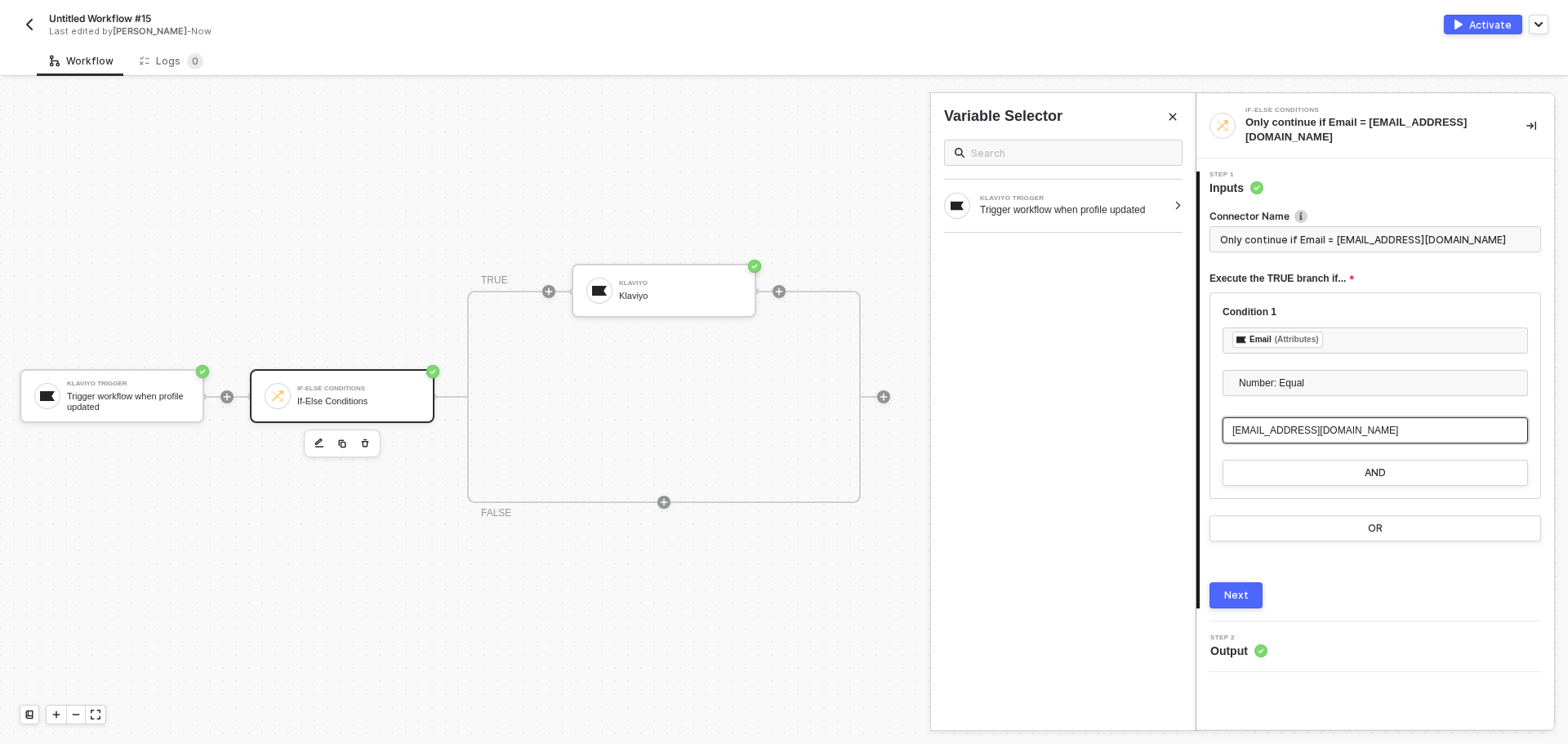
type input "Only continue if Email = [EMAIL_ADDRESS][DOMAIN_NAME]"
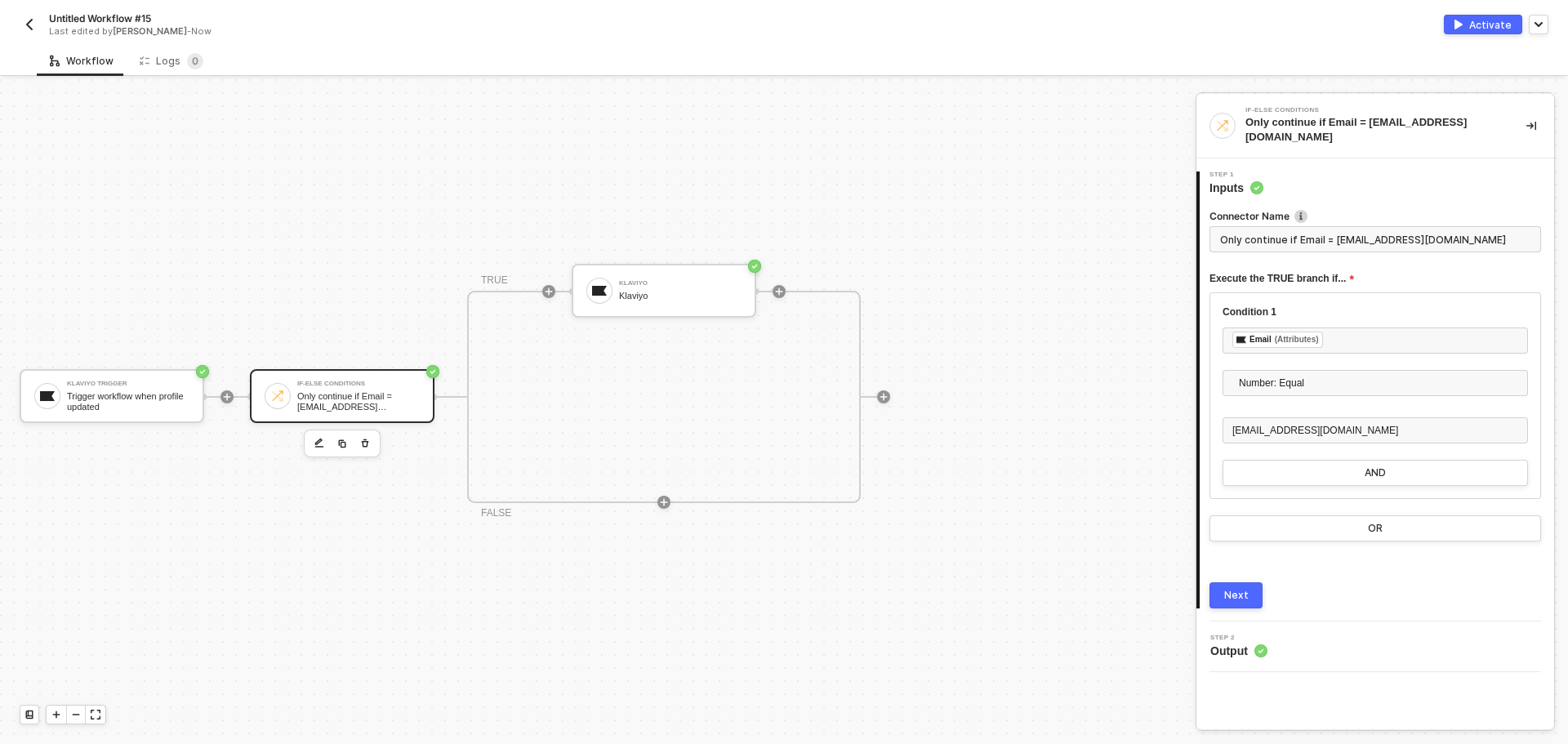
click at [1243, 591] on button "Next" at bounding box center [1236, 594] width 53 height 26
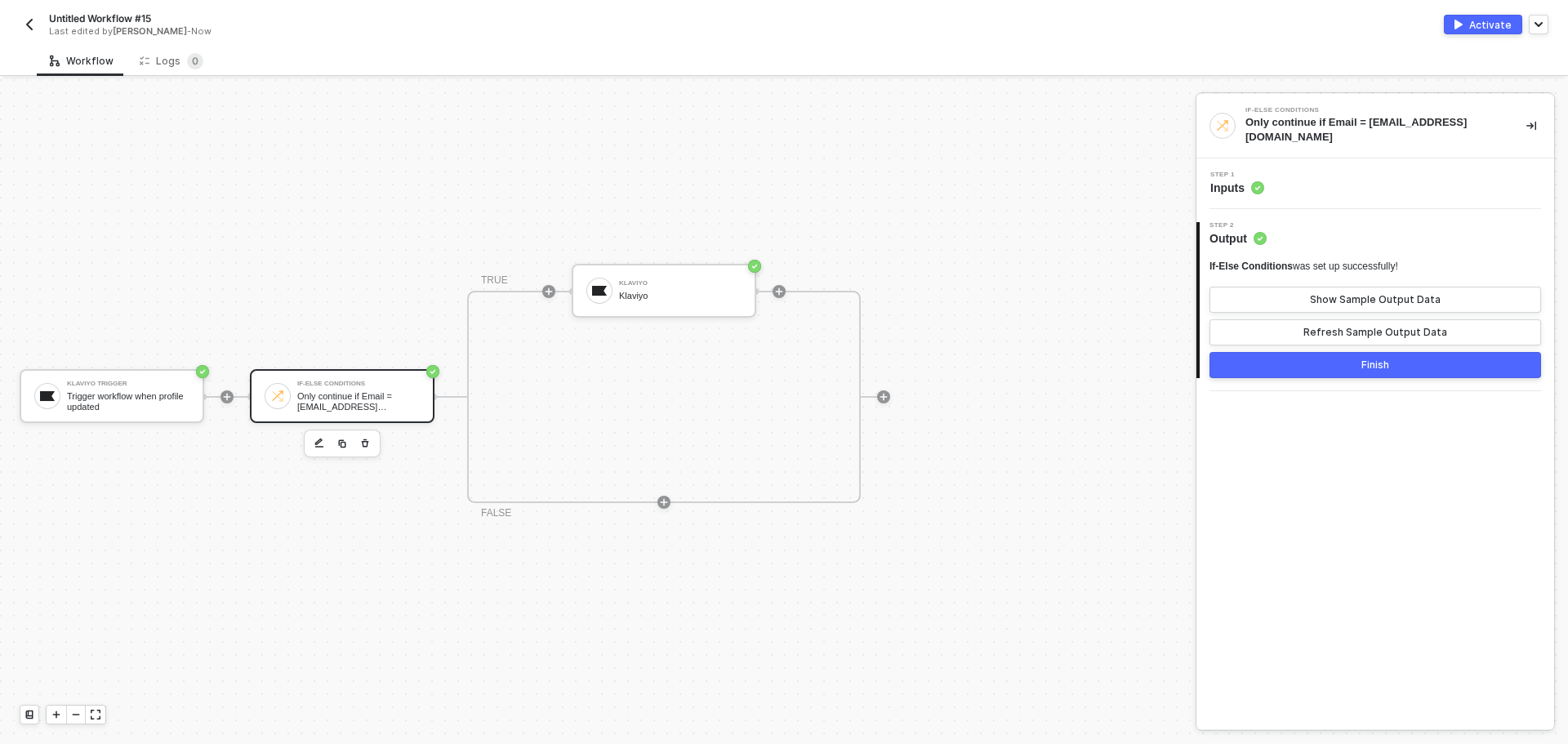
click at [1477, 24] on div "Activate" at bounding box center [1491, 25] width 42 height 14
click at [1430, 352] on button "Finish" at bounding box center [1375, 365] width 331 height 26
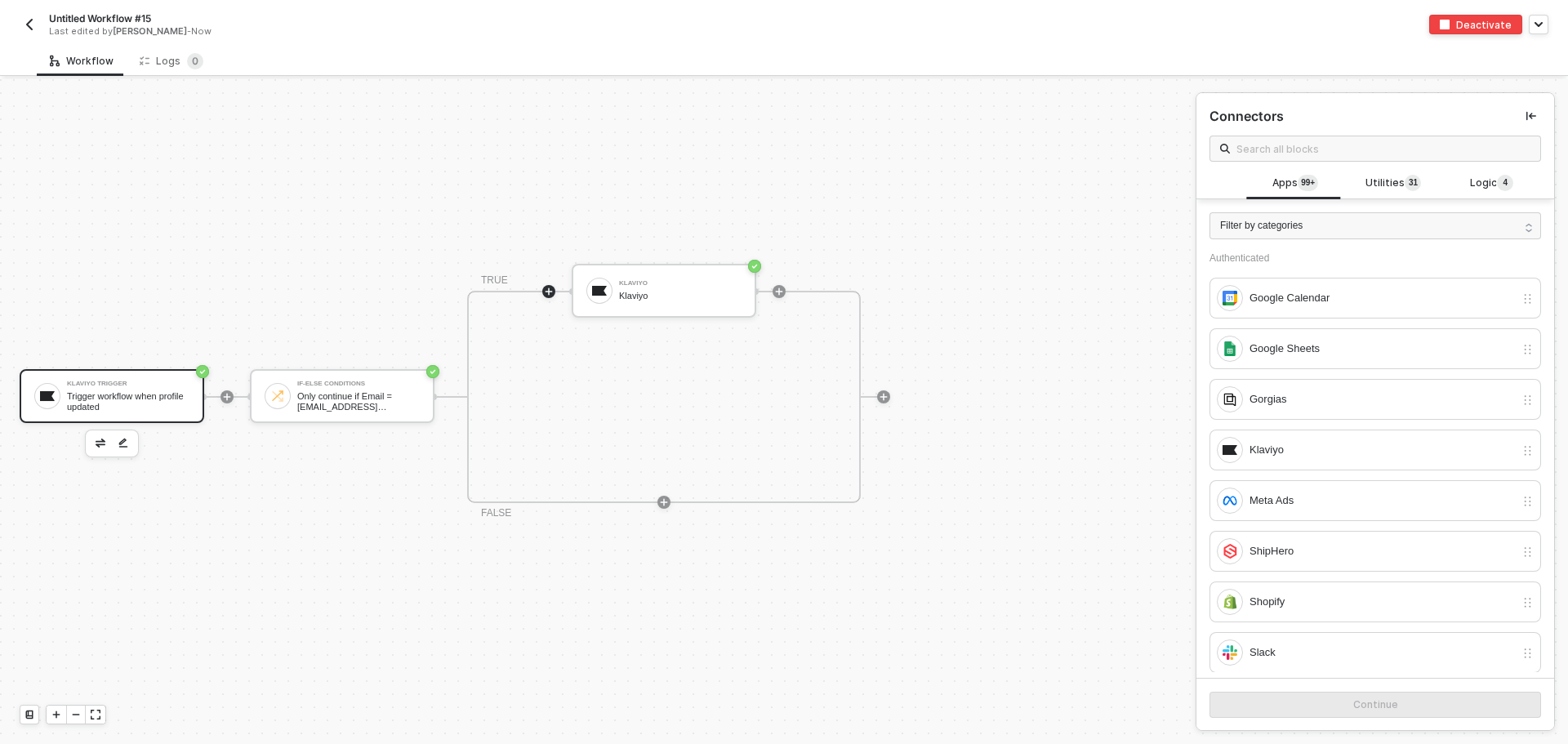
click at [154, 391] on div "Trigger workflow when profile updated" at bounding box center [127, 400] width 123 height 20
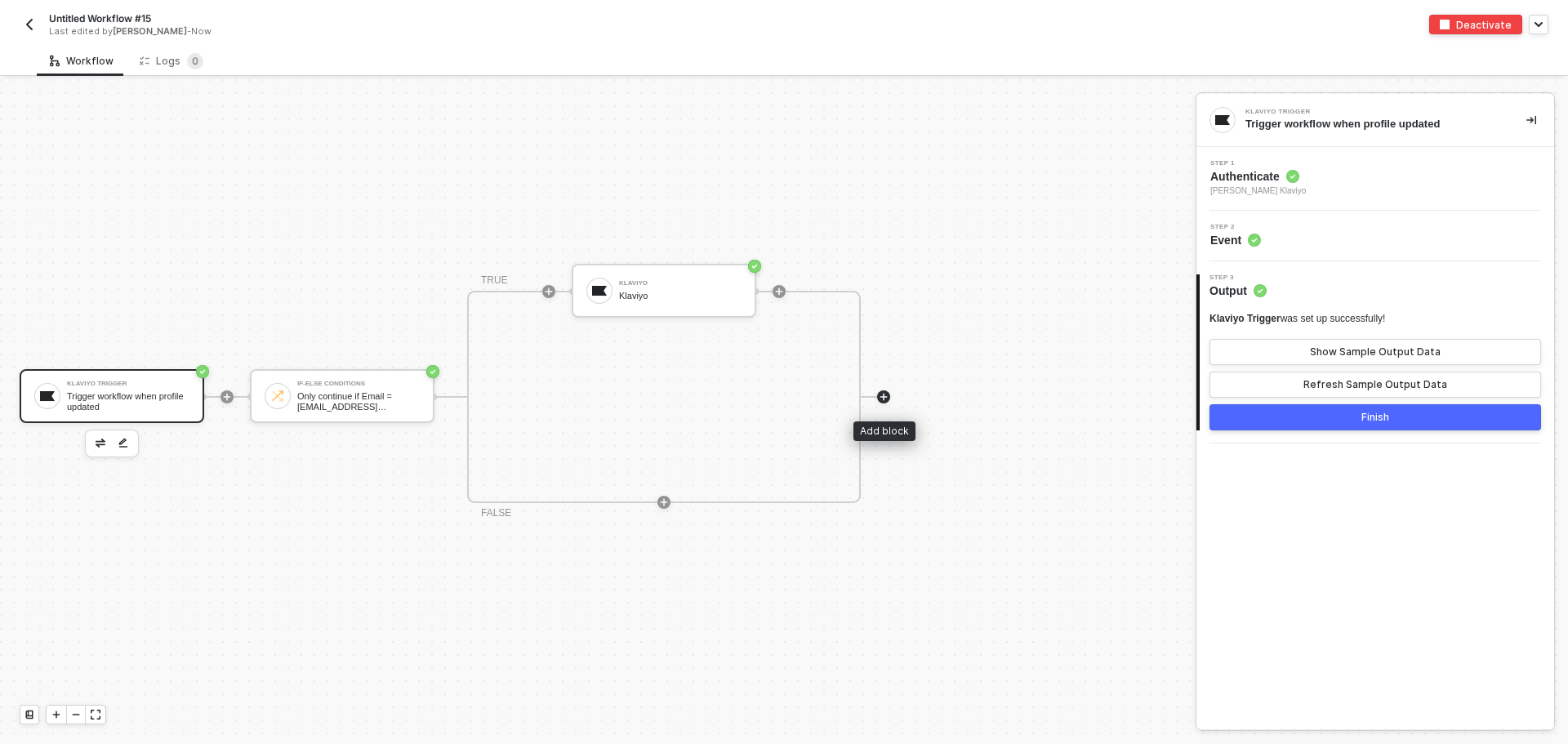
click at [883, 400] on icon "icon-play" at bounding box center [884, 397] width 8 height 8
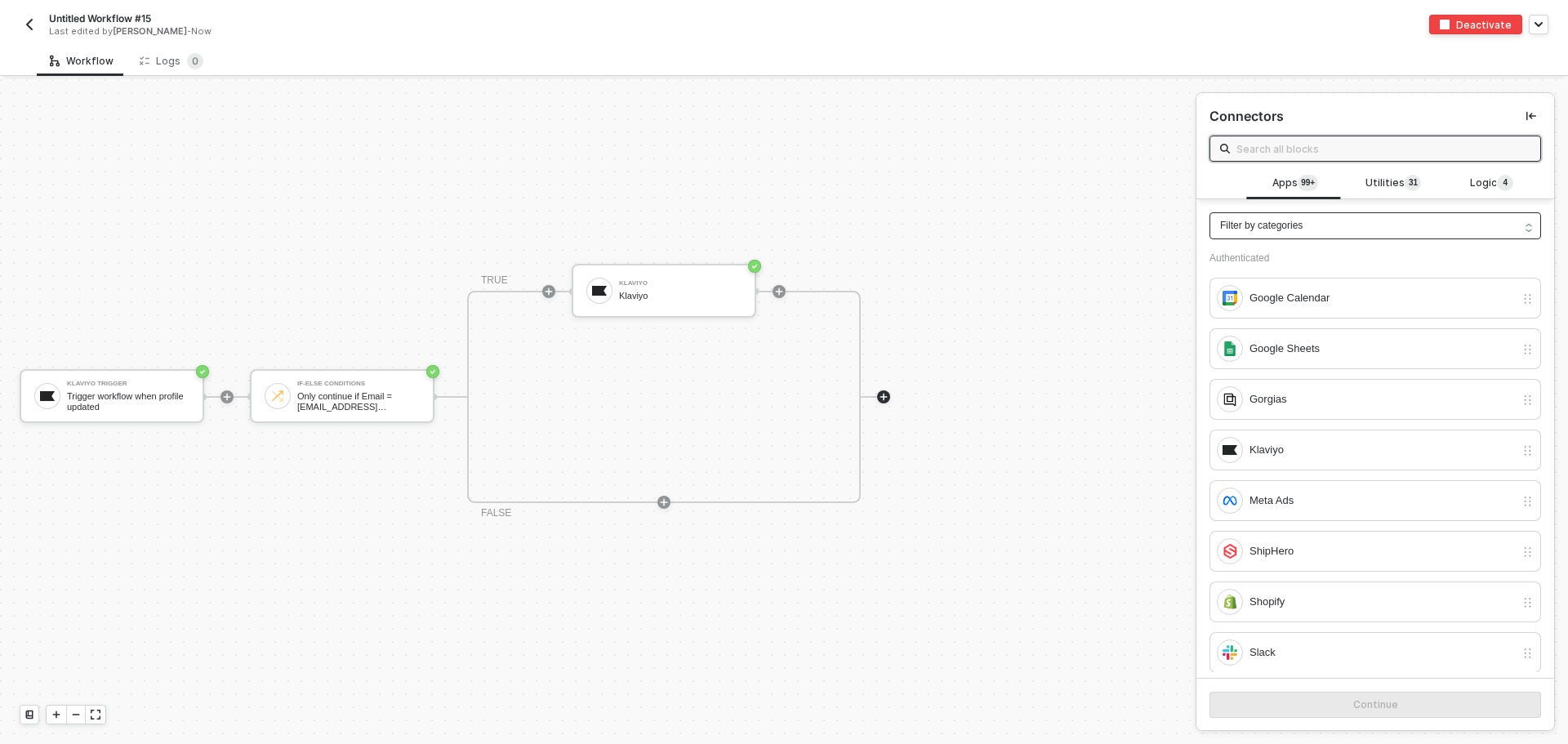
click at [1322, 221] on div "Filter by categories" at bounding box center [1375, 226] width 331 height 27
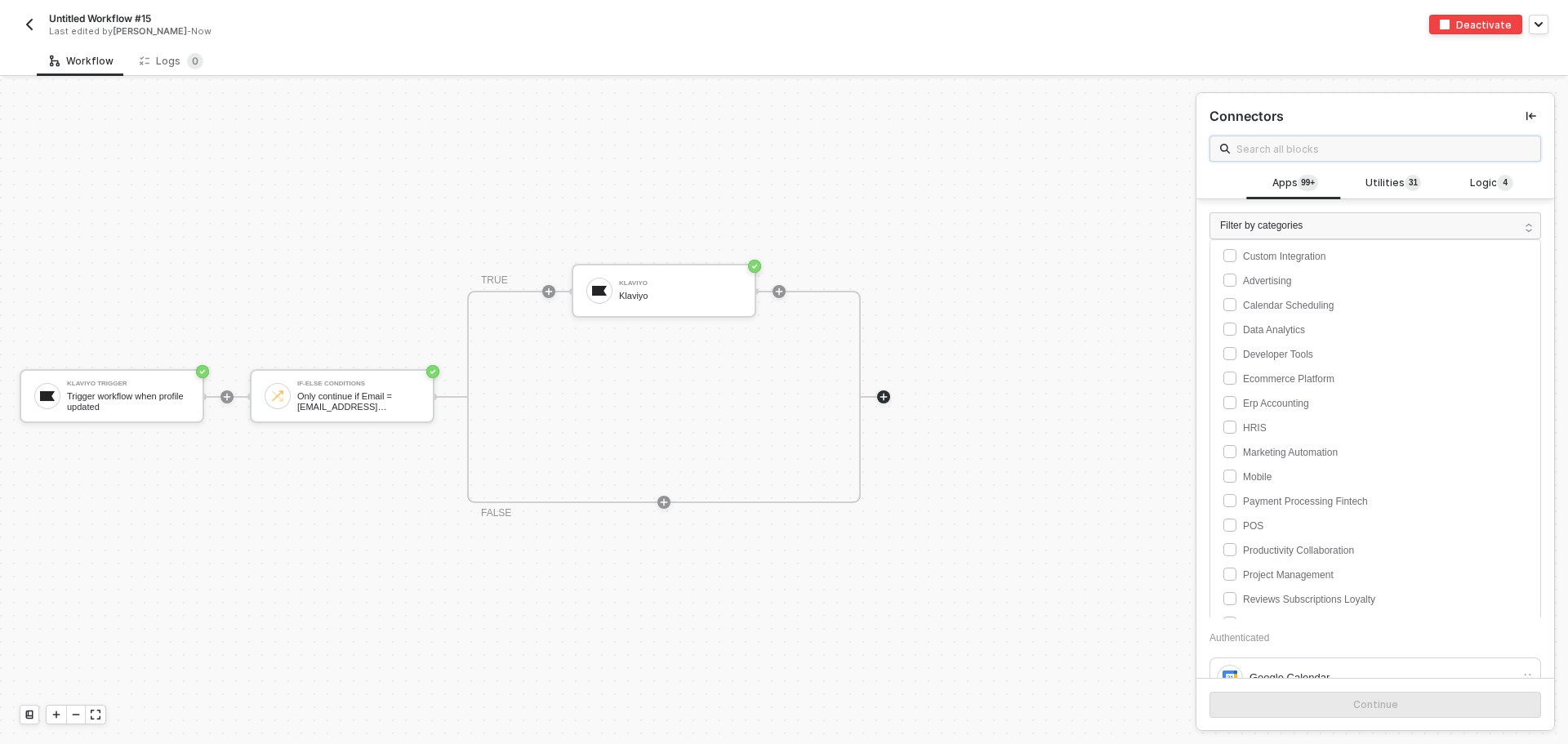
click at [1281, 141] on input "text" at bounding box center [1384, 149] width 294 height 18
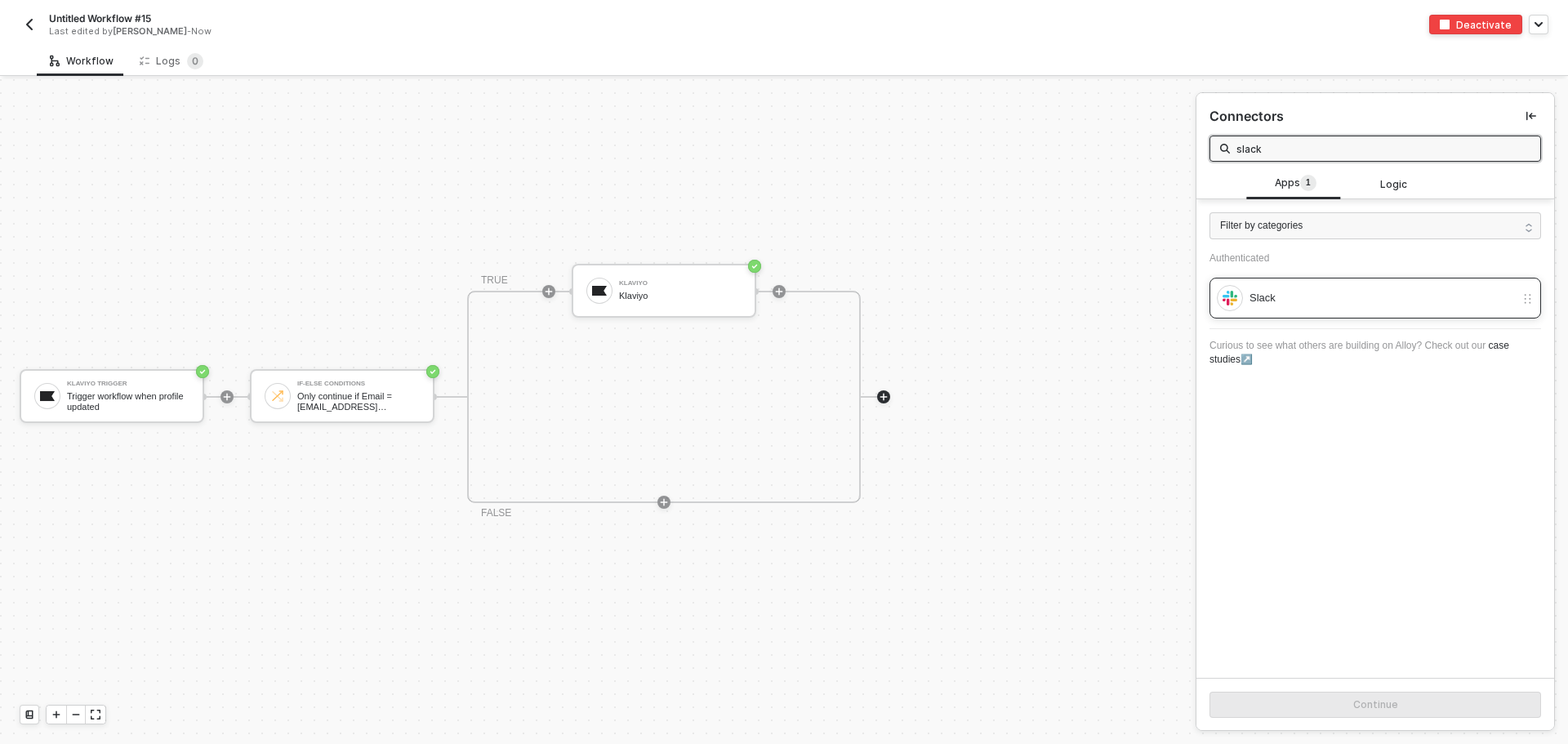
type input "slack"
click at [1349, 305] on div "Slack" at bounding box center [1382, 297] width 266 height 18
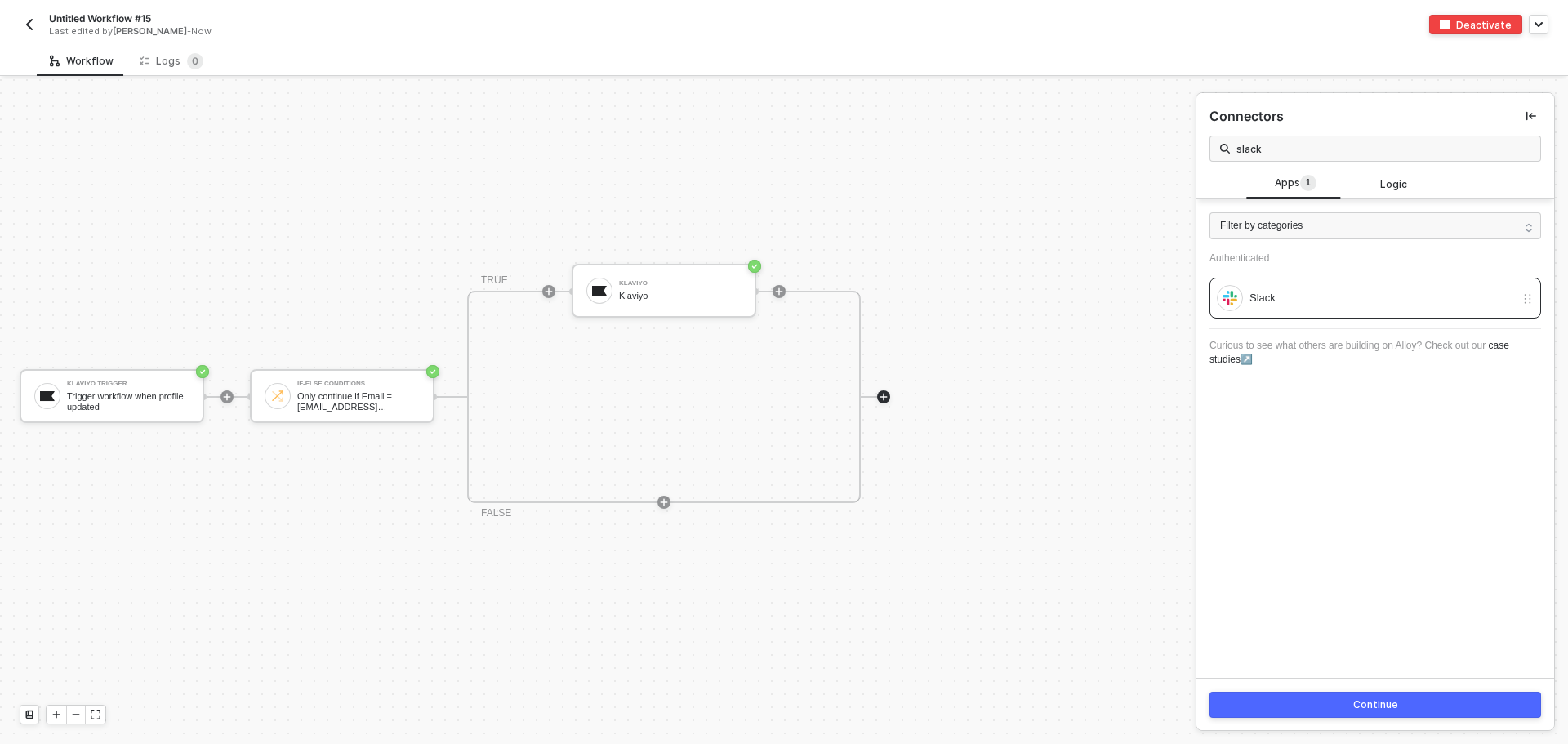
click at [1384, 700] on div "Continue" at bounding box center [1376, 704] width 45 height 14
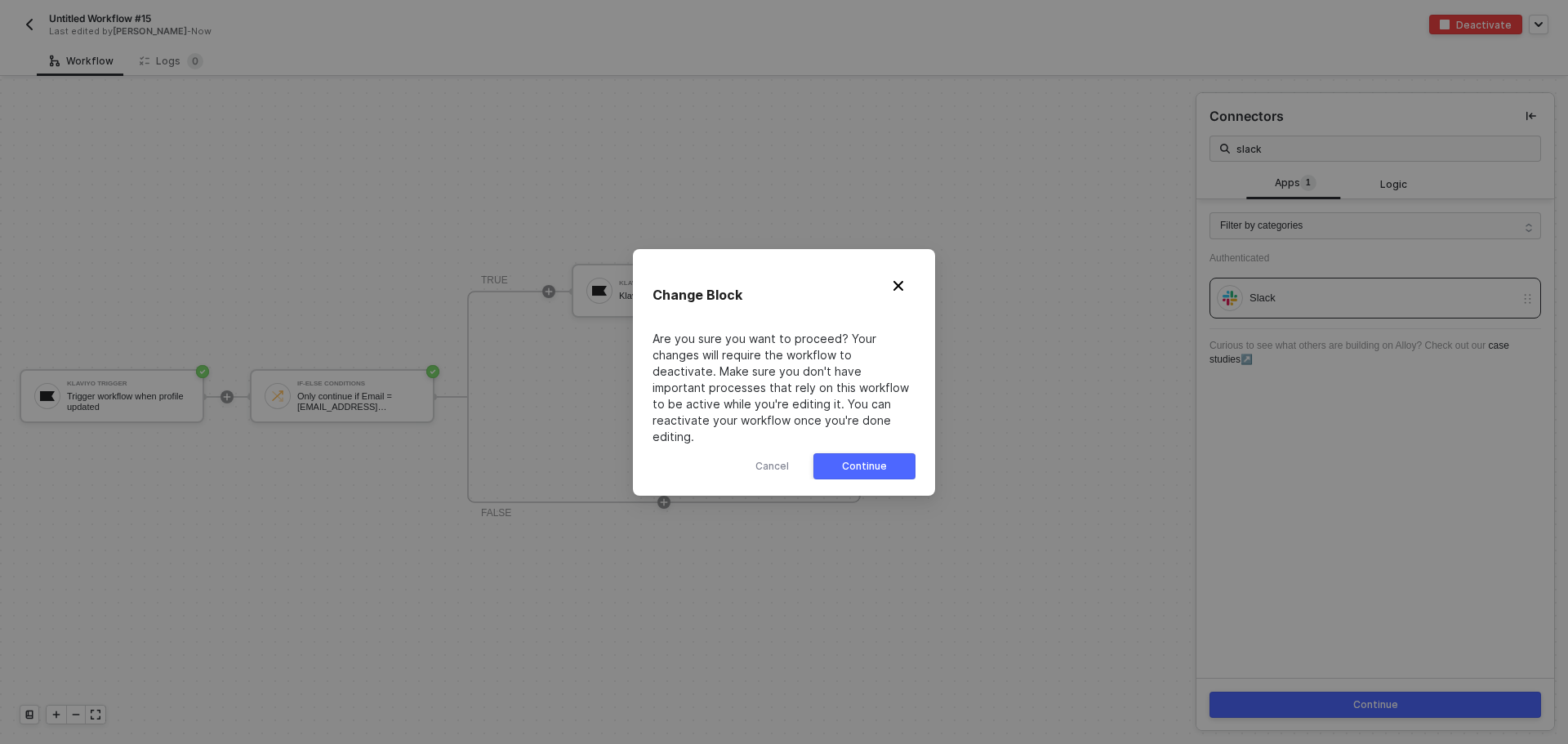
click at [840, 455] on button "Continue" at bounding box center [865, 466] width 102 height 26
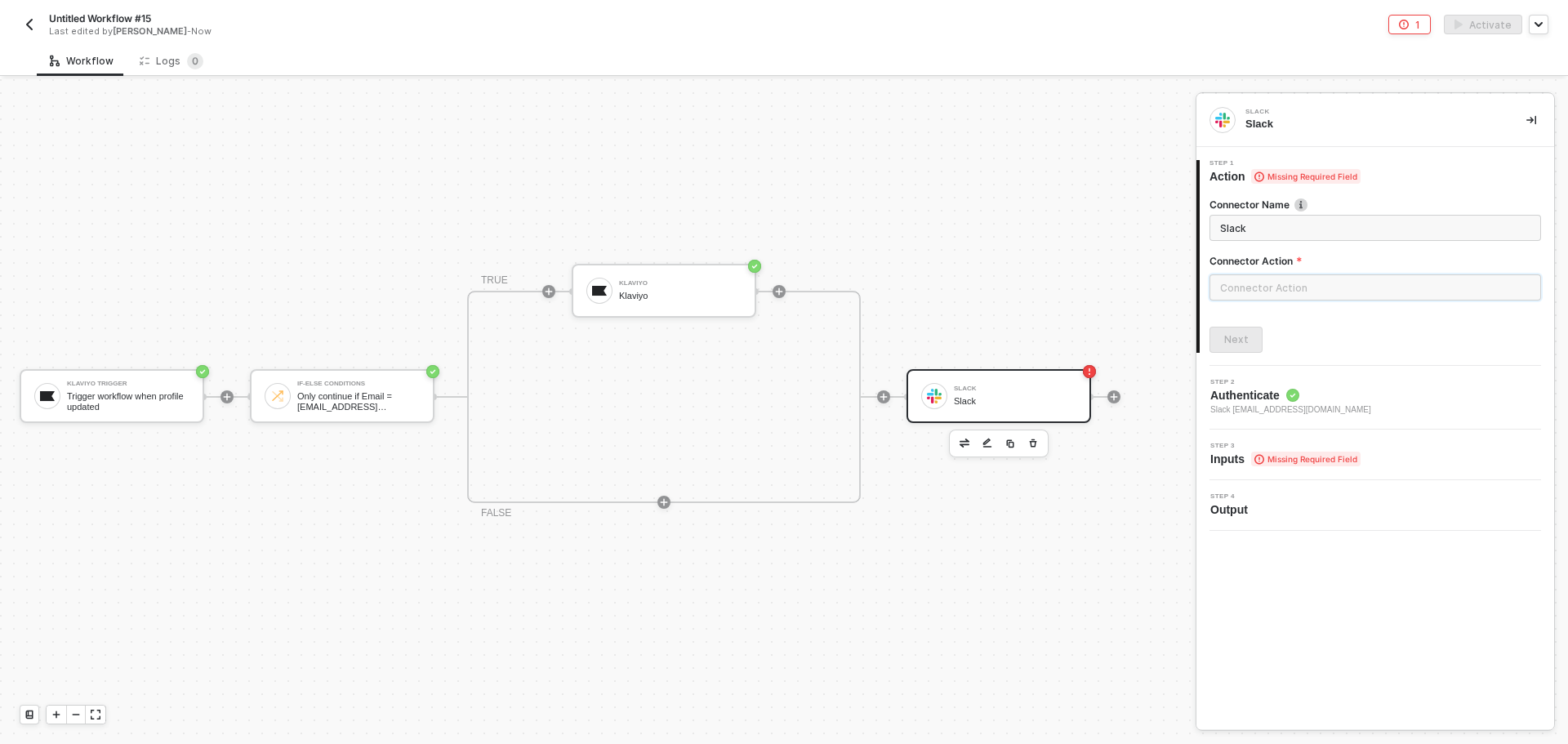
click at [1274, 278] on input "text" at bounding box center [1375, 287] width 331 height 26
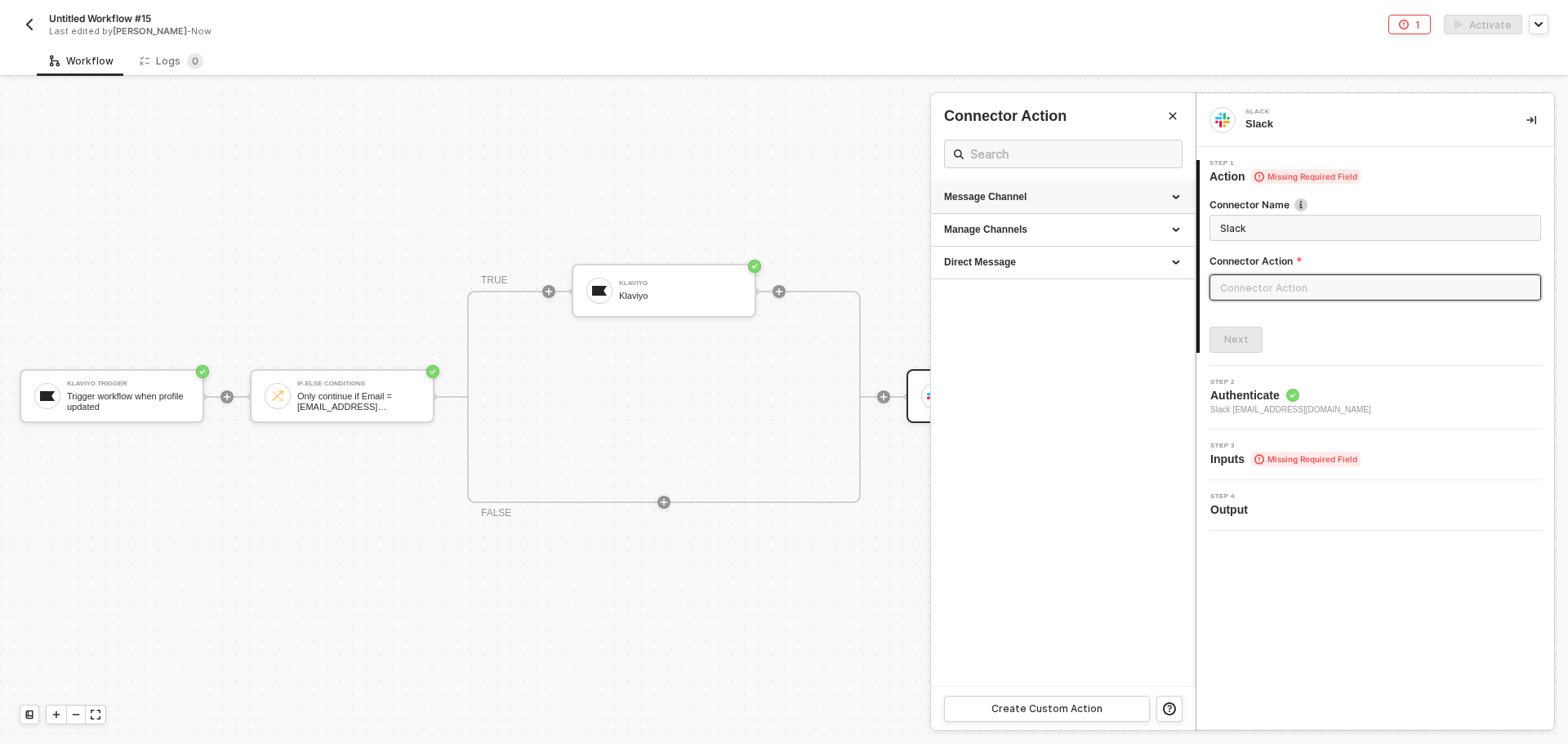
click at [1070, 204] on div "Message Channel" at bounding box center [1063, 197] width 238 height 14
click at [1023, 234] on div "Post" at bounding box center [1063, 228] width 238 height 14
type input "Post a message into a channel"
type input "Message Channel - Post"
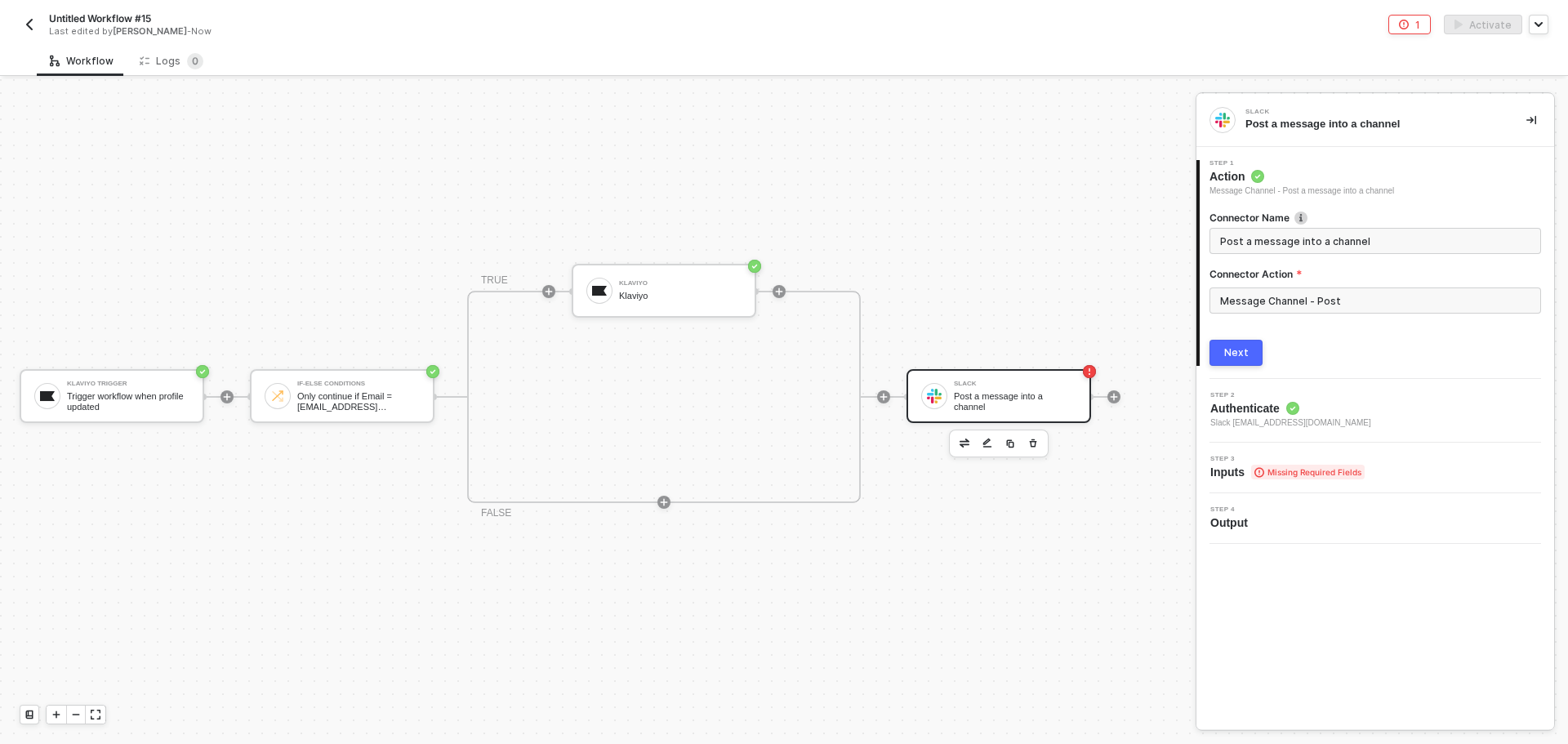
click at [1254, 353] on button "Next" at bounding box center [1236, 352] width 53 height 26
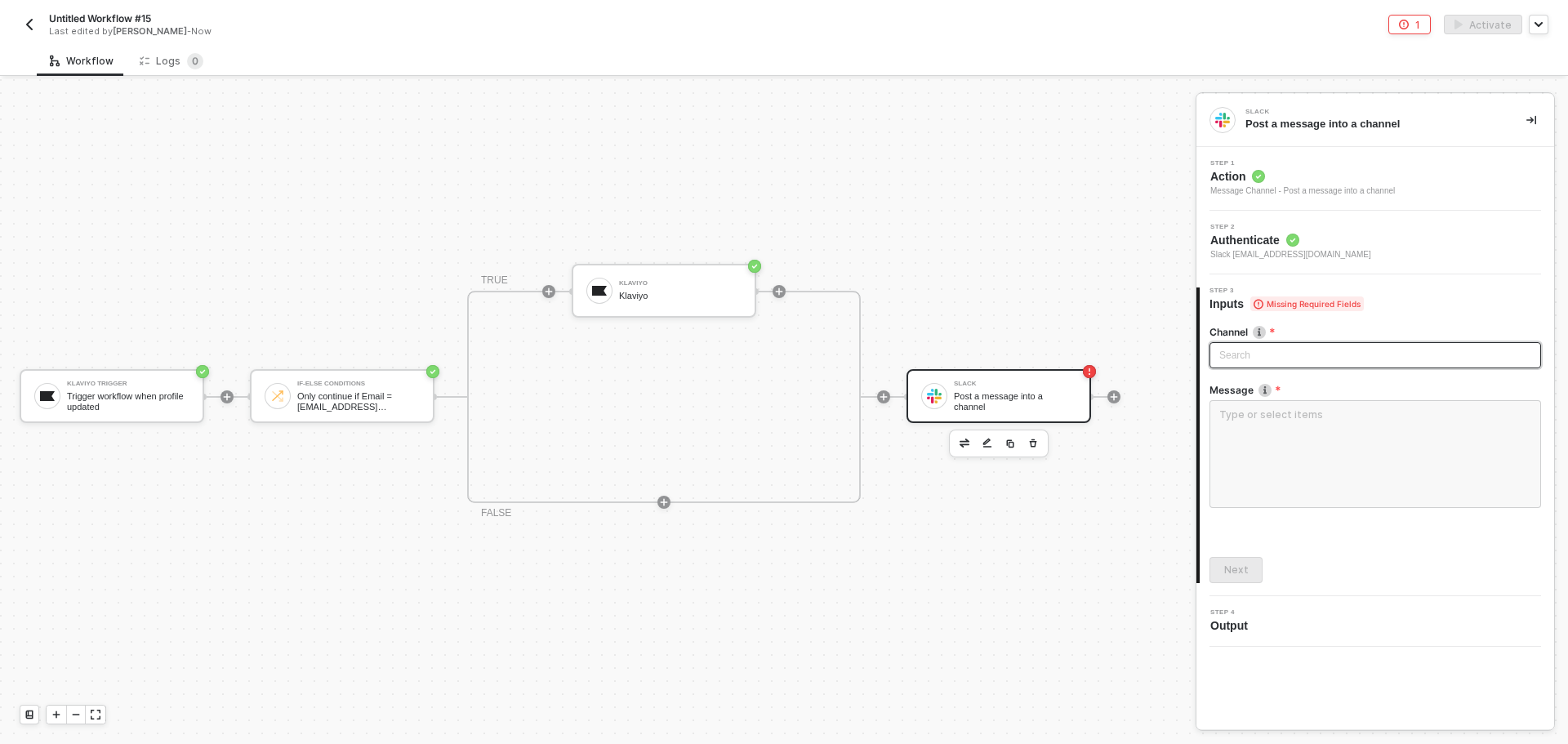
click at [1265, 359] on div "Search" at bounding box center [1375, 354] width 331 height 26
type input "allo"
click at [1233, 396] on div "alloytest" at bounding box center [1375, 388] width 305 height 18
click at [1310, 446] on textarea at bounding box center [1375, 455] width 331 height 108
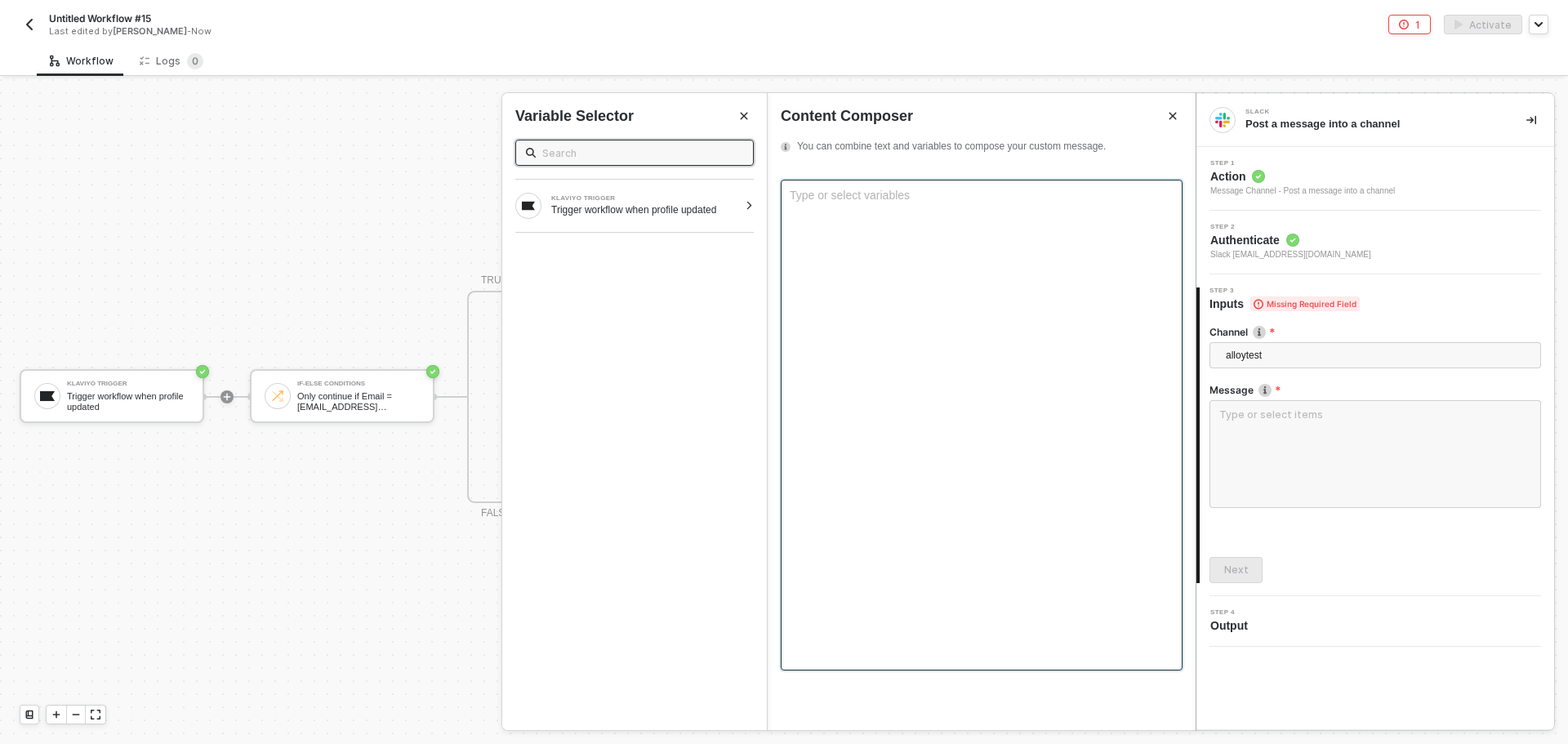
click at [880, 262] on div "Type or select variables ﻿" at bounding box center [982, 425] width 402 height 490
click at [675, 182] on div "KLAVIYO TRIGGER Trigger workflow when profile updated" at bounding box center [634, 206] width 265 height 52
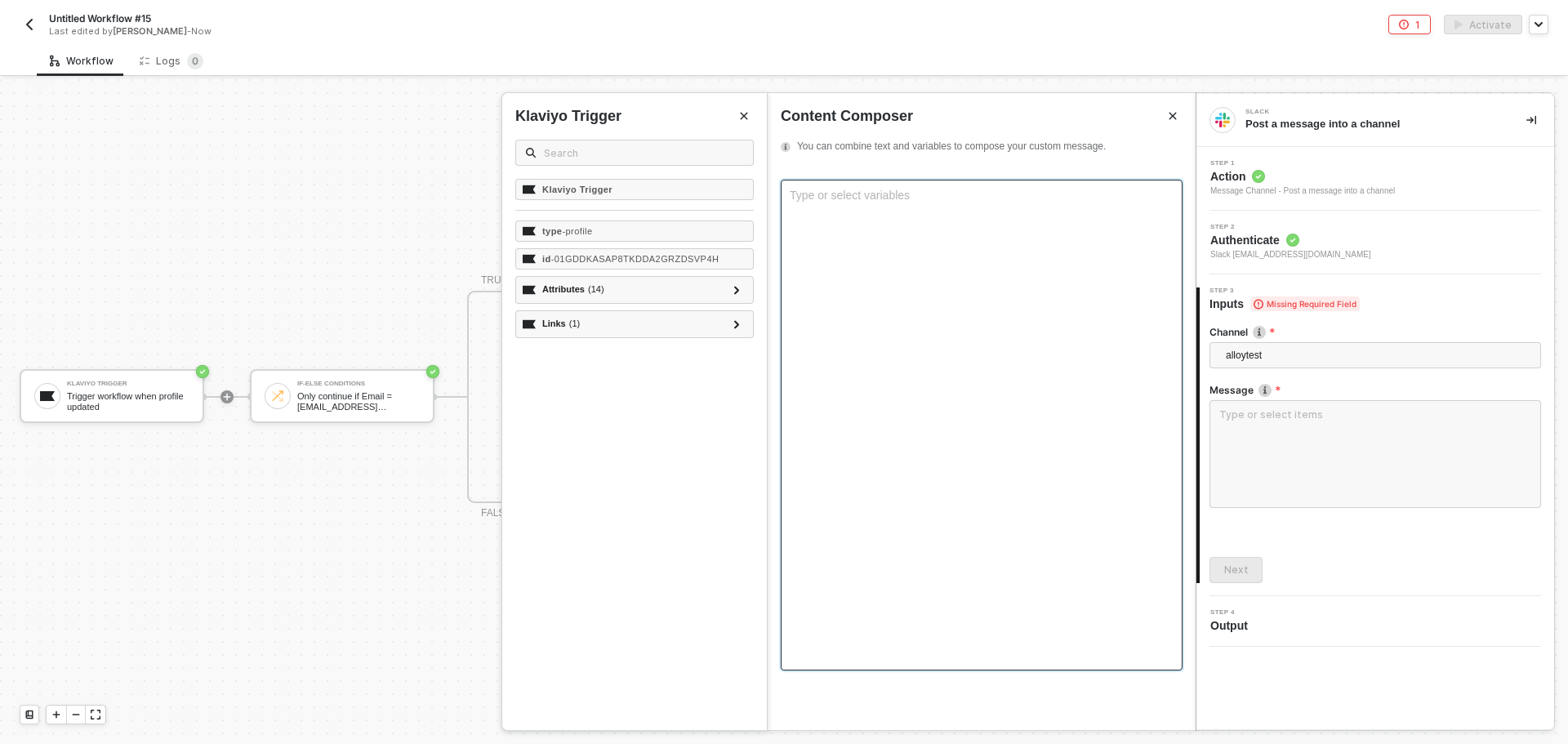
click at [838, 257] on div "Type or select variables ﻿" at bounding box center [982, 425] width 402 height 490
click at [857, 188] on div "Type or select variables ﻿" at bounding box center [982, 195] width 384 height 14
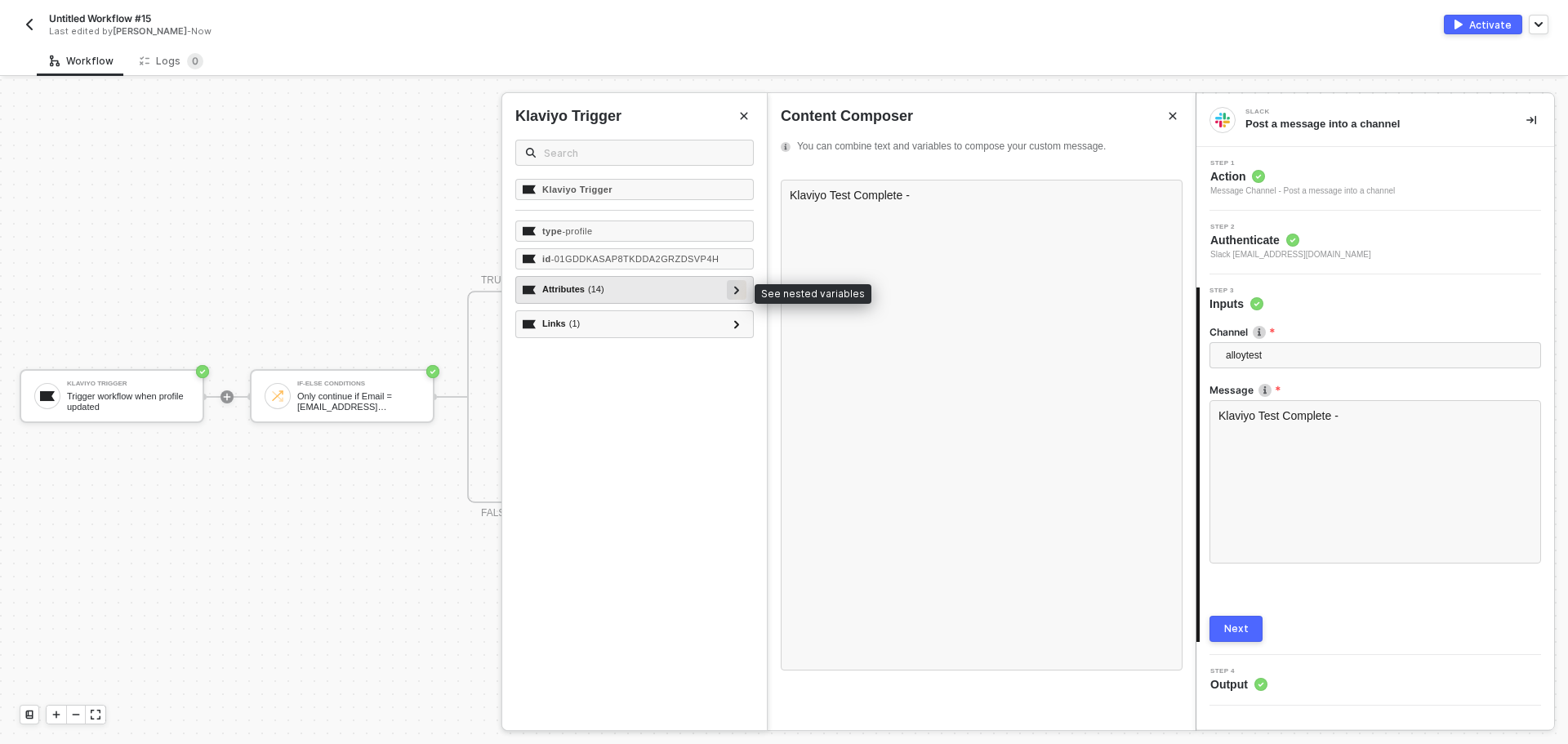
click at [744, 287] on div at bounding box center [737, 289] width 19 height 19
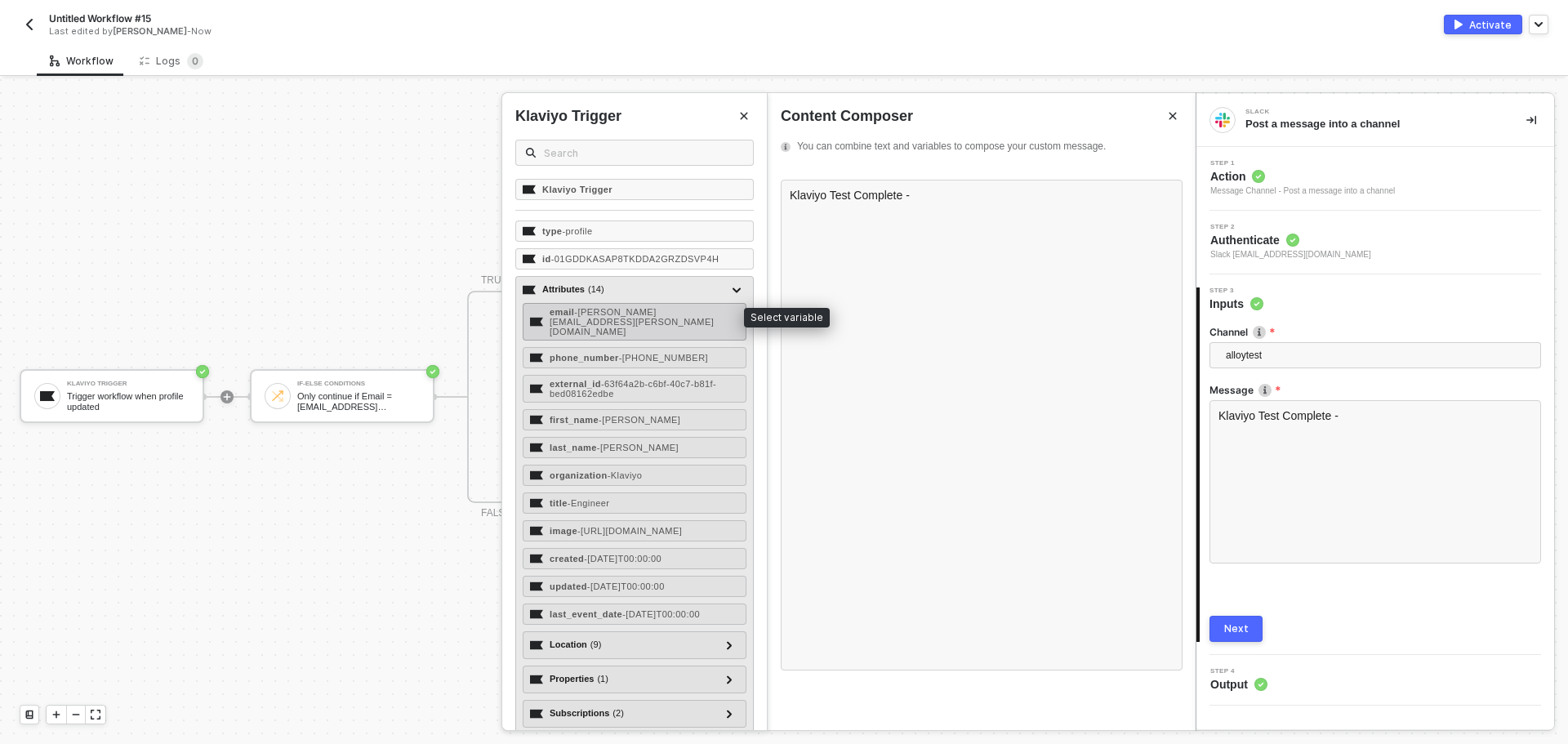
click at [703, 309] on span "- [PERSON_NAME][EMAIL_ADDRESS][PERSON_NAME][DOMAIN_NAME]" at bounding box center [631, 321] width 164 height 29
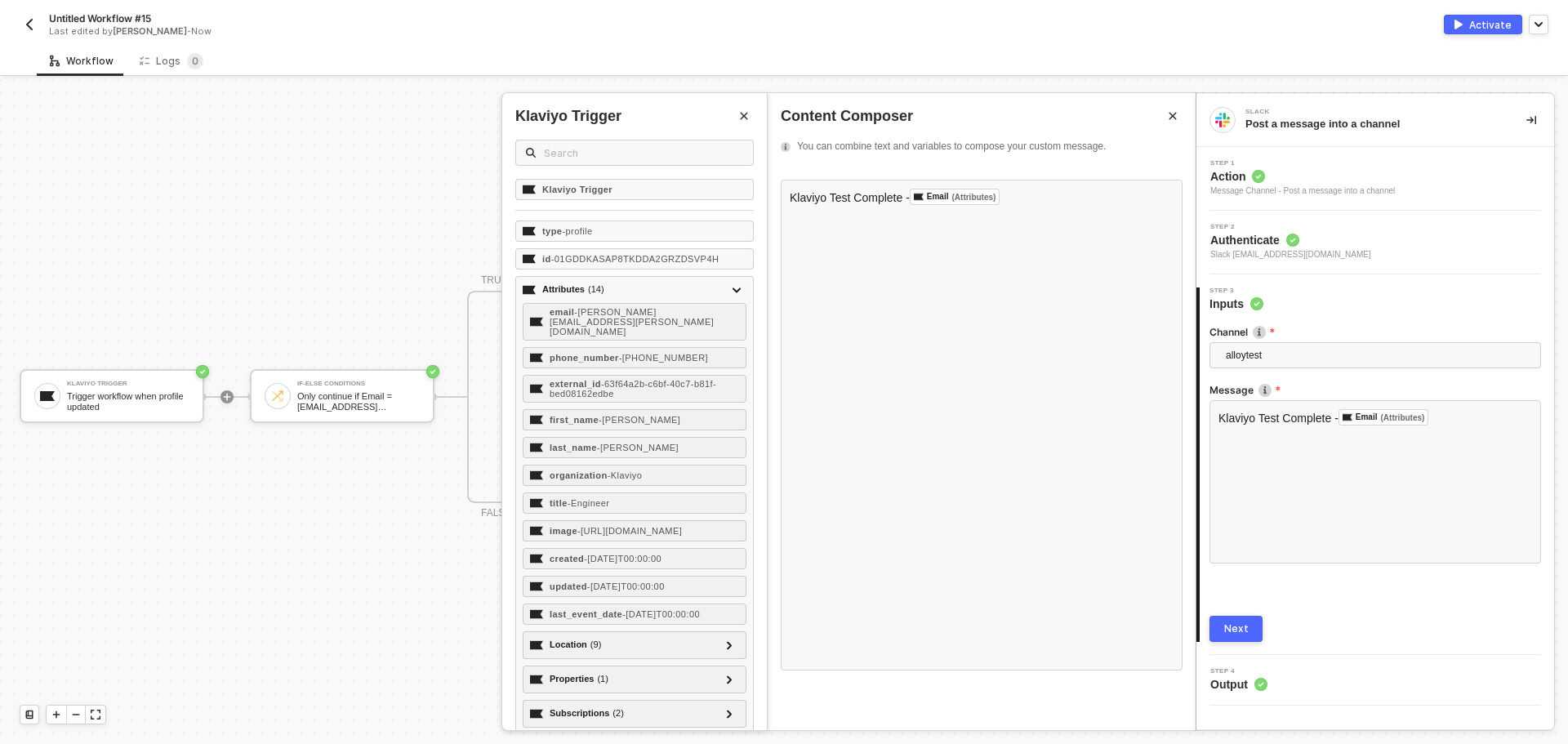
click at [1237, 631] on div "Next" at bounding box center [1236, 629] width 24 height 14
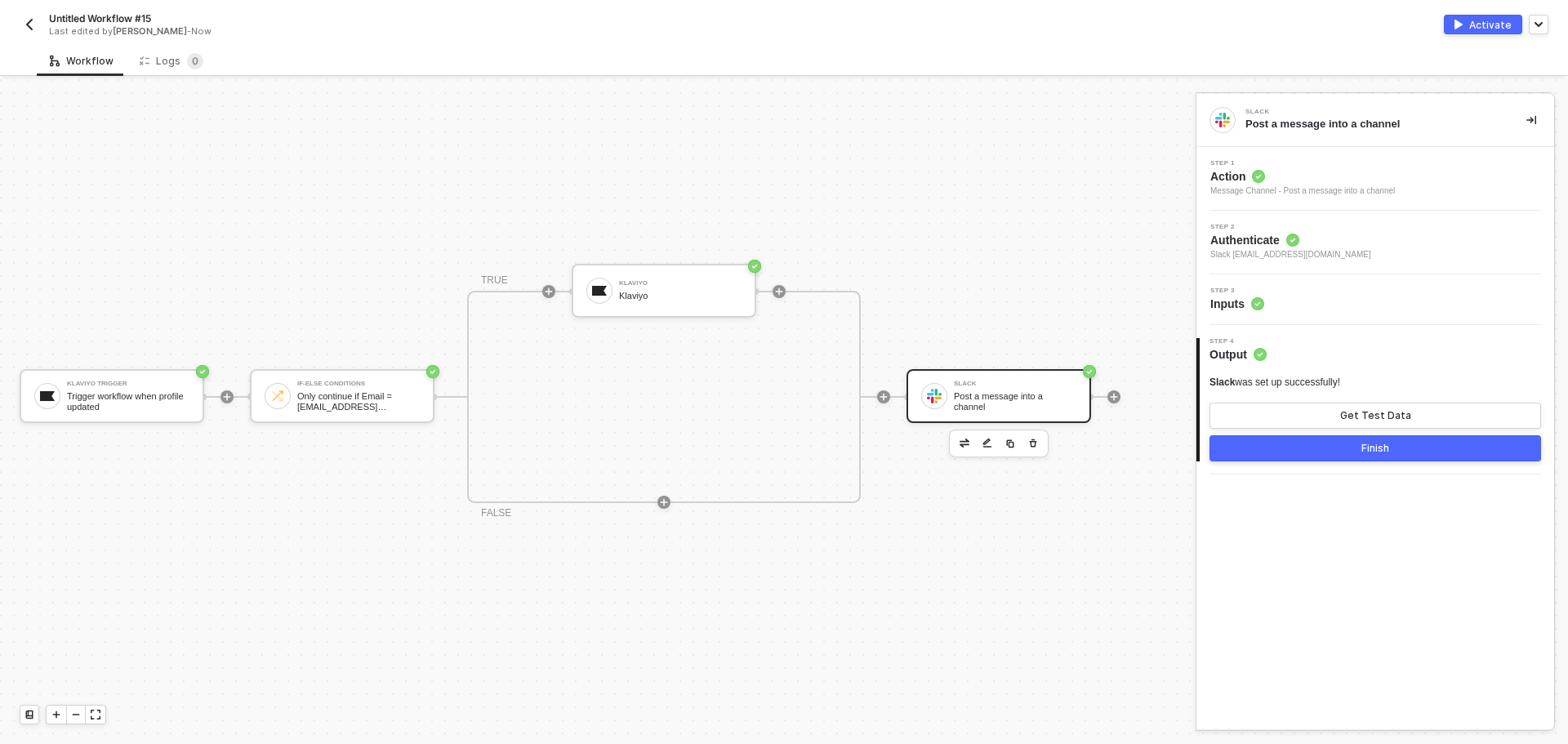
click at [1474, 18] on div "Activate" at bounding box center [1491, 25] width 42 height 14
